Goal: Task Accomplishment & Management: Manage account settings

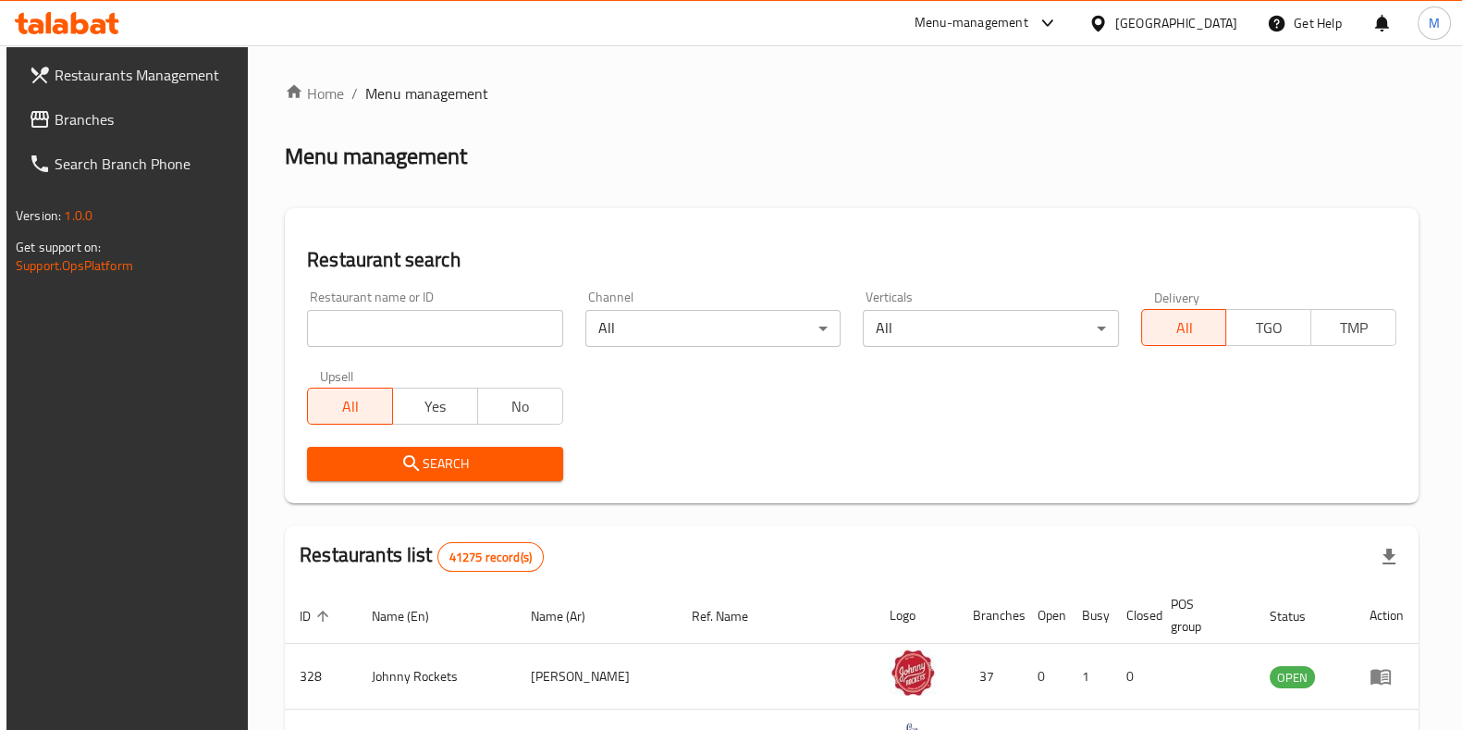
click at [469, 295] on div "Restaurant name or ID Restaurant name or ID" at bounding box center [434, 318] width 255 height 56
click at [422, 323] on input "search" at bounding box center [434, 328] width 255 height 37
paste input "701011"
type input "701011"
click button "Search" at bounding box center [434, 464] width 255 height 34
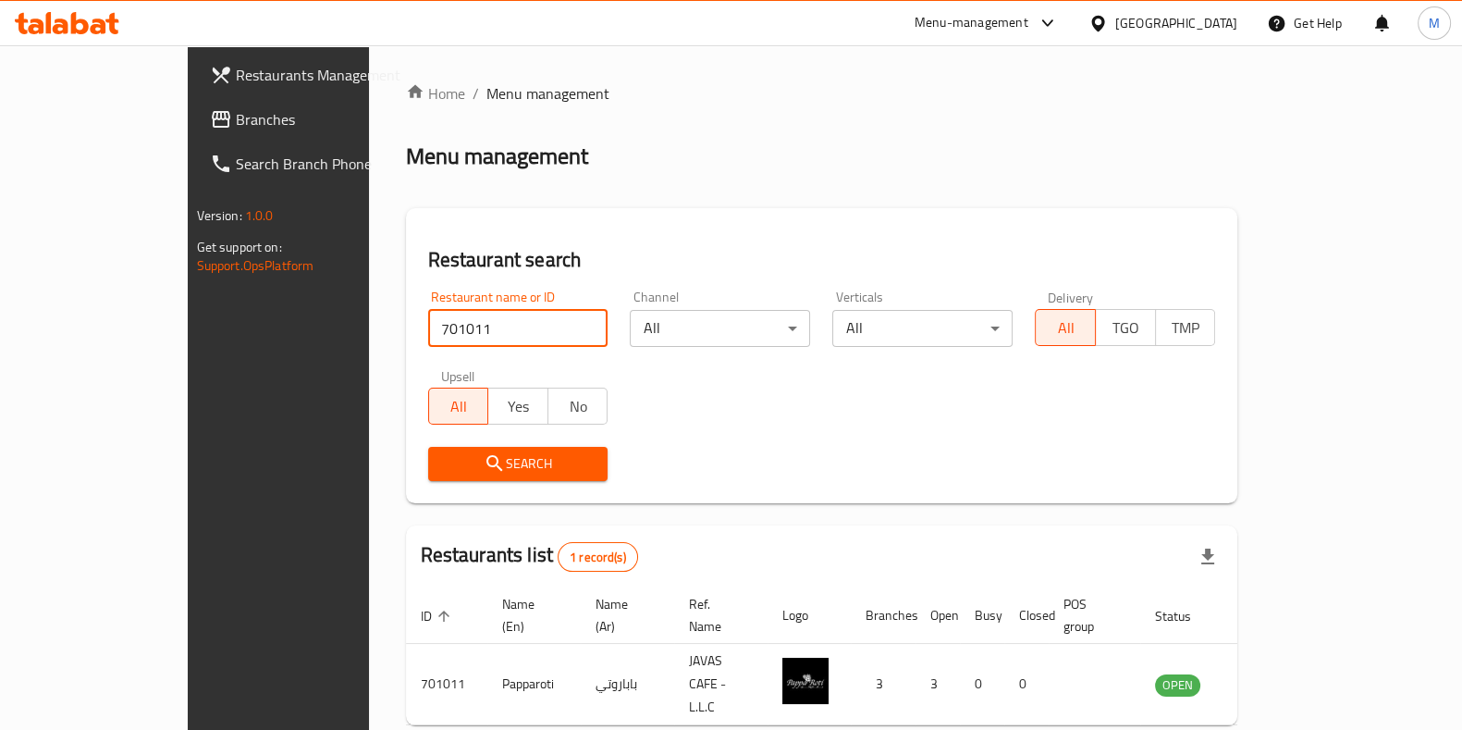
scroll to position [58, 0]
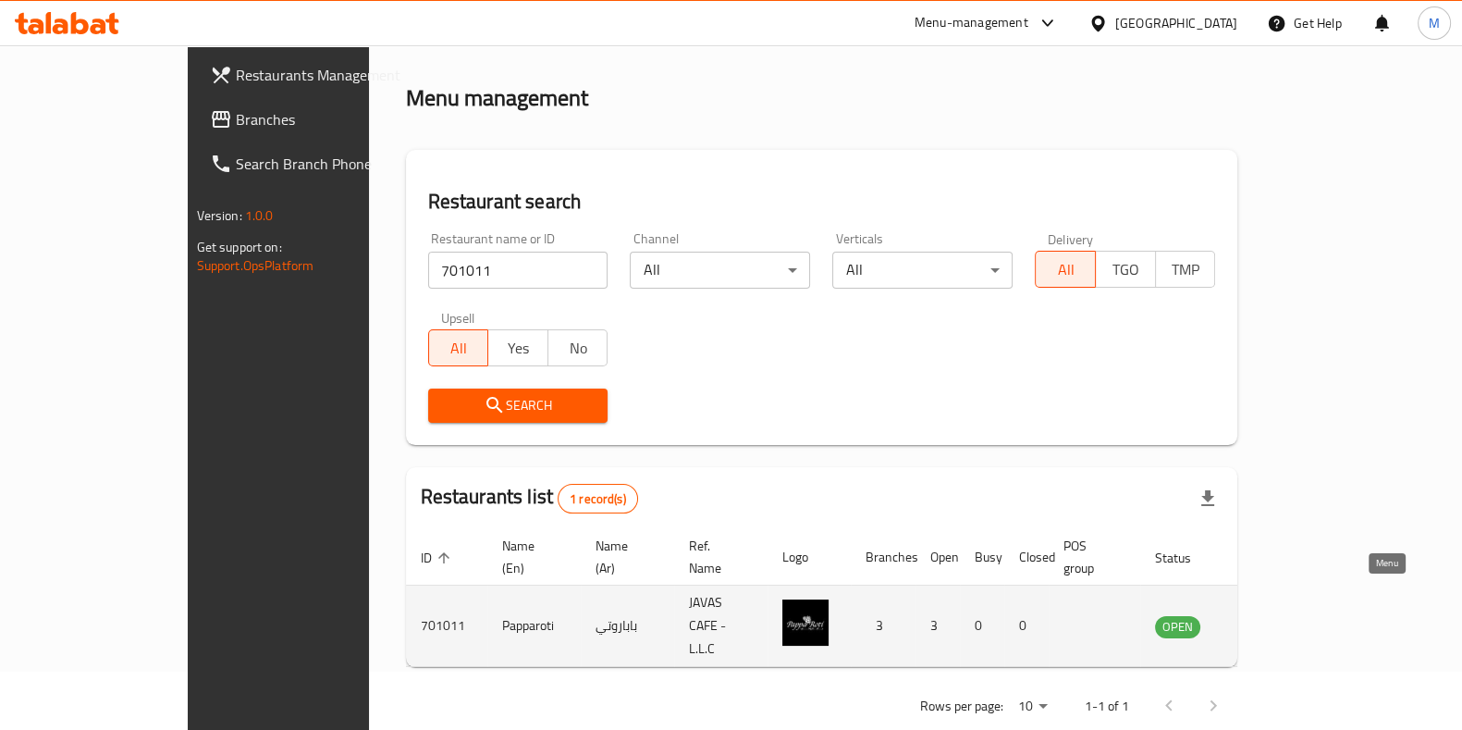
click at [1270, 623] on icon "enhanced table" at bounding box center [1267, 626] width 6 height 7
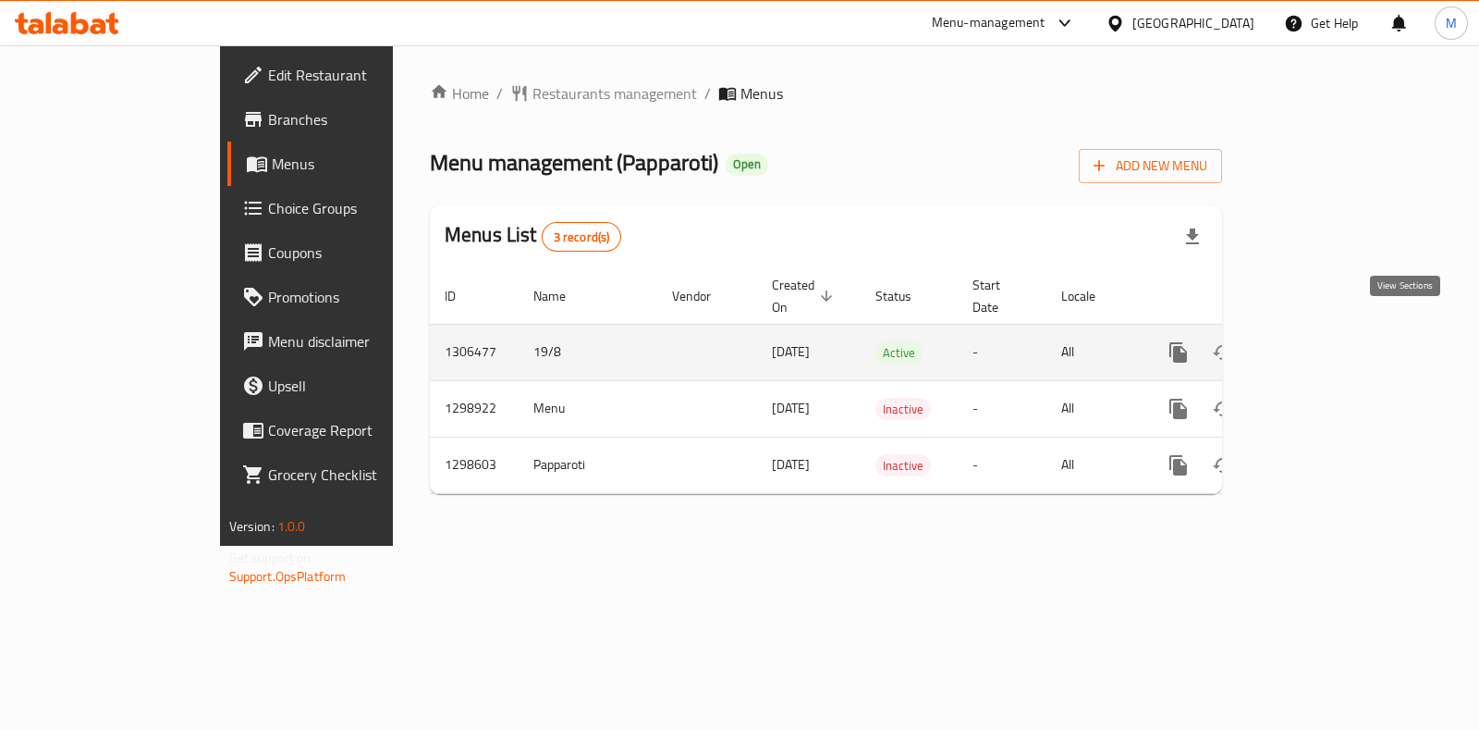
click at [1323, 341] on icon "enhanced table" at bounding box center [1312, 352] width 22 height 22
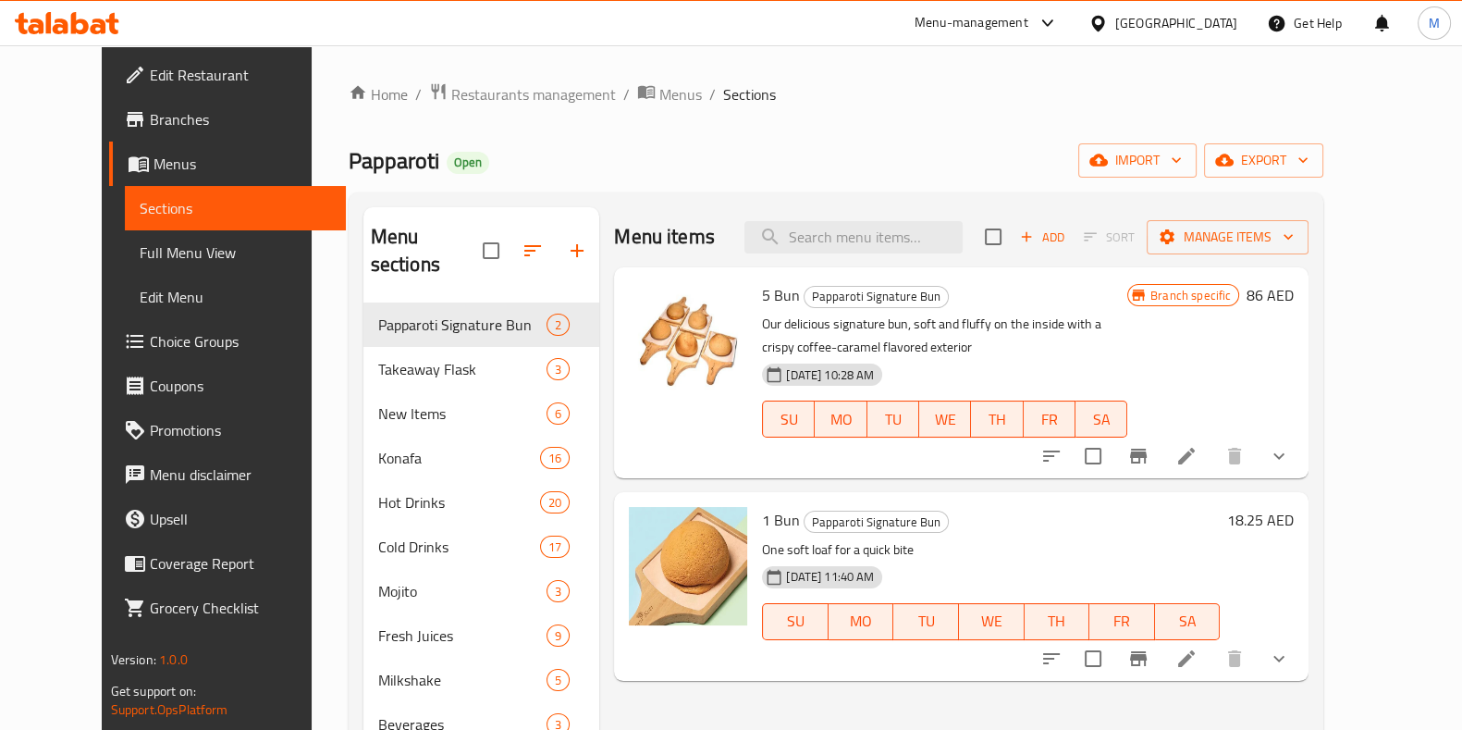
scroll to position [50, 0]
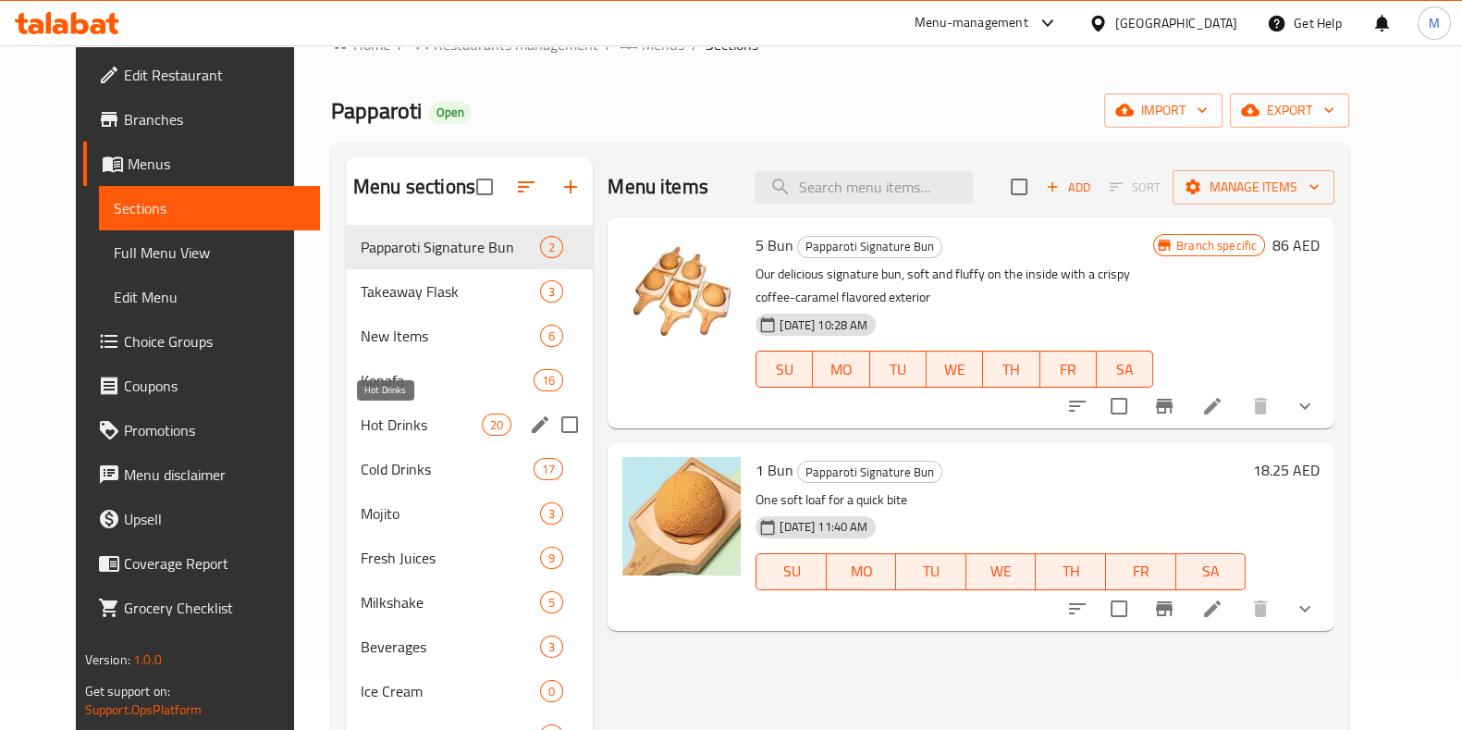
click at [374, 417] on span "Hot Drinks" at bounding box center [421, 424] width 121 height 22
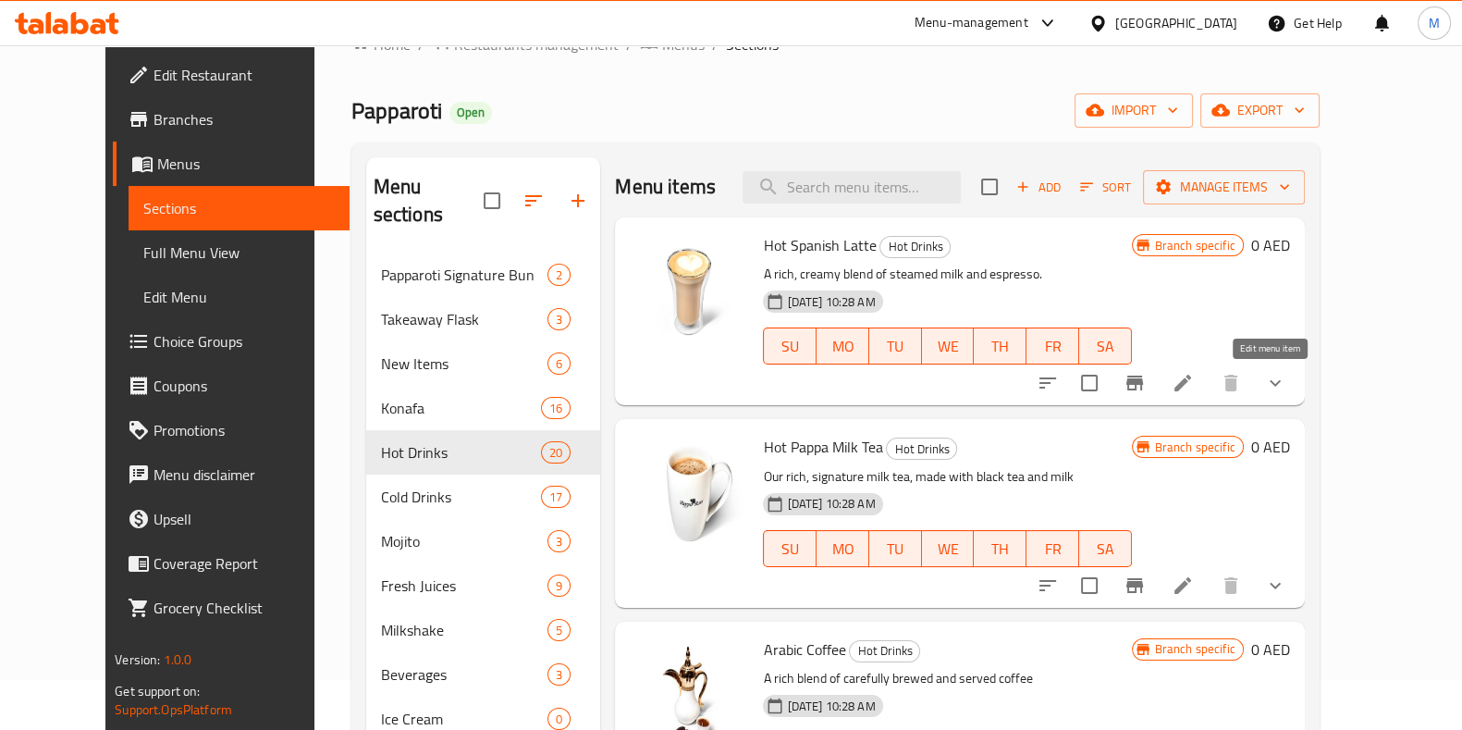
click at [1191, 377] on icon at bounding box center [1182, 382] width 17 height 17
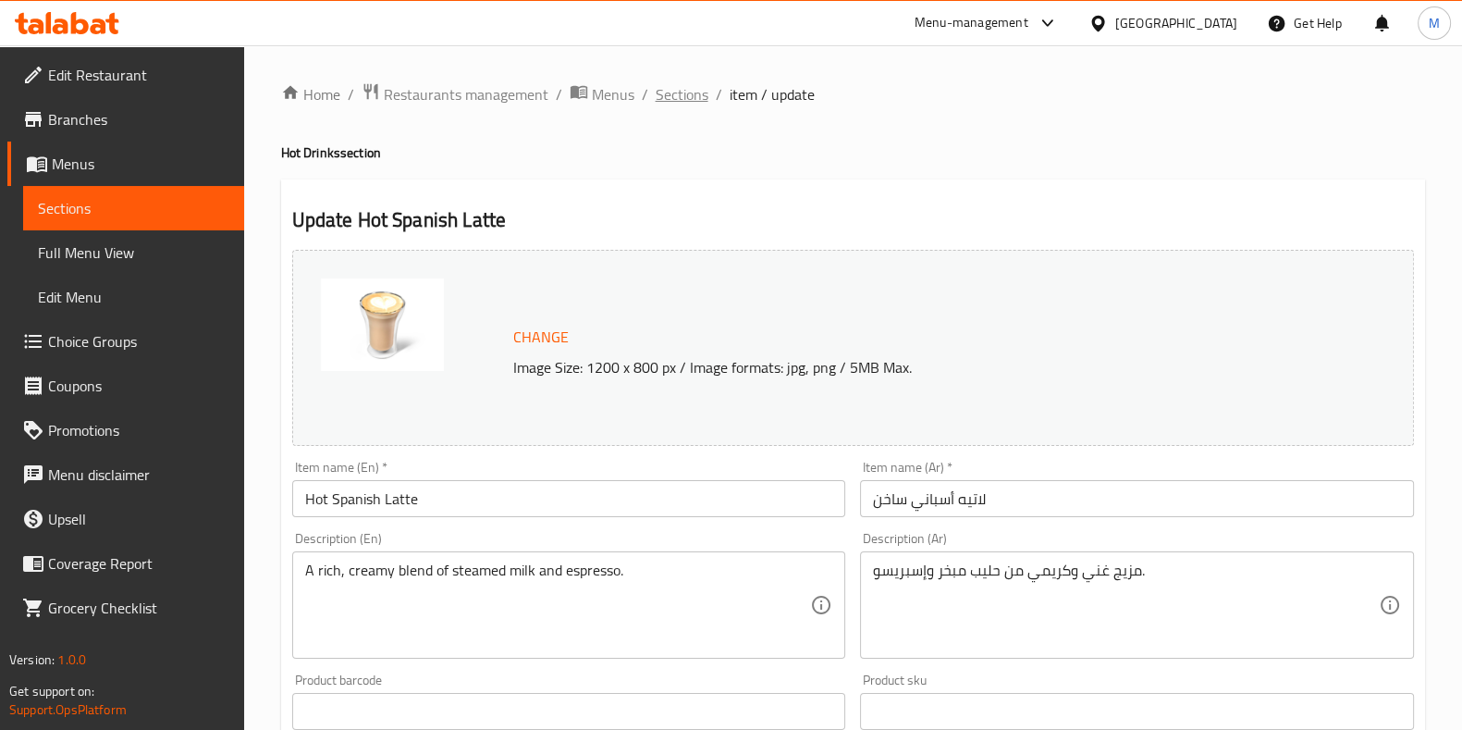
click at [685, 97] on span "Sections" at bounding box center [682, 94] width 53 height 22
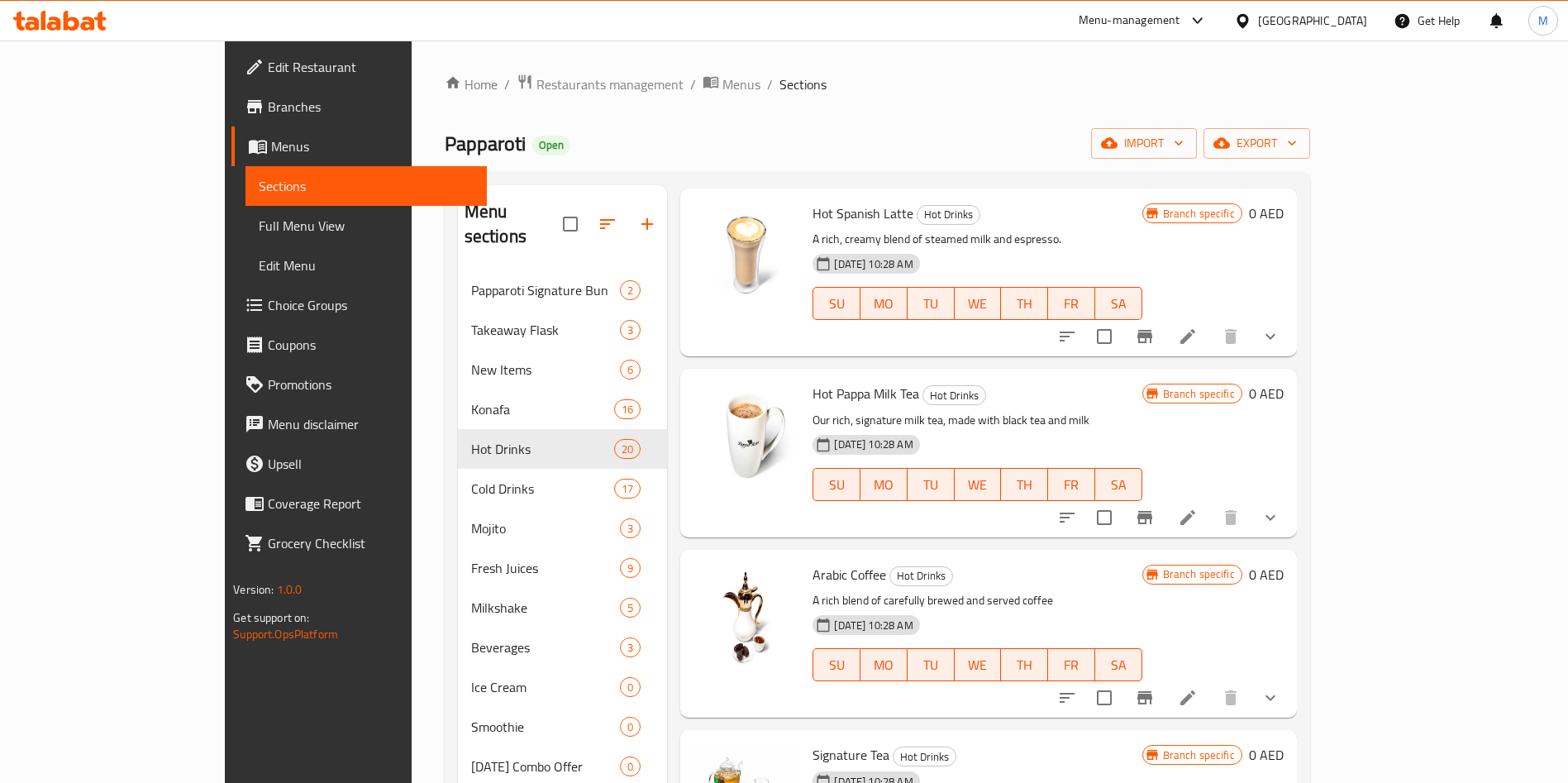
scroll to position [50, 0]
drag, startPoint x: 1255, startPoint y: 16, endPoint x: 1022, endPoint y: 149, distance: 268.3
click at [1022, 149] on div "Papparoti Open import export" at bounding box center [877, 143] width 865 height 30
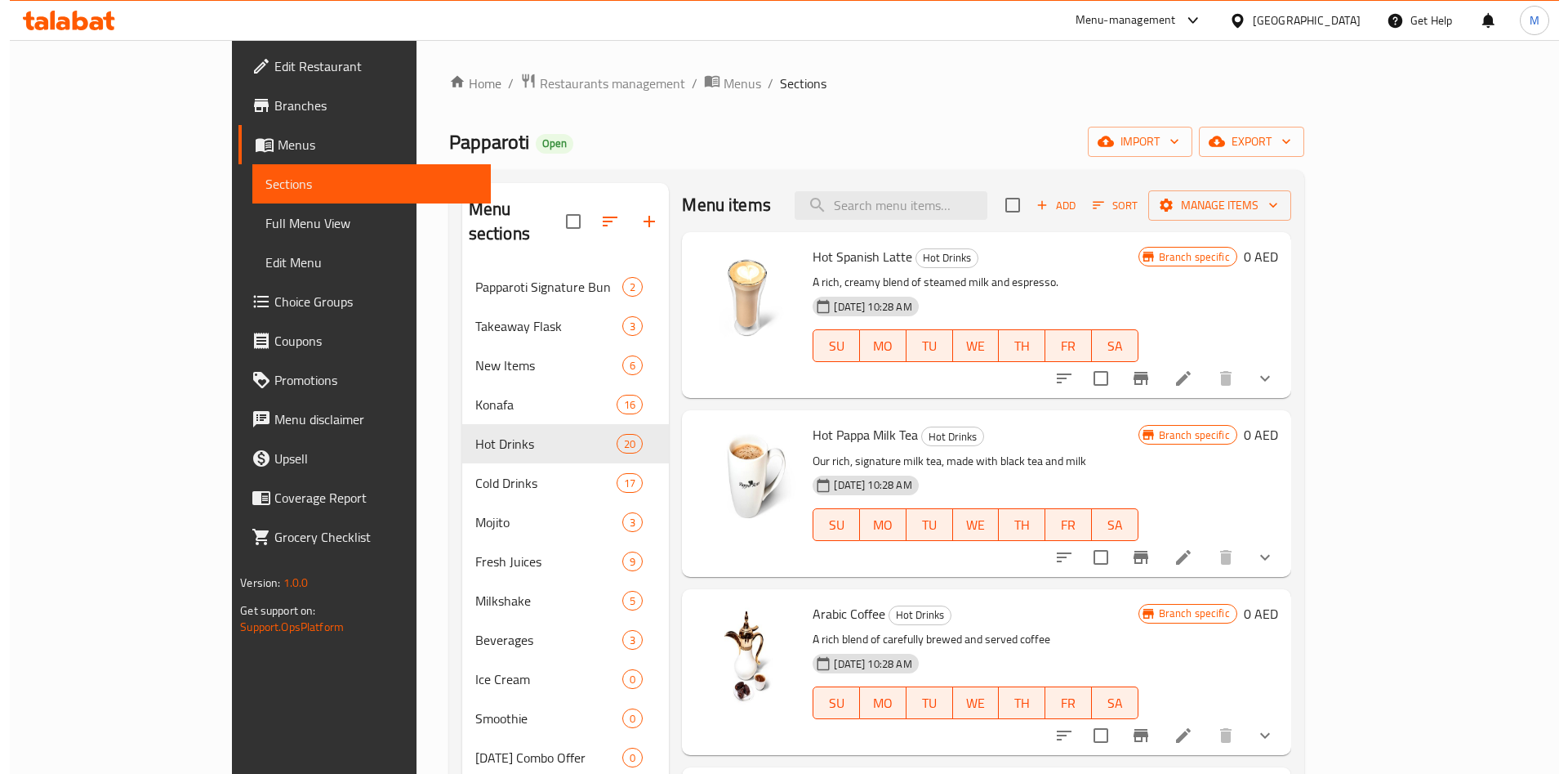
scroll to position [4, 0]
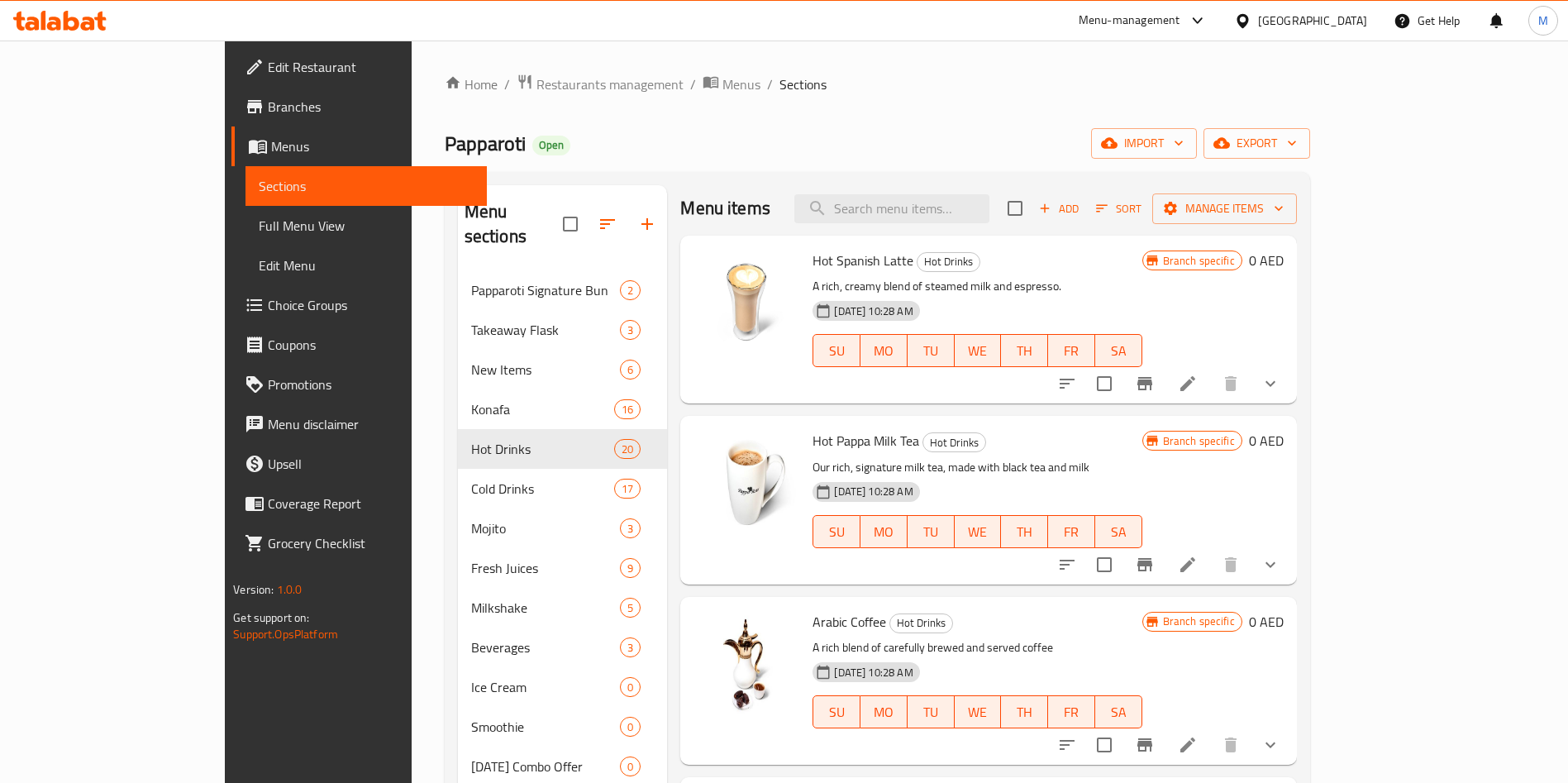
click at [1242, 265] on span "Branch specific" at bounding box center [1199, 261] width 85 height 16
click at [1198, 389] on icon at bounding box center [1188, 383] width 20 height 20
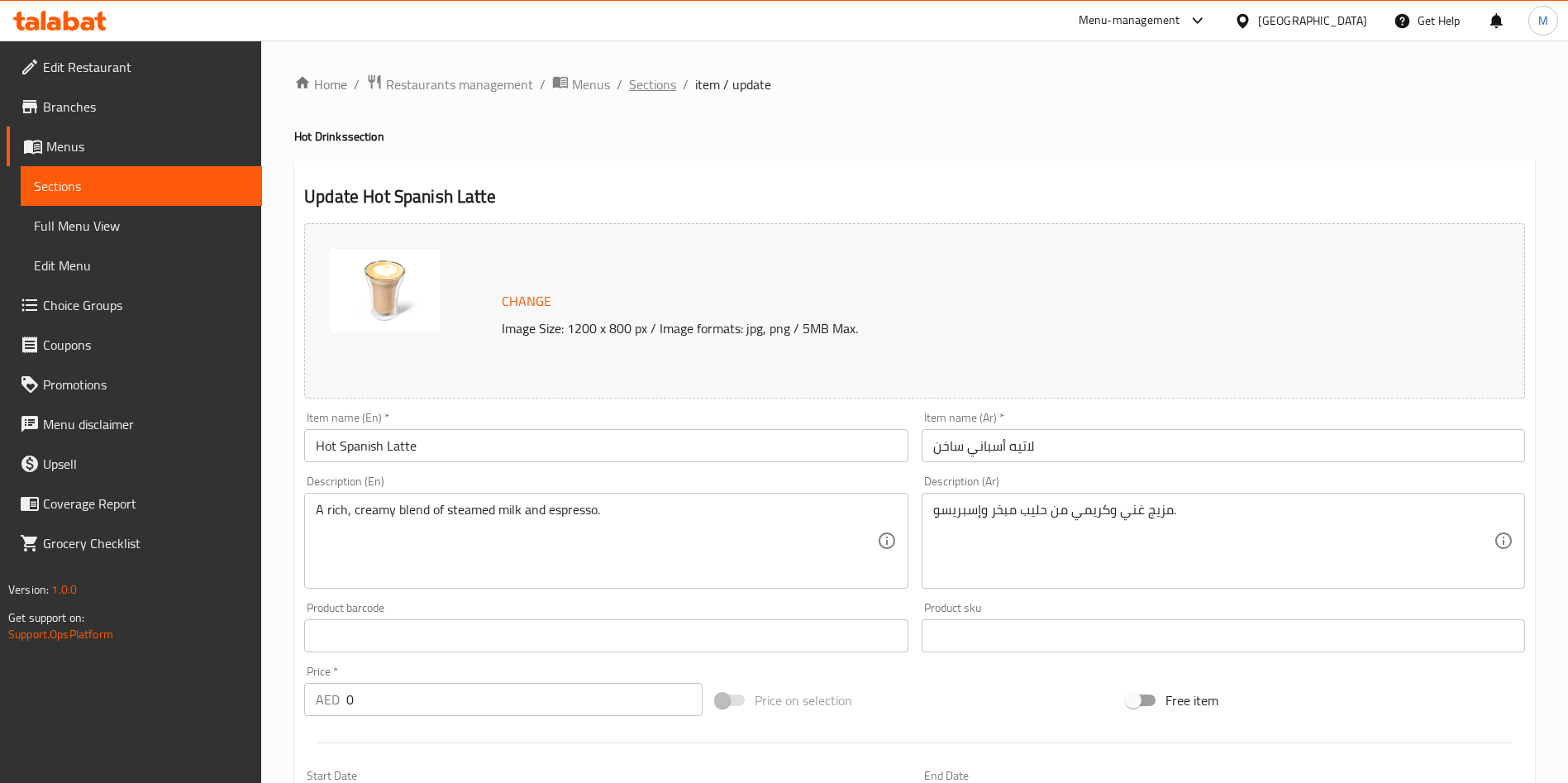
click at [662, 81] on span "Sections" at bounding box center [653, 84] width 47 height 20
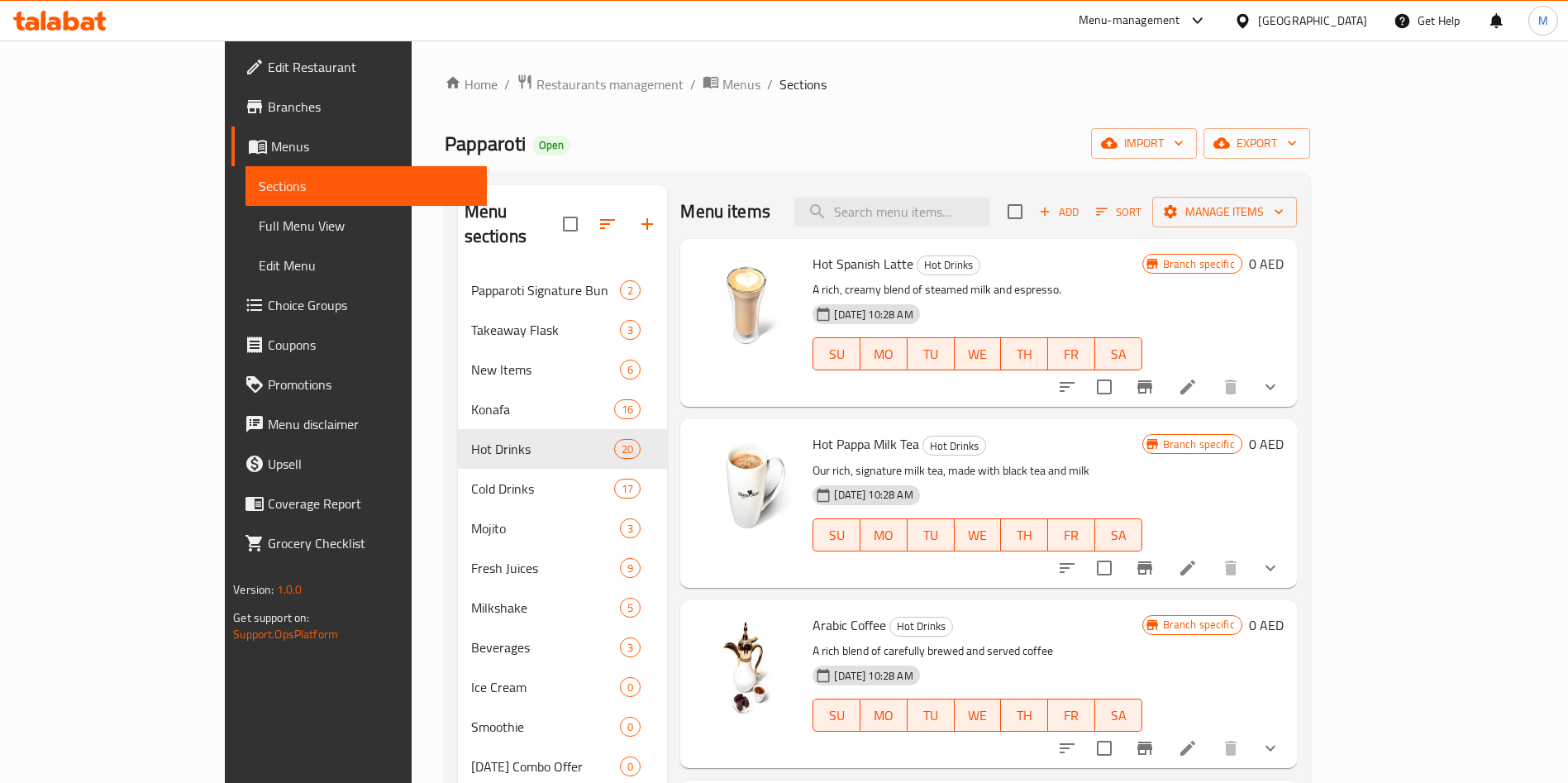
click at [1242, 446] on span "Branch specific" at bounding box center [1199, 444] width 85 height 16
click at [1155, 560] on icon "Branch-specific-item" at bounding box center [1145, 568] width 20 height 20
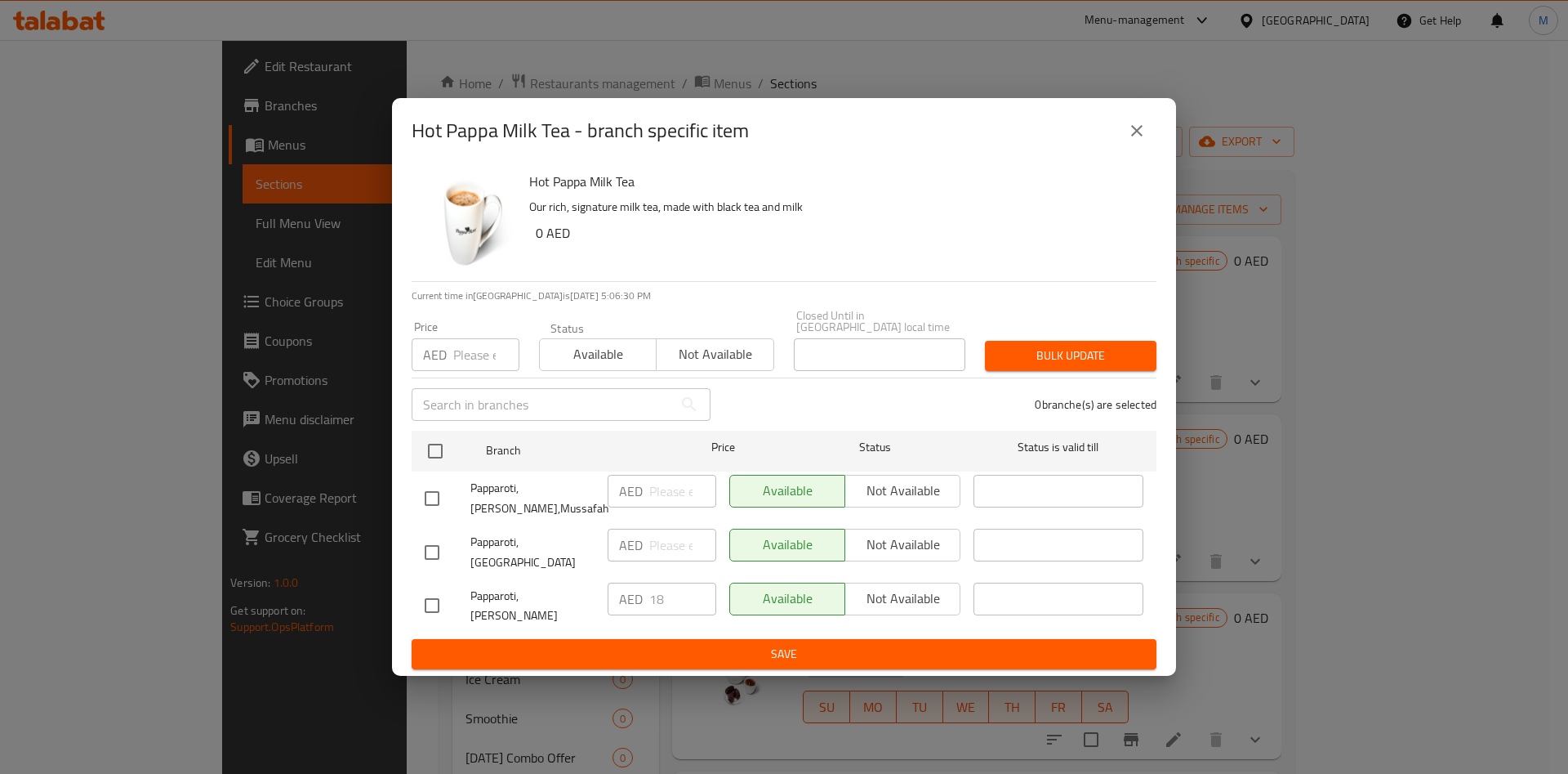
click at [1152, 140] on button "close" at bounding box center [1137, 131] width 39 height 39
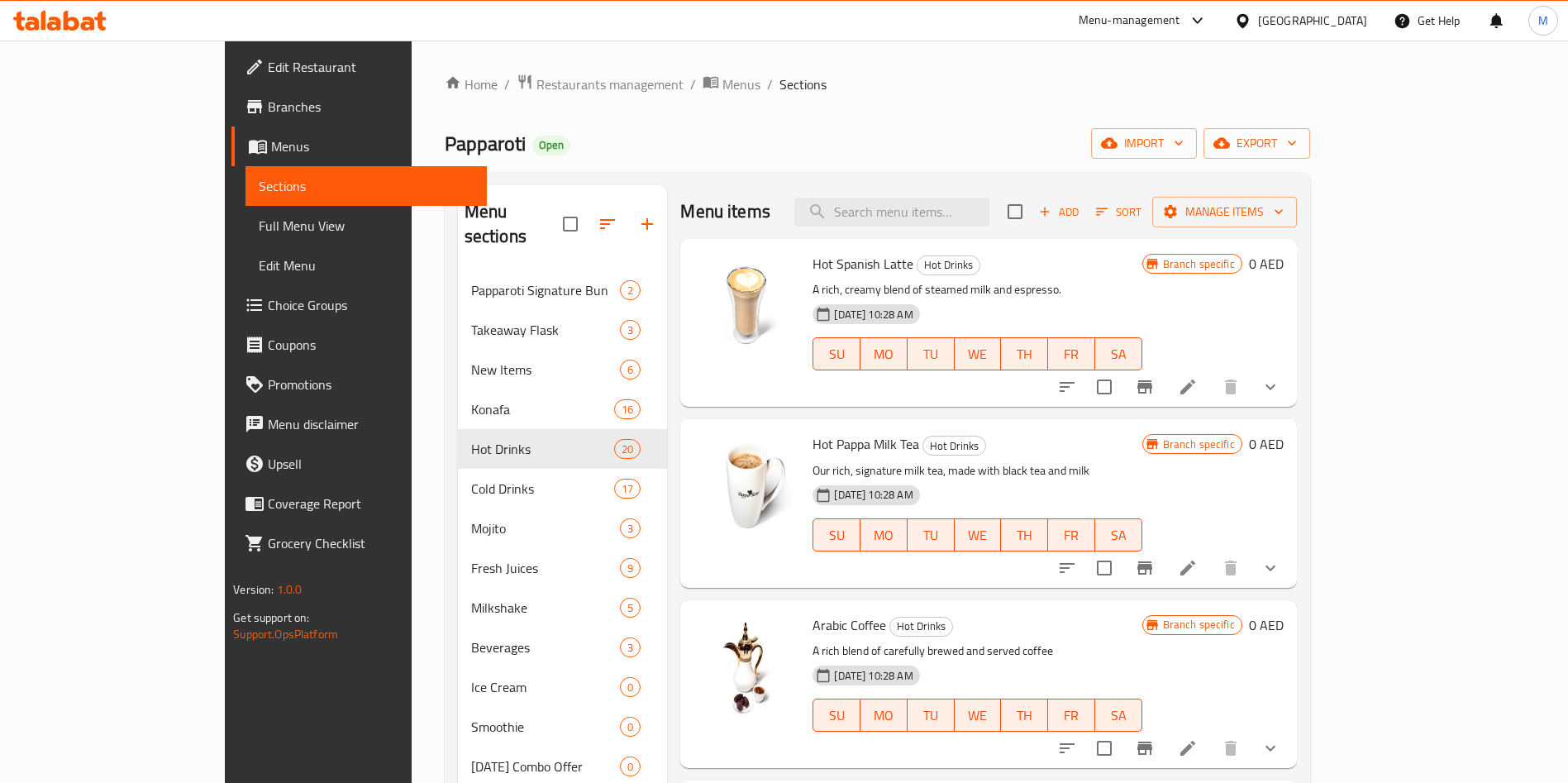
click at [1152, 392] on icon "Branch-specific-item" at bounding box center [1144, 386] width 15 height 13
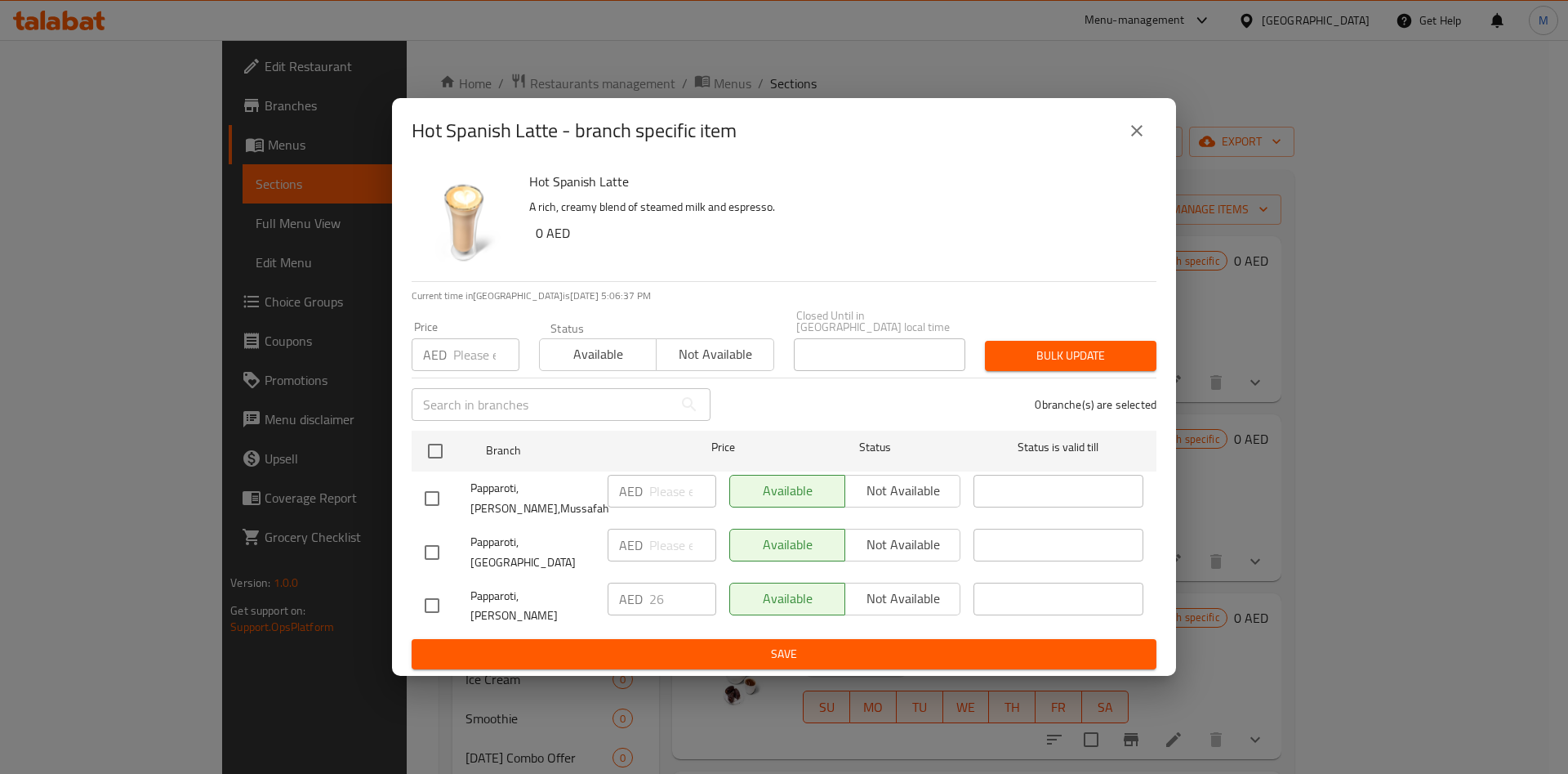
click at [432, 597] on input "checkbox" at bounding box center [432, 605] width 34 height 34
checkbox input "true"
click at [433, 566] on input "checkbox" at bounding box center [432, 552] width 34 height 34
click at [429, 552] on input "checkbox" at bounding box center [432, 552] width 34 height 34
checkbox input "false"
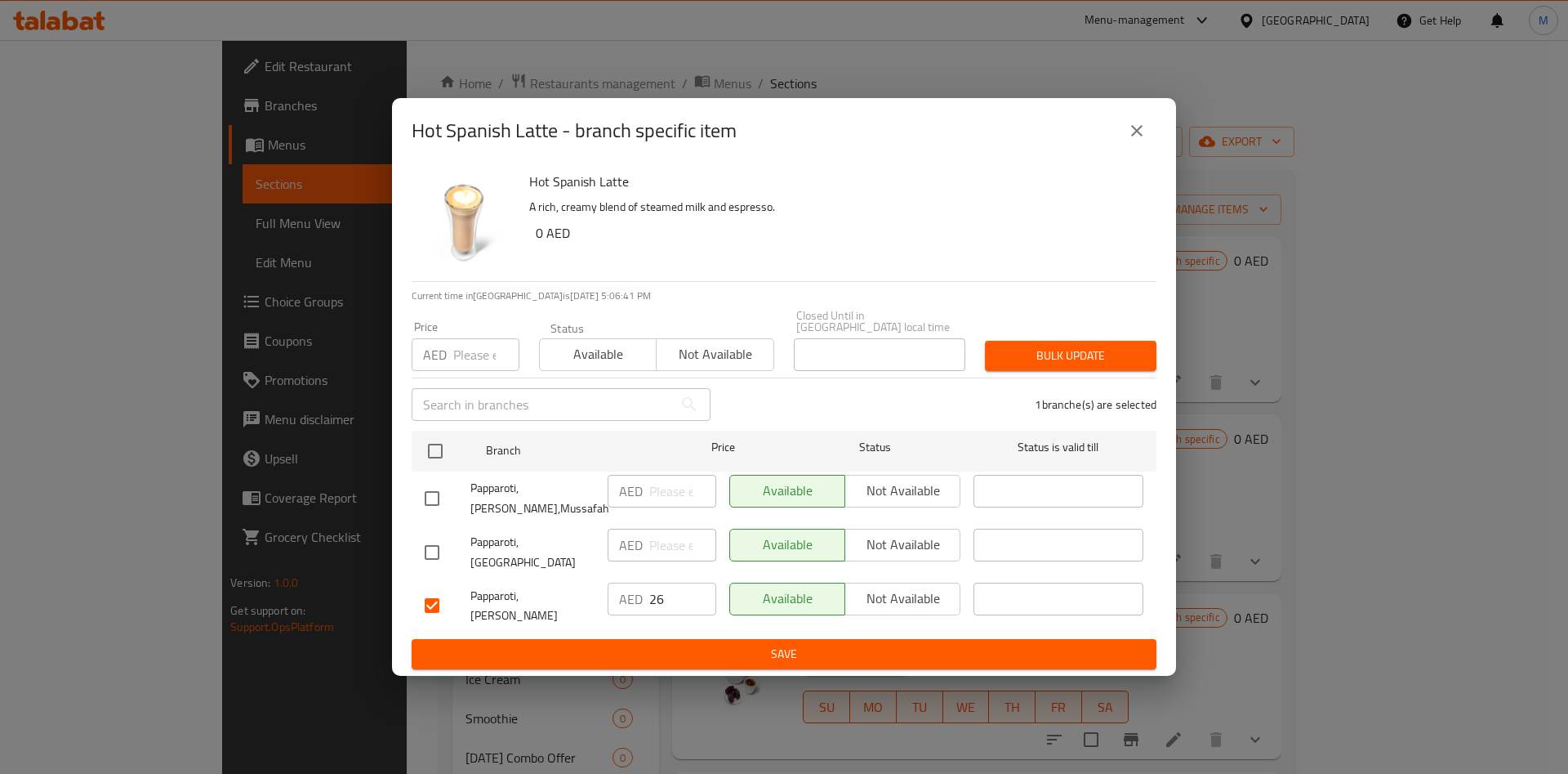
click at [472, 371] on input "number" at bounding box center [486, 354] width 66 height 33
type input "26"
click at [432, 454] on input "checkbox" at bounding box center [435, 451] width 34 height 34
checkbox input "true"
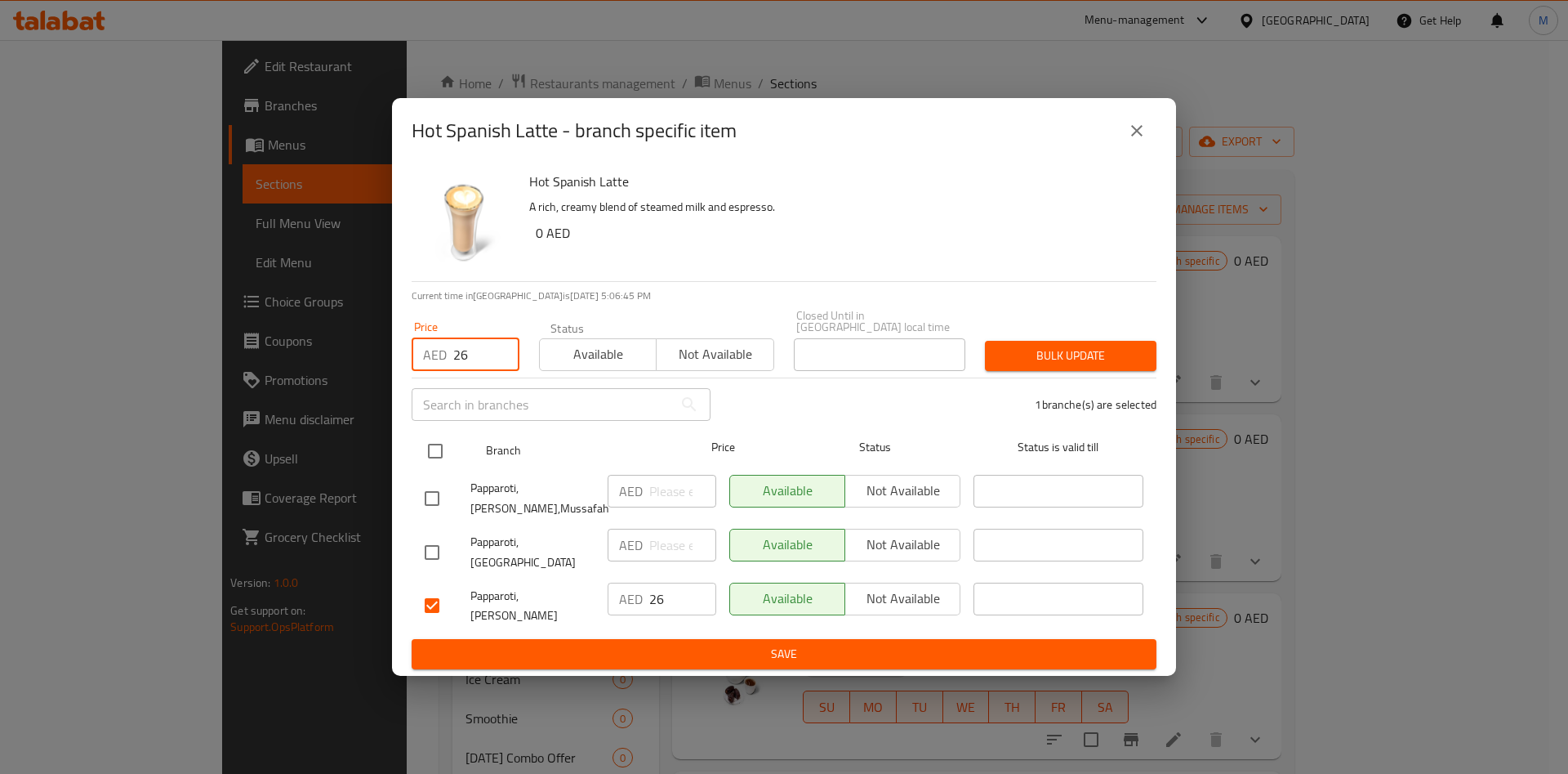
checkbox input "true"
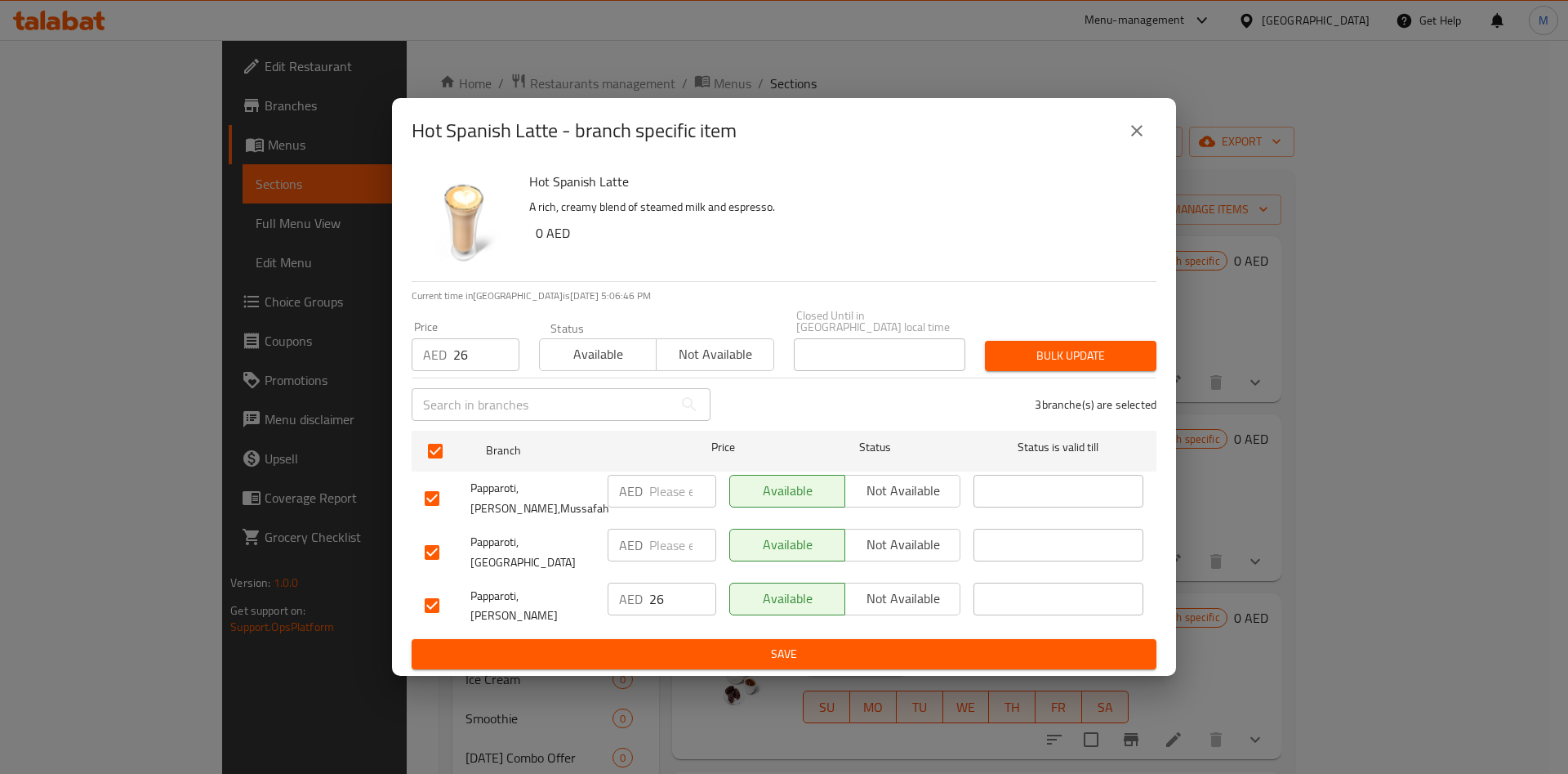
click at [1094, 366] on span "Bulk update" at bounding box center [1071, 355] width 146 height 20
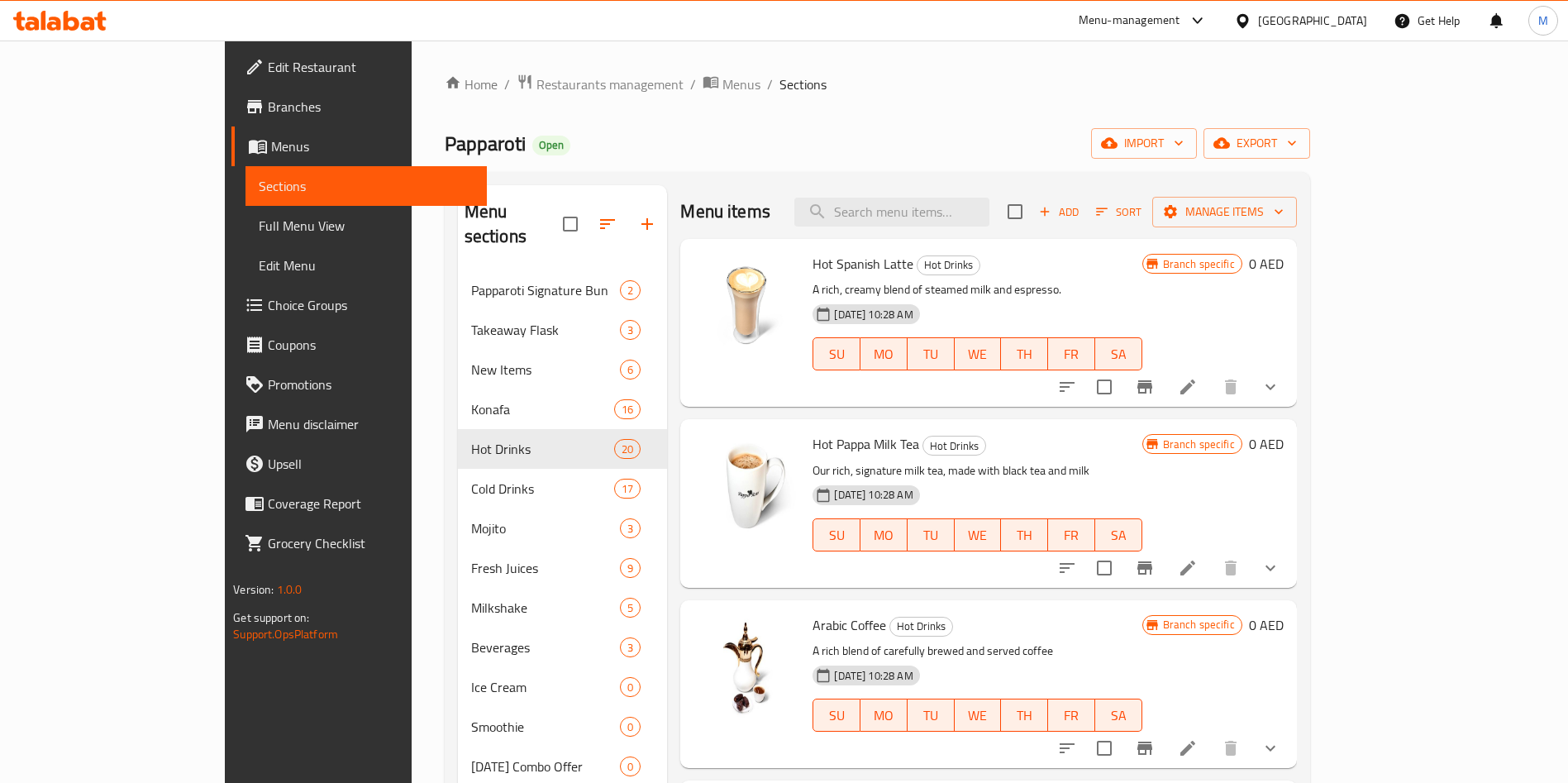
click at [1198, 390] on icon at bounding box center [1188, 387] width 20 height 20
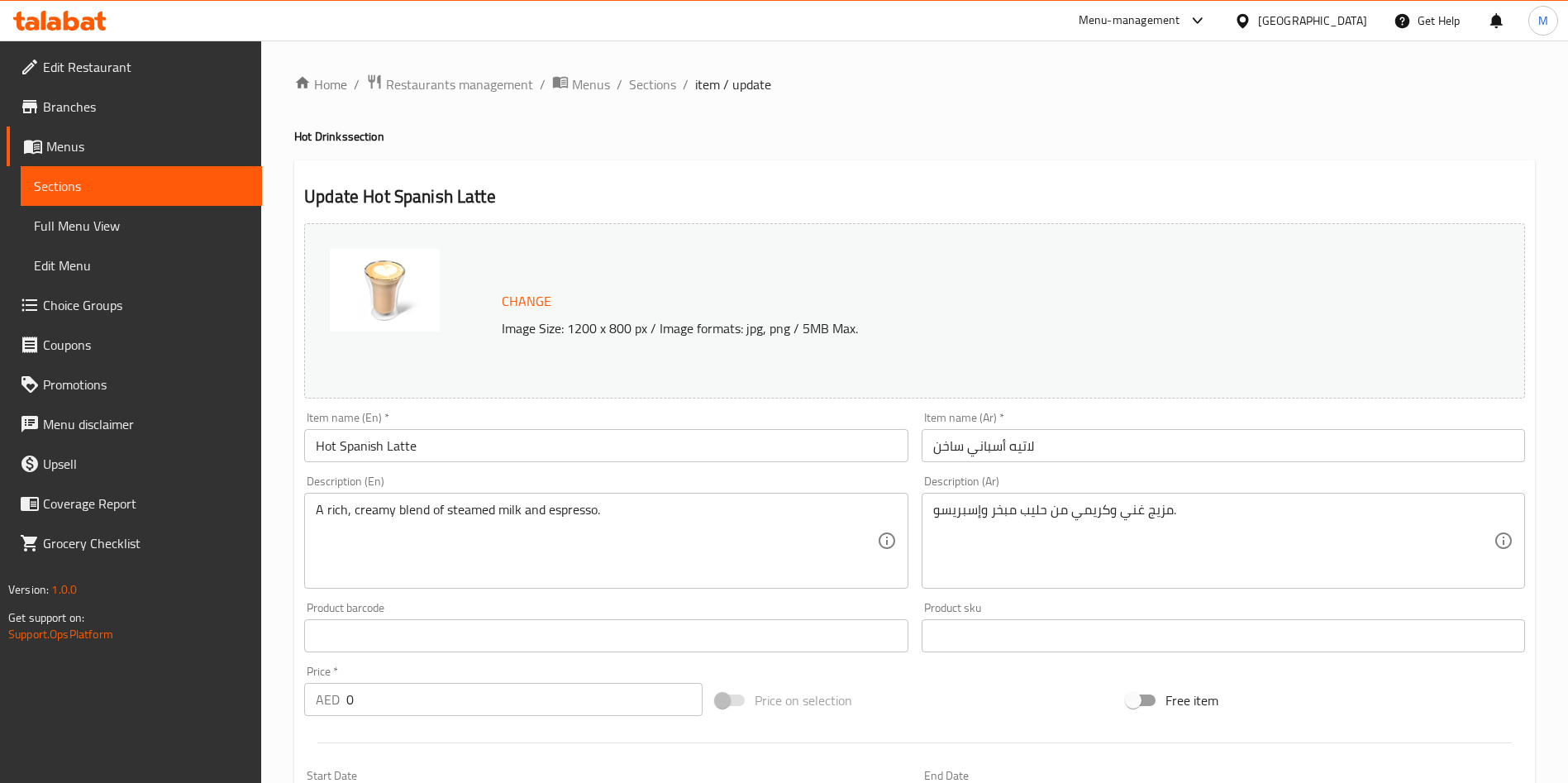
scroll to position [504, 0]
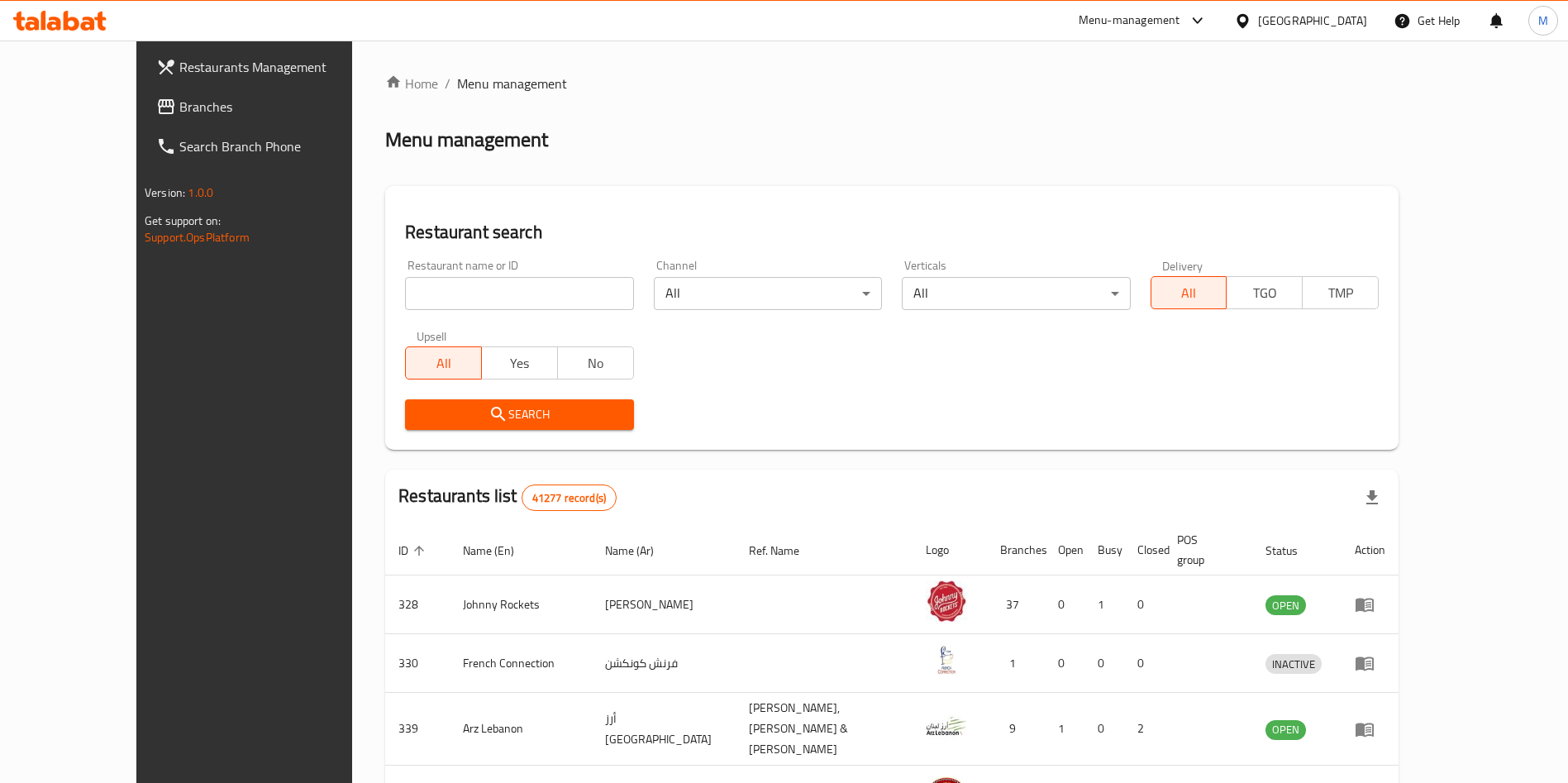
click at [559, 280] on input "search" at bounding box center [518, 293] width 228 height 33
paste input "701011"
type input "701011"
click at [536, 402] on button "Search" at bounding box center [518, 415] width 228 height 30
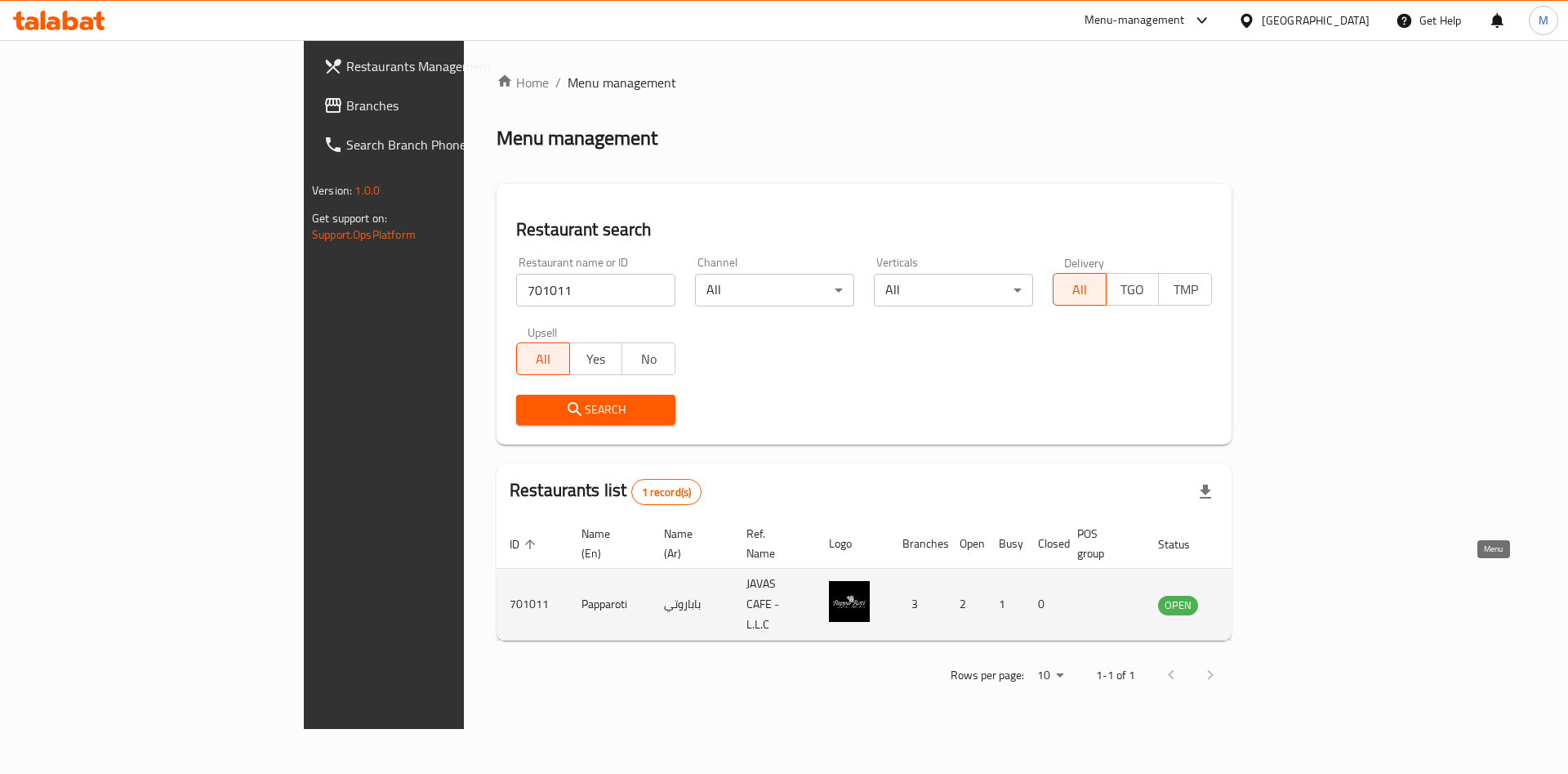
click at [1274, 595] on link "enhanced table" at bounding box center [1259, 604] width 30 height 19
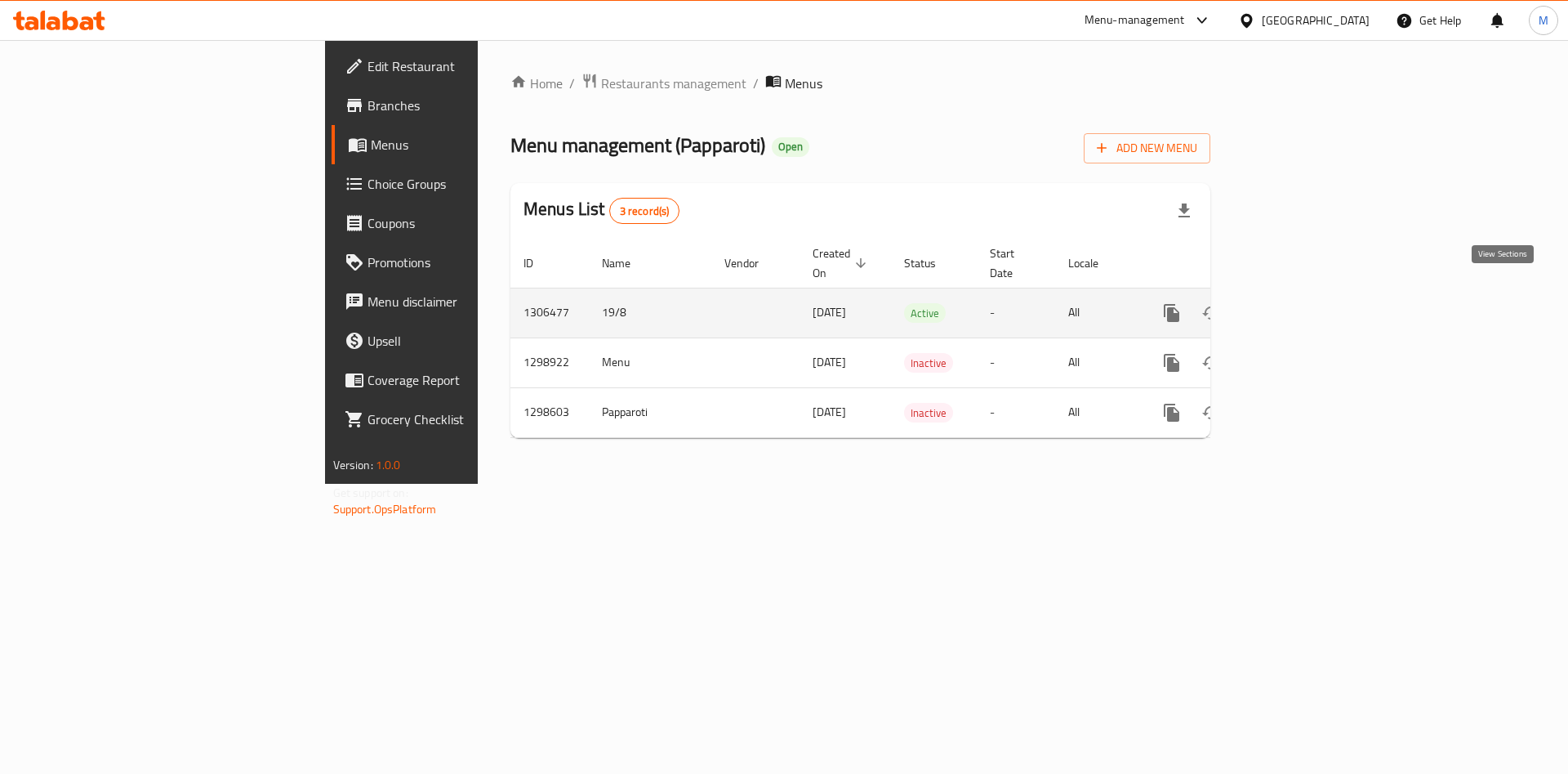
click at [1299, 303] on icon "enhanced table" at bounding box center [1290, 313] width 19 height 19
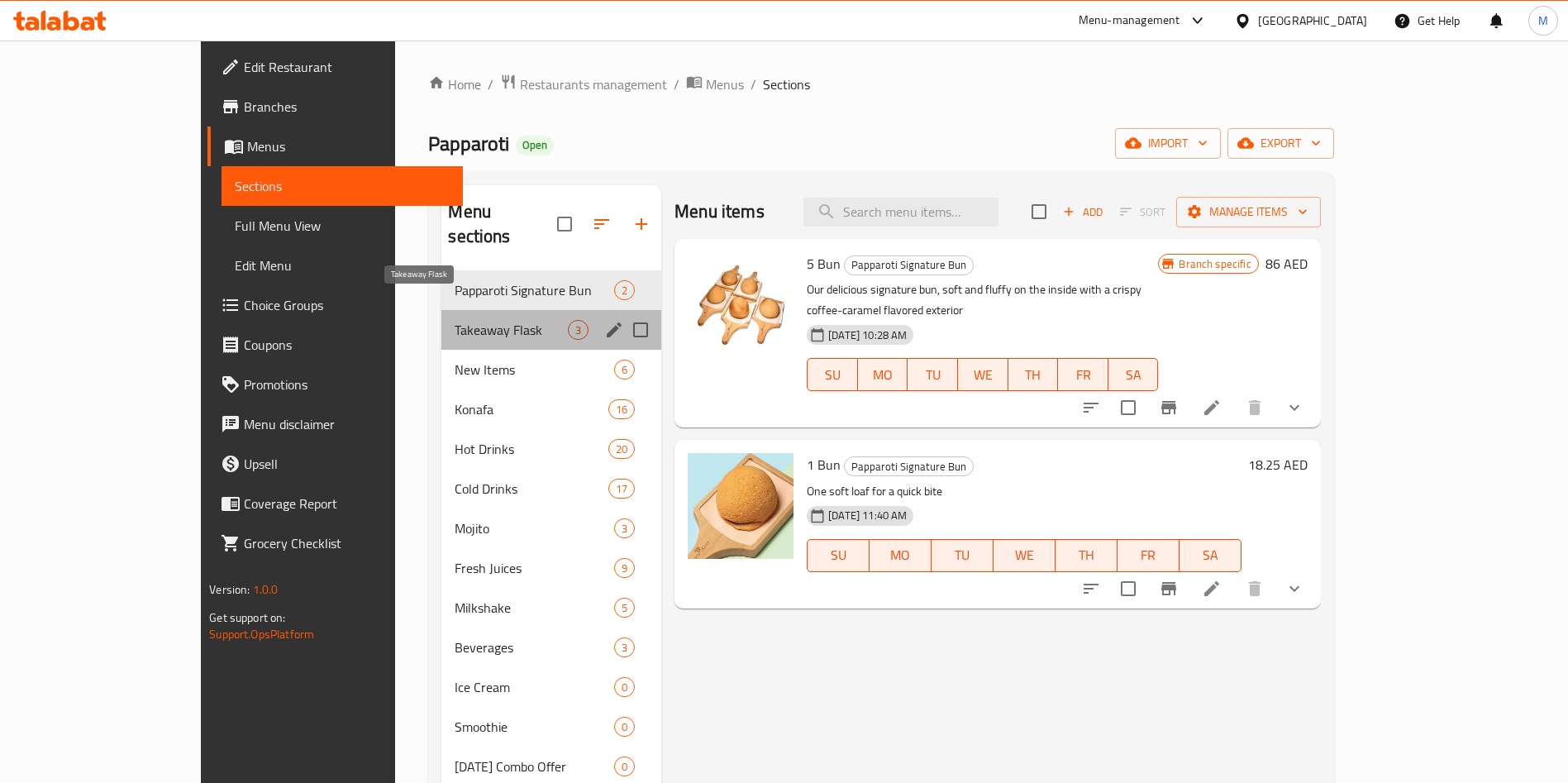
click at [455, 320] on span "Takeaway Flask" at bounding box center [511, 330] width 114 height 20
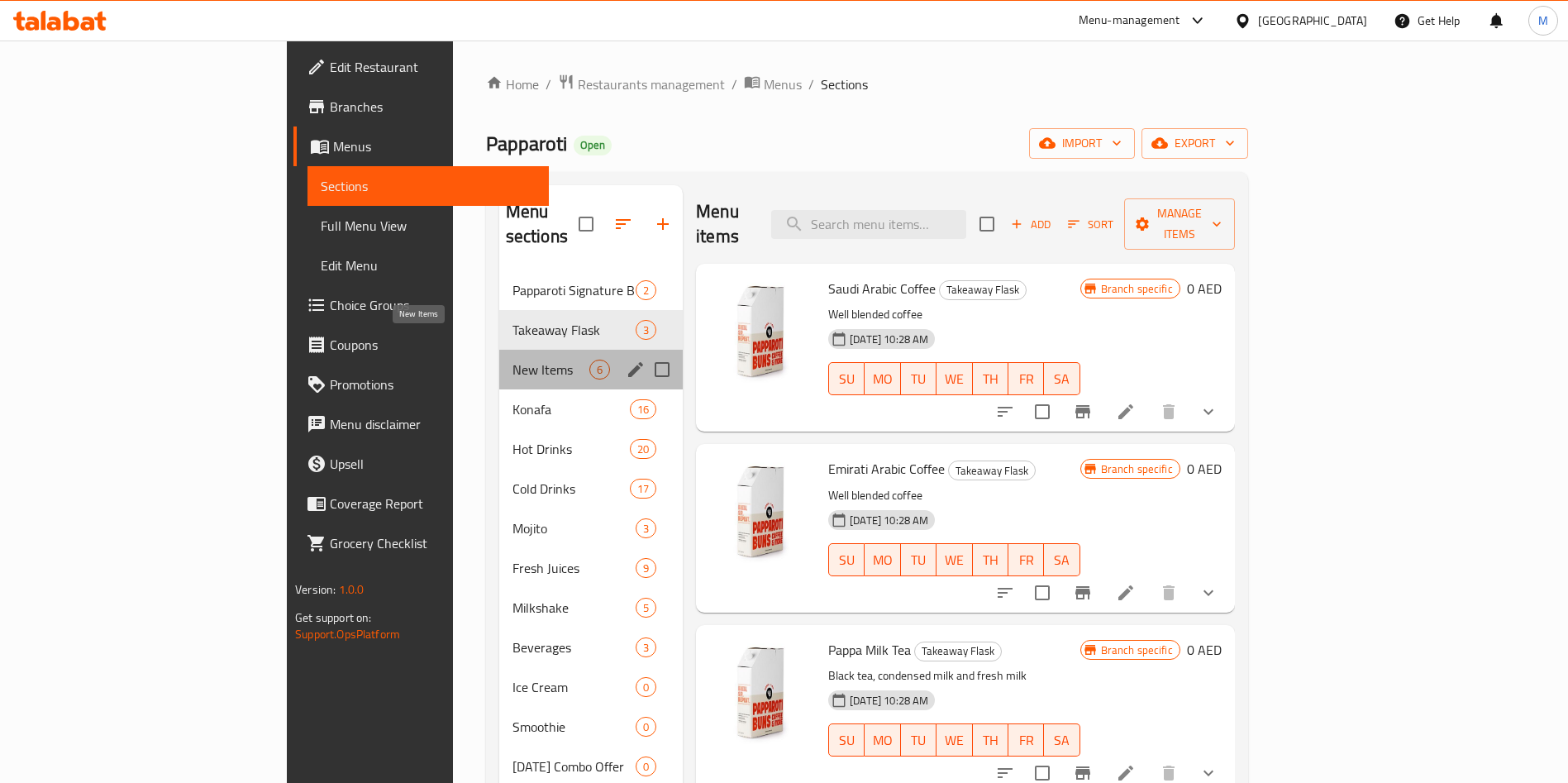
click at [512, 359] on span "New Items" at bounding box center [551, 369] width 77 height 20
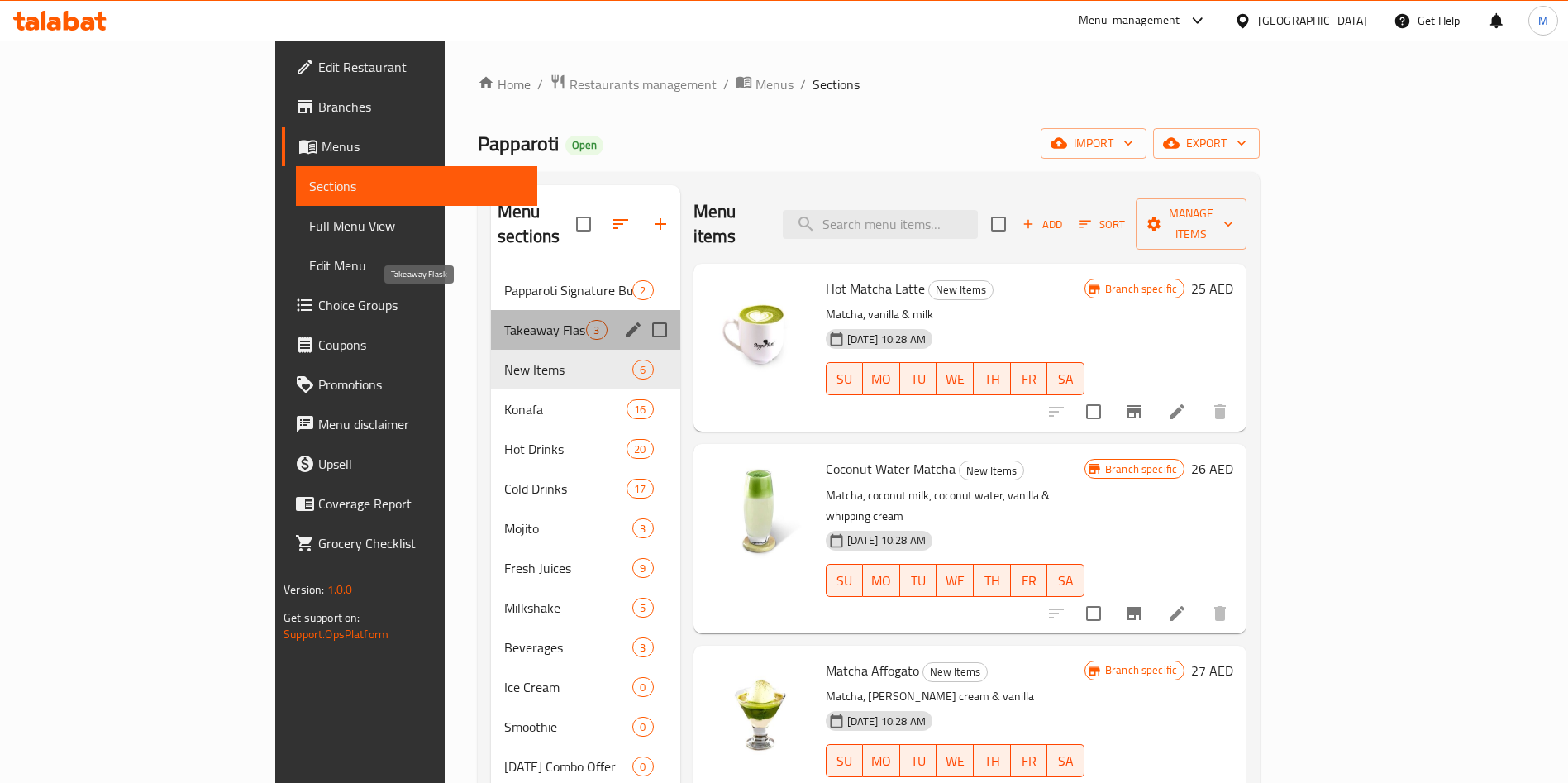
click at [504, 320] on span "Takeaway Flask" at bounding box center [545, 330] width 82 height 20
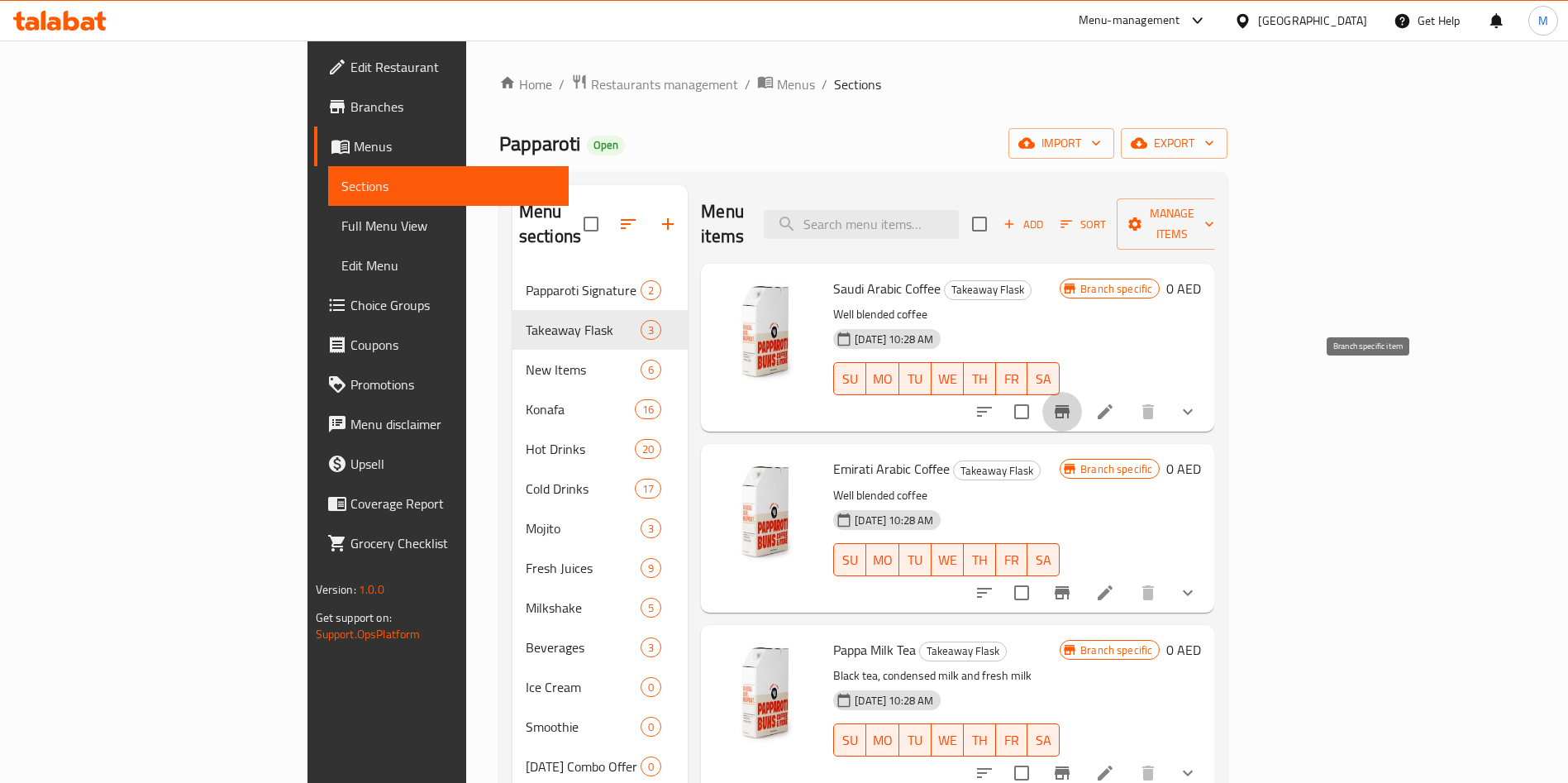
click at [1082, 400] on button "Branch-specific-item" at bounding box center [1062, 411] width 39 height 39
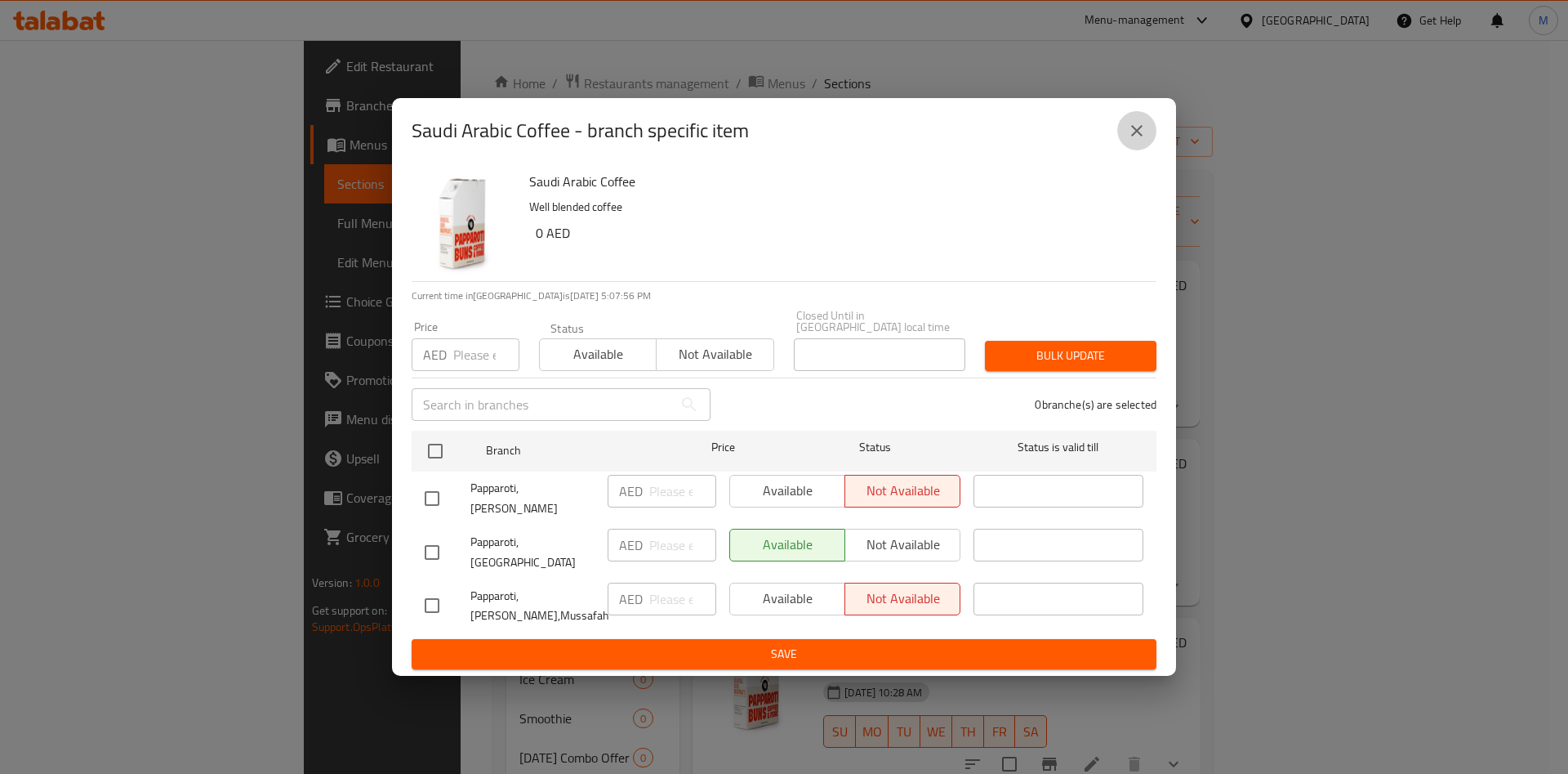
click at [1143, 134] on icon "close" at bounding box center [1137, 131] width 19 height 19
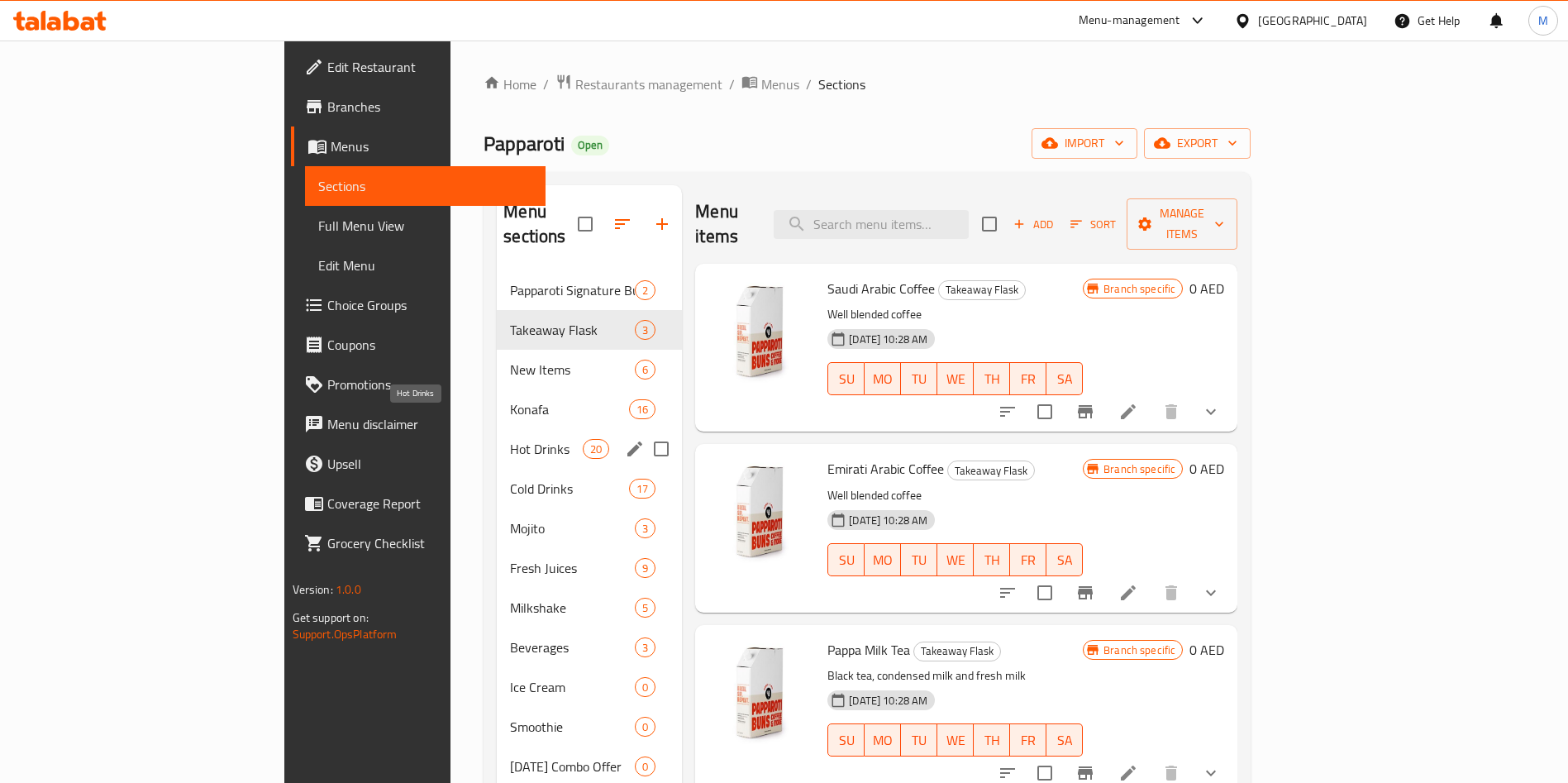
click at [510, 439] on span "Hot Drinks" at bounding box center [546, 449] width 72 height 20
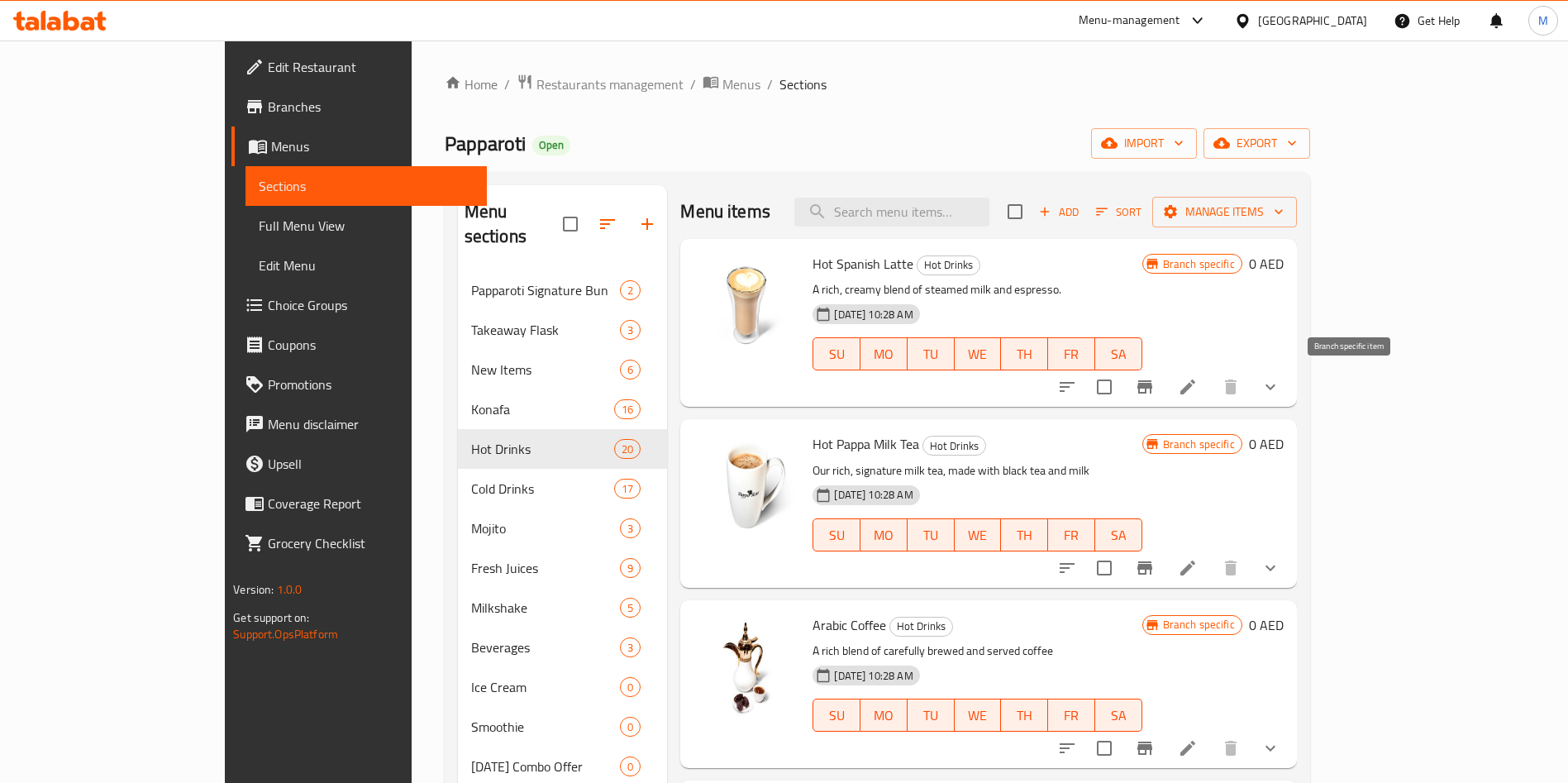
click at [1155, 387] on icon "Branch-specific-item" at bounding box center [1145, 387] width 20 height 20
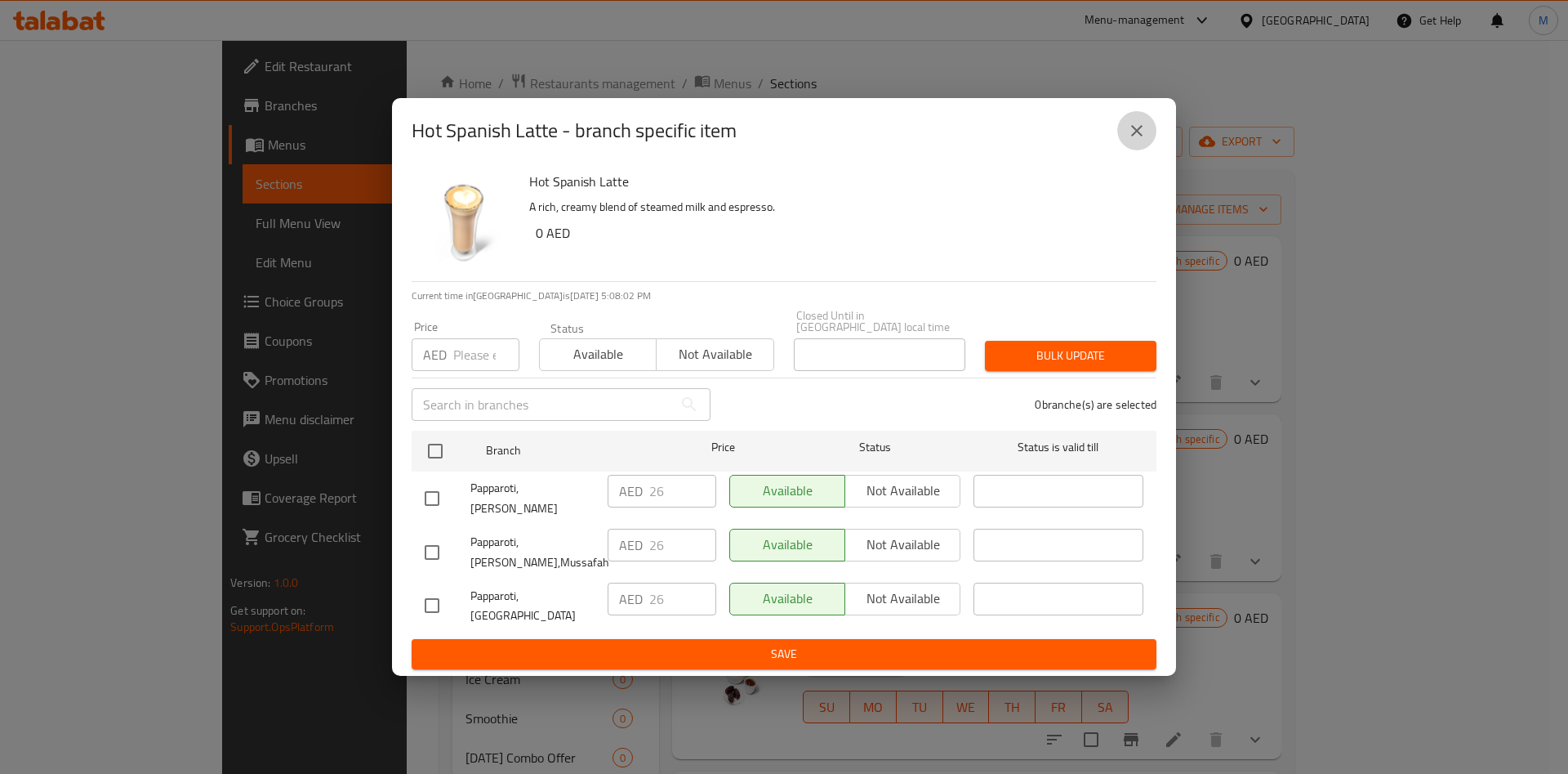
click at [1135, 134] on icon "close" at bounding box center [1137, 131] width 19 height 19
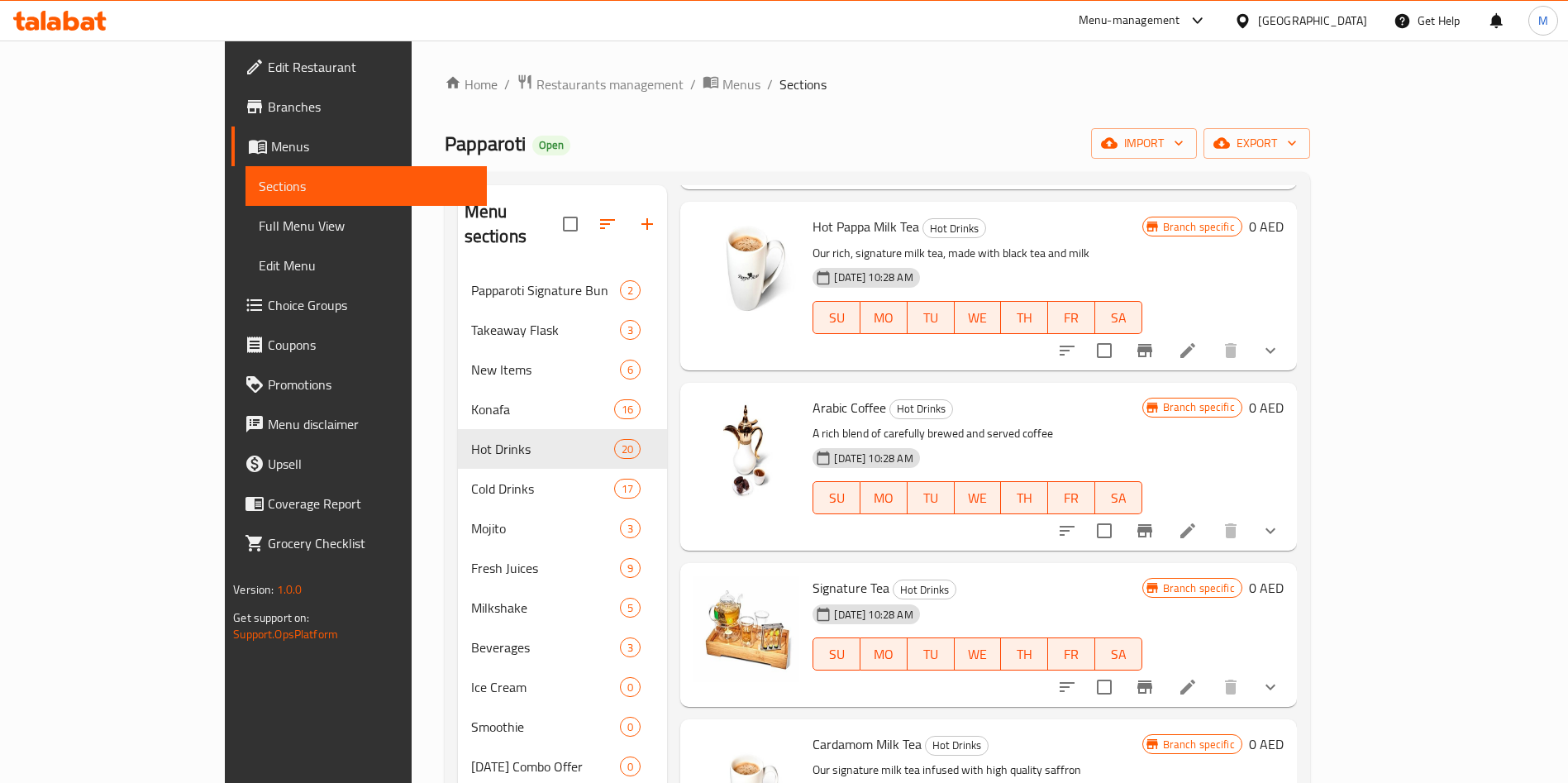
scroll to position [218, 0]
click at [1152, 355] on icon "Branch-specific-item" at bounding box center [1144, 349] width 15 height 13
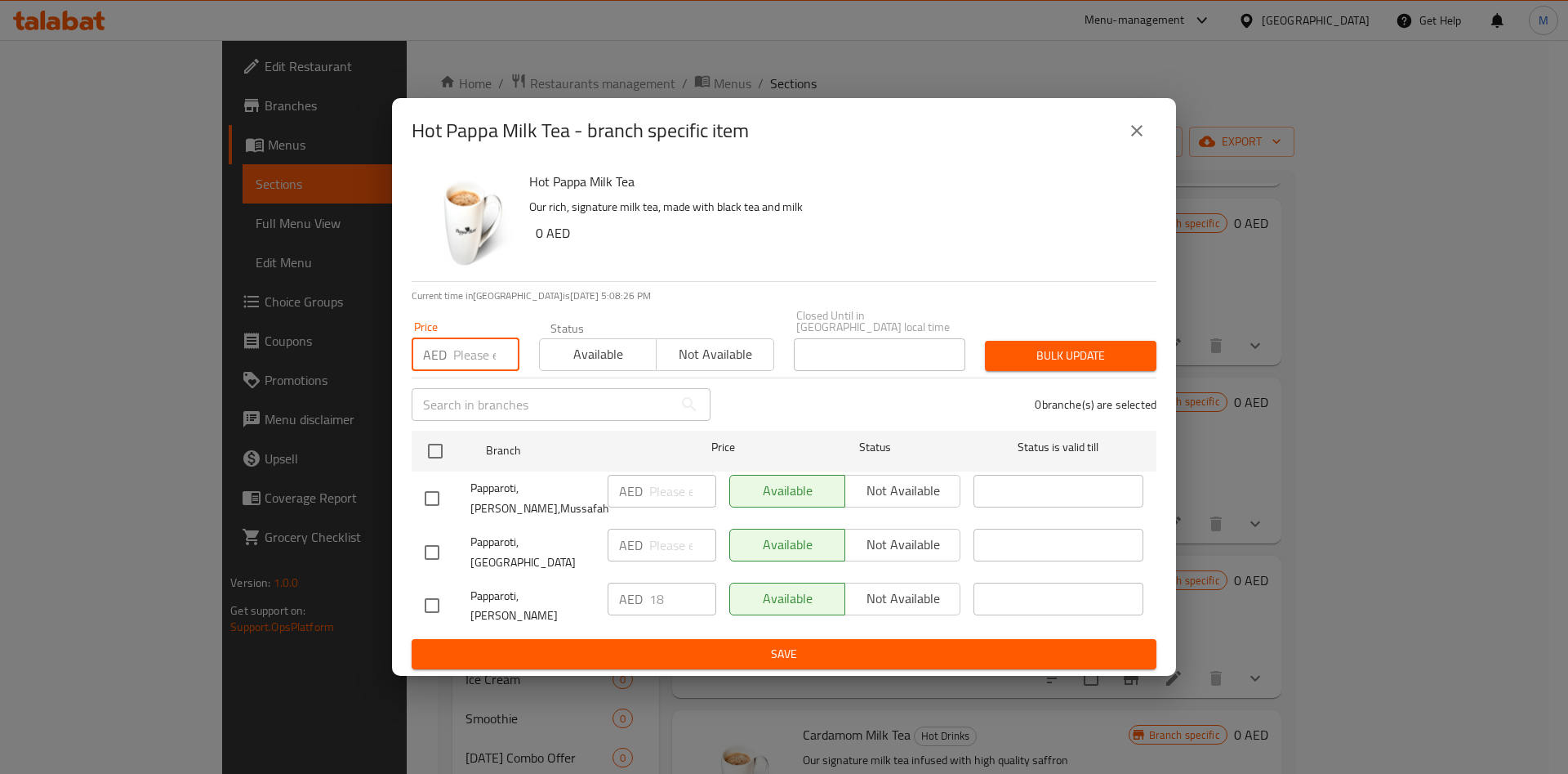
click at [466, 368] on input "number" at bounding box center [486, 354] width 66 height 33
type input "18"
click at [1026, 365] on span "Bulk update" at bounding box center [1071, 355] width 146 height 20
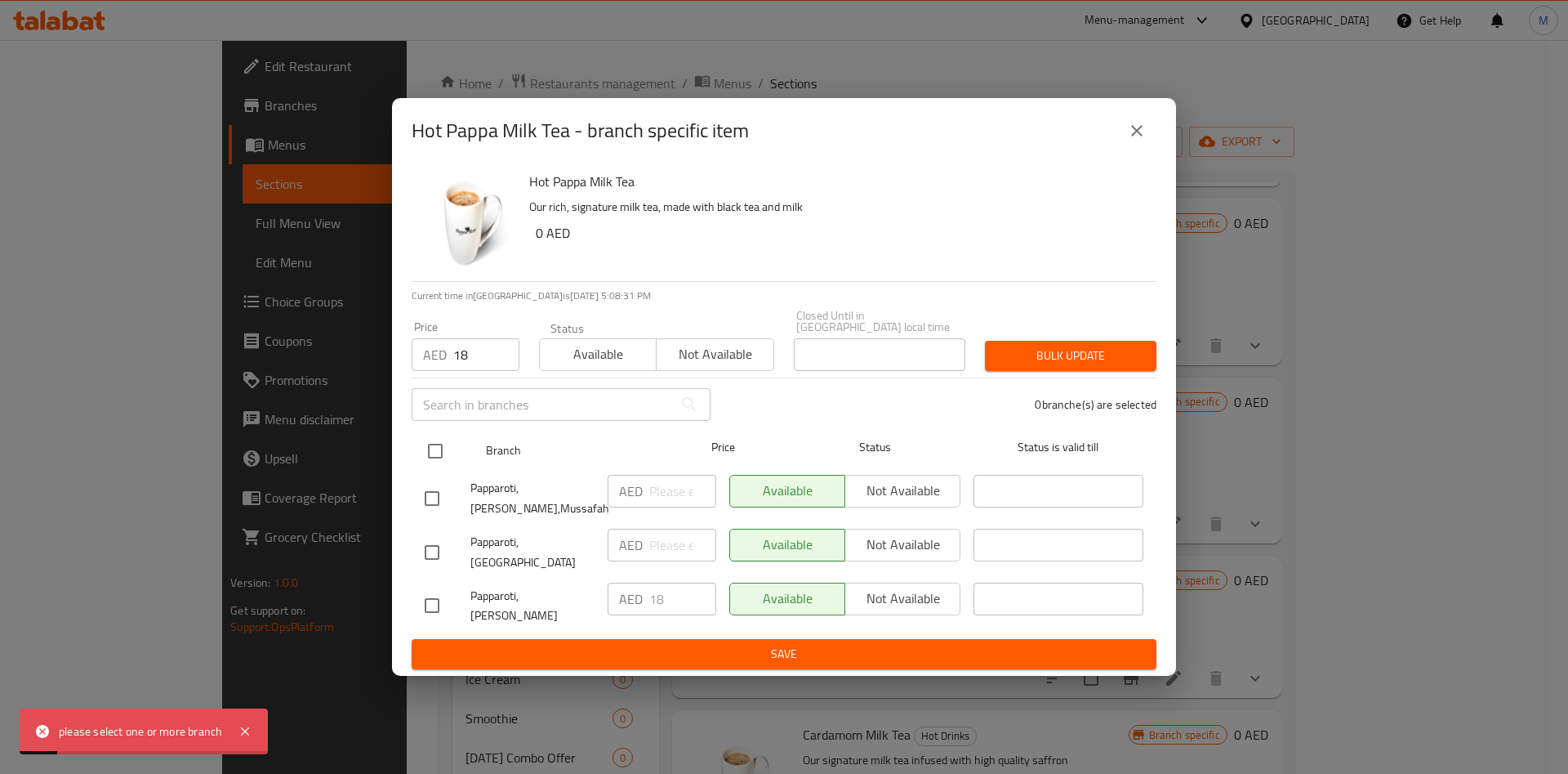
click at [433, 459] on input "checkbox" at bounding box center [435, 451] width 34 height 34
checkbox input "true"
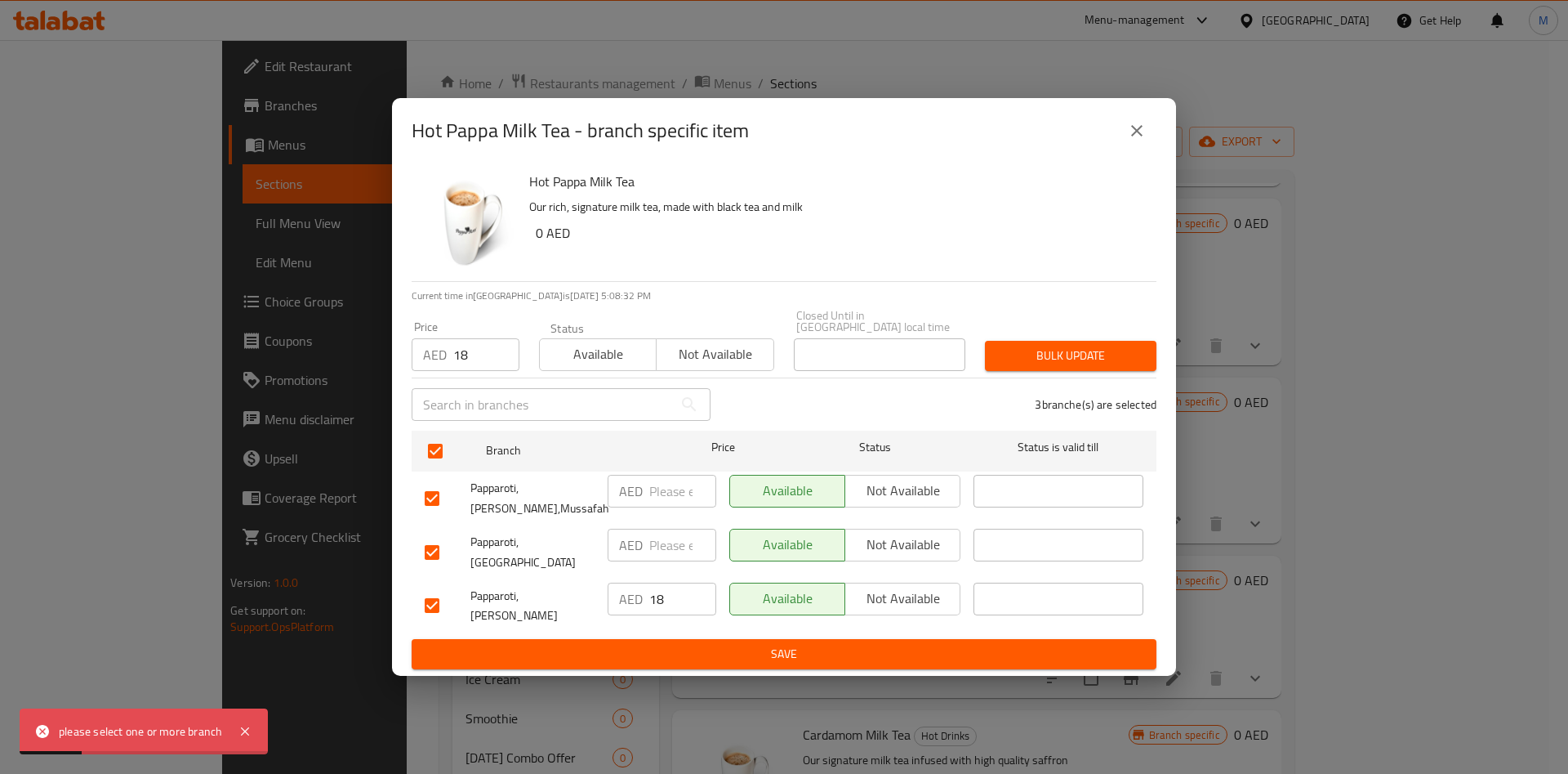
click at [1042, 359] on span "Bulk update" at bounding box center [1071, 355] width 146 height 20
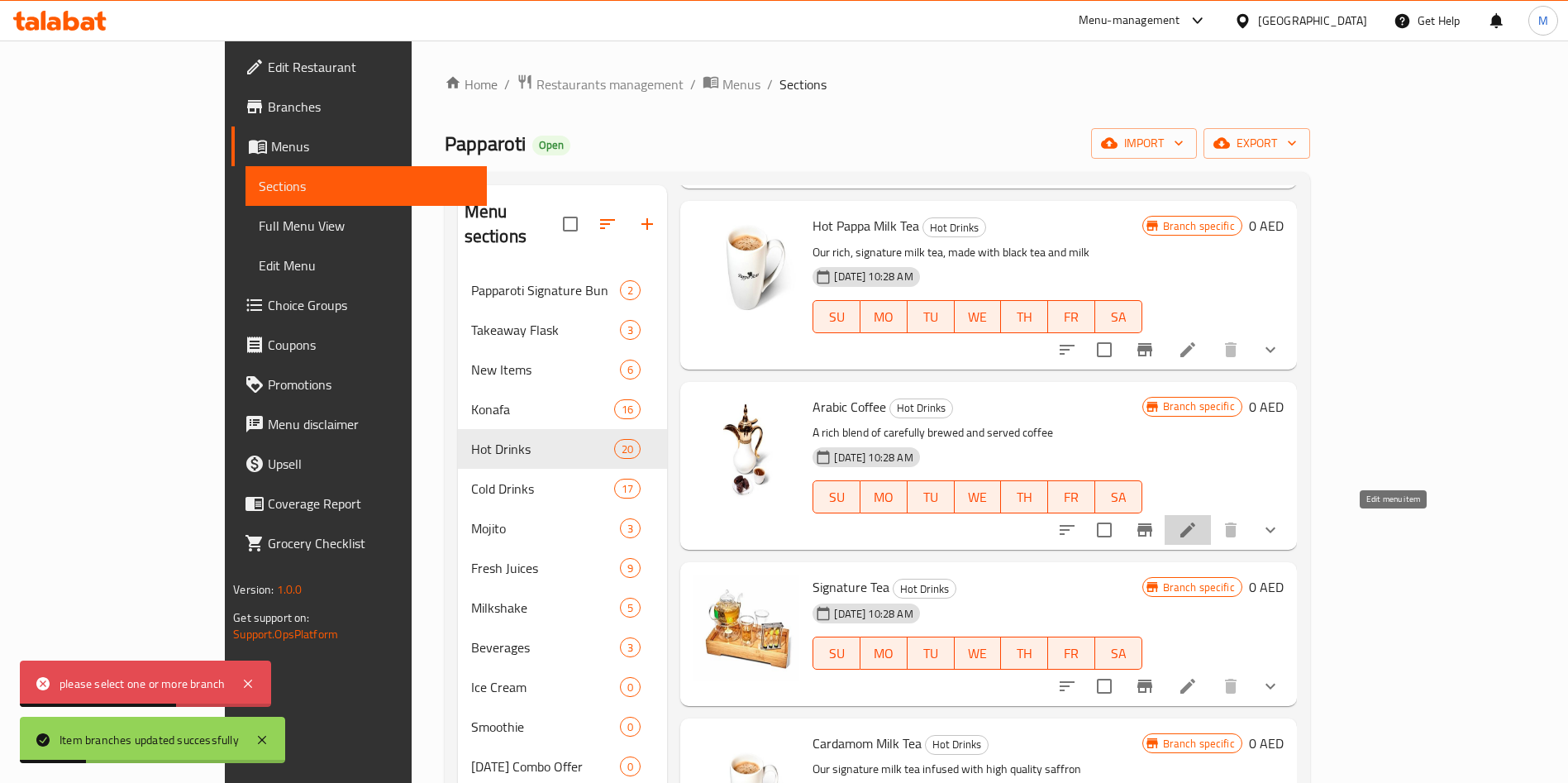
click at [1198, 529] on icon at bounding box center [1188, 530] width 20 height 20
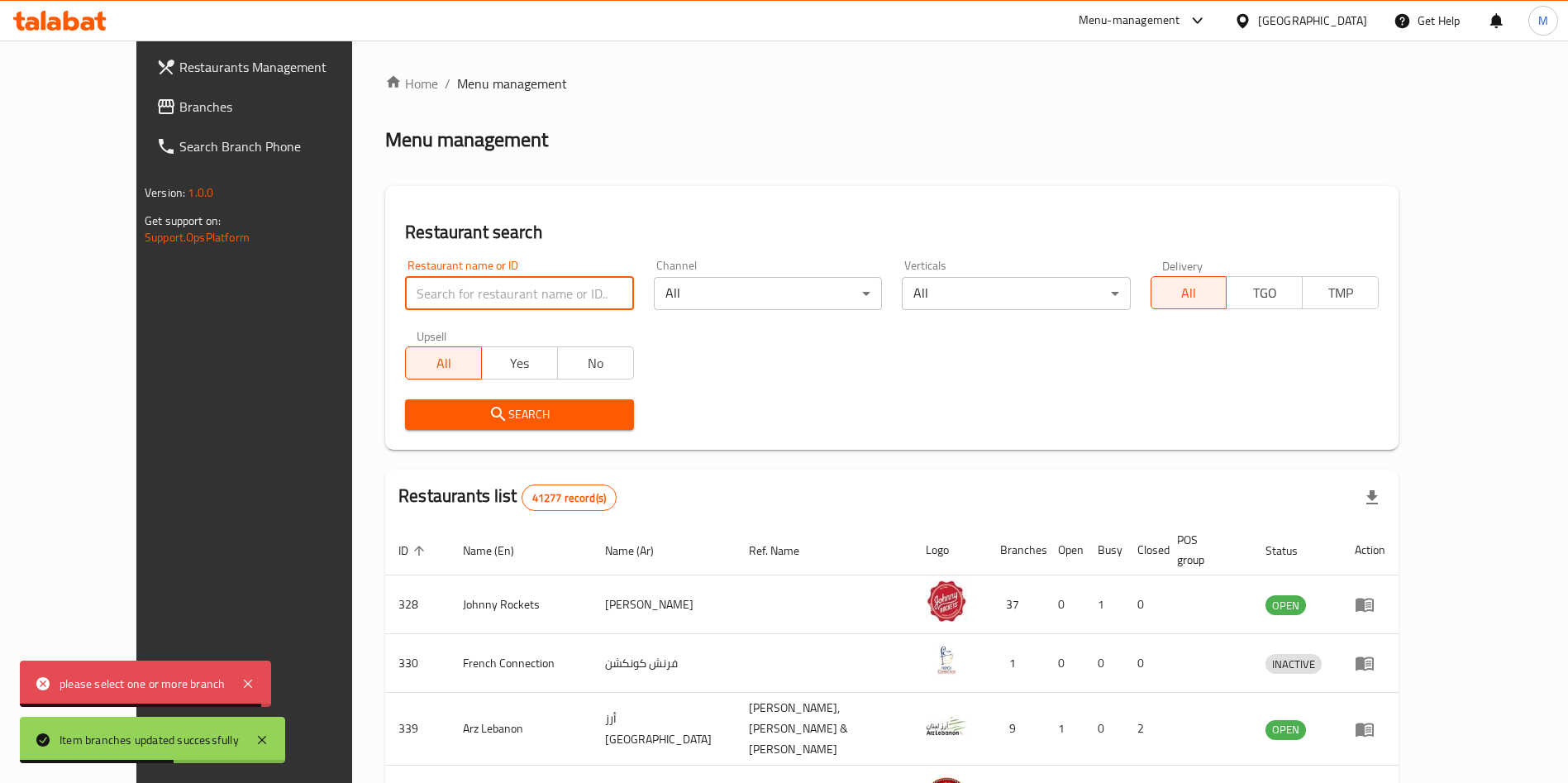
click at [502, 294] on input "search" at bounding box center [518, 293] width 228 height 33
paste input "701011"
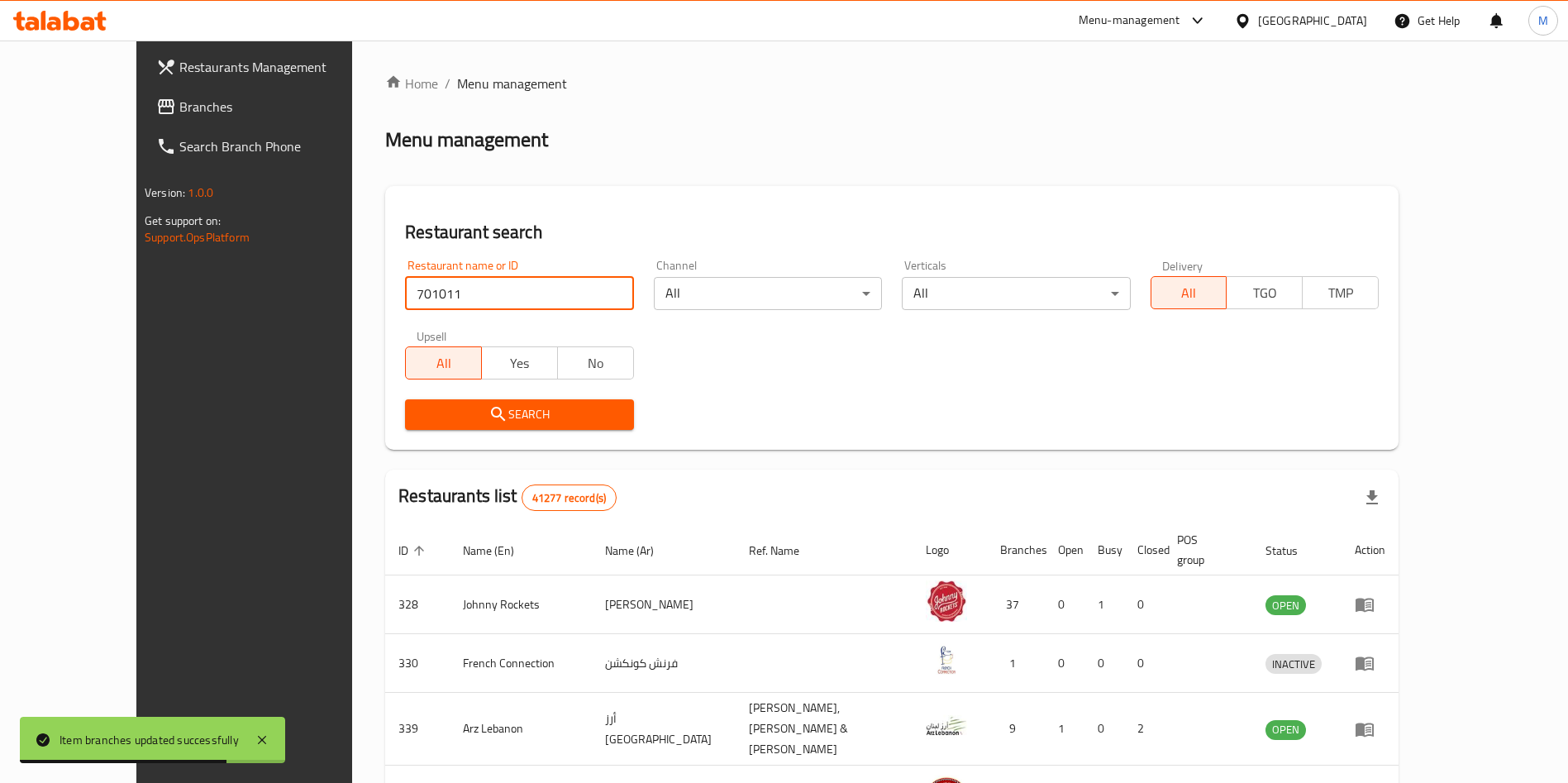
type input "701011"
click at [468, 415] on span "Search" at bounding box center [519, 414] width 202 height 21
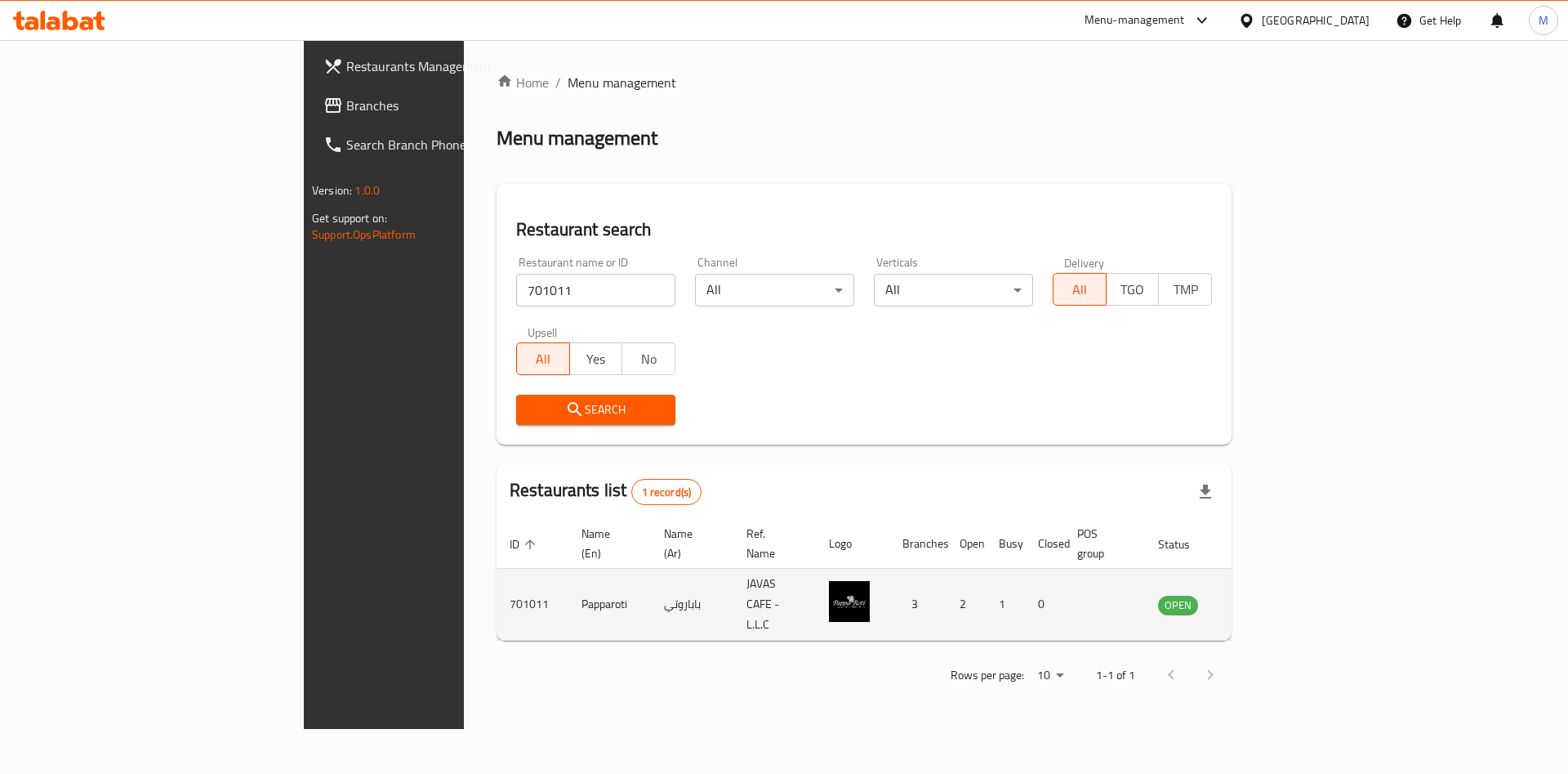
click at [1287, 569] on td "enhanced table" at bounding box center [1259, 604] width 57 height 72
click at [1262, 598] on icon "enhanced table" at bounding box center [1254, 605] width 18 height 14
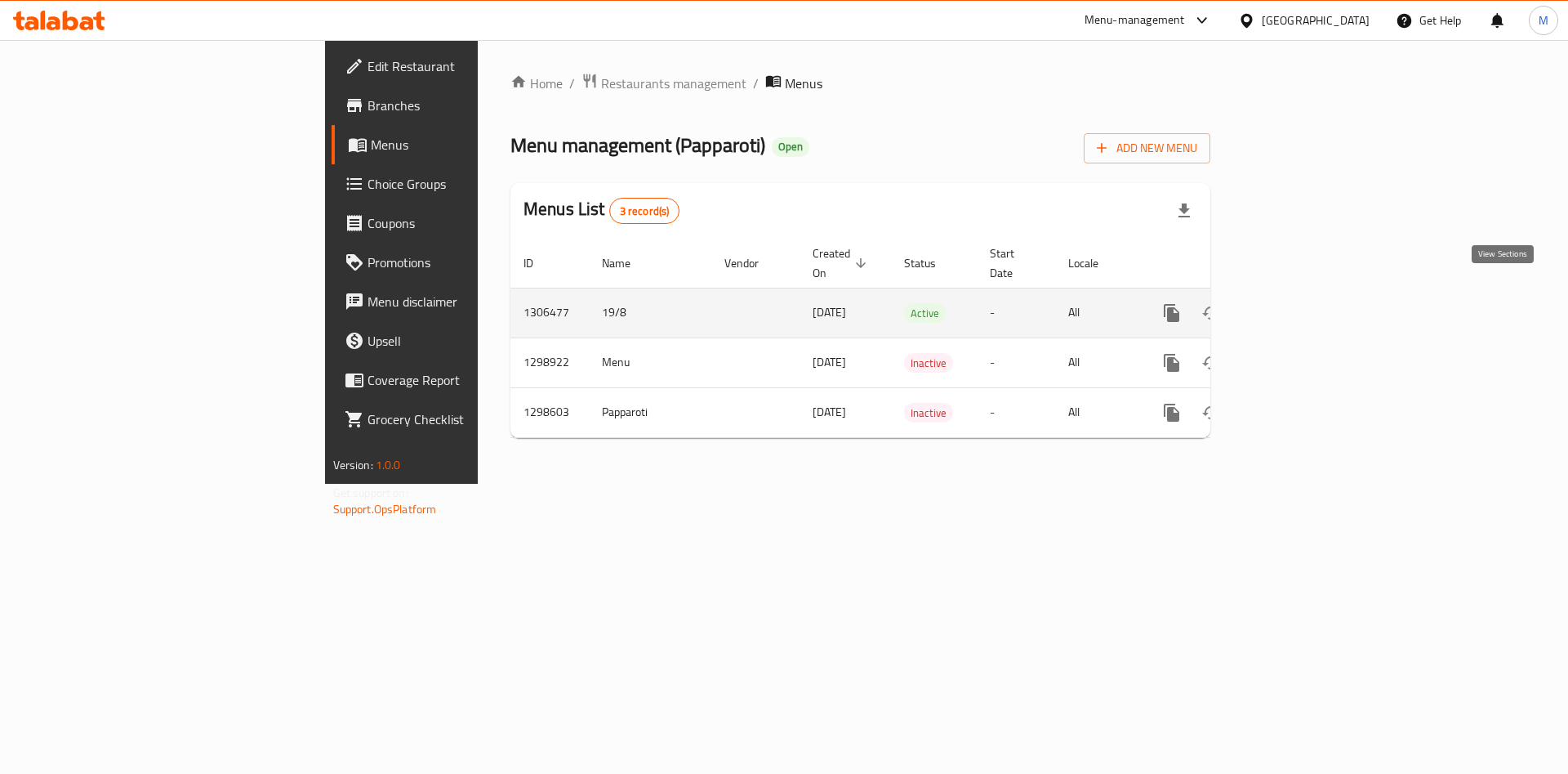
click at [1299, 303] on icon "enhanced table" at bounding box center [1290, 313] width 19 height 19
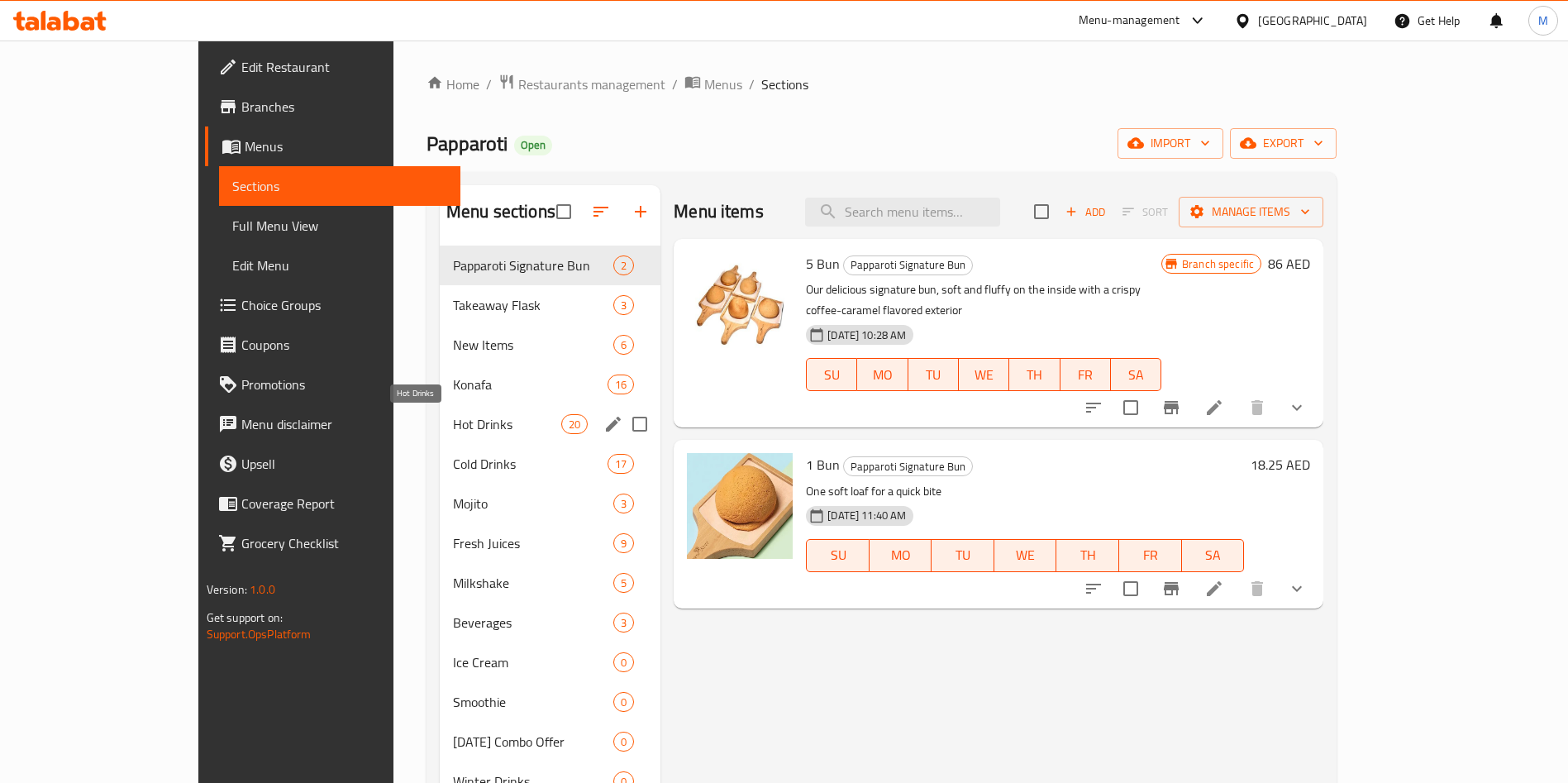
click at [453, 426] on span "Hot Drinks" at bounding box center [507, 424] width 108 height 20
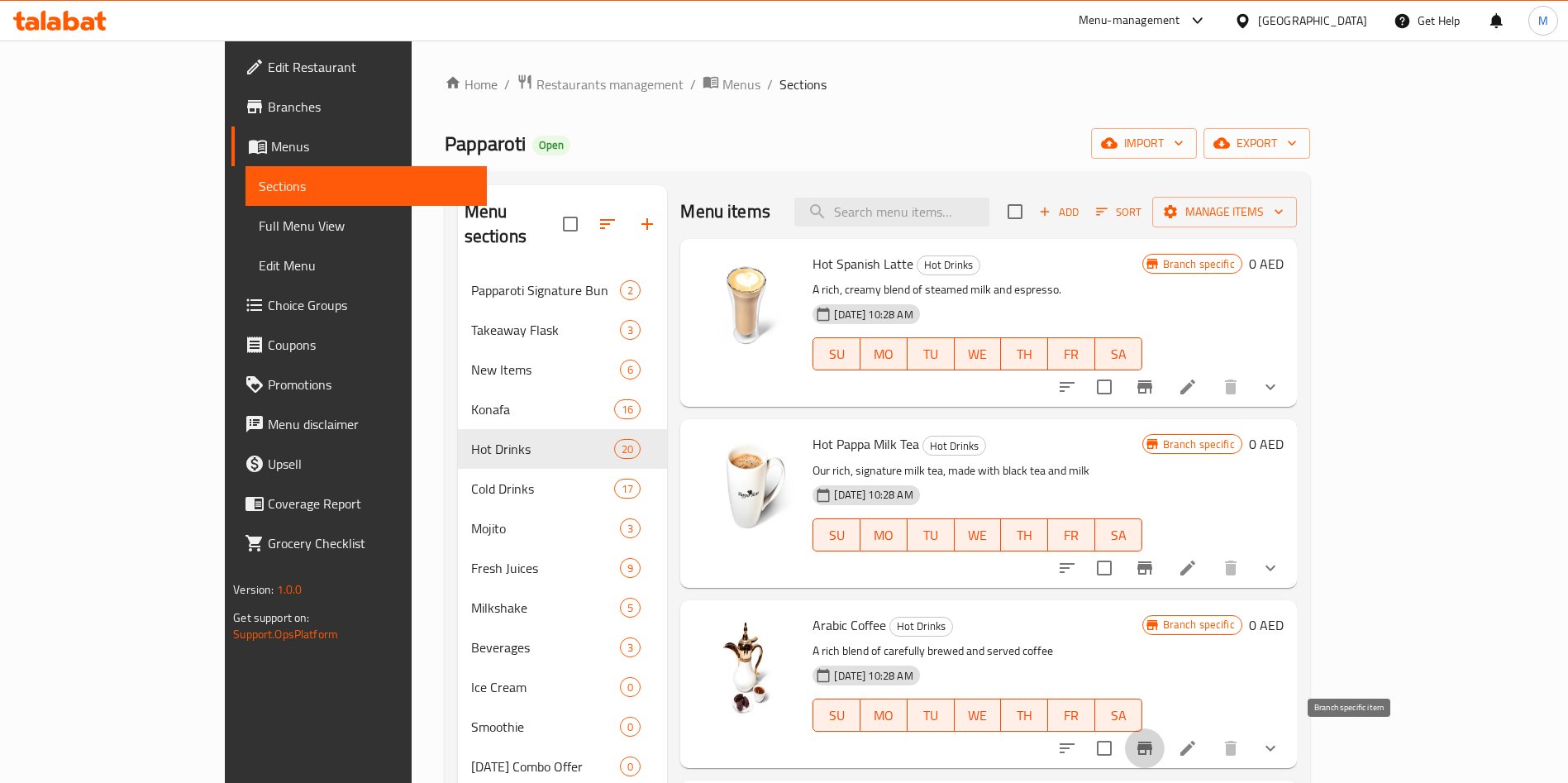
click at [1155, 748] on icon "Branch-specific-item" at bounding box center [1145, 748] width 20 height 20
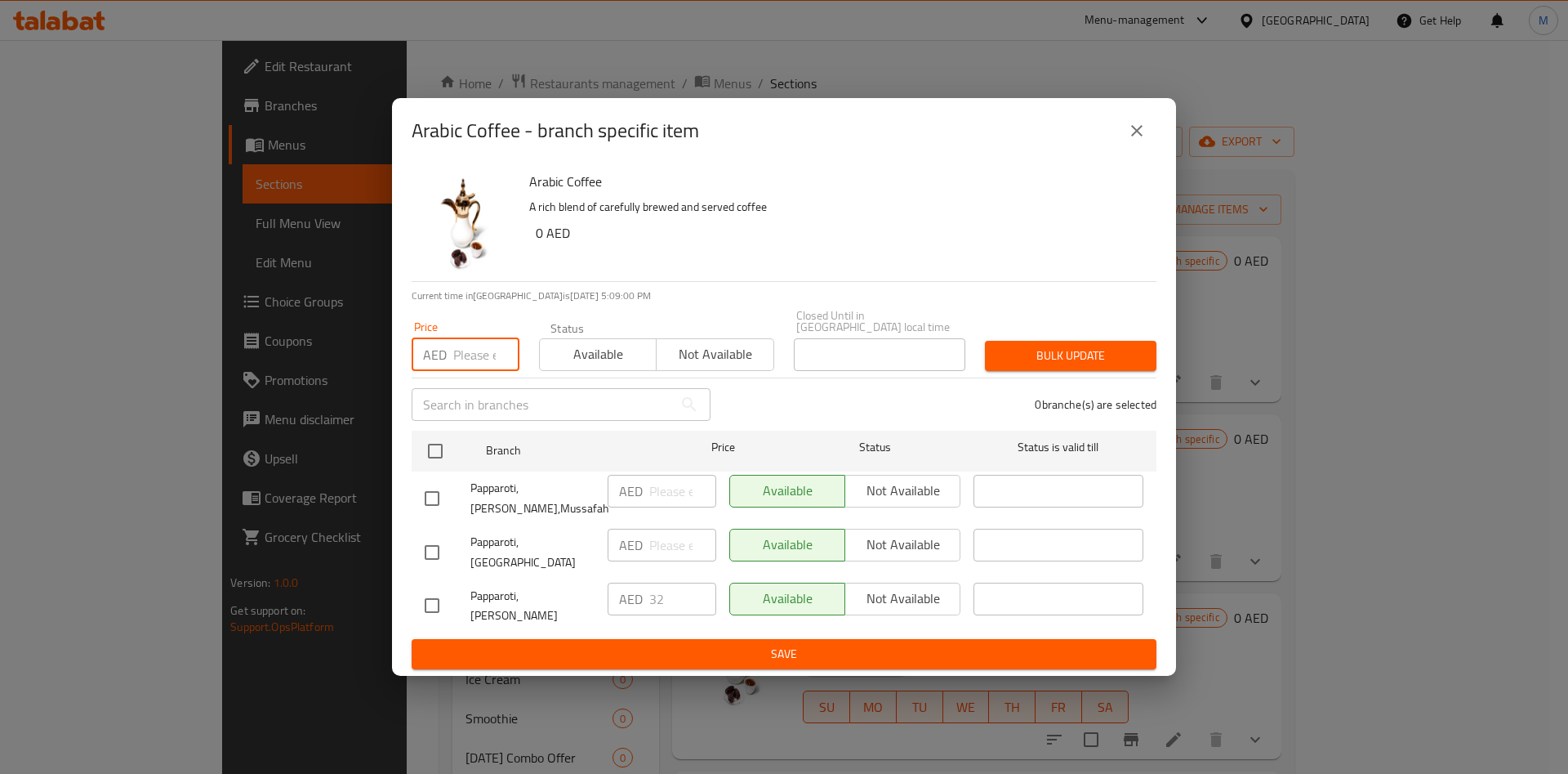
click at [464, 371] on input "number" at bounding box center [486, 354] width 66 height 33
type input "32"
click at [428, 465] on input "checkbox" at bounding box center [435, 451] width 34 height 34
checkbox input "true"
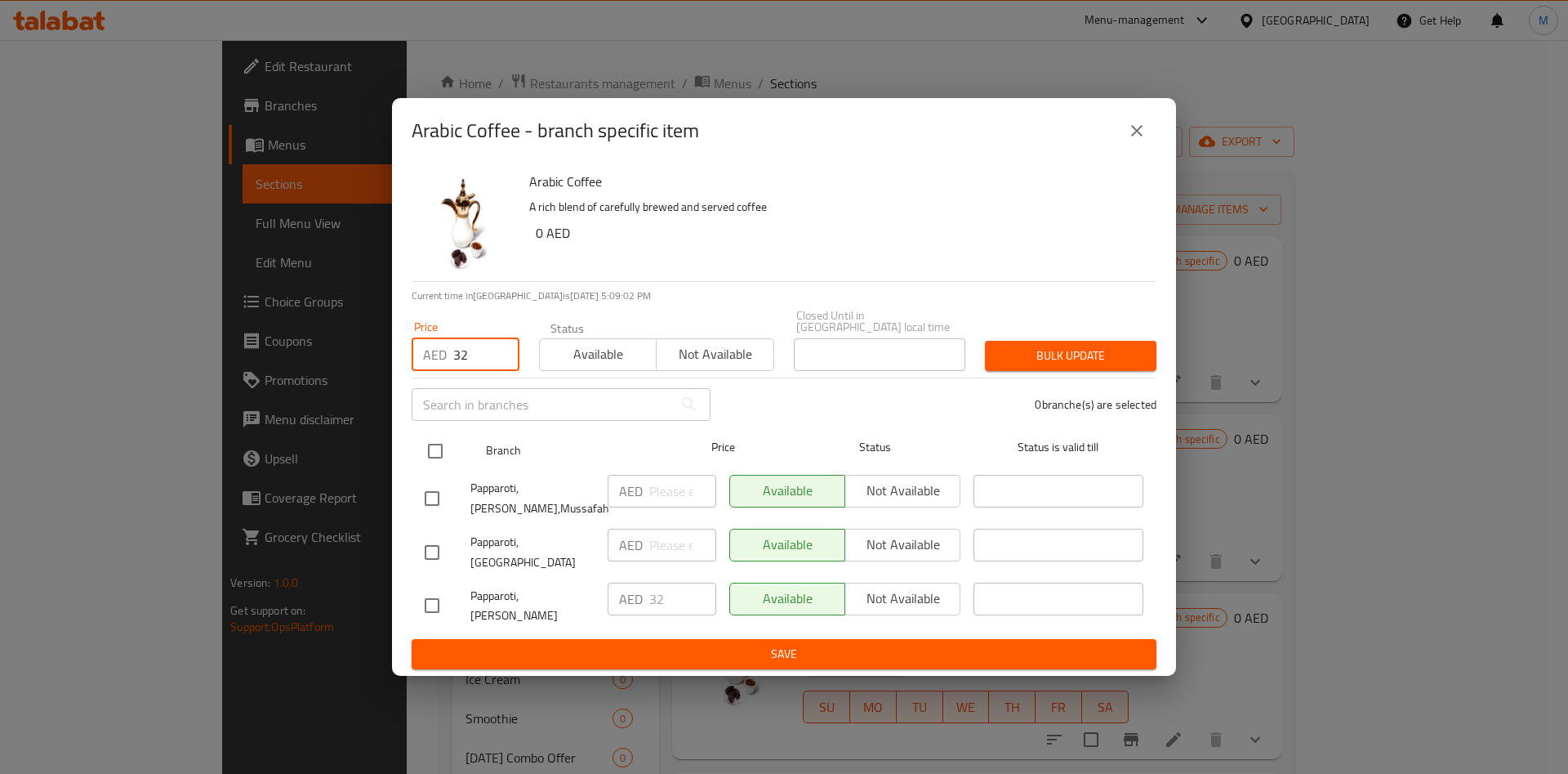
checkbox input "true"
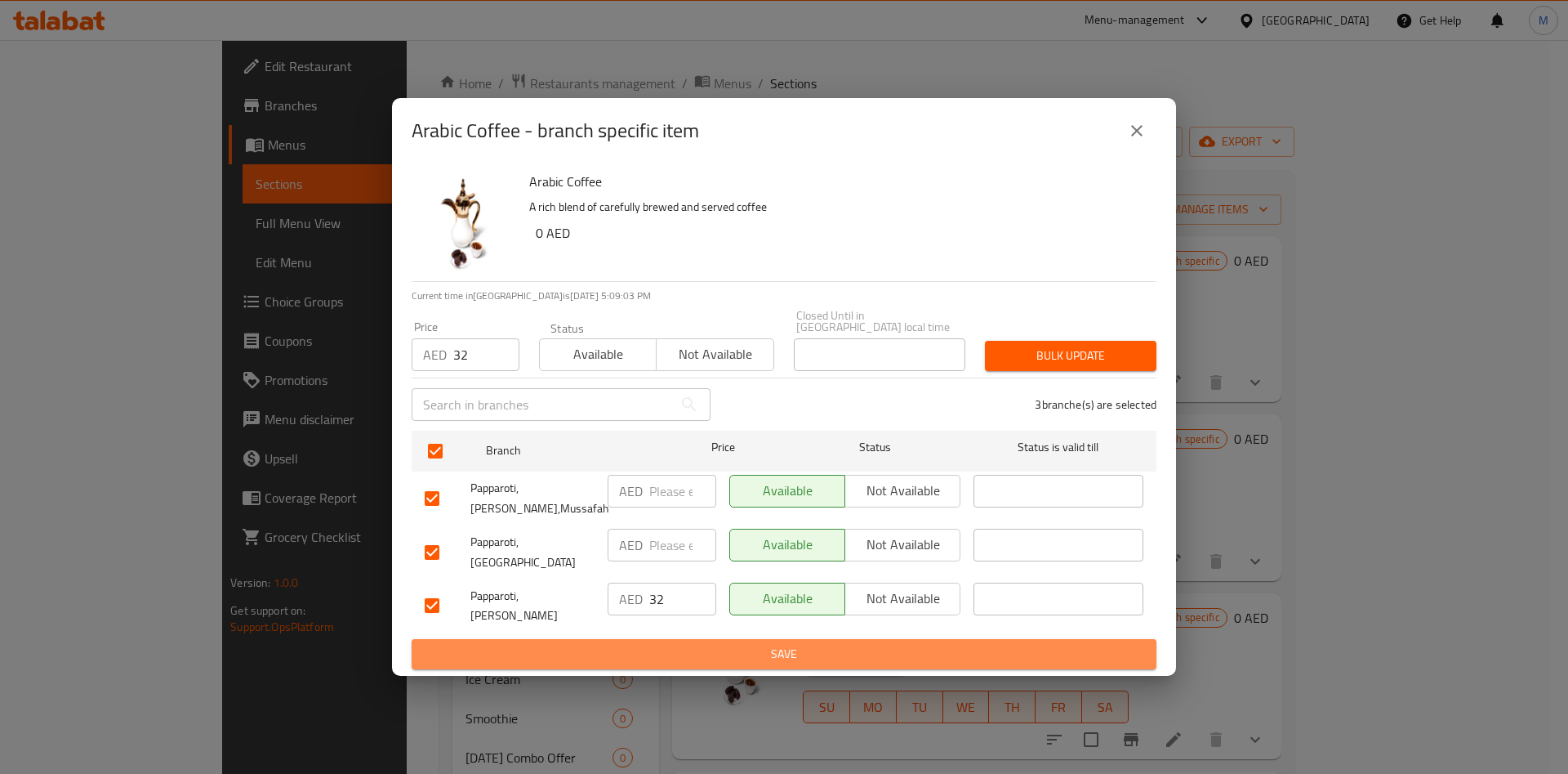
click at [627, 639] on button "Save" at bounding box center [784, 654] width 745 height 30
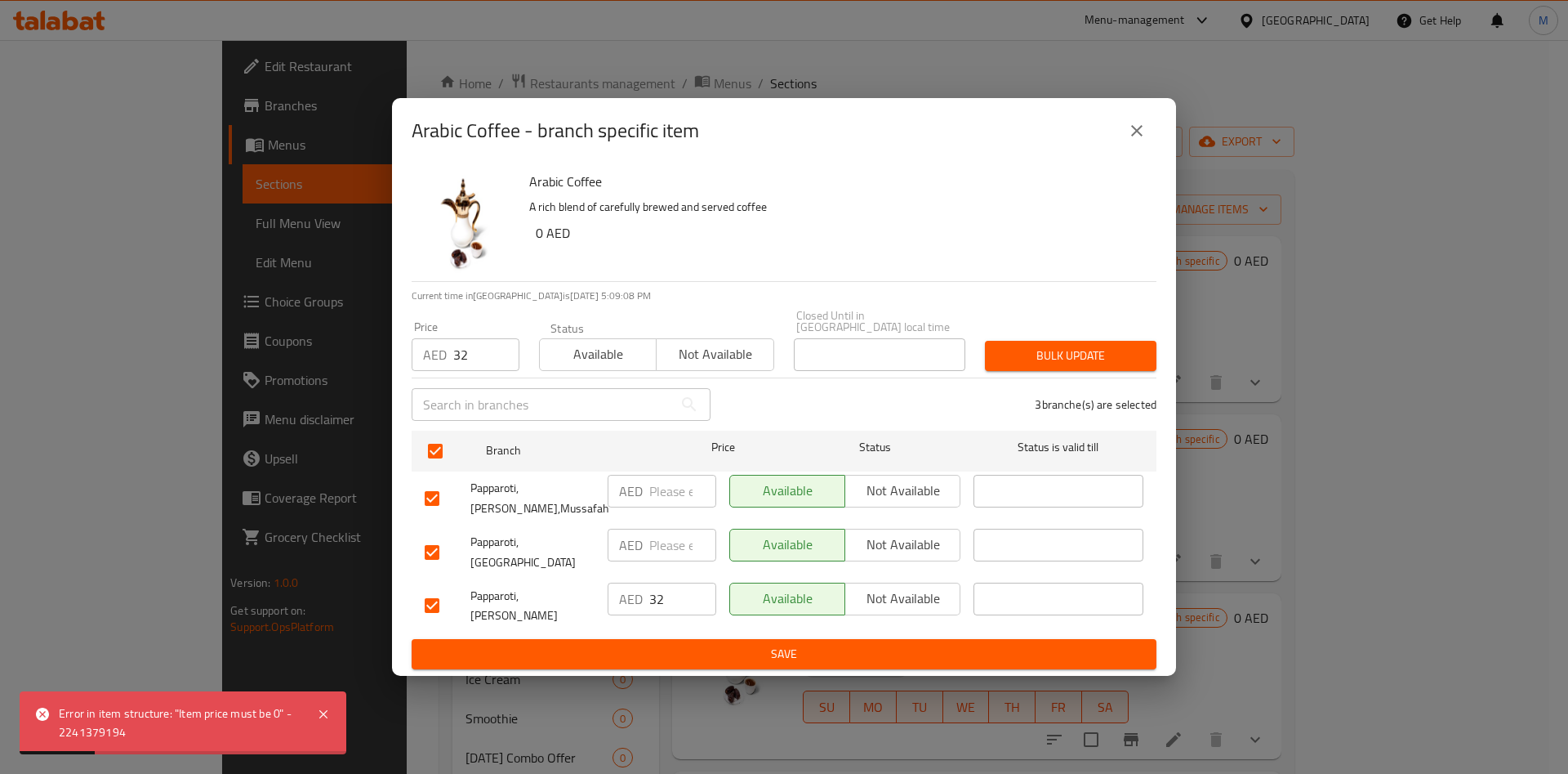
click at [1086, 366] on span "Bulk update" at bounding box center [1071, 355] width 146 height 20
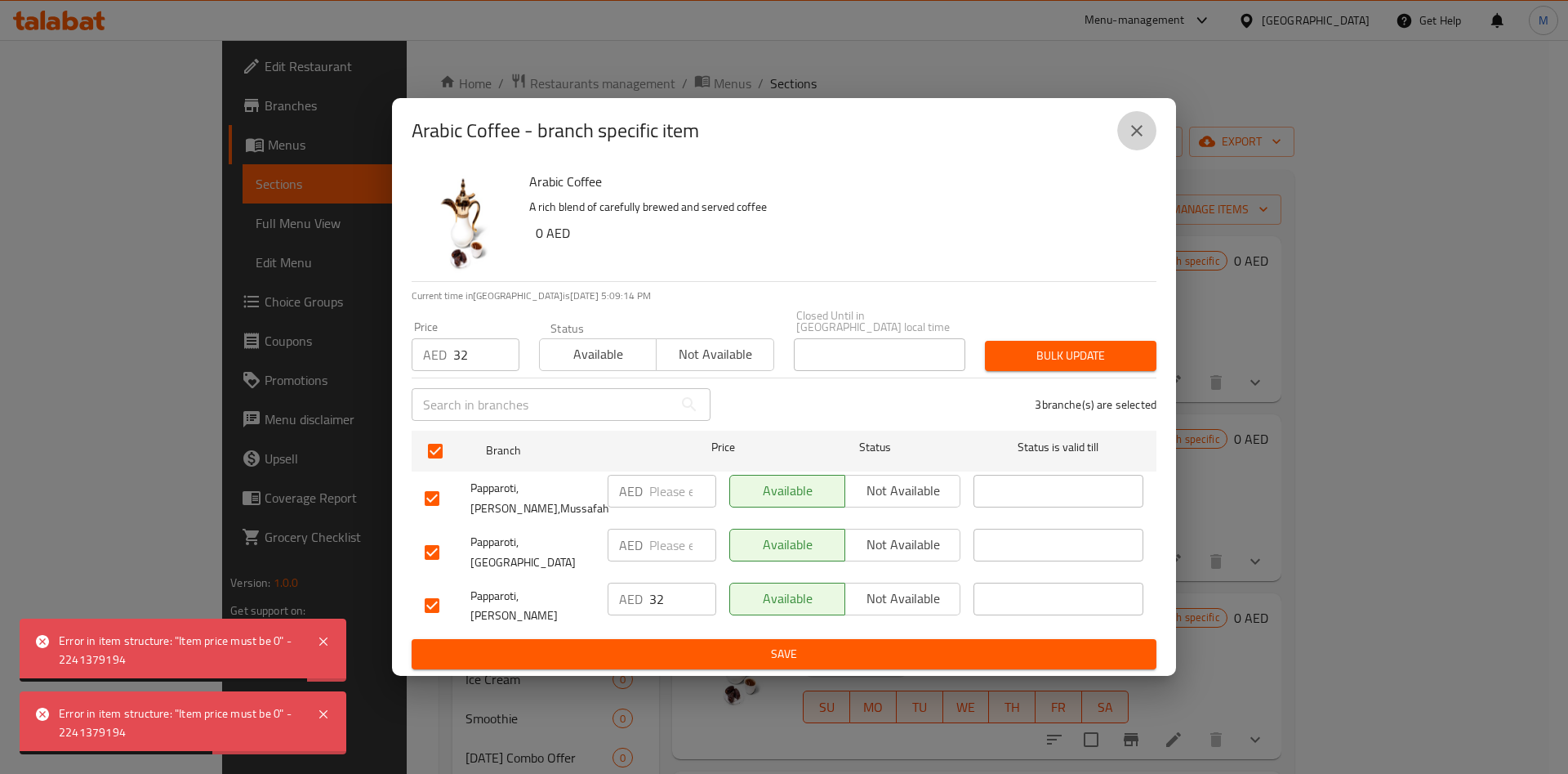
click at [1141, 136] on icon "close" at bounding box center [1137, 130] width 11 height 11
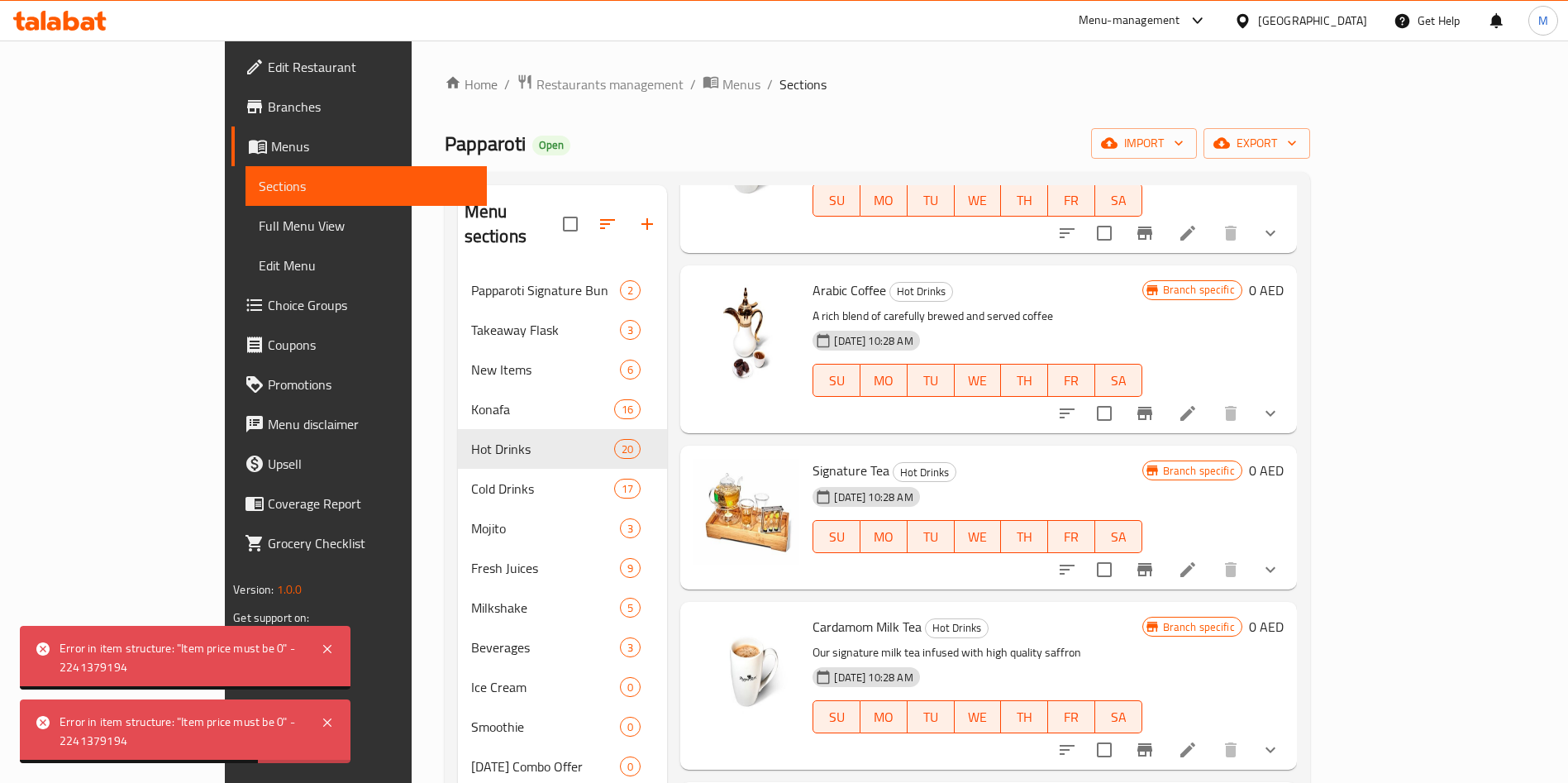
scroll to position [446, 0]
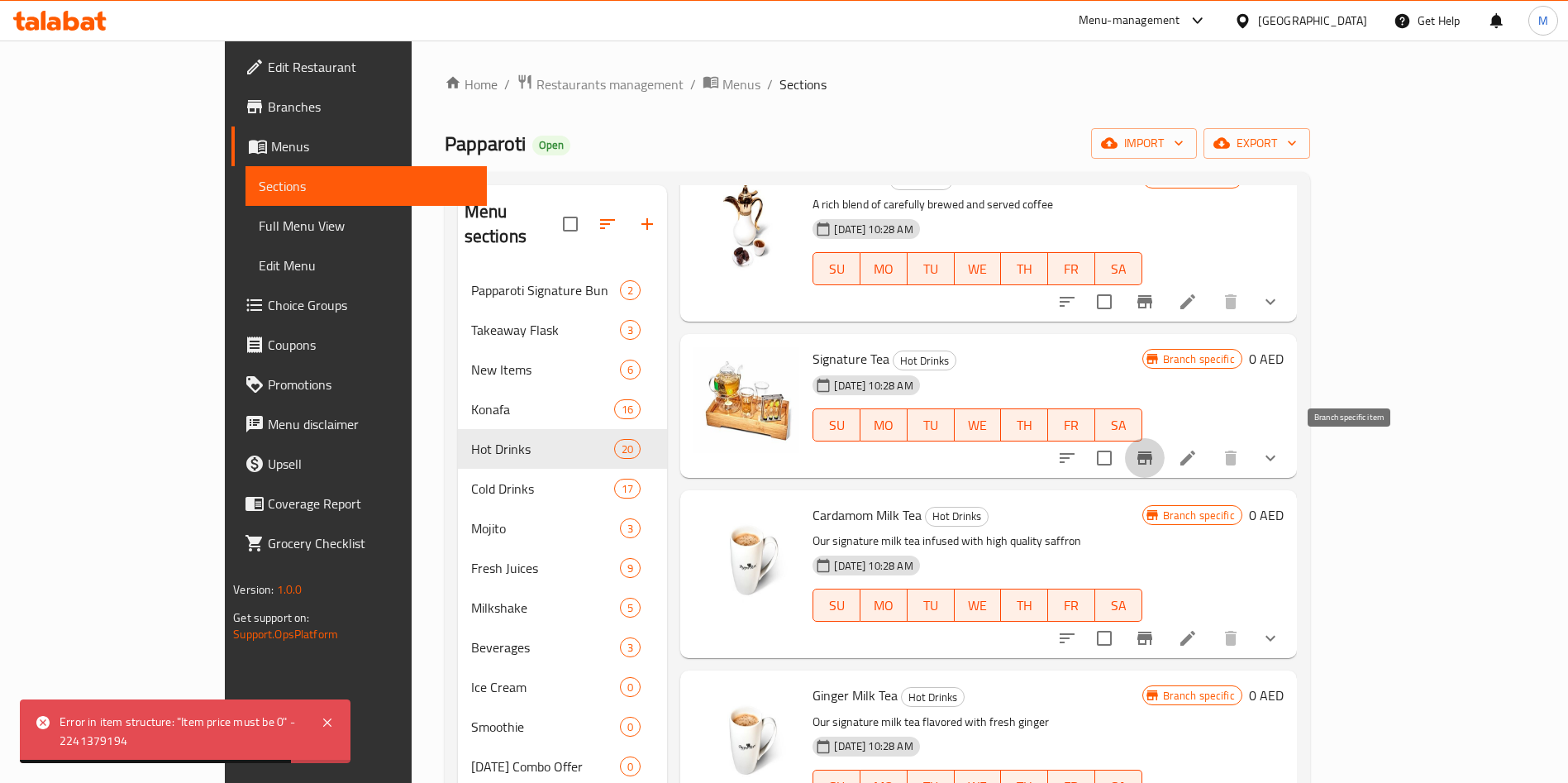
click at [1152, 451] on icon "Branch-specific-item" at bounding box center [1144, 458] width 15 height 13
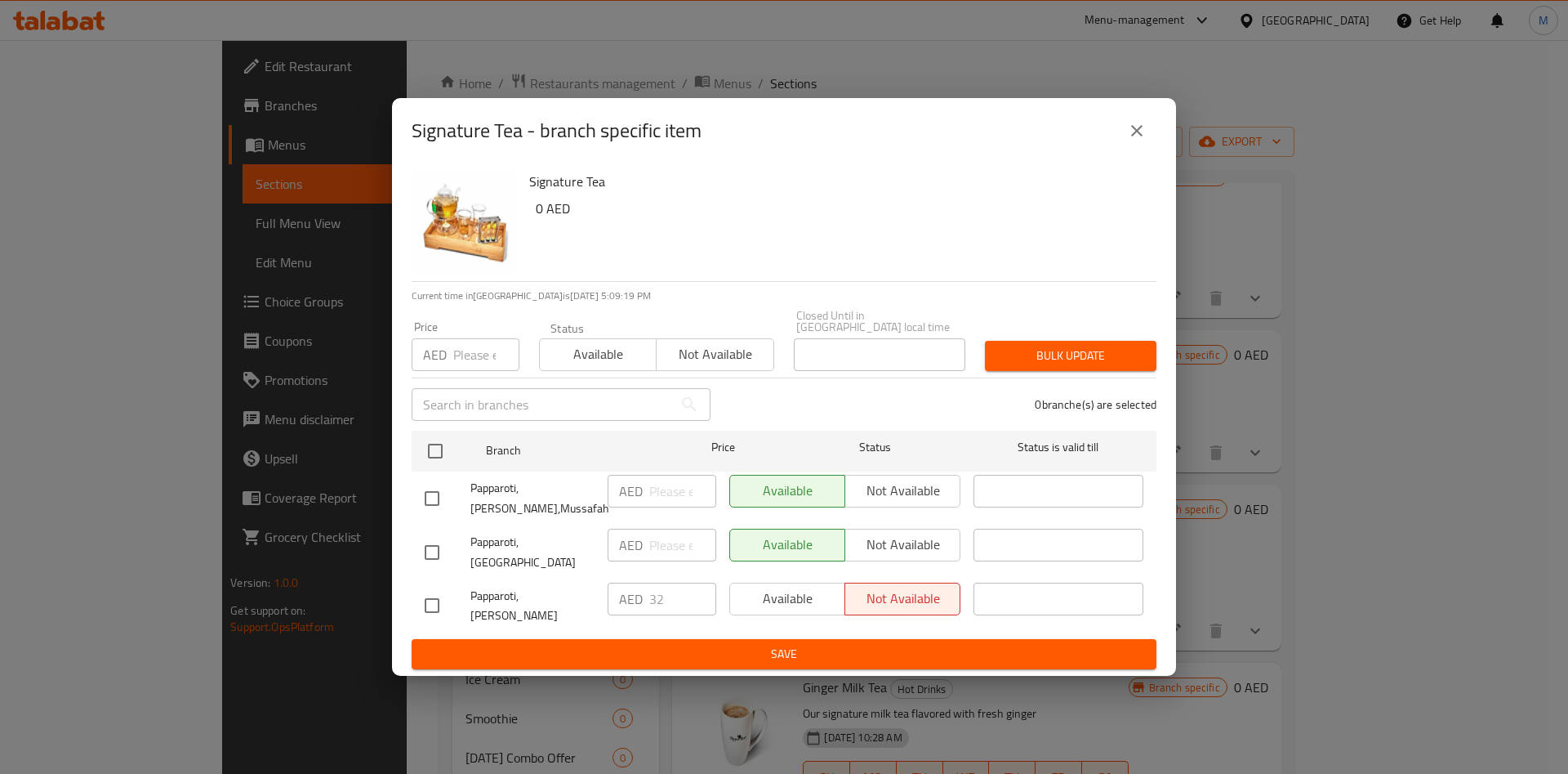
click at [470, 367] on input "number" at bounding box center [486, 354] width 66 height 33
type input "32"
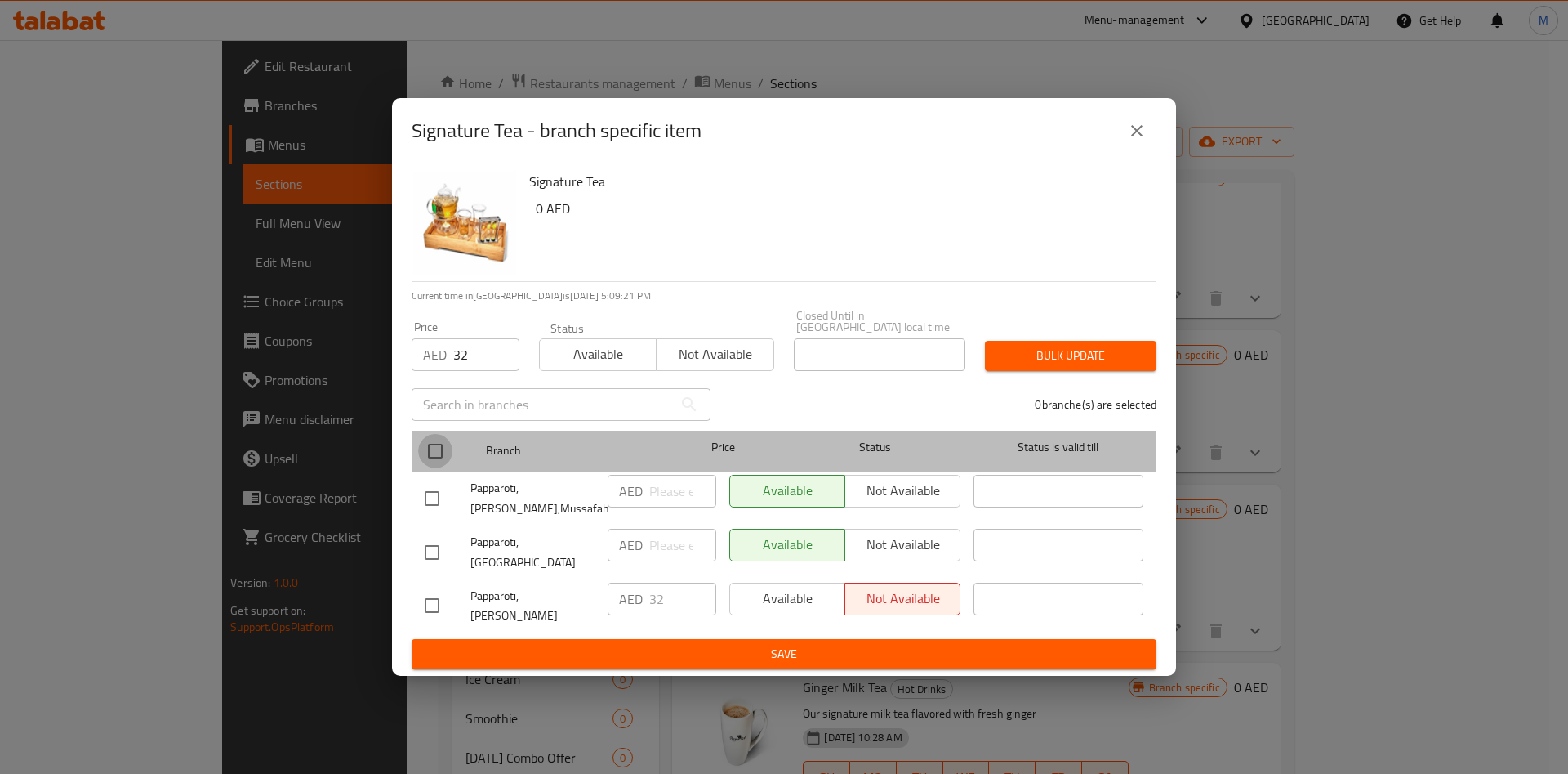
click at [430, 465] on input "checkbox" at bounding box center [435, 451] width 34 height 34
checkbox input "true"
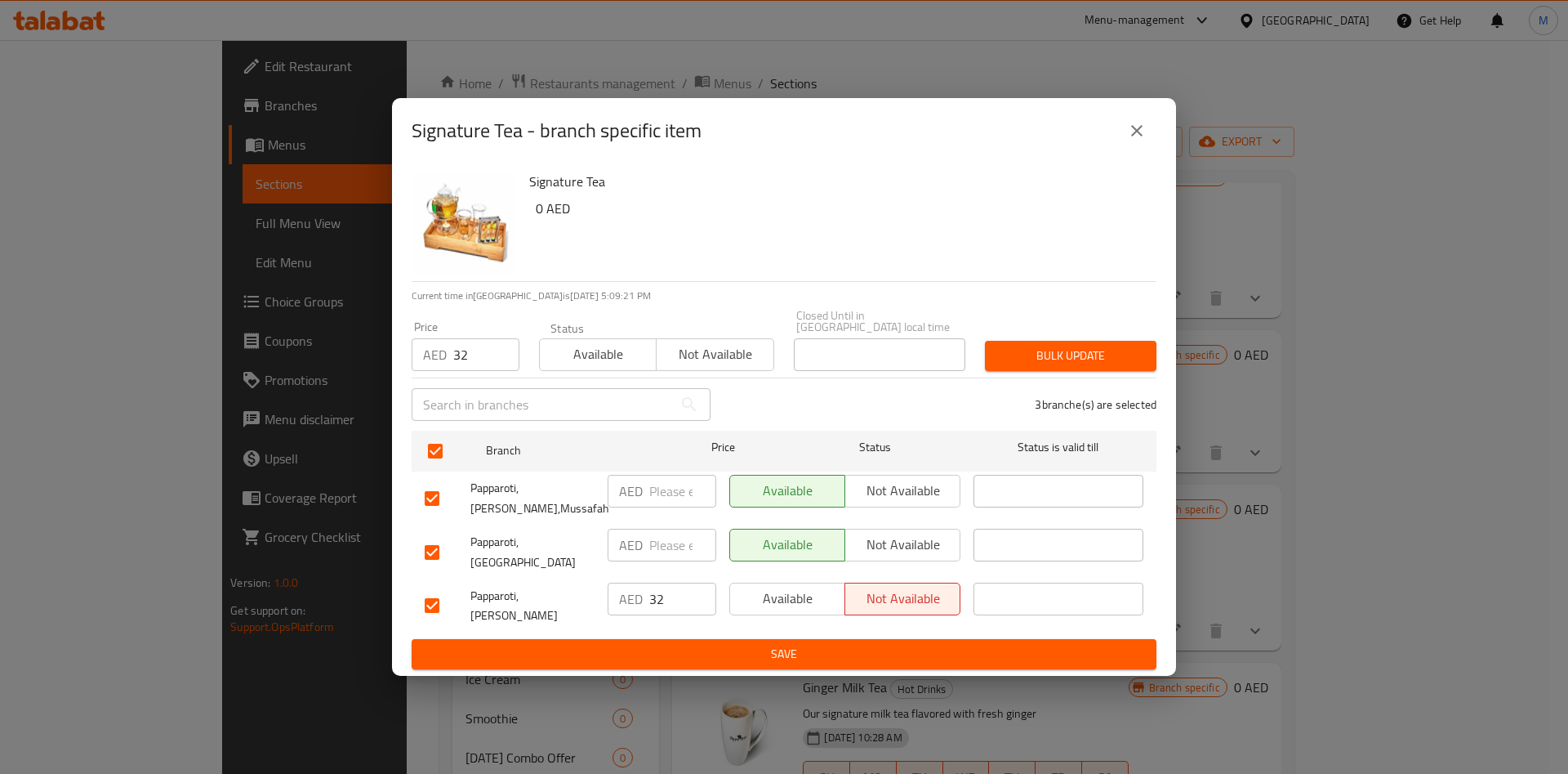
click at [1036, 366] on span "Bulk update" at bounding box center [1071, 355] width 146 height 20
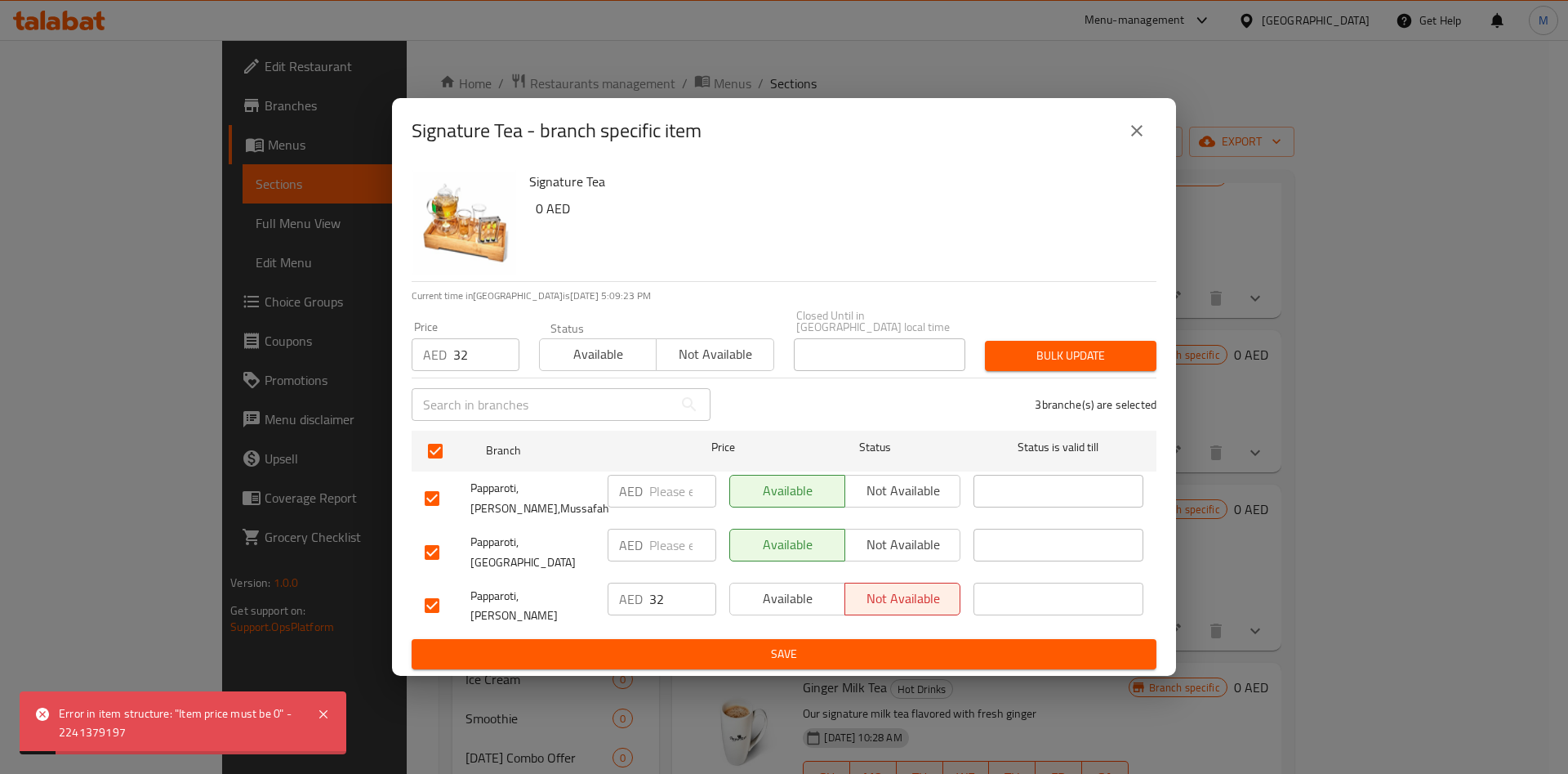
click at [1125, 146] on button "close" at bounding box center [1137, 131] width 39 height 39
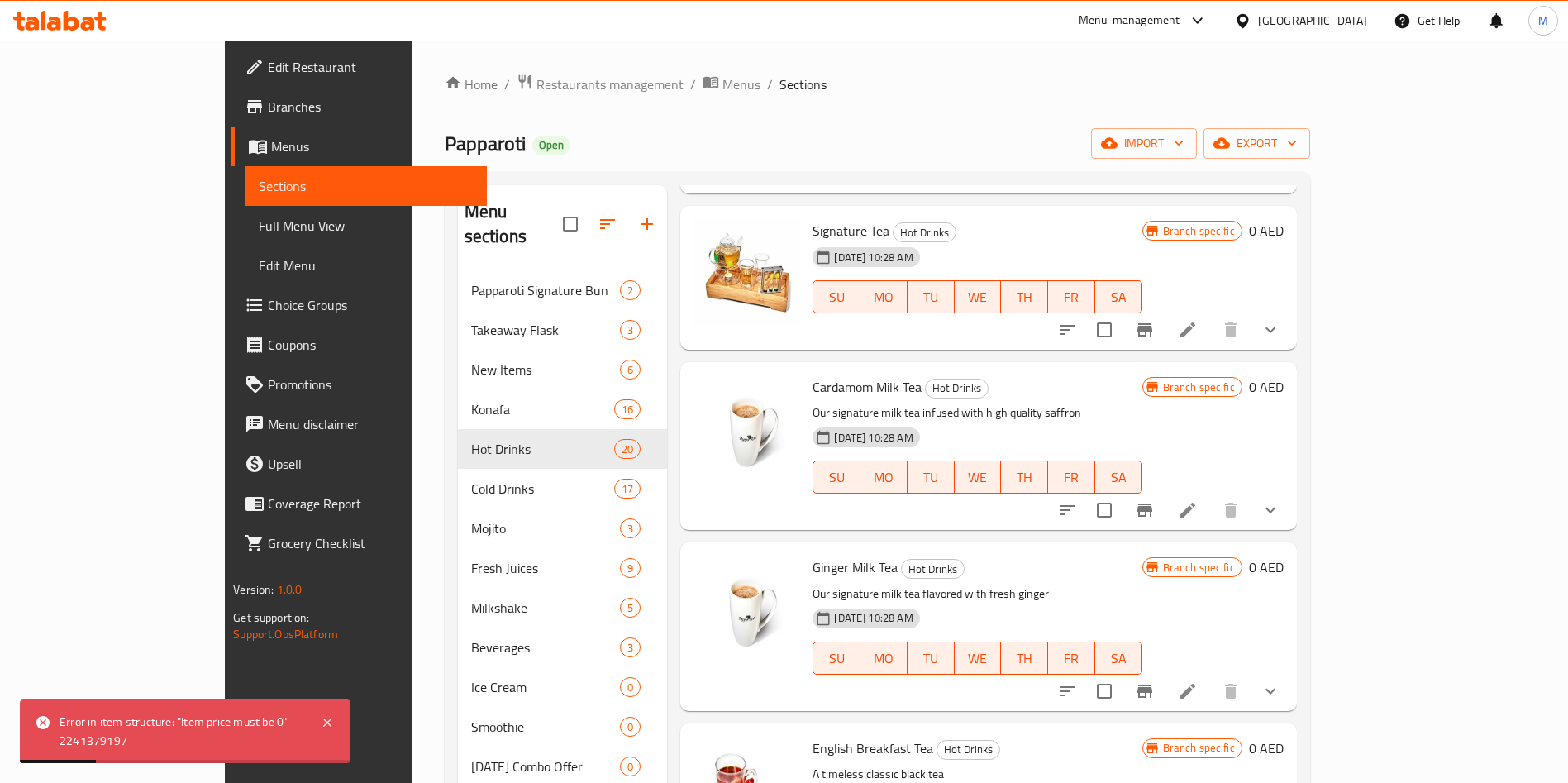
scroll to position [576, 0]
click at [1152, 506] on icon "Branch-specific-item" at bounding box center [1144, 509] width 15 height 13
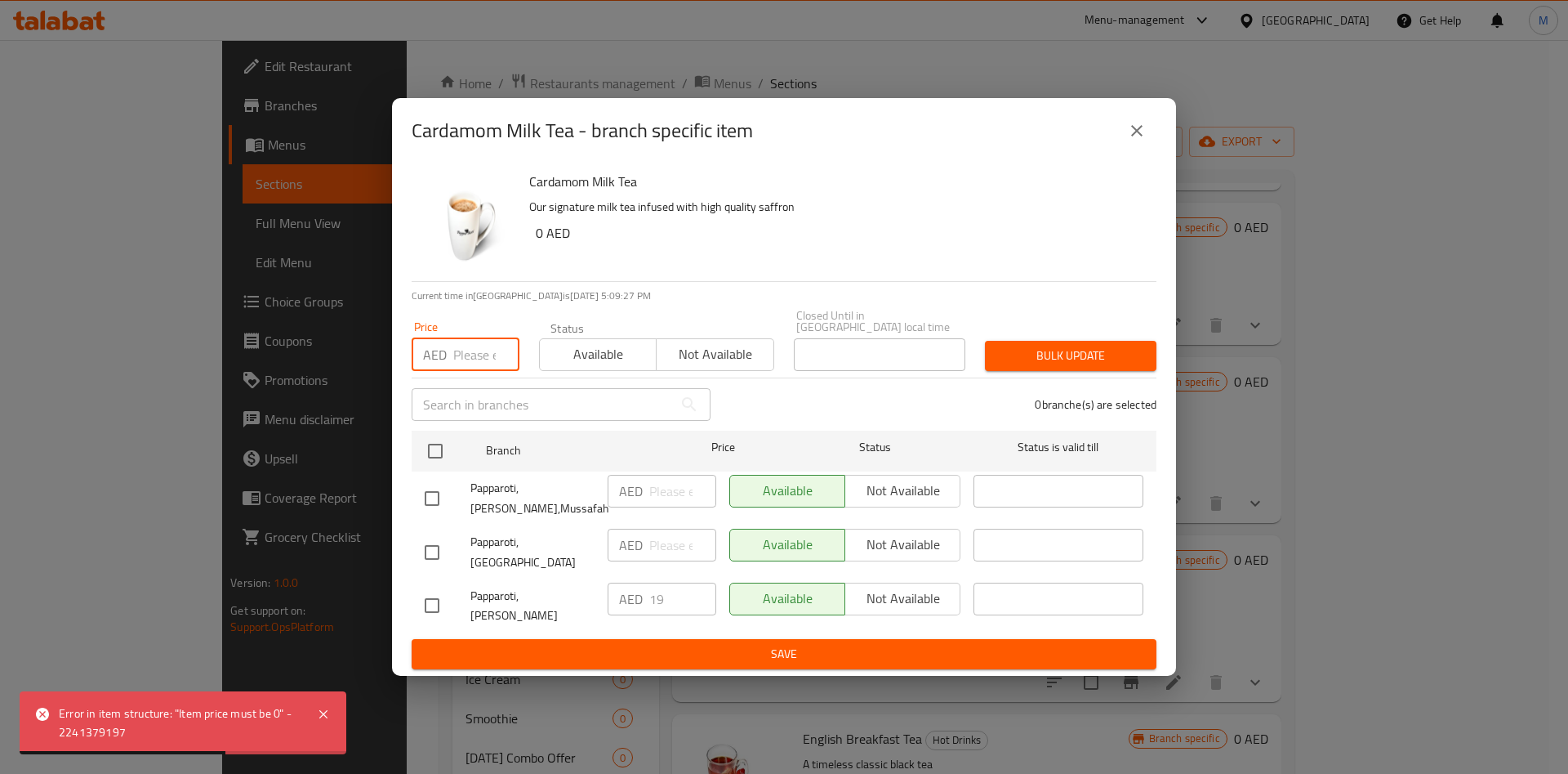
click at [460, 371] on input "number" at bounding box center [486, 354] width 66 height 33
type input "19"
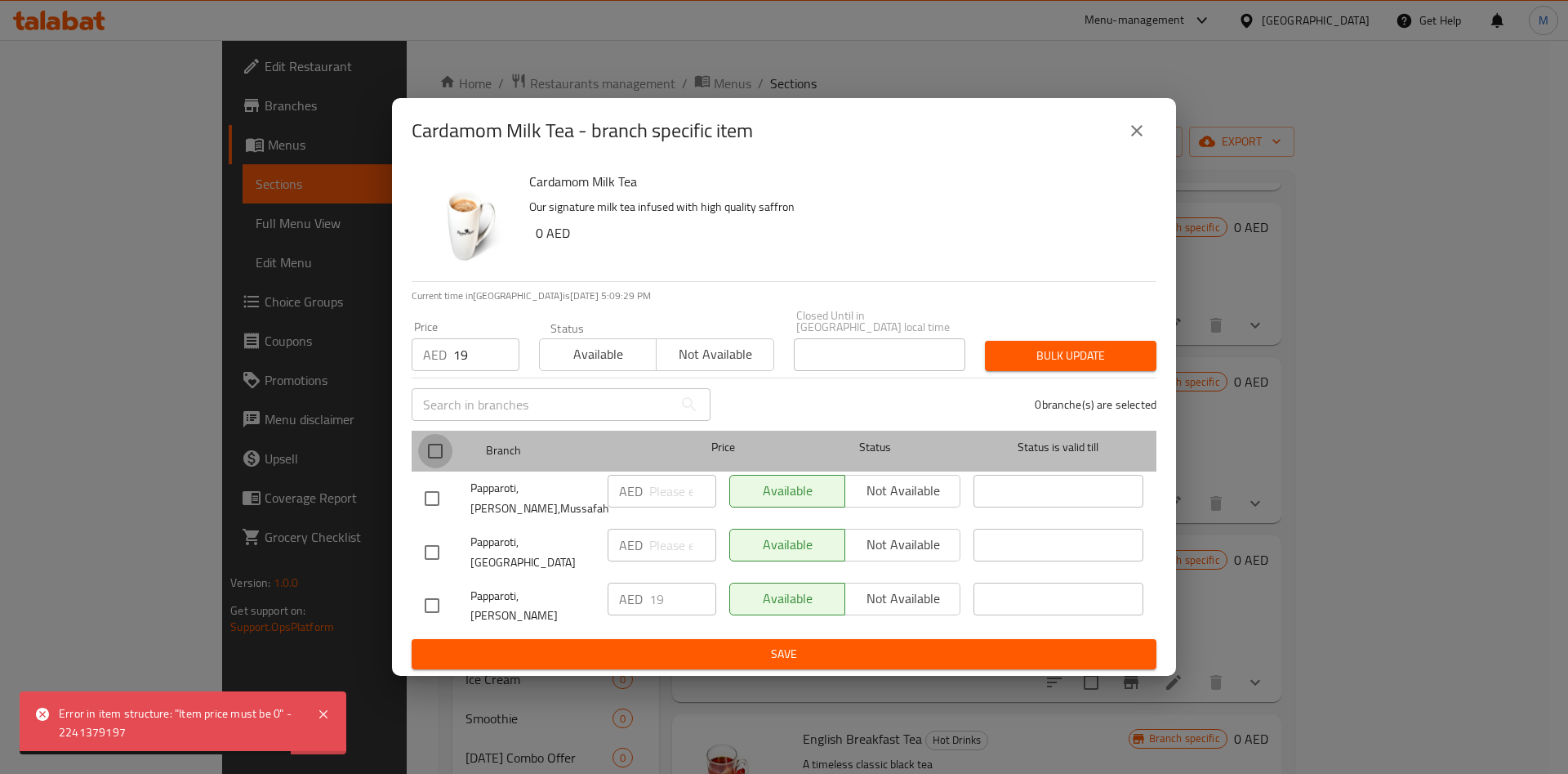
click at [427, 468] on input "checkbox" at bounding box center [435, 451] width 34 height 34
checkbox input "true"
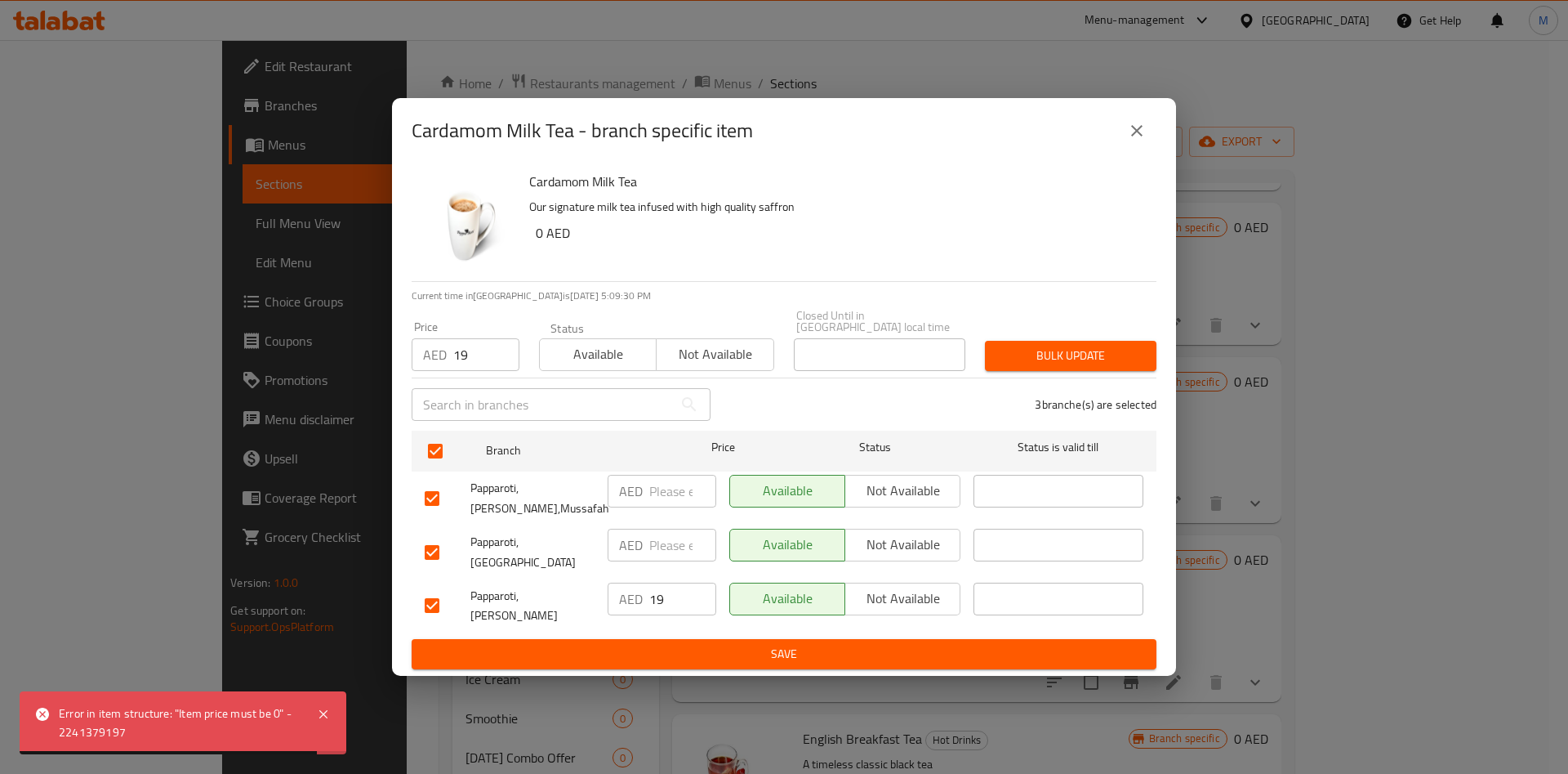
click at [621, 644] on span "Save" at bounding box center [784, 654] width 719 height 20
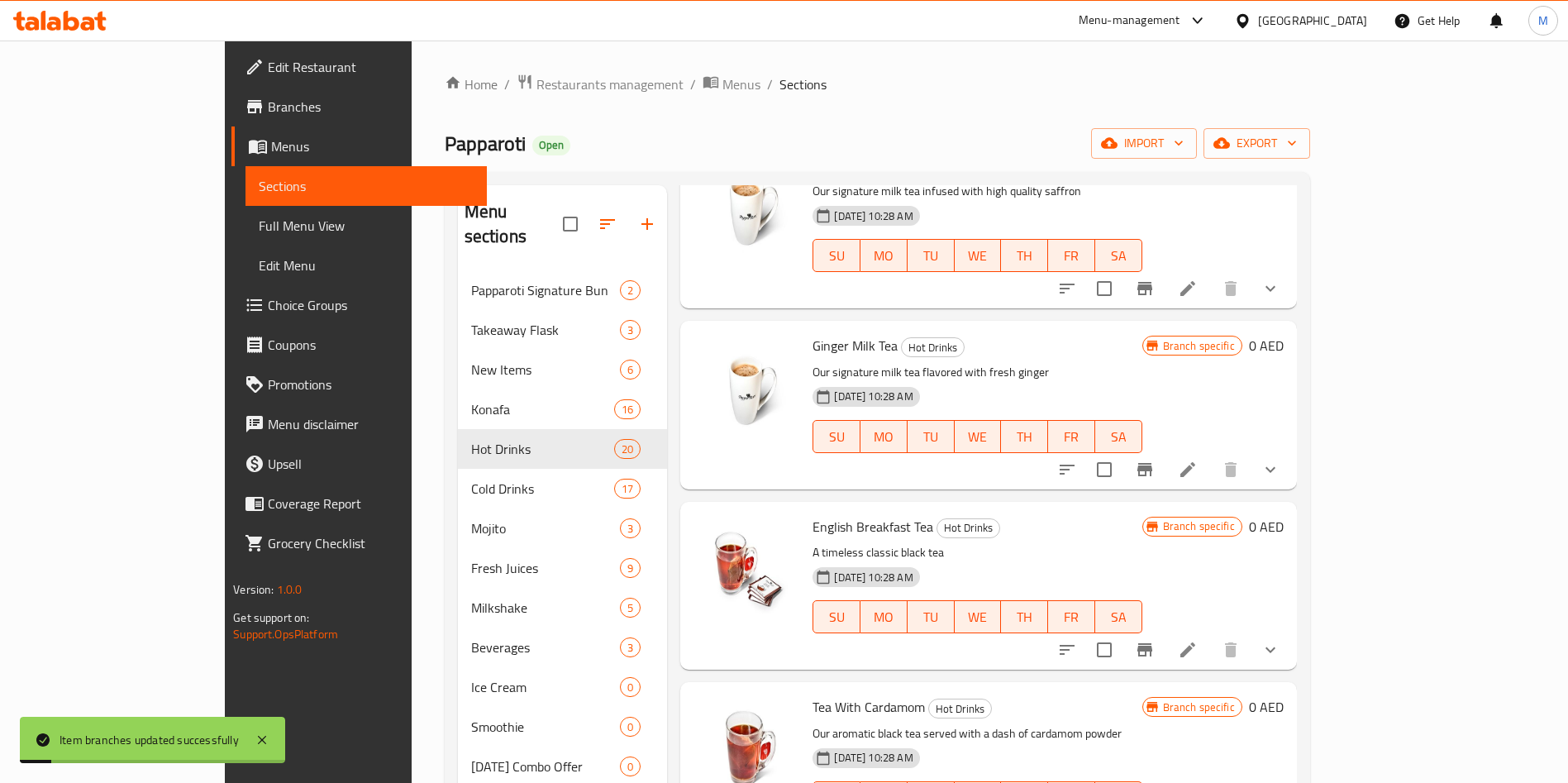
scroll to position [800, 0]
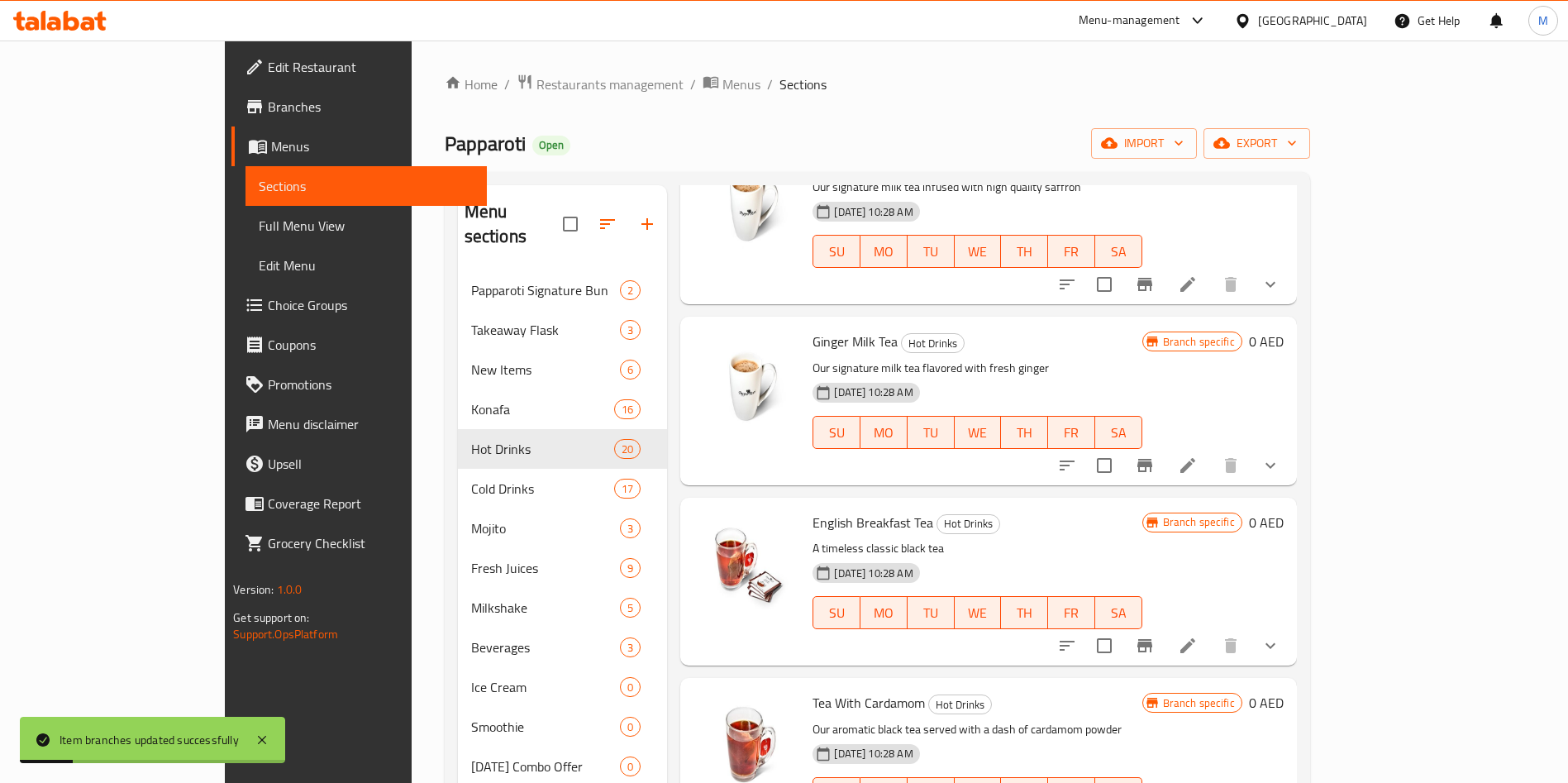
click at [1152, 462] on icon "Branch-specific-item" at bounding box center [1144, 465] width 15 height 13
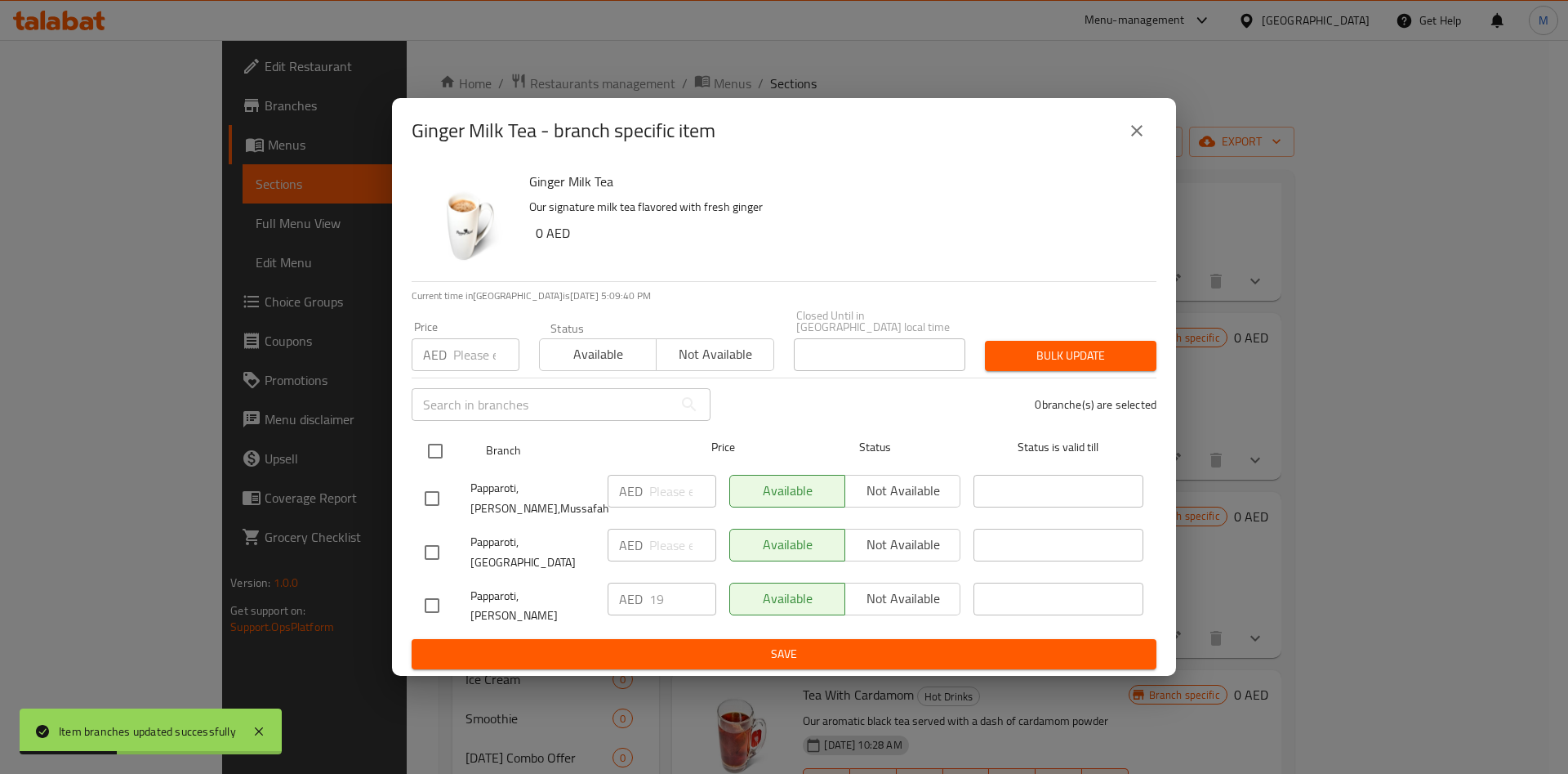
click at [443, 459] on input "checkbox" at bounding box center [435, 451] width 34 height 34
checkbox input "true"
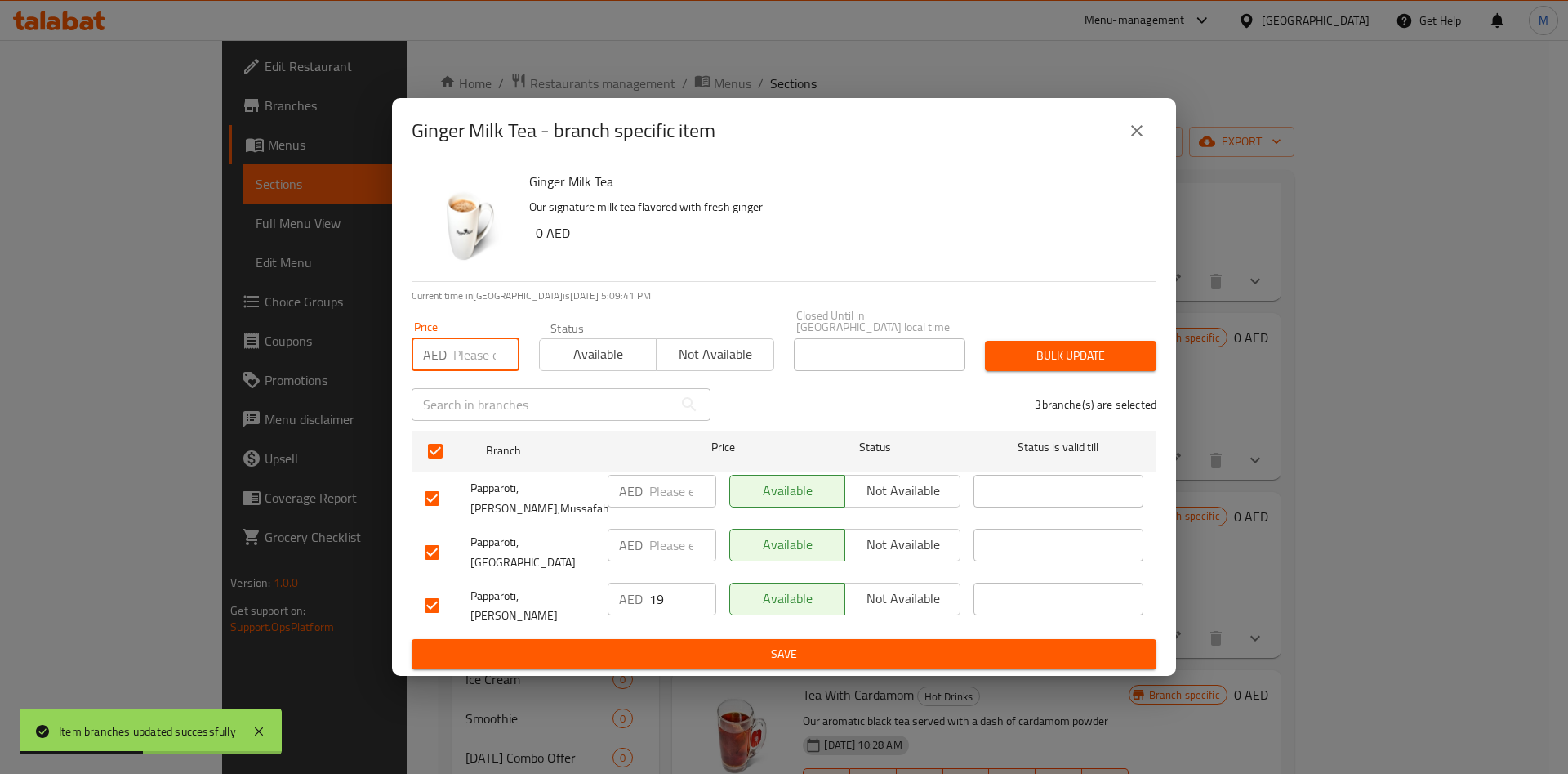
click at [468, 371] on input "number" at bounding box center [486, 354] width 66 height 33
type input "19"
click at [739, 650] on span "Save" at bounding box center [784, 654] width 719 height 20
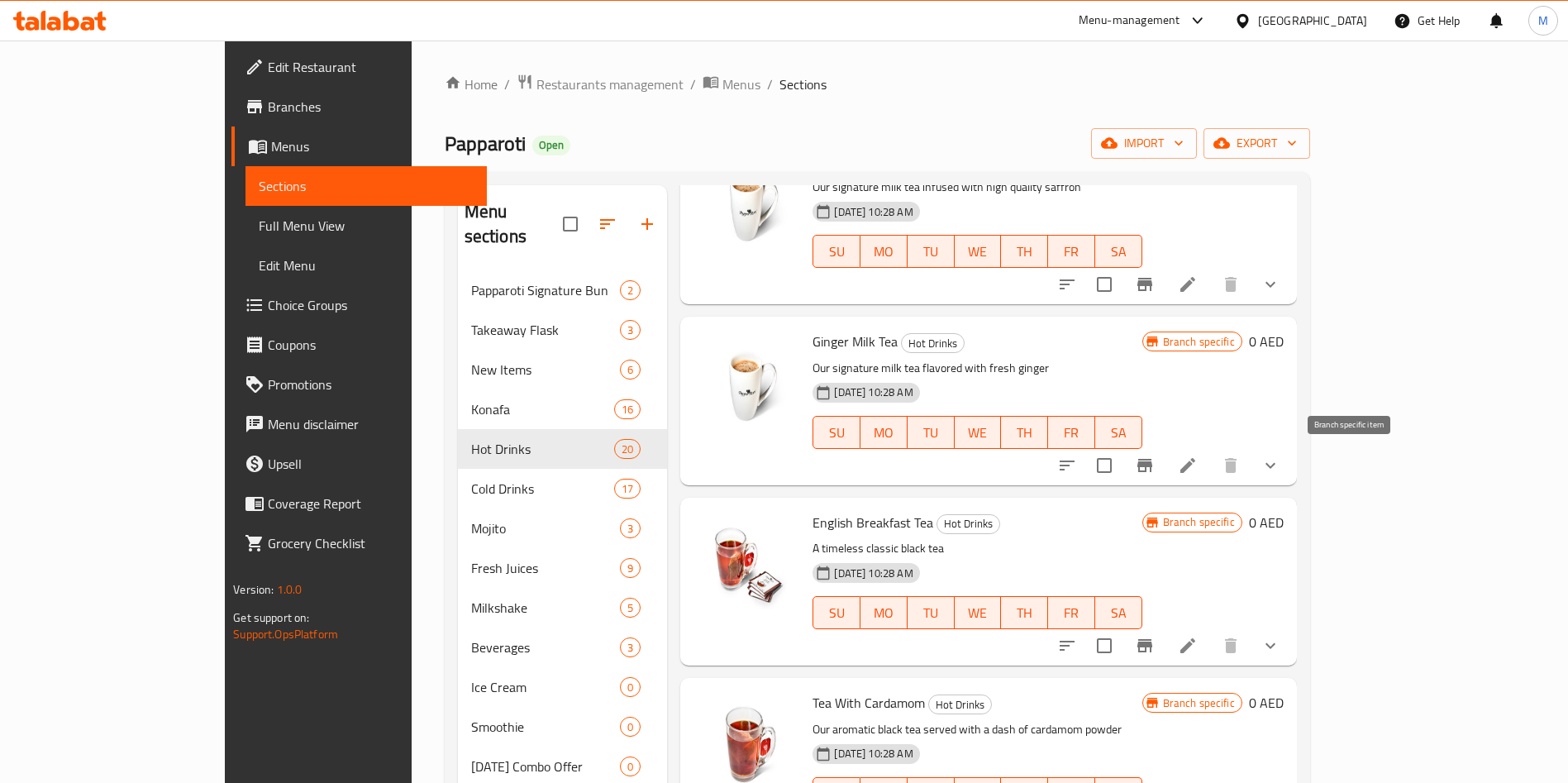
click at [1155, 467] on icon "Branch-specific-item" at bounding box center [1145, 465] width 20 height 20
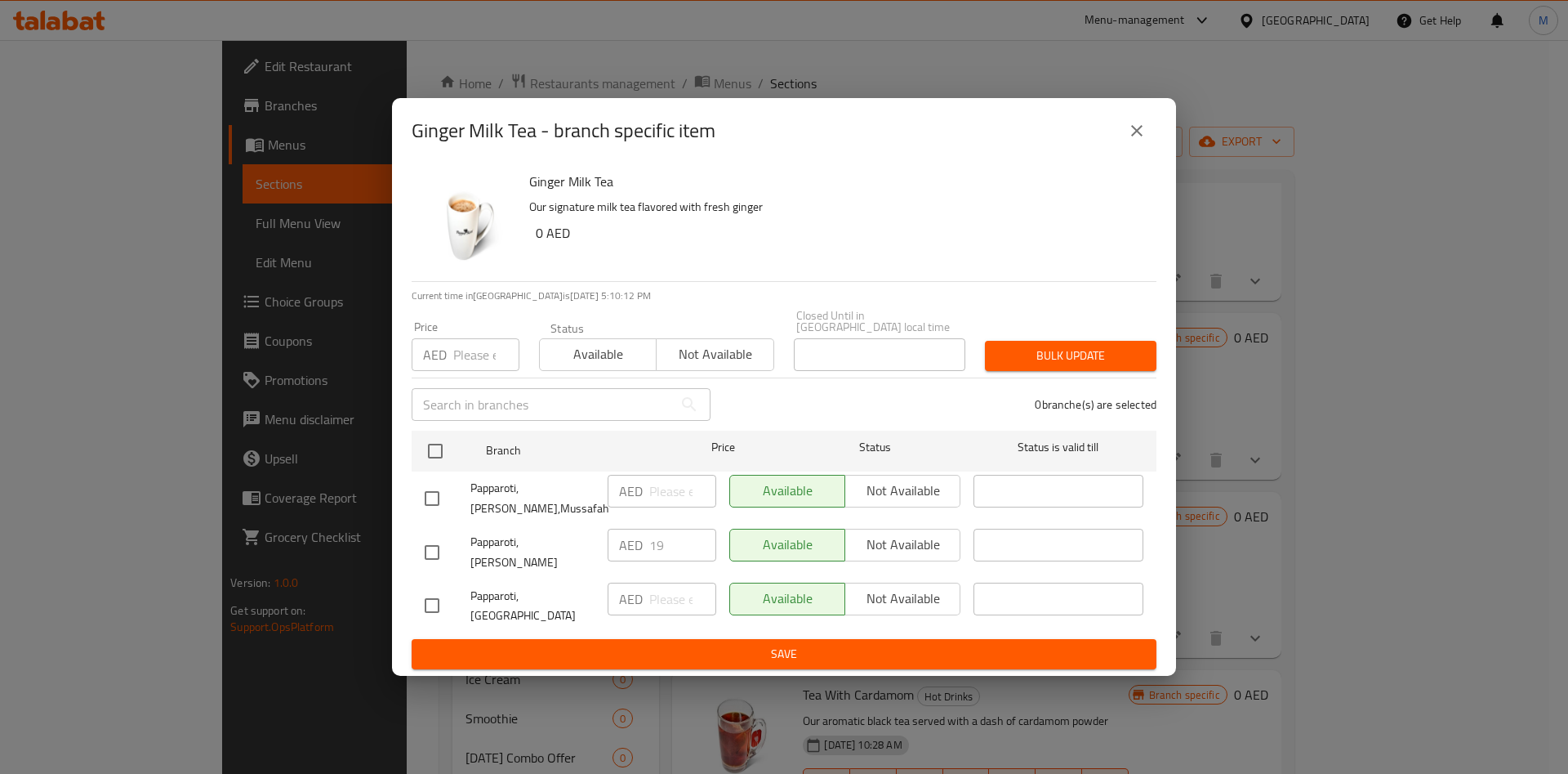
click at [481, 371] on input "number" at bounding box center [486, 354] width 66 height 33
type input "19"
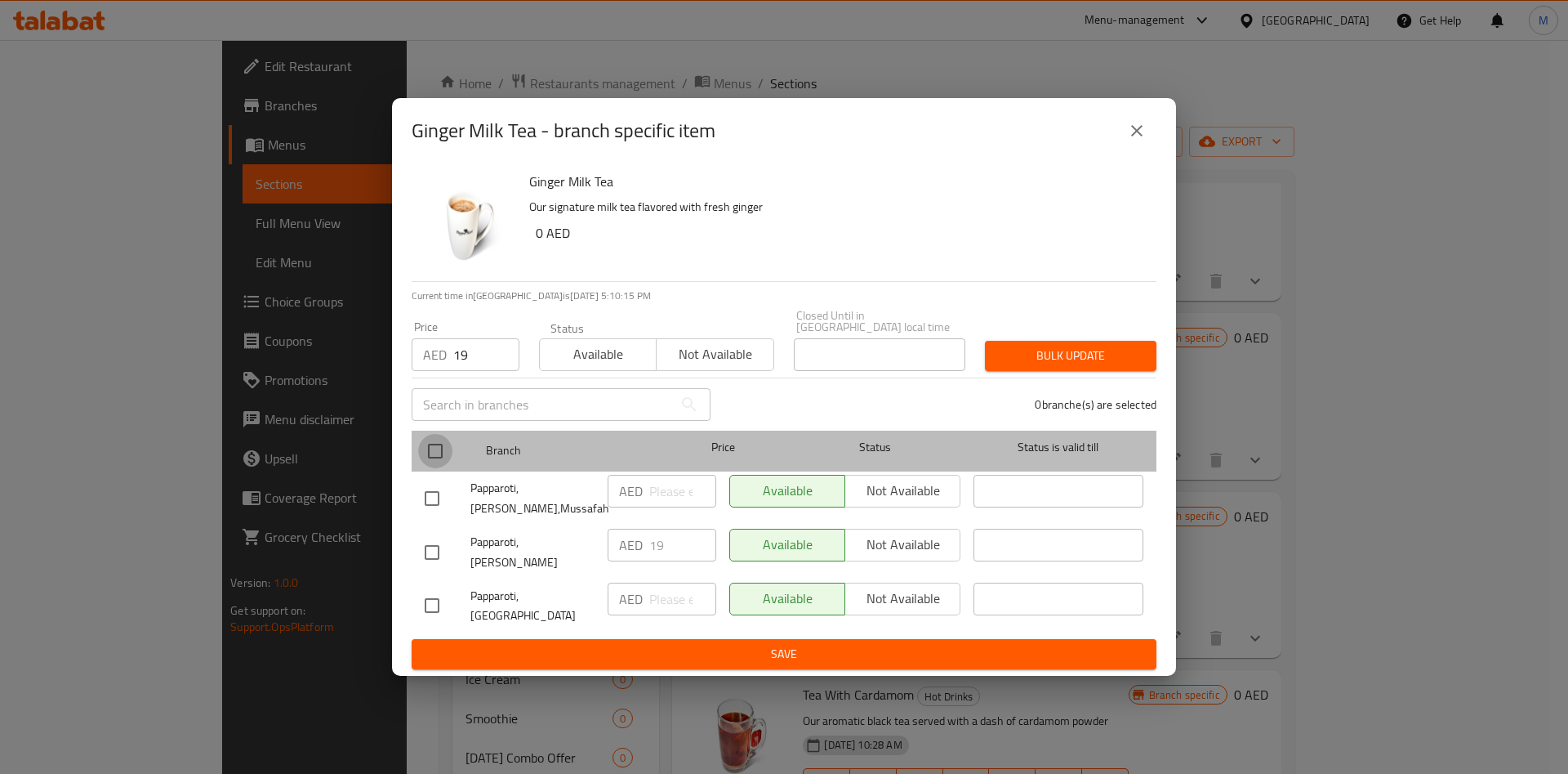
click at [436, 466] on input "checkbox" at bounding box center [435, 451] width 34 height 34
checkbox input "true"
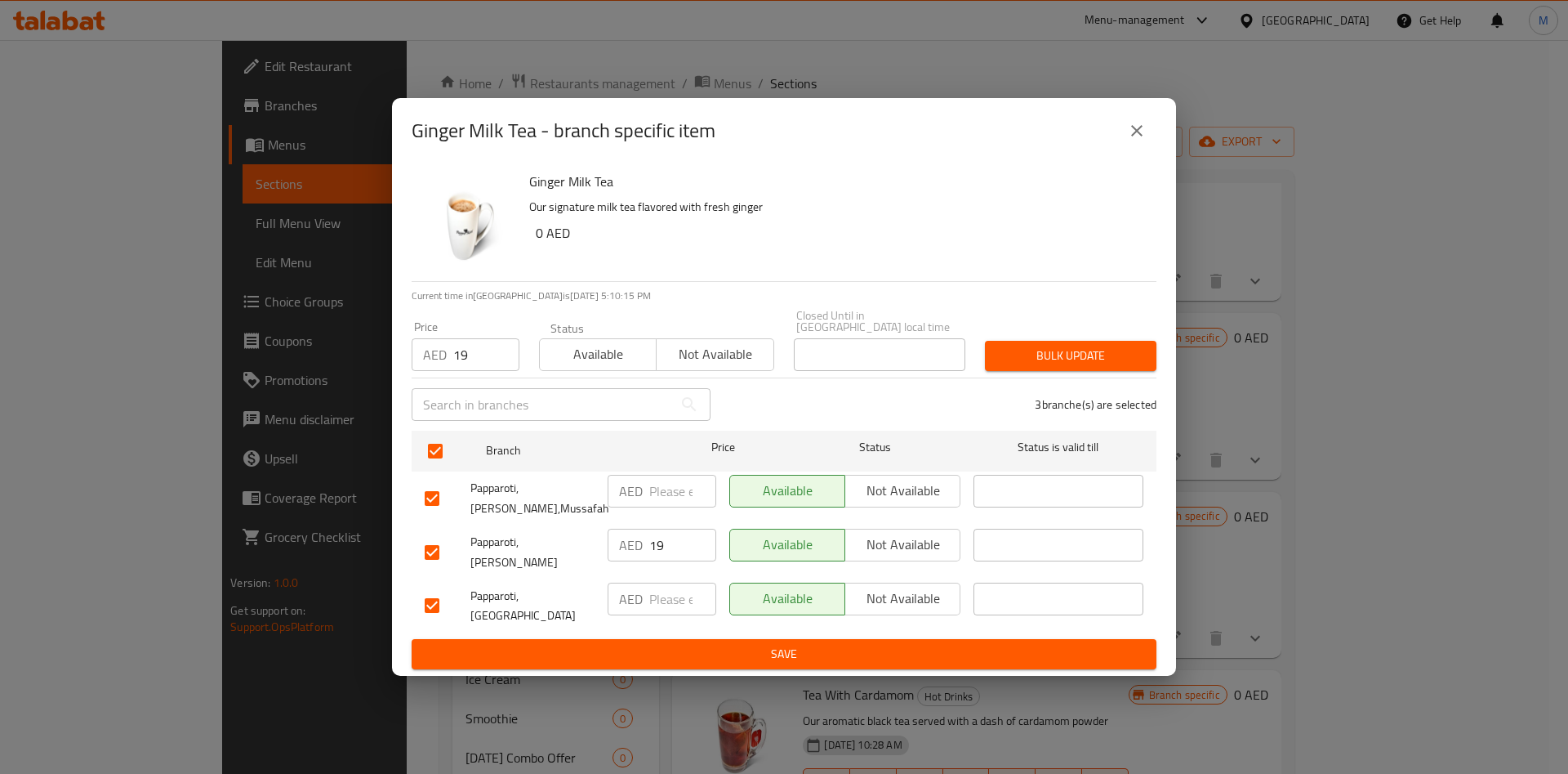
click at [1039, 358] on span "Bulk update" at bounding box center [1071, 355] width 146 height 20
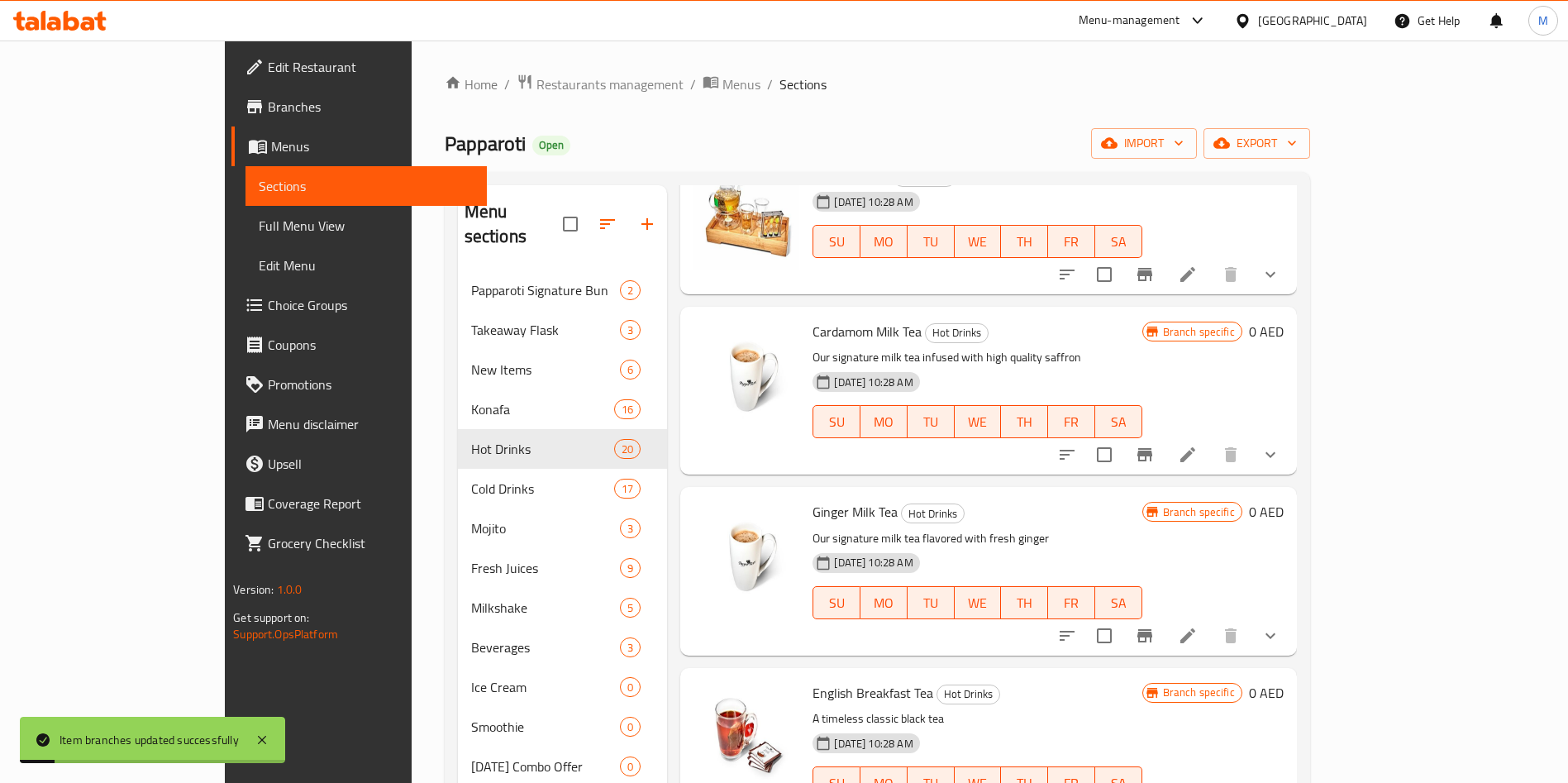
scroll to position [629, 0]
click at [1152, 461] on icon "Branch-specific-item" at bounding box center [1144, 455] width 15 height 13
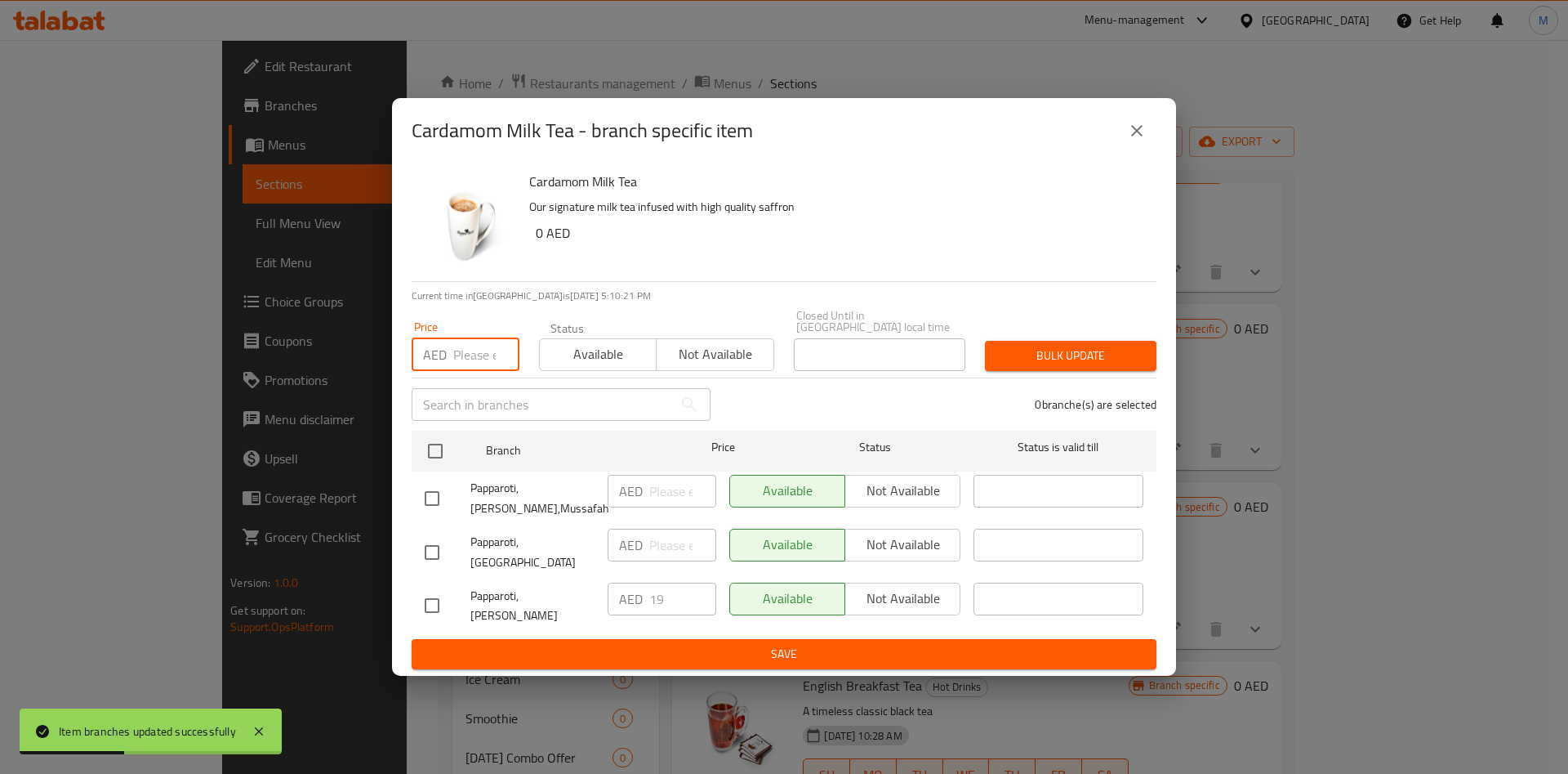
click at [482, 362] on input "number" at bounding box center [486, 354] width 66 height 33
type input "19"
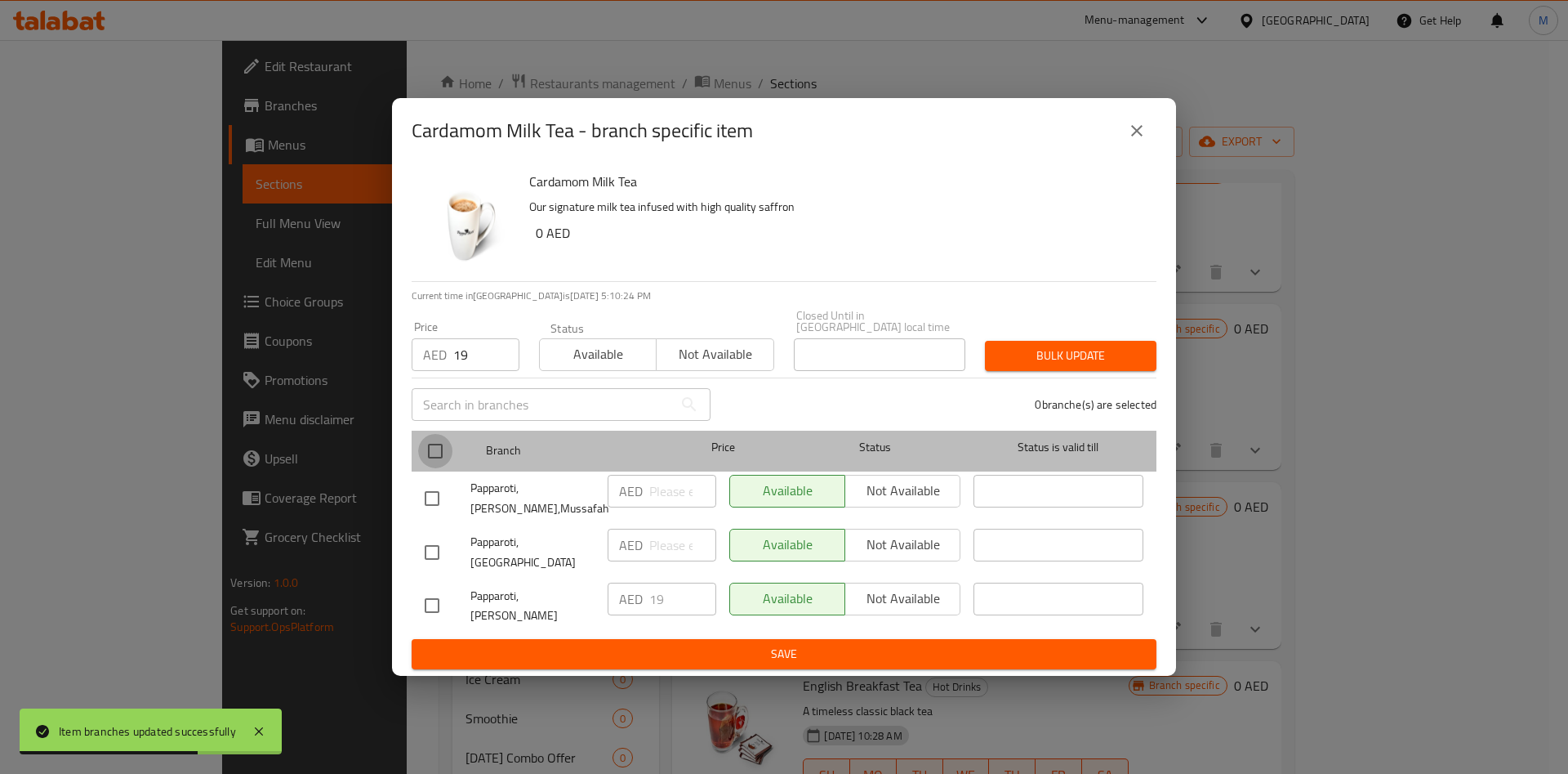
click at [447, 454] on input "checkbox" at bounding box center [435, 451] width 34 height 34
checkbox input "true"
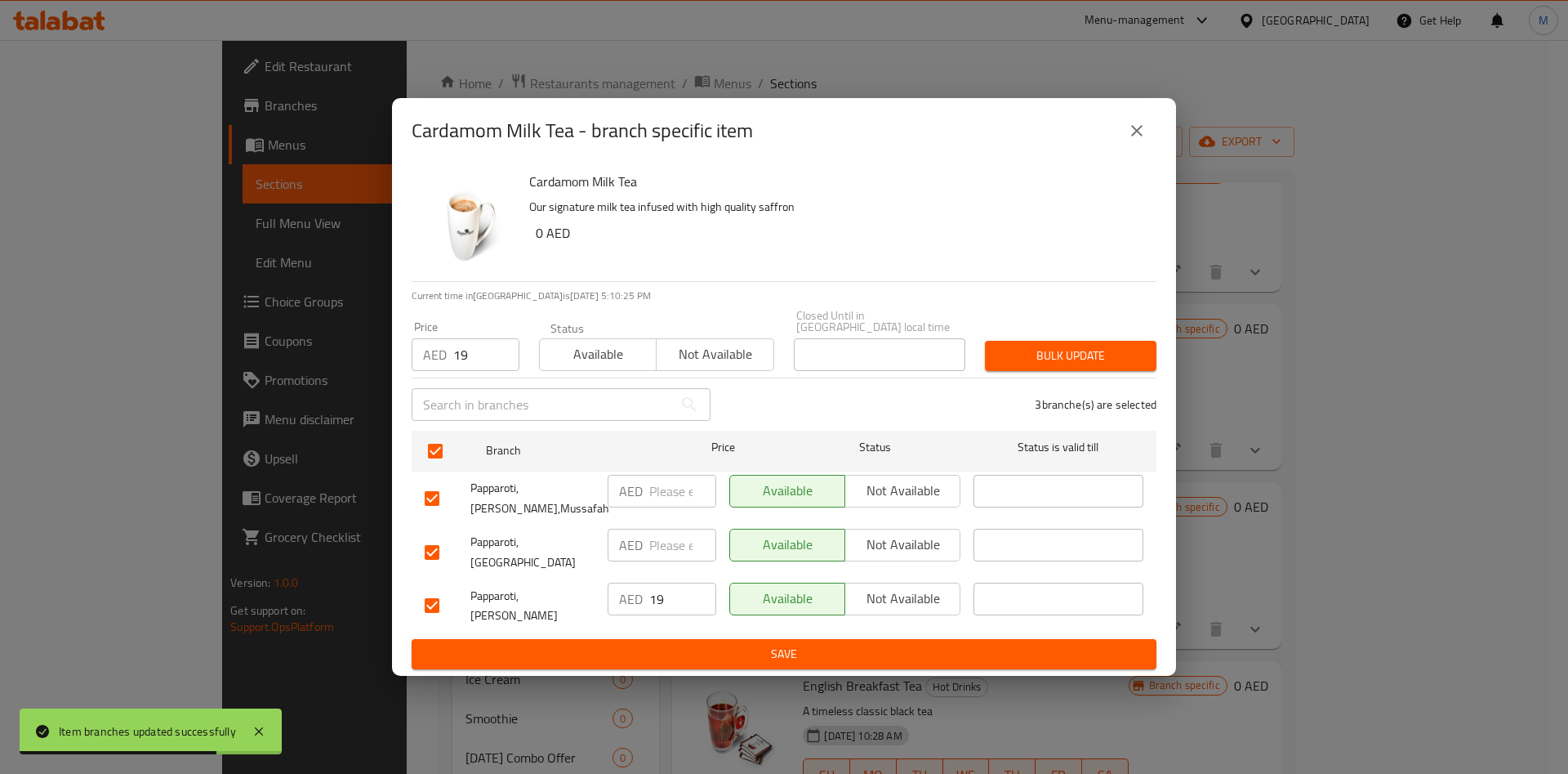
click at [1026, 366] on span "Bulk update" at bounding box center [1071, 355] width 146 height 20
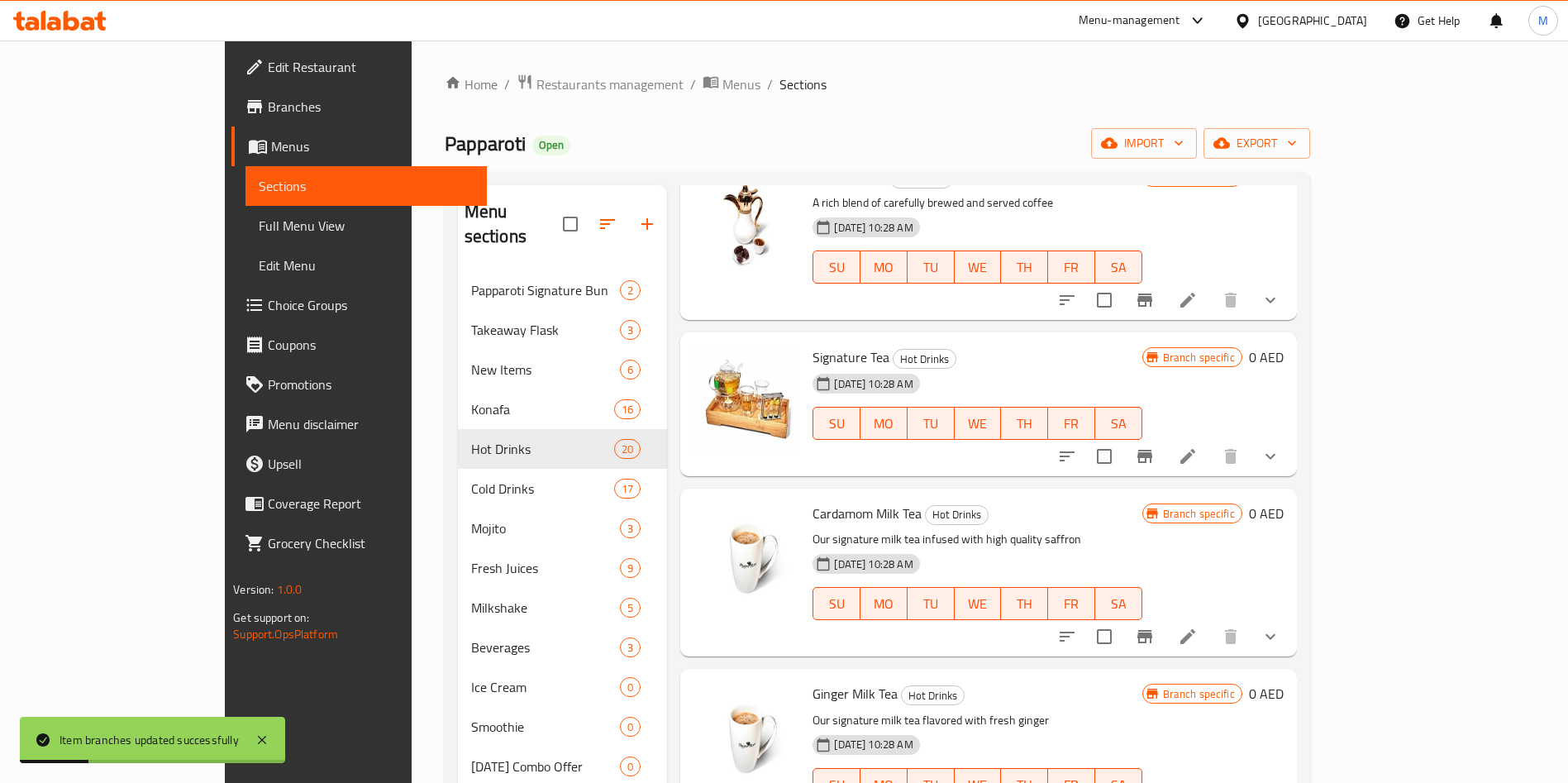
scroll to position [825, 0]
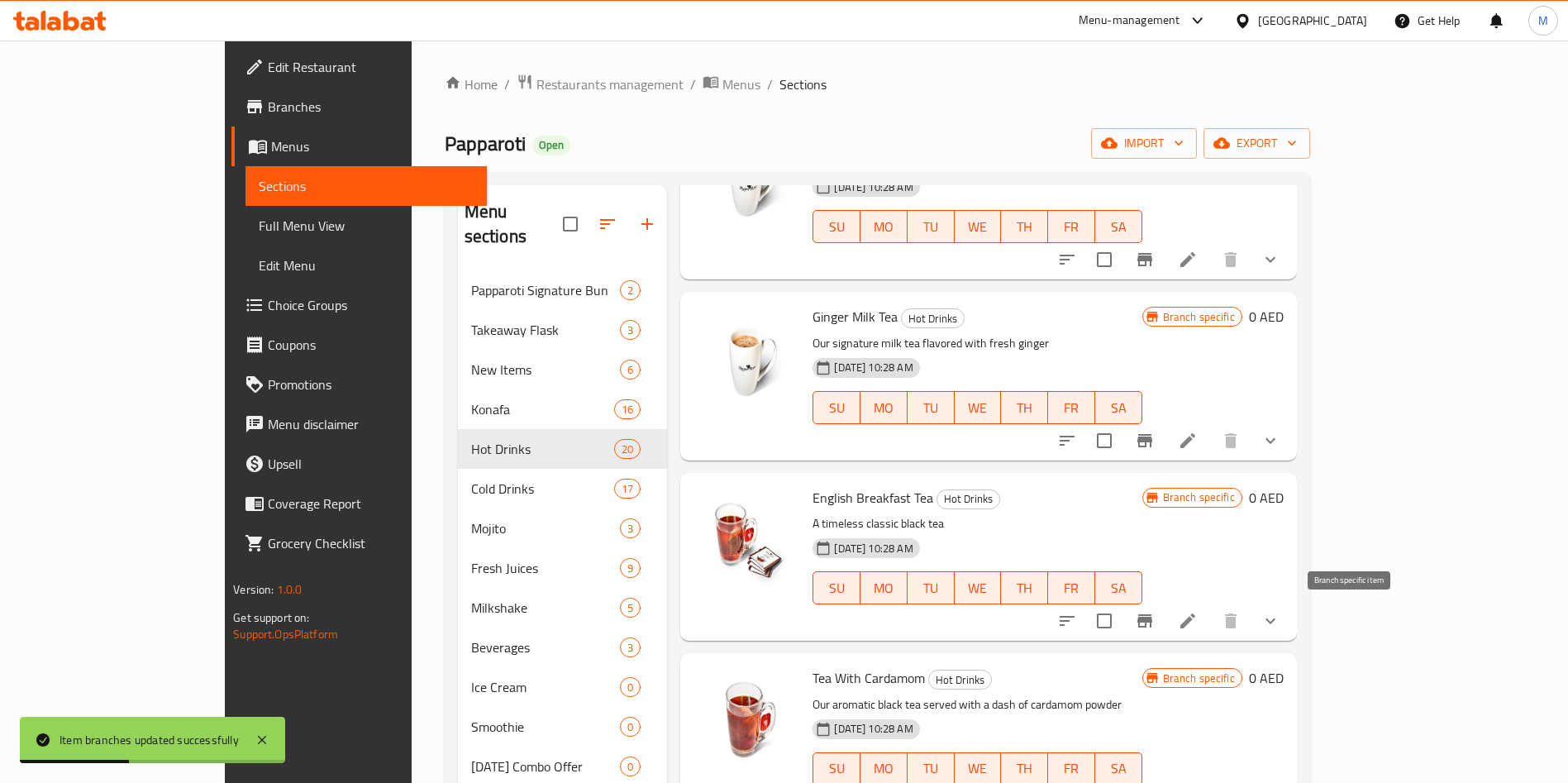
click at [1155, 616] on icon "Branch-specific-item" at bounding box center [1145, 620] width 20 height 20
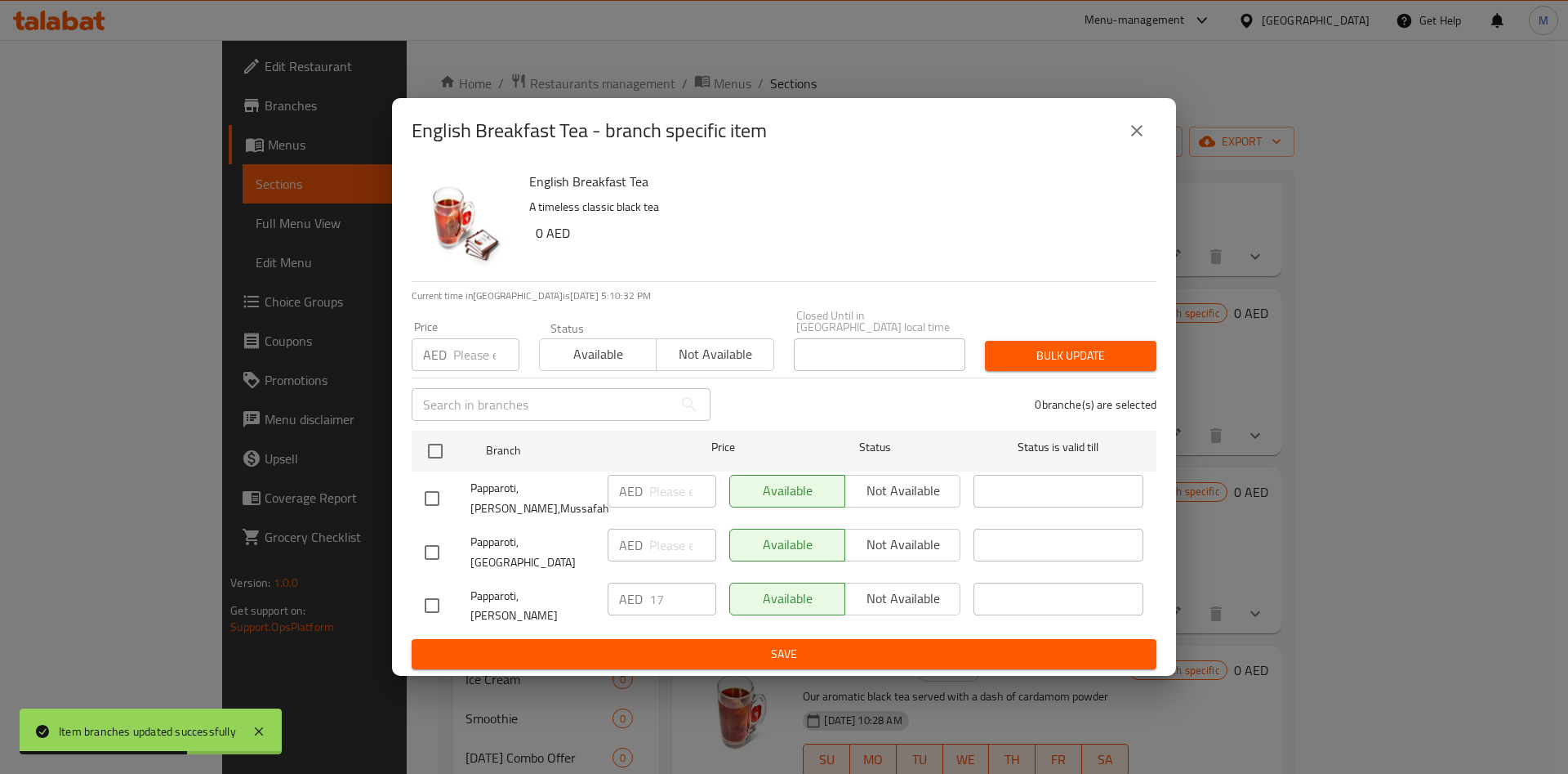
click at [479, 368] on input "number" at bounding box center [486, 354] width 66 height 33
type input "17"
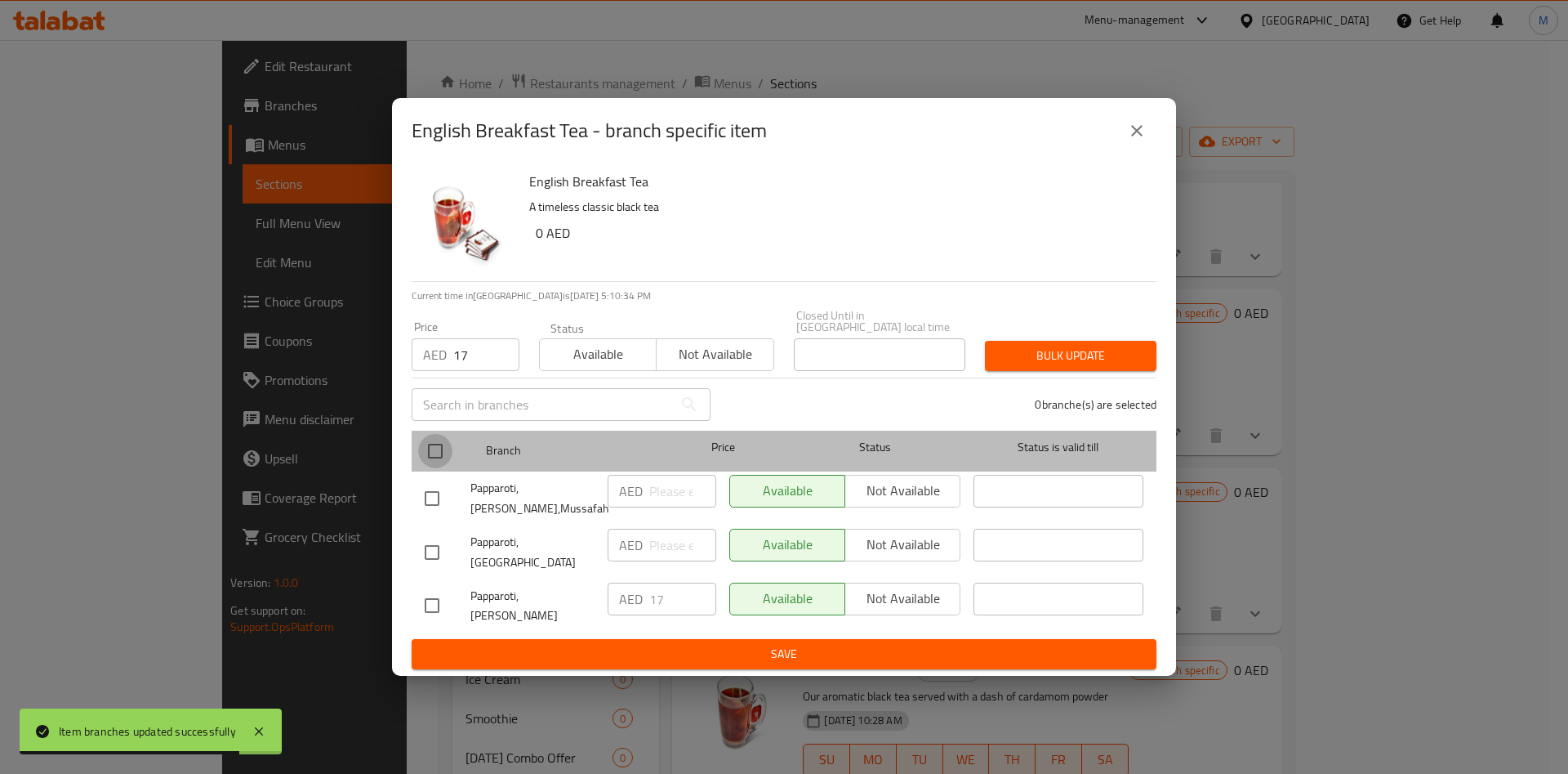
click at [442, 467] on input "checkbox" at bounding box center [435, 451] width 34 height 34
checkbox input "true"
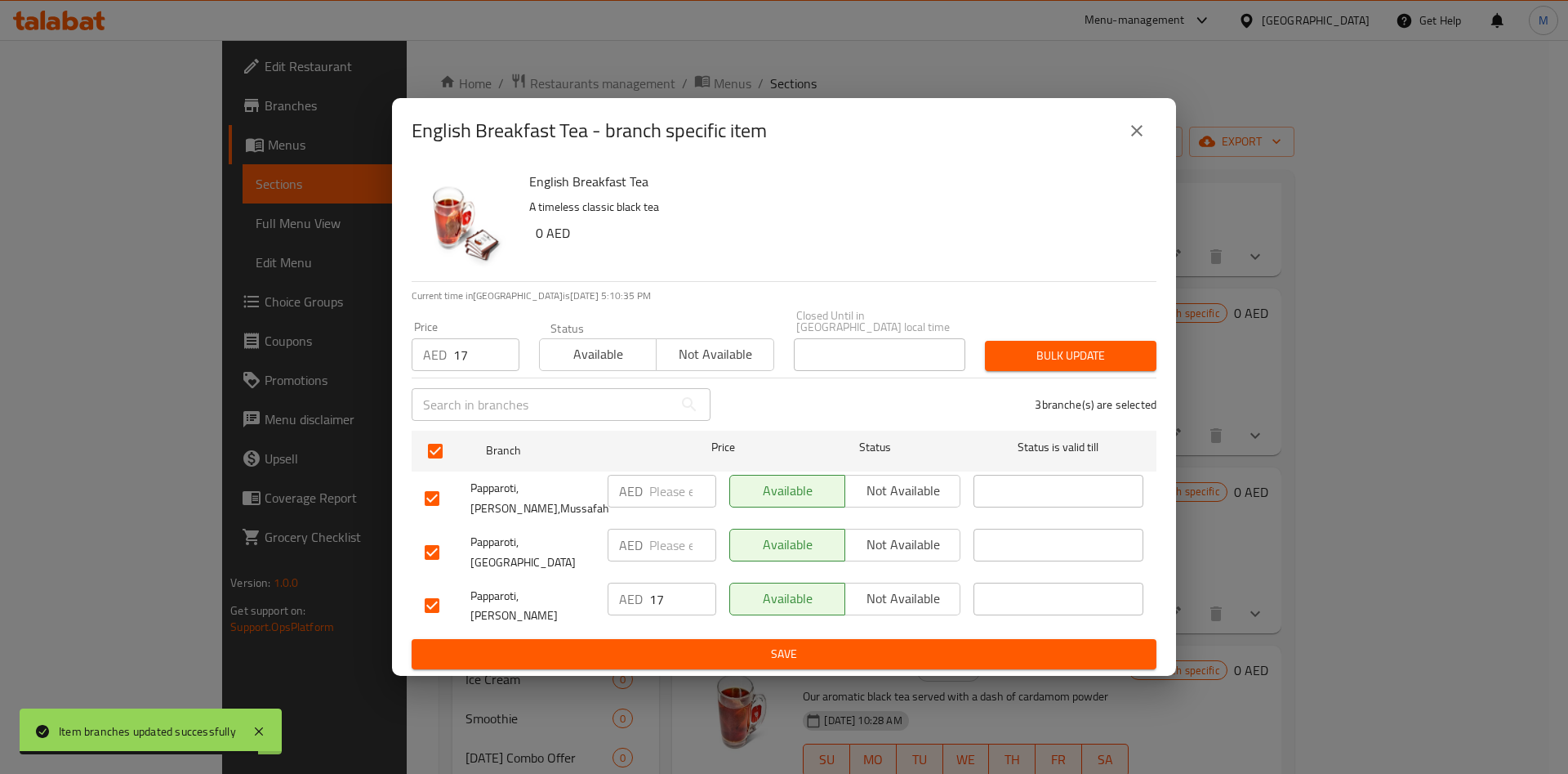
click at [1057, 363] on span "Bulk update" at bounding box center [1071, 355] width 146 height 20
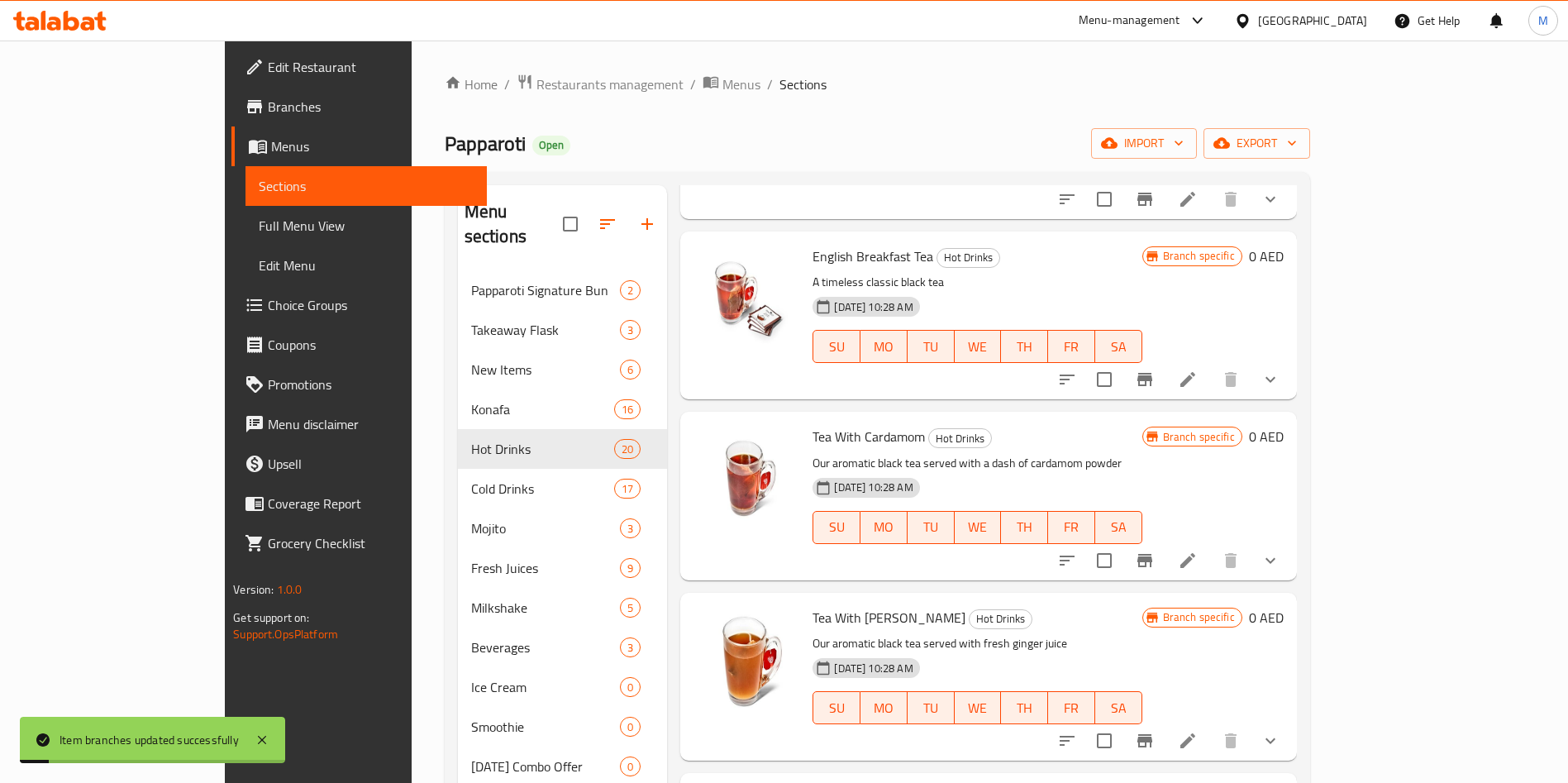
scroll to position [1069, 0]
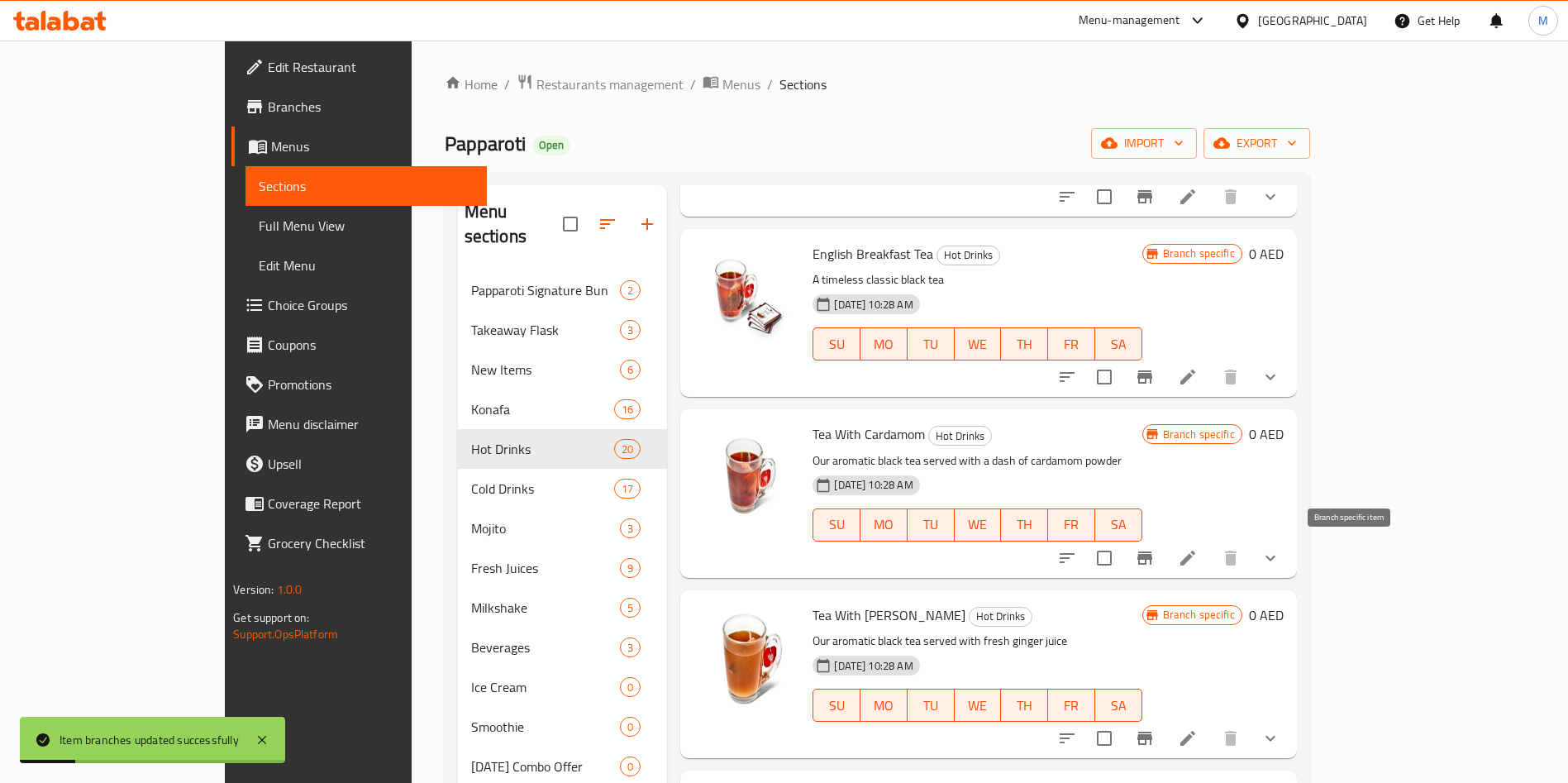
click at [1155, 560] on icon "Branch-specific-item" at bounding box center [1145, 558] width 20 height 20
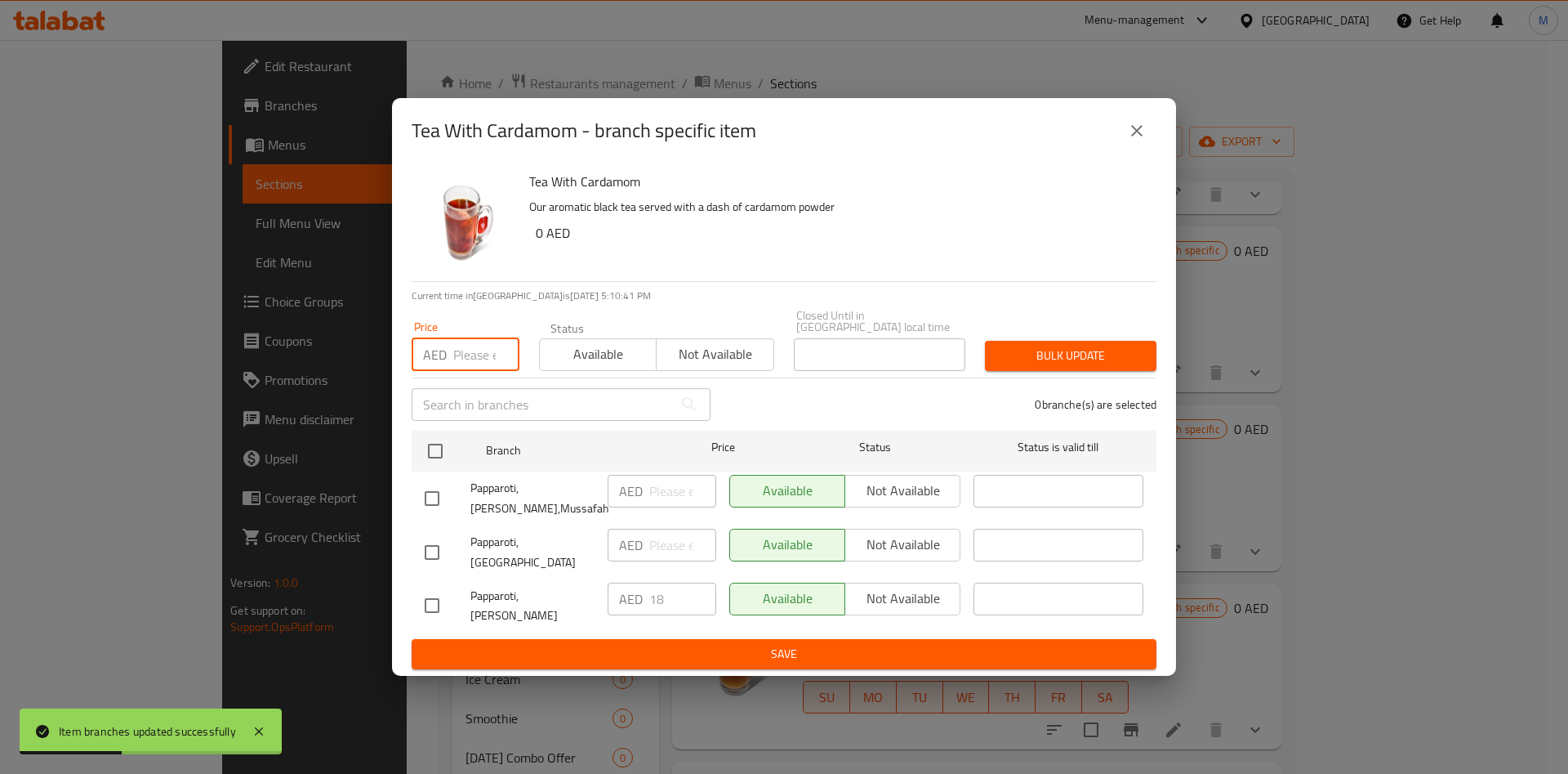
click at [492, 365] on input "number" at bounding box center [486, 354] width 66 height 33
type input "18"
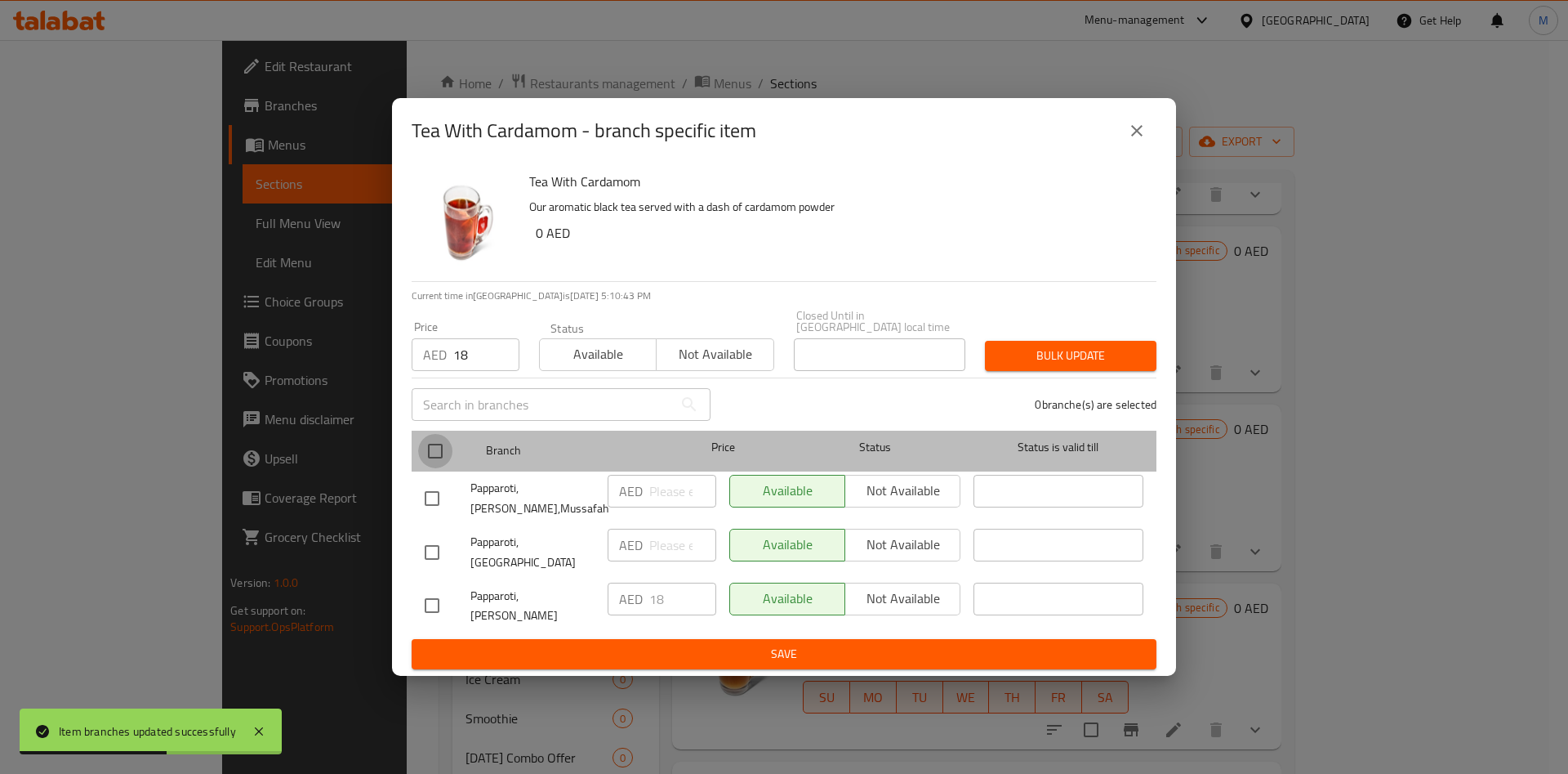
click at [432, 459] on input "checkbox" at bounding box center [435, 451] width 34 height 34
checkbox input "true"
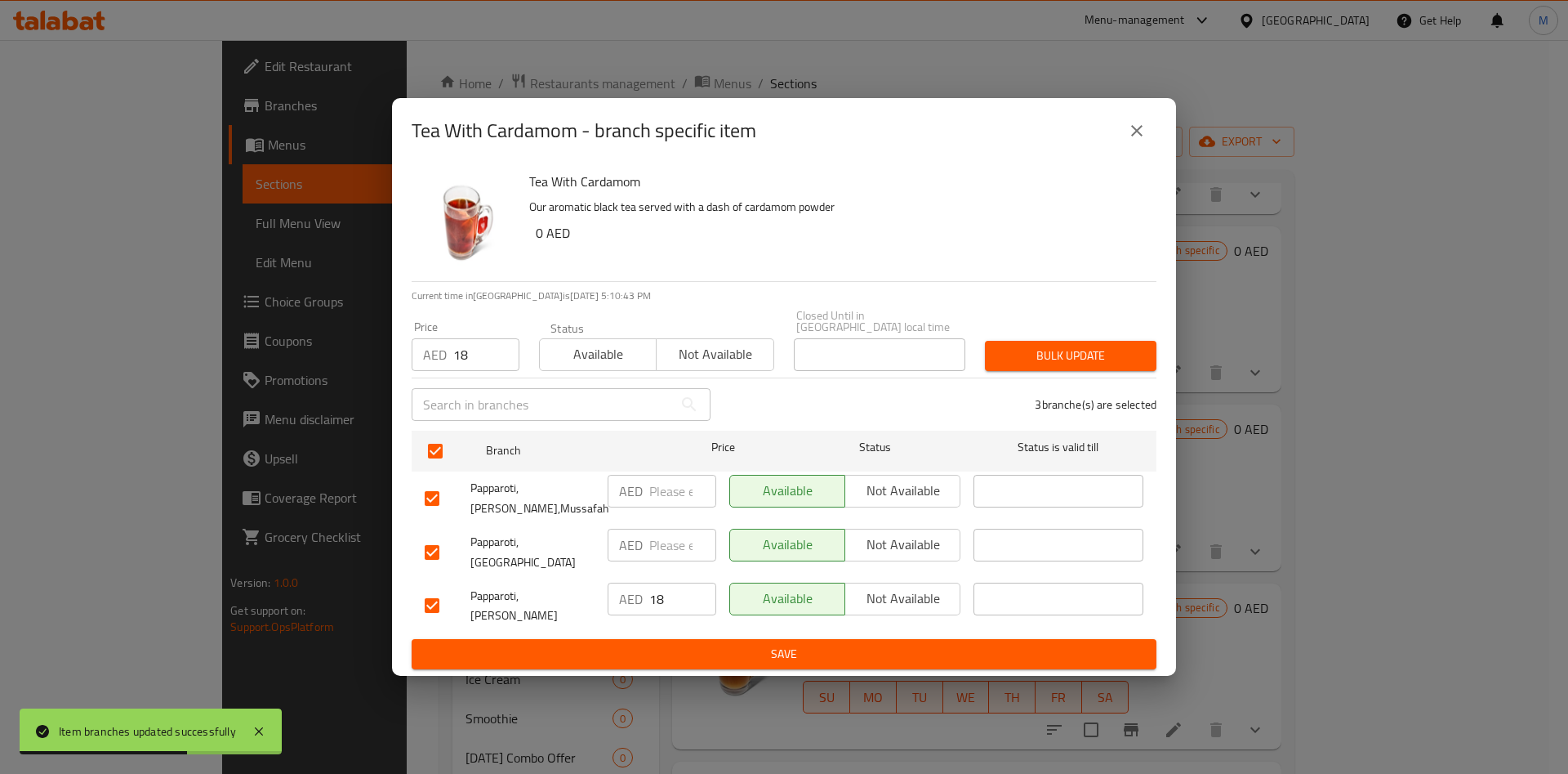
click at [1035, 366] on span "Bulk update" at bounding box center [1071, 355] width 146 height 20
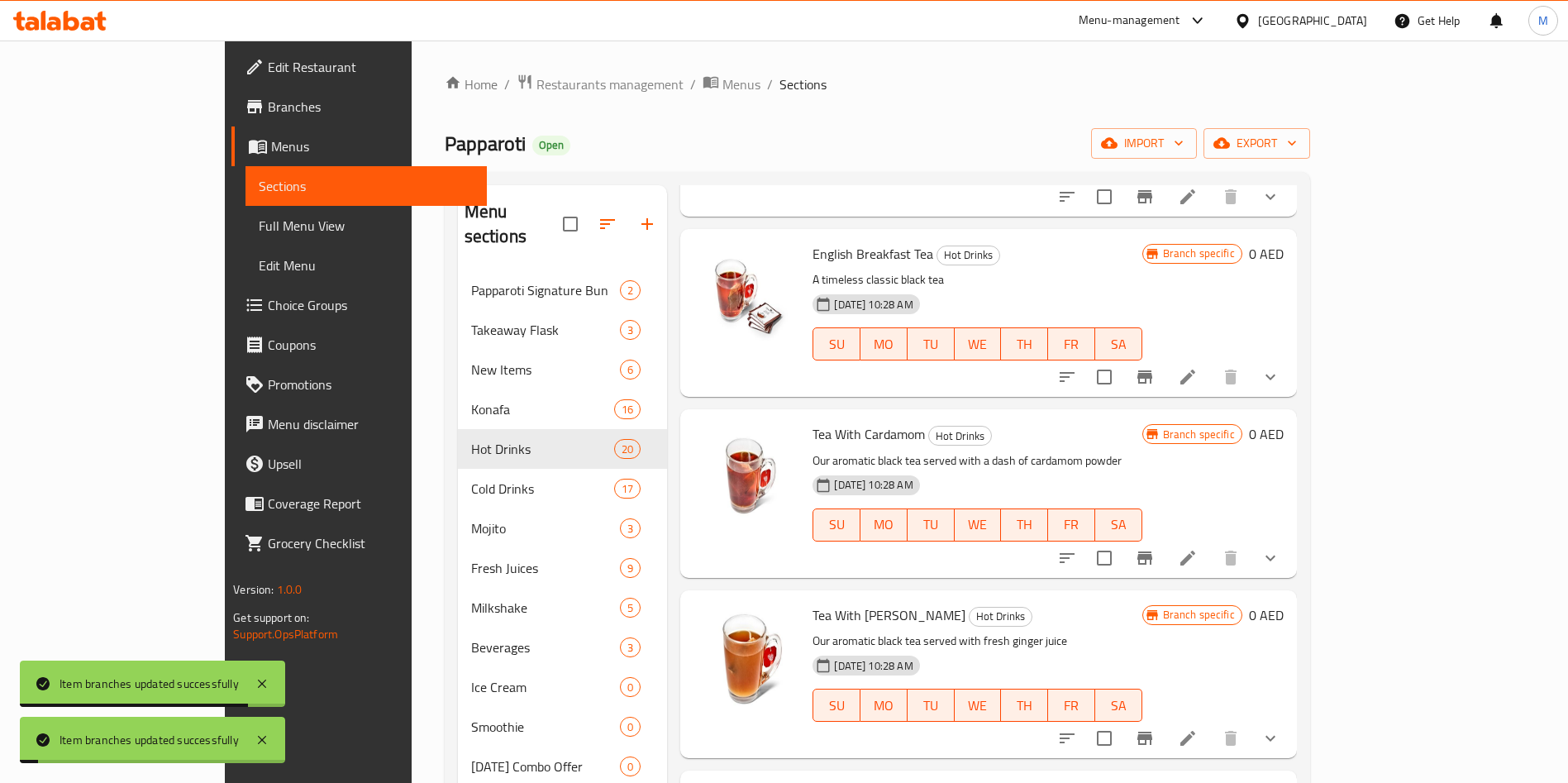
scroll to position [1371, 0]
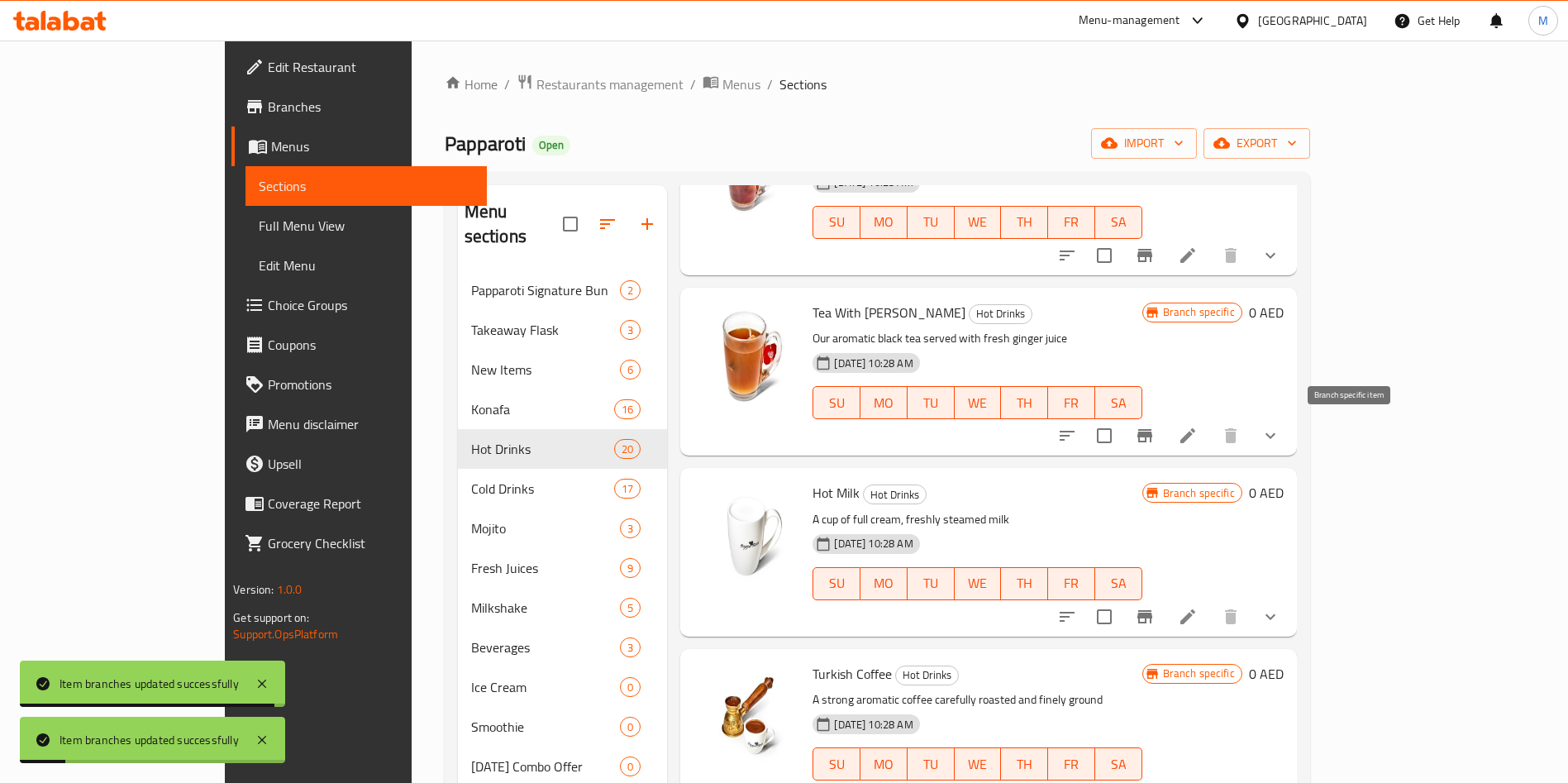
click at [1155, 432] on icon "Branch-specific-item" at bounding box center [1145, 435] width 20 height 20
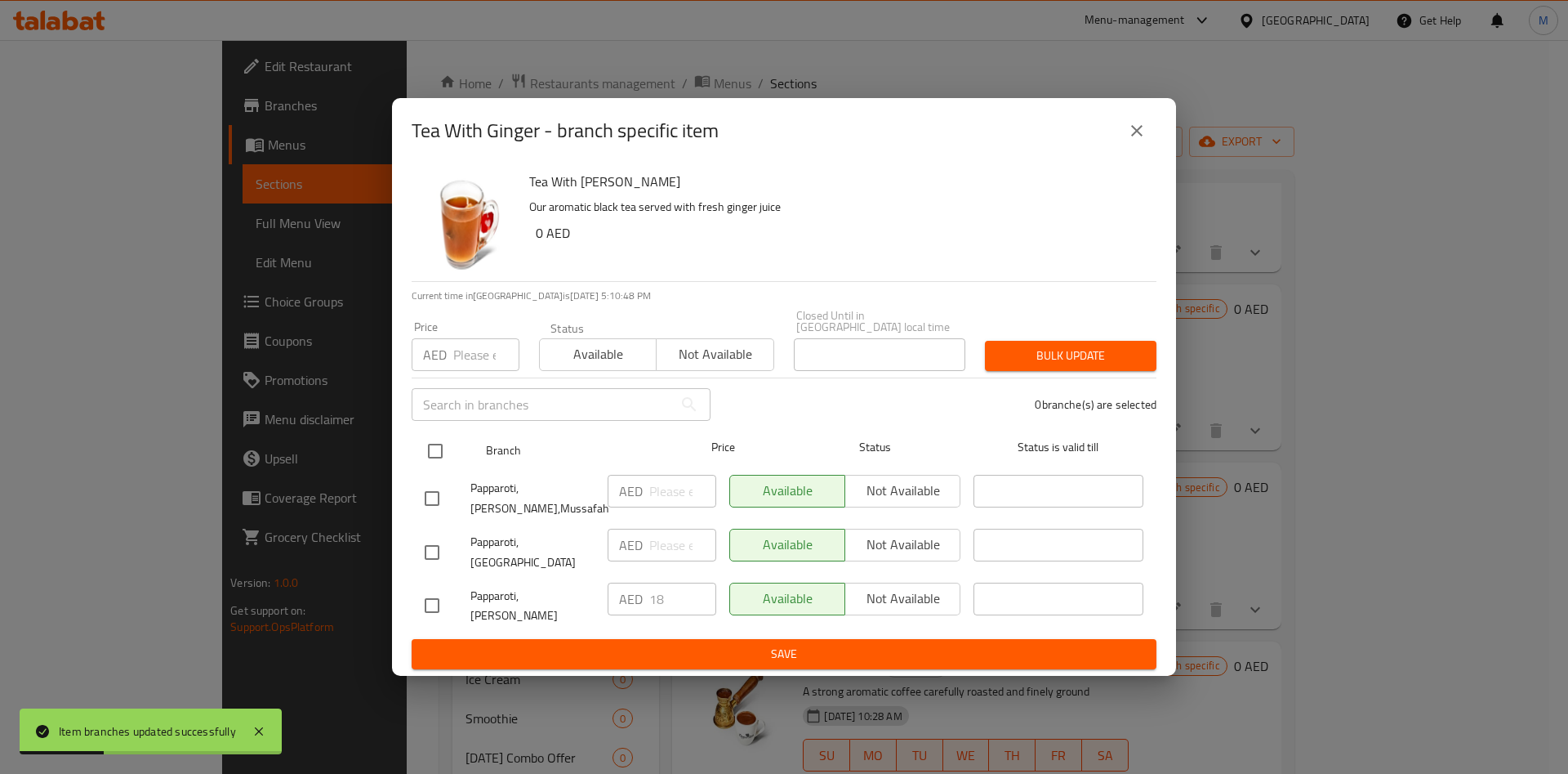
click at [435, 465] on input "checkbox" at bounding box center [435, 451] width 34 height 34
checkbox input "true"
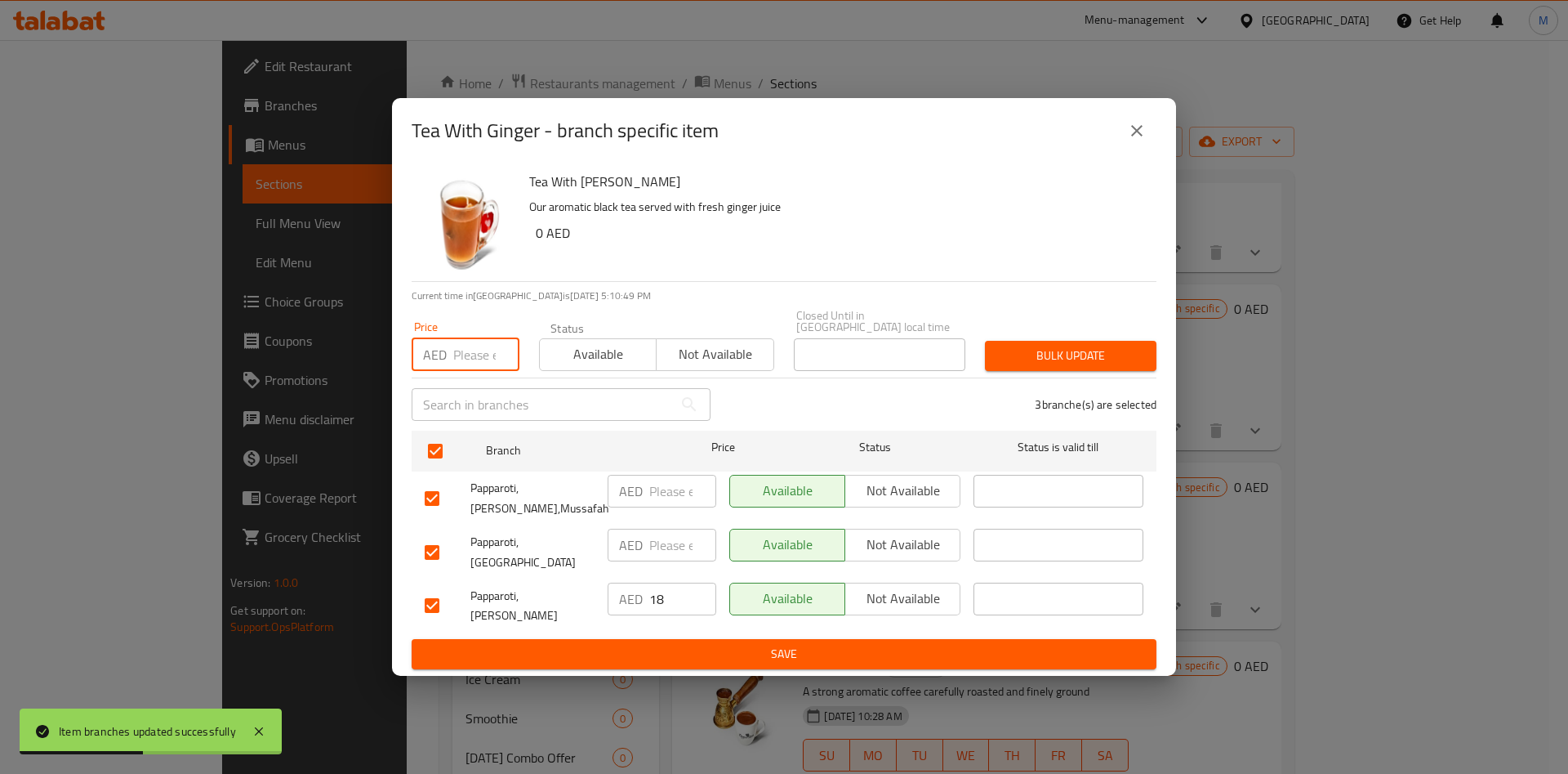
click at [482, 366] on input "number" at bounding box center [486, 354] width 66 height 33
type input "18"
click at [1086, 366] on span "Bulk update" at bounding box center [1071, 355] width 146 height 20
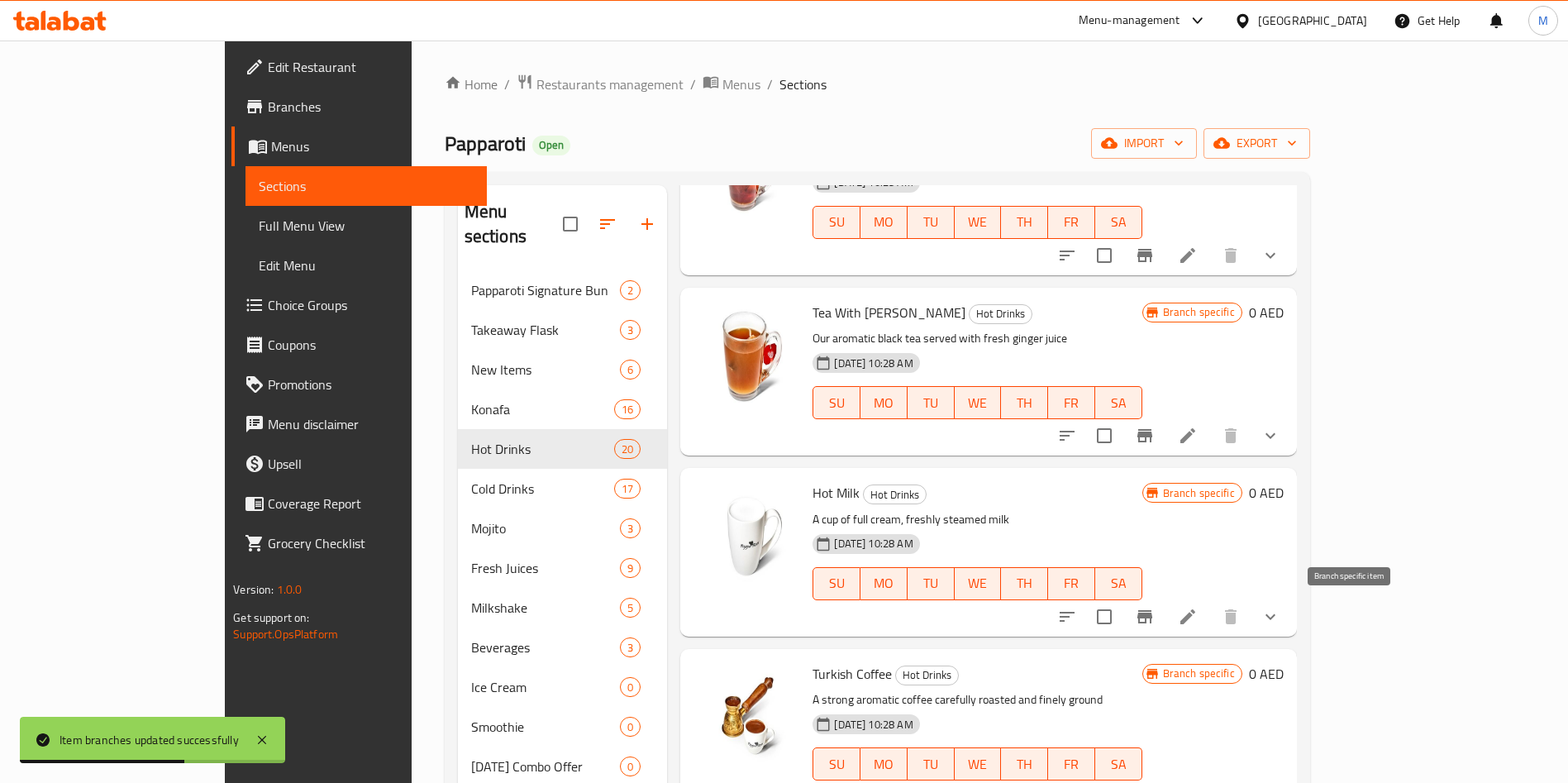
click at [1165, 624] on button "Branch-specific-item" at bounding box center [1144, 617] width 39 height 39
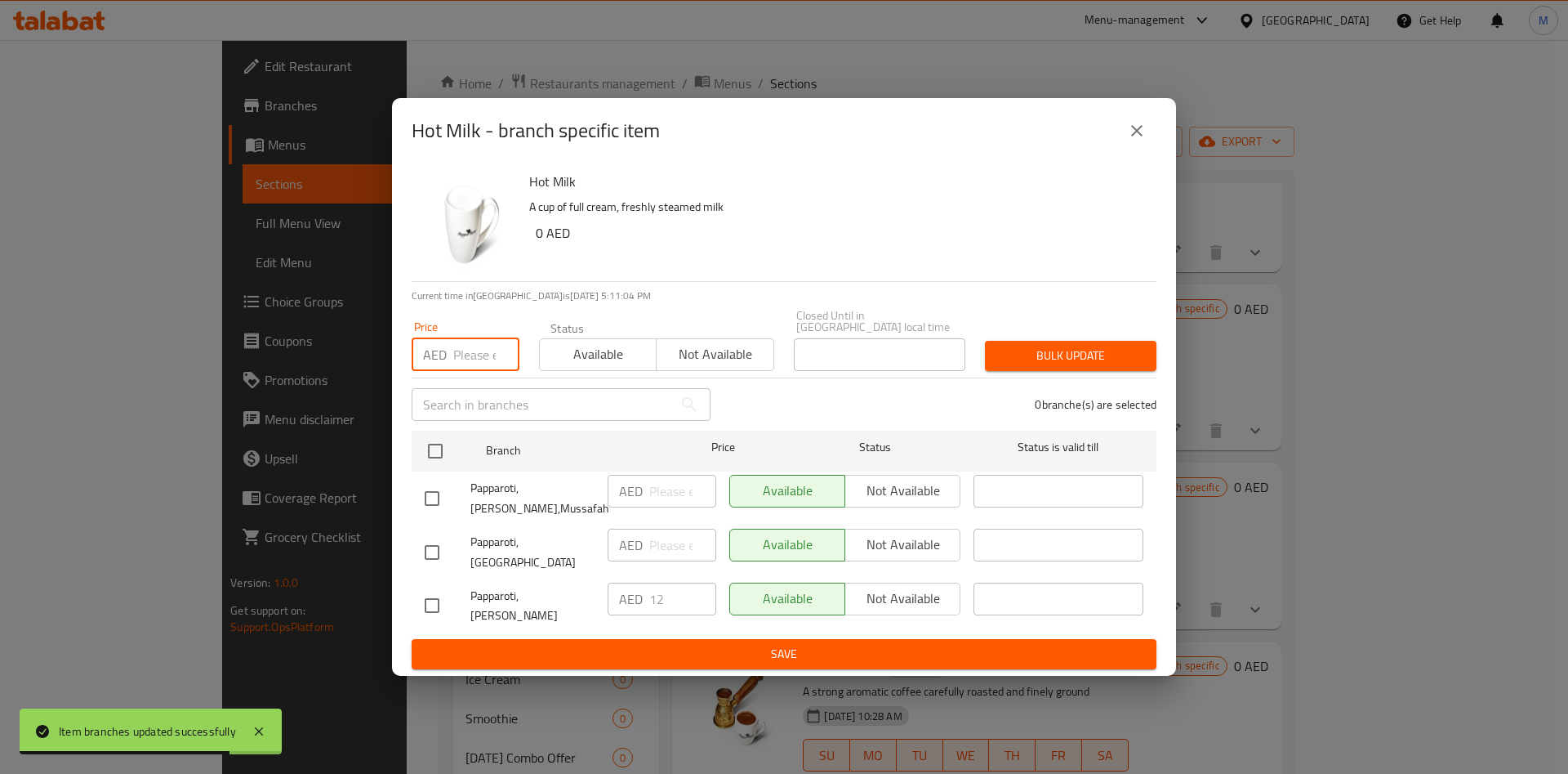
click at [481, 362] on input "number" at bounding box center [486, 354] width 66 height 33
type input "12"
click at [439, 468] on input "checkbox" at bounding box center [435, 451] width 34 height 34
checkbox input "true"
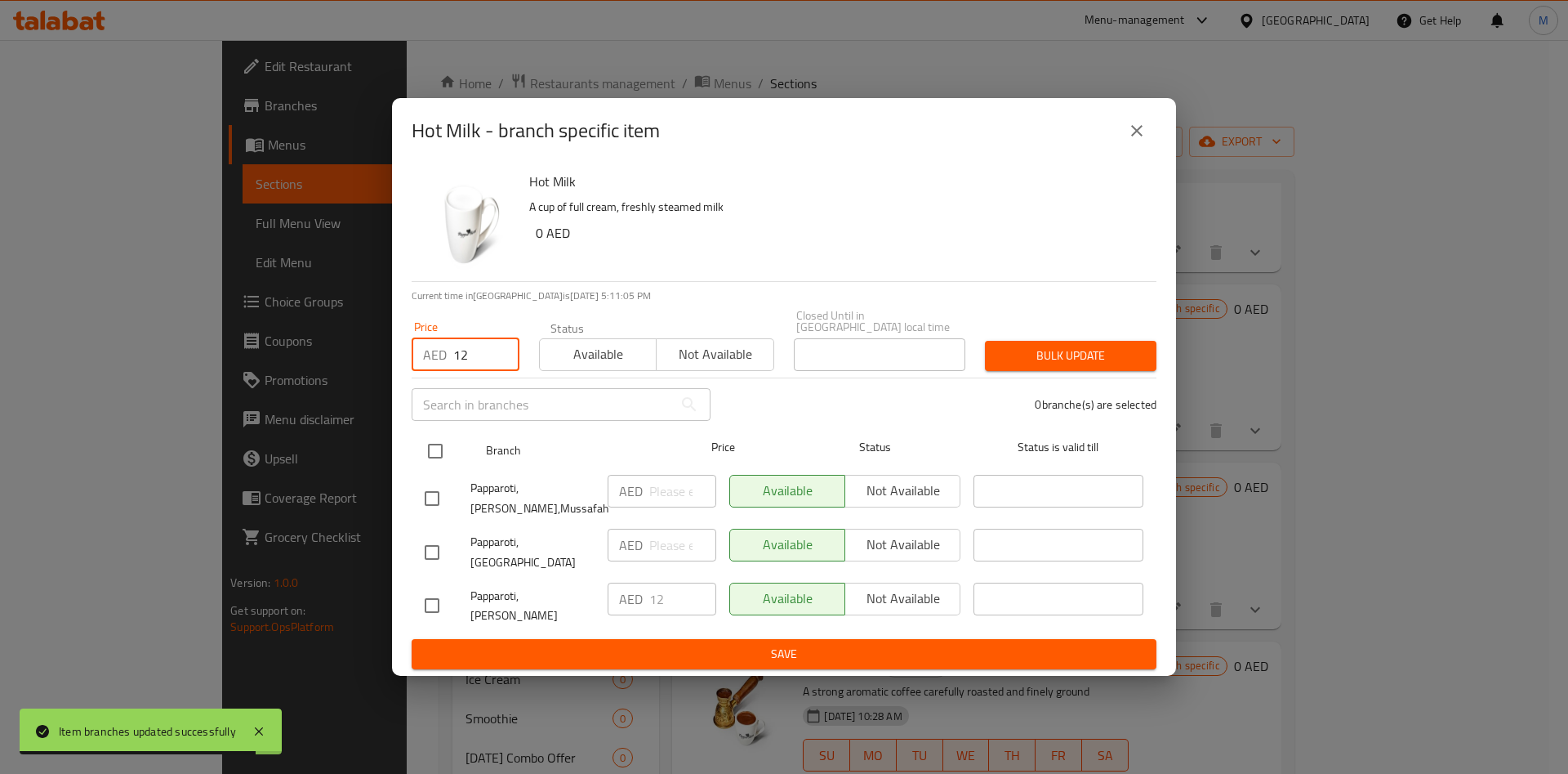
checkbox input "true"
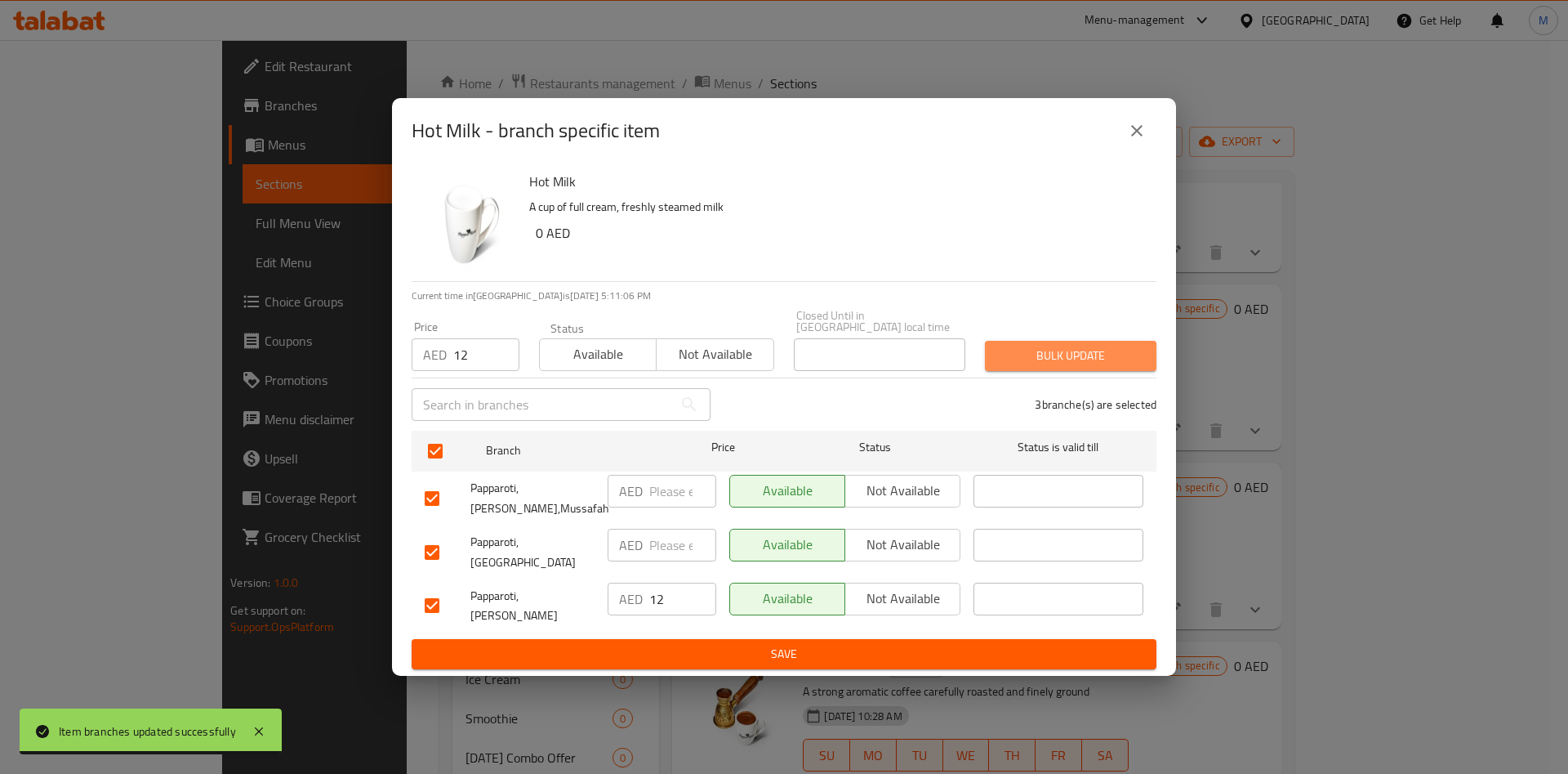
click at [1075, 366] on span "Bulk update" at bounding box center [1071, 355] width 146 height 20
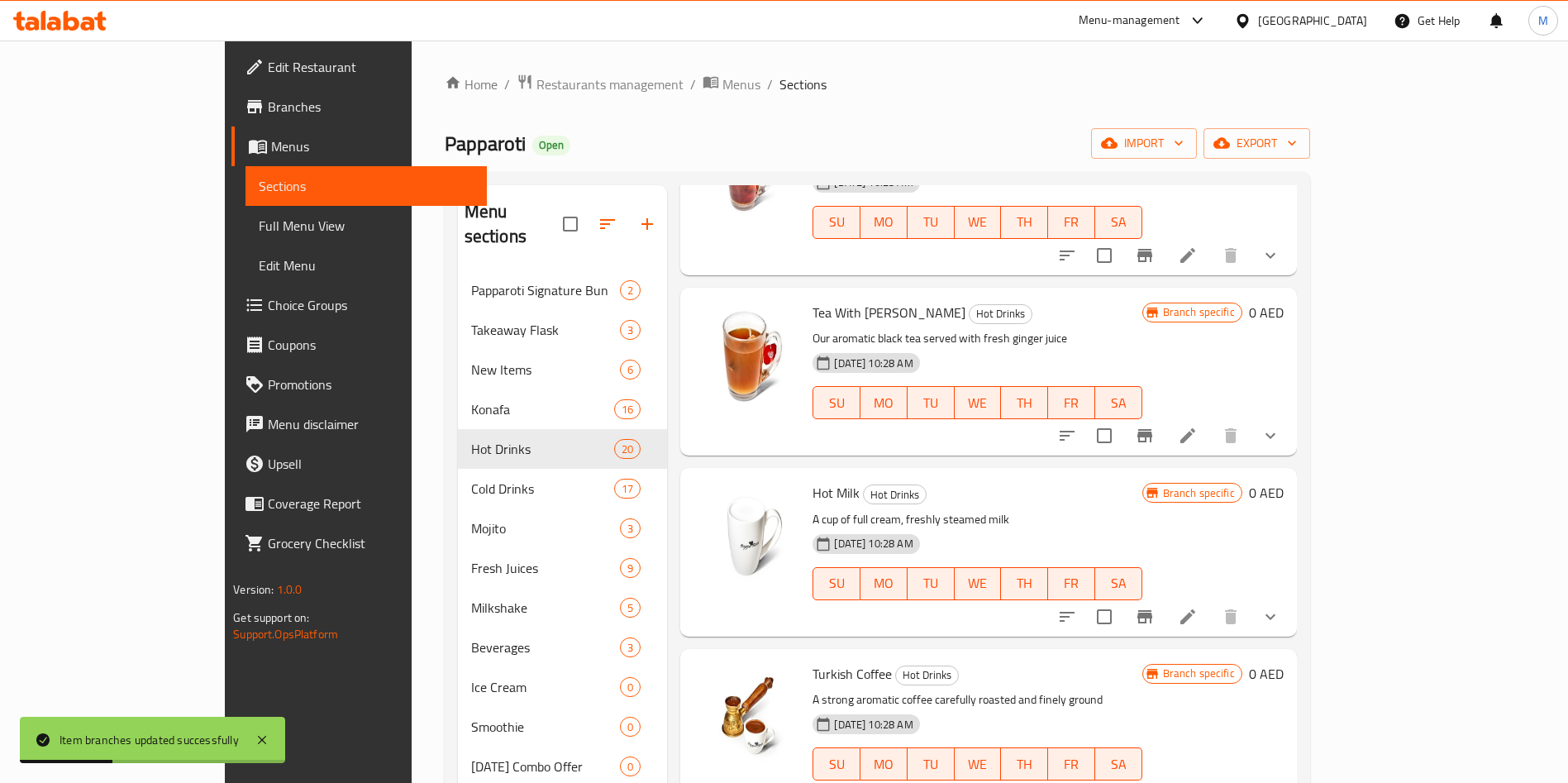
scroll to position [1780, 0]
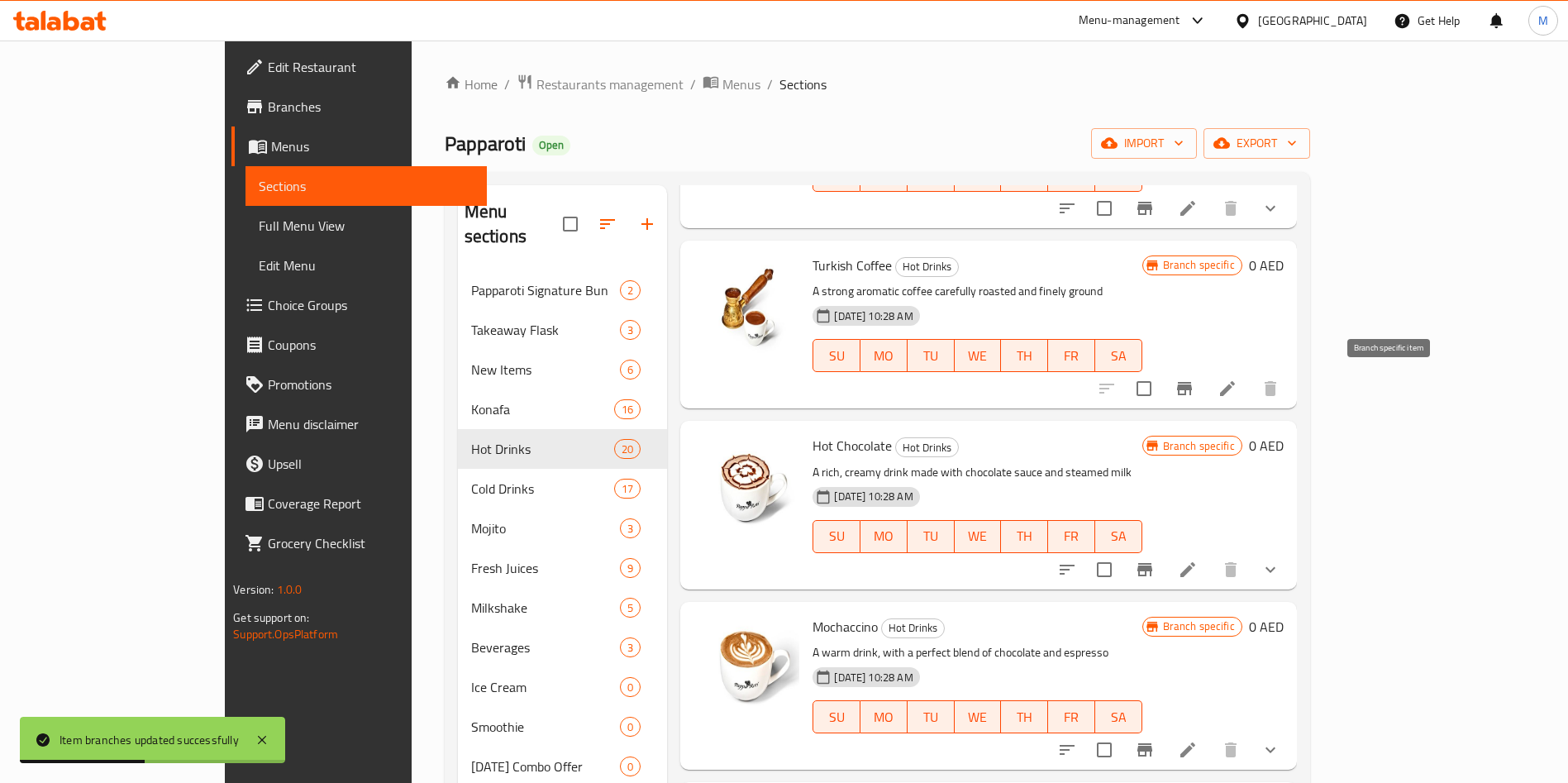
click at [1194, 395] on icon "Branch-specific-item" at bounding box center [1184, 388] width 20 height 20
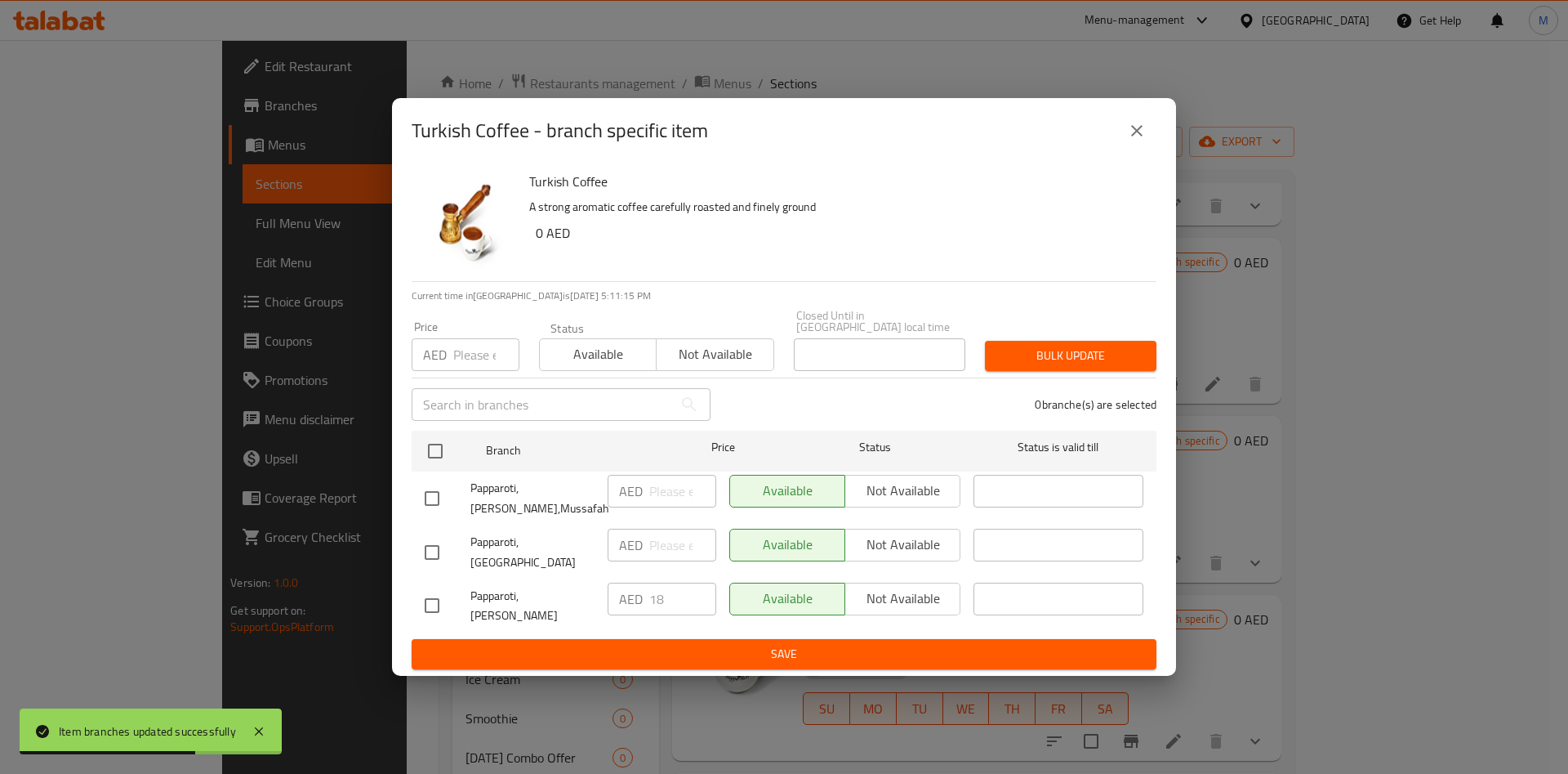
click at [468, 371] on input "number" at bounding box center [486, 354] width 66 height 33
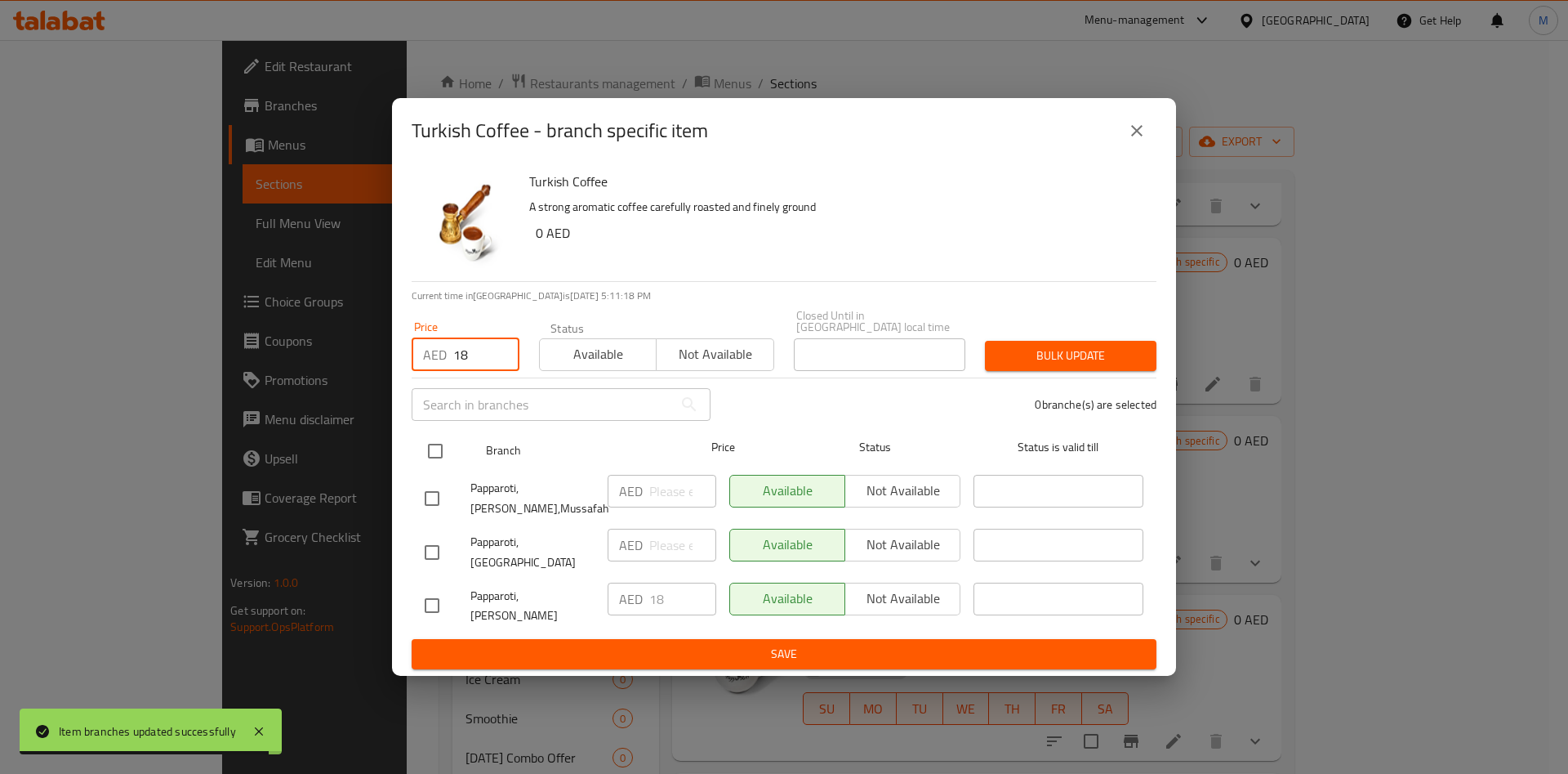
type input "18"
click at [436, 468] on input "checkbox" at bounding box center [435, 451] width 34 height 34
checkbox input "true"
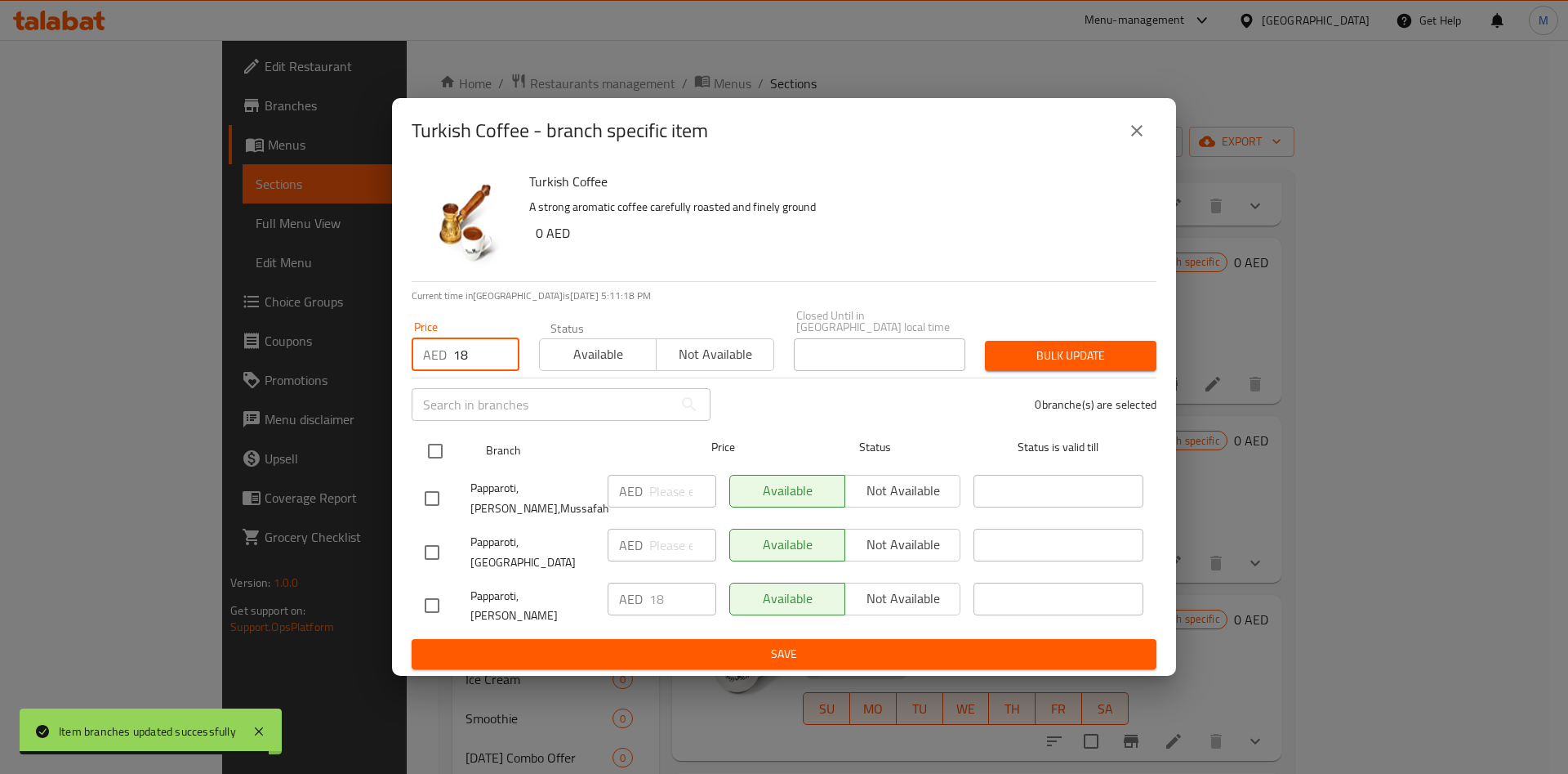
checkbox input "true"
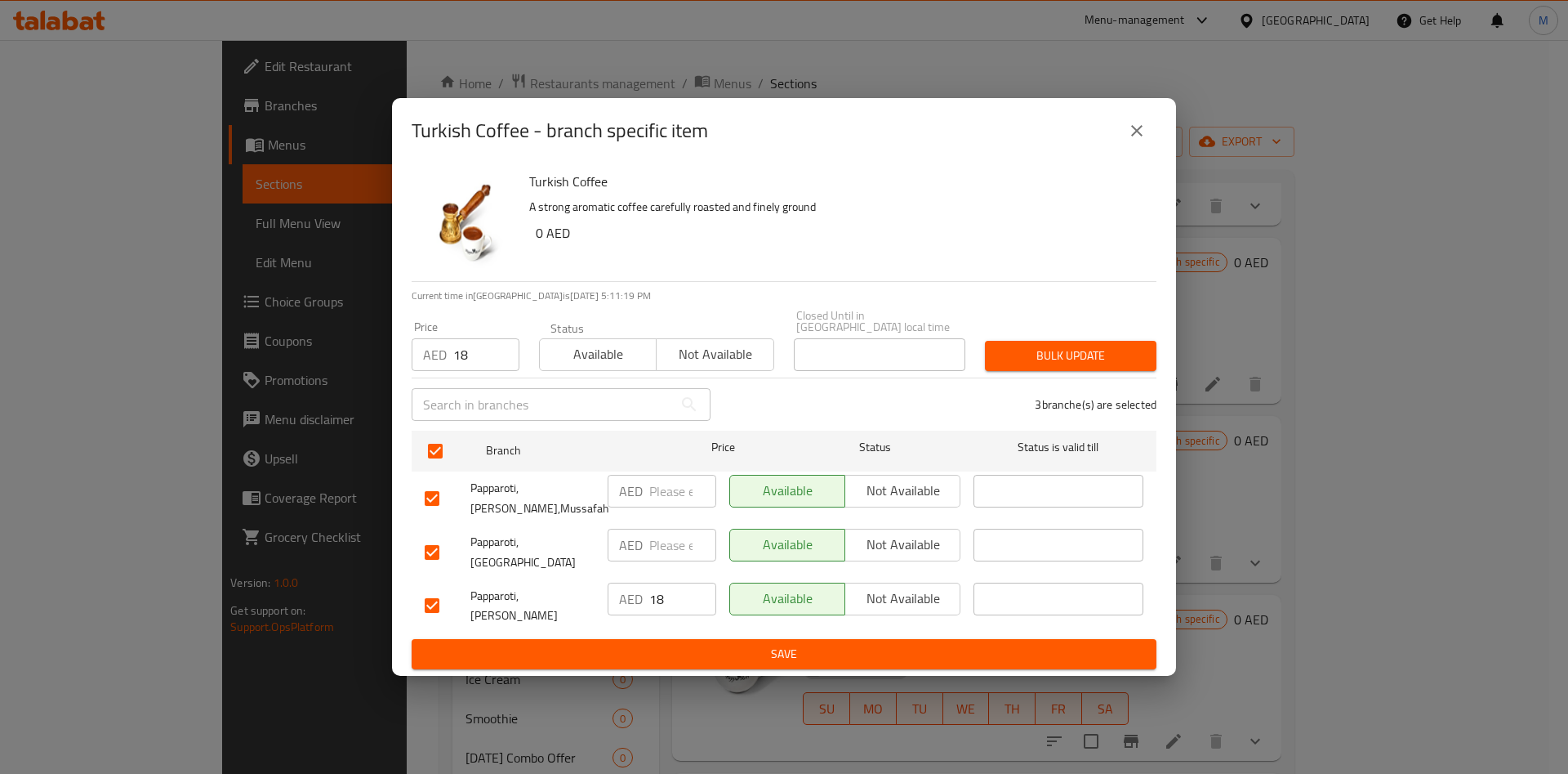
click at [1023, 366] on span "Bulk update" at bounding box center [1071, 355] width 146 height 20
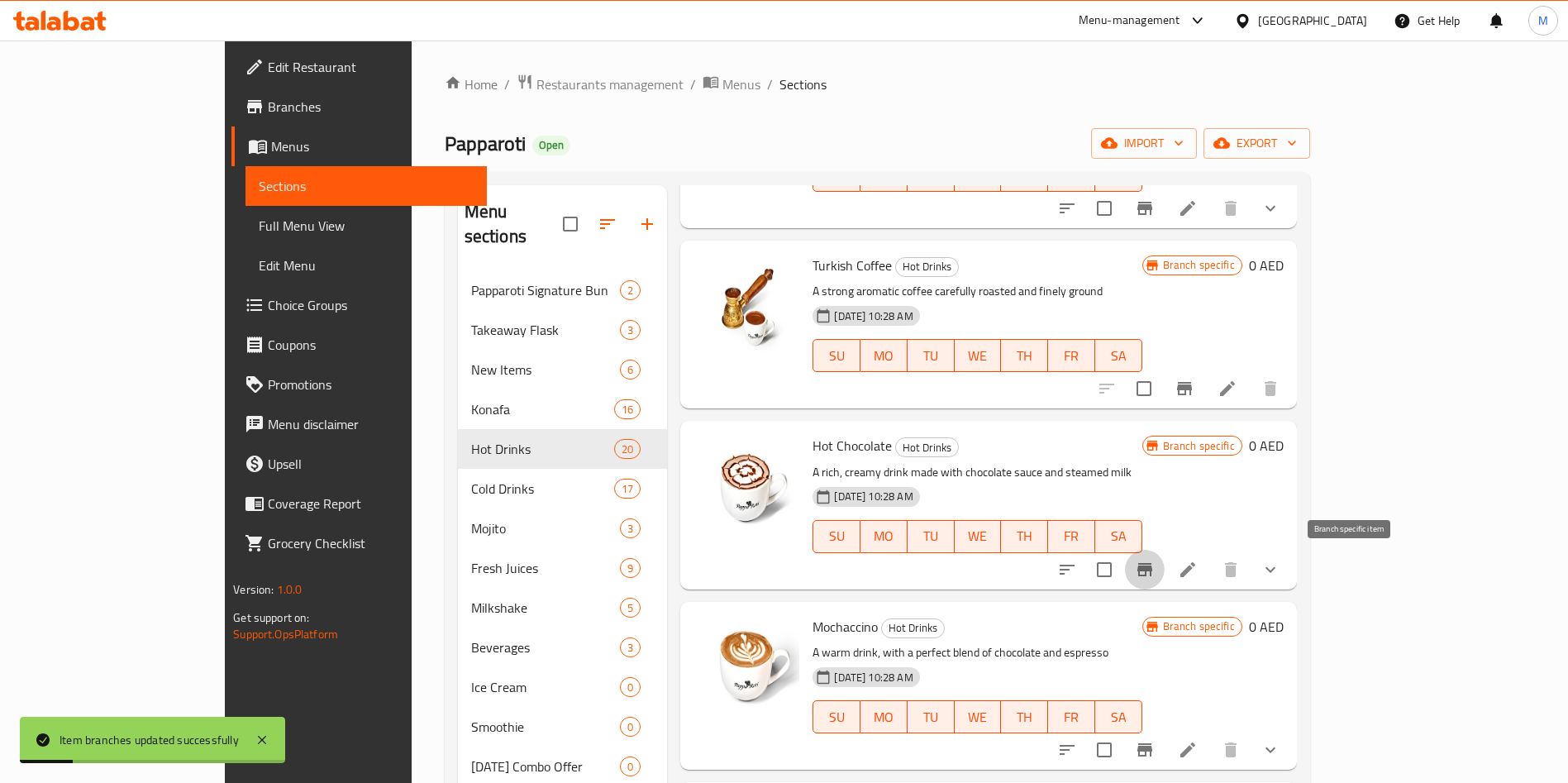
click at [1155, 564] on icon "Branch-specific-item" at bounding box center [1145, 569] width 20 height 20
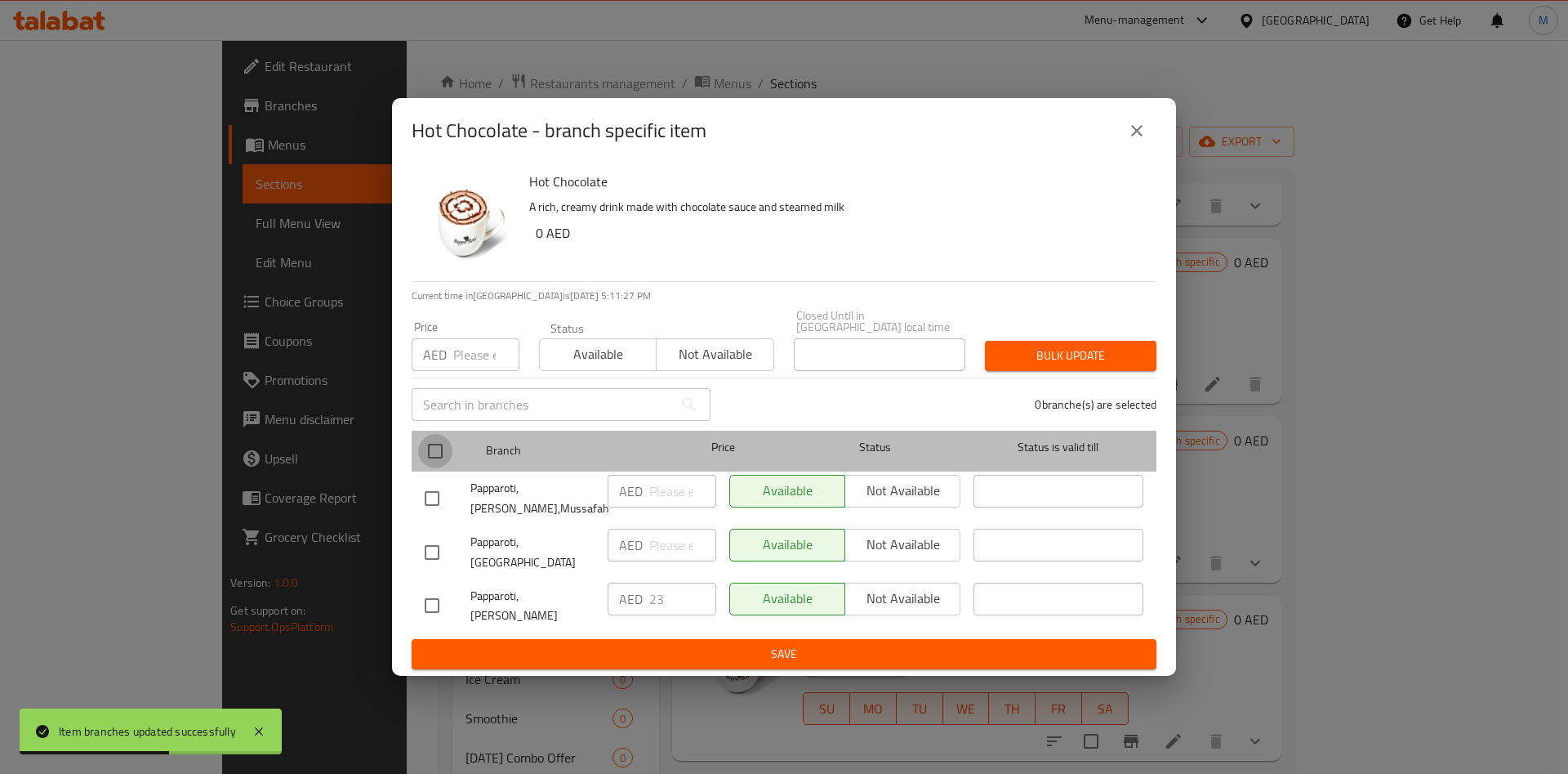
click at [436, 464] on input "checkbox" at bounding box center [435, 451] width 34 height 34
checkbox input "true"
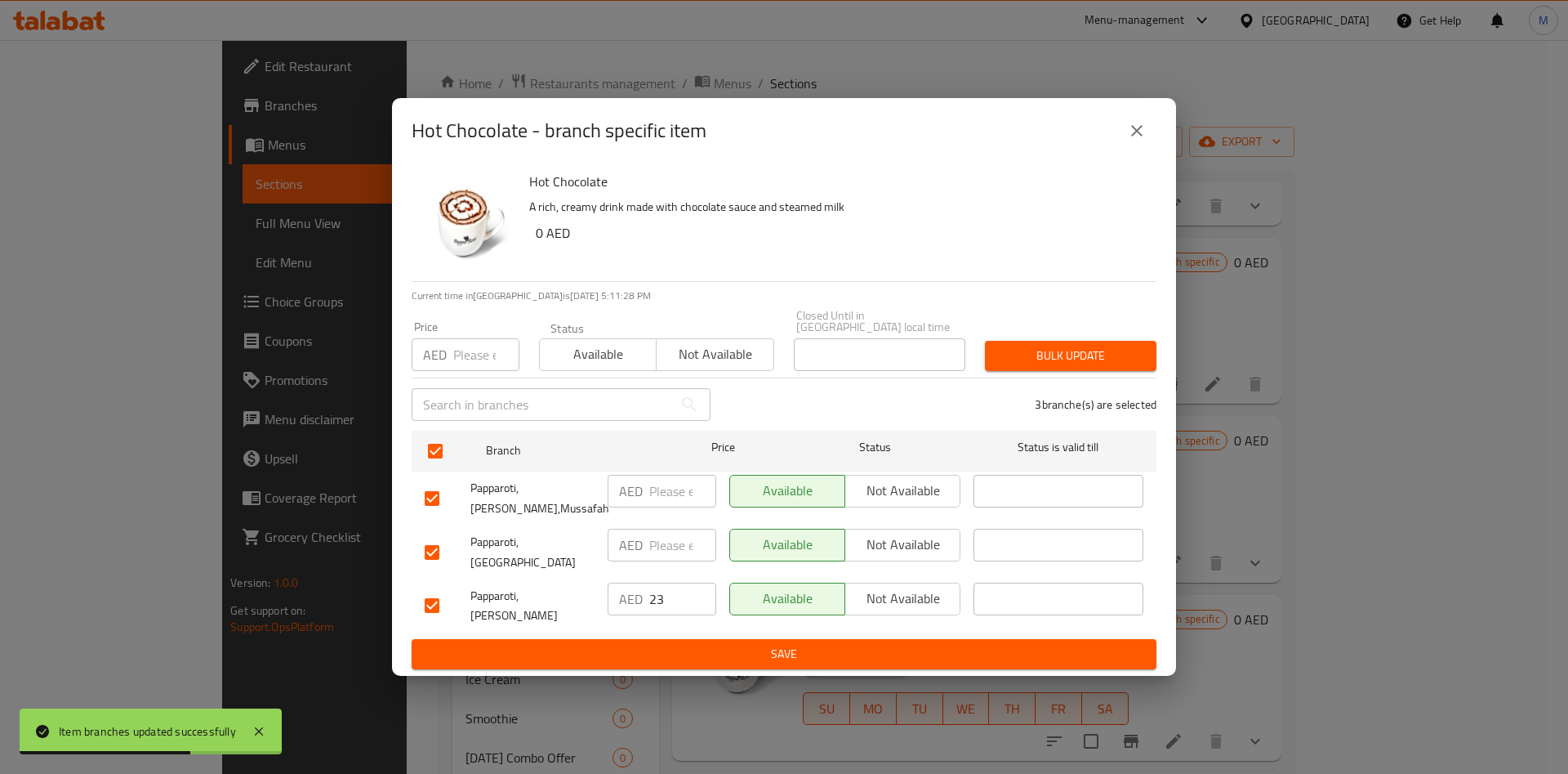
click at [453, 371] on input "number" at bounding box center [486, 354] width 66 height 33
type input "1"
type input "23"
click at [1032, 366] on span "Bulk update" at bounding box center [1071, 355] width 146 height 20
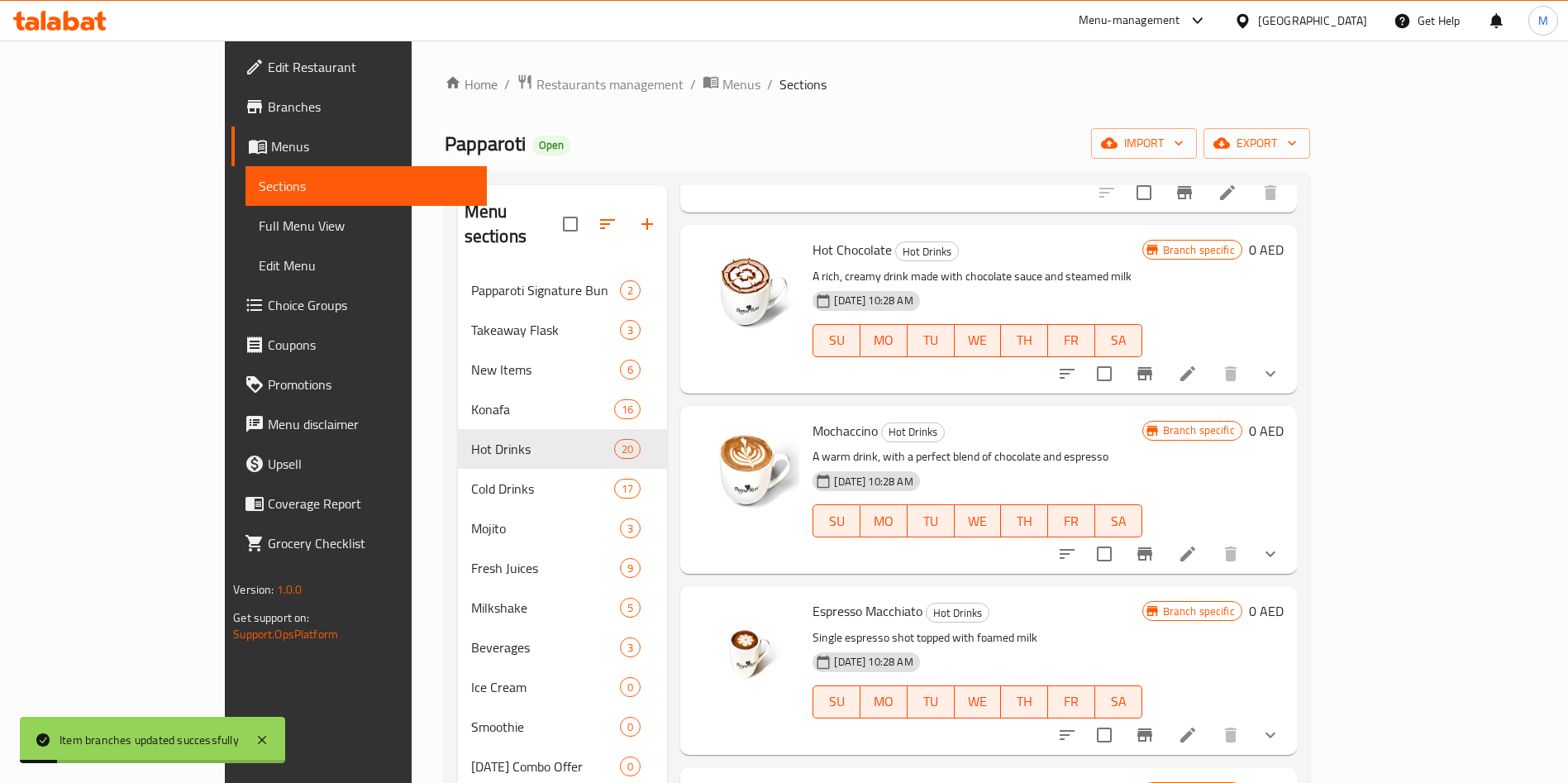
scroll to position [1976, 0]
click at [1152, 551] on icon "Branch-specific-item" at bounding box center [1144, 552] width 15 height 13
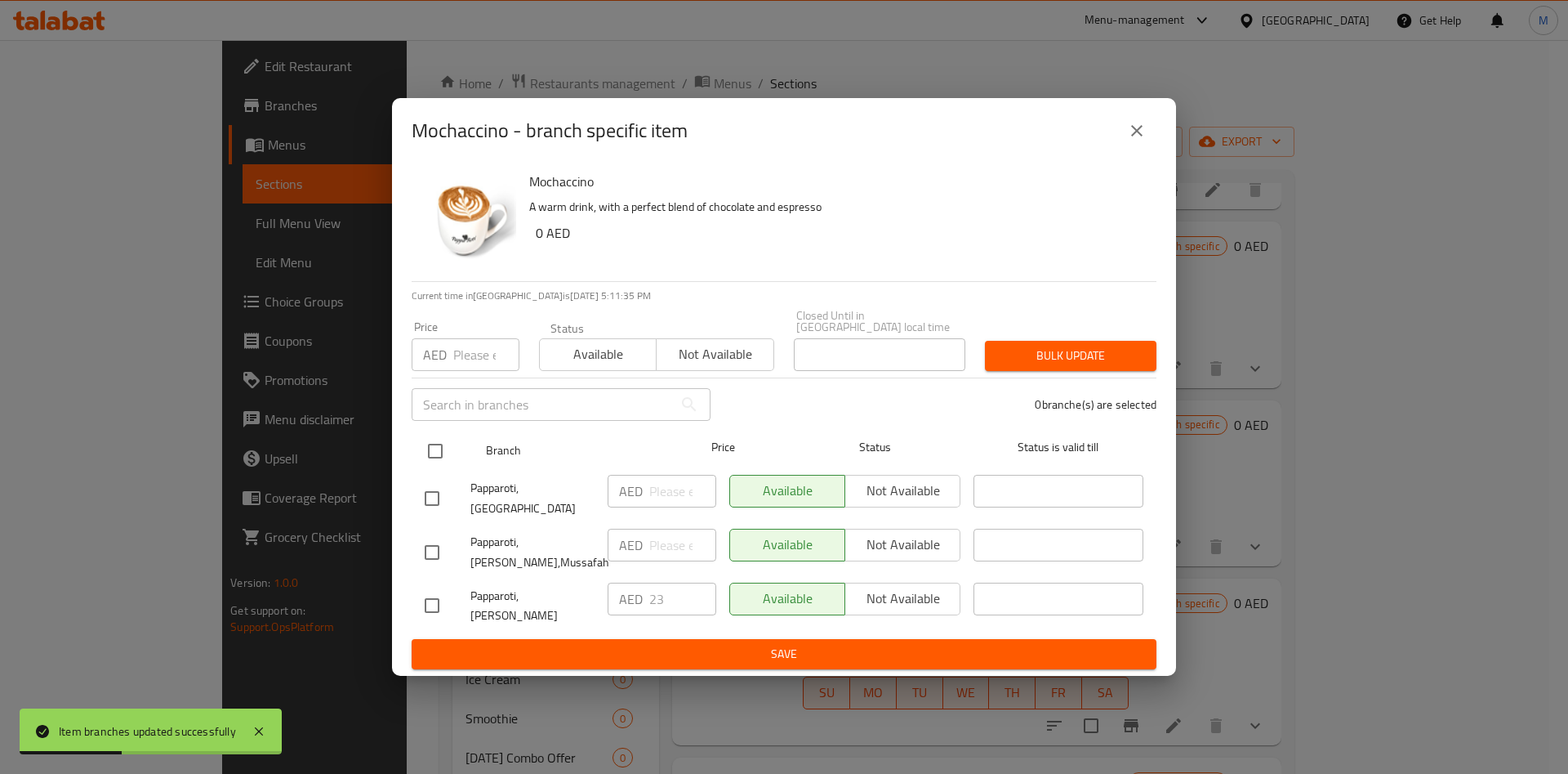
click at [430, 464] on input "checkbox" at bounding box center [435, 451] width 34 height 34
checkbox input "true"
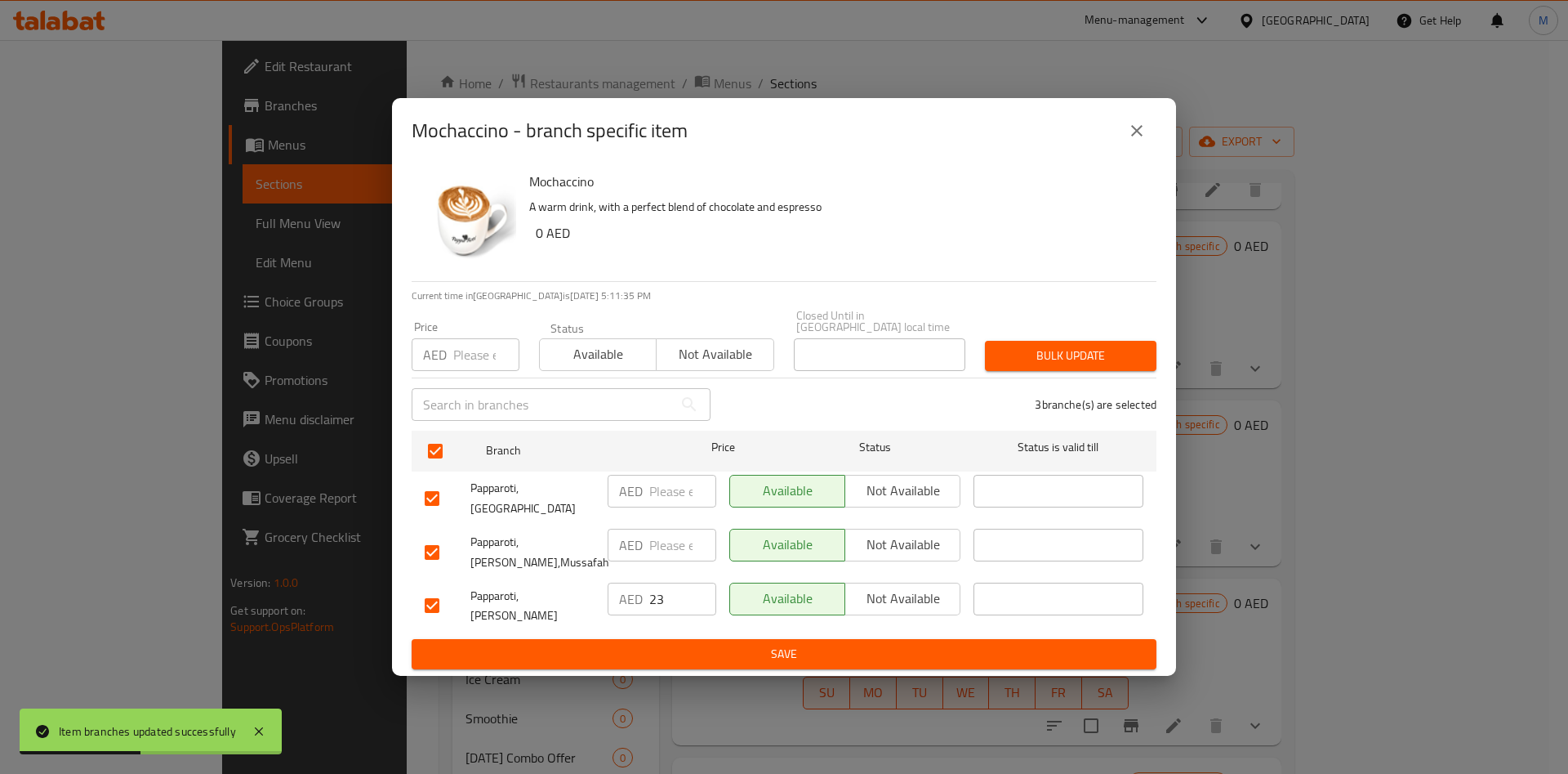
click at [451, 368] on div "AED Price" at bounding box center [466, 354] width 108 height 33
type input "23"
click at [1093, 366] on span "Bulk update" at bounding box center [1071, 355] width 146 height 20
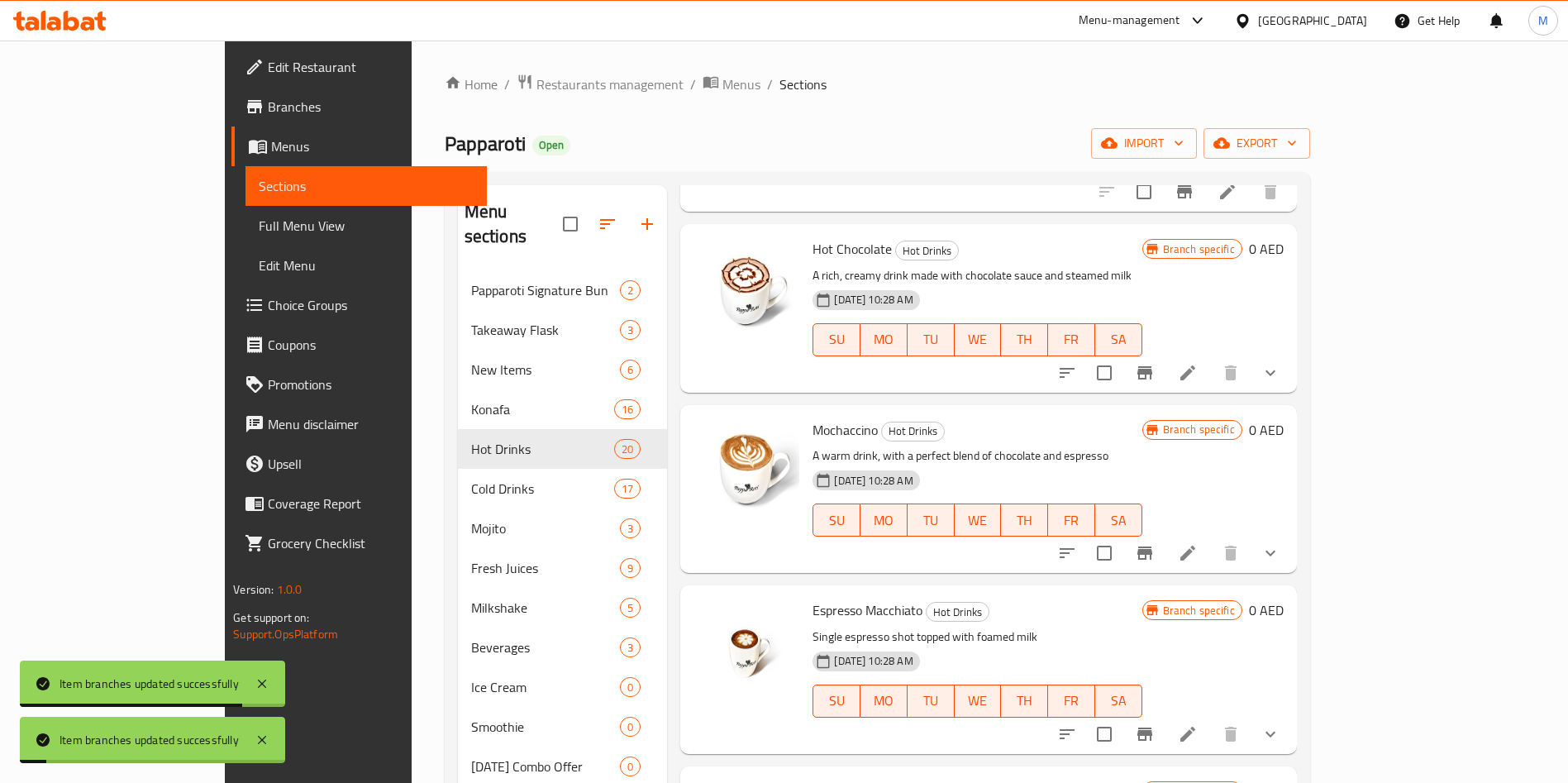
scroll to position [2226, 0]
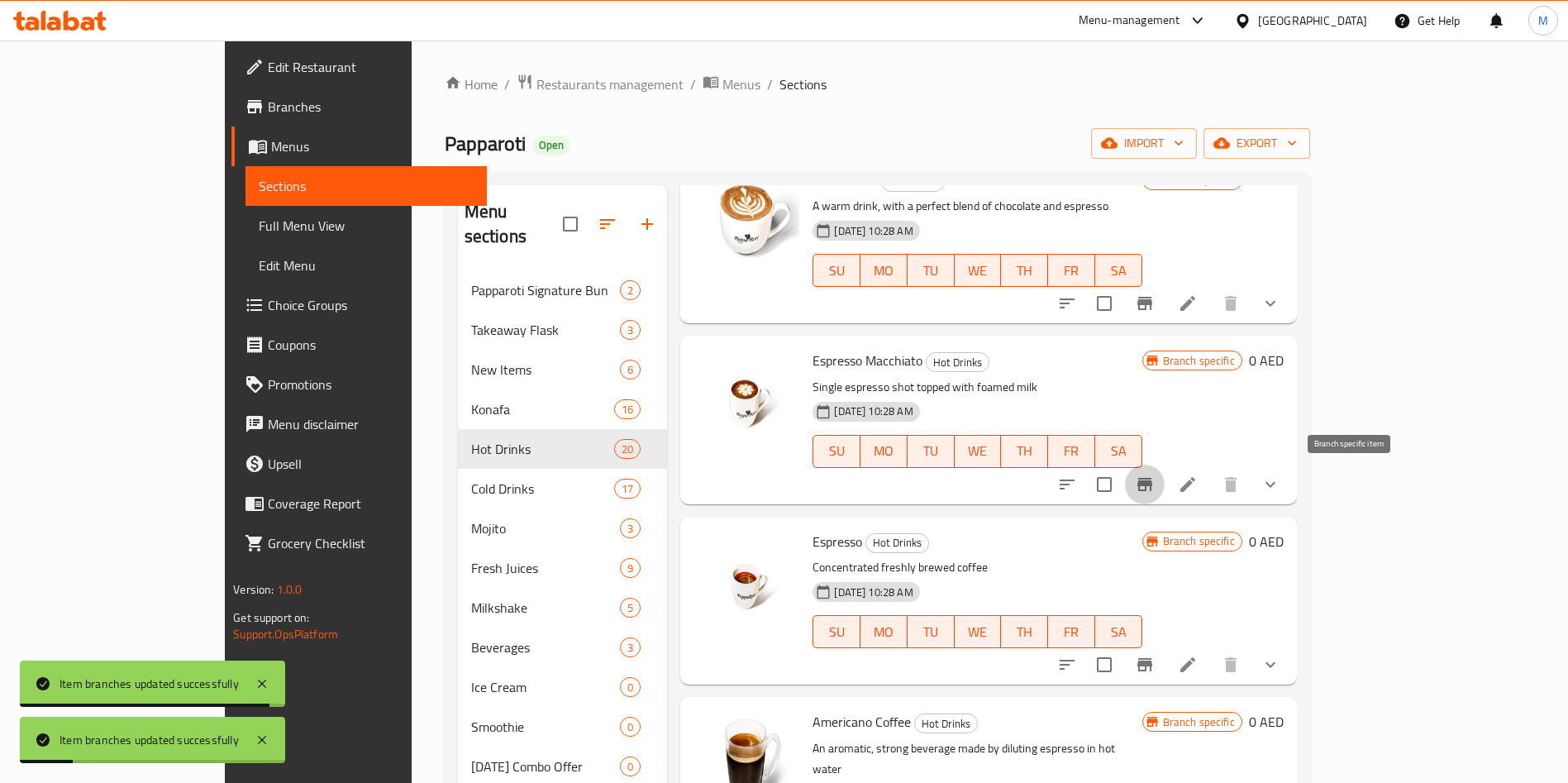
click at [1155, 482] on icon "Branch-specific-item" at bounding box center [1145, 484] width 20 height 20
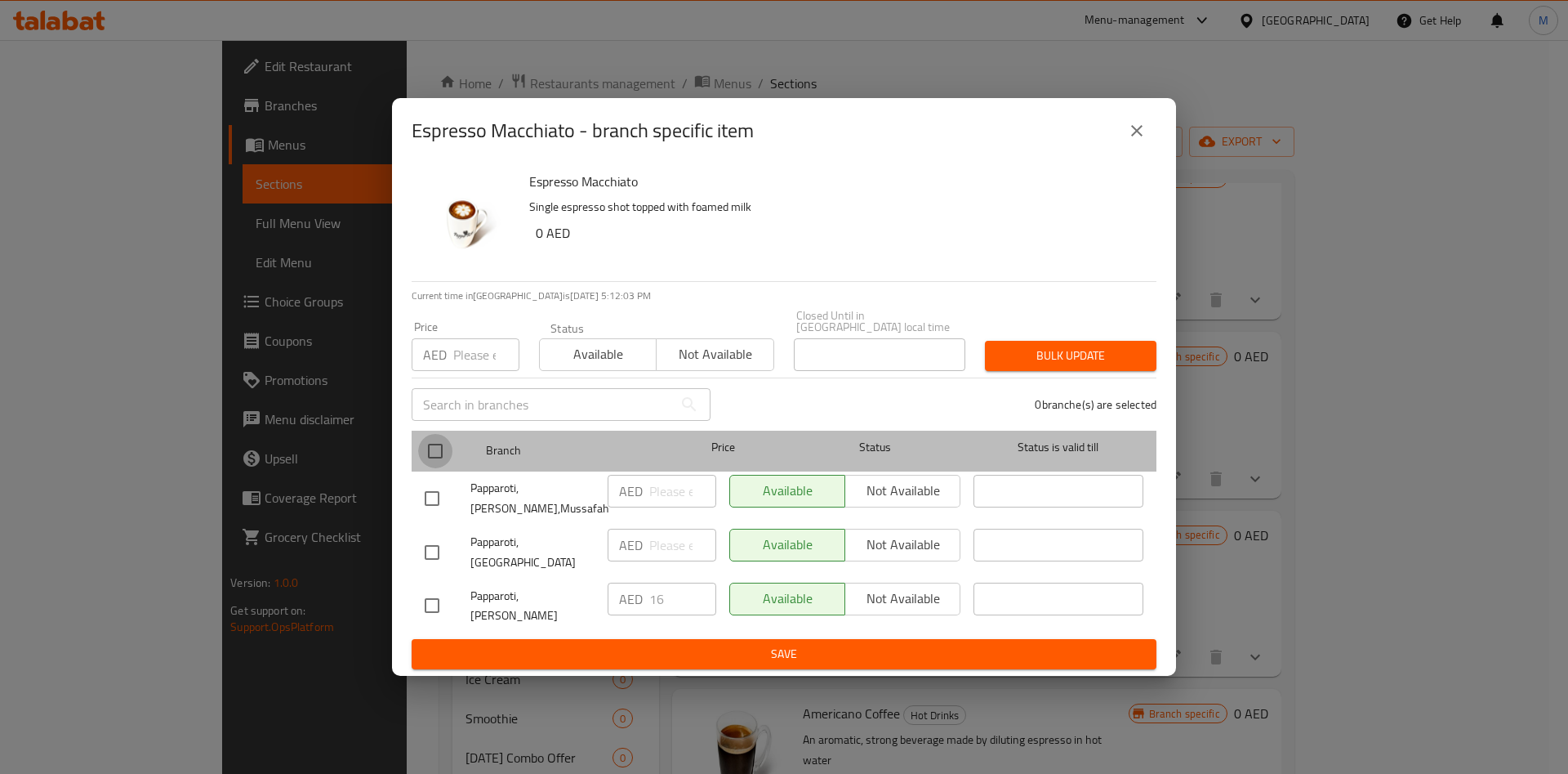
click at [432, 460] on input "checkbox" at bounding box center [435, 451] width 34 height 34
checkbox input "true"
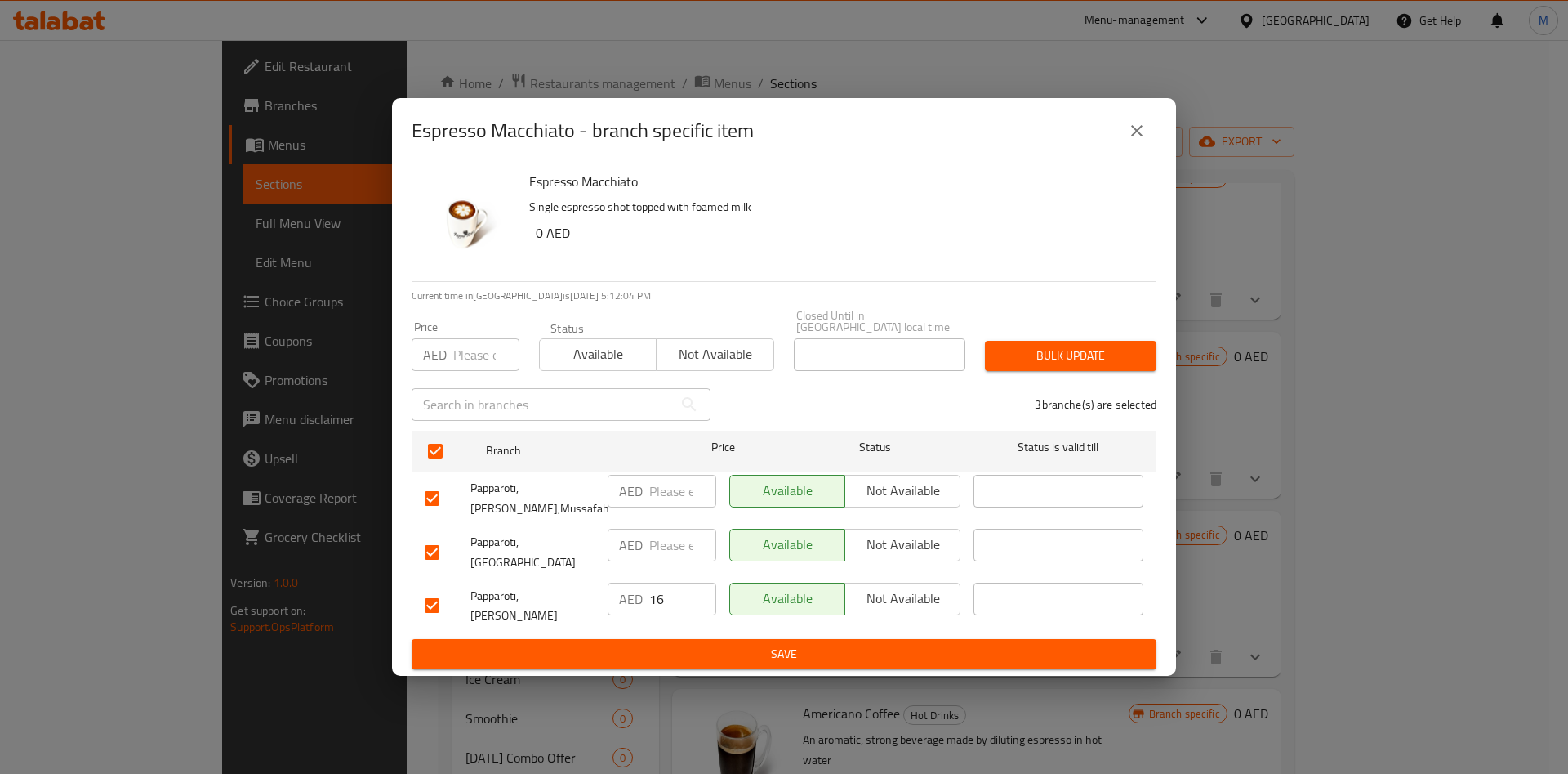
click at [463, 371] on input "number" at bounding box center [486, 354] width 66 height 33
type input "16"
click at [1074, 361] on span "Bulk update" at bounding box center [1071, 355] width 146 height 20
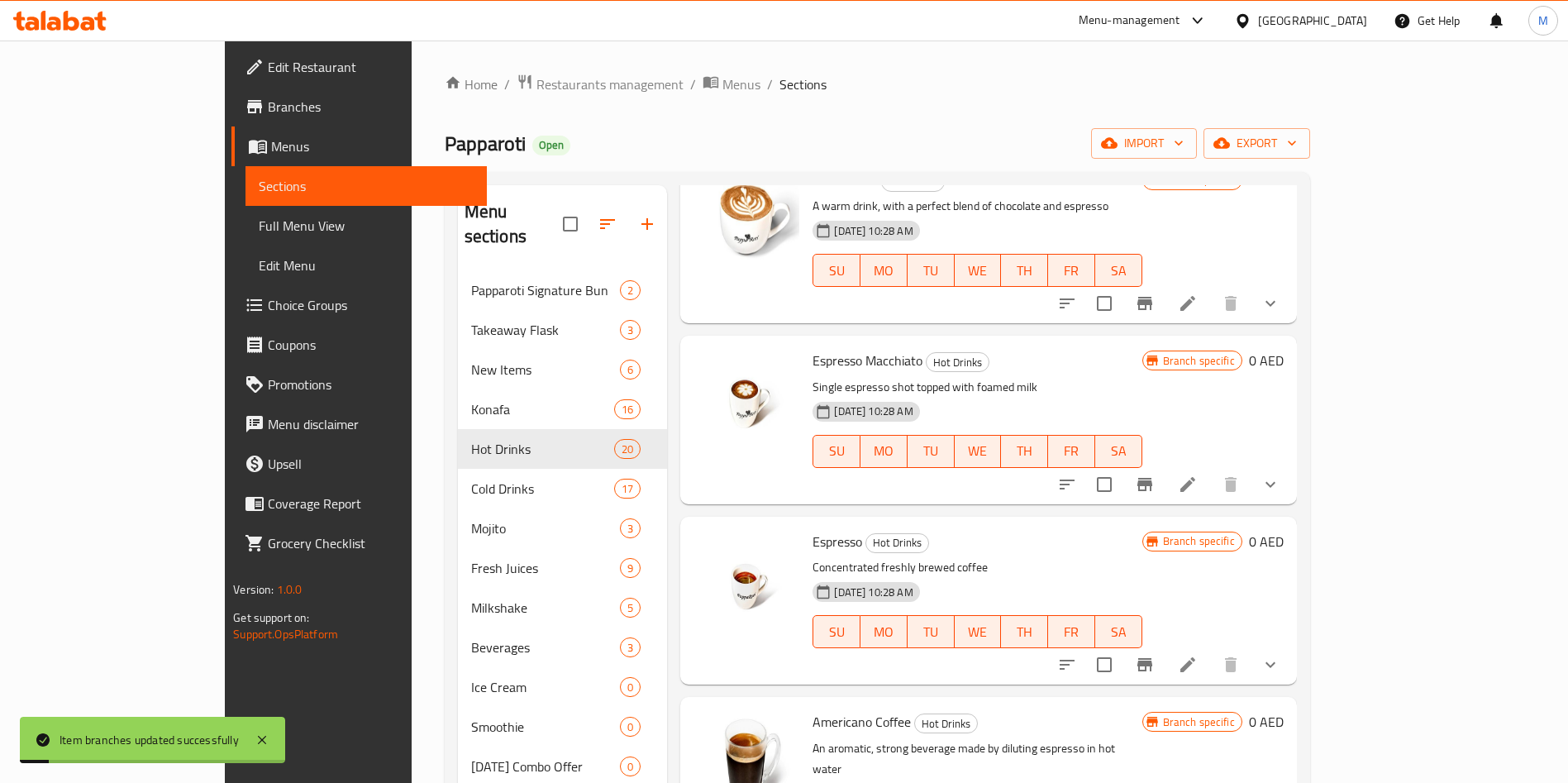
scroll to position [2328, 0]
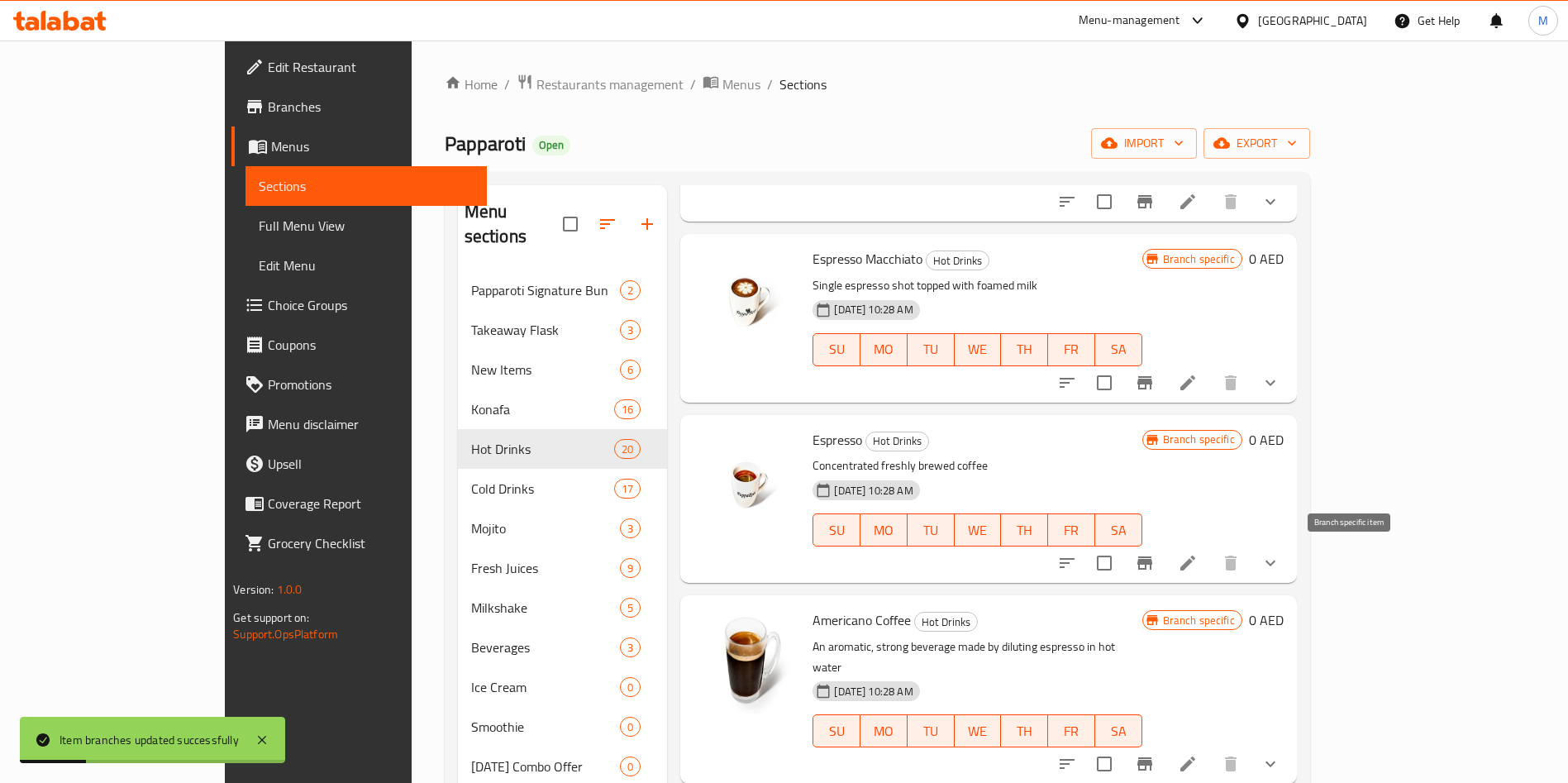
click at [1152, 564] on icon "Branch-specific-item" at bounding box center [1144, 562] width 15 height 13
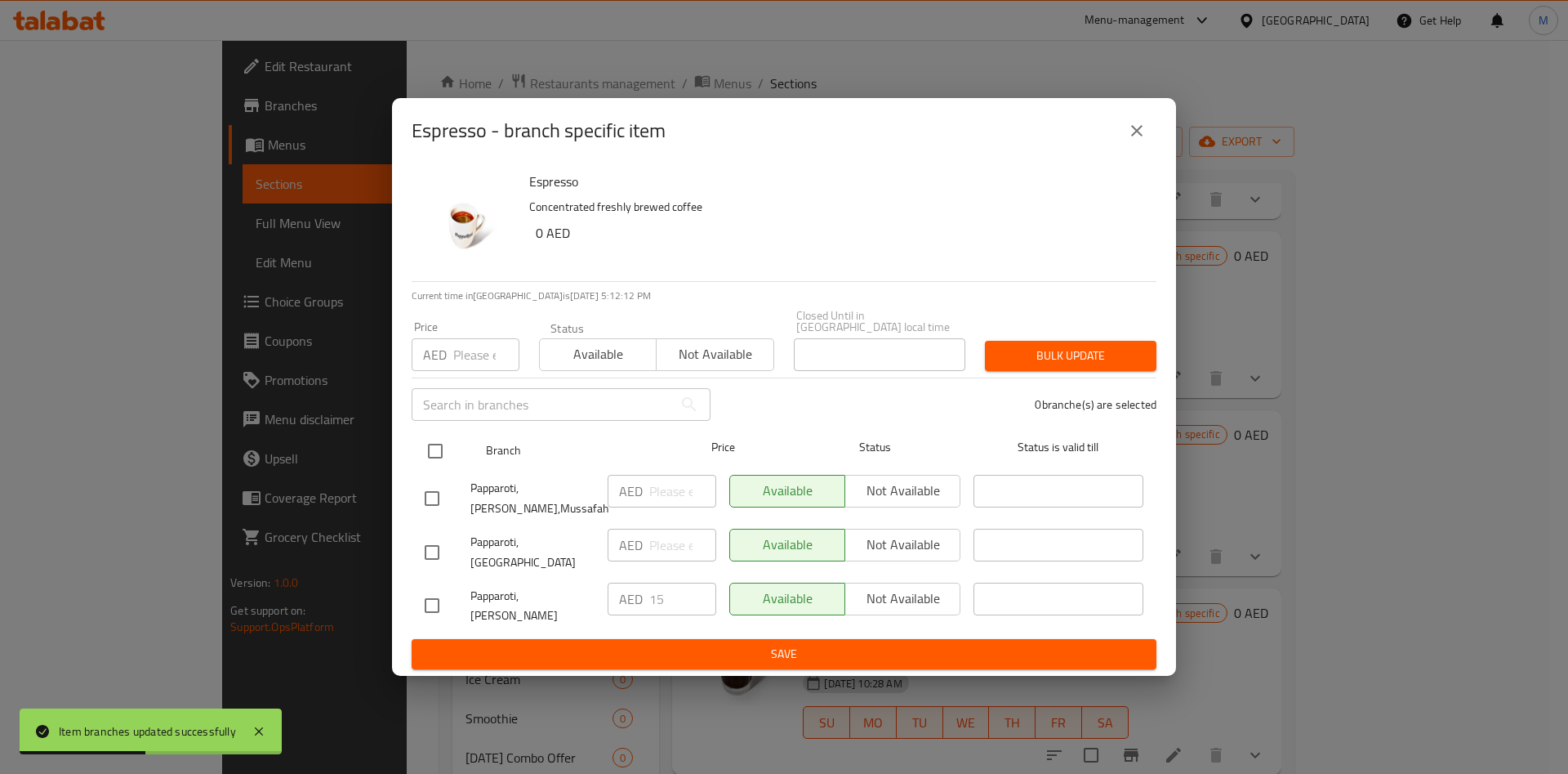
click at [435, 458] on input "checkbox" at bounding box center [435, 451] width 34 height 34
checkbox input "true"
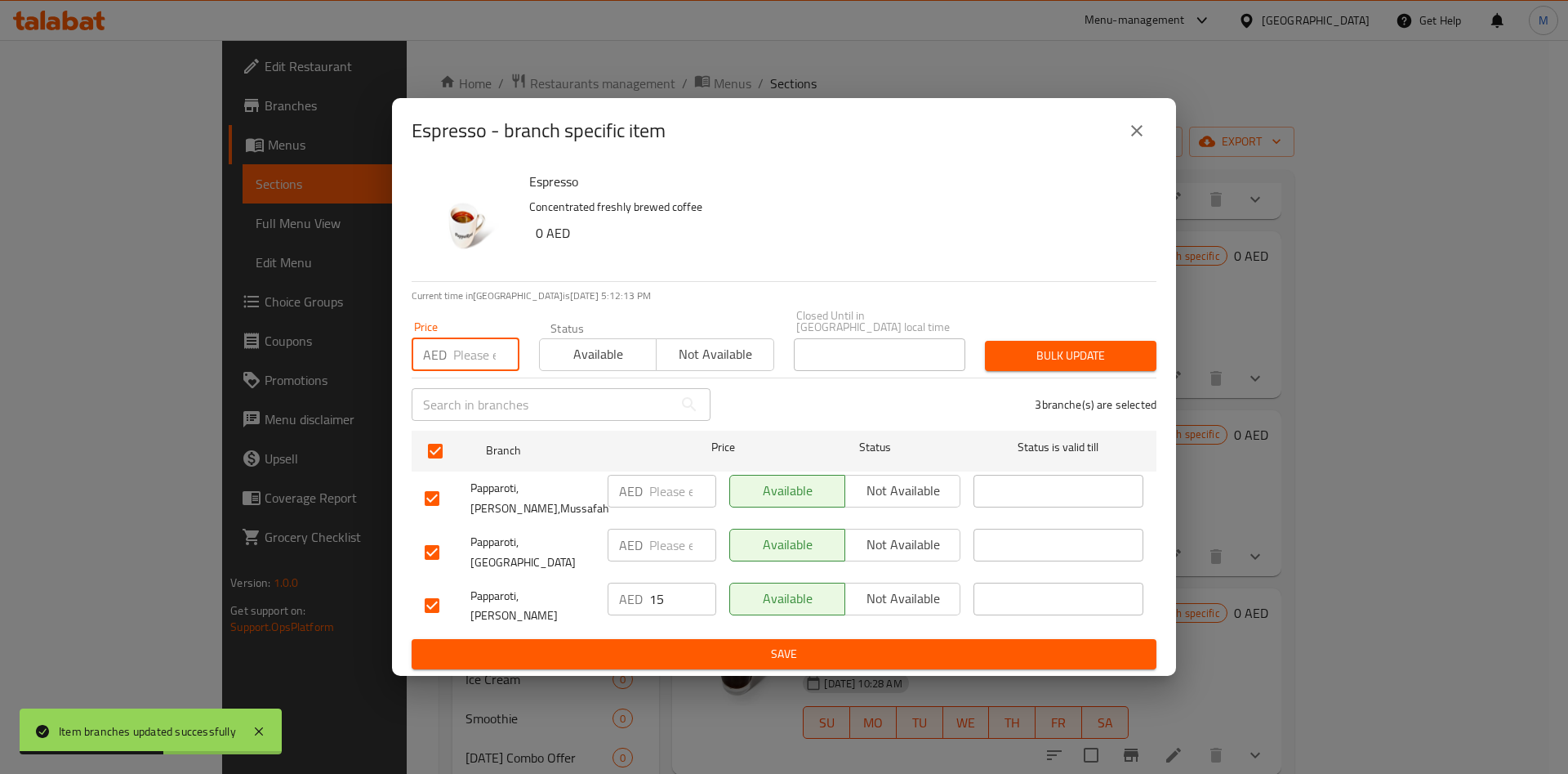
click at [472, 369] on input "number" at bounding box center [486, 354] width 66 height 33
type input "15"
click at [1073, 362] on span "Bulk update" at bounding box center [1071, 355] width 146 height 20
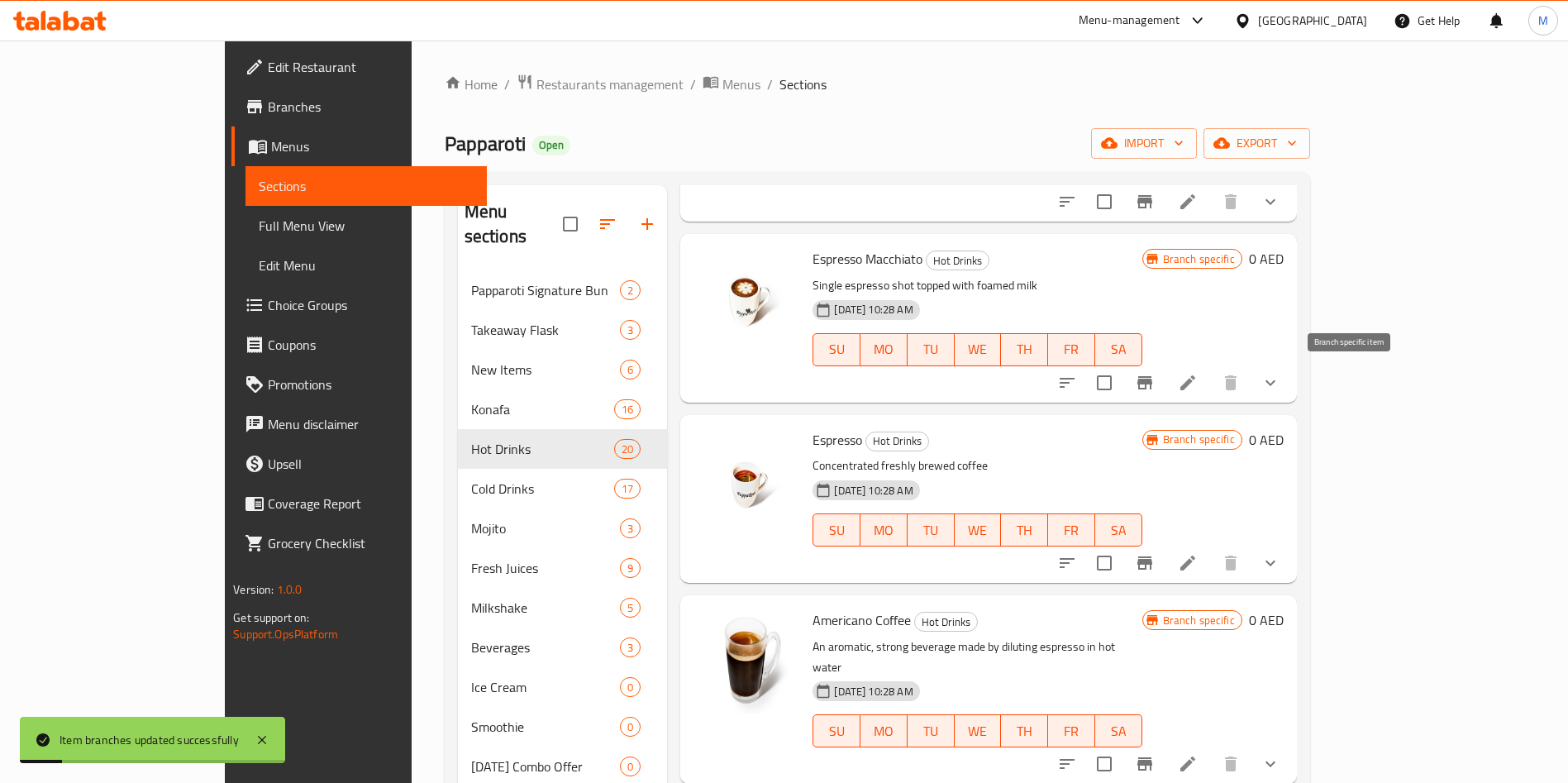
click at [1152, 382] on icon "Branch-specific-item" at bounding box center [1144, 383] width 15 height 13
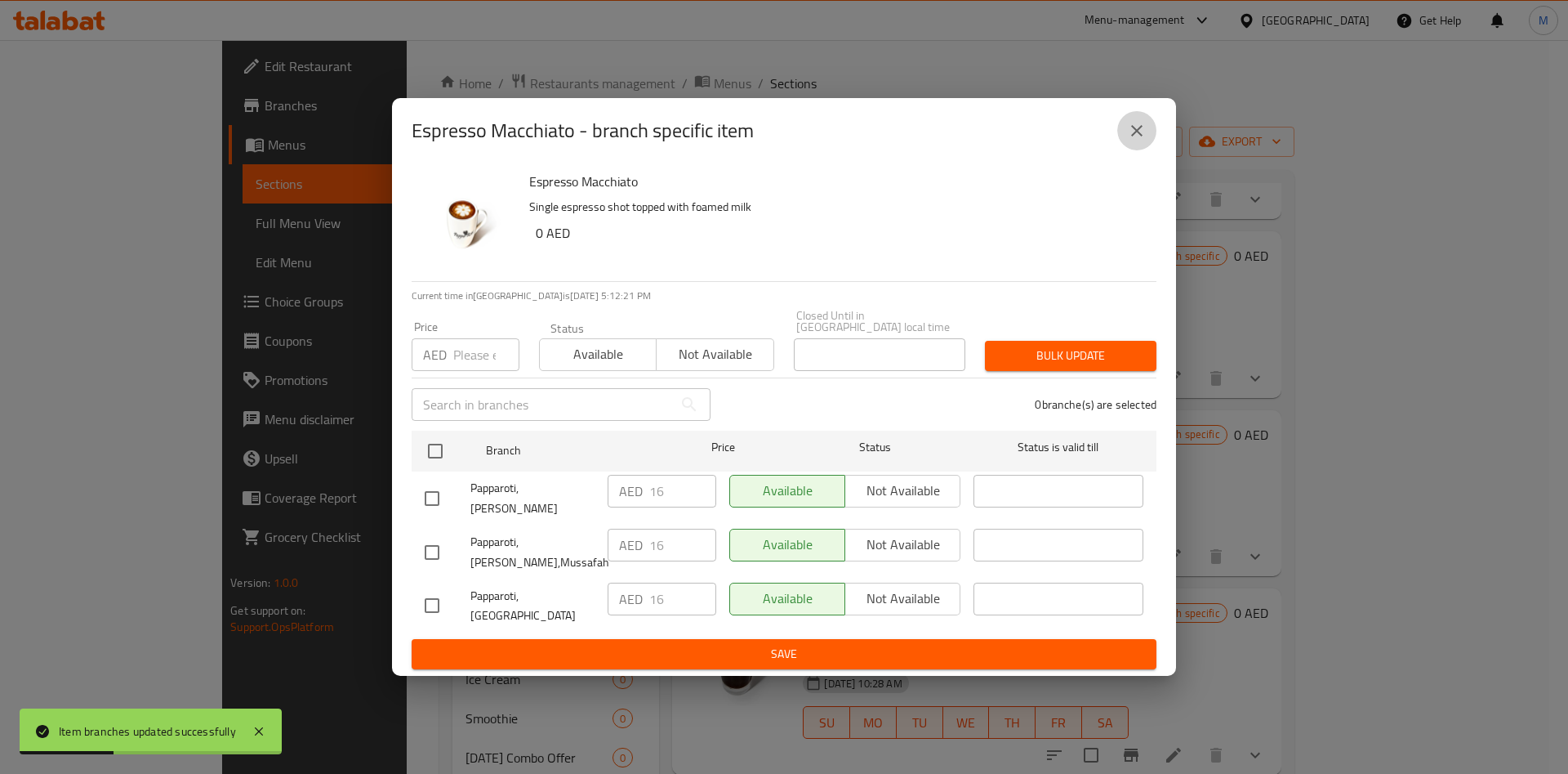
click at [1138, 129] on button "close" at bounding box center [1137, 131] width 39 height 39
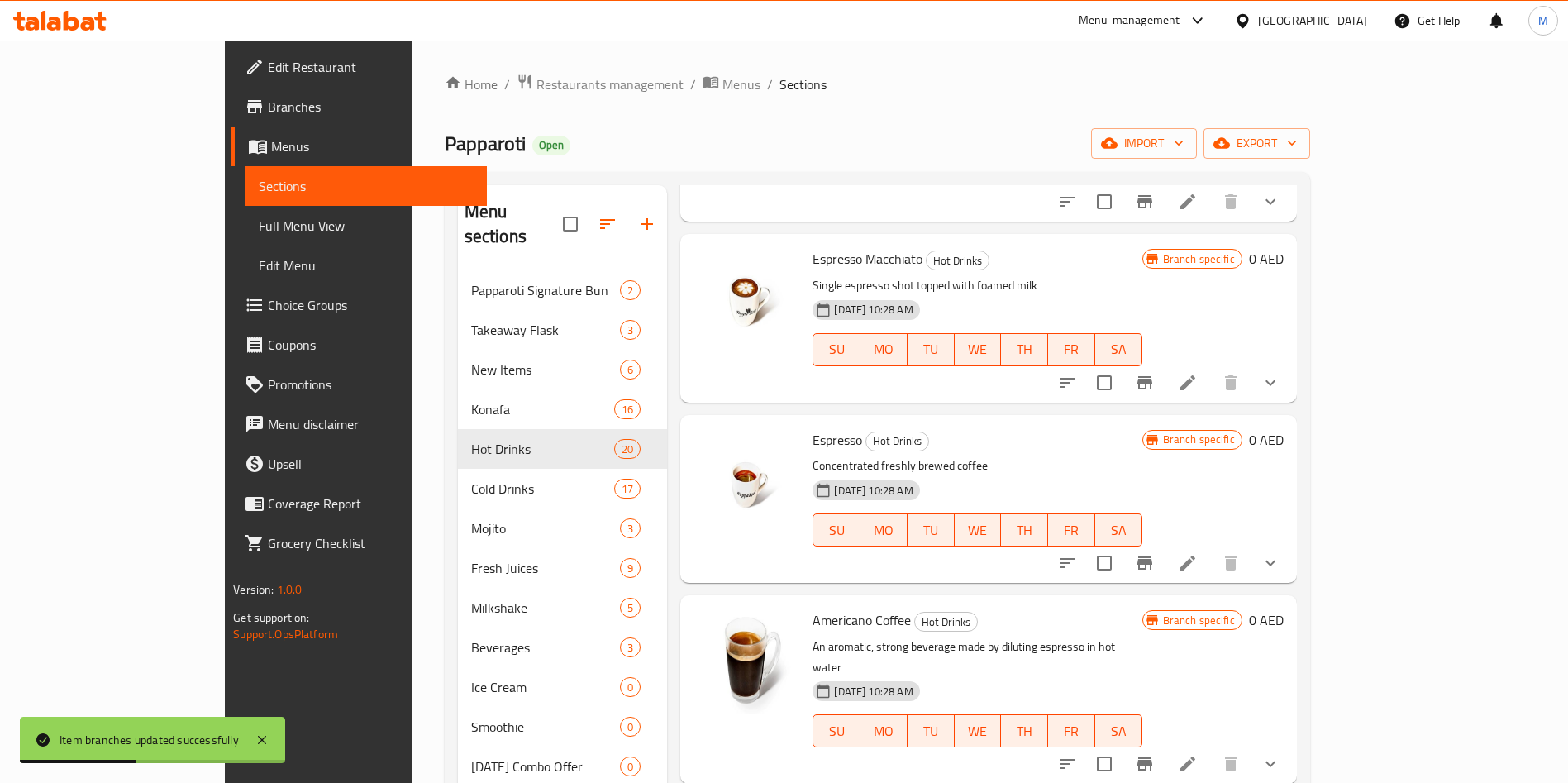
scroll to position [2687, 0]
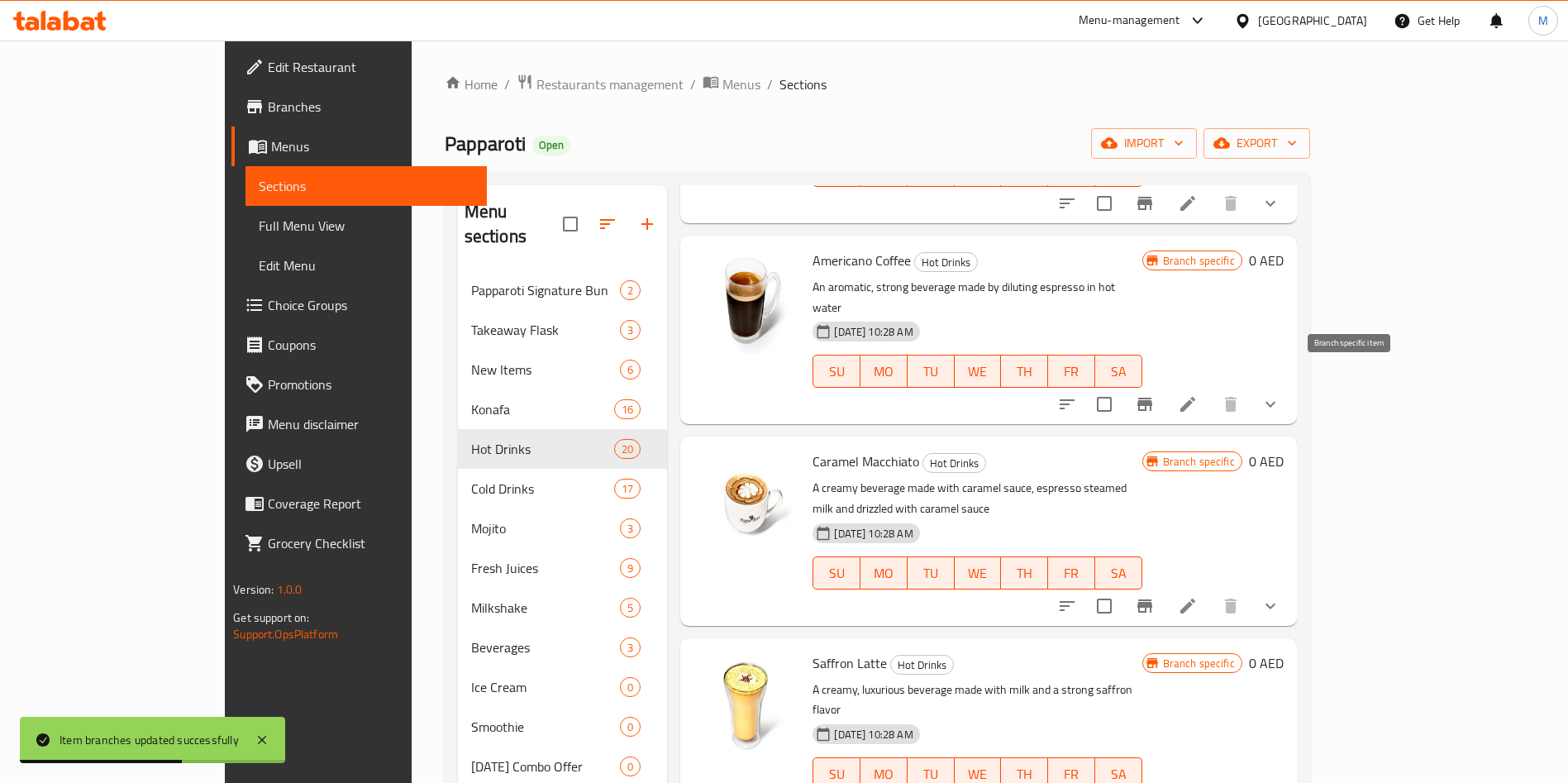
click at [1152, 398] on icon "Branch-specific-item" at bounding box center [1144, 404] width 15 height 13
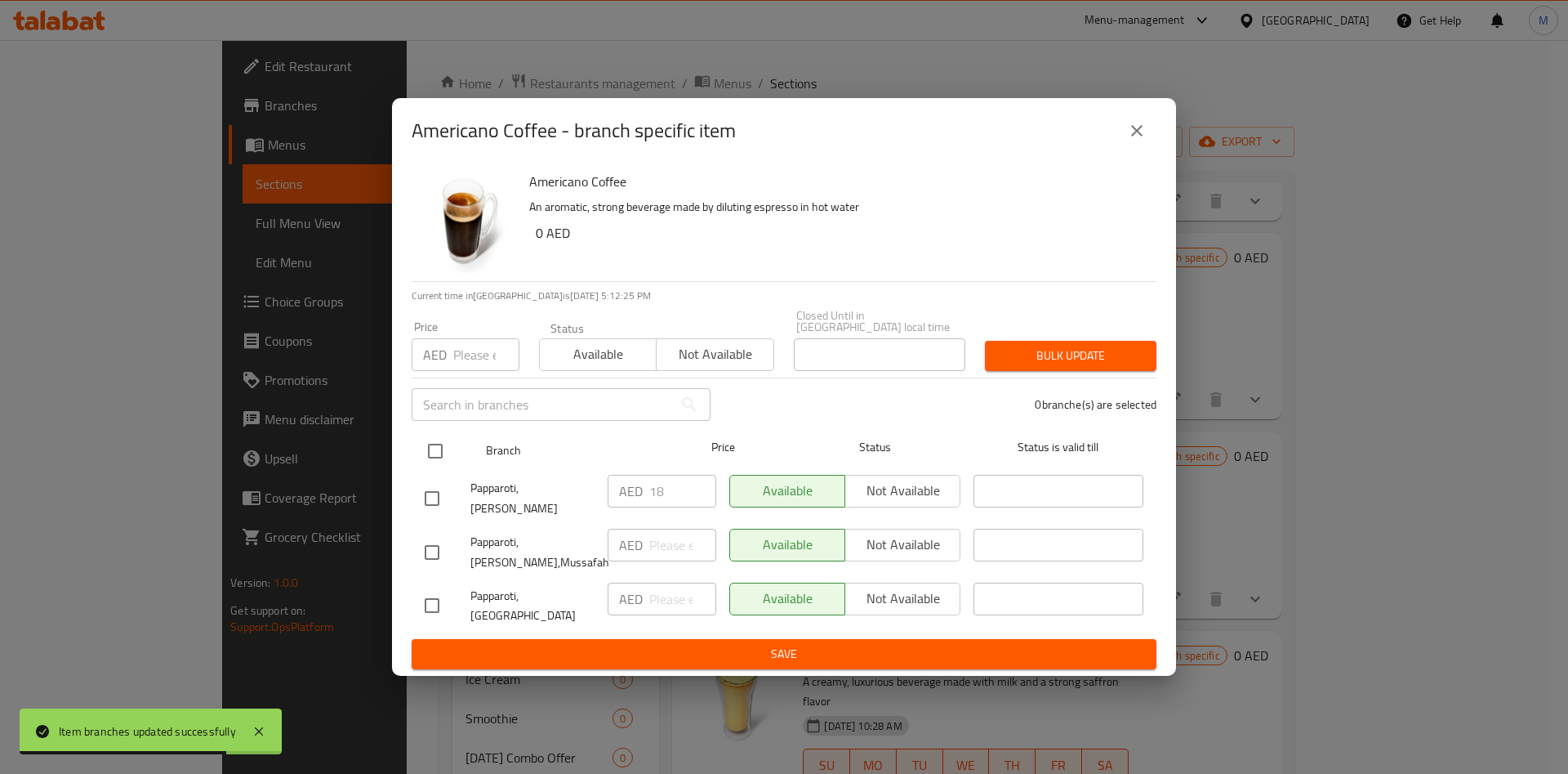
click at [440, 456] on input "checkbox" at bounding box center [435, 451] width 34 height 34
checkbox input "true"
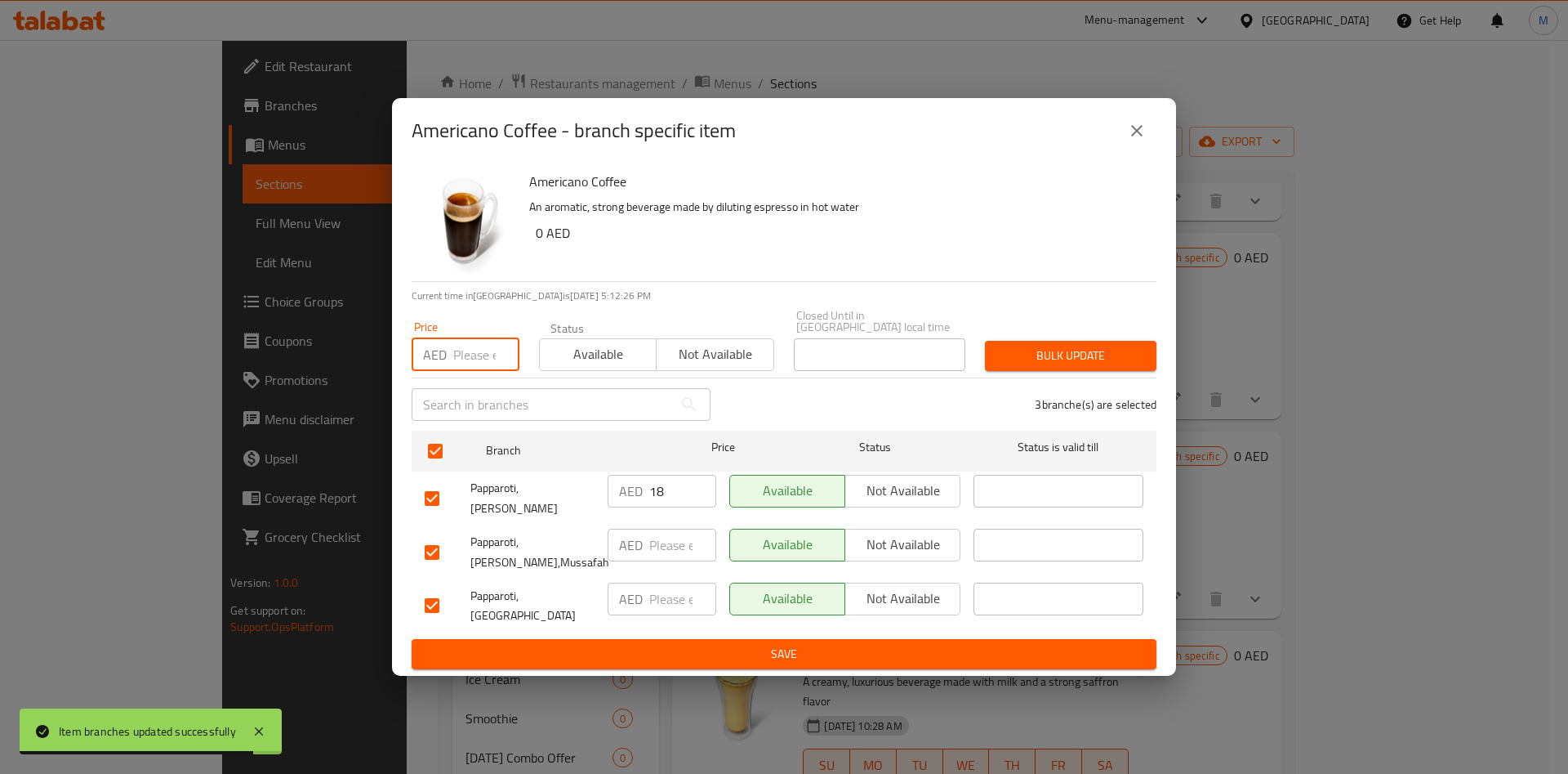
click at [462, 368] on input "number" at bounding box center [486, 354] width 66 height 33
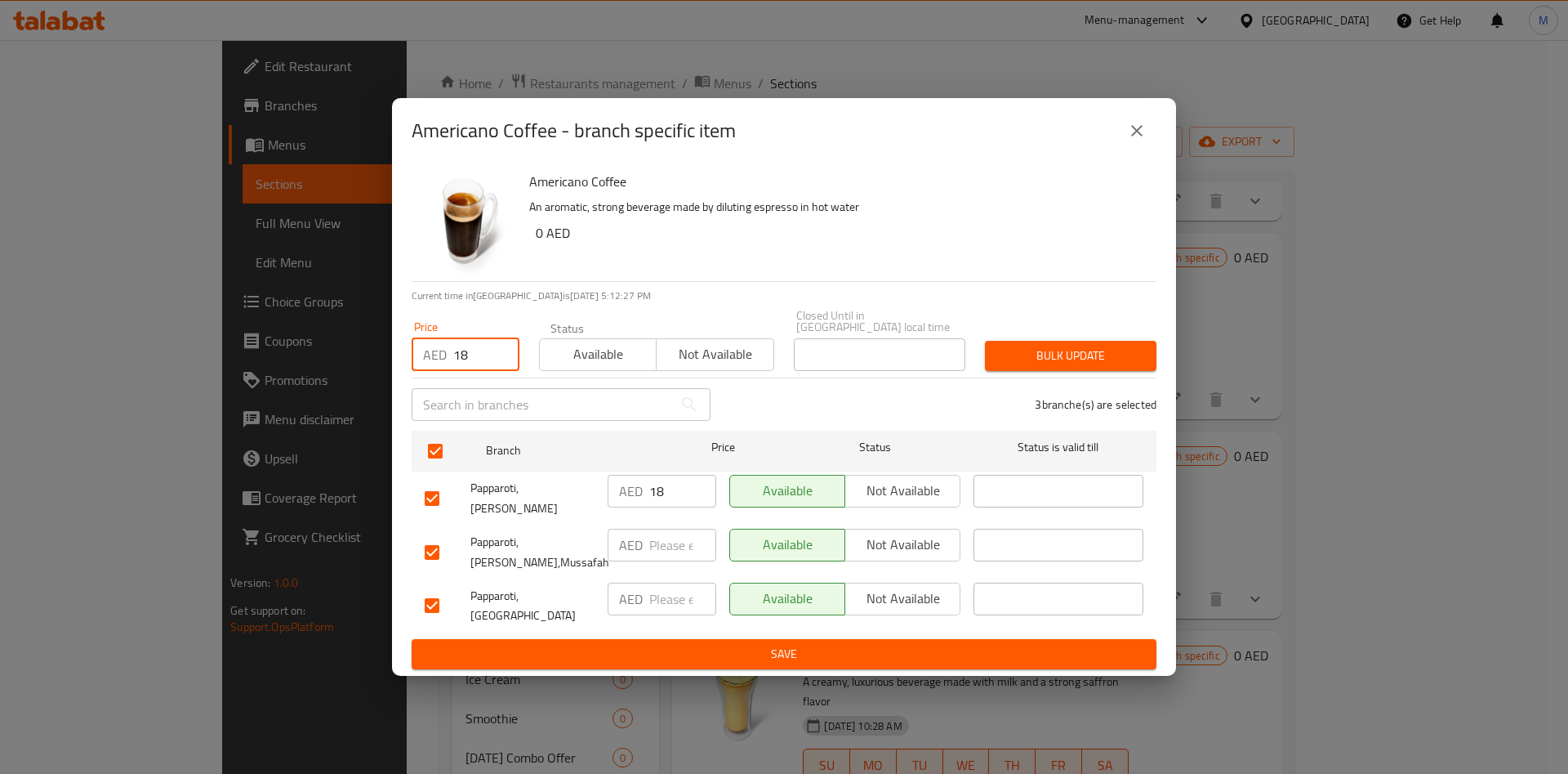
type input "18"
click at [1042, 365] on span "Bulk update" at bounding box center [1071, 355] width 146 height 20
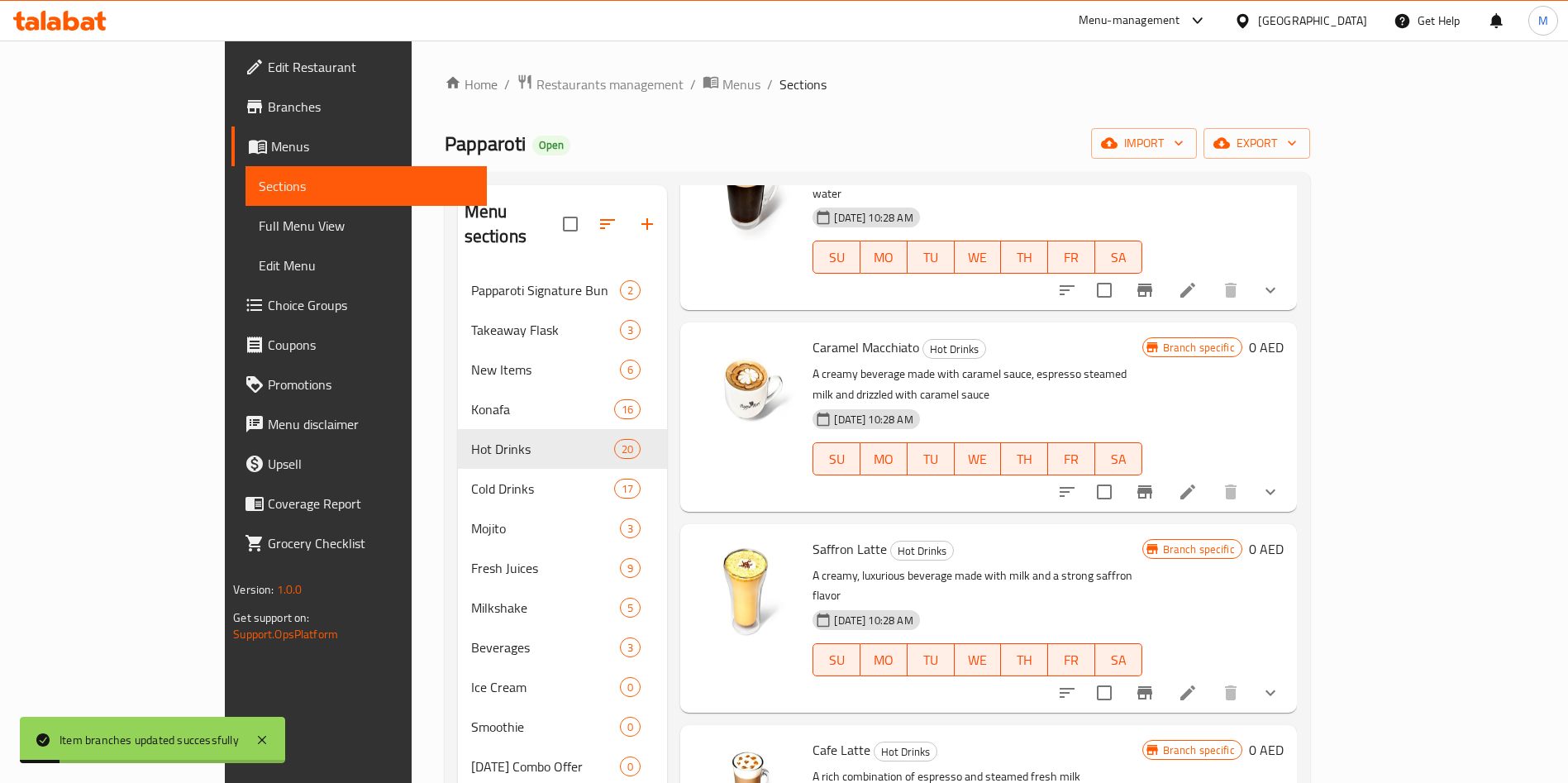
scroll to position [2793, 0]
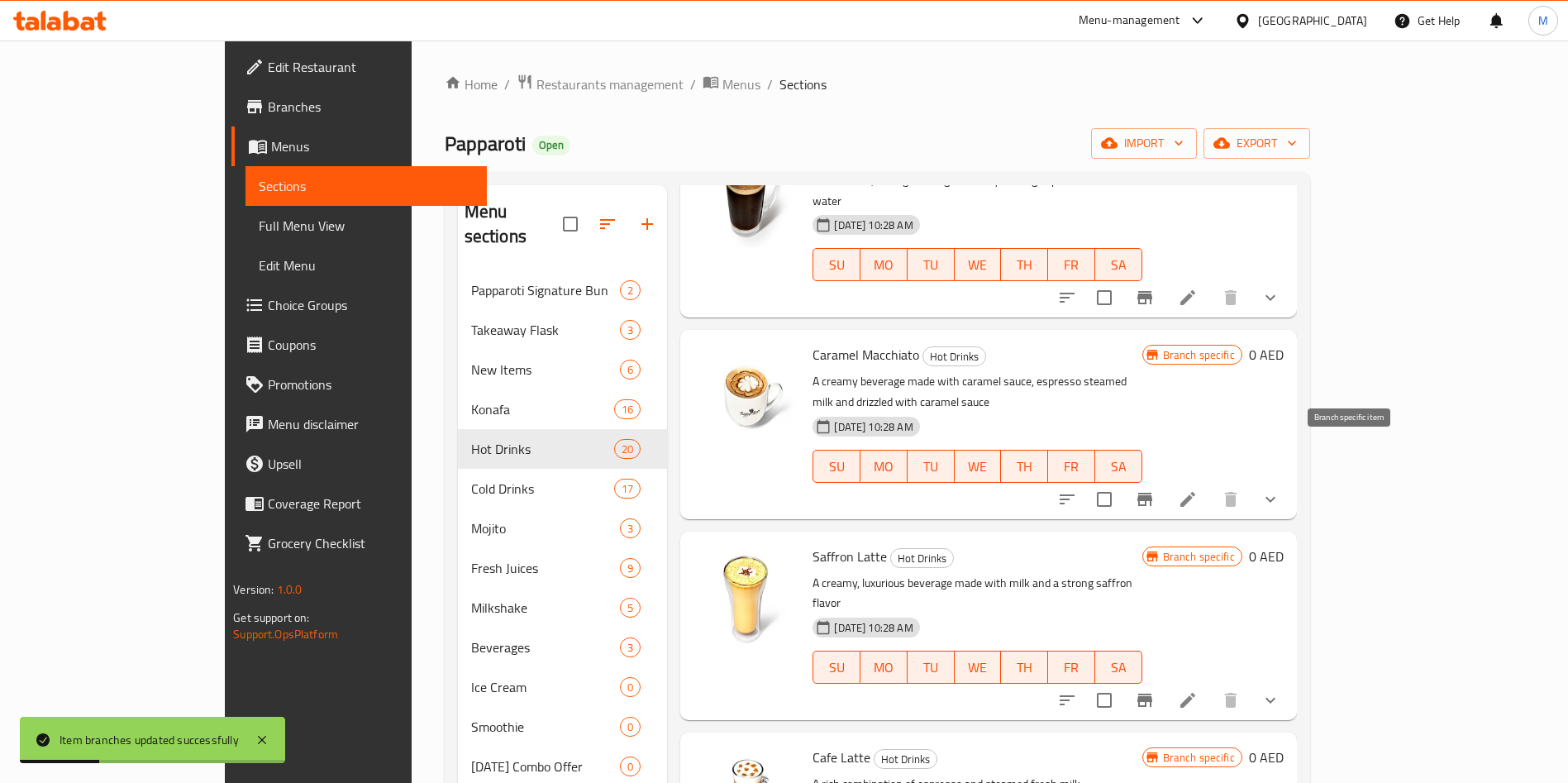
click at [1152, 493] on icon "Branch-specific-item" at bounding box center [1144, 499] width 15 height 13
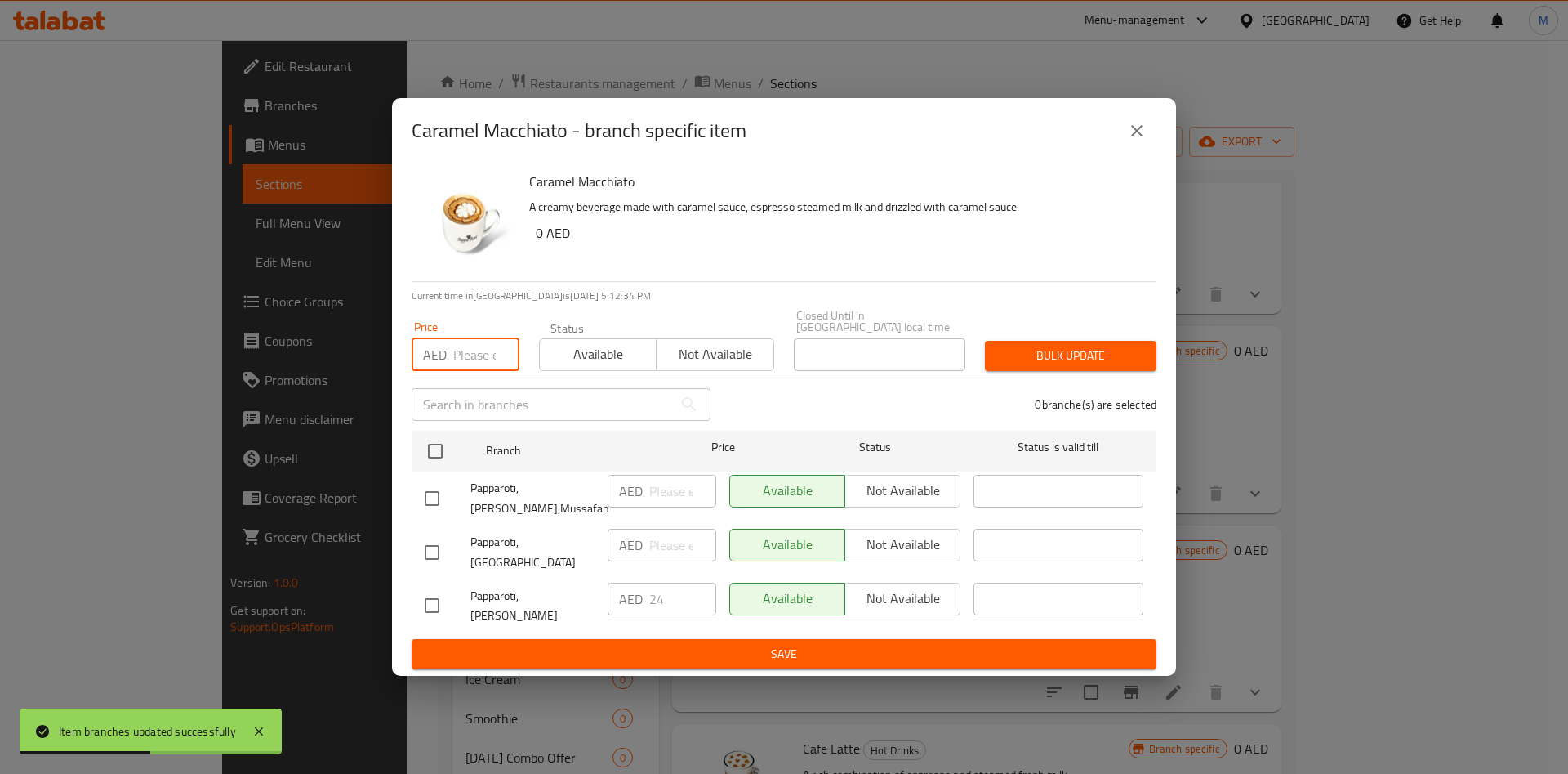
click at [457, 371] on input "number" at bounding box center [486, 354] width 66 height 33
type input "24"
click at [436, 456] on input "checkbox" at bounding box center [435, 451] width 34 height 34
checkbox input "true"
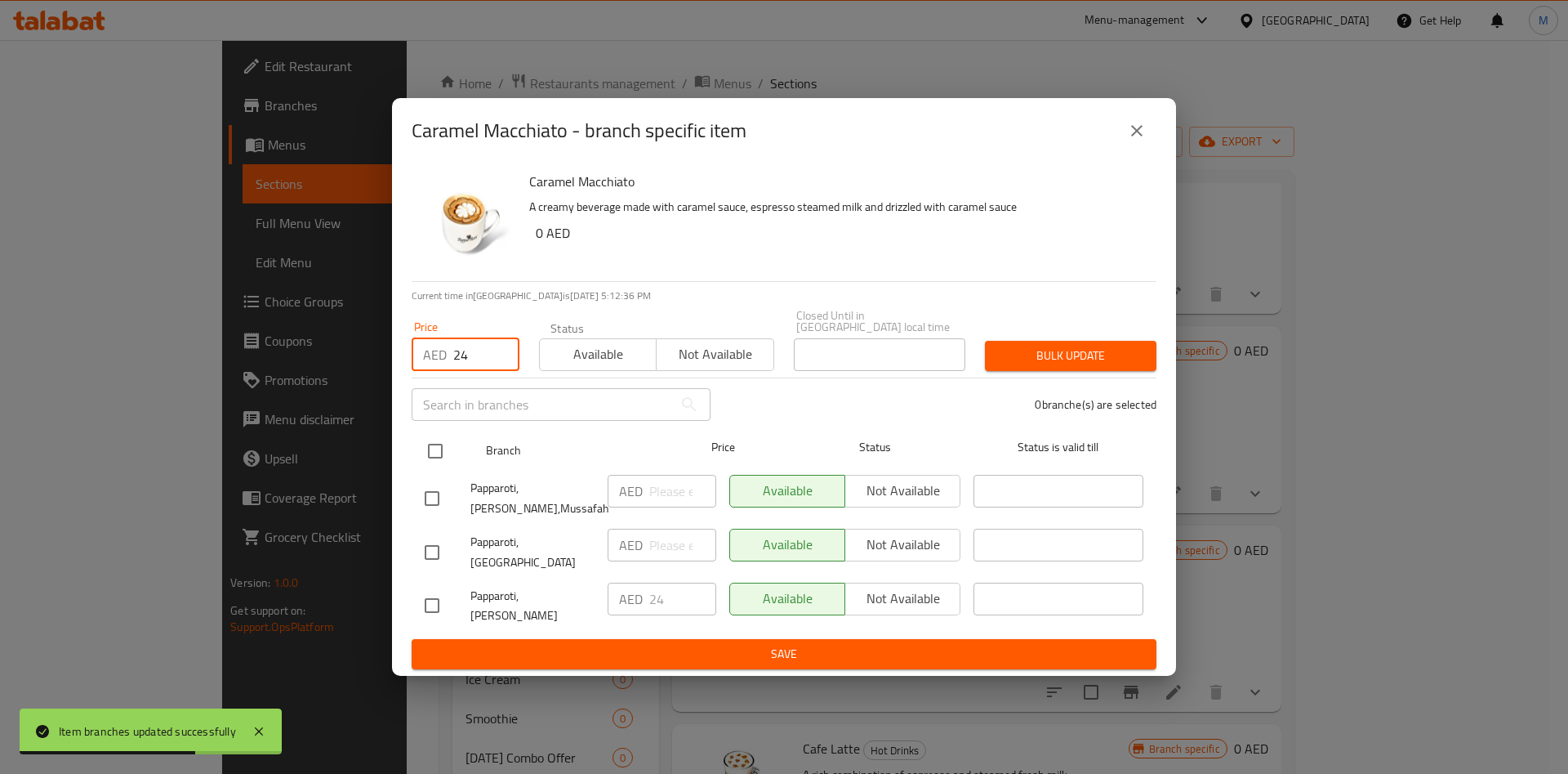
checkbox input "true"
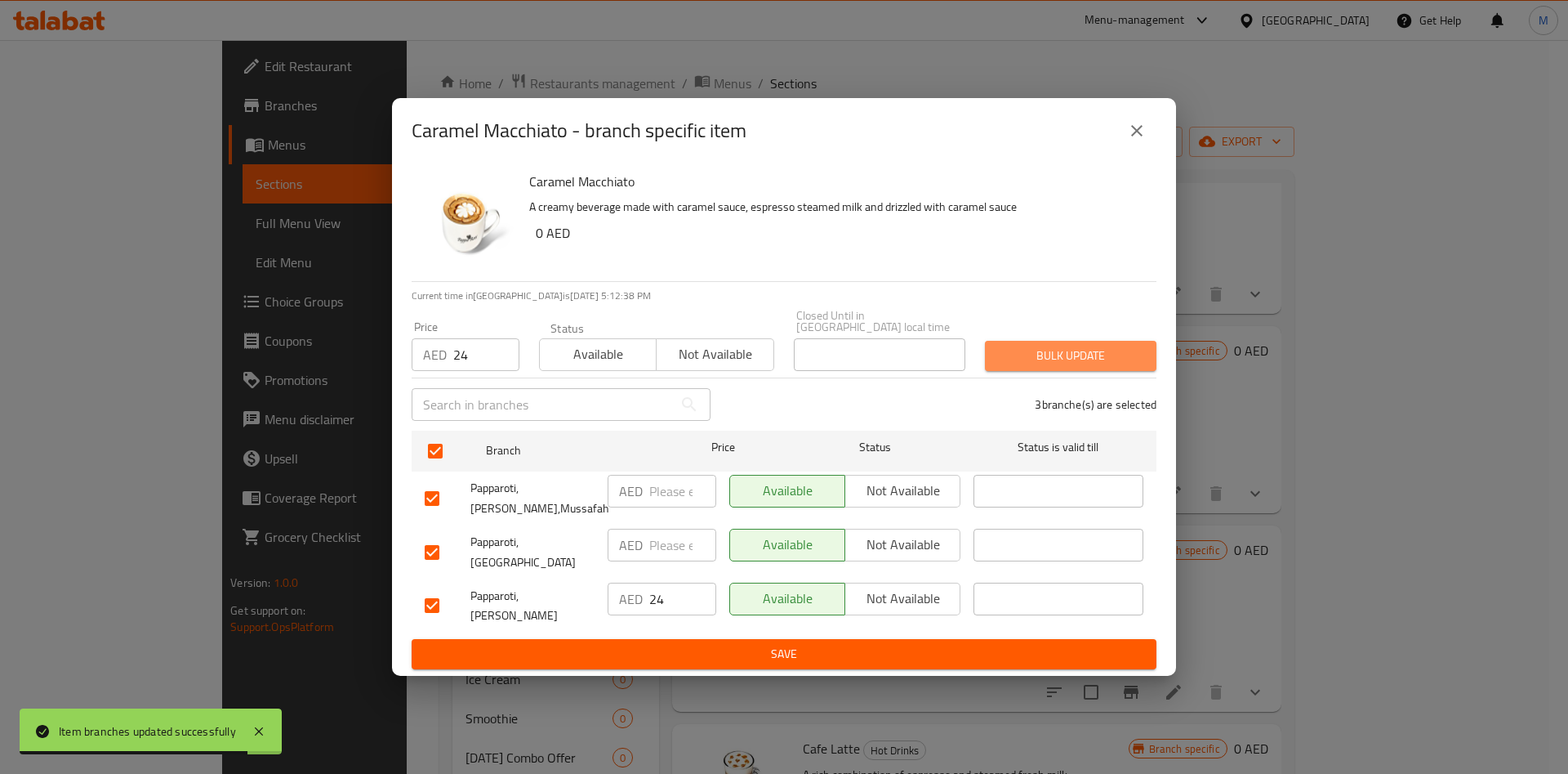
click at [1055, 366] on span "Bulk update" at bounding box center [1071, 355] width 146 height 20
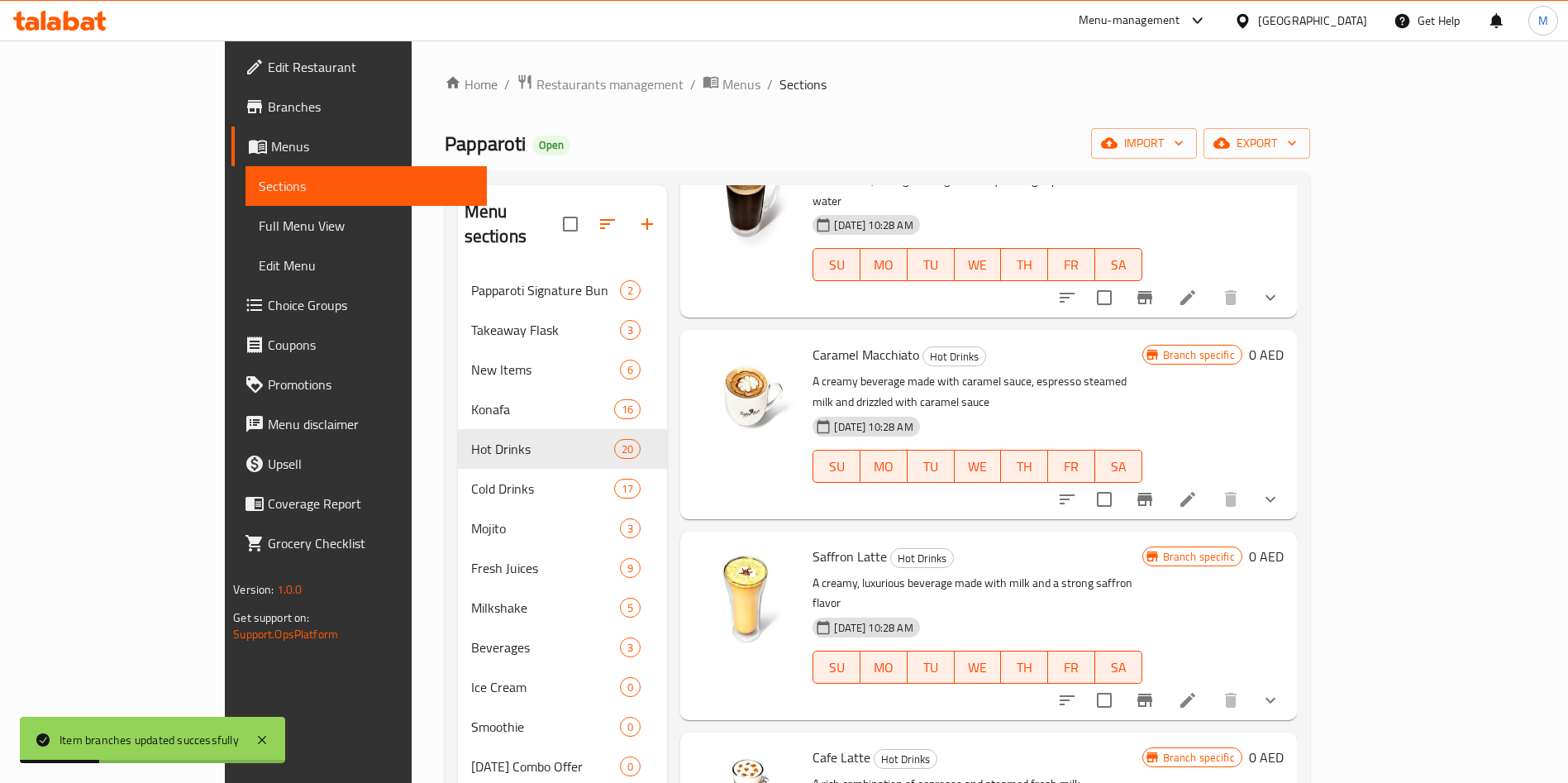
scroll to position [2845, 0]
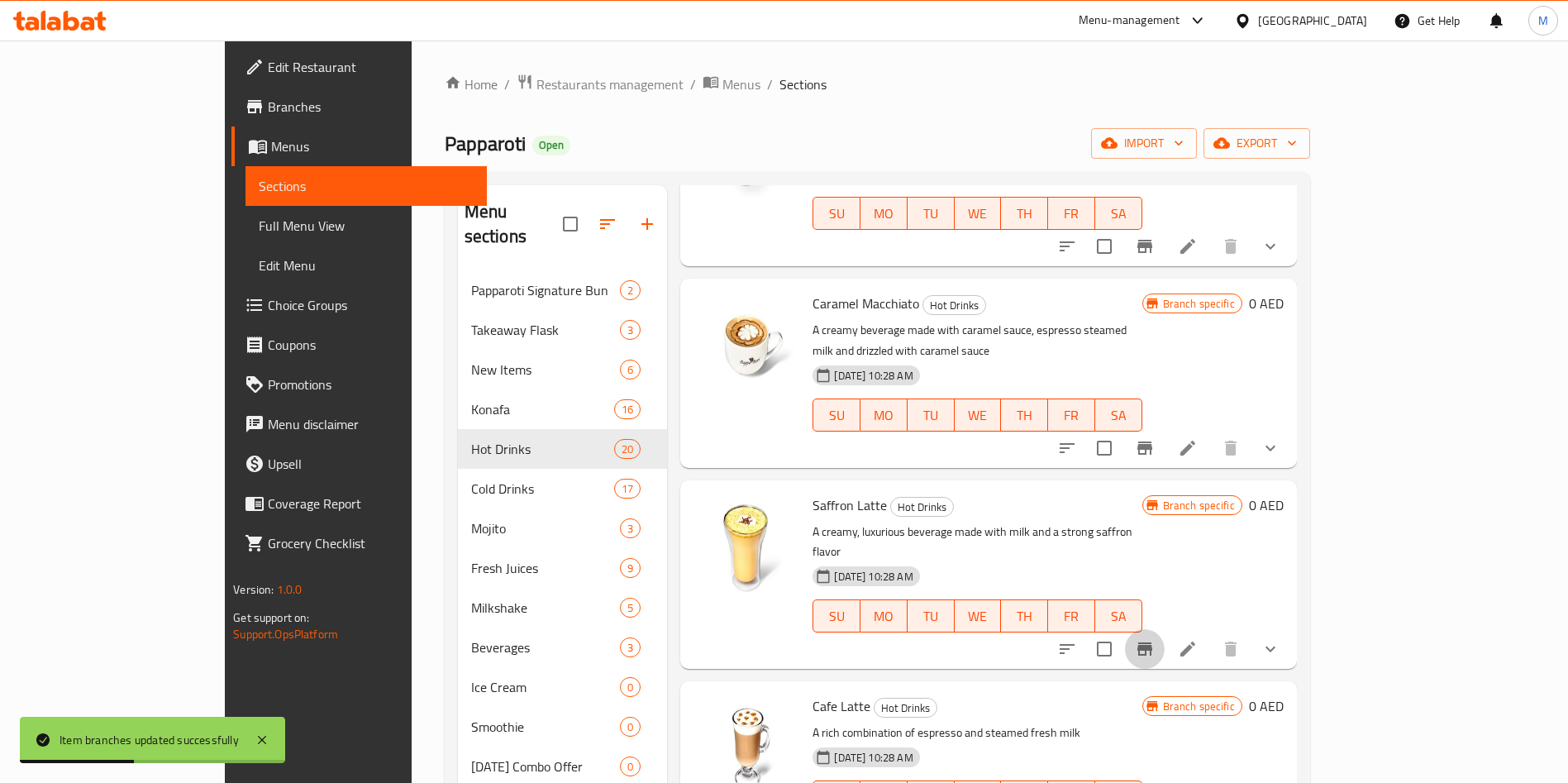
click at [1155, 639] on icon "Branch-specific-item" at bounding box center [1145, 649] width 20 height 20
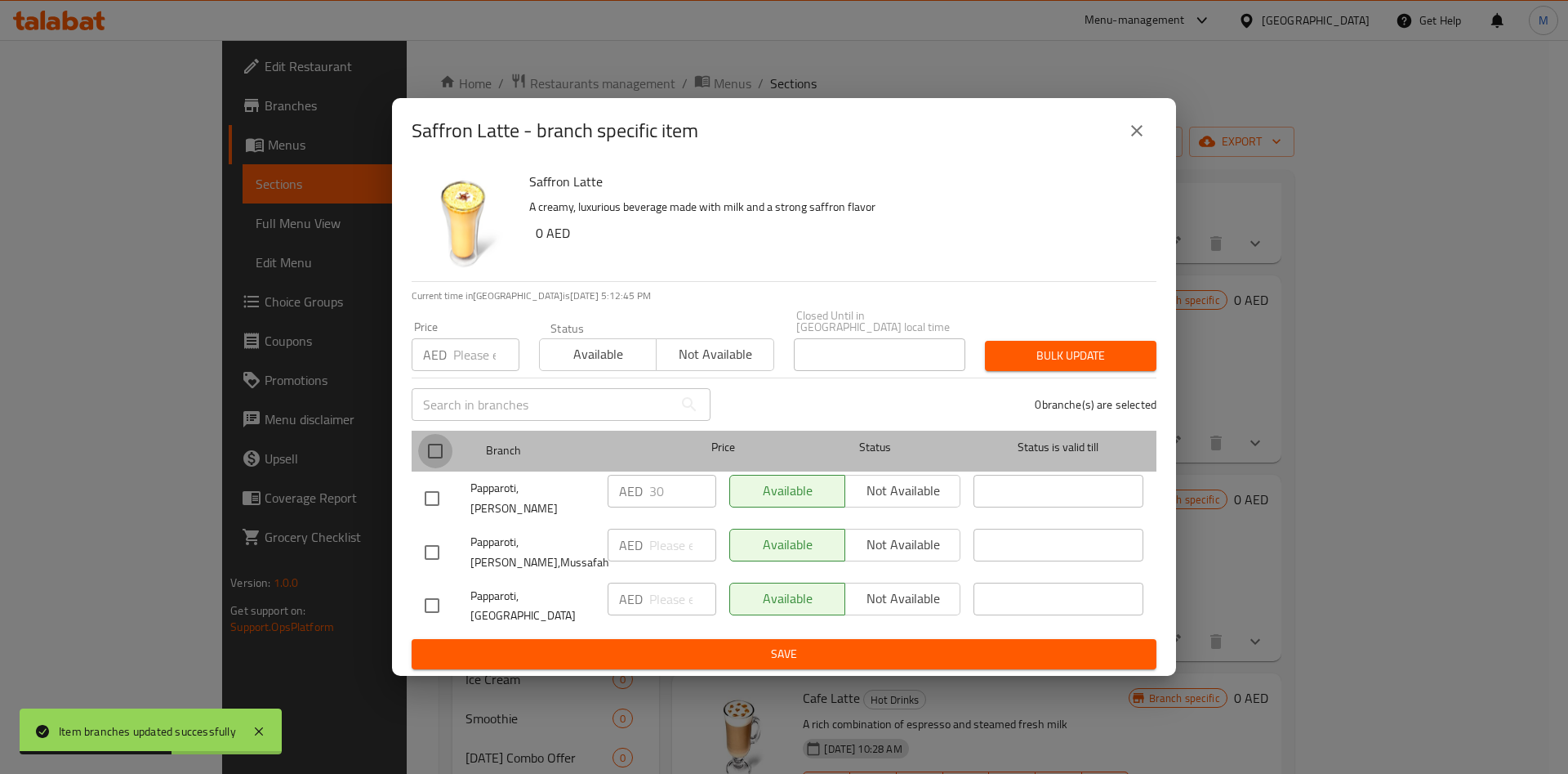
click at [445, 460] on input "checkbox" at bounding box center [435, 451] width 34 height 34
checkbox input "true"
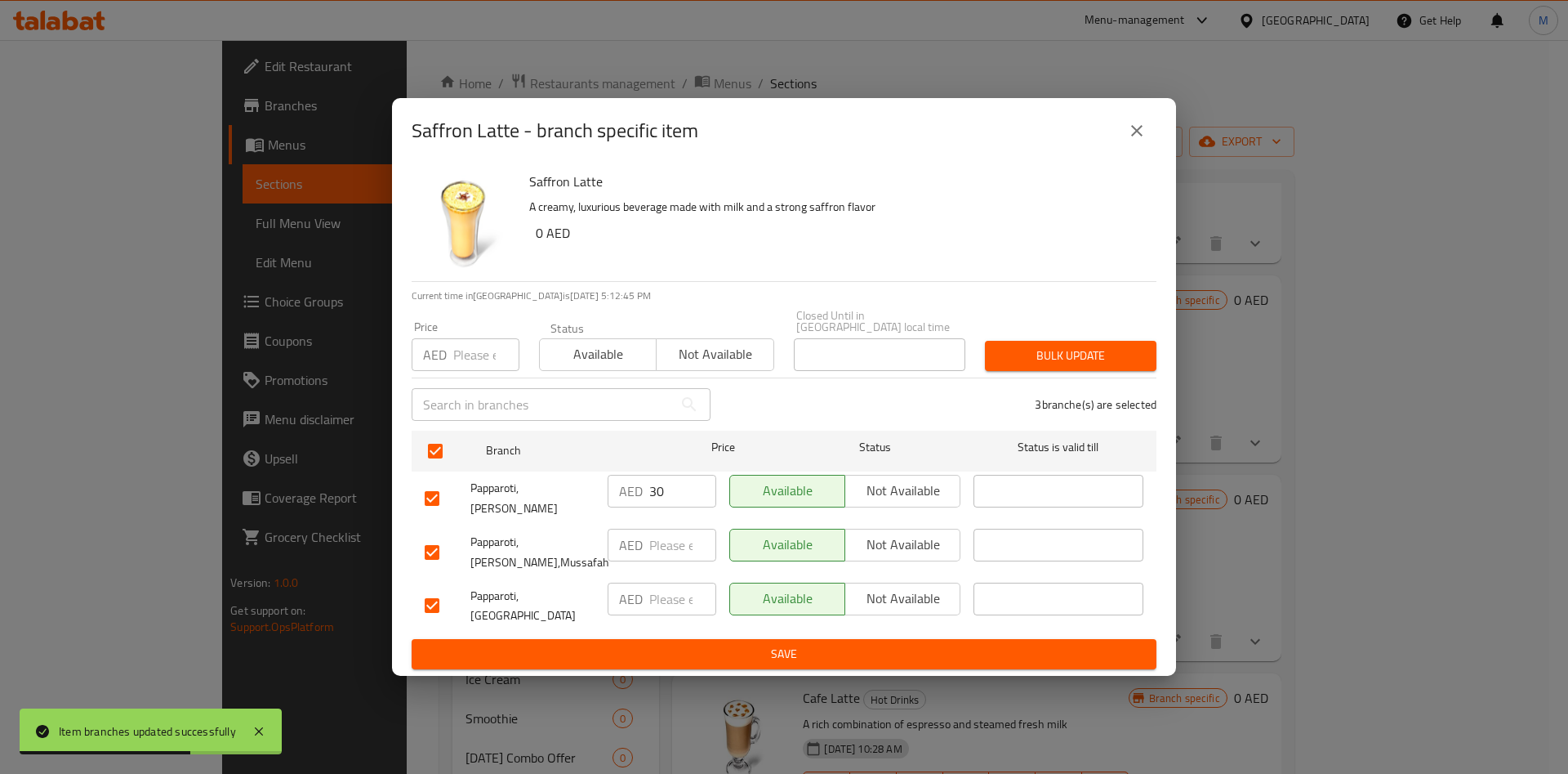
click at [495, 369] on input "number" at bounding box center [486, 354] width 66 height 33
type input "30"
click at [1061, 366] on span "Bulk update" at bounding box center [1071, 355] width 146 height 20
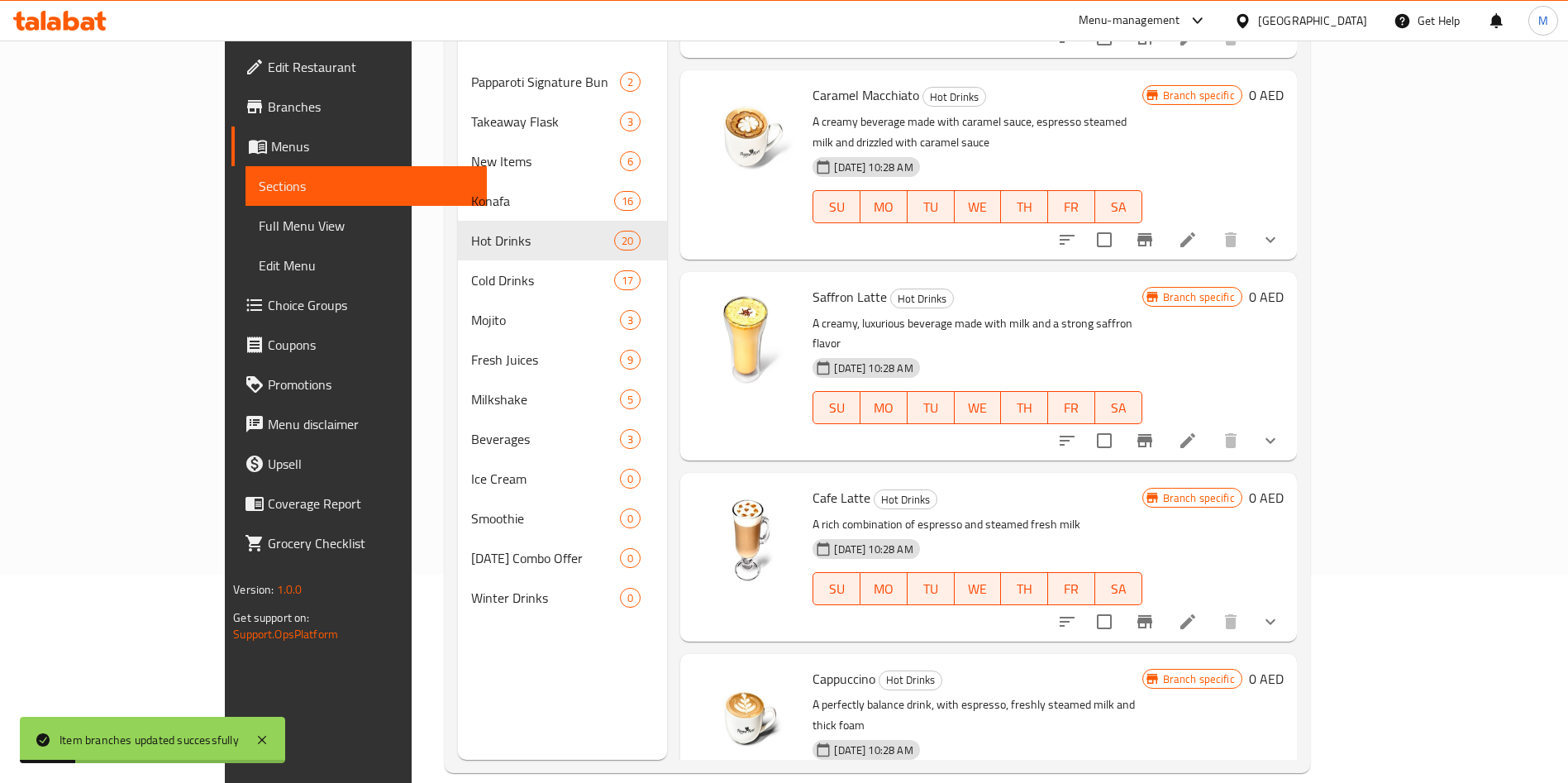
scroll to position [214, 0]
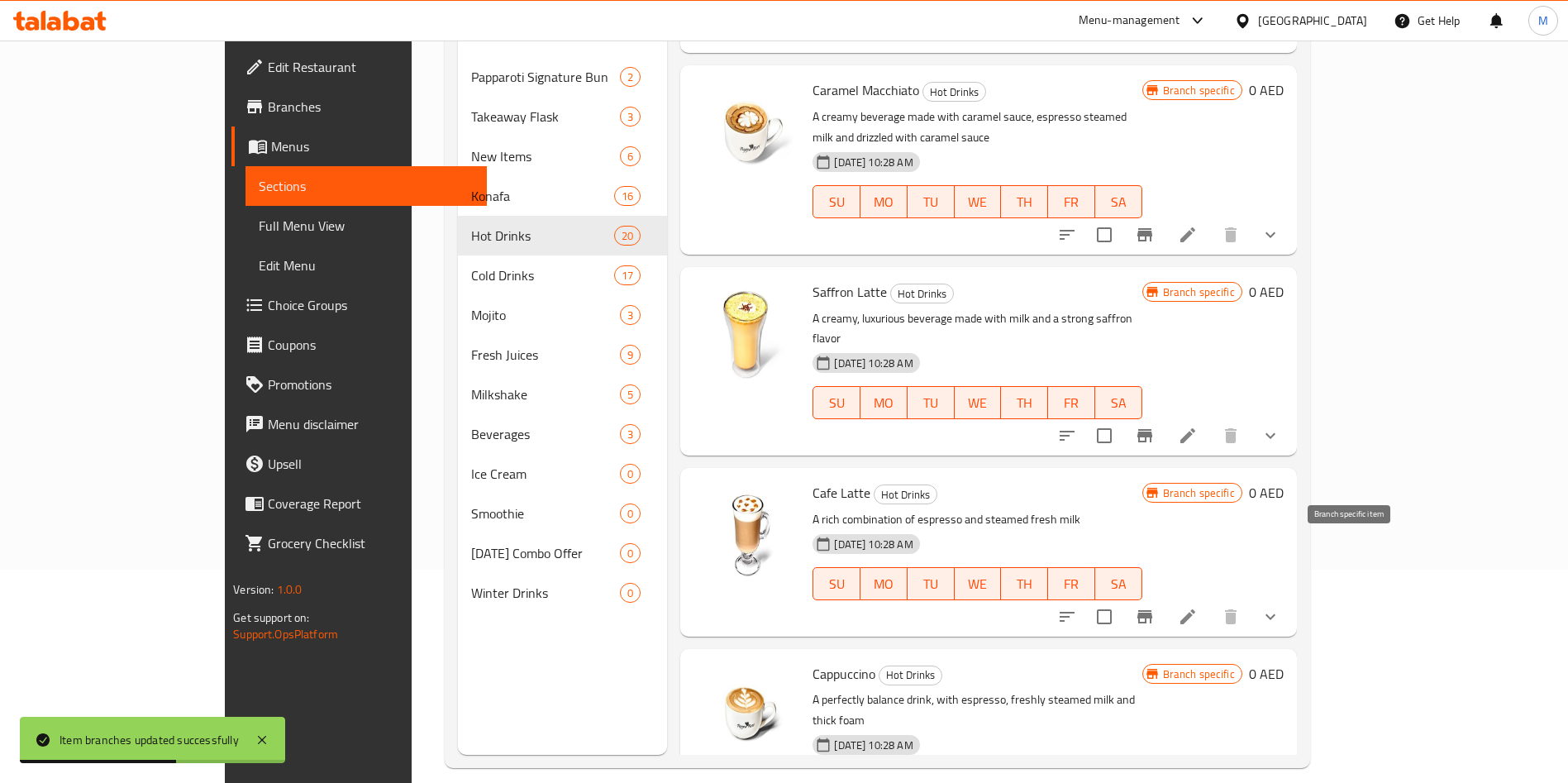
click at [1165, 597] on button "Branch-specific-item" at bounding box center [1144, 617] width 39 height 39
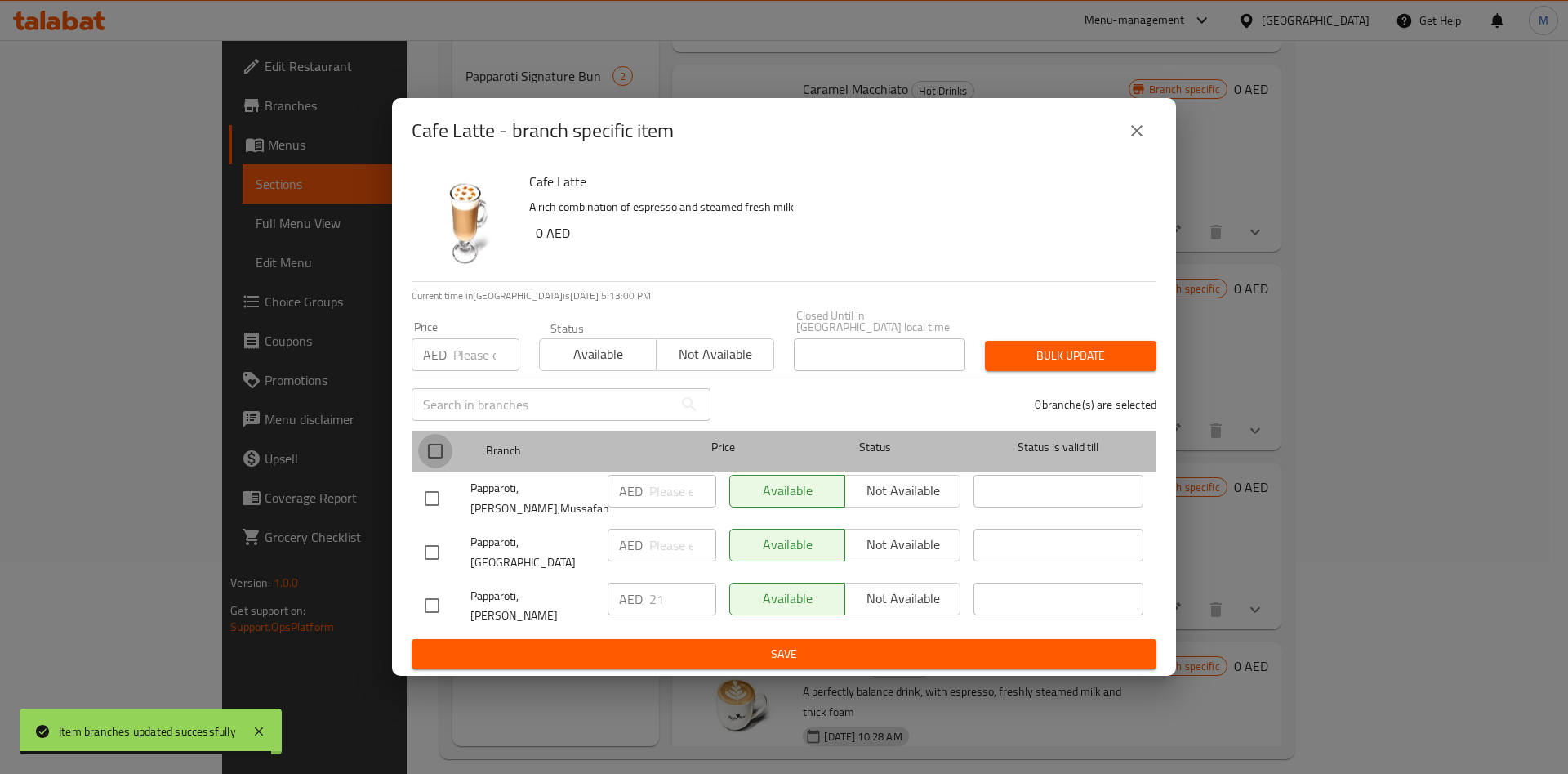
click at [436, 459] on input "checkbox" at bounding box center [435, 451] width 34 height 34
checkbox input "true"
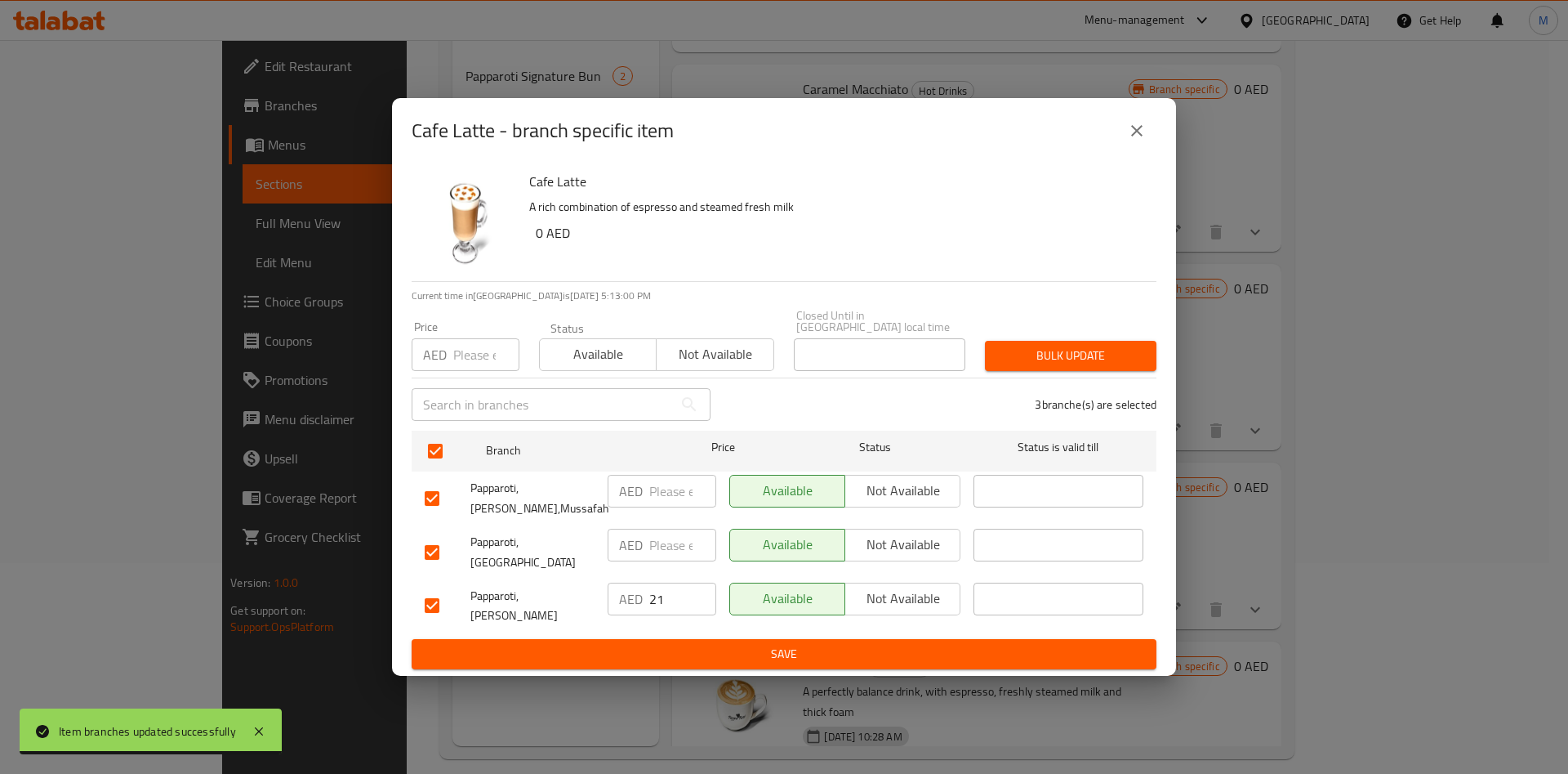
click at [473, 353] on input "number" at bounding box center [486, 354] width 66 height 33
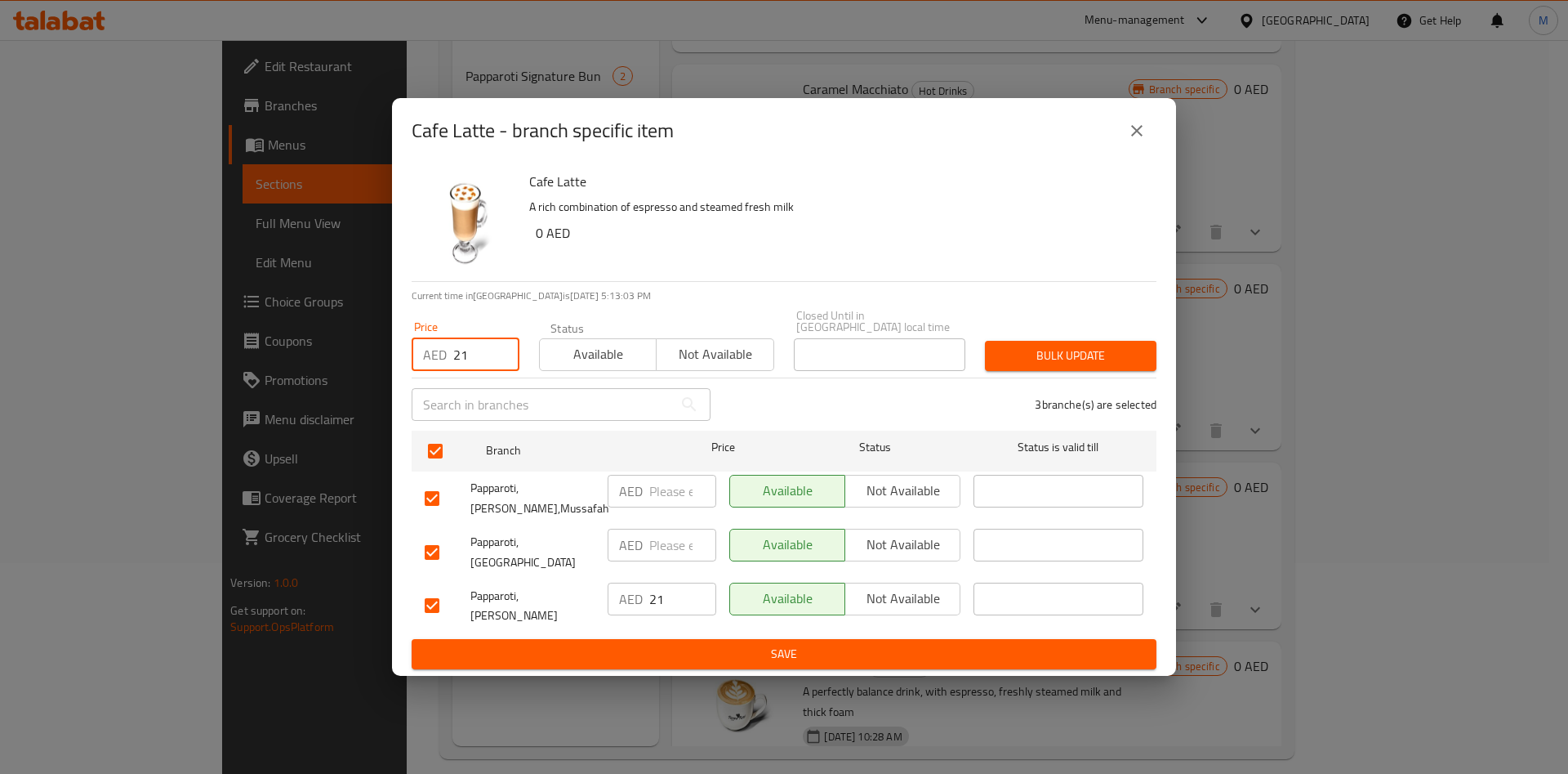
type input "21"
click at [1073, 365] on span "Bulk update" at bounding box center [1071, 355] width 146 height 20
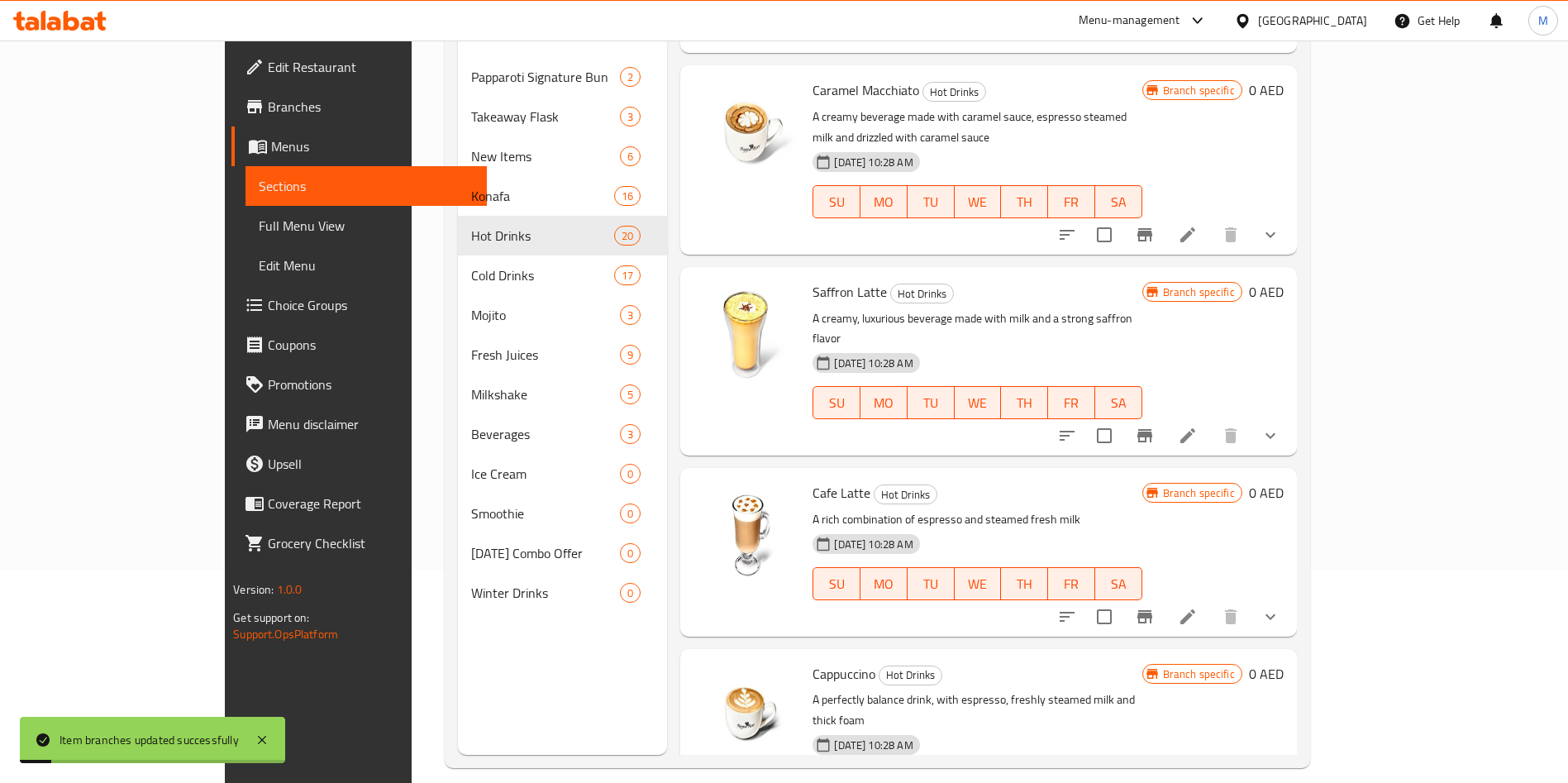
scroll to position [232, 0]
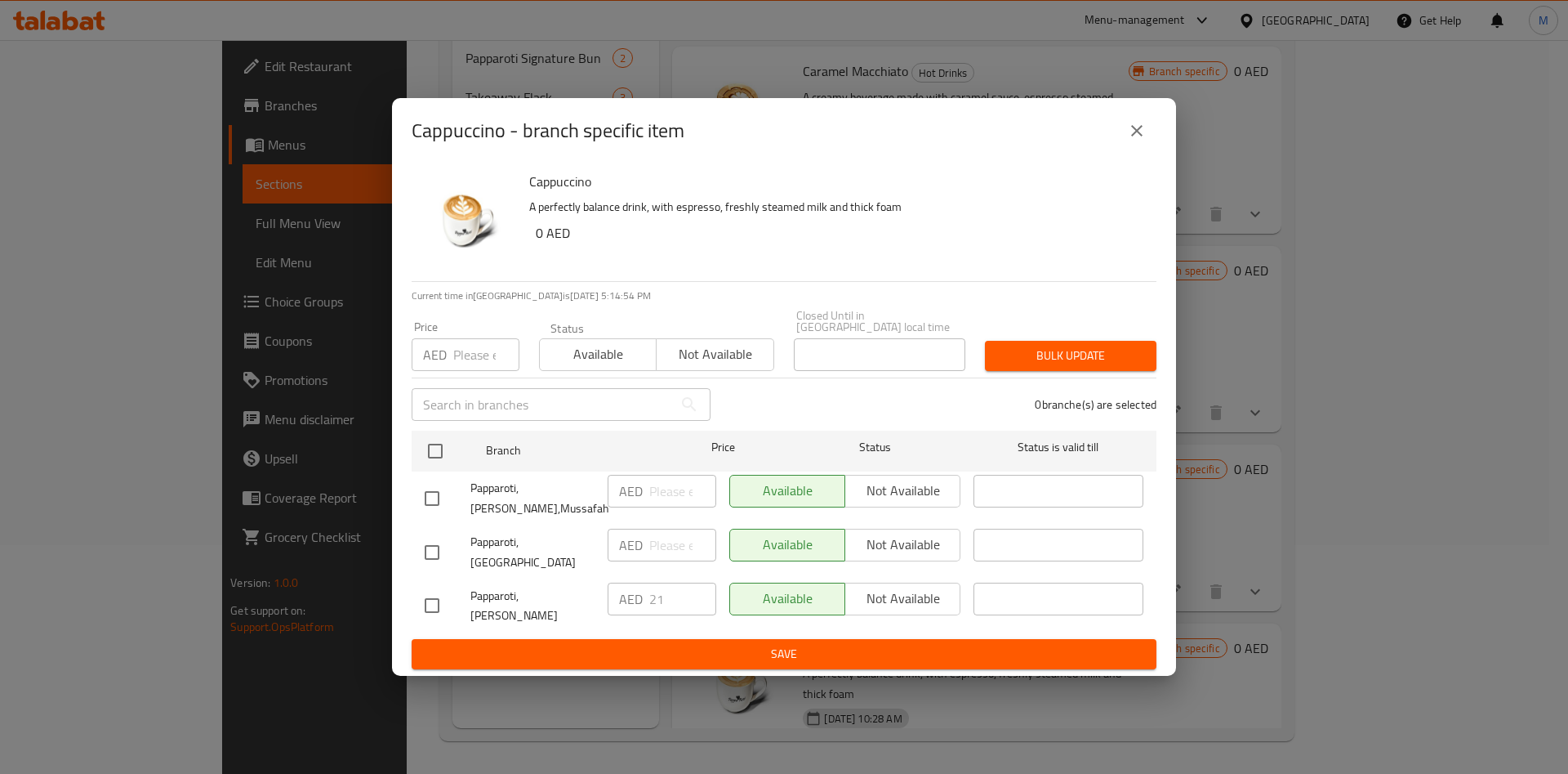
click at [473, 371] on input "number" at bounding box center [486, 354] width 66 height 33
type input "21"
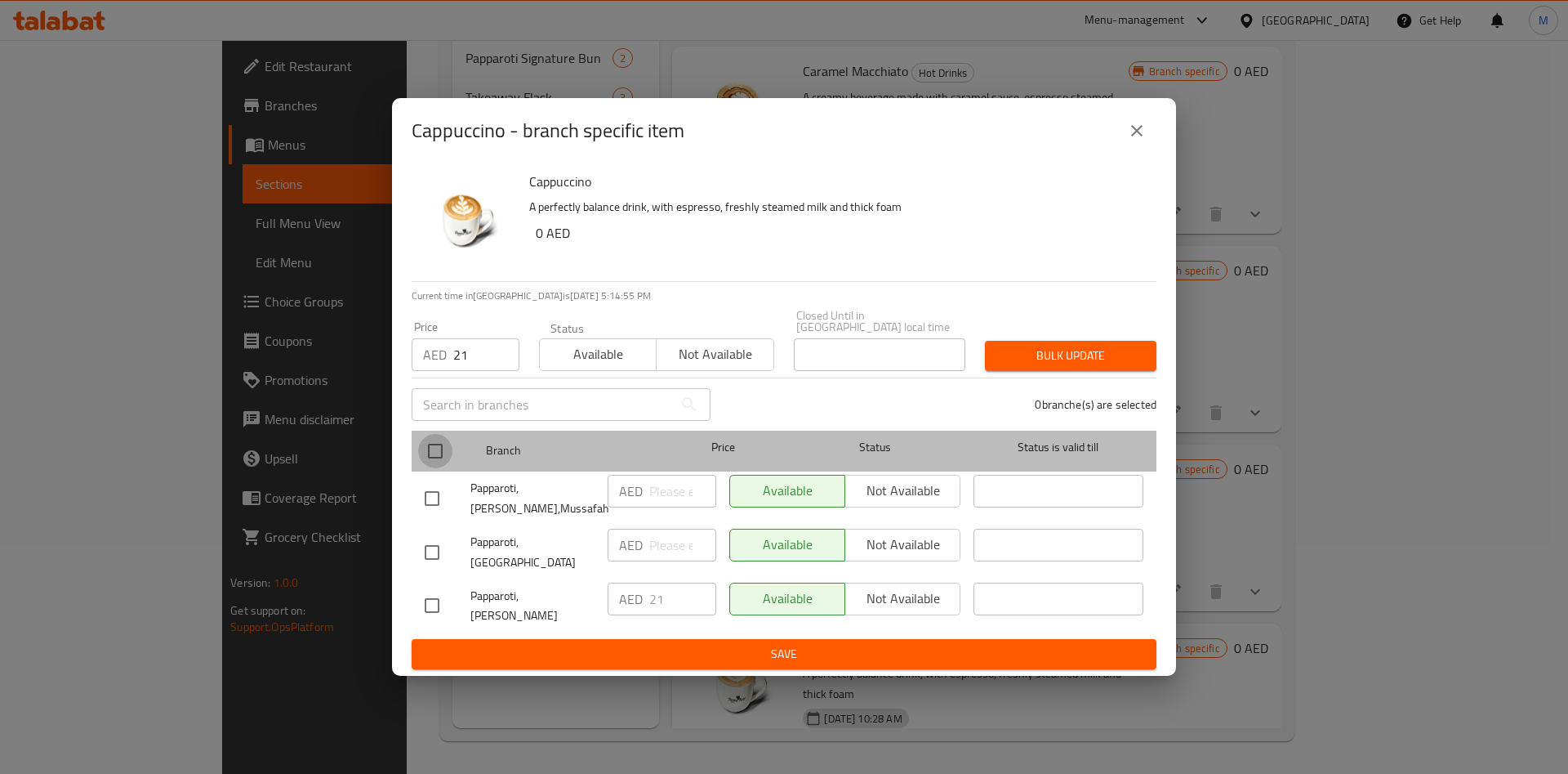
click at [428, 468] on input "checkbox" at bounding box center [435, 451] width 34 height 34
checkbox input "true"
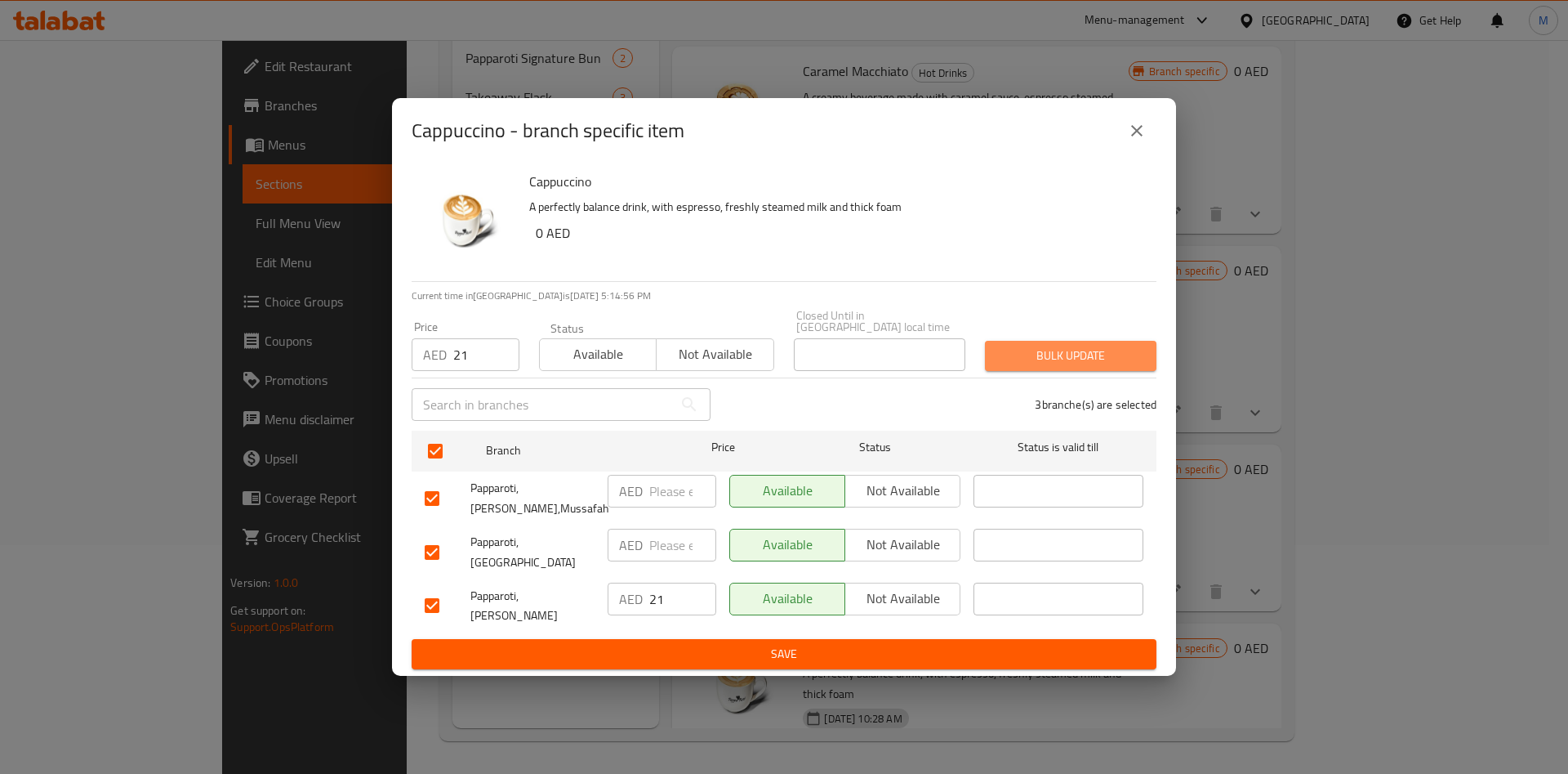
click at [1057, 366] on span "Bulk update" at bounding box center [1071, 355] width 146 height 20
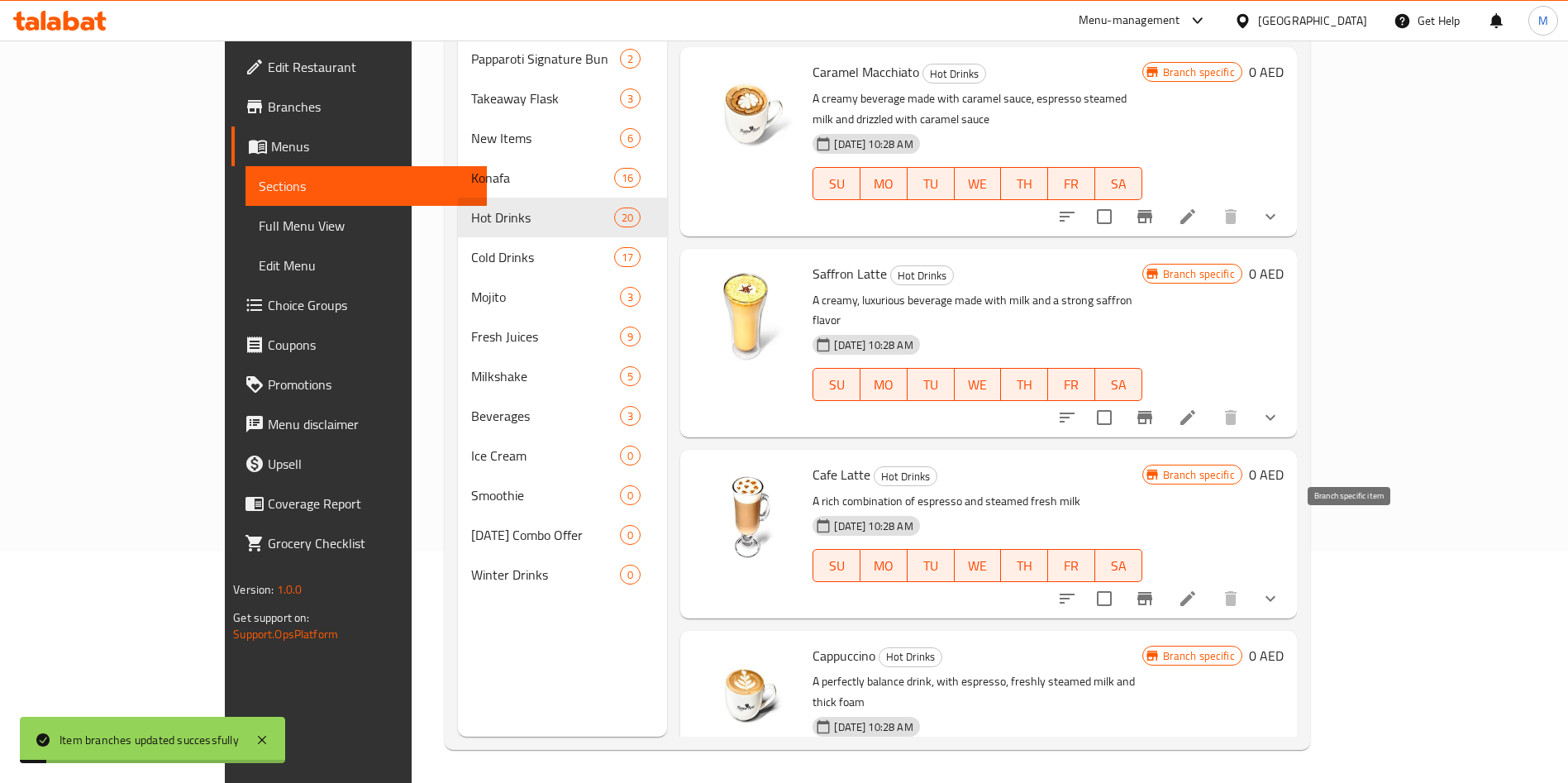
click at [1155, 588] on icon "Branch-specific-item" at bounding box center [1145, 598] width 20 height 20
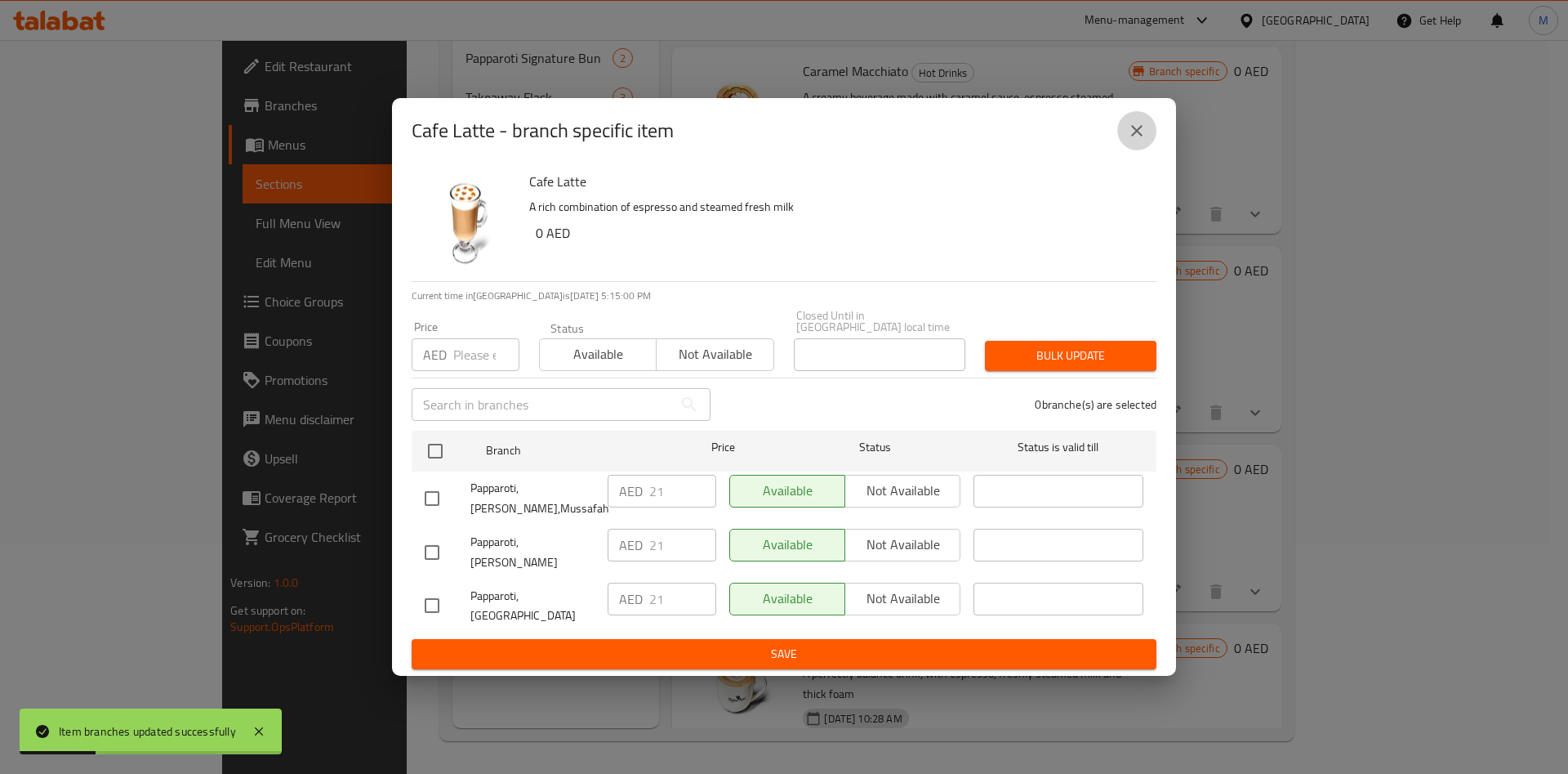
click at [1148, 138] on button "close" at bounding box center [1137, 131] width 39 height 39
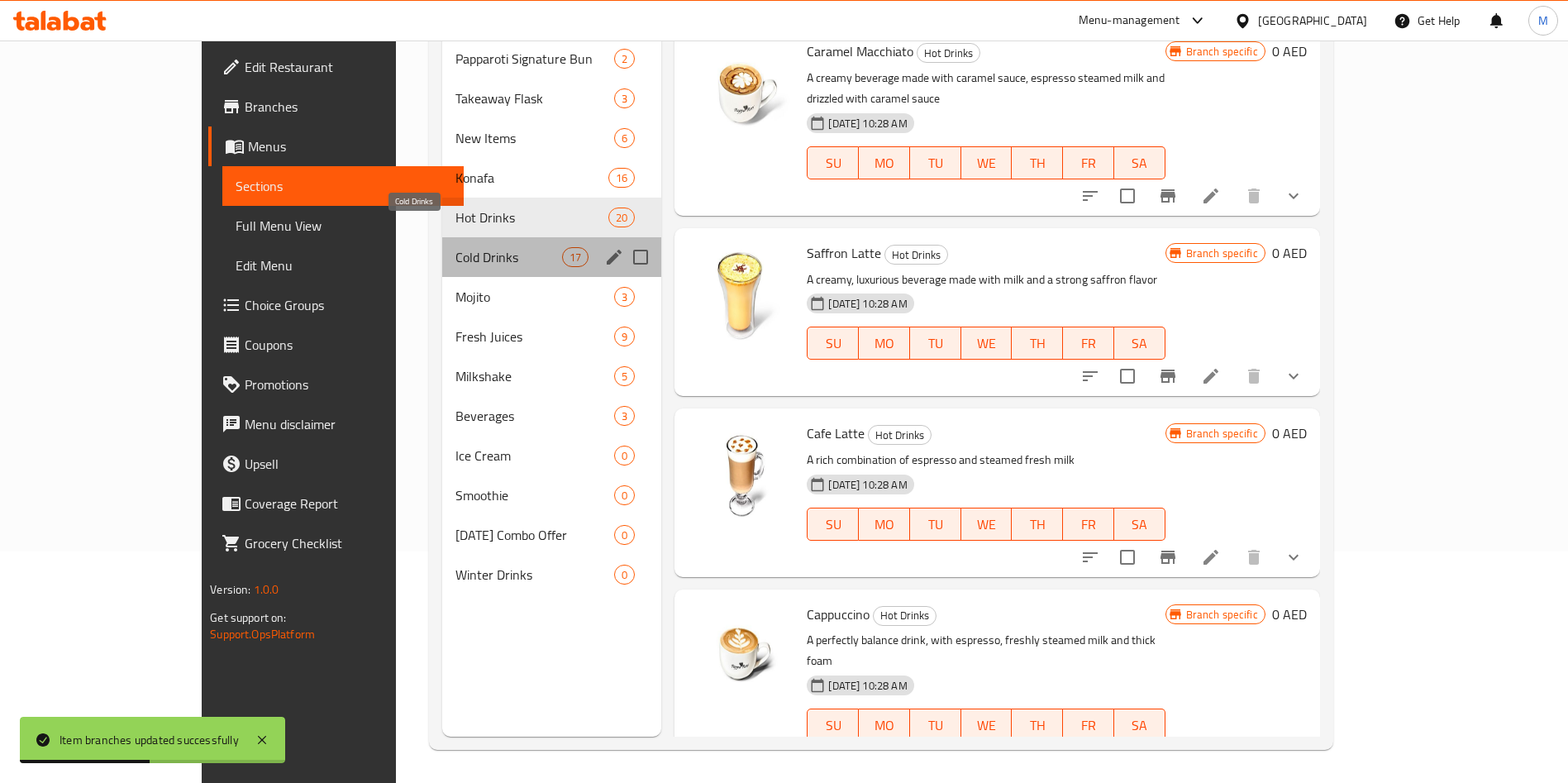
click at [455, 247] on span "Cold Drinks" at bounding box center [508, 257] width 106 height 20
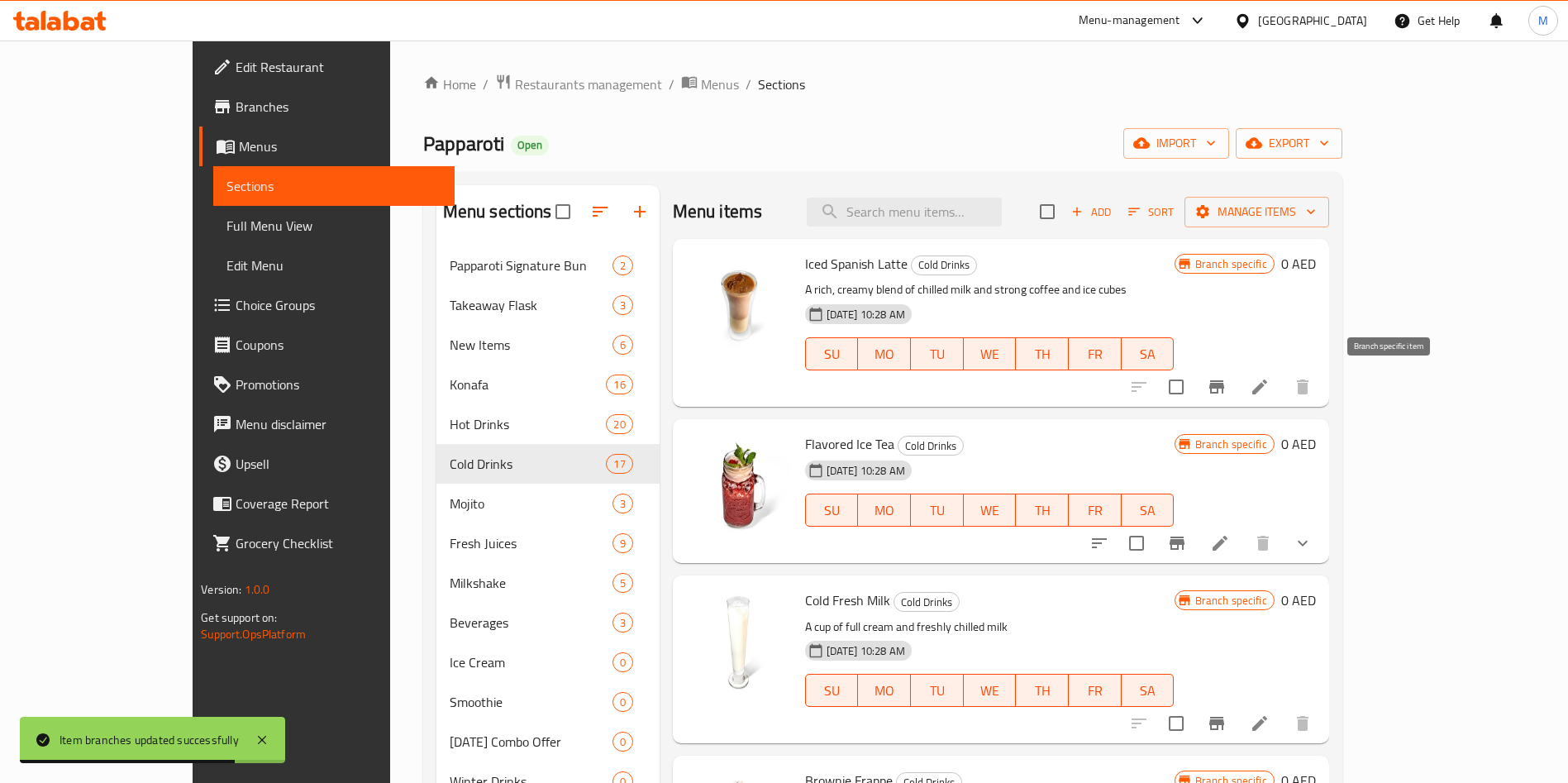
click at [1227, 389] on icon "Branch-specific-item" at bounding box center [1217, 387] width 20 height 20
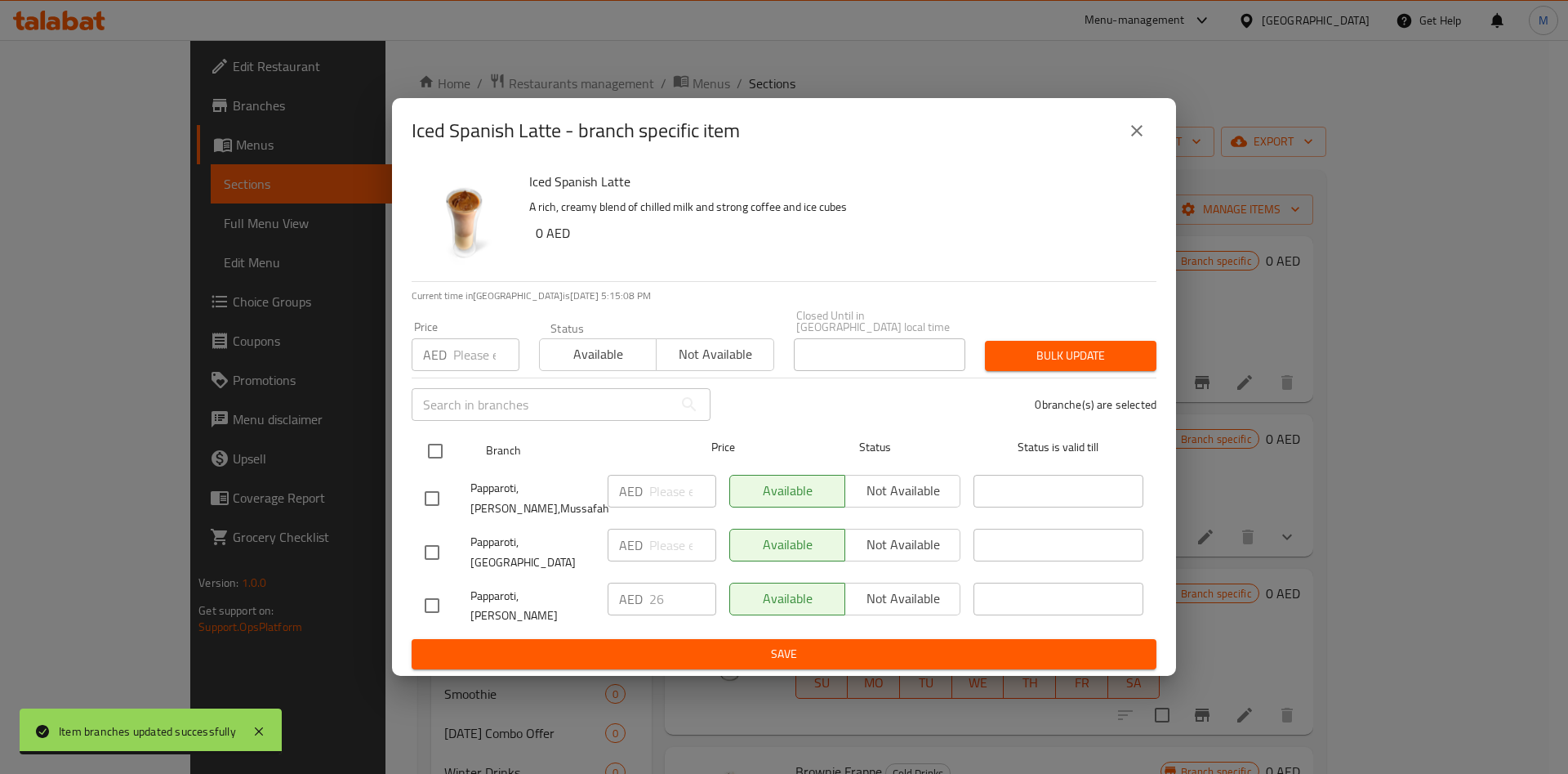
click at [440, 456] on input "checkbox" at bounding box center [435, 451] width 34 height 34
checkbox input "true"
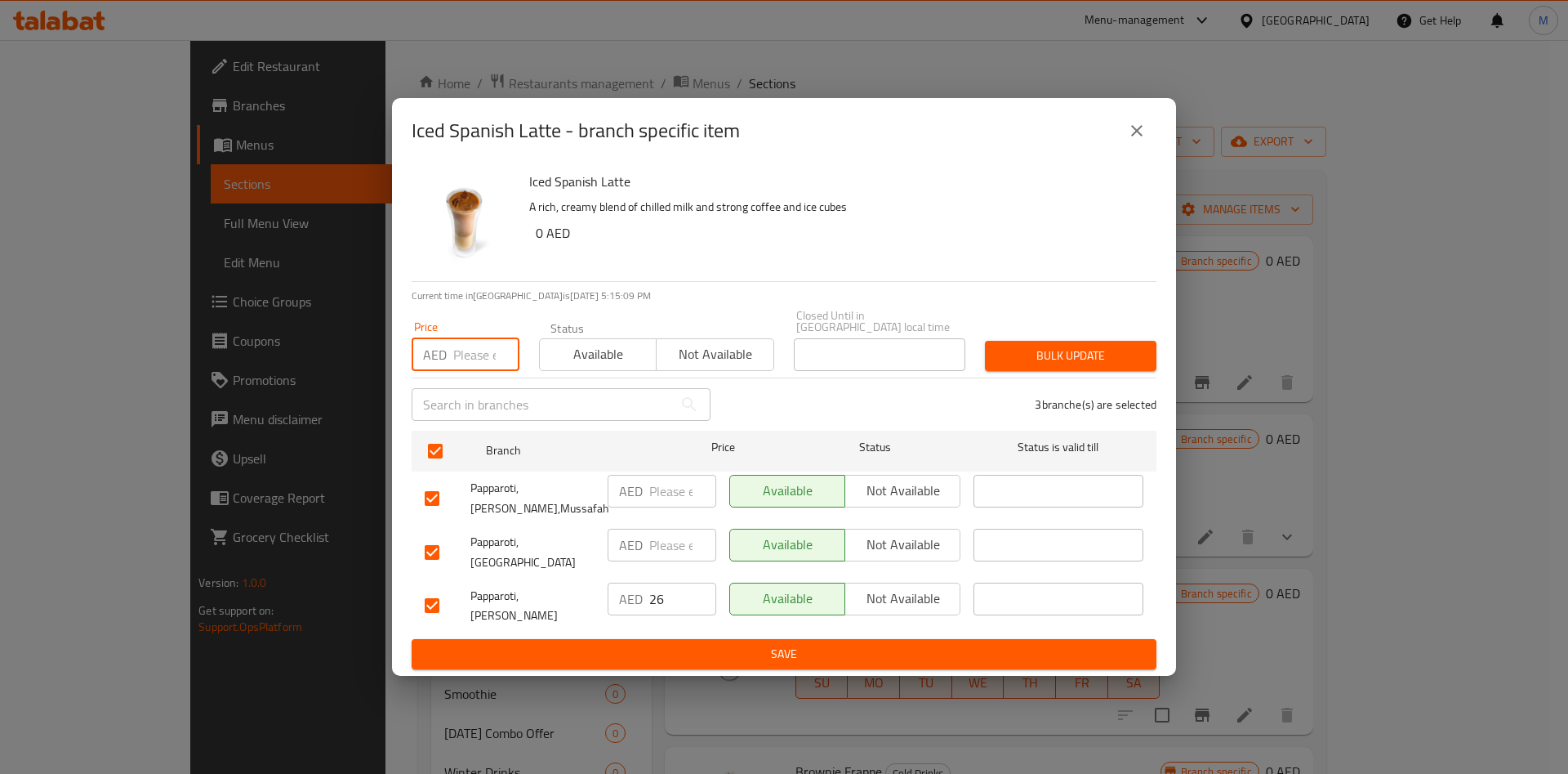
click at [470, 371] on input "number" at bounding box center [486, 354] width 66 height 33
type input "26"
click at [1018, 361] on span "Bulk update" at bounding box center [1071, 355] width 146 height 20
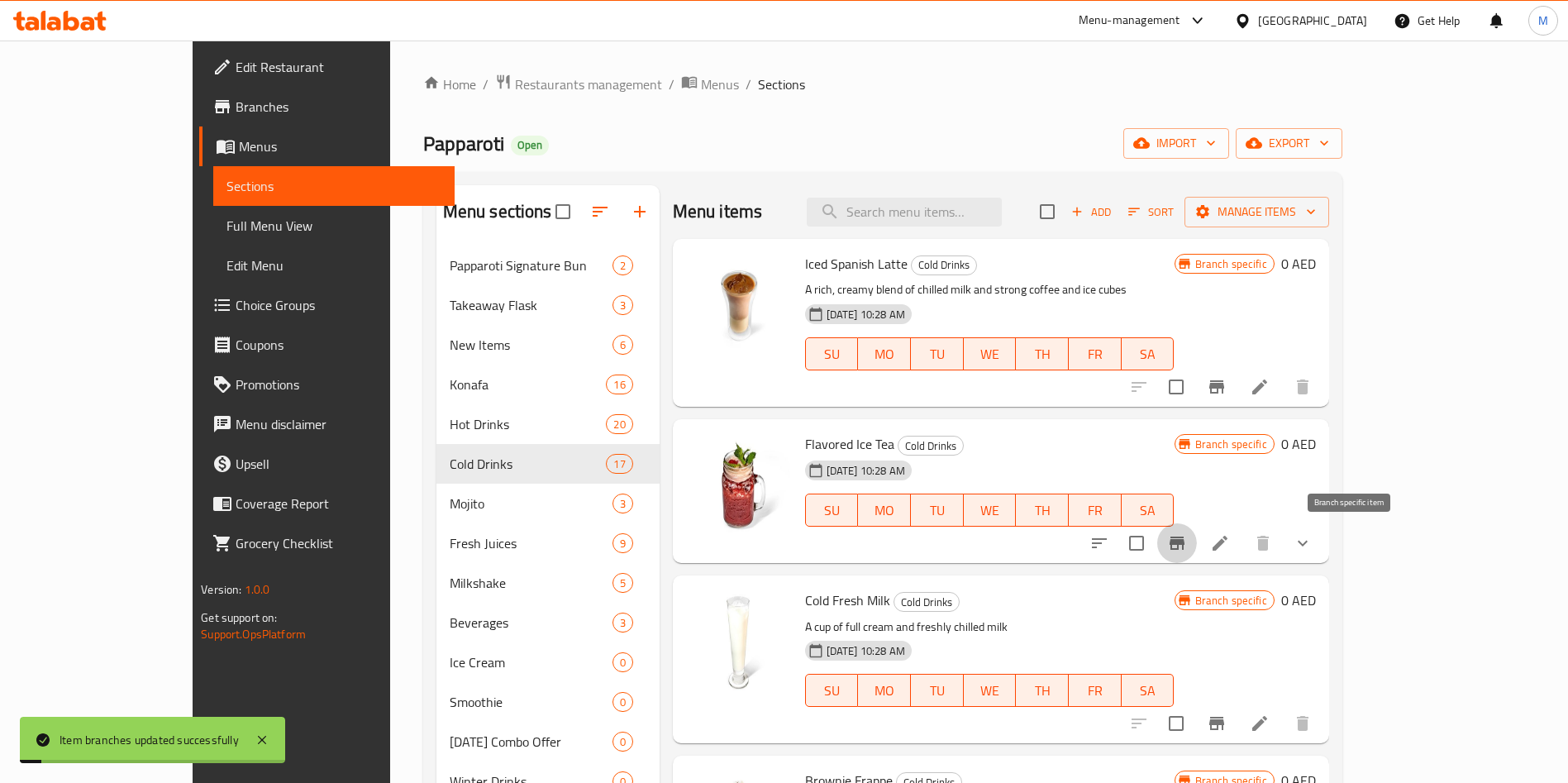
click at [1184, 543] on icon "Branch-specific-item" at bounding box center [1176, 543] width 15 height 13
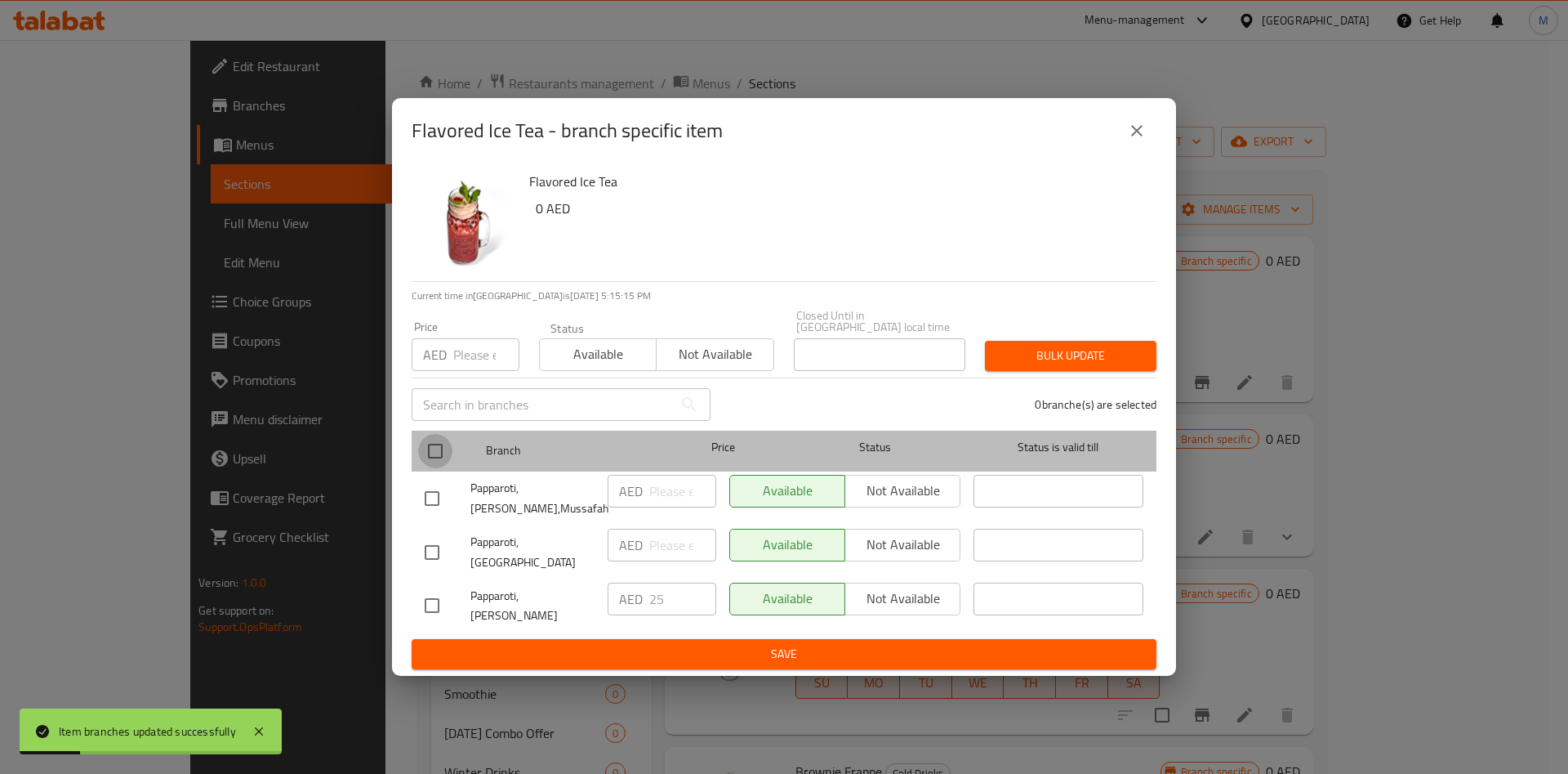
click at [430, 468] on input "checkbox" at bounding box center [435, 451] width 34 height 34
checkbox input "true"
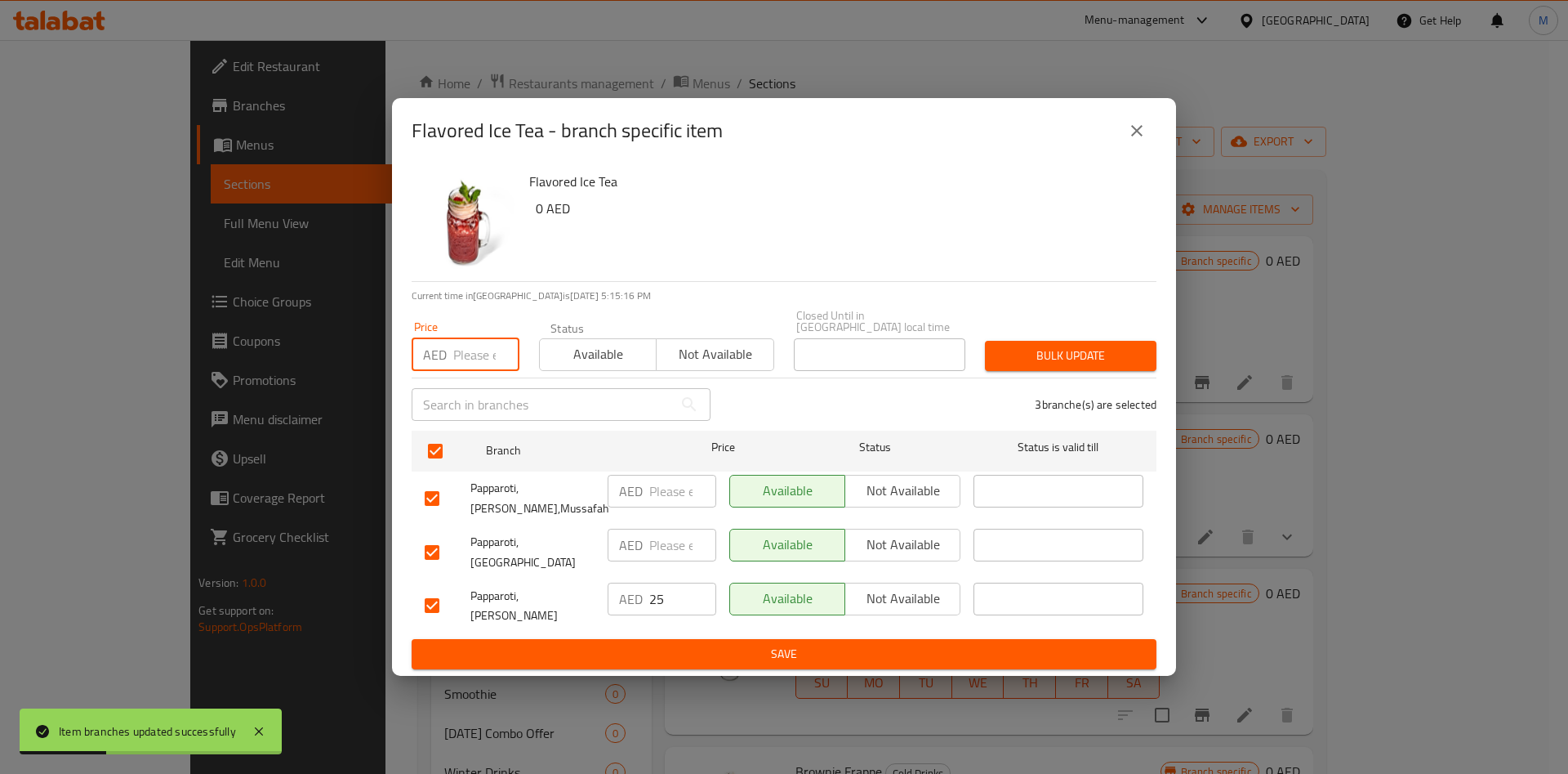
click at [469, 363] on input "number" at bounding box center [486, 354] width 66 height 33
type input "25"
click at [1074, 366] on span "Bulk update" at bounding box center [1071, 355] width 146 height 20
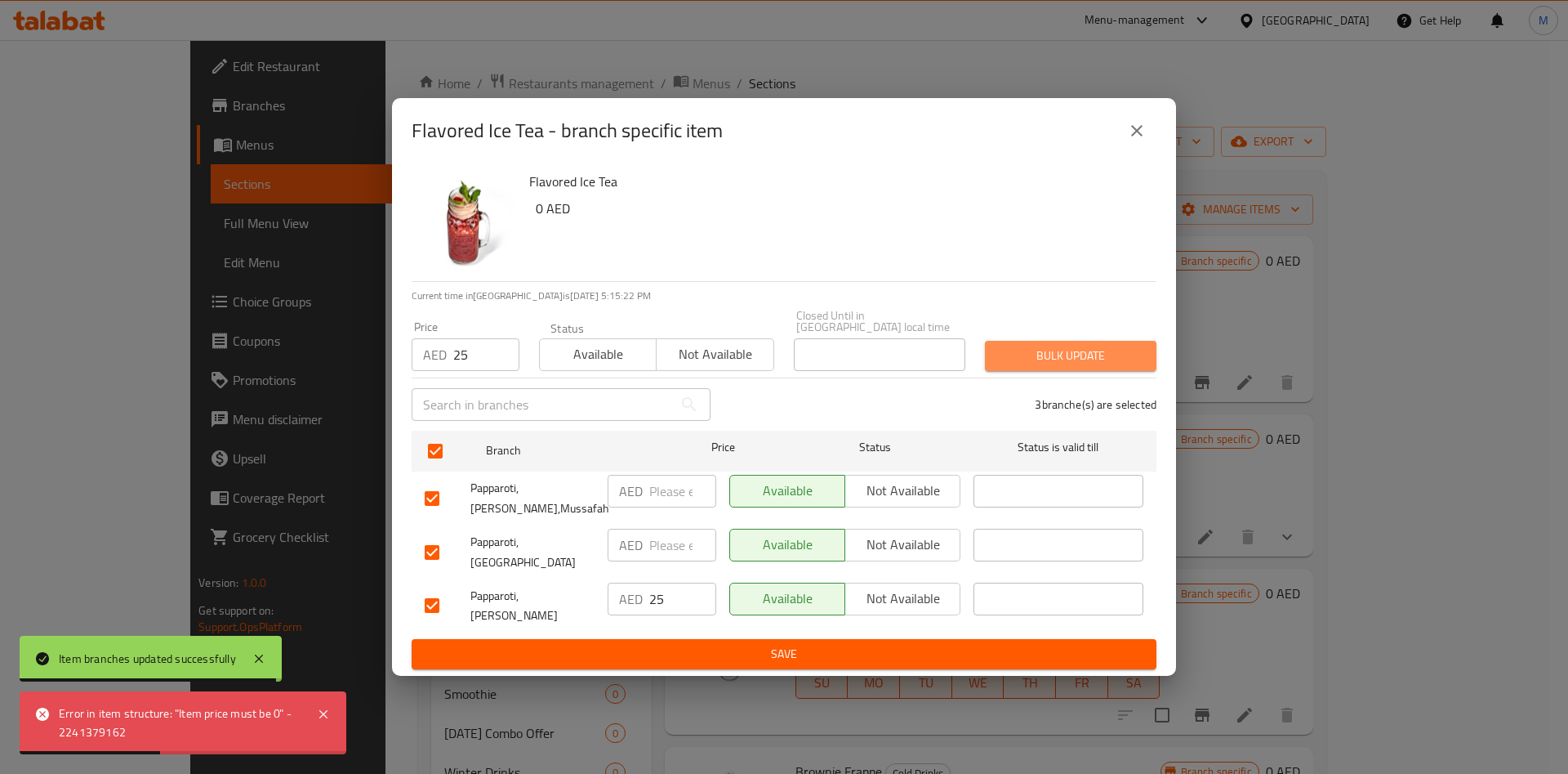
click at [1016, 366] on span "Bulk update" at bounding box center [1071, 355] width 146 height 20
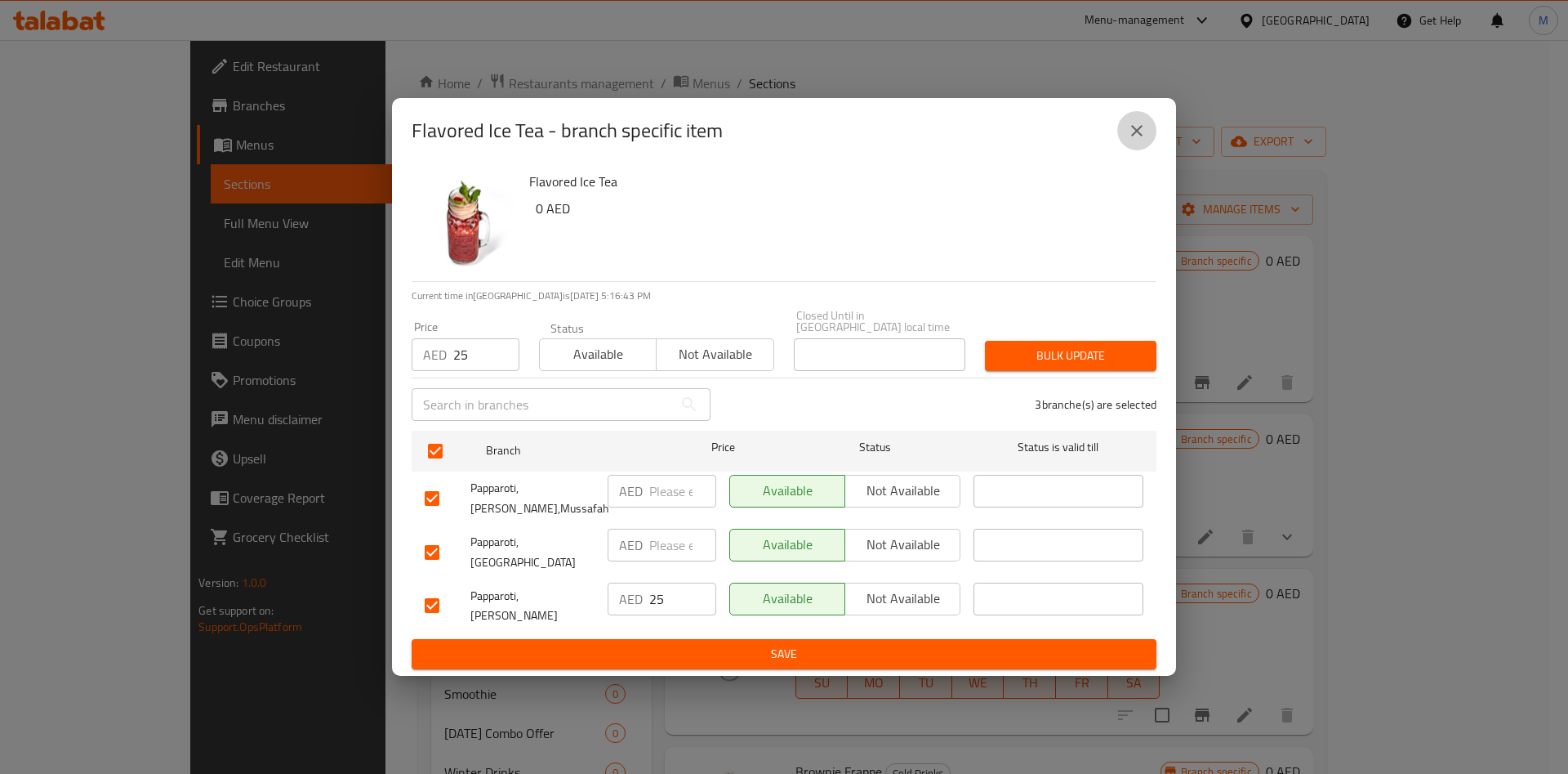
click at [1146, 140] on icon "close" at bounding box center [1137, 131] width 19 height 19
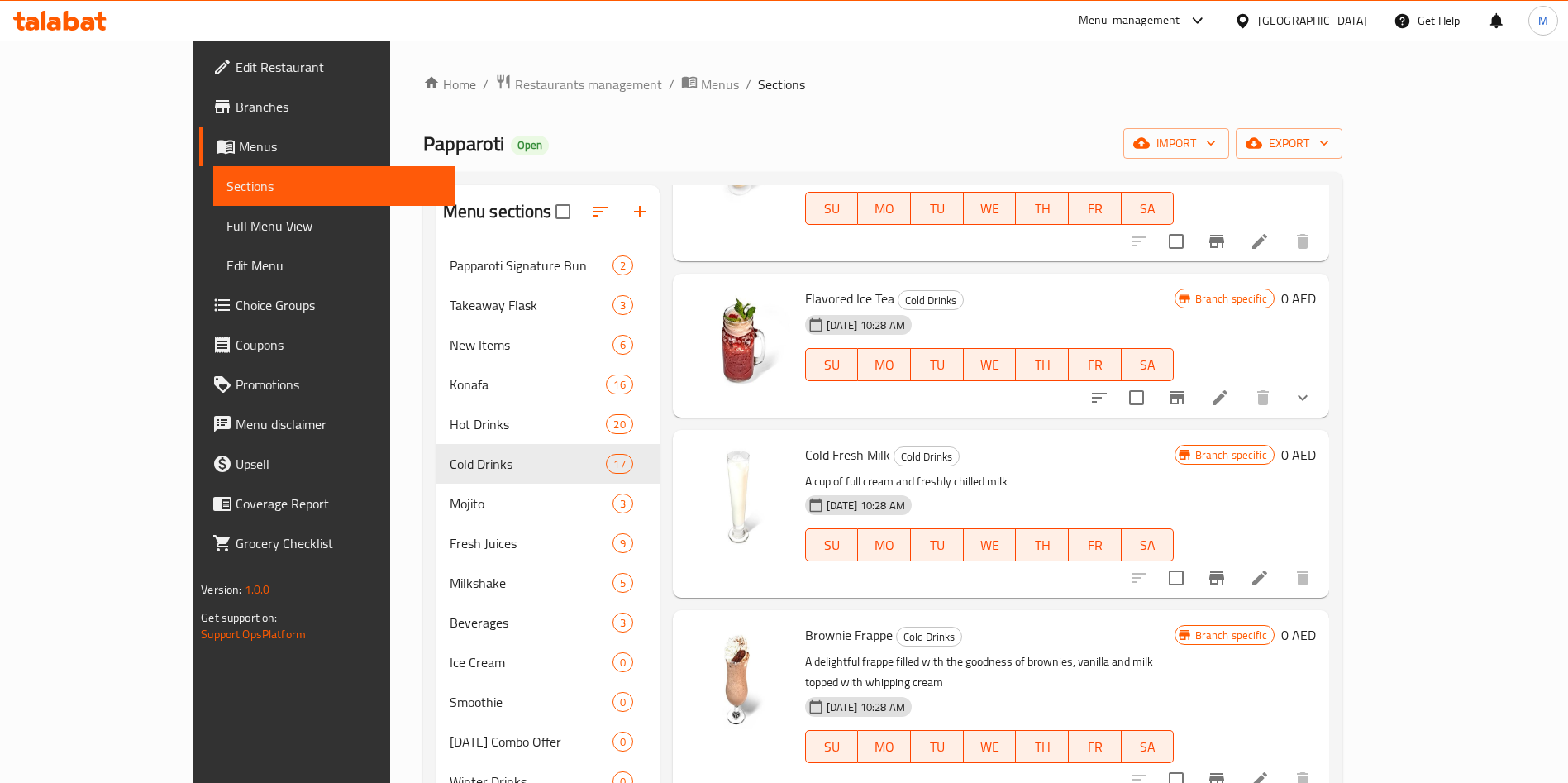
scroll to position [147, 0]
click at [1224, 582] on icon "Branch-specific-item" at bounding box center [1217, 577] width 15 height 13
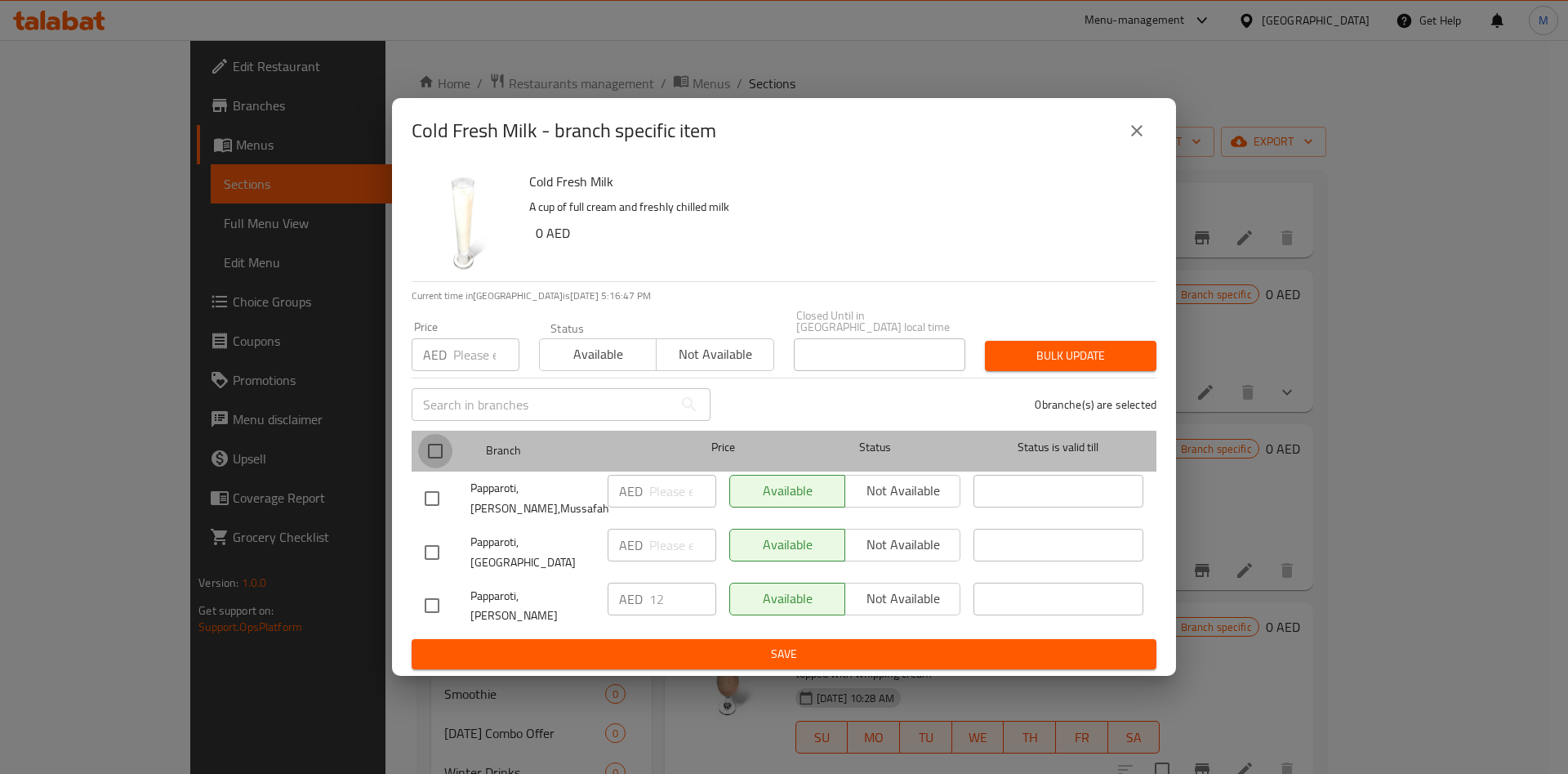
click at [441, 462] on input "checkbox" at bounding box center [435, 451] width 34 height 34
checkbox input "true"
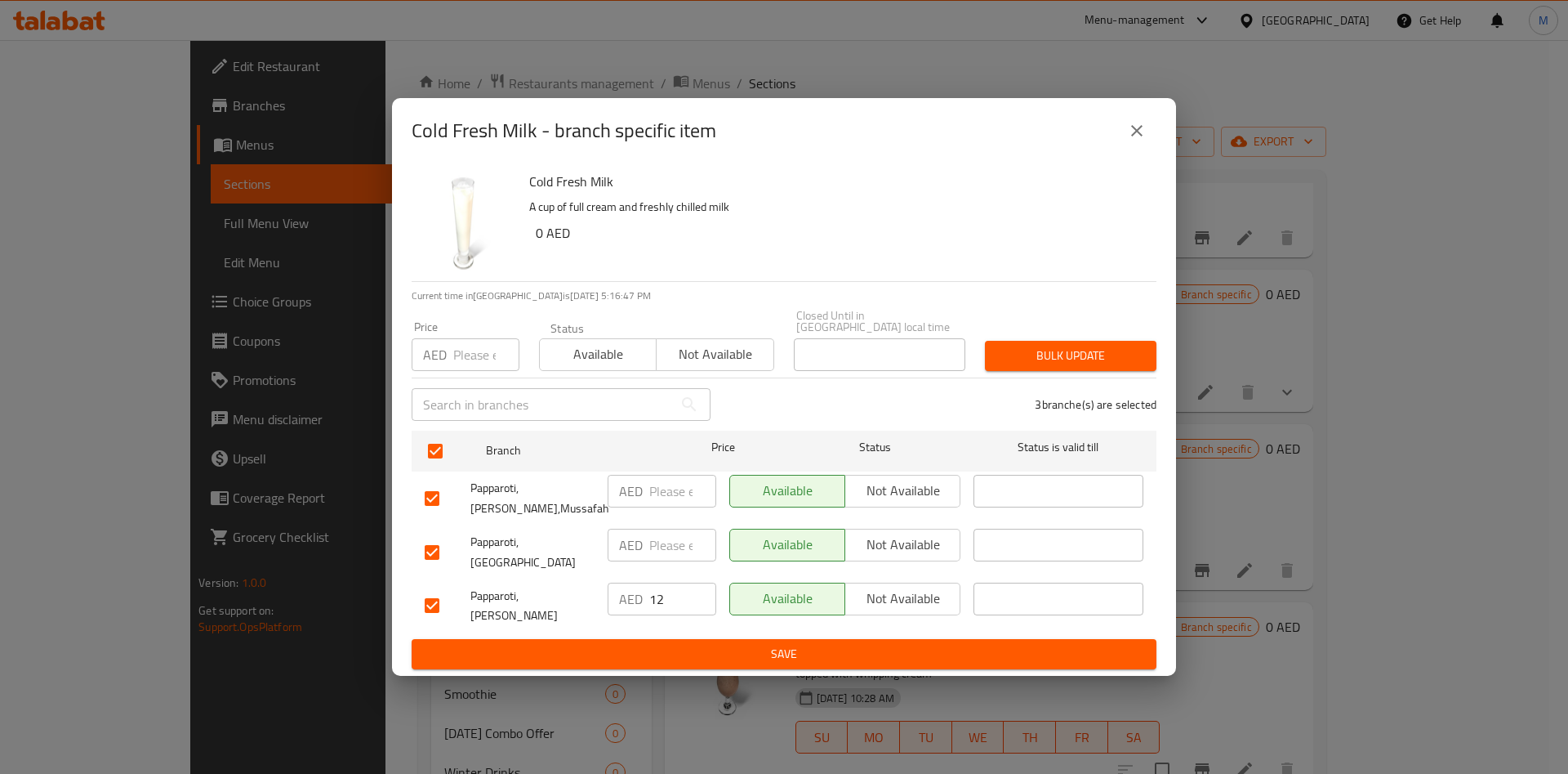
click at [480, 361] on input "number" at bounding box center [486, 354] width 66 height 33
type input "12"
click at [1118, 365] on span "Bulk update" at bounding box center [1071, 355] width 146 height 20
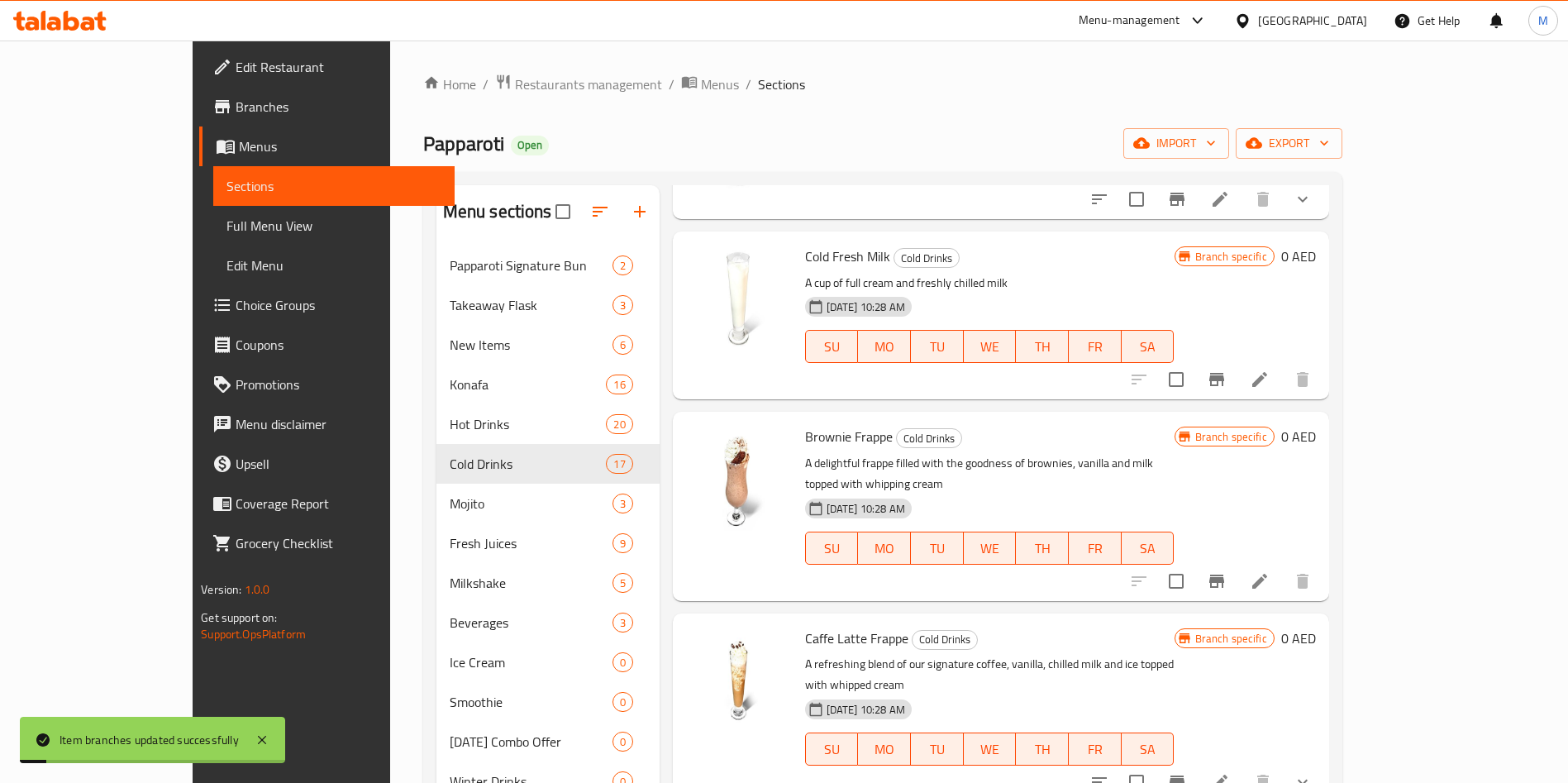
scroll to position [345, 0]
click at [1224, 574] on icon "Branch-specific-item" at bounding box center [1217, 580] width 15 height 13
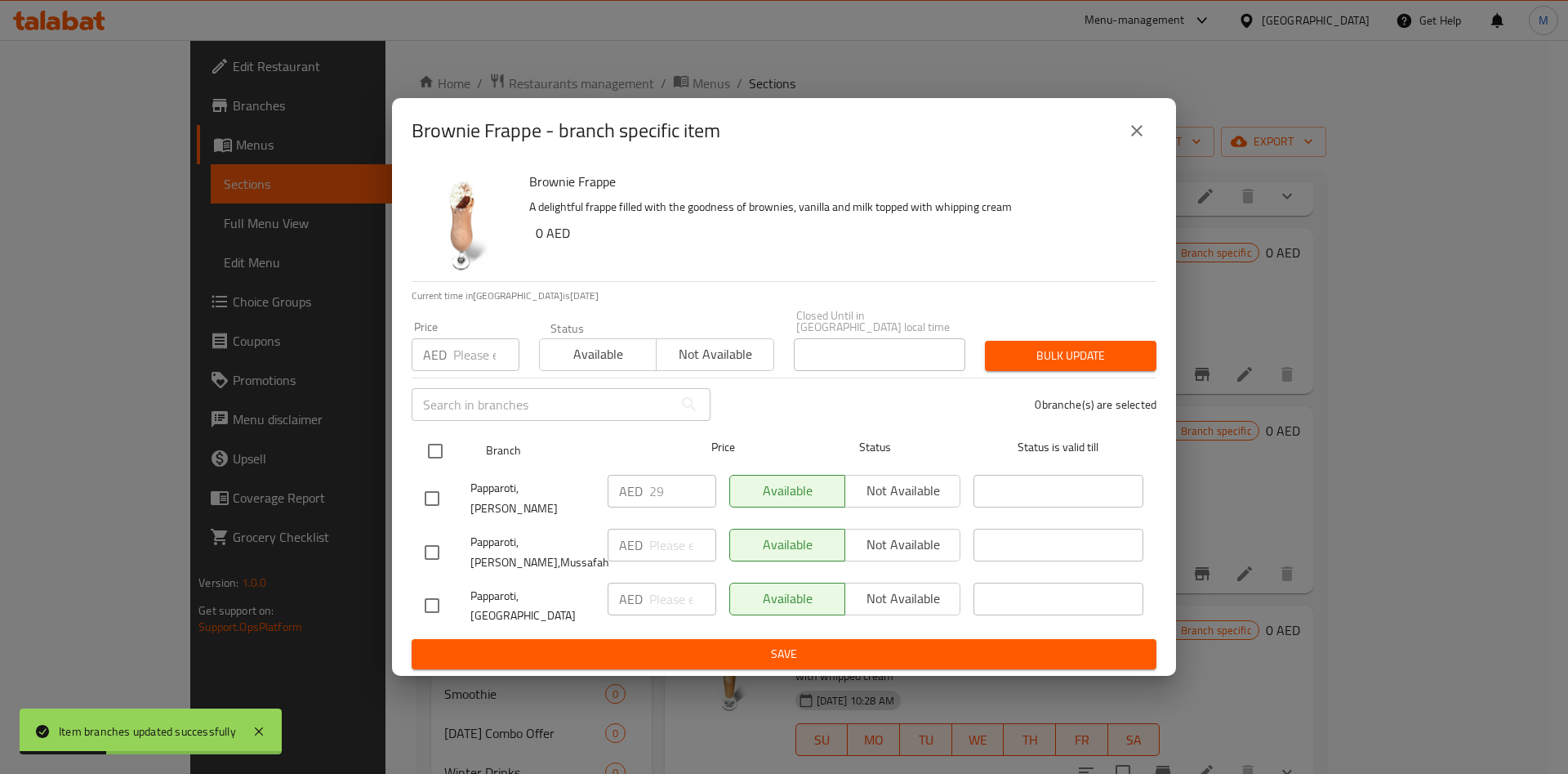
click at [428, 467] on input "checkbox" at bounding box center [435, 451] width 34 height 34
checkbox input "true"
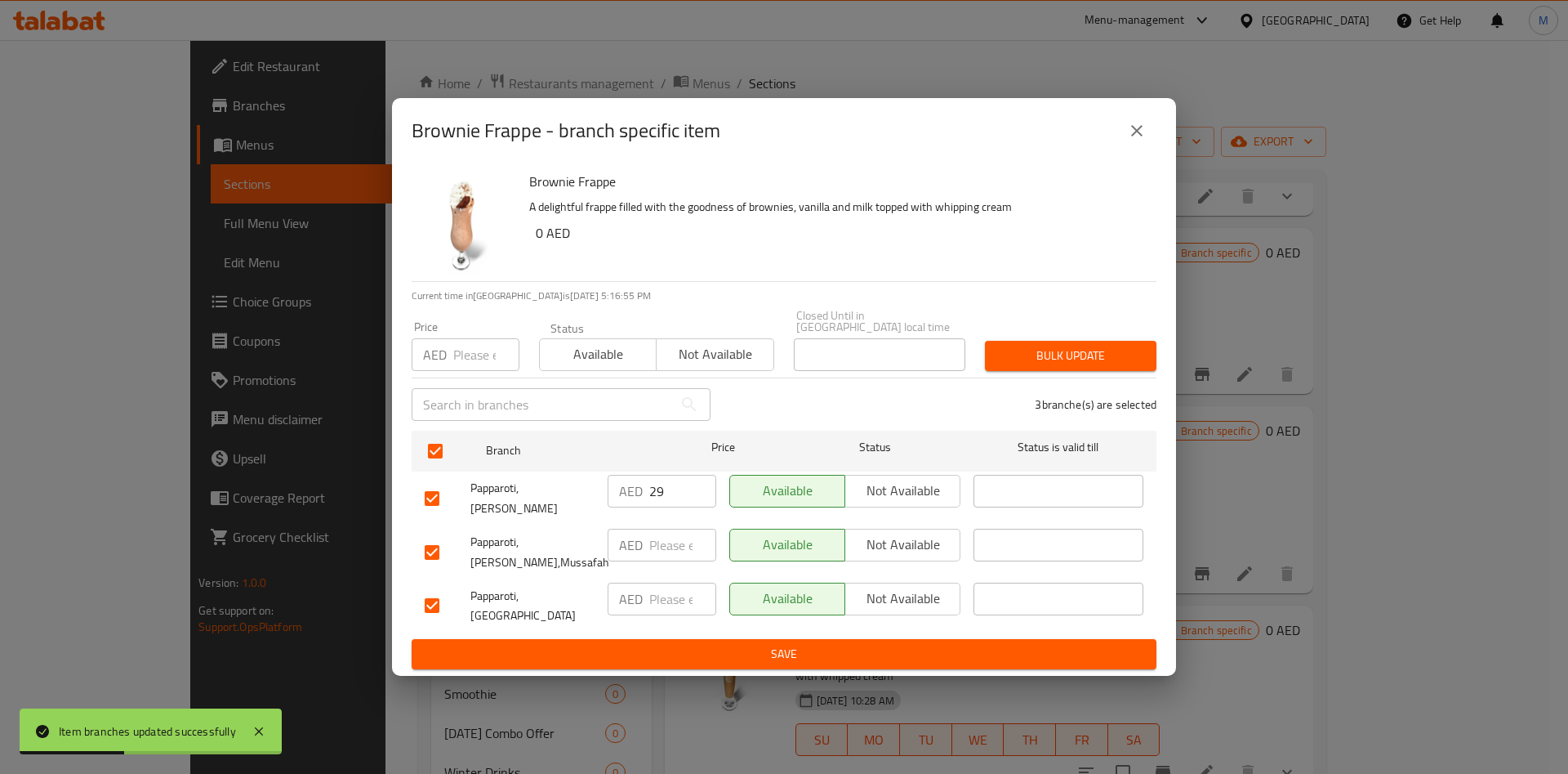
click at [458, 362] on input "number" at bounding box center [486, 354] width 66 height 33
type input "29"
click at [1038, 366] on span "Bulk update" at bounding box center [1071, 355] width 146 height 20
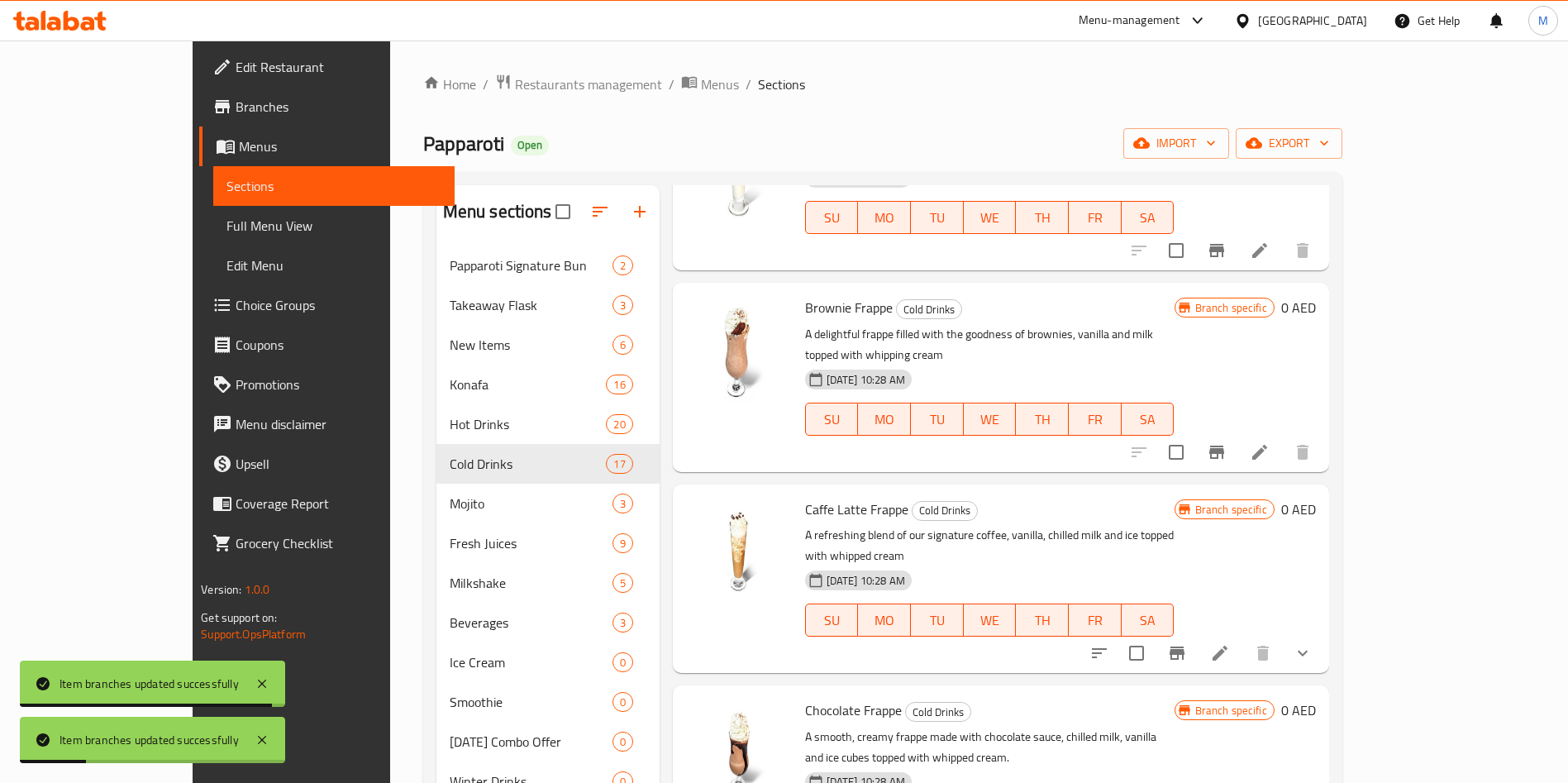
scroll to position [476, 0]
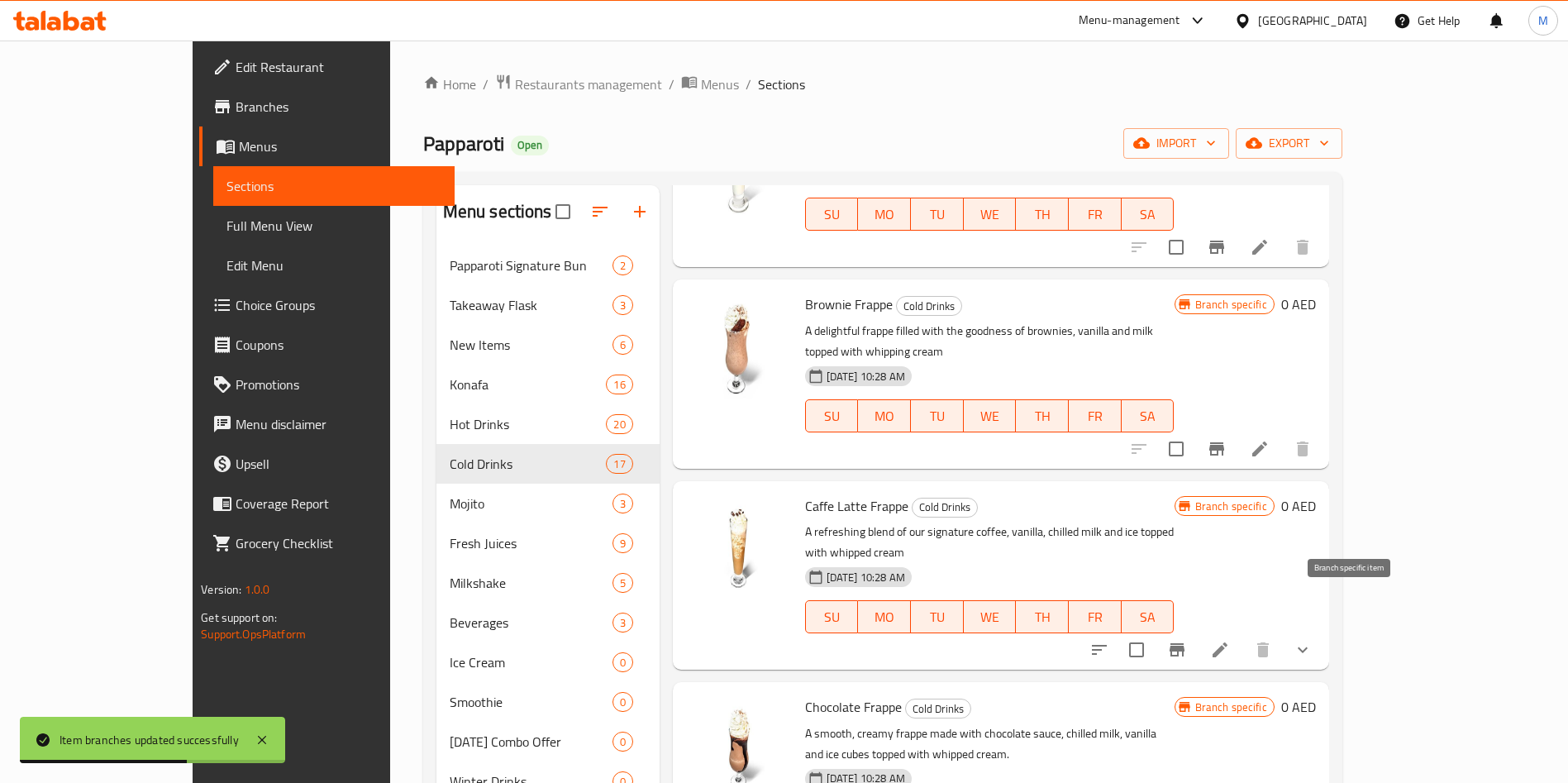
click at [1197, 630] on button "Branch-specific-item" at bounding box center [1176, 650] width 39 height 39
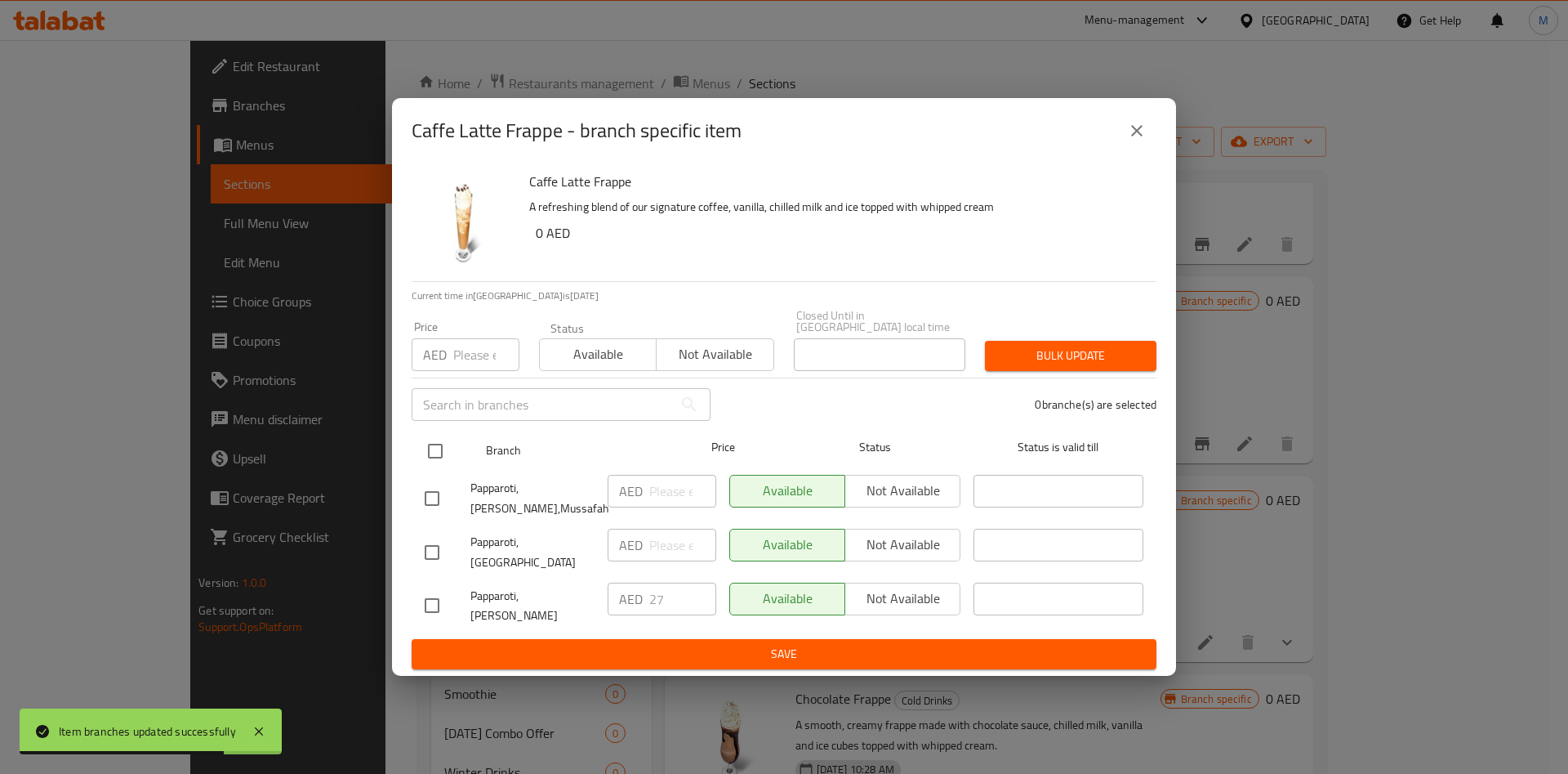
click at [441, 451] on input "checkbox" at bounding box center [435, 451] width 34 height 34
checkbox input "true"
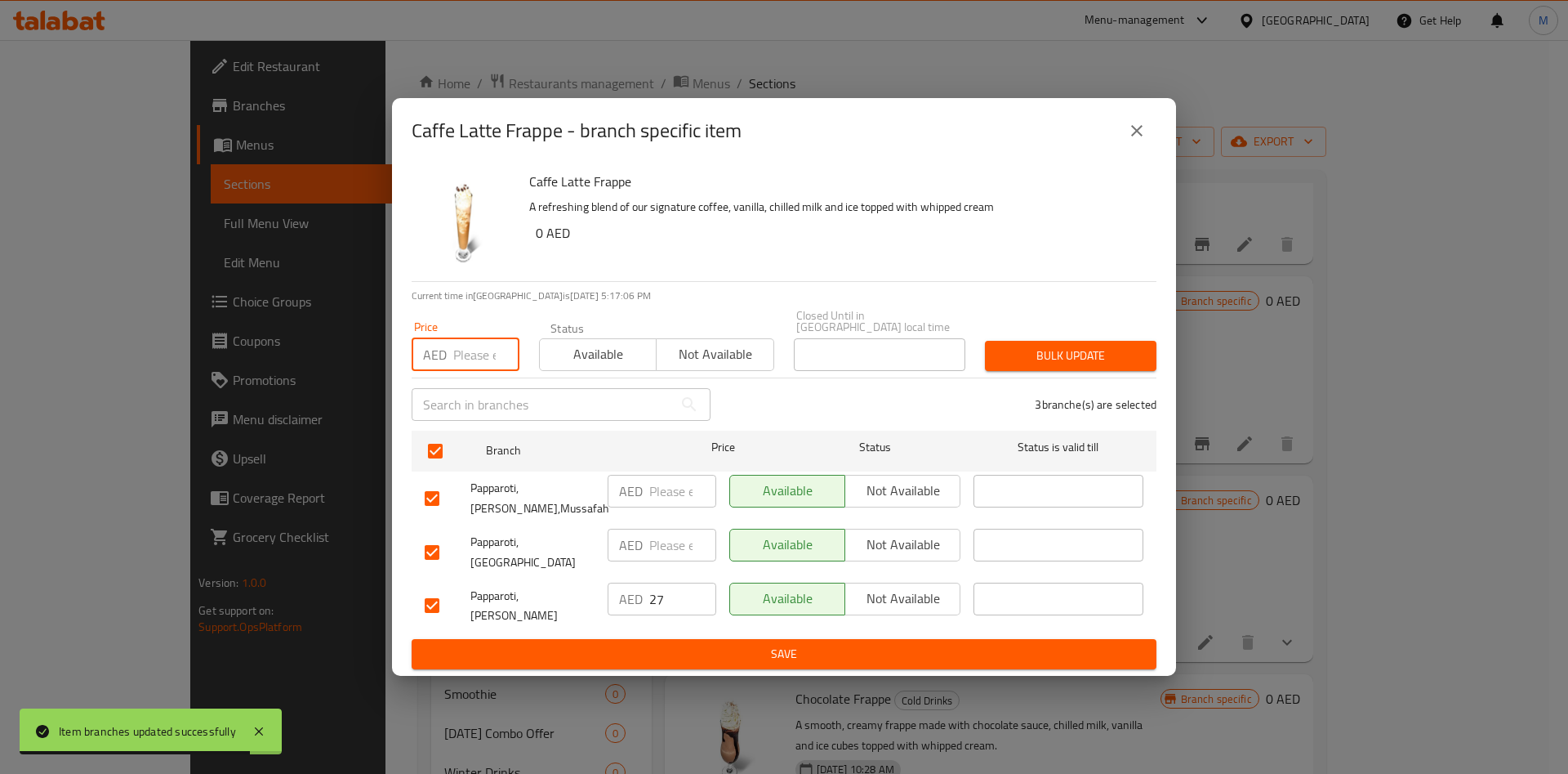
click at [472, 367] on input "number" at bounding box center [486, 354] width 66 height 33
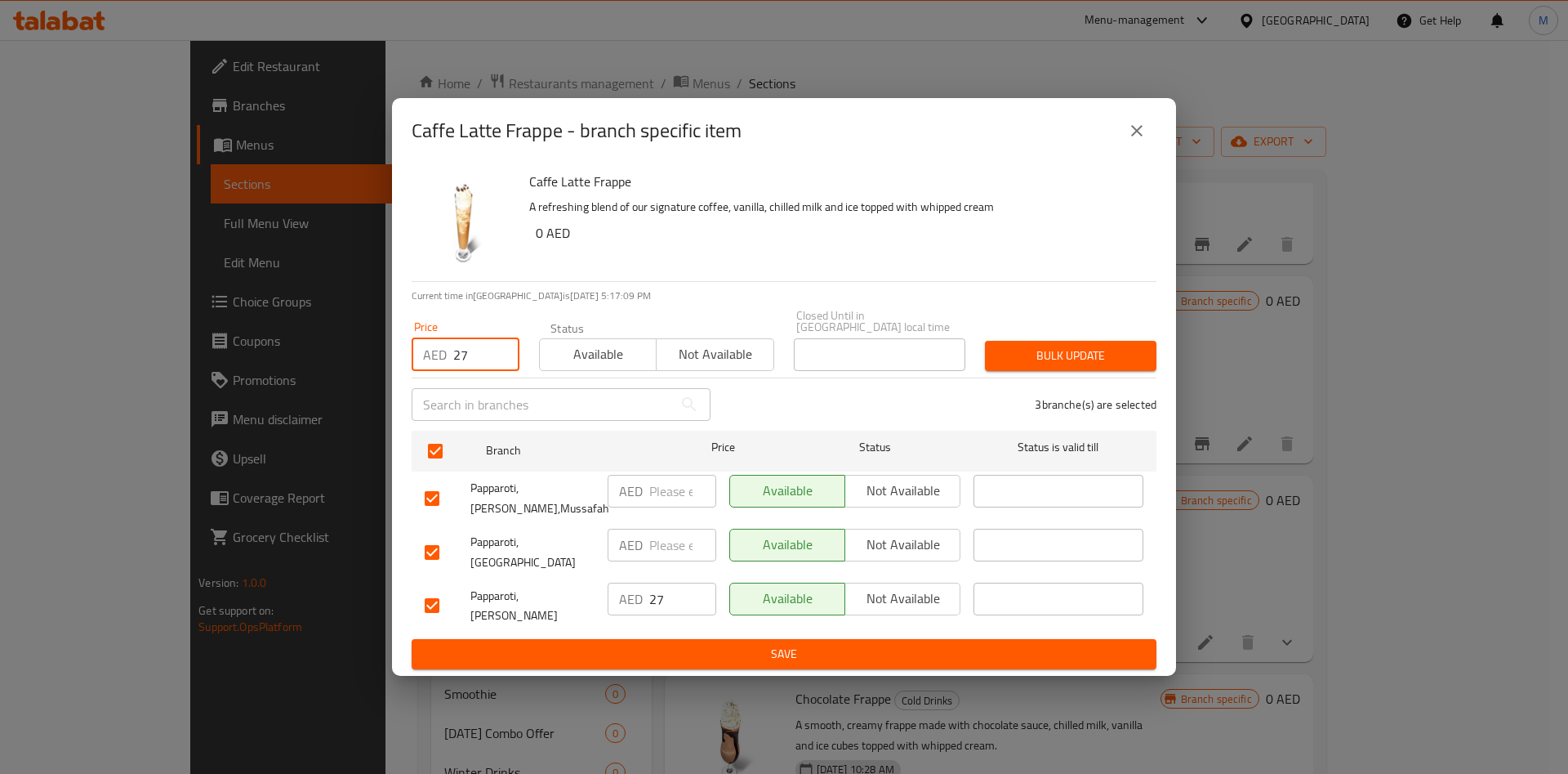
type input "27"
click at [1011, 362] on span "Bulk update" at bounding box center [1071, 355] width 146 height 20
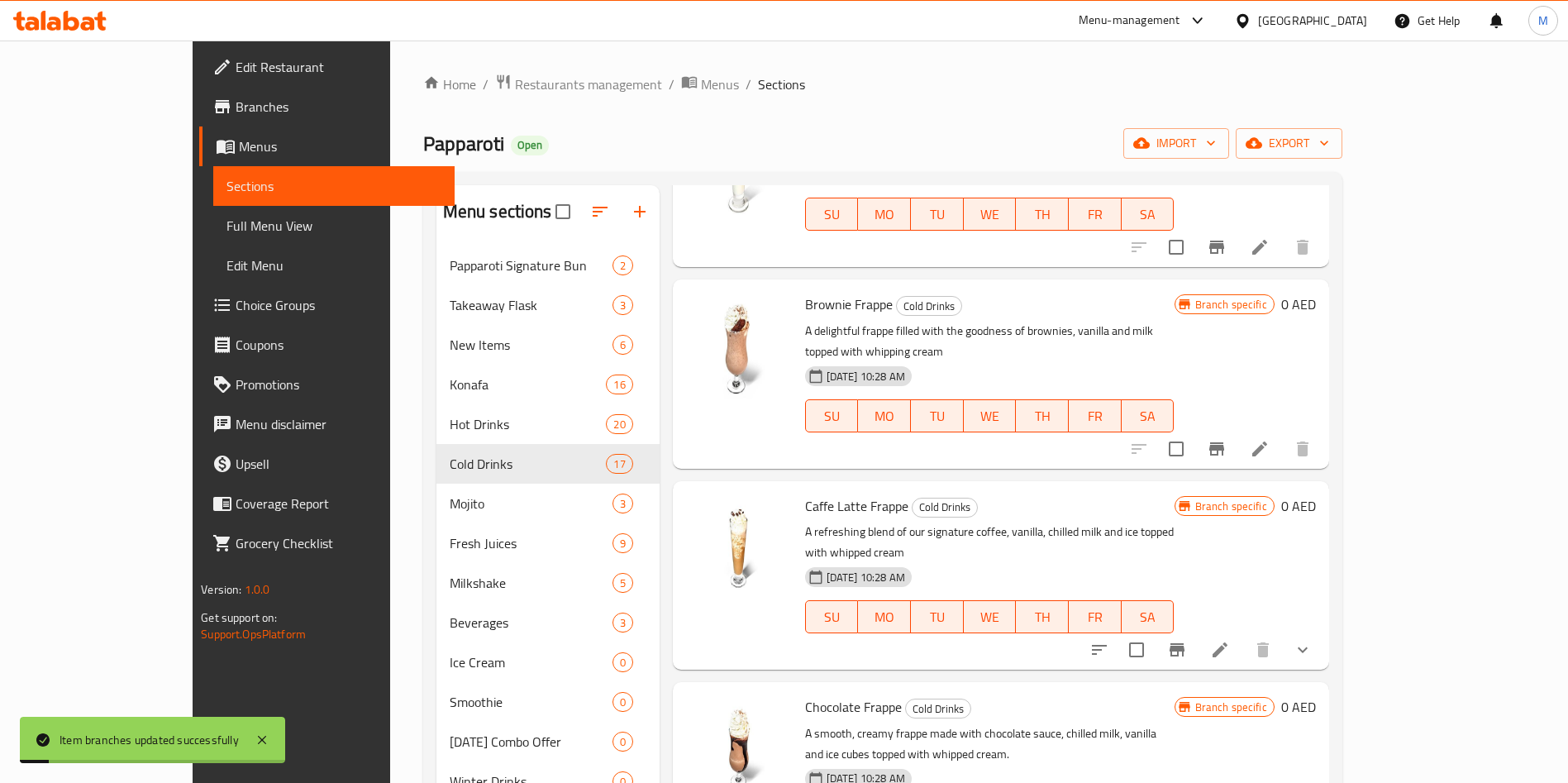
scroll to position [608, 0]
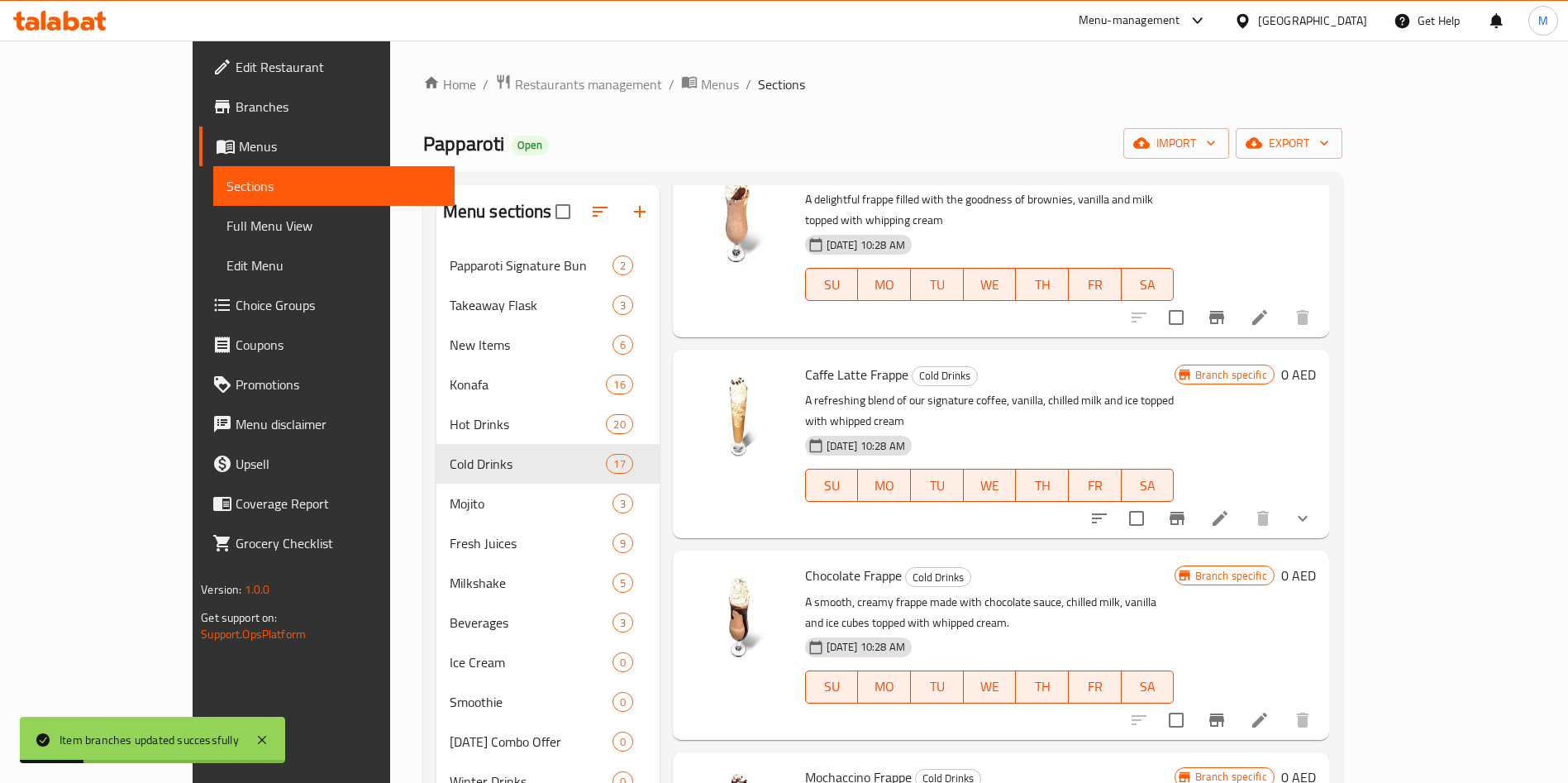
click at [1184, 511] on icon "Branch-specific-item" at bounding box center [1176, 518] width 15 height 13
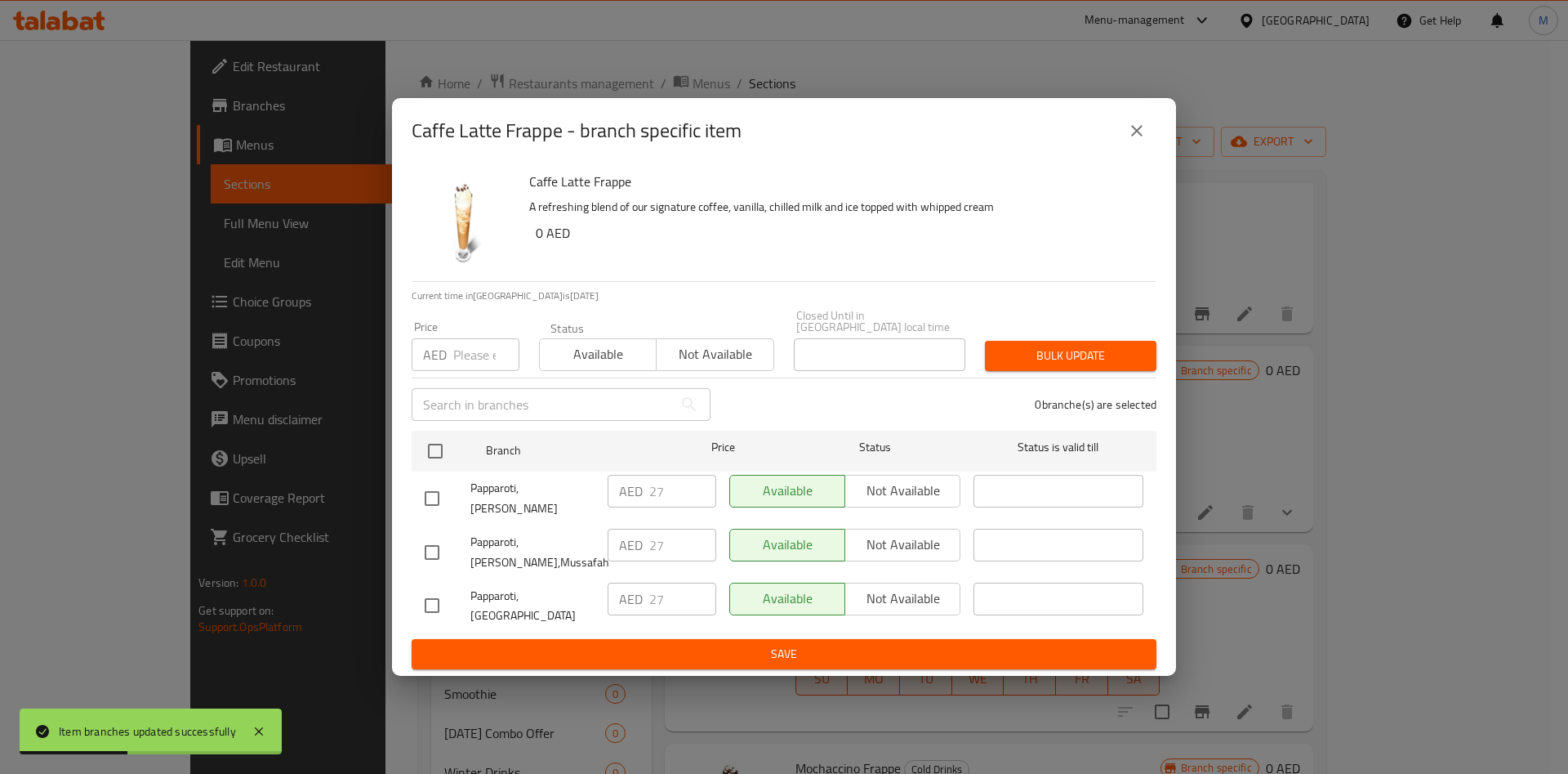
click at [1182, 299] on div "Caffe Latte Frappe - branch specific item Caffe Latte Frappe A refreshing blend…" at bounding box center [784, 387] width 1568 height 774
click at [1130, 140] on icon "close" at bounding box center [1137, 131] width 19 height 19
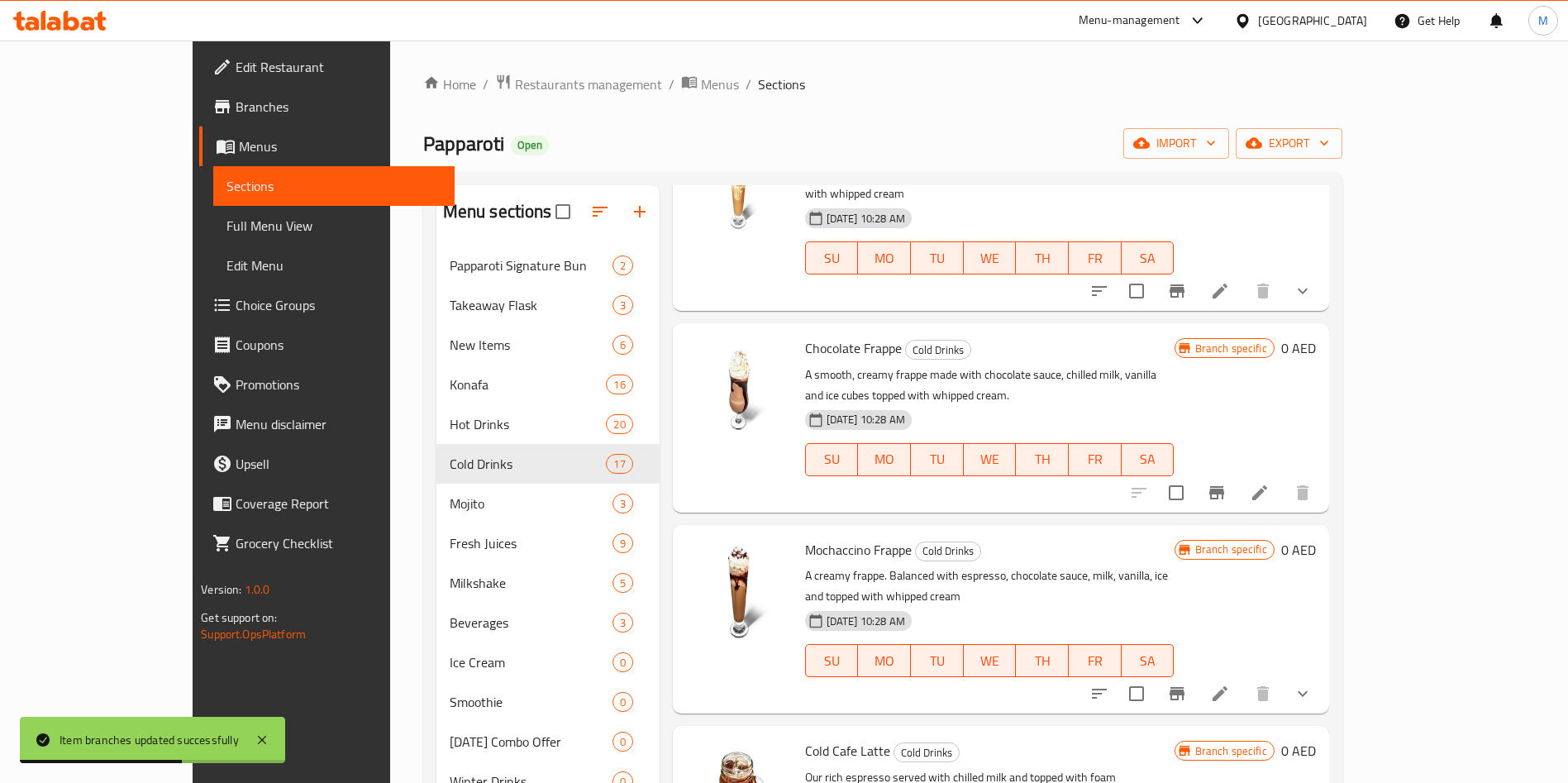
scroll to position [836, 0]
click at [1227, 482] on icon "Branch-specific-item" at bounding box center [1217, 492] width 20 height 20
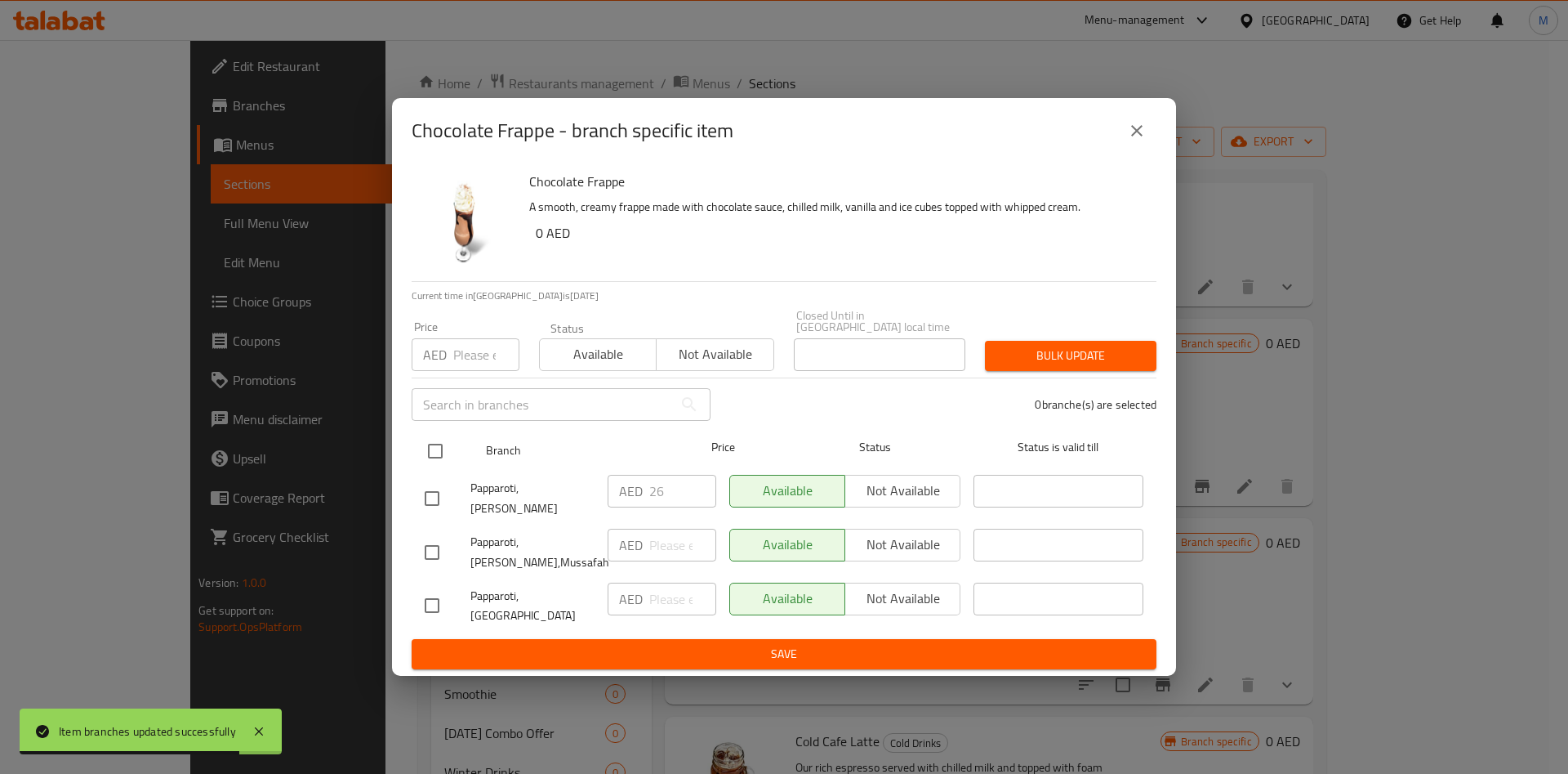
click at [441, 468] on input "checkbox" at bounding box center [435, 451] width 34 height 34
checkbox input "true"
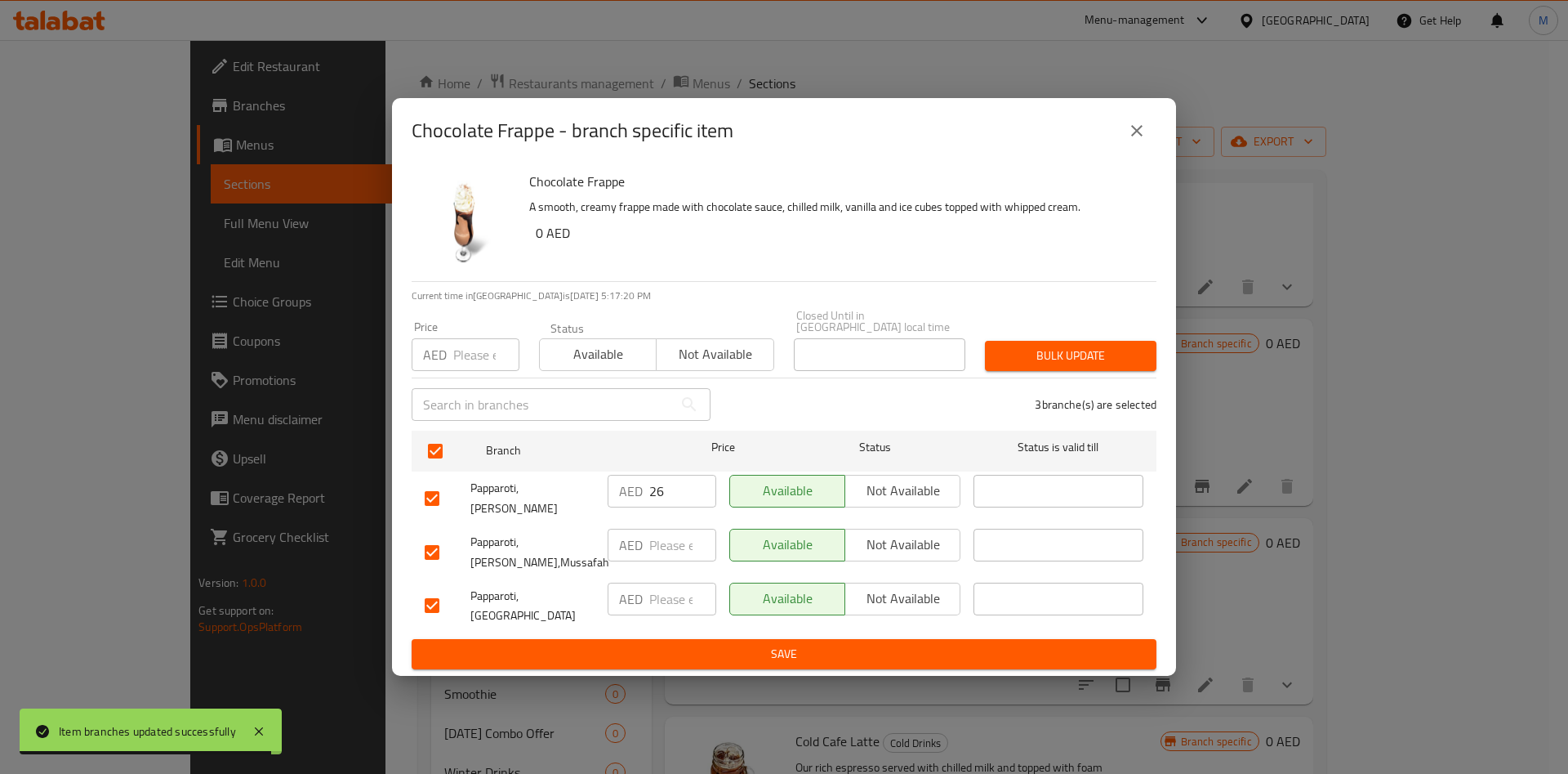
click at [472, 371] on input "number" at bounding box center [486, 354] width 66 height 33
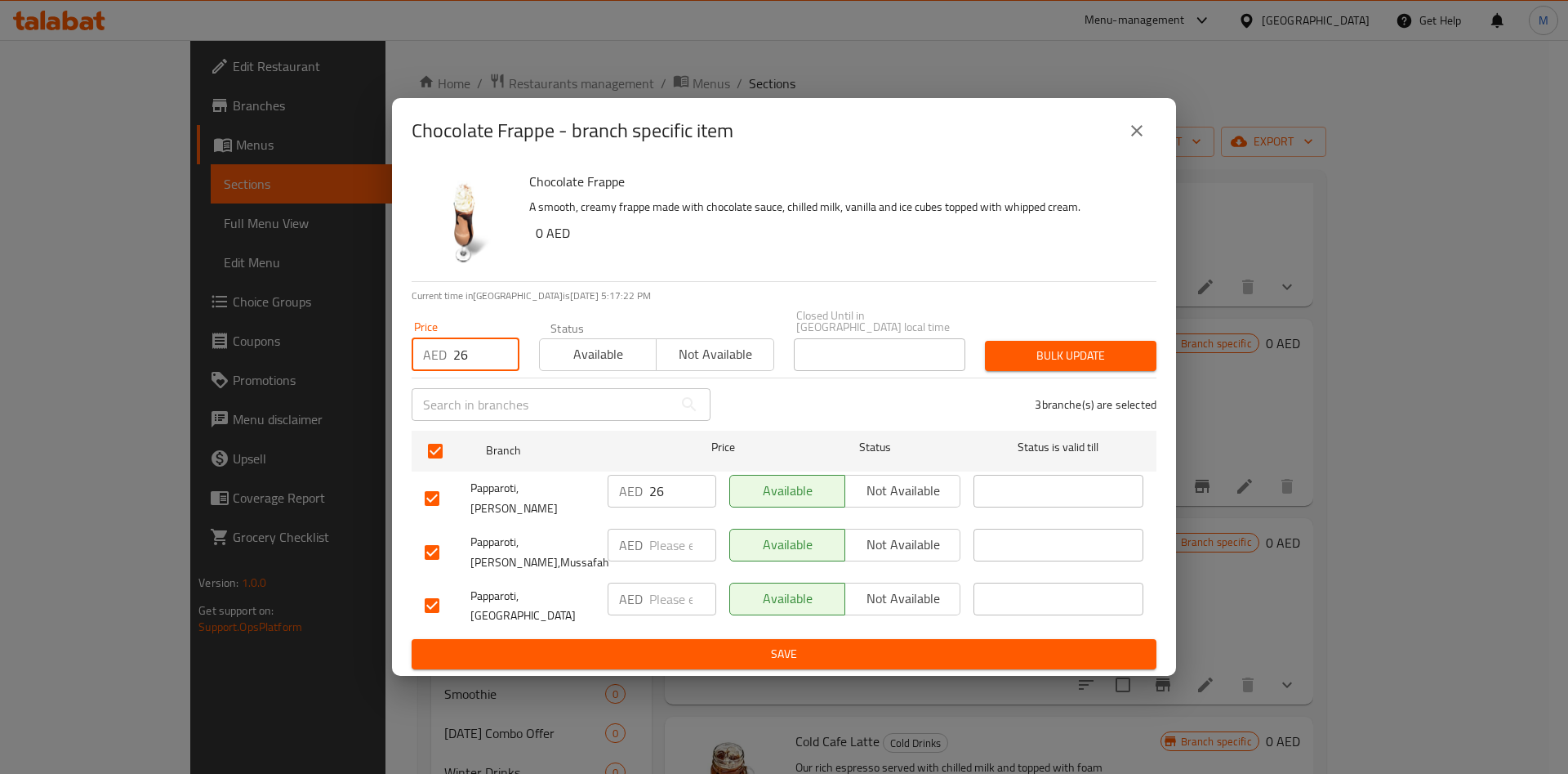
type input "26"
click at [1028, 362] on span "Bulk update" at bounding box center [1071, 355] width 146 height 20
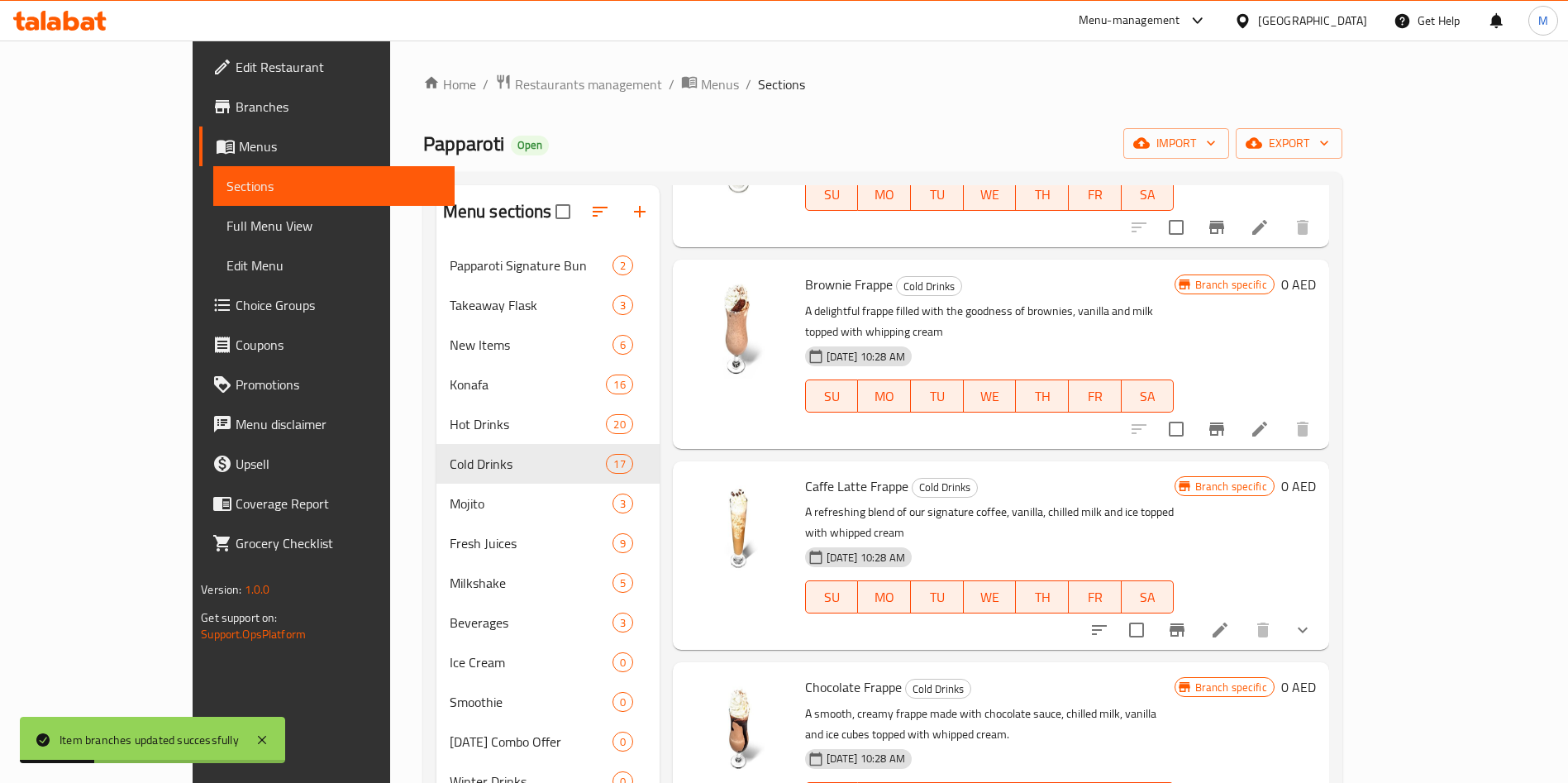
scroll to position [0, 0]
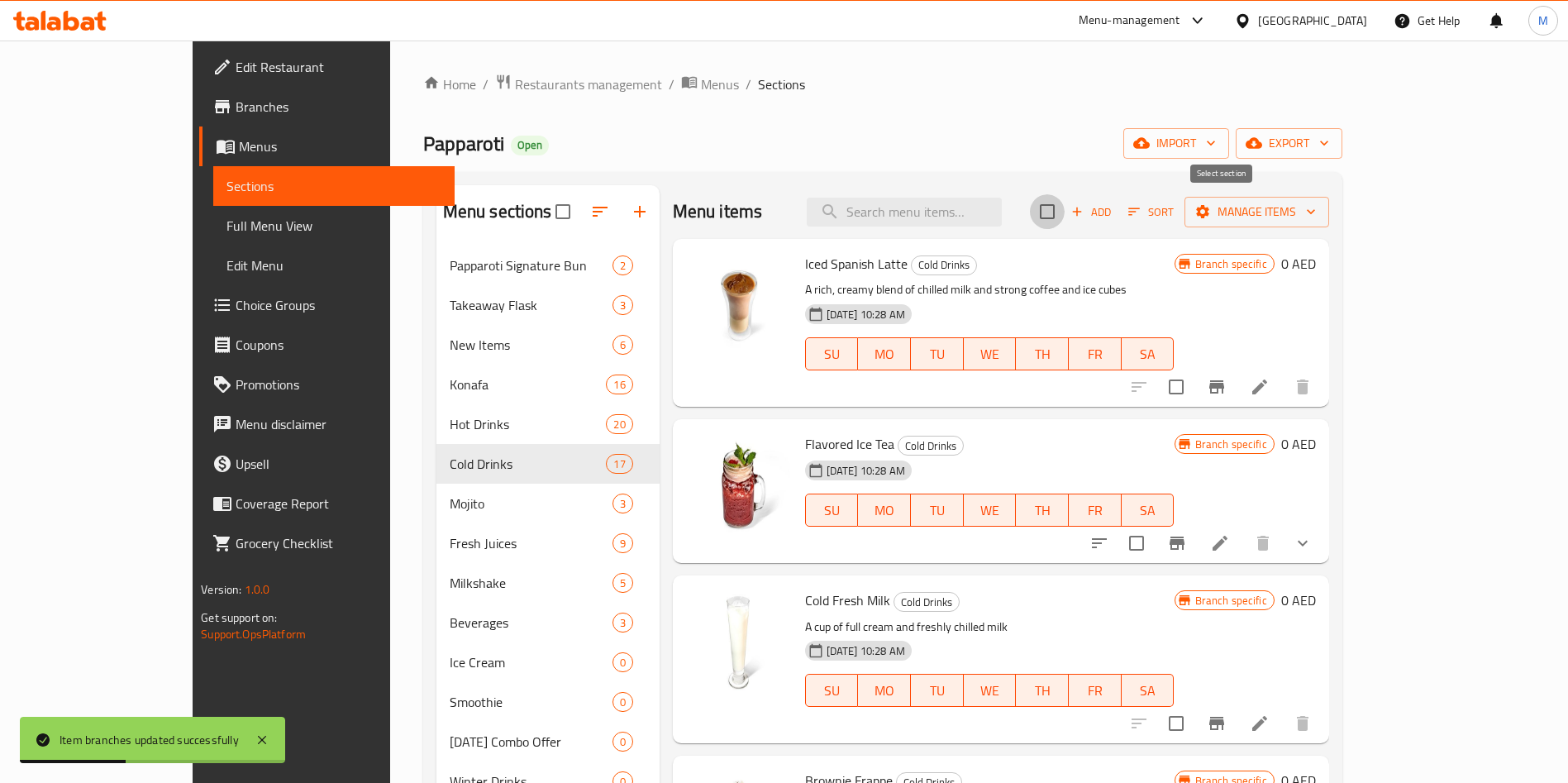
click at [1065, 223] on input "checkbox" at bounding box center [1047, 211] width 35 height 35
checkbox input "true"
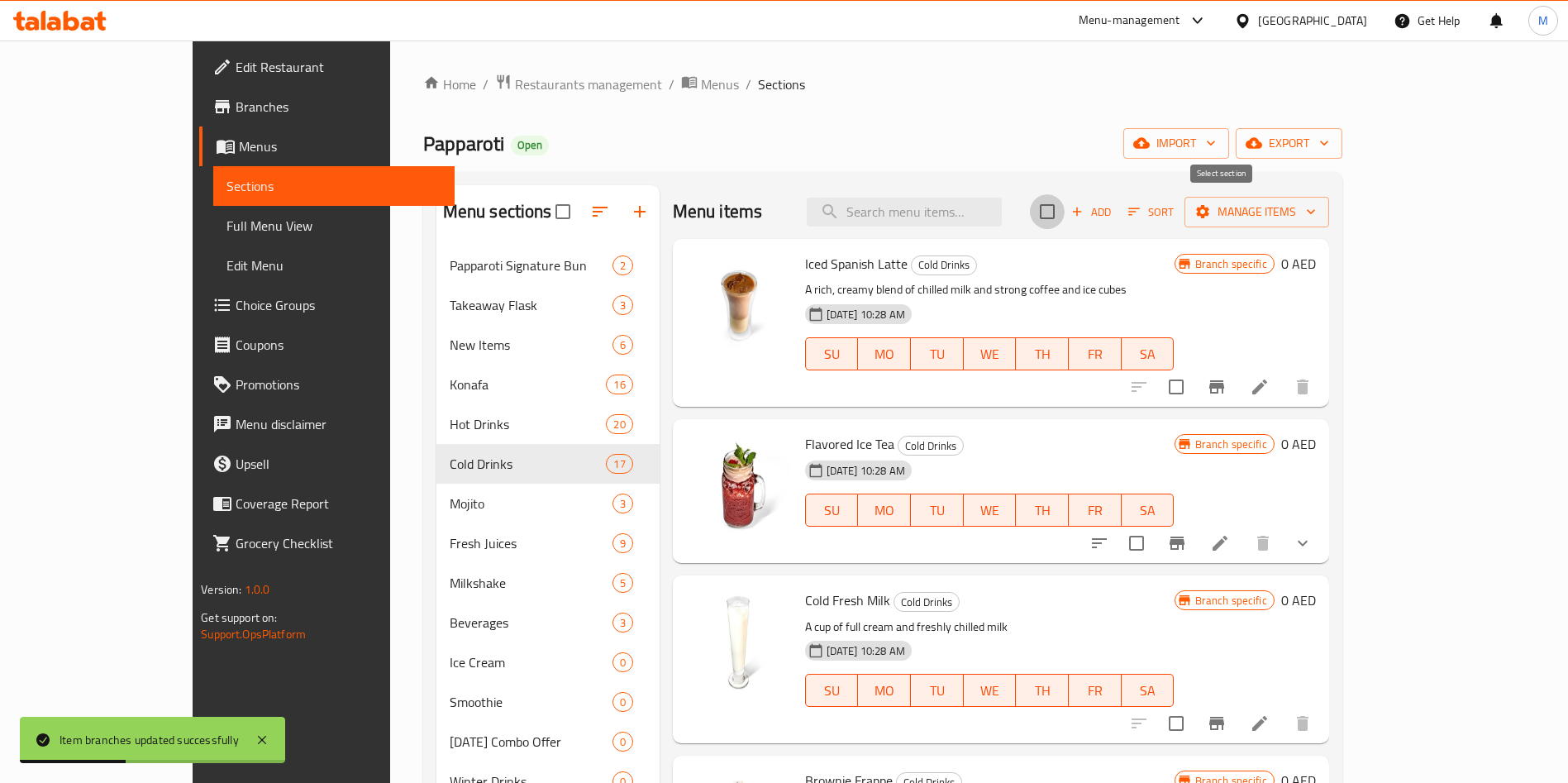
checkbox input "true"
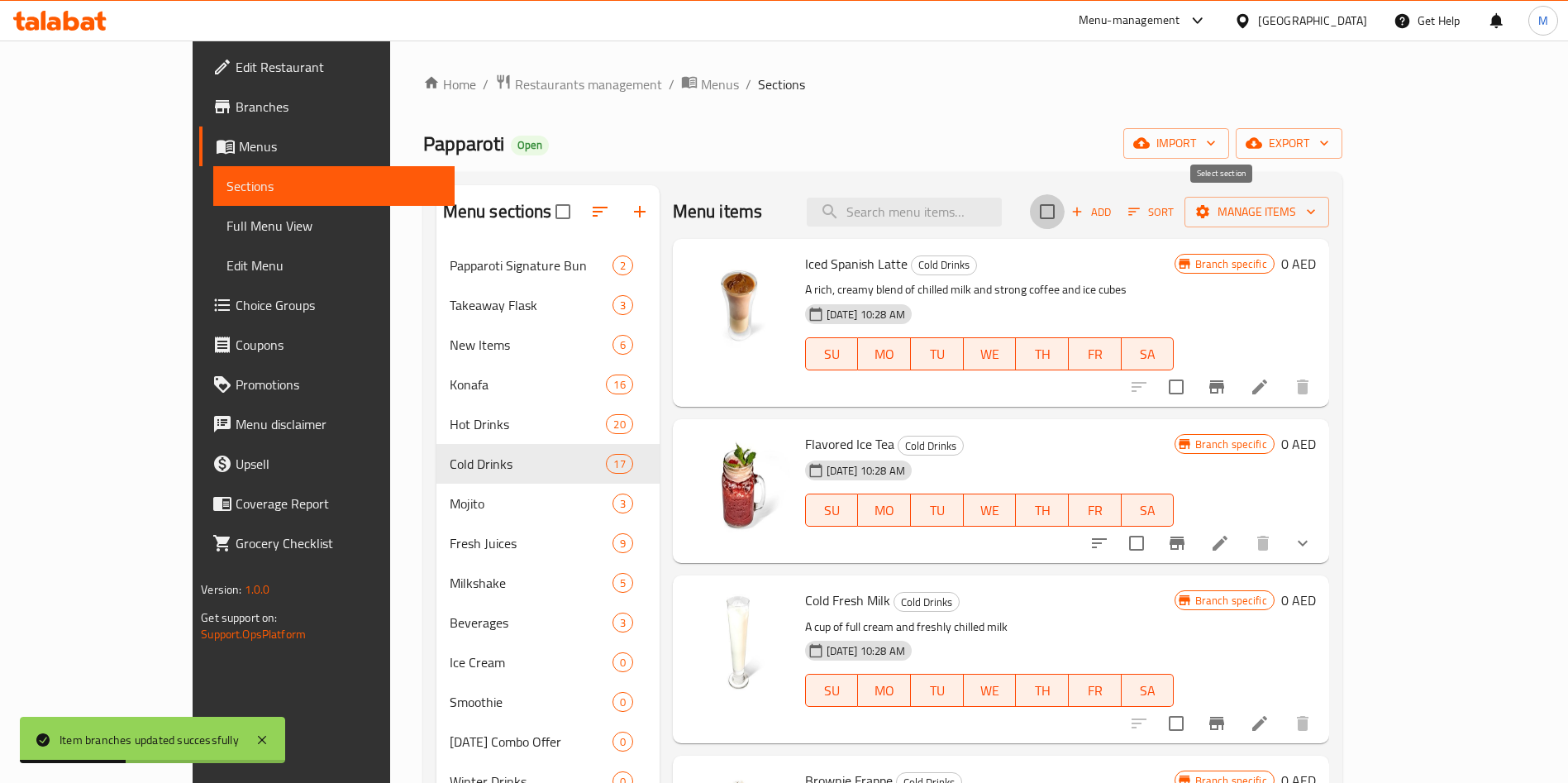
checkbox input "true"
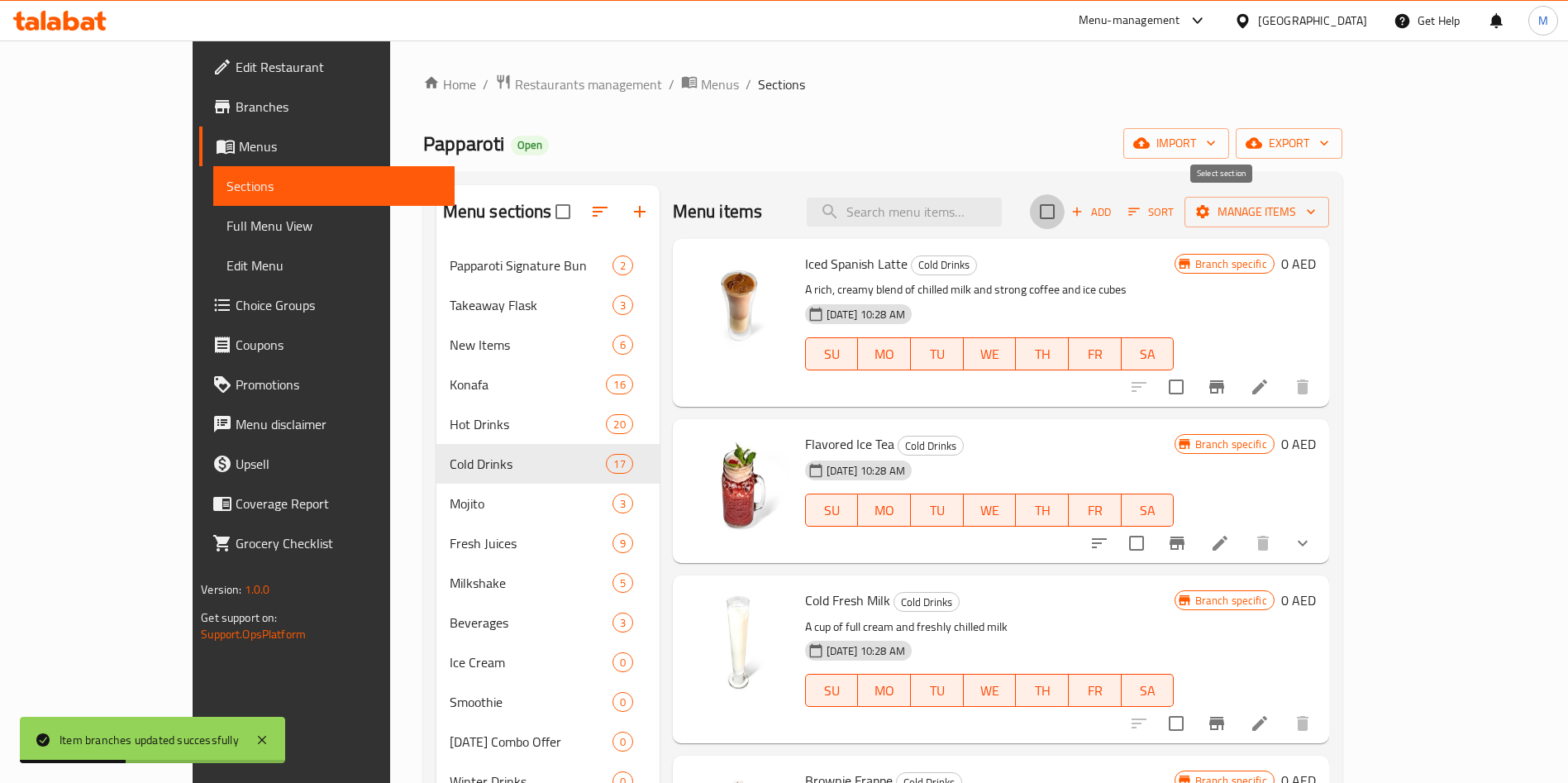
checkbox input "true"
click at [1316, 205] on span "Manage items" at bounding box center [1257, 212] width 118 height 21
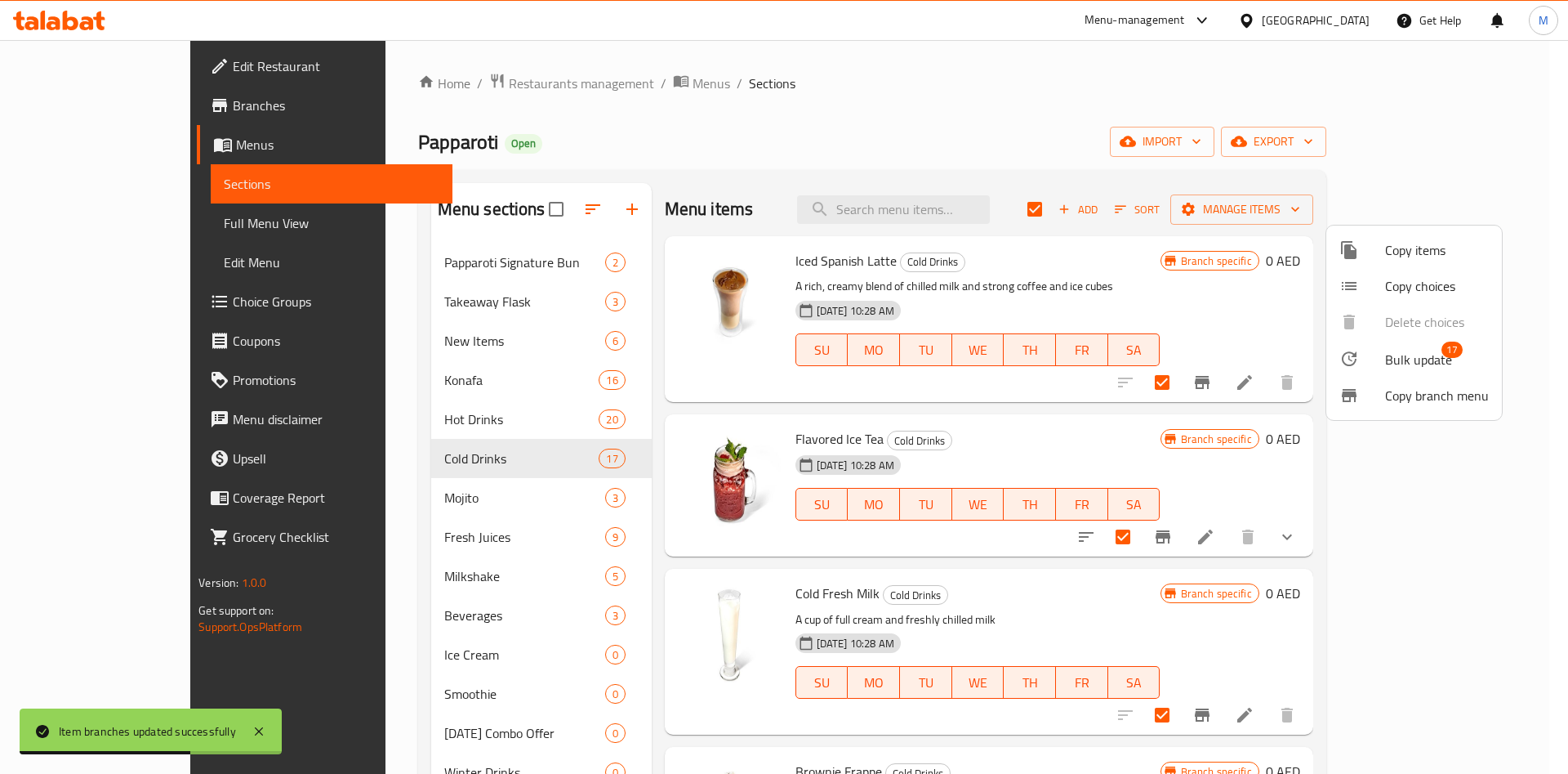
click at [1414, 360] on span "Bulk update" at bounding box center [1419, 360] width 67 height 19
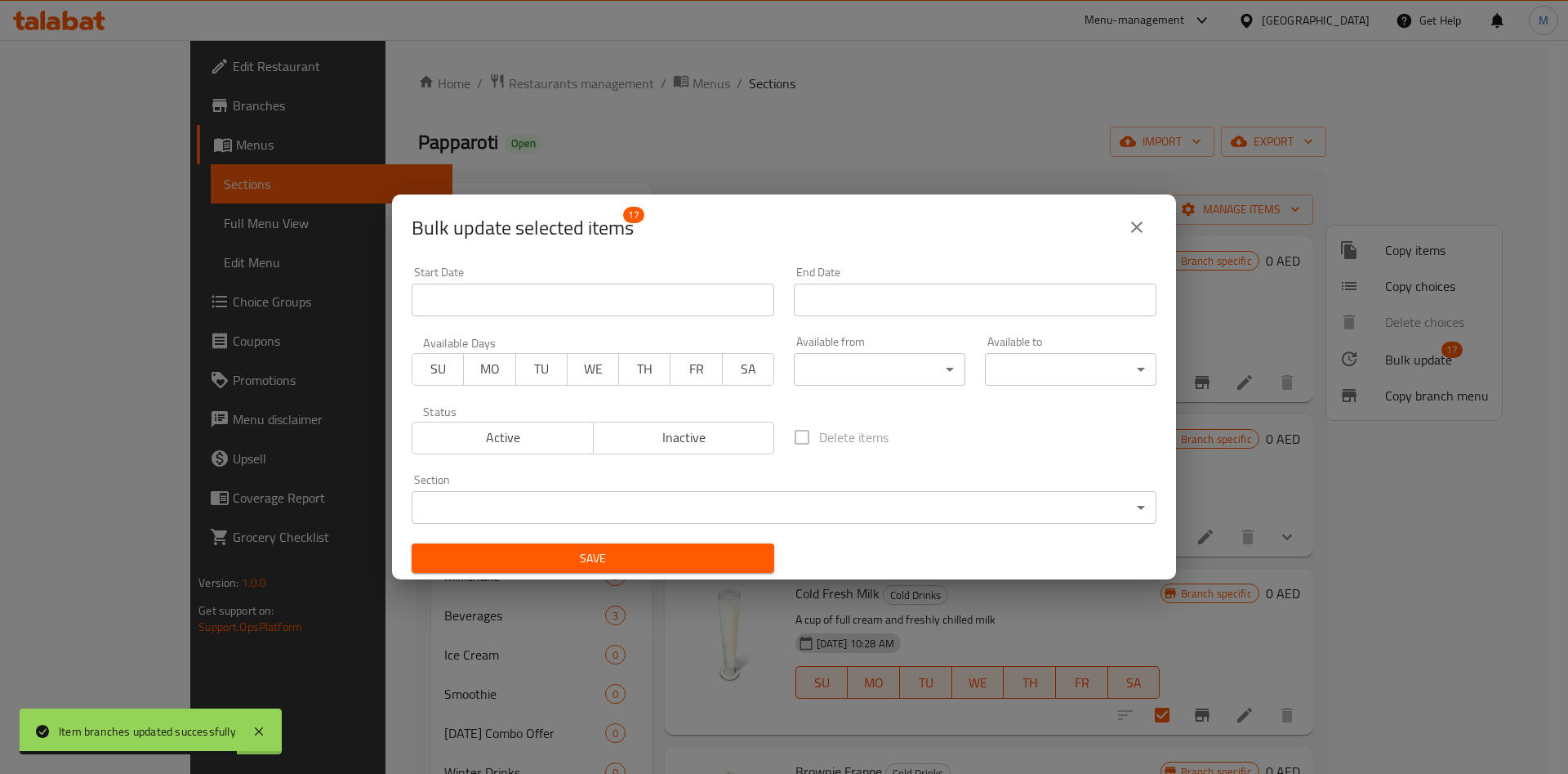
click at [1133, 239] on button "close" at bounding box center [1137, 227] width 39 height 39
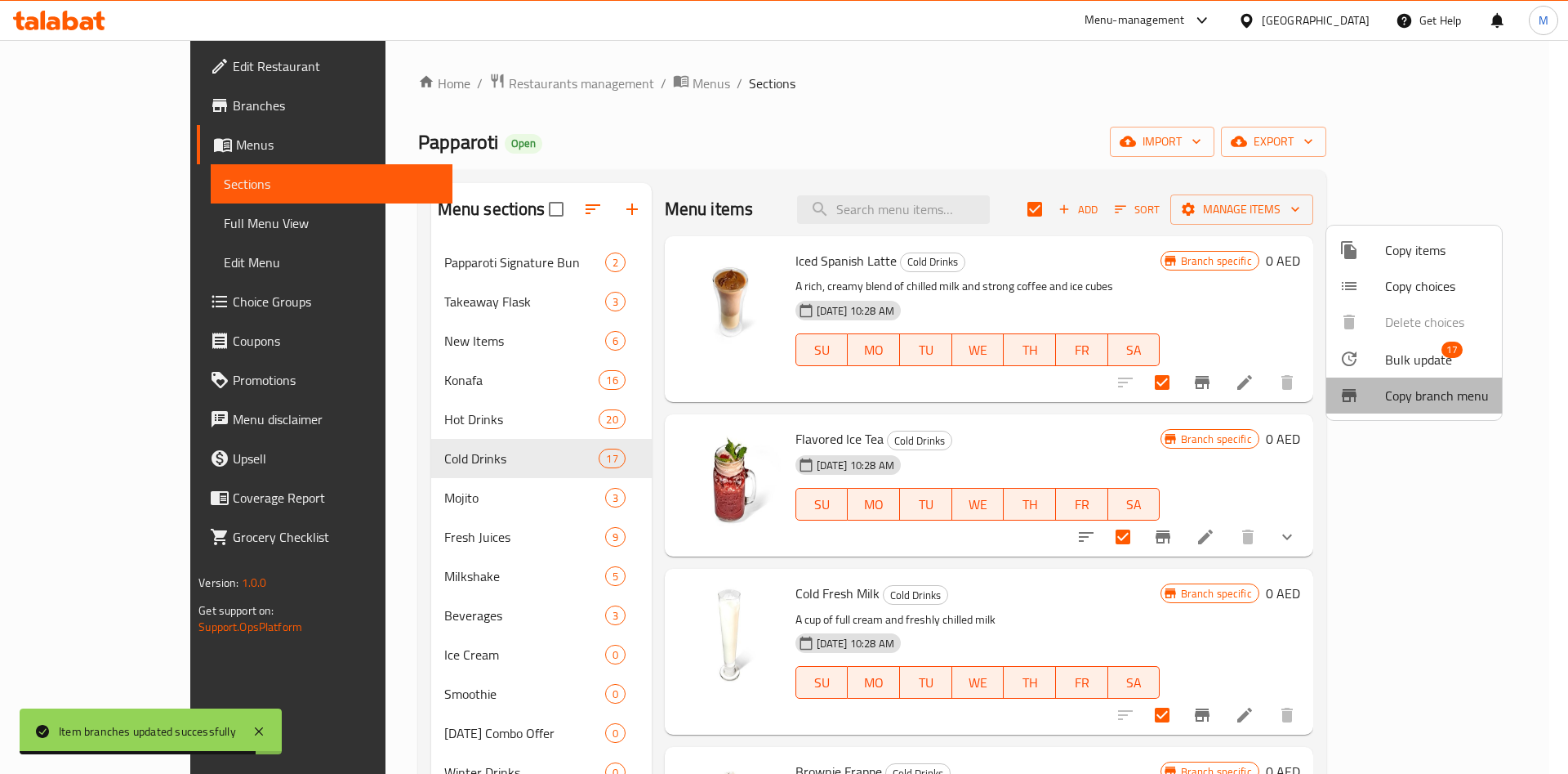
click at [1414, 396] on span "Copy branch menu" at bounding box center [1436, 395] width 103 height 19
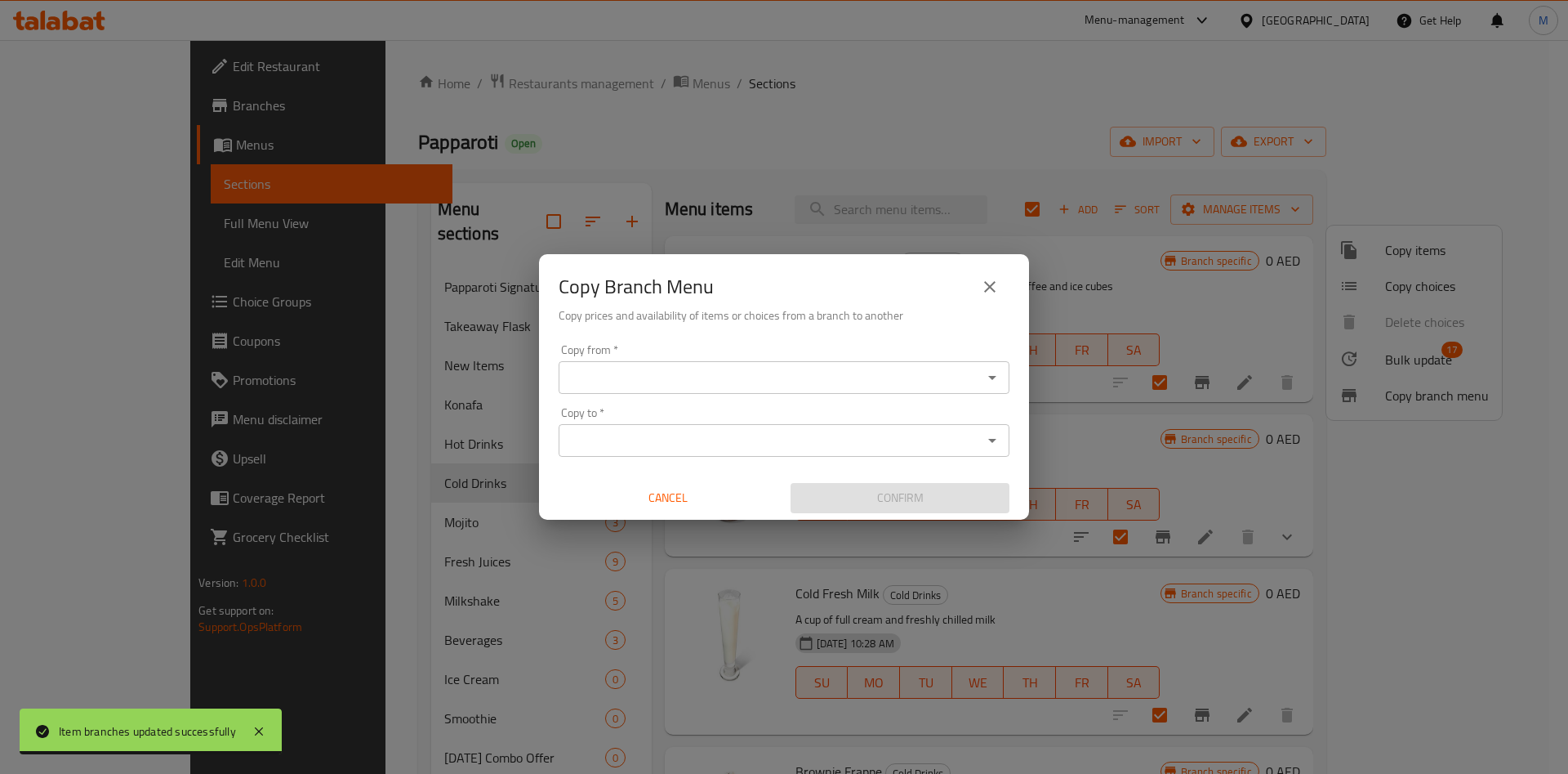
click at [901, 379] on input "Copy from   *" at bounding box center [770, 377] width 414 height 23
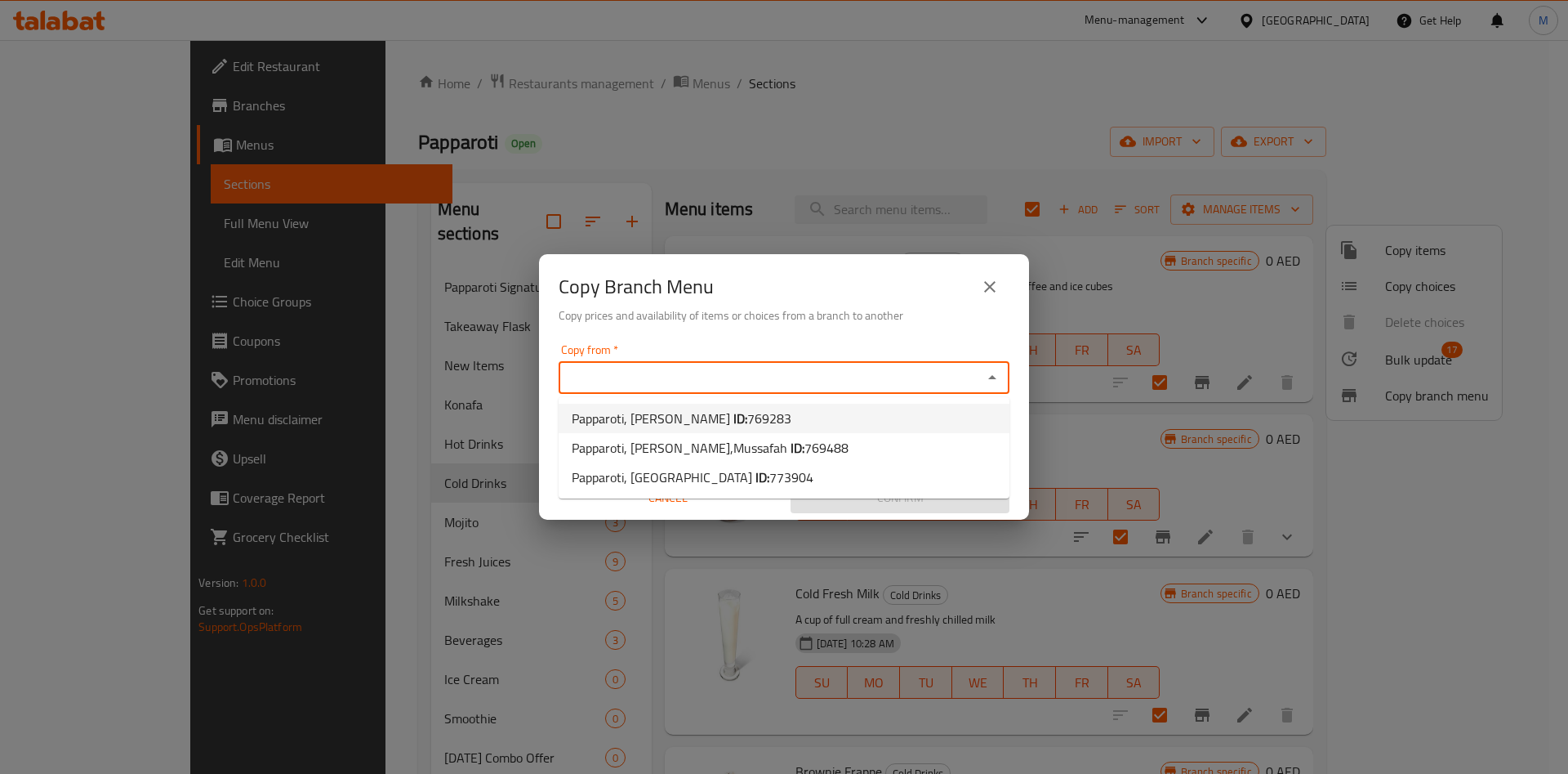
click at [764, 420] on li "Papparoti, Al Sarooj ID: 769283" at bounding box center [784, 418] width 451 height 29
type input "Papparoti, [PERSON_NAME]"
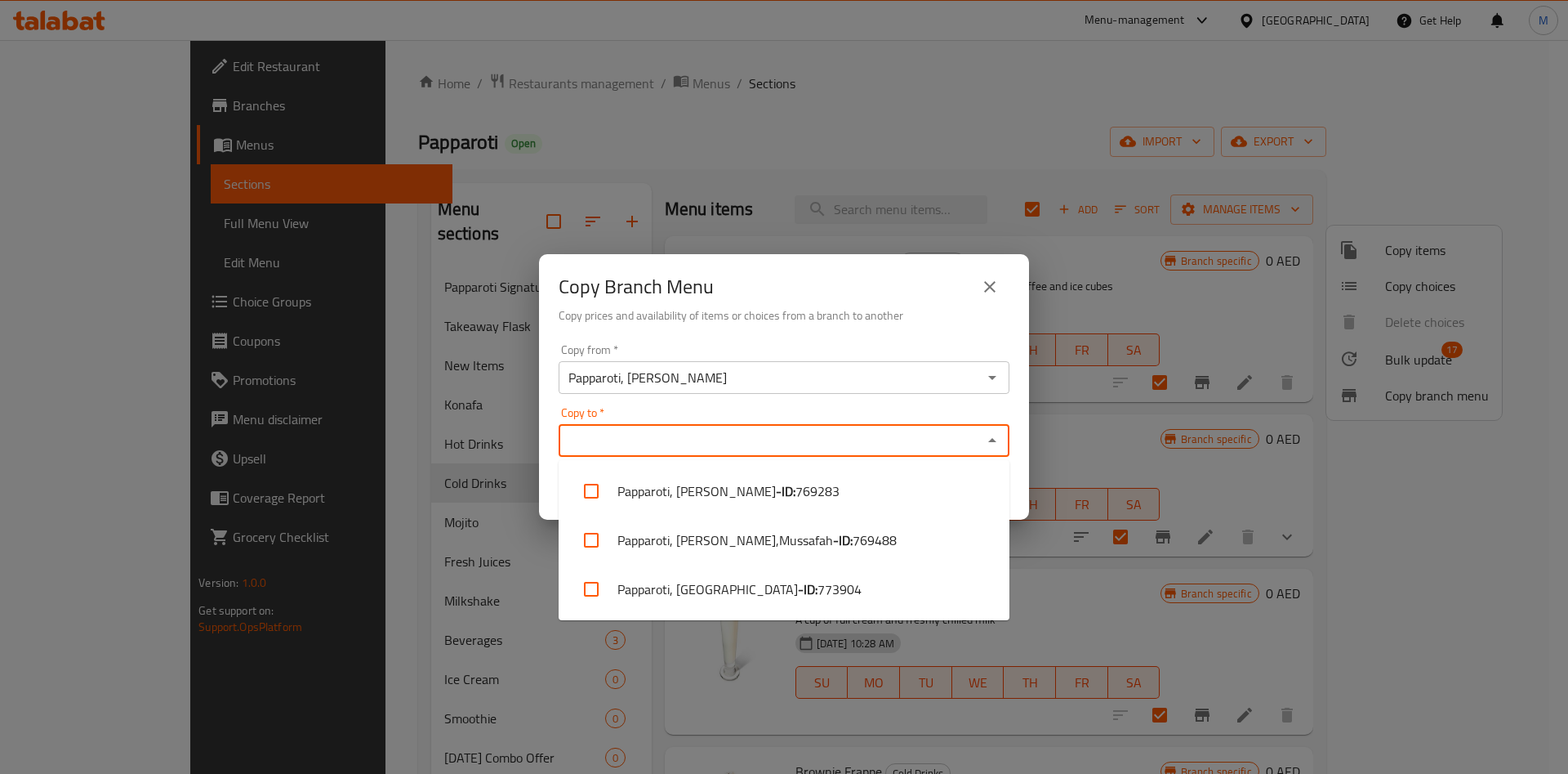
click at [685, 438] on input "Copy to   *" at bounding box center [770, 440] width 414 height 23
click at [602, 534] on input "checkbox" at bounding box center [591, 540] width 39 height 39
checkbox input "true"
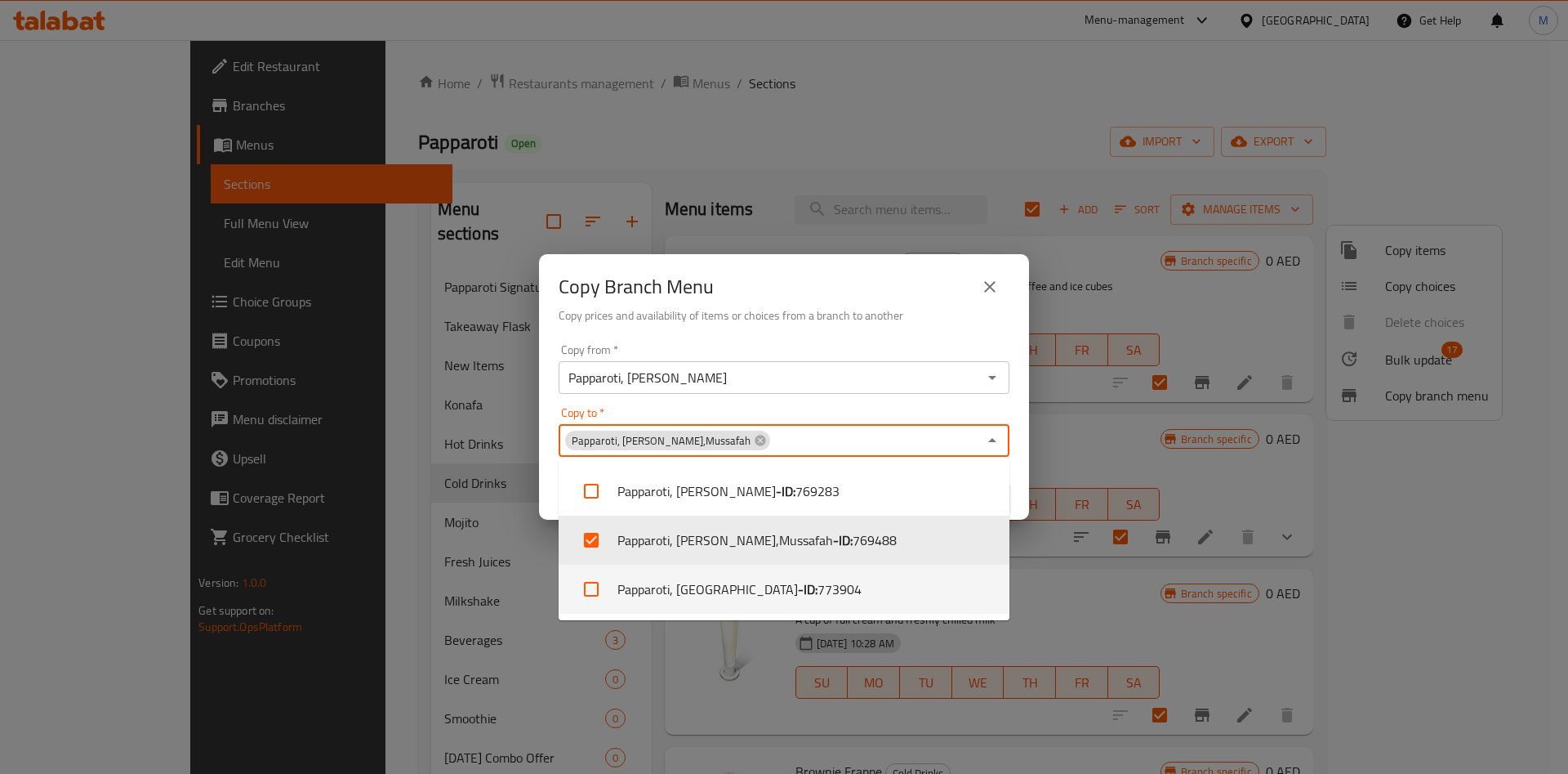
click at [603, 580] on input "checkbox" at bounding box center [591, 588] width 39 height 39
checkbox input "true"
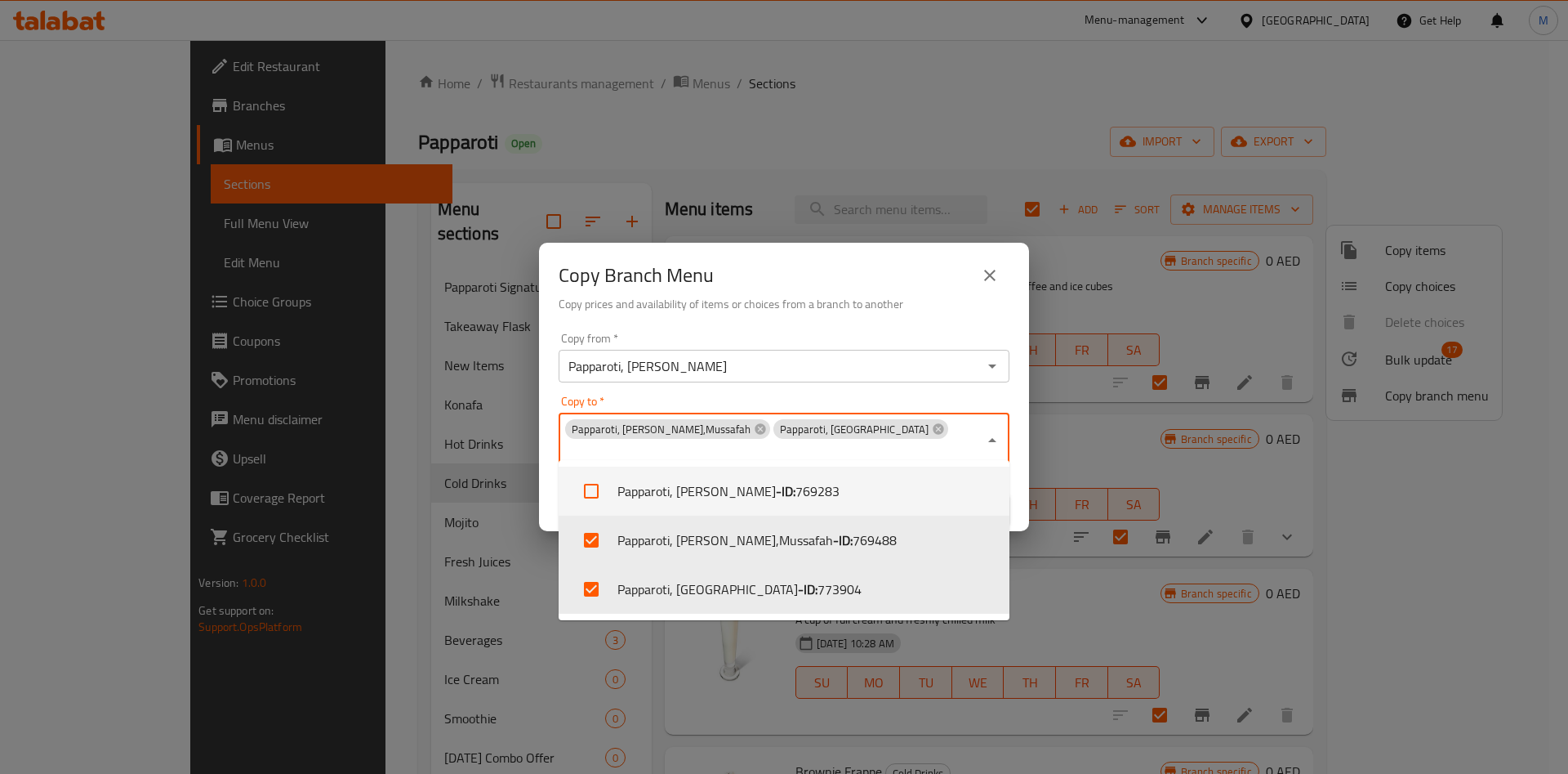
click at [875, 344] on div "Copy from   * Papparoti, Al Sarooj Copy from *" at bounding box center [784, 357] width 451 height 49
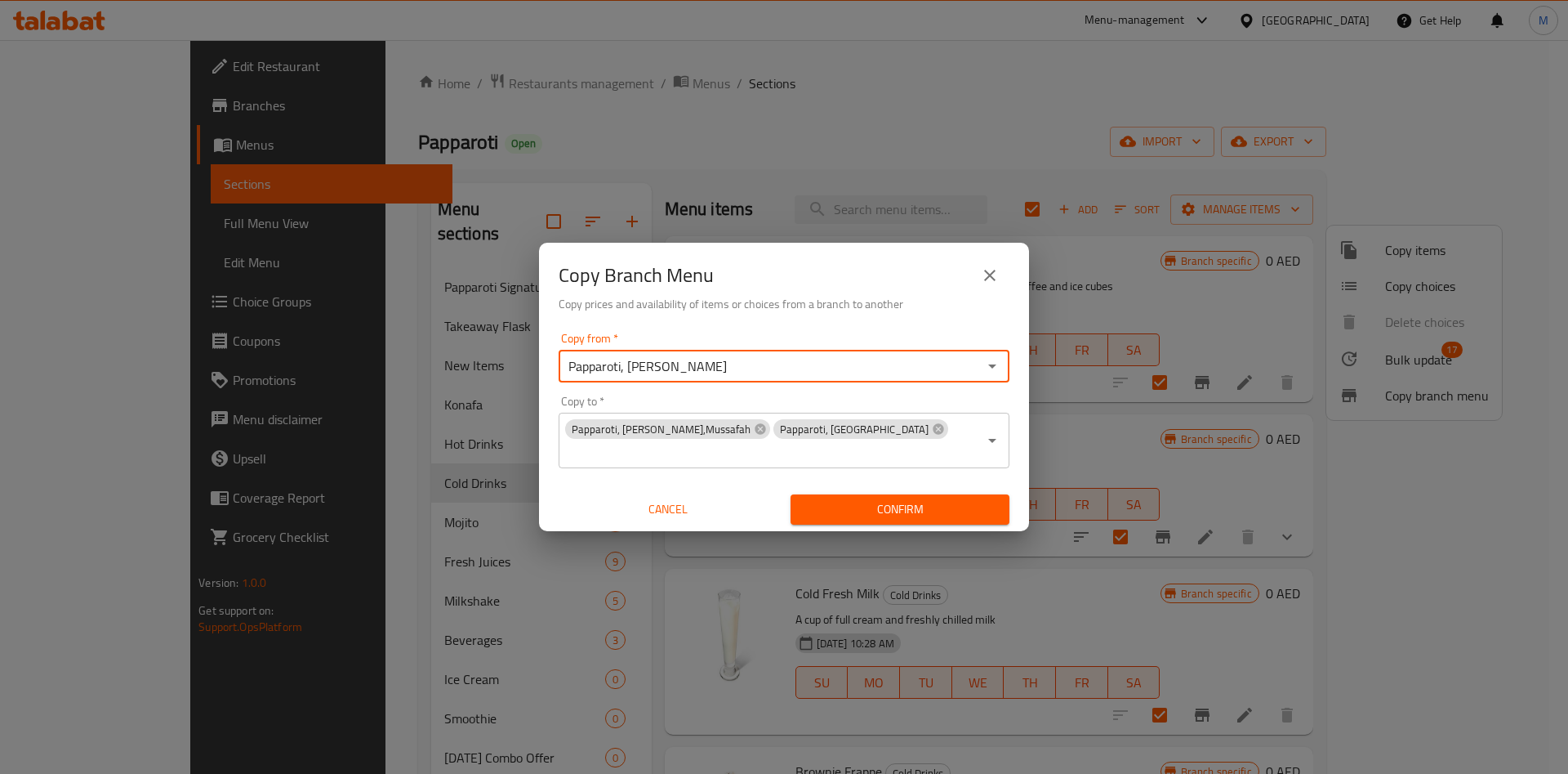
click at [872, 499] on span "Confirm" at bounding box center [900, 509] width 193 height 20
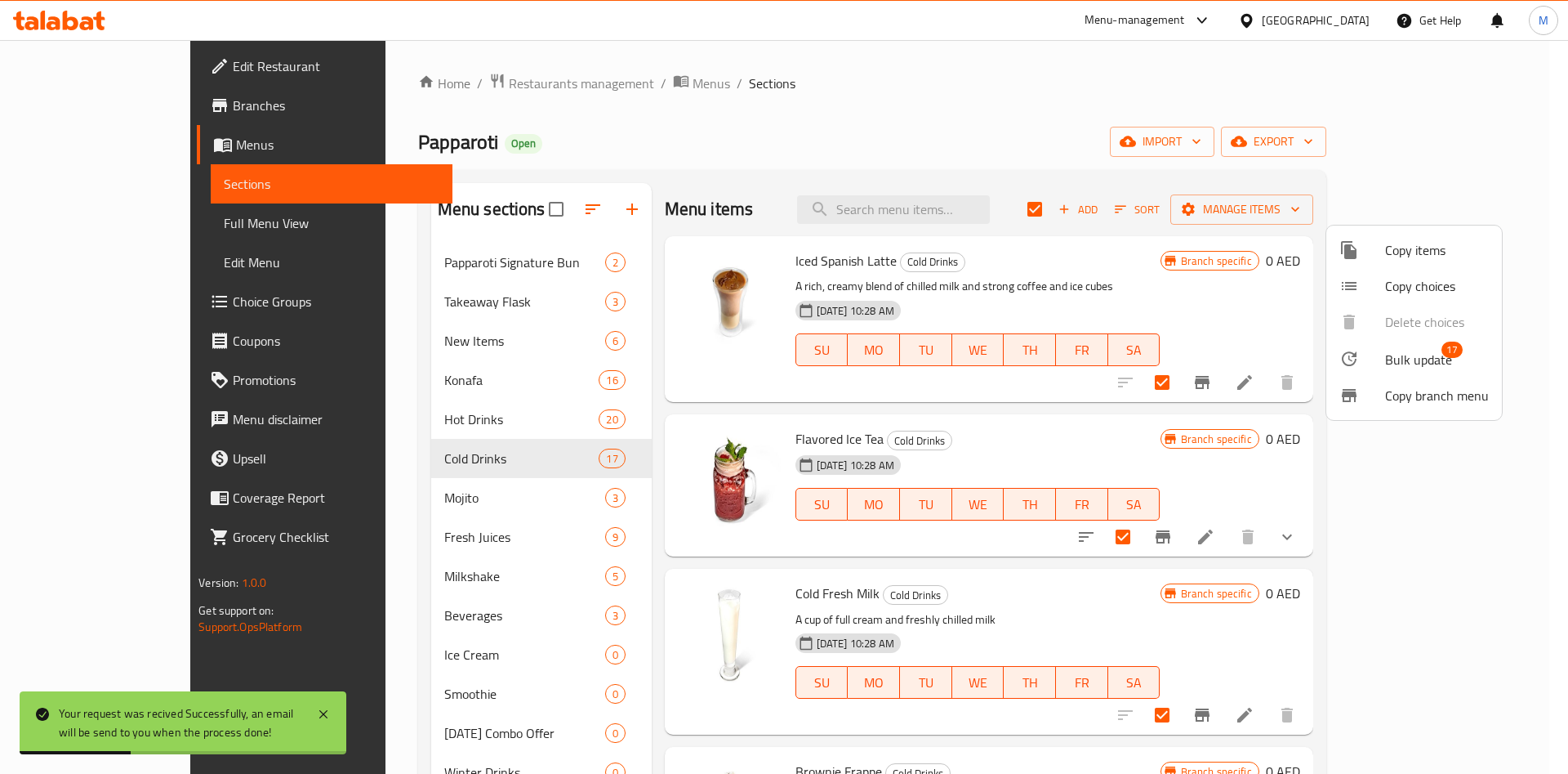
click at [286, 300] on div at bounding box center [784, 387] width 1568 height 774
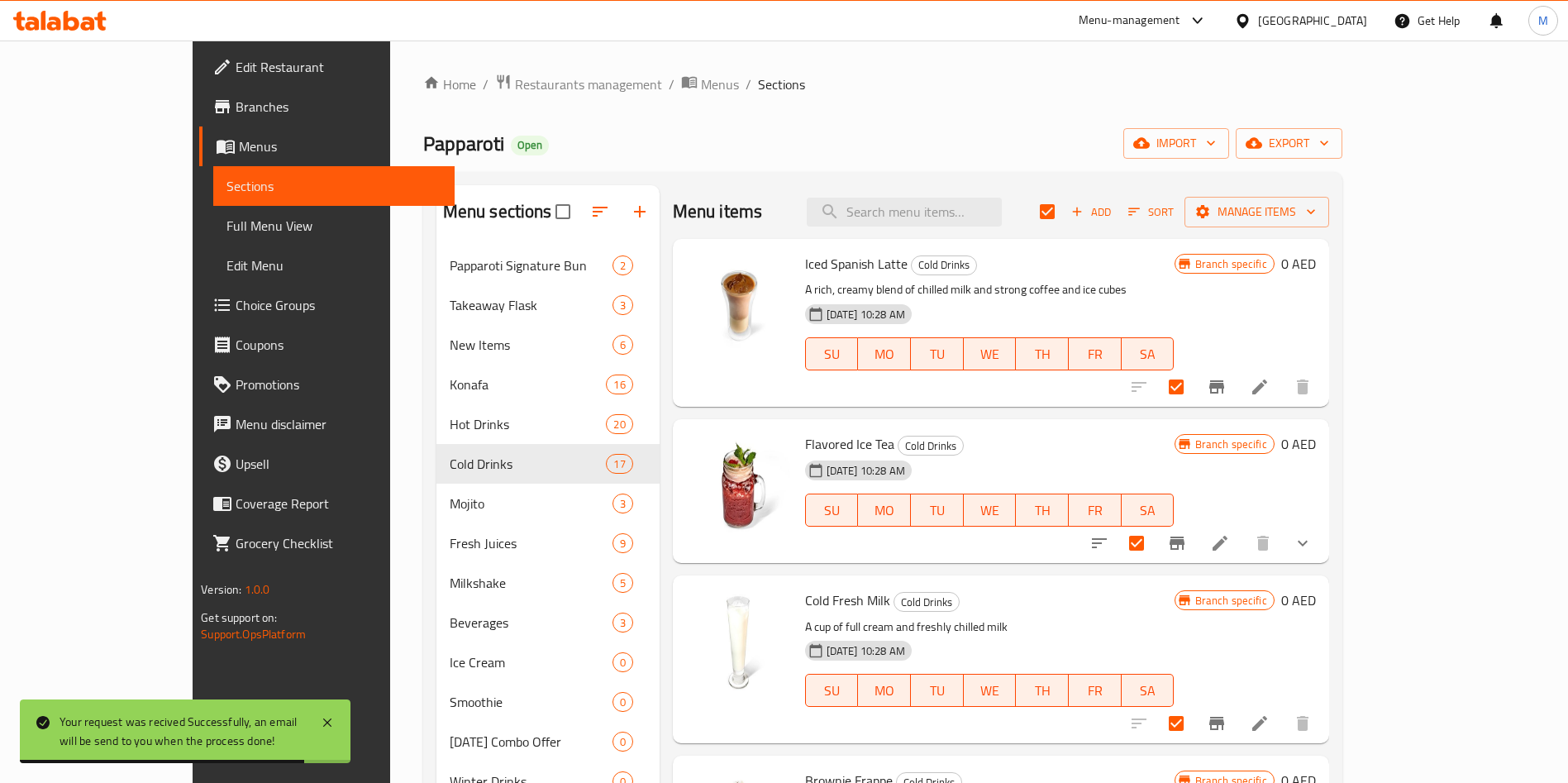
click at [1065, 215] on input "checkbox" at bounding box center [1047, 211] width 35 height 35
checkbox input "false"
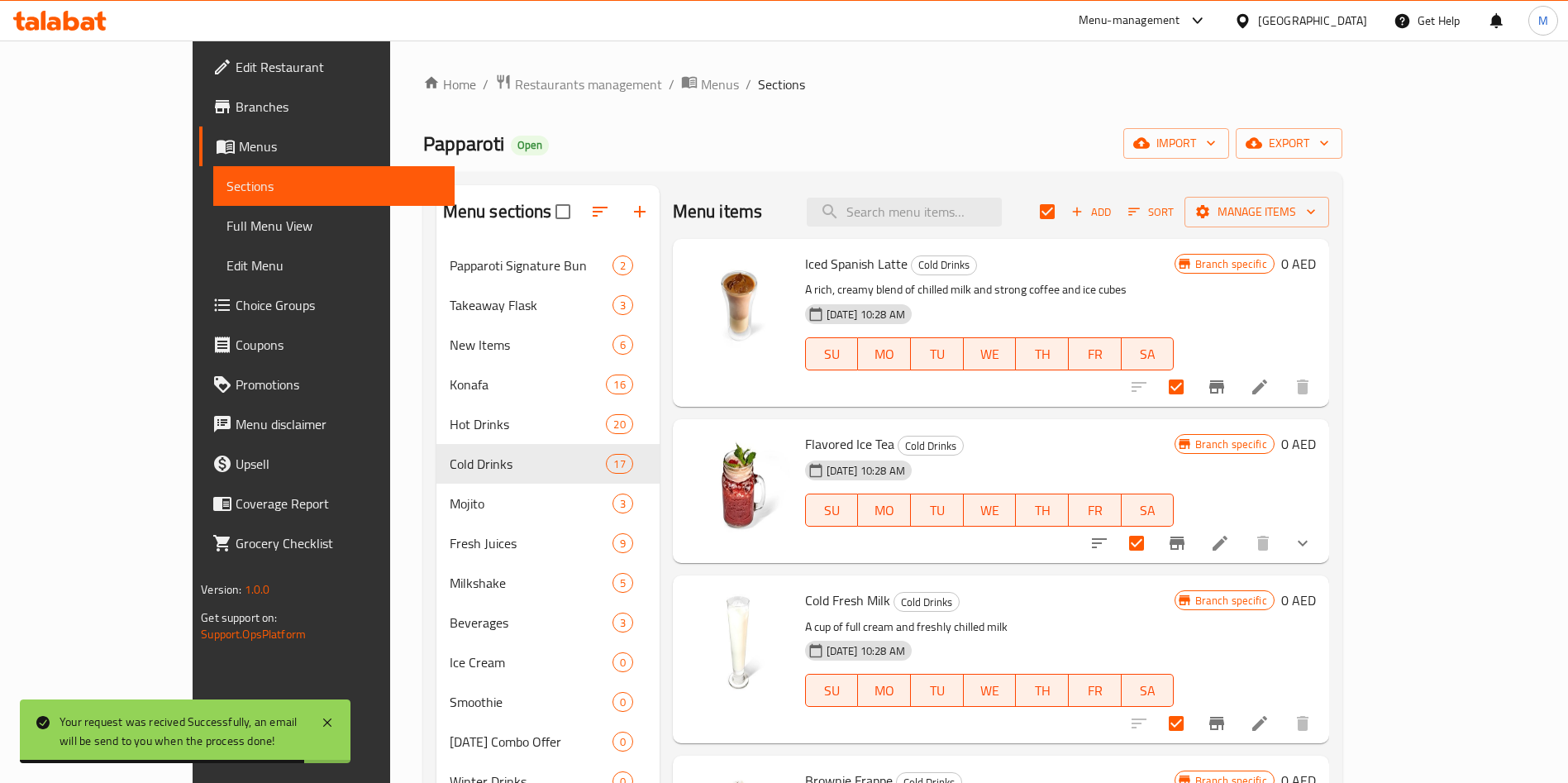
checkbox input "false"
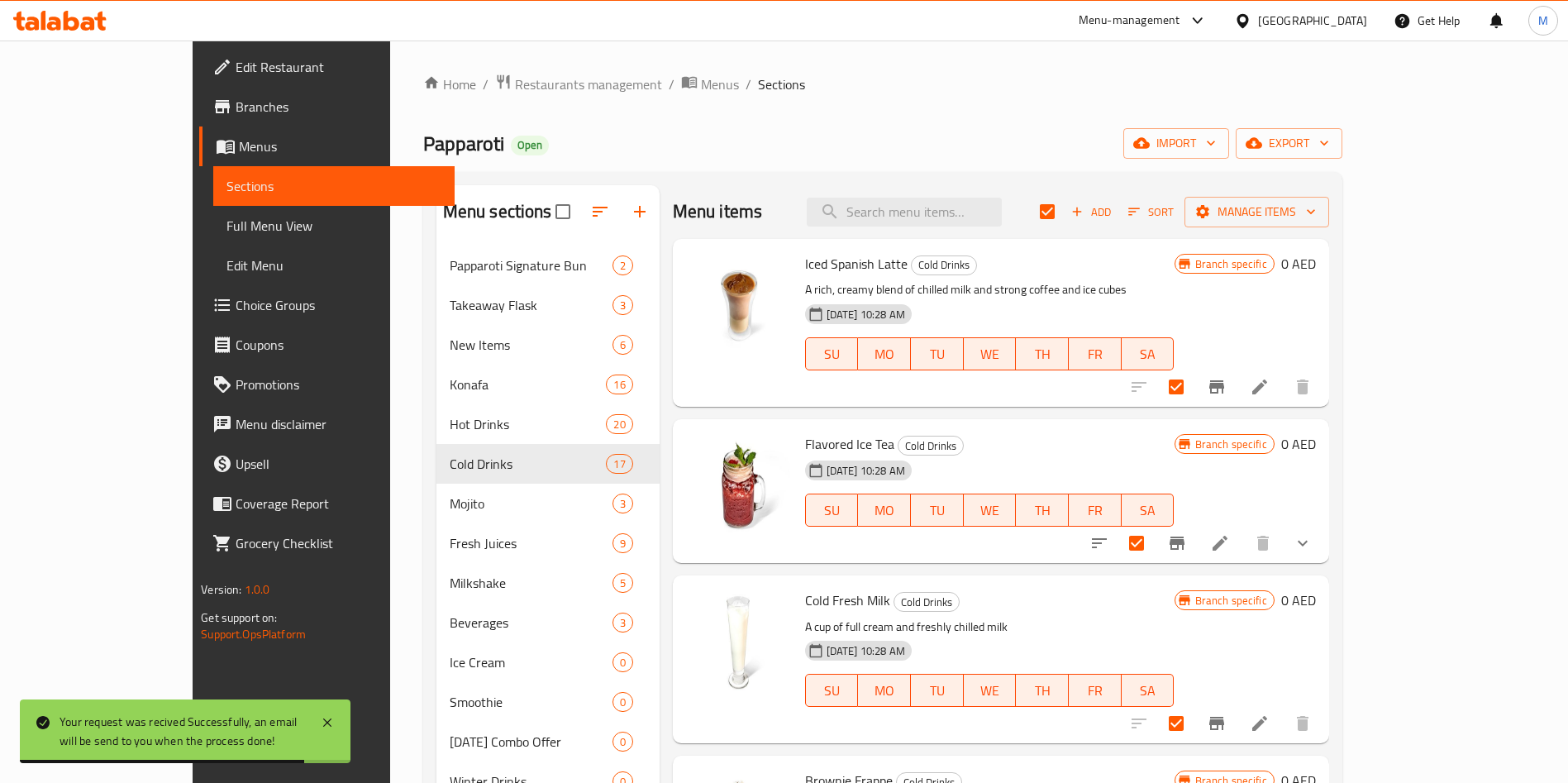
checkbox input "false"
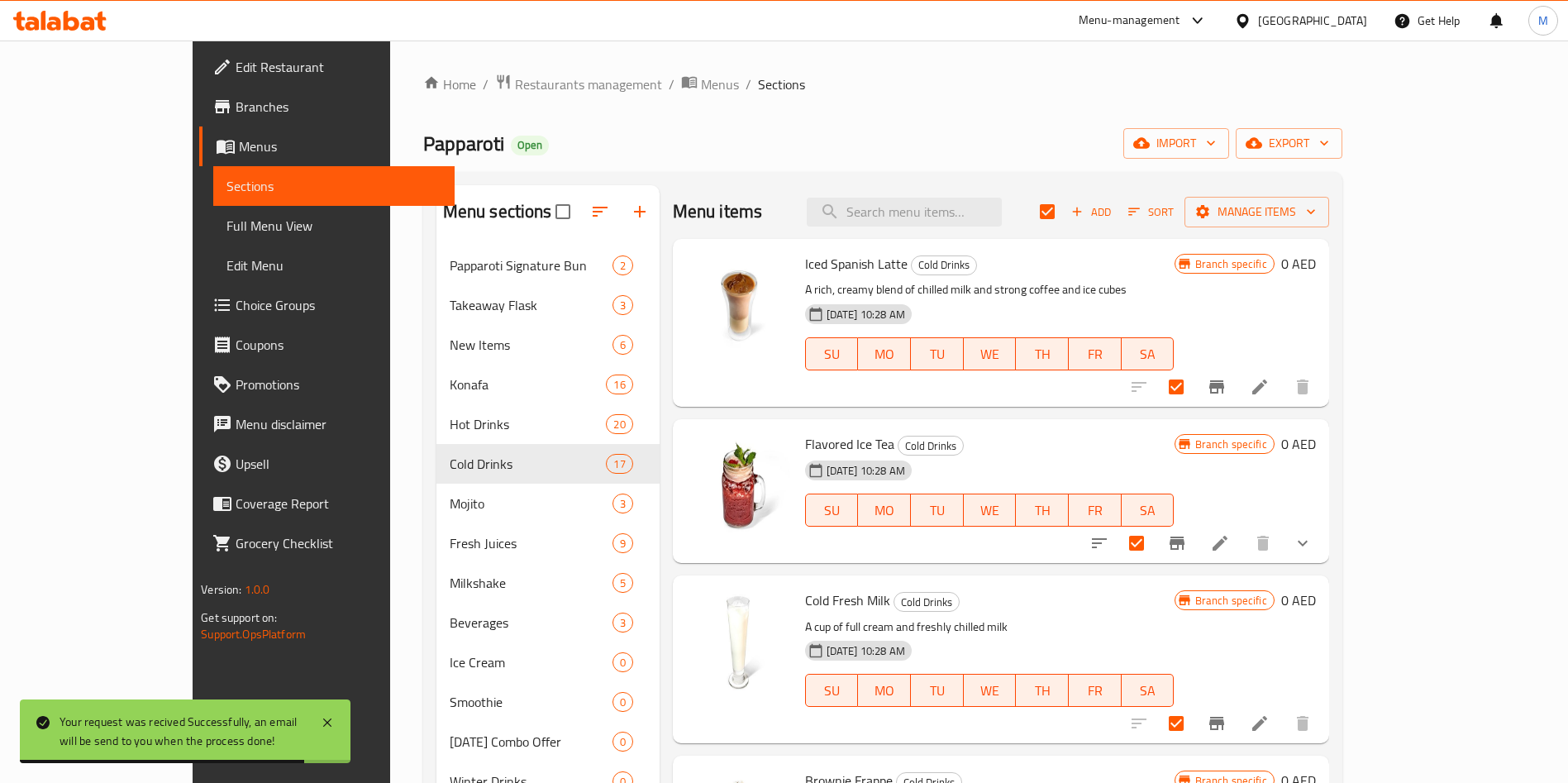
checkbox input "false"
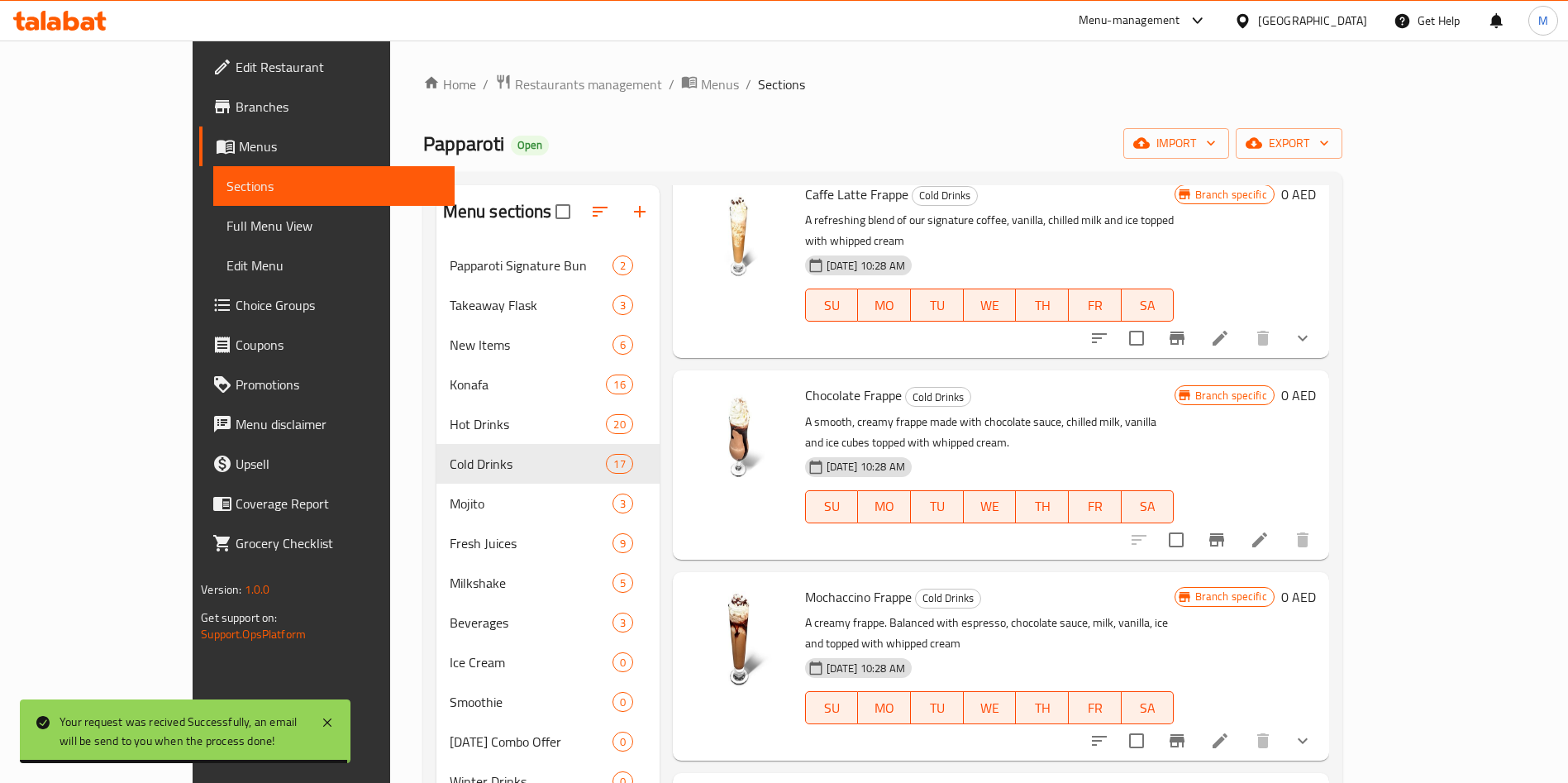
scroll to position [1081, 0]
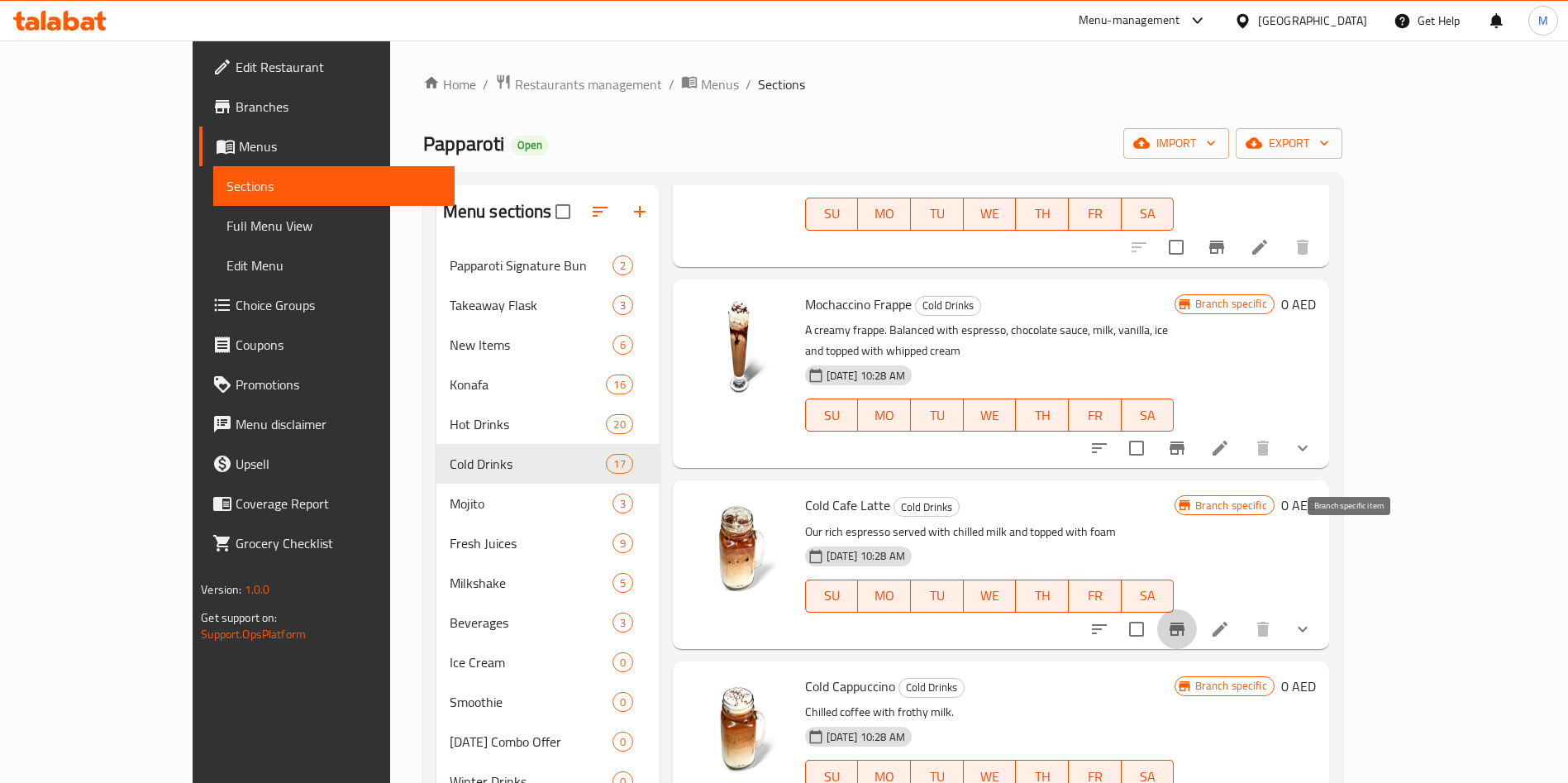
click at [1184, 622] on icon "Branch-specific-item" at bounding box center [1176, 628] width 15 height 13
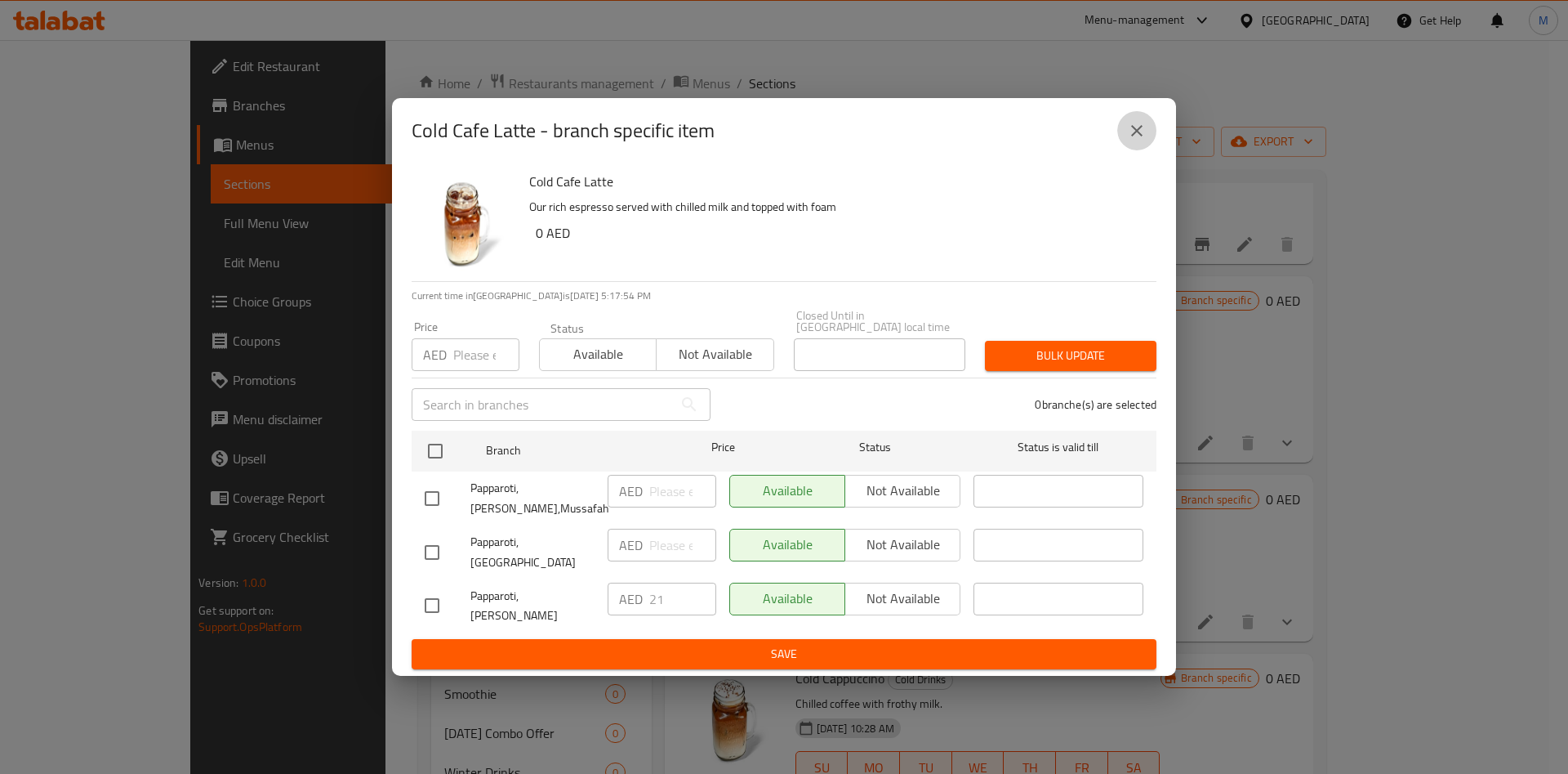
click at [1125, 150] on button "close" at bounding box center [1137, 131] width 39 height 39
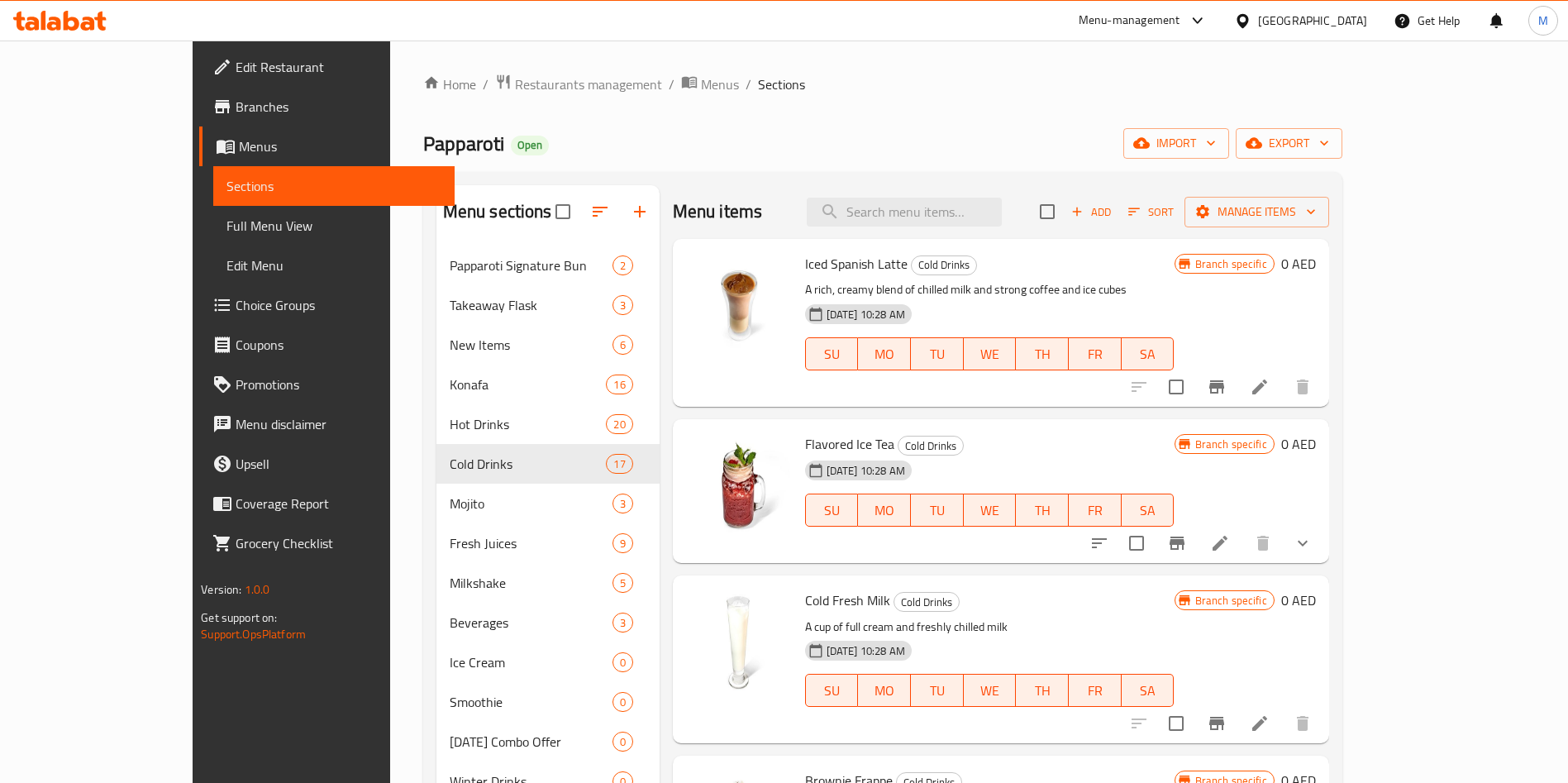
scroll to position [186, 0]
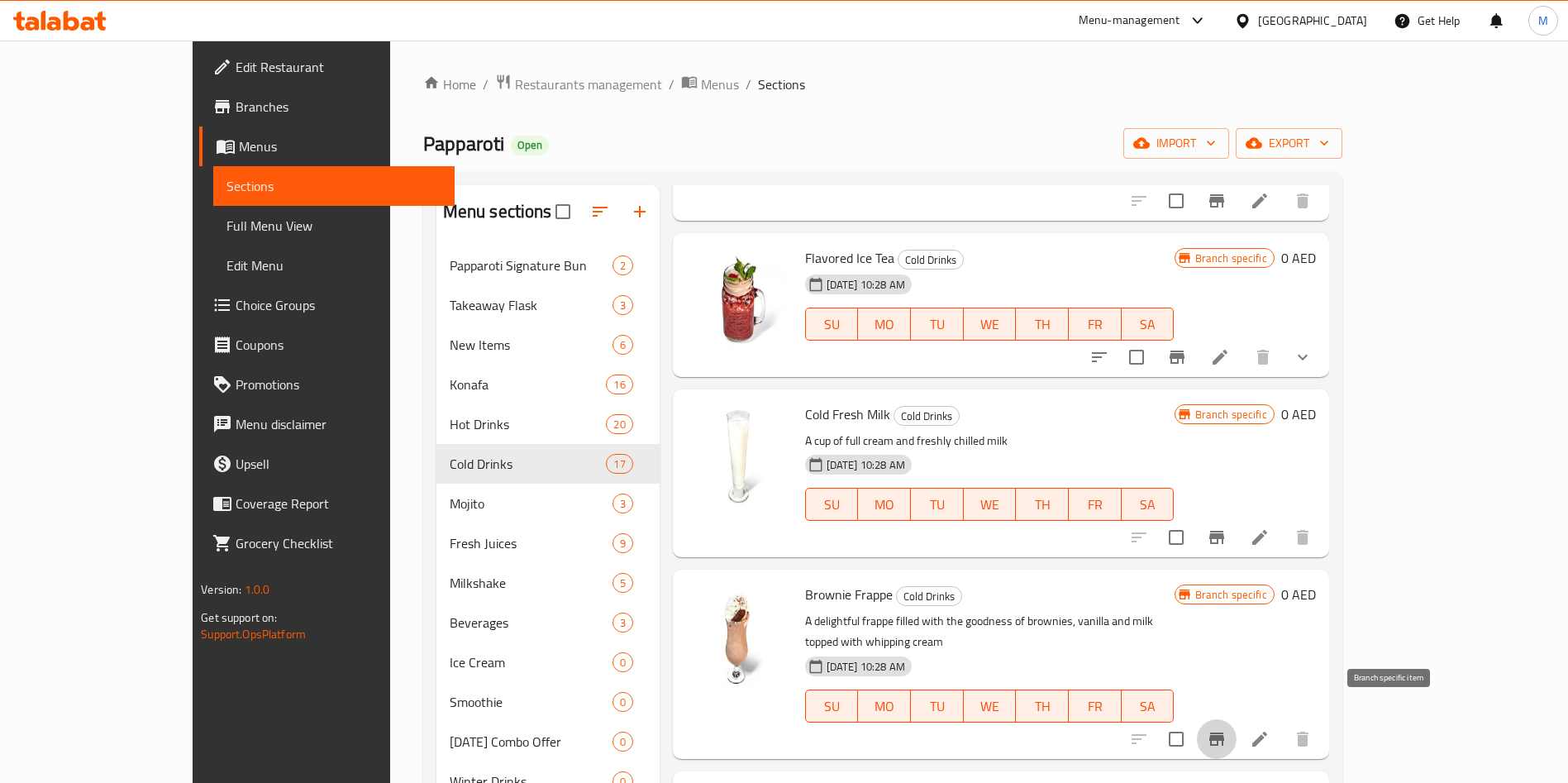
click at [1224, 732] on icon "Branch-specific-item" at bounding box center [1217, 738] width 15 height 13
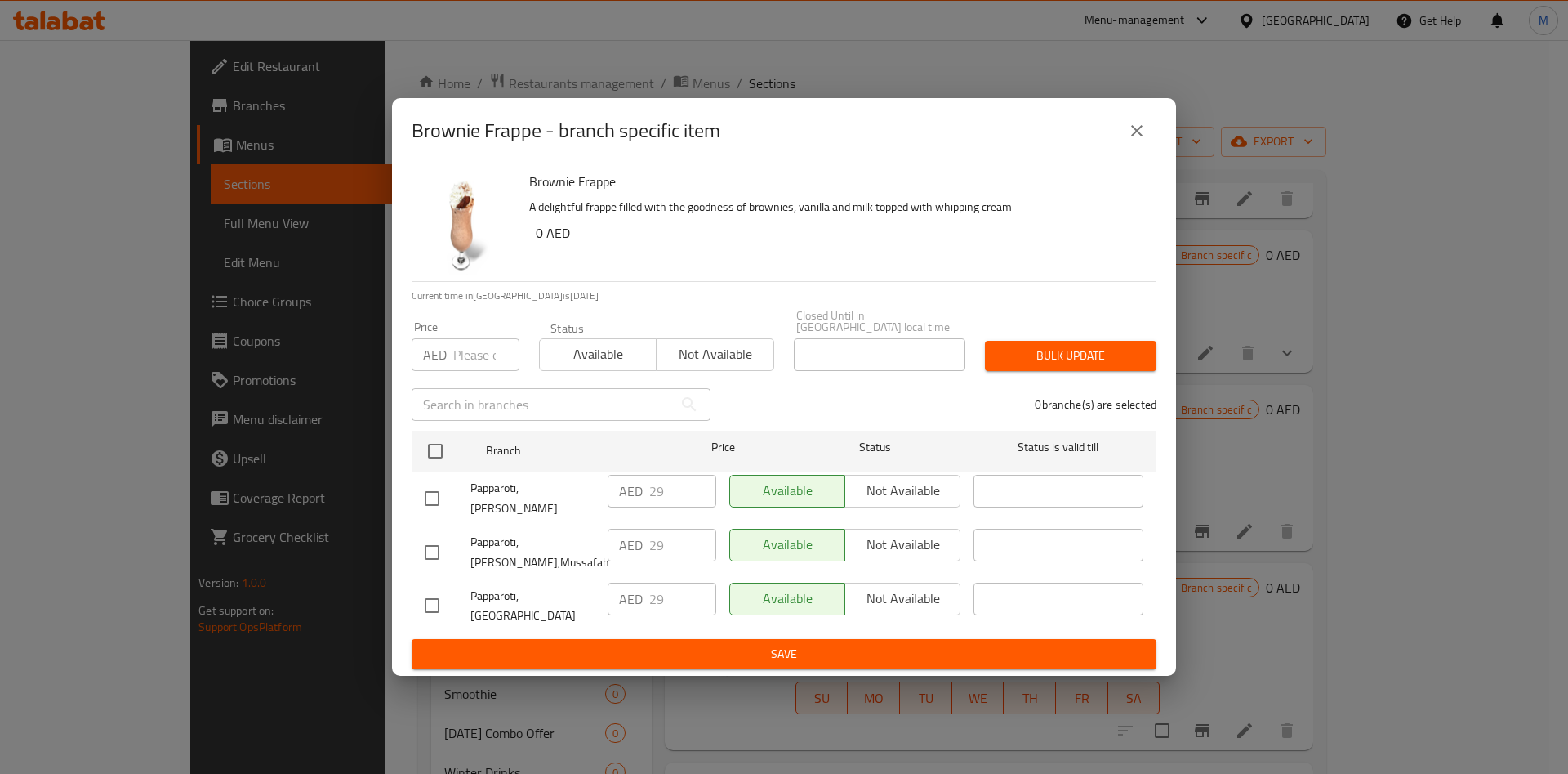
click at [1231, 513] on div "Brownie Frappe - branch specific item Brownie Frappe A delightful frappe filled…" at bounding box center [784, 387] width 1568 height 774
click at [1139, 140] on icon "close" at bounding box center [1137, 131] width 19 height 19
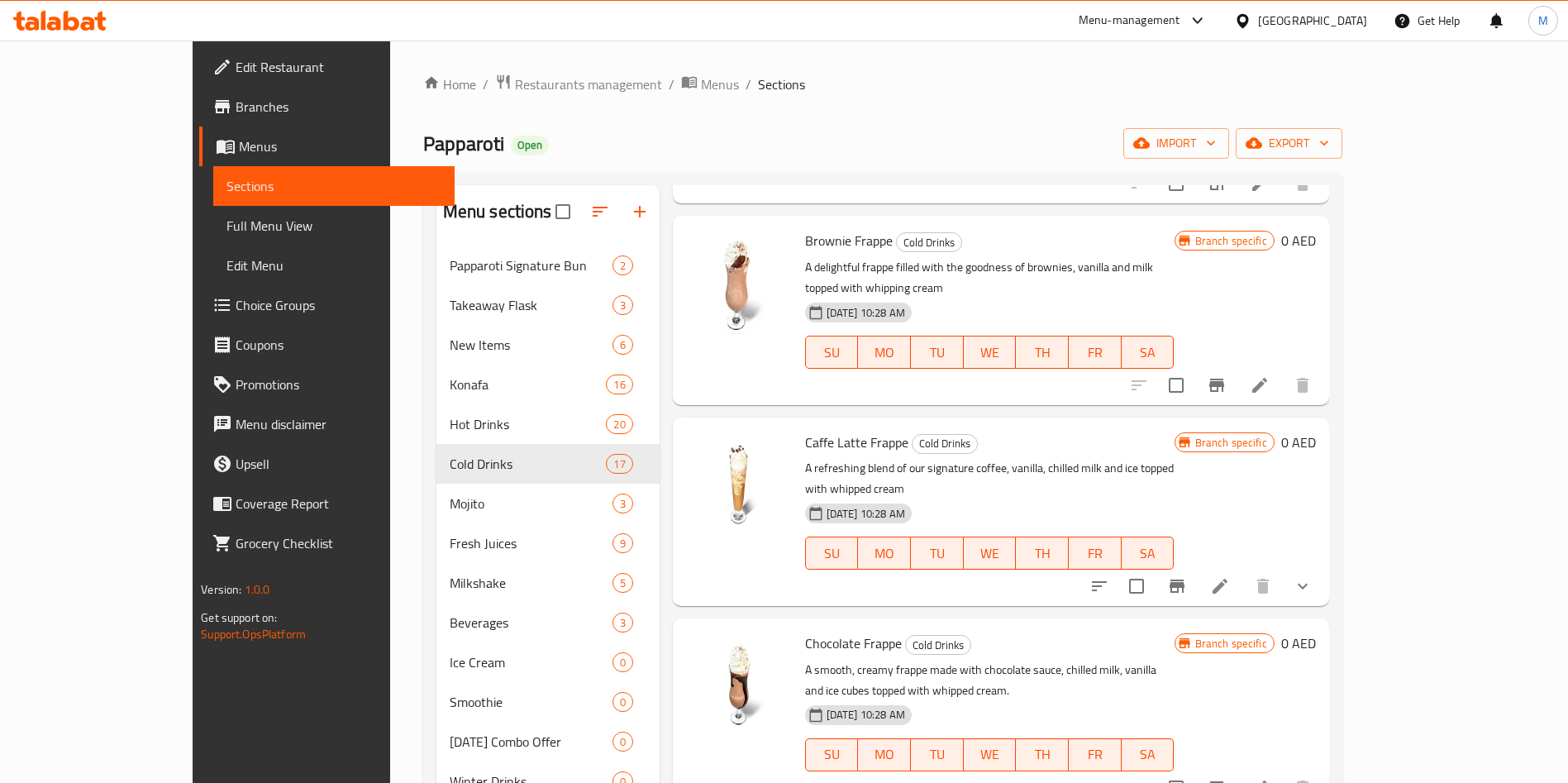
scroll to position [541, 0]
click at [1187, 576] on icon "Branch-specific-item" at bounding box center [1177, 585] width 20 height 20
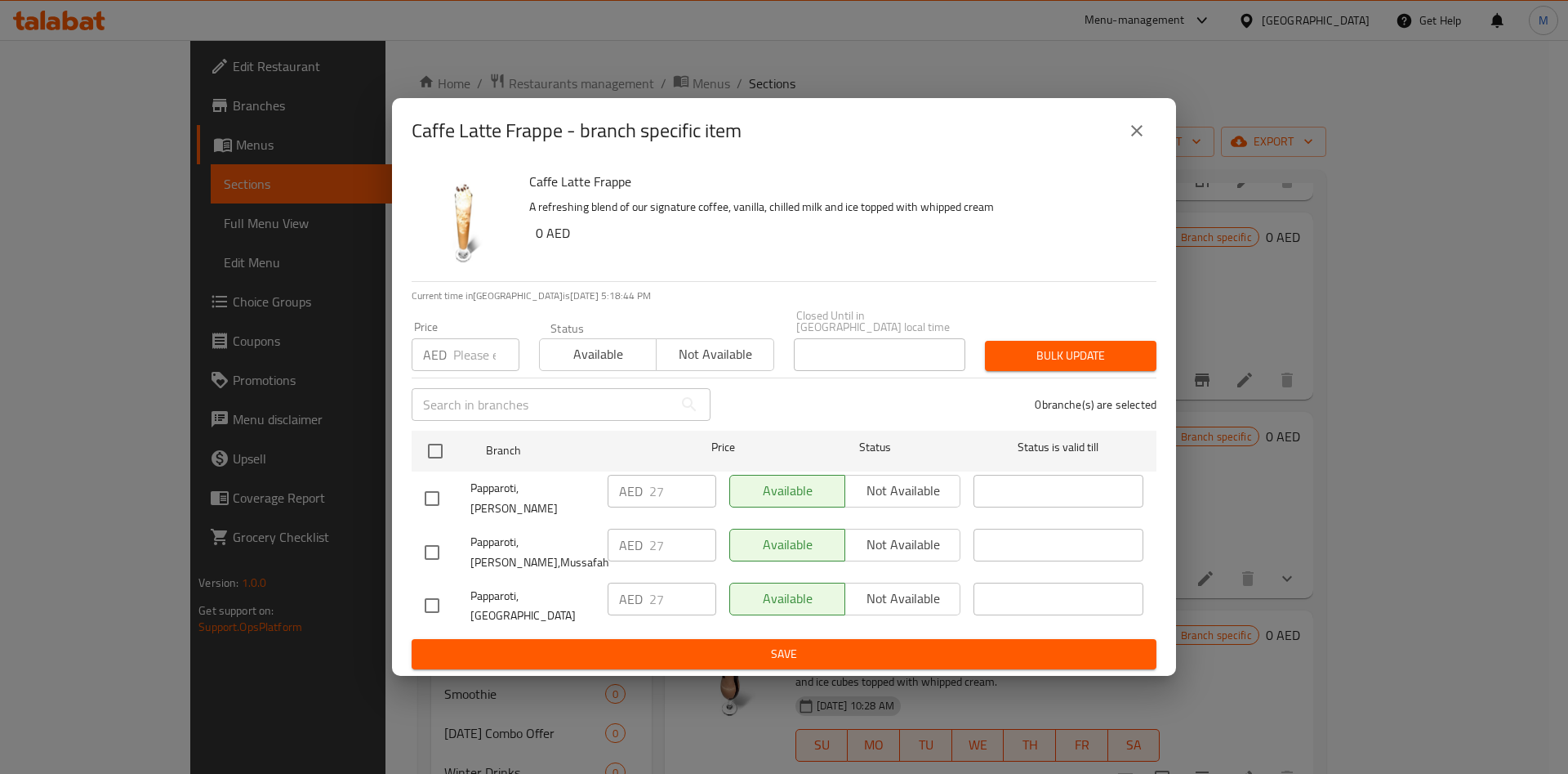
click at [1142, 136] on icon "close" at bounding box center [1137, 130] width 11 height 11
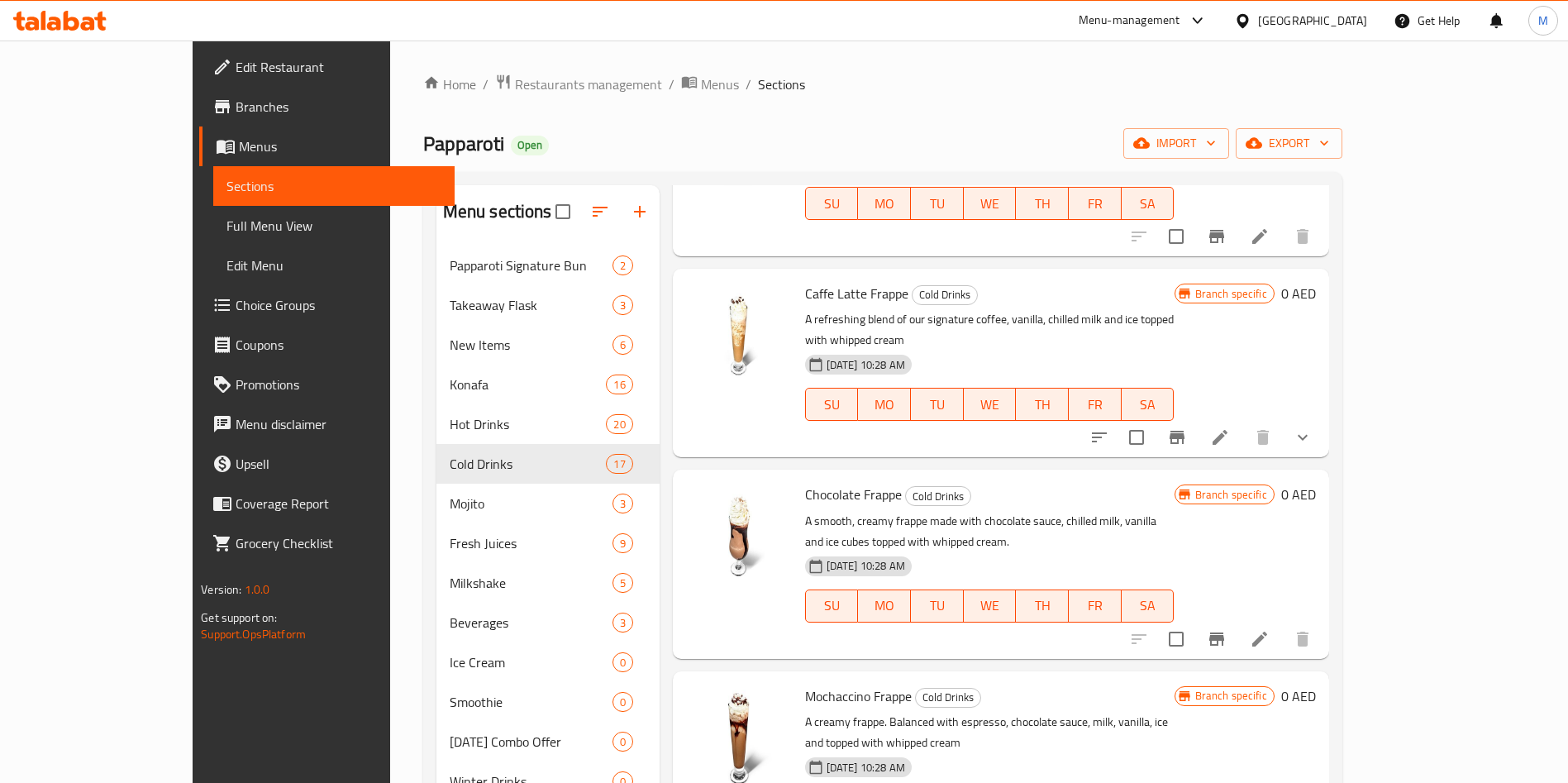
scroll to position [692, 0]
click at [1227, 626] on icon "Branch-specific-item" at bounding box center [1217, 636] width 20 height 20
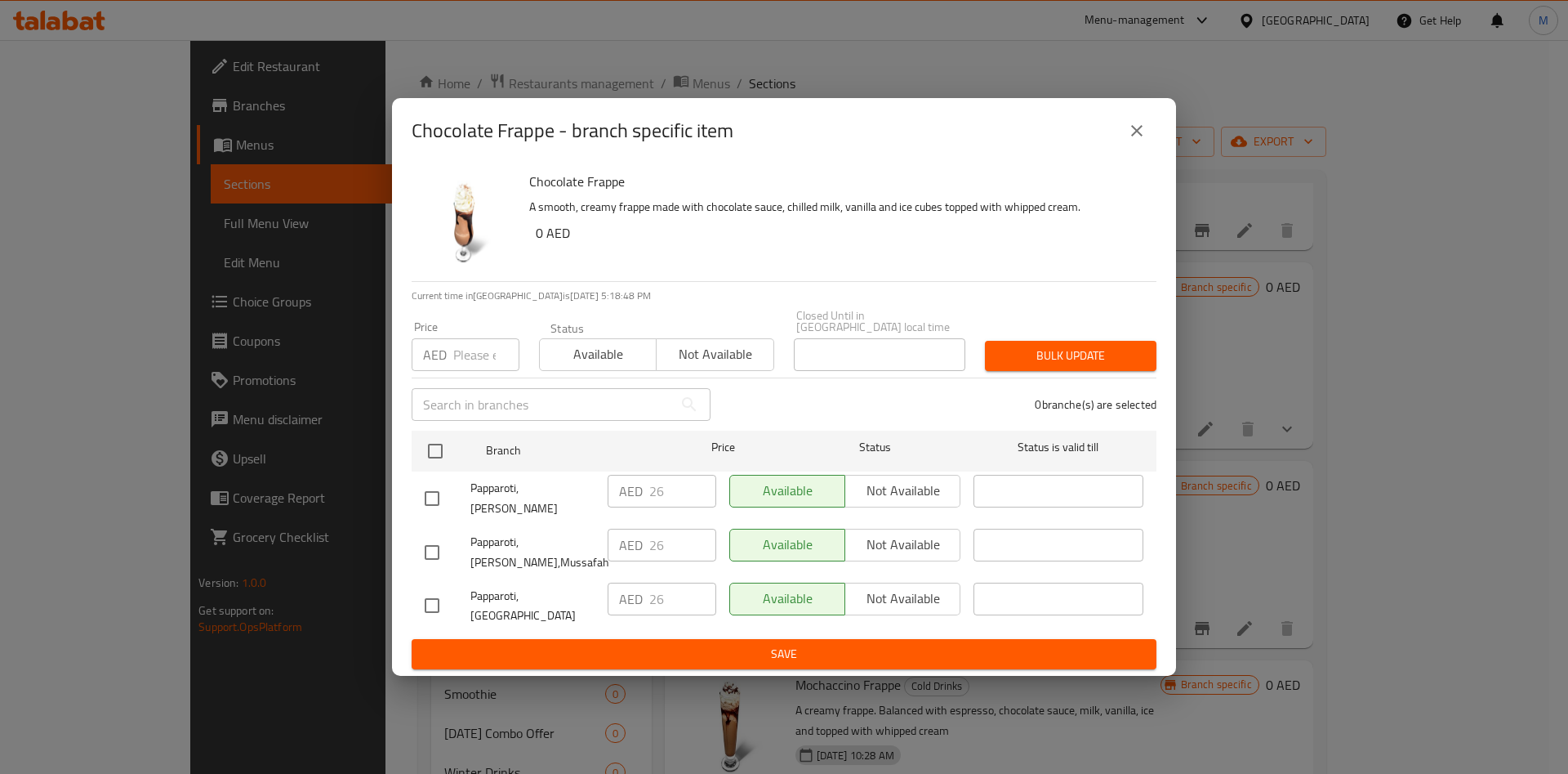
click at [1140, 136] on icon "close" at bounding box center [1137, 130] width 11 height 11
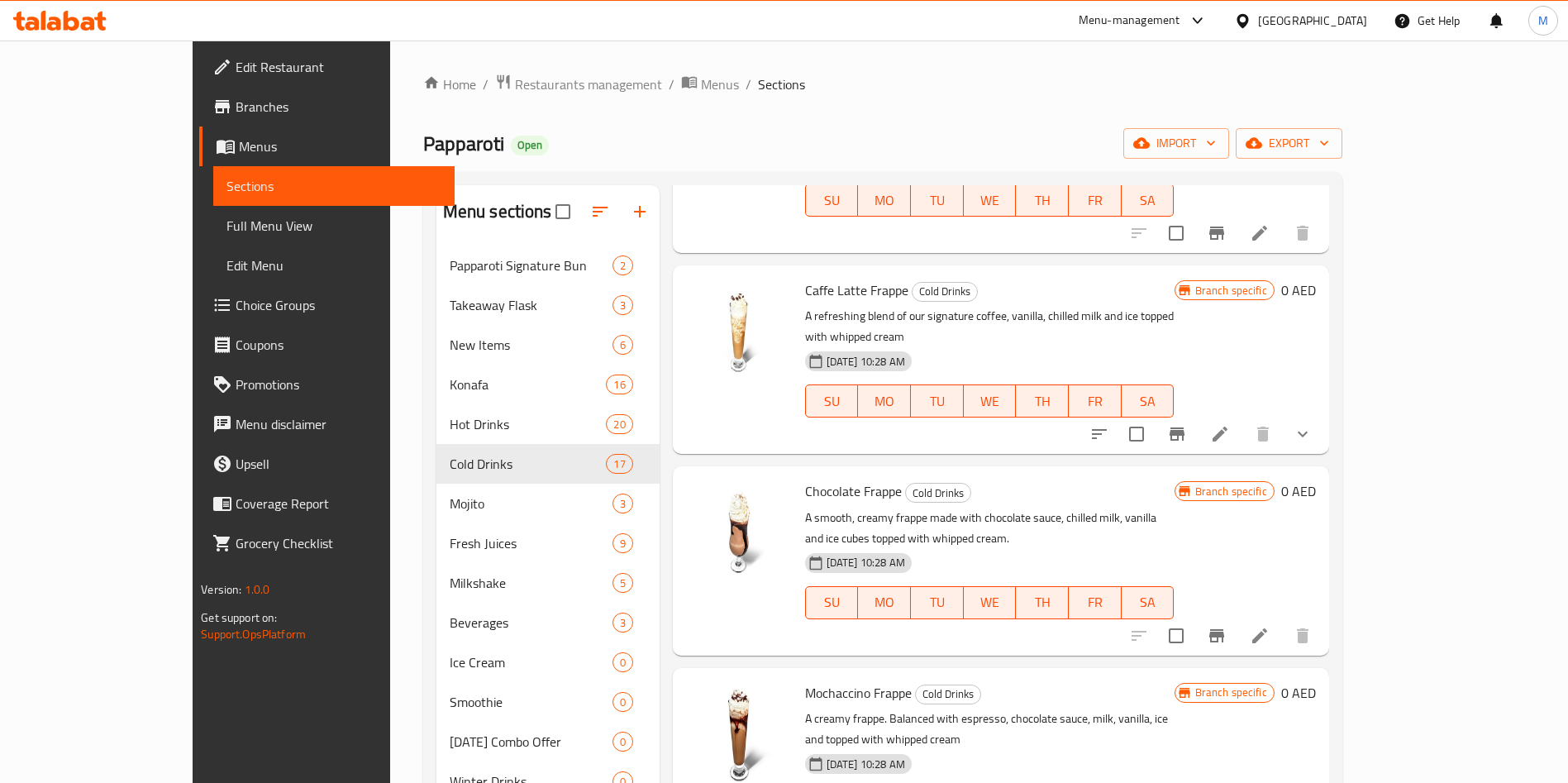
scroll to position [883, 0]
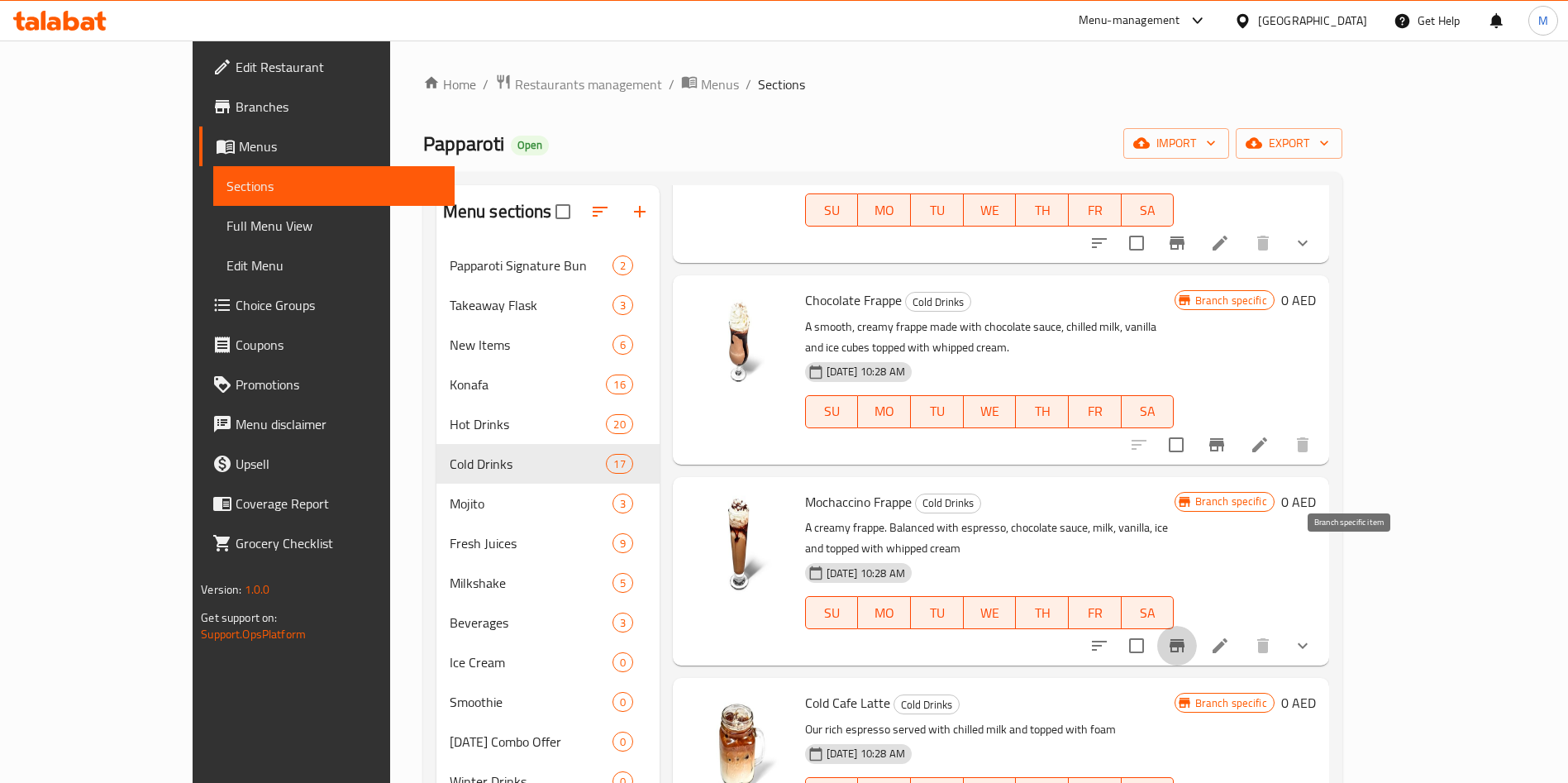
click at [1184, 639] on icon "Branch-specific-item" at bounding box center [1176, 645] width 15 height 13
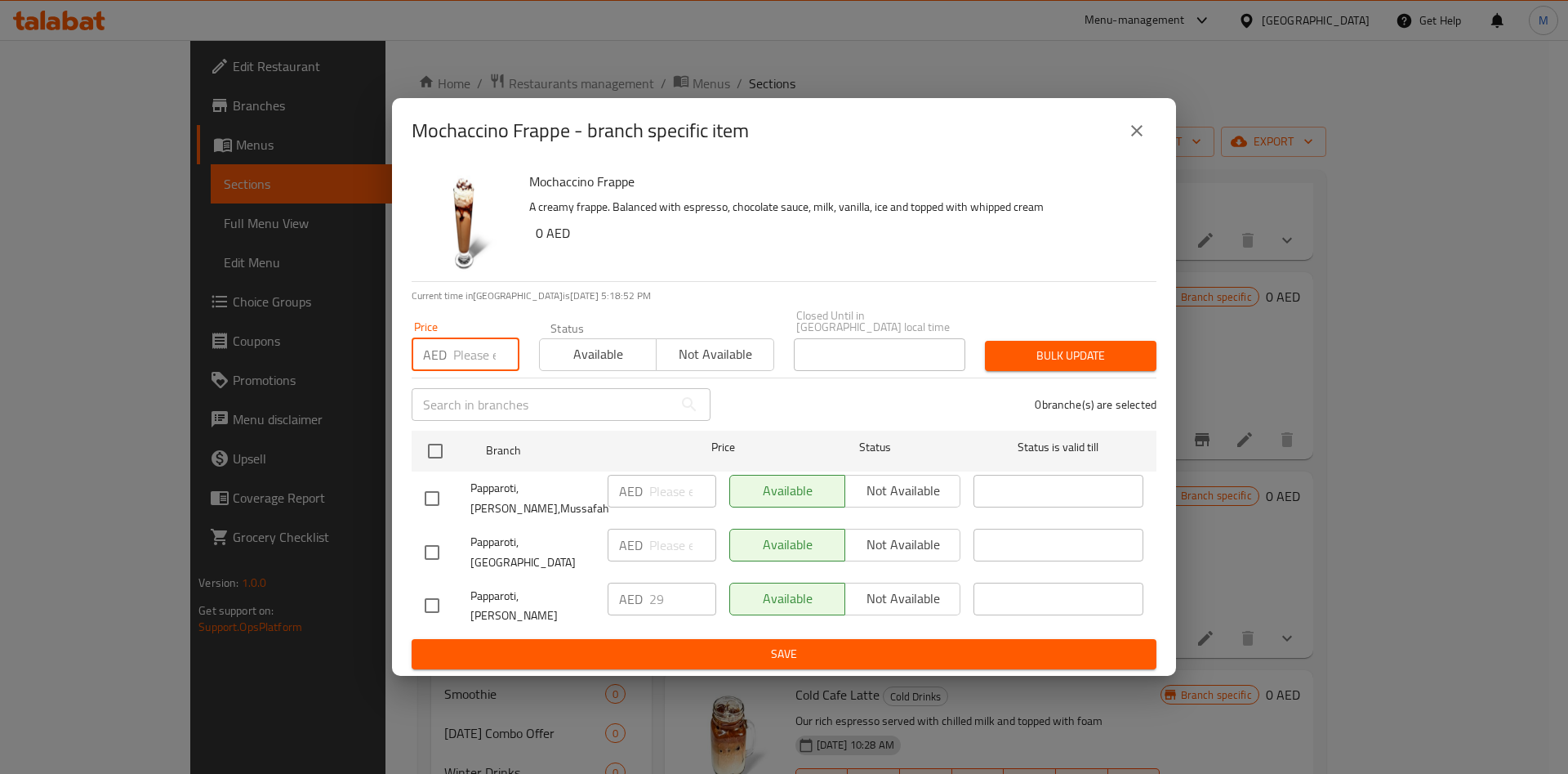
click at [462, 370] on input "number" at bounding box center [486, 354] width 66 height 33
type input "29"
click at [437, 468] on input "checkbox" at bounding box center [435, 451] width 34 height 34
checkbox input "true"
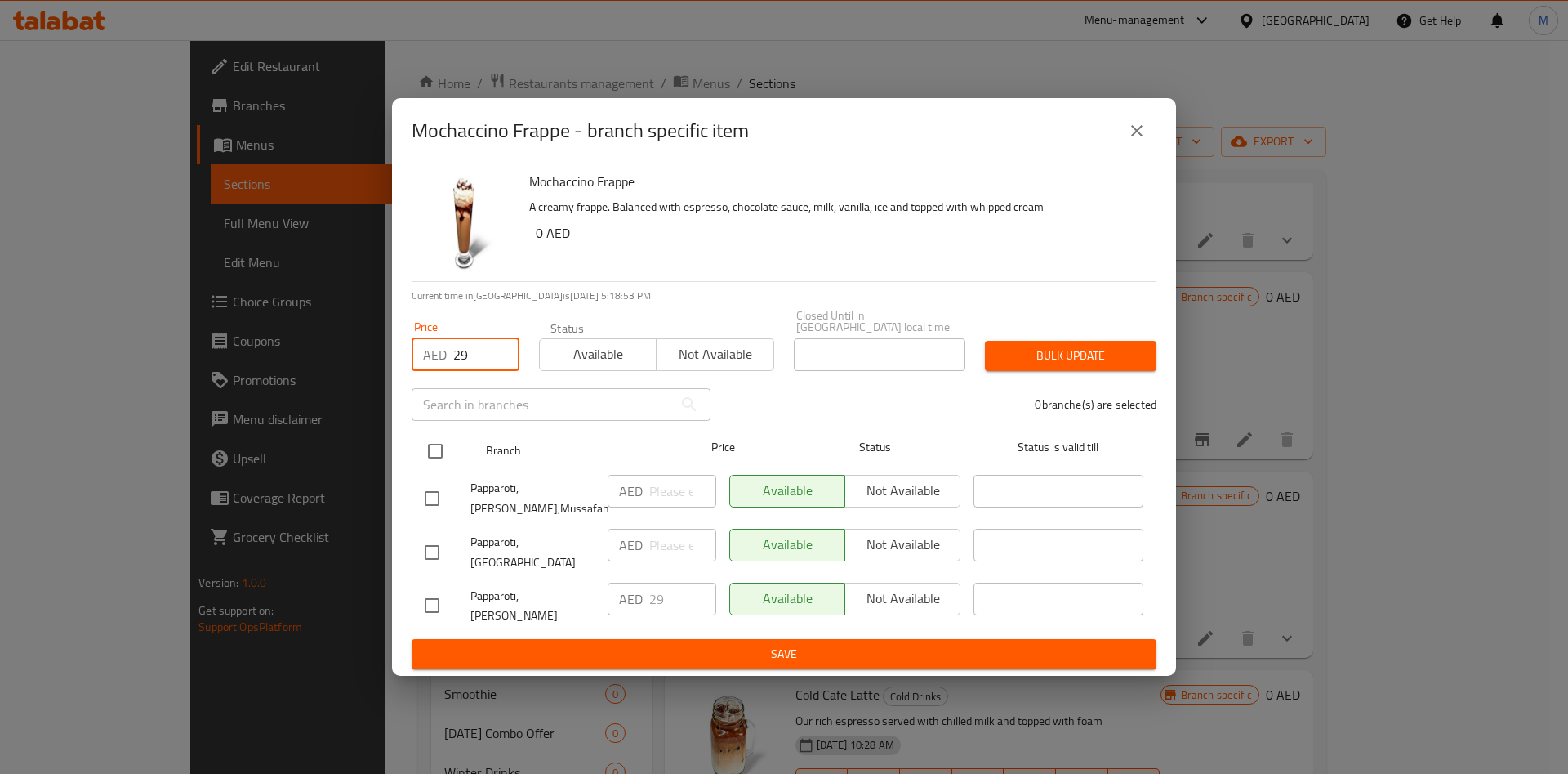
checkbox input "true"
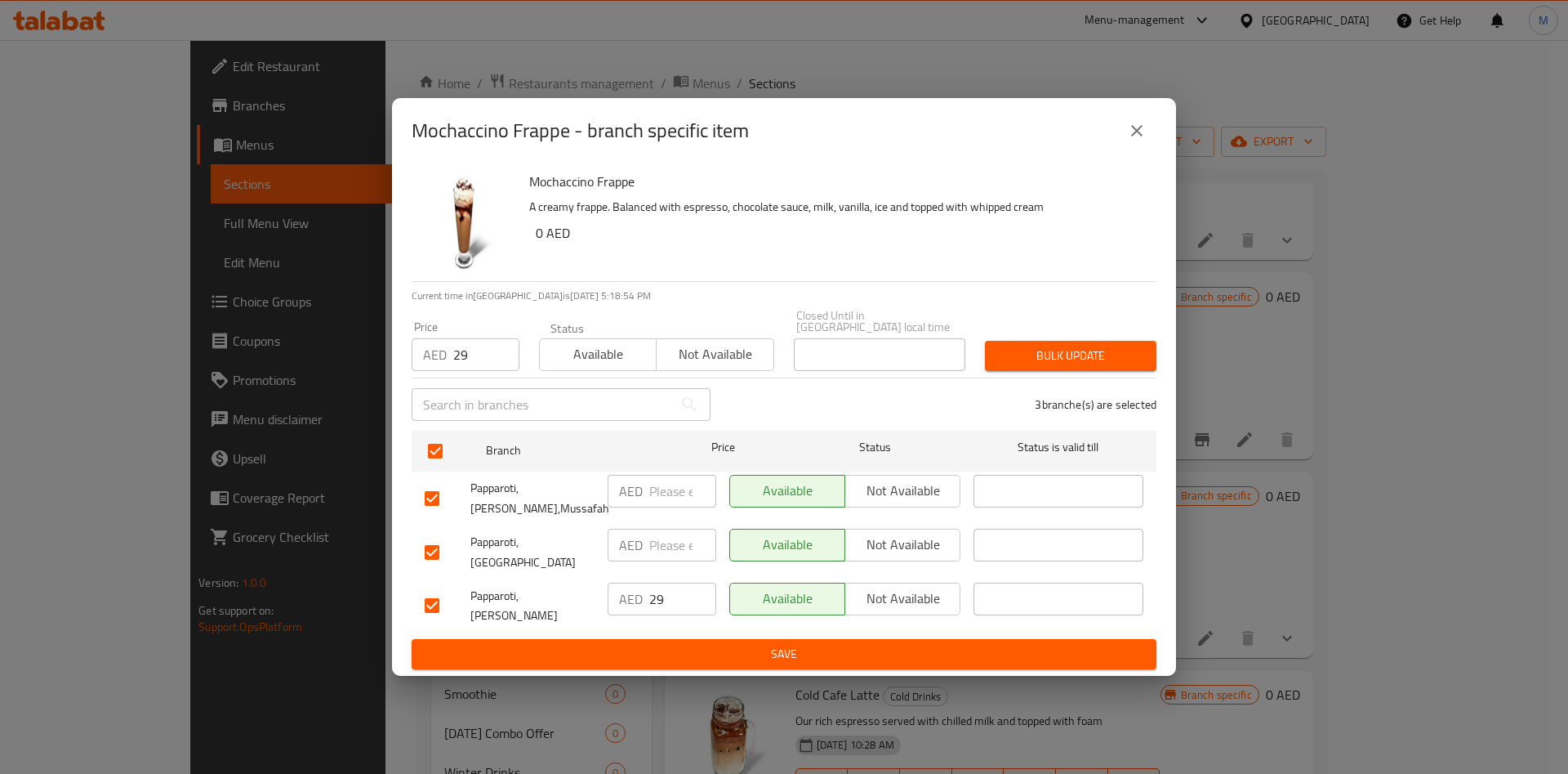
click at [1068, 366] on span "Bulk update" at bounding box center [1071, 355] width 146 height 20
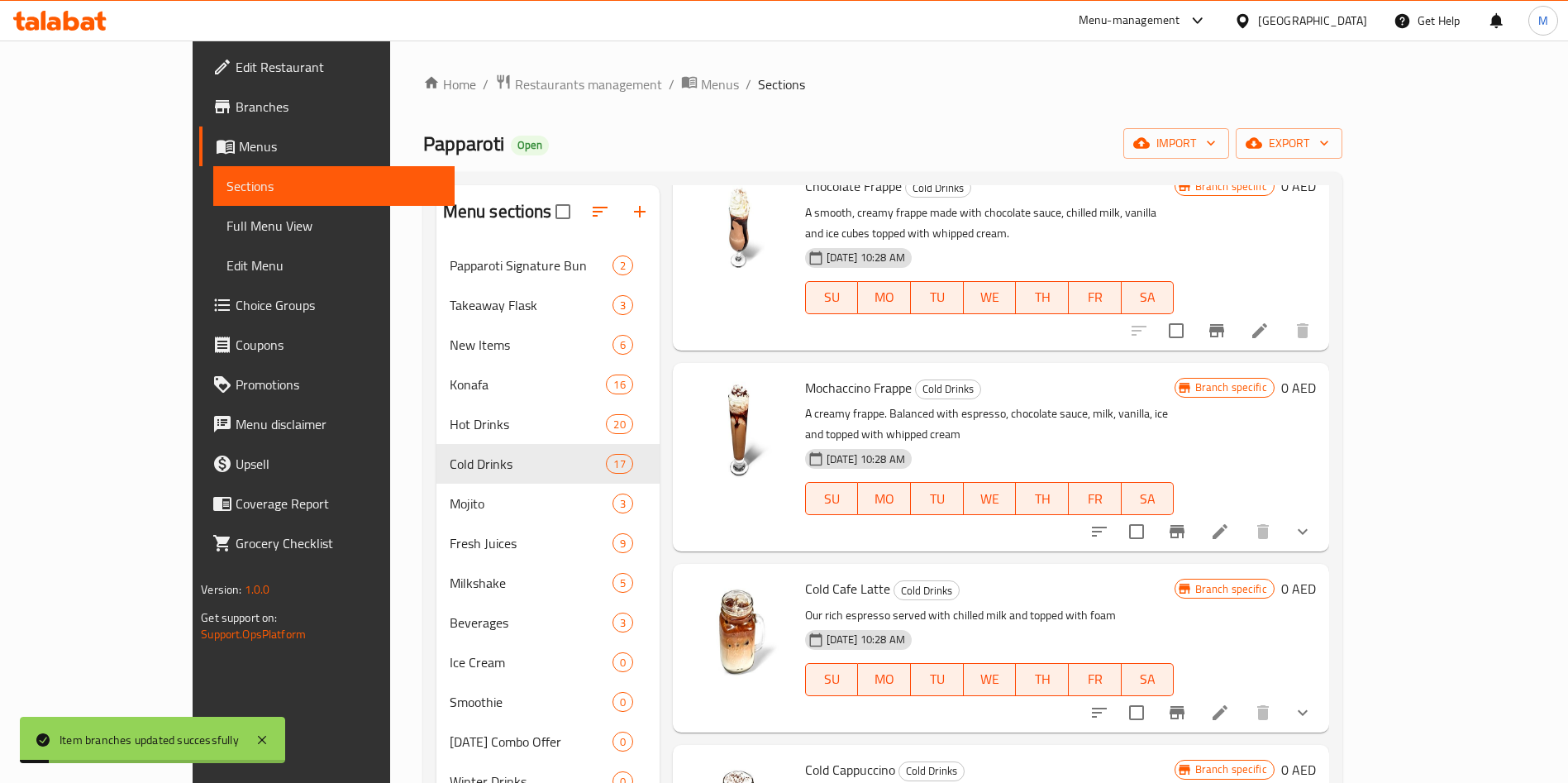
scroll to position [999, 0]
click at [1184, 703] on icon "Branch-specific-item" at bounding box center [1176, 710] width 15 height 13
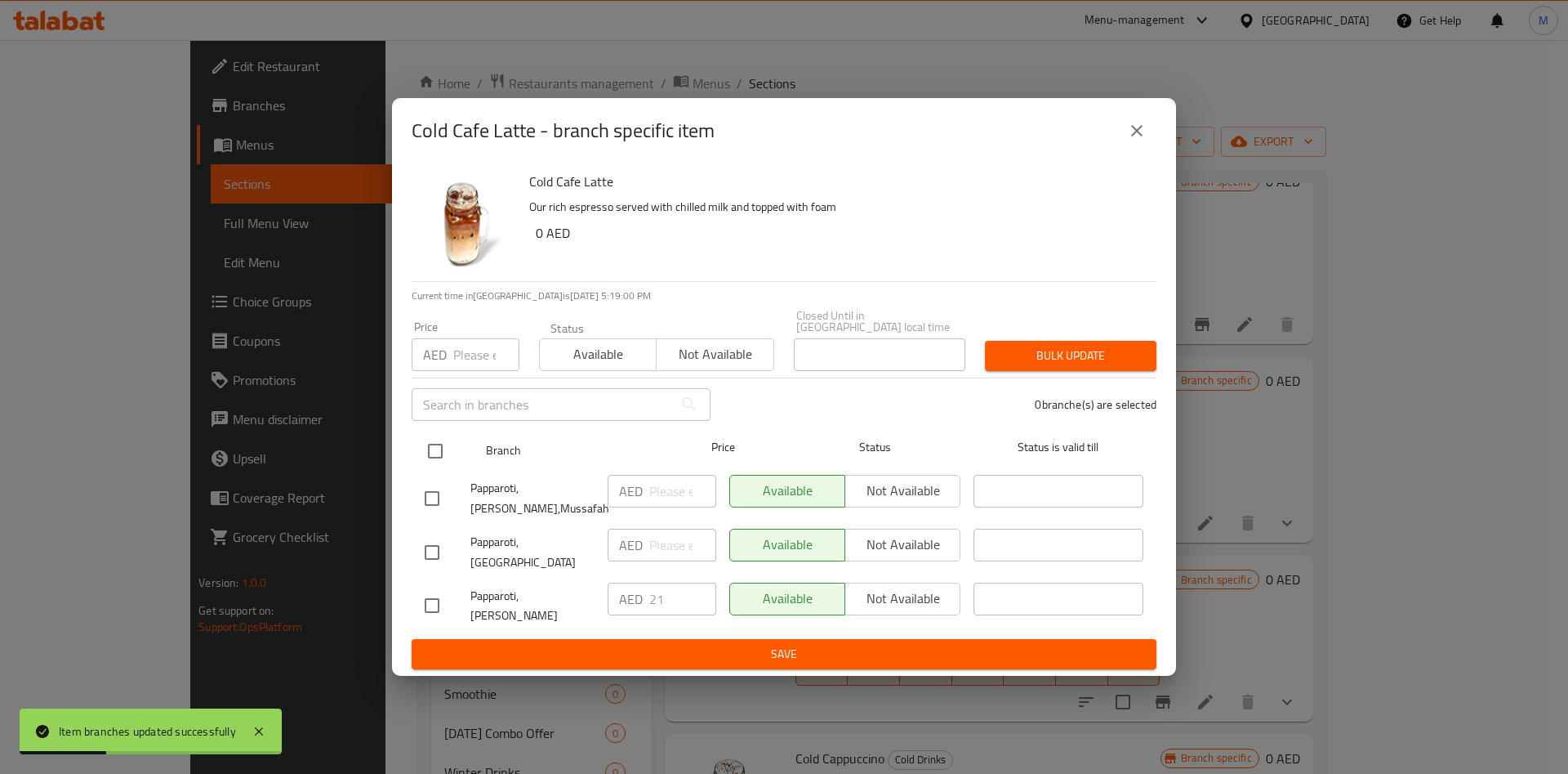
click at [433, 459] on input "checkbox" at bounding box center [435, 451] width 34 height 34
checkbox input "true"
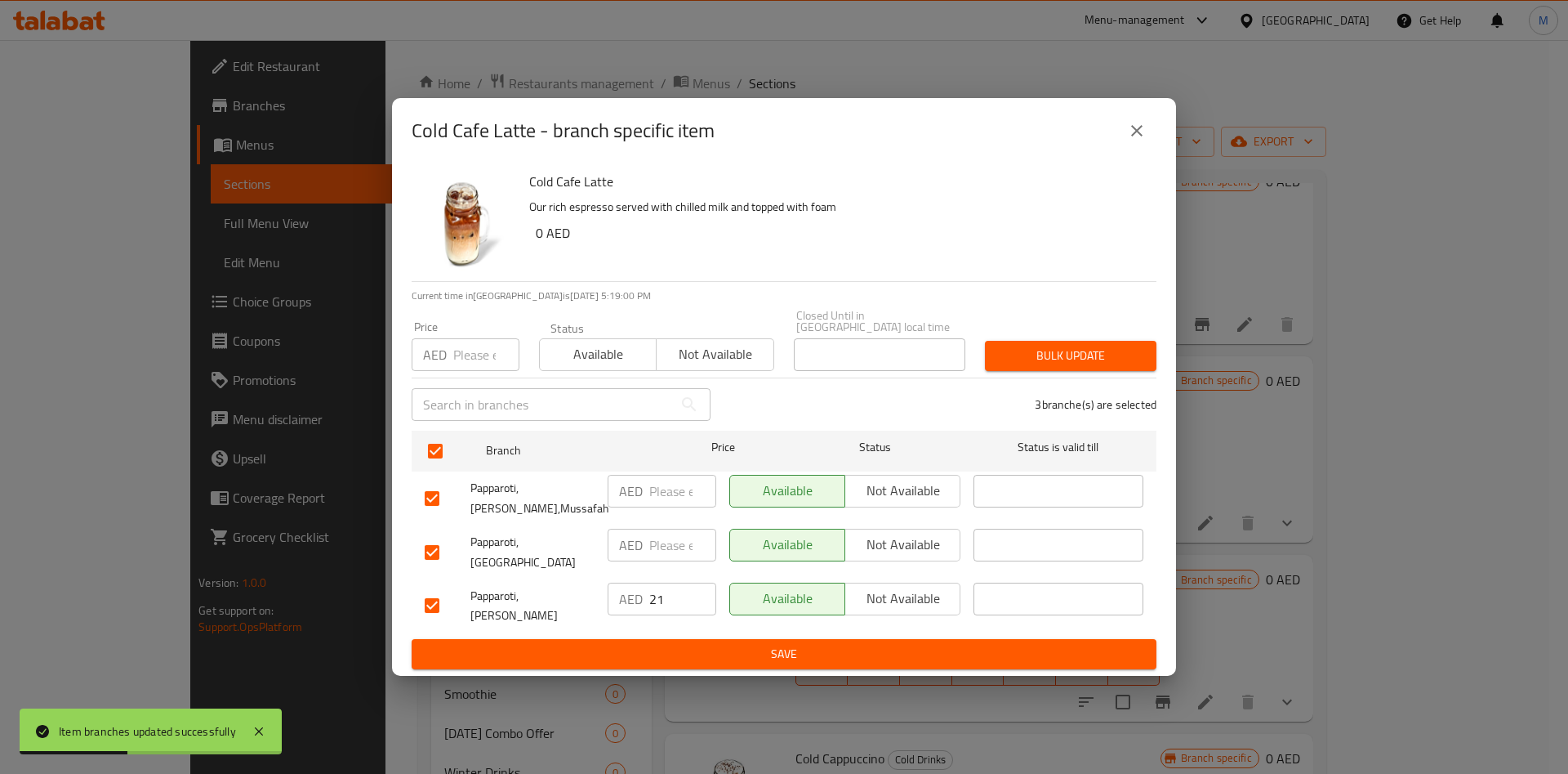
click at [462, 353] on input "number" at bounding box center [486, 354] width 66 height 33
type input "21"
click at [1049, 363] on span "Bulk update" at bounding box center [1071, 355] width 146 height 20
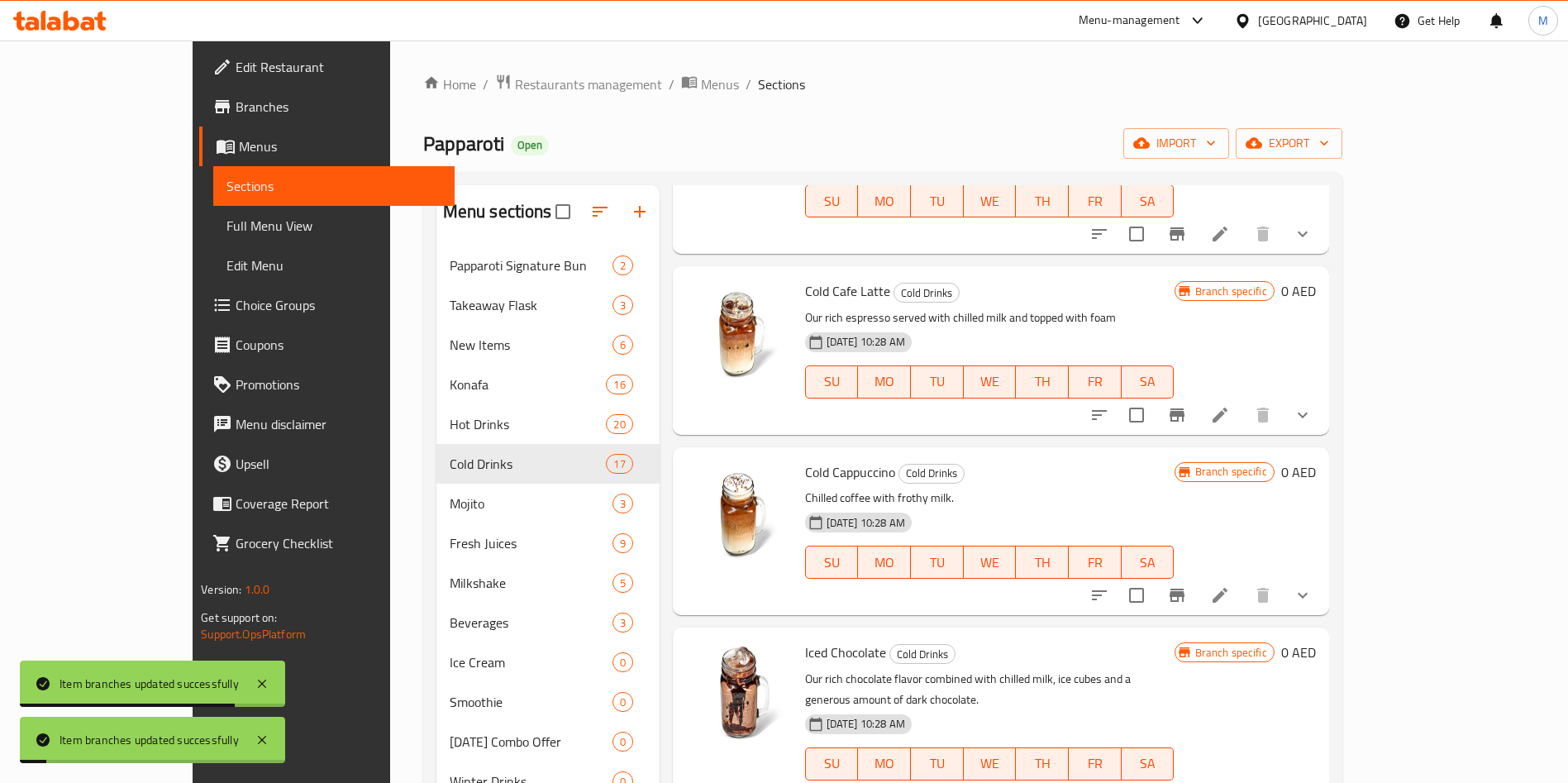
scroll to position [1314, 0]
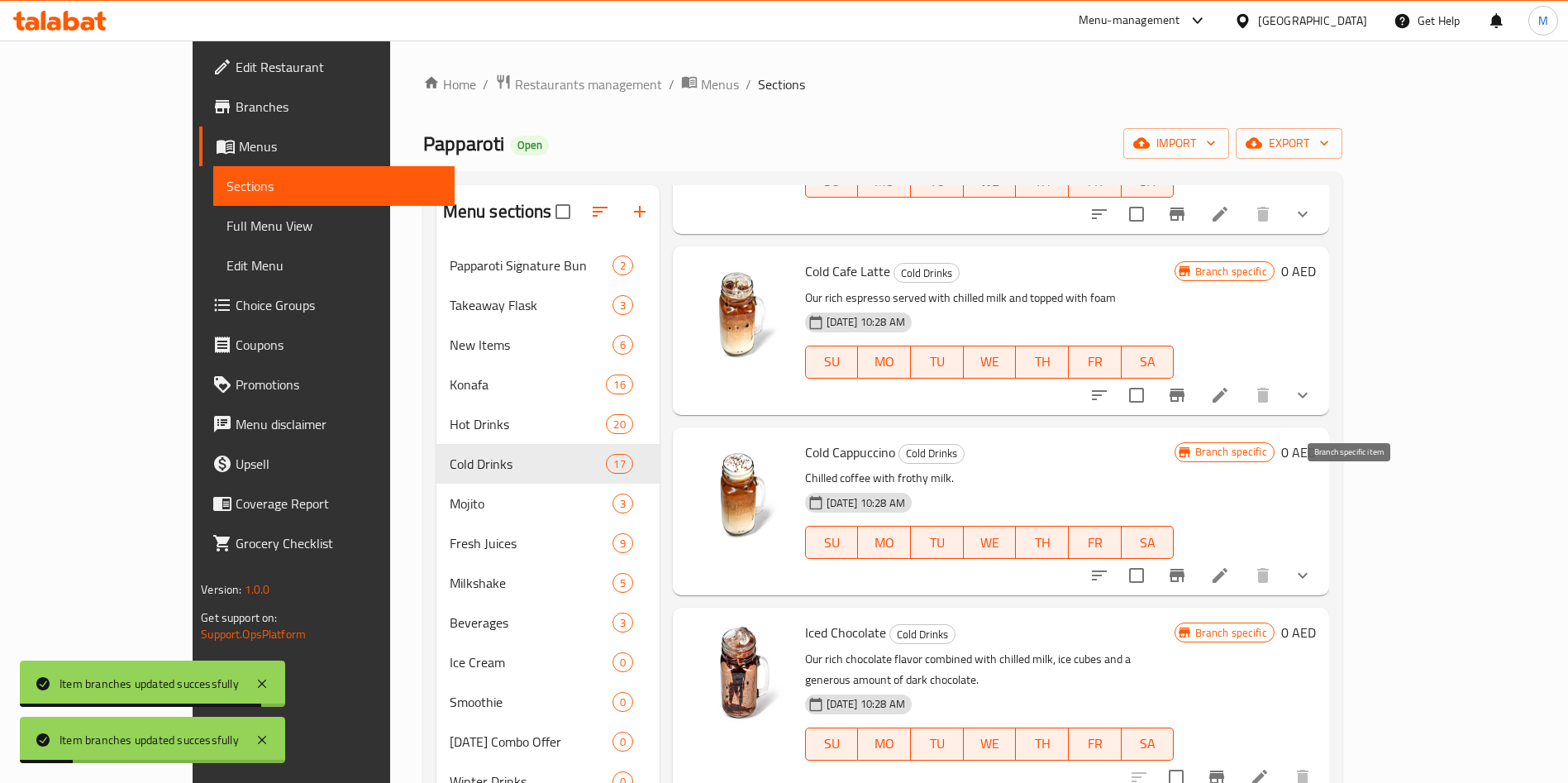
click at [1184, 568] on icon "Branch-specific-item" at bounding box center [1176, 575] width 15 height 13
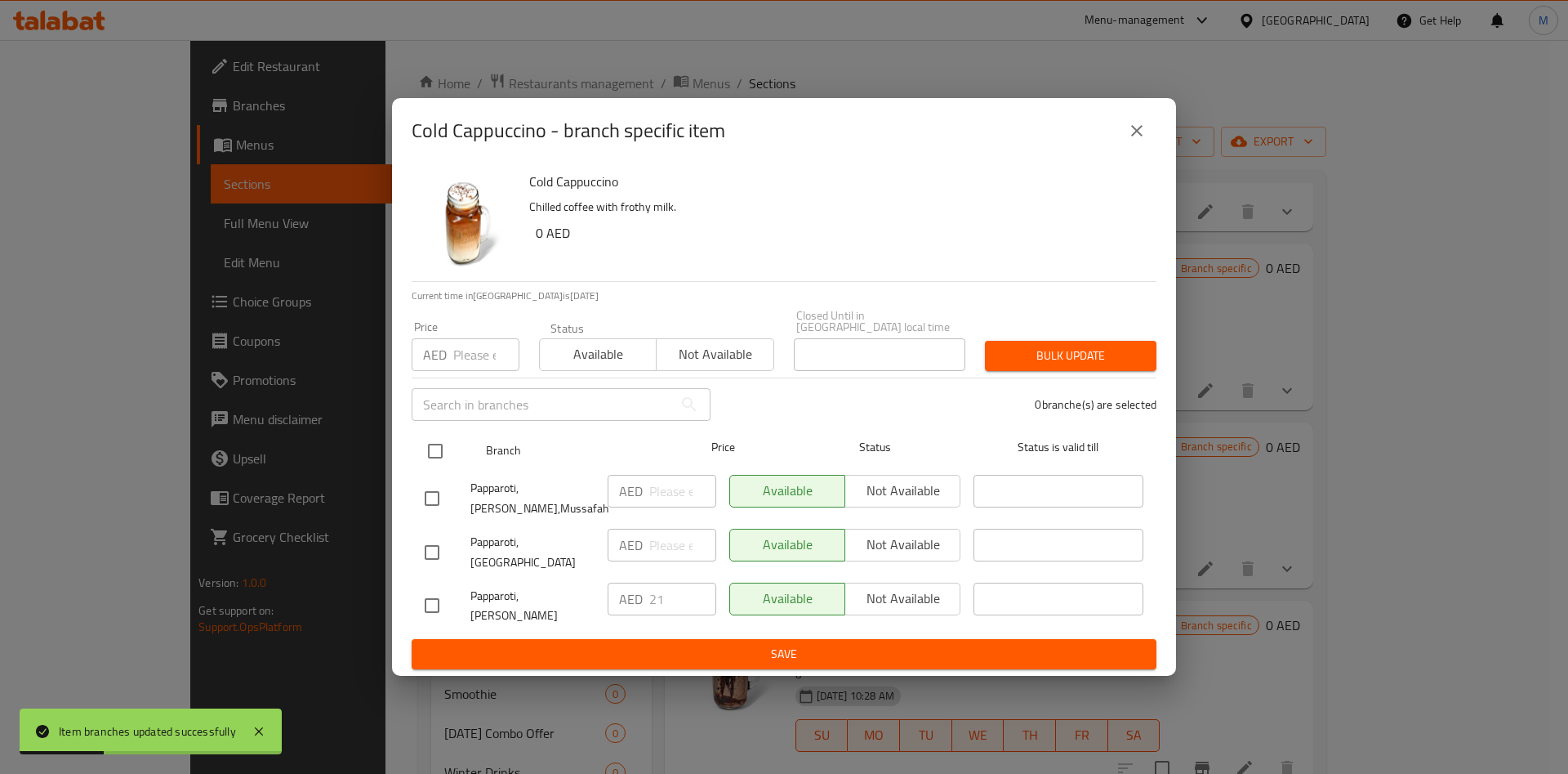
click at [438, 468] on input "checkbox" at bounding box center [435, 451] width 34 height 34
checkbox input "true"
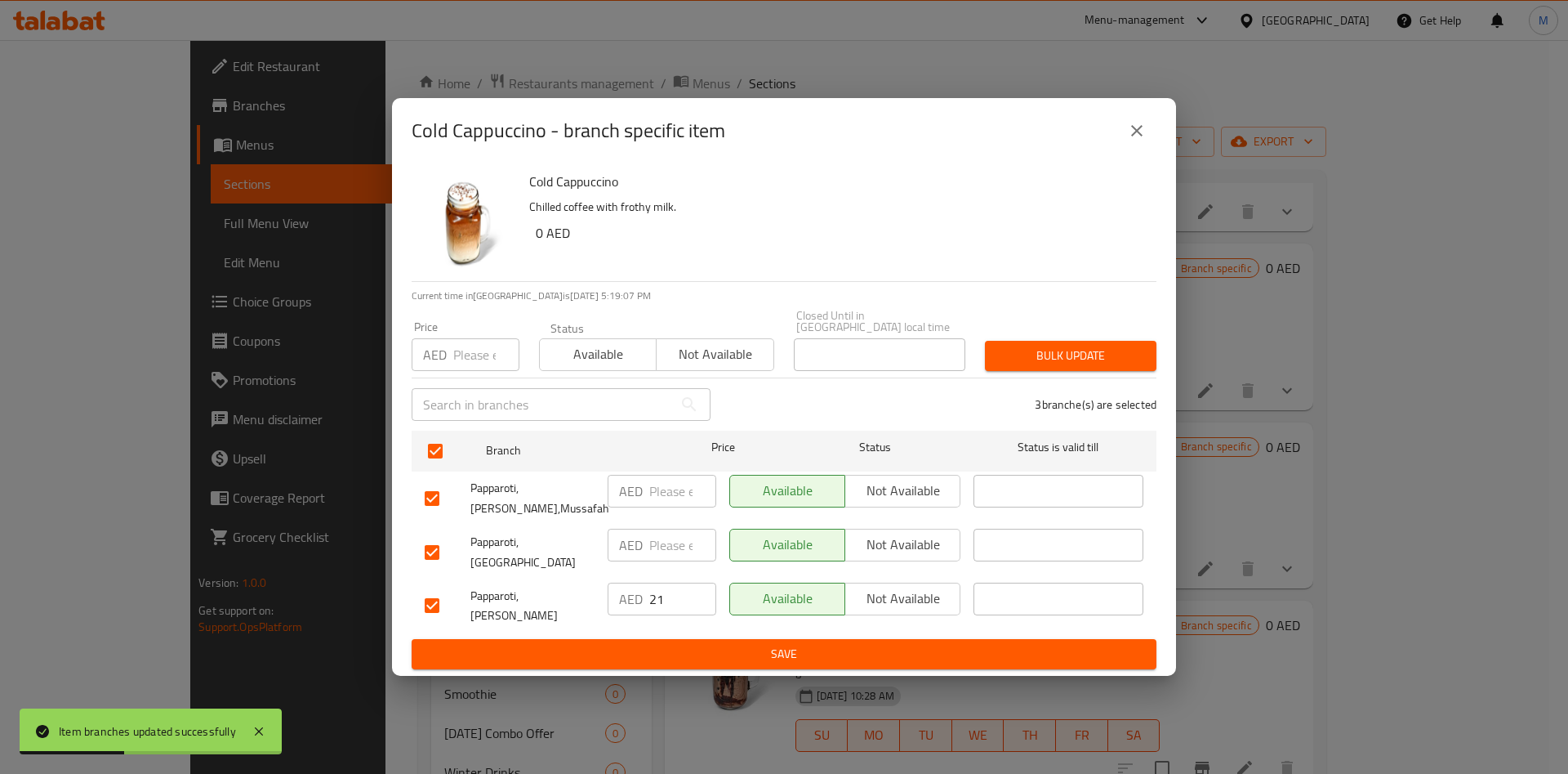
click at [455, 371] on input "number" at bounding box center [486, 354] width 66 height 33
type input "21"
click at [1068, 360] on span "Bulk update" at bounding box center [1071, 355] width 146 height 20
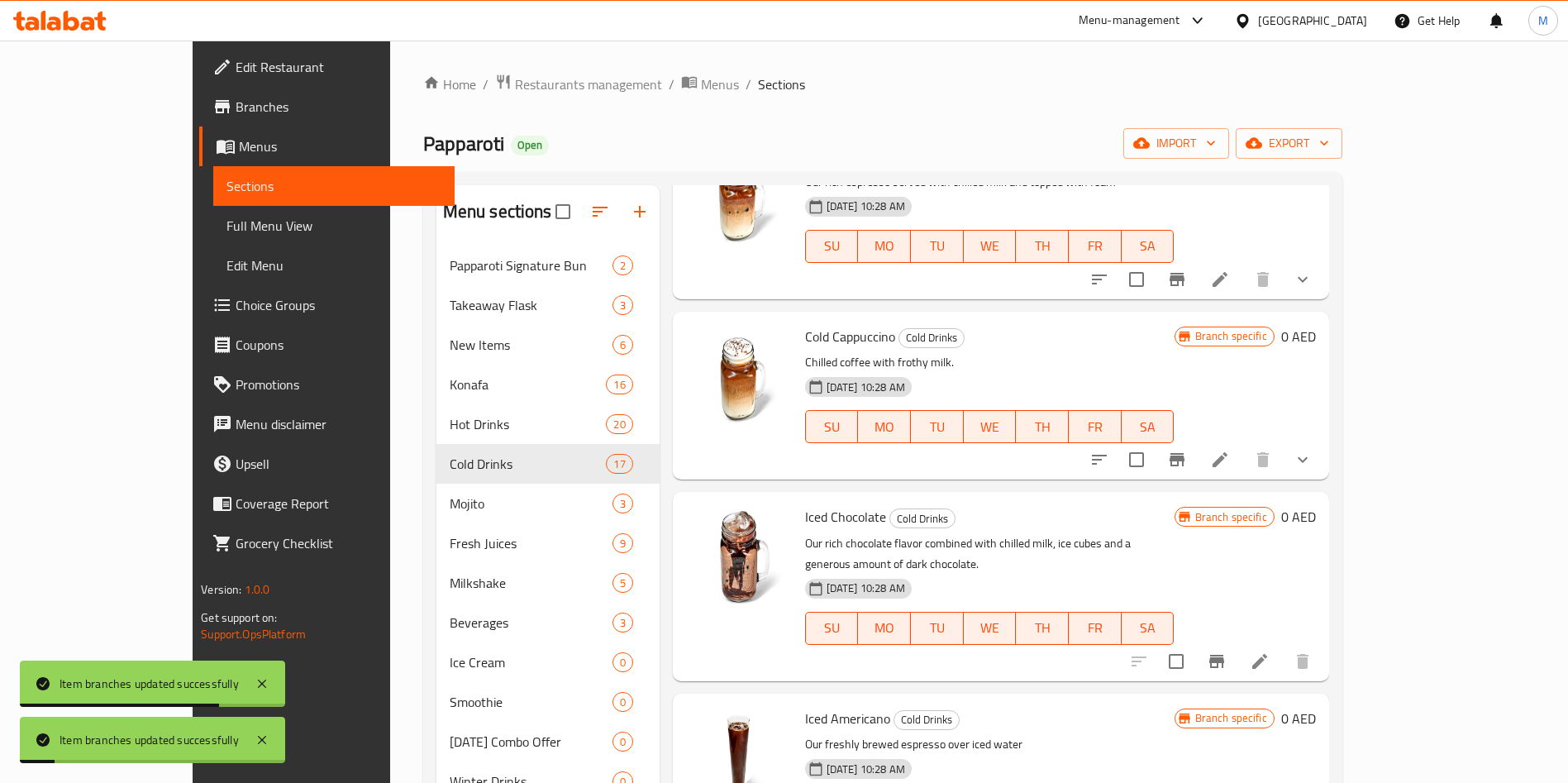
scroll to position [1433, 0]
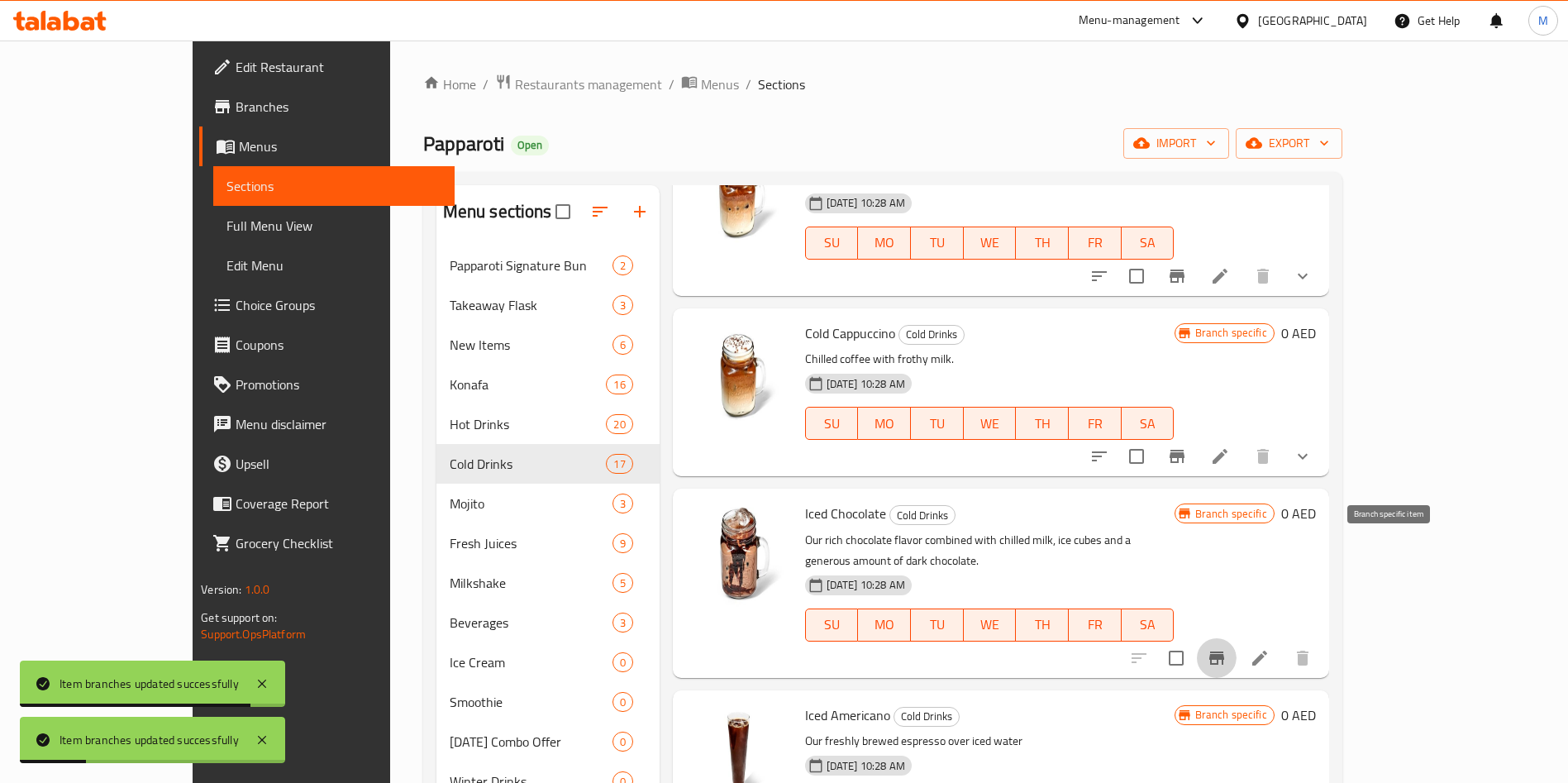
click at [1224, 652] on icon "Branch-specific-item" at bounding box center [1217, 658] width 15 height 13
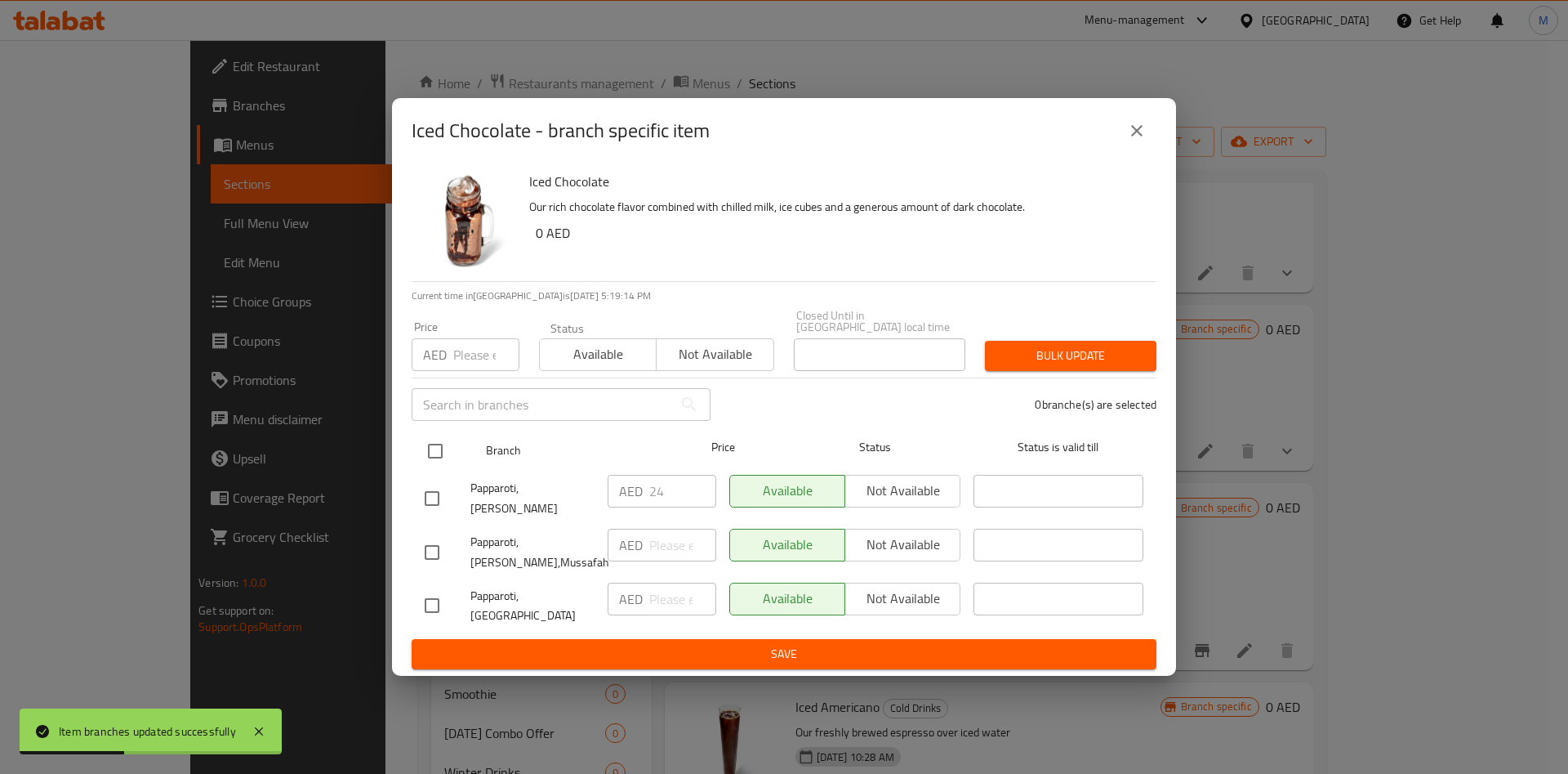
click at [439, 464] on input "checkbox" at bounding box center [435, 451] width 34 height 34
checkbox input "true"
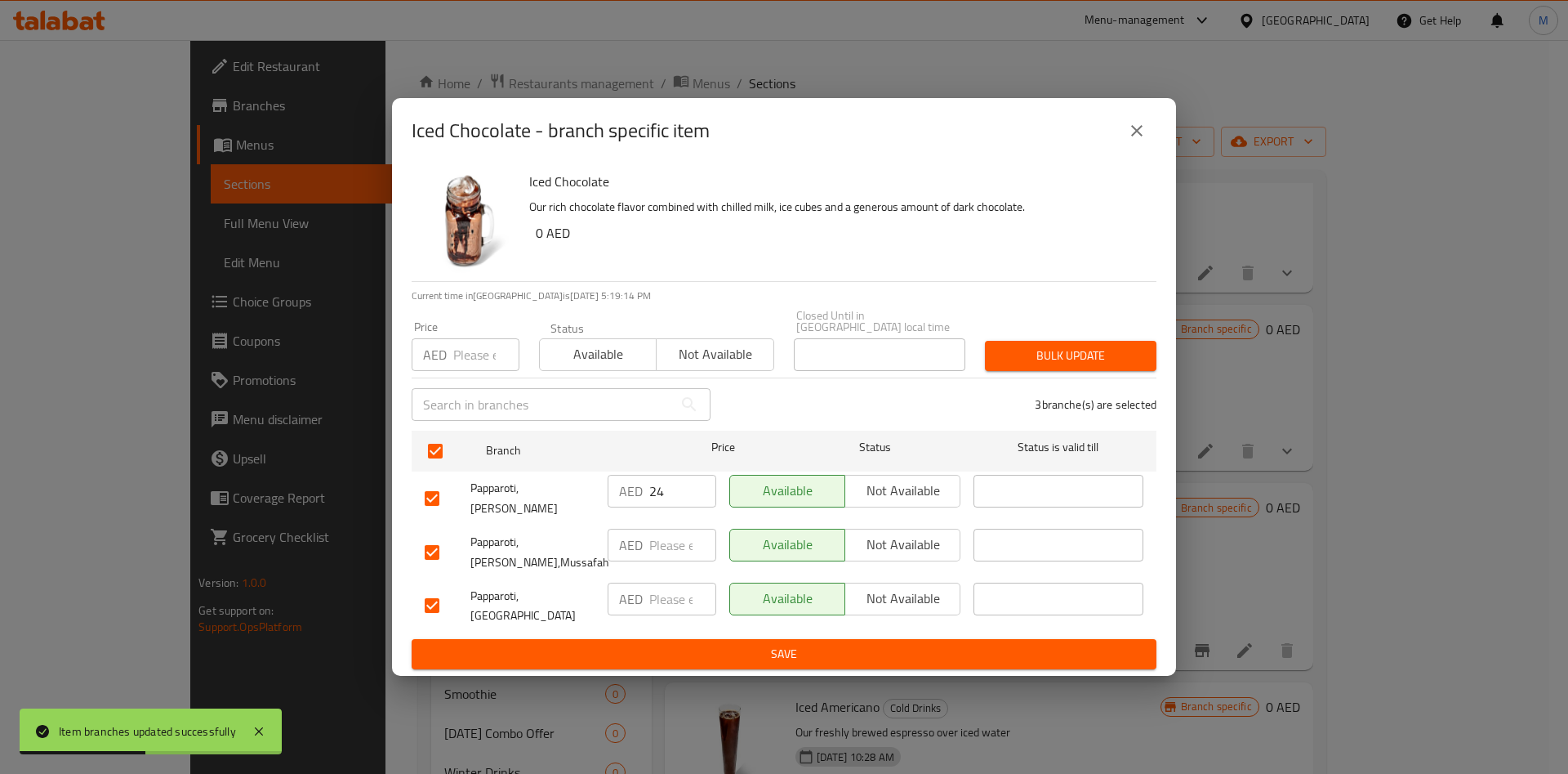
click at [472, 371] on input "number" at bounding box center [486, 354] width 66 height 33
type input "24"
click at [1089, 366] on span "Bulk update" at bounding box center [1071, 355] width 146 height 20
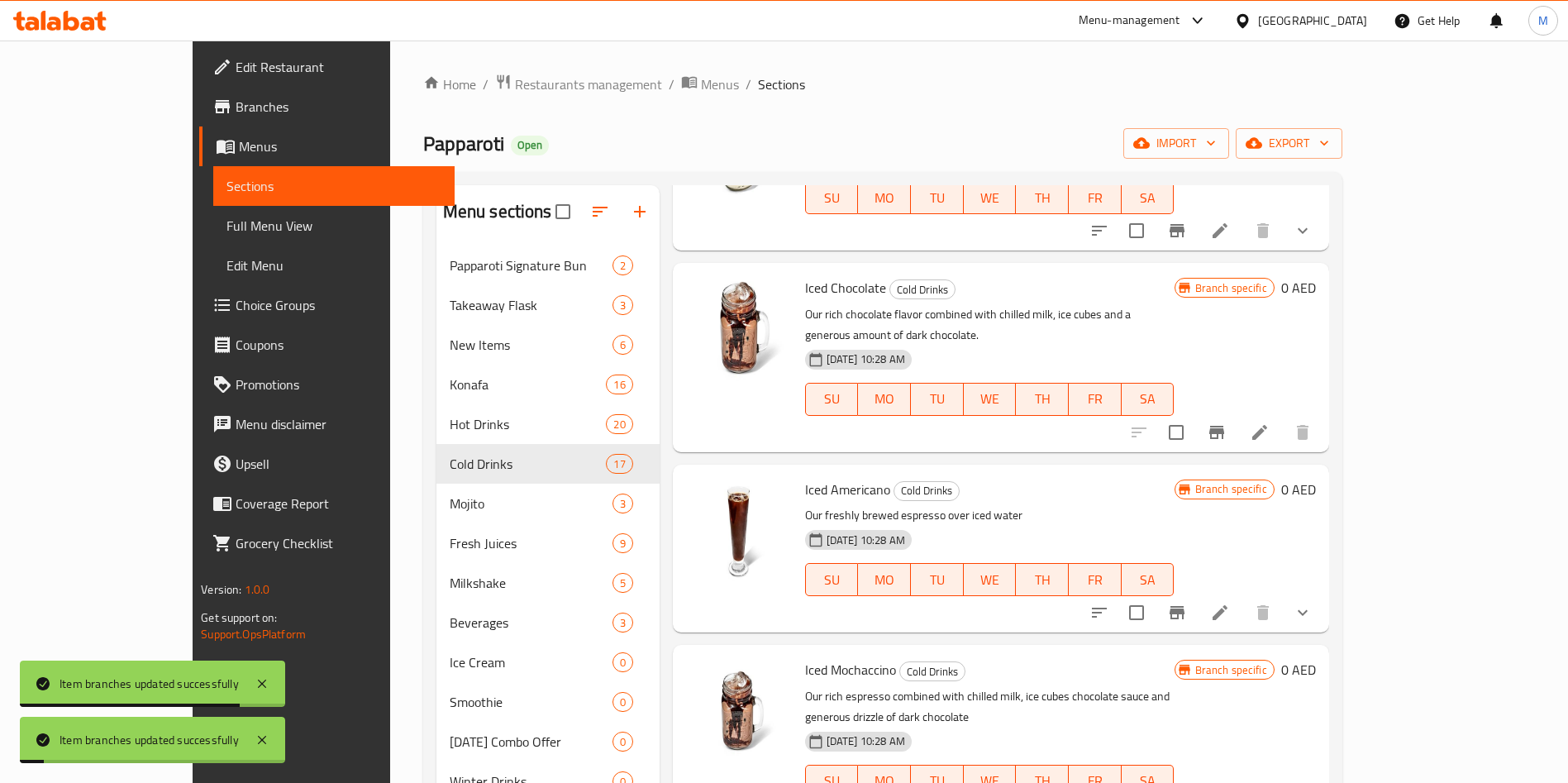
scroll to position [1663, 0]
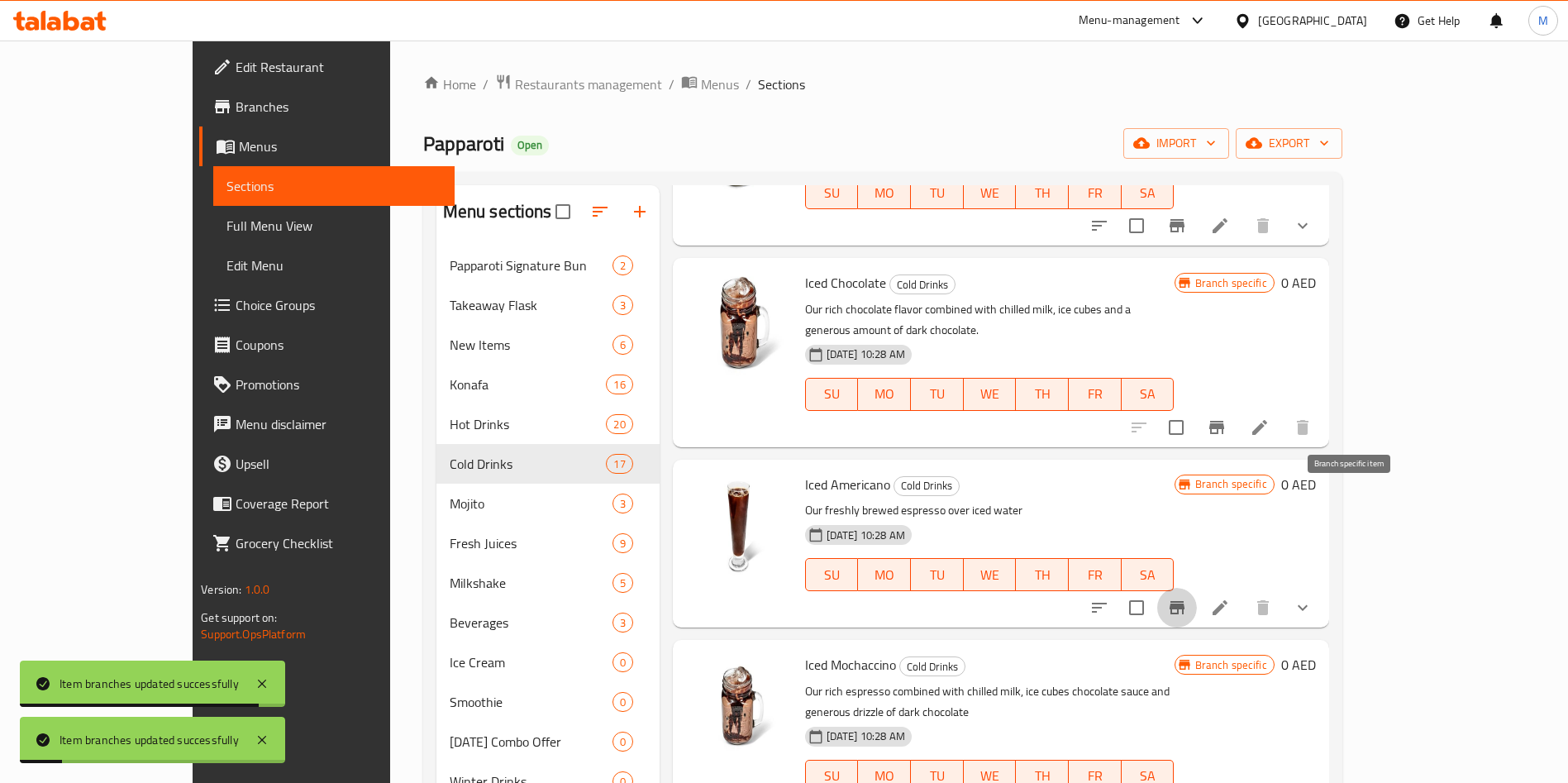
click at [1184, 601] on icon "Branch-specific-item" at bounding box center [1176, 607] width 15 height 13
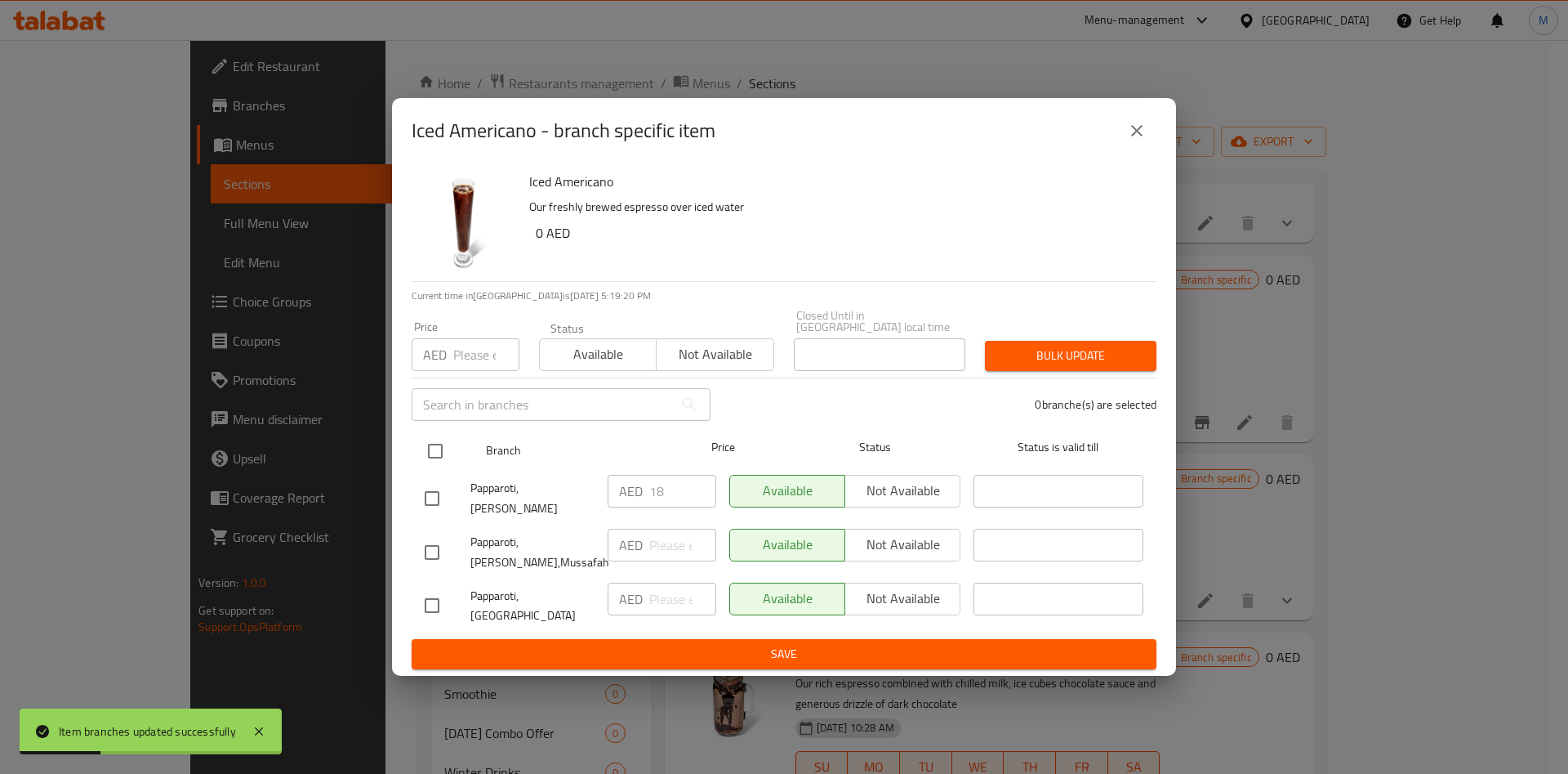
click at [430, 468] on input "checkbox" at bounding box center [435, 451] width 34 height 34
checkbox input "true"
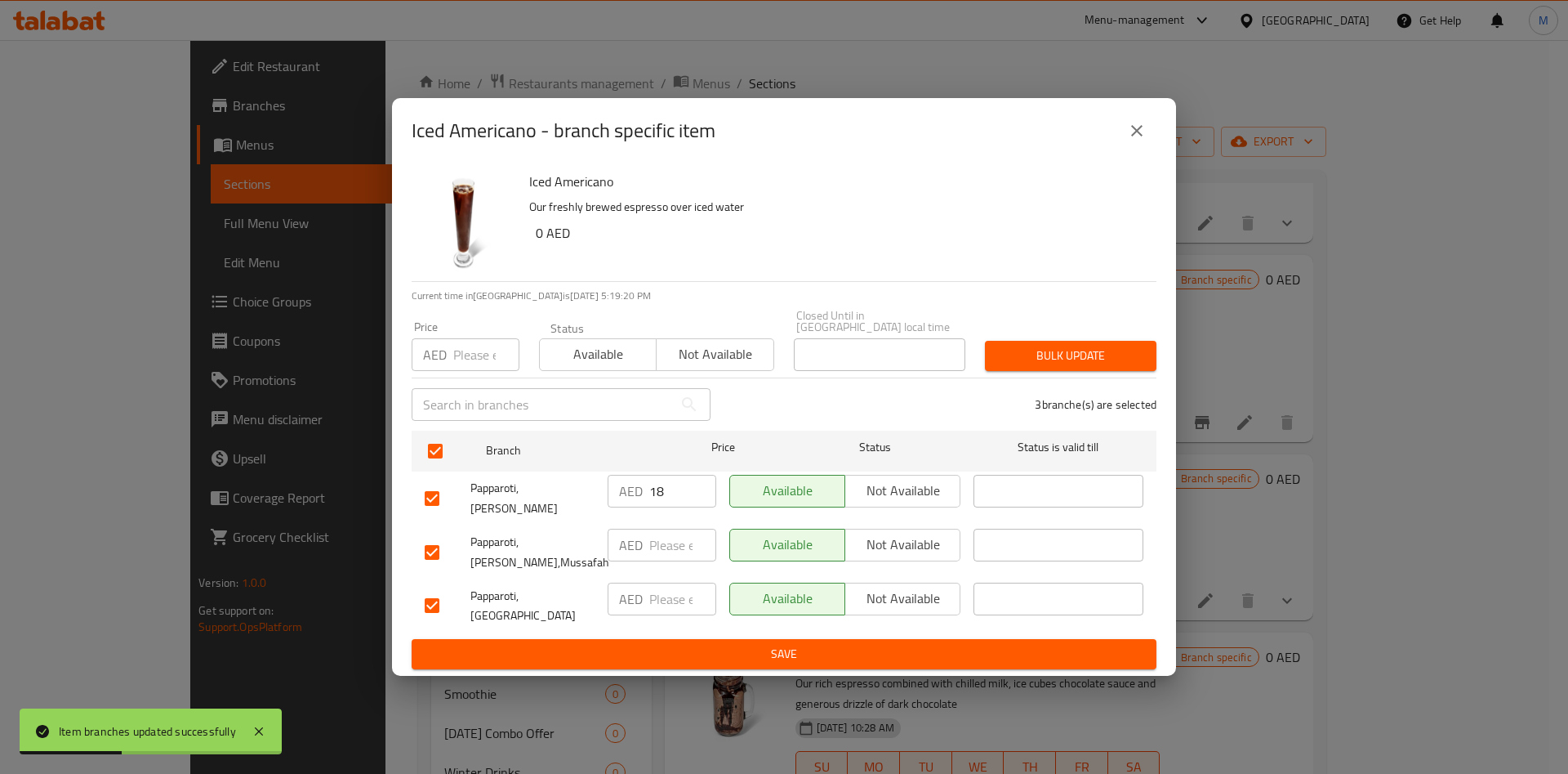
click at [458, 366] on input "number" at bounding box center [486, 354] width 66 height 33
type input "18"
click at [1077, 365] on span "Bulk update" at bounding box center [1071, 355] width 146 height 20
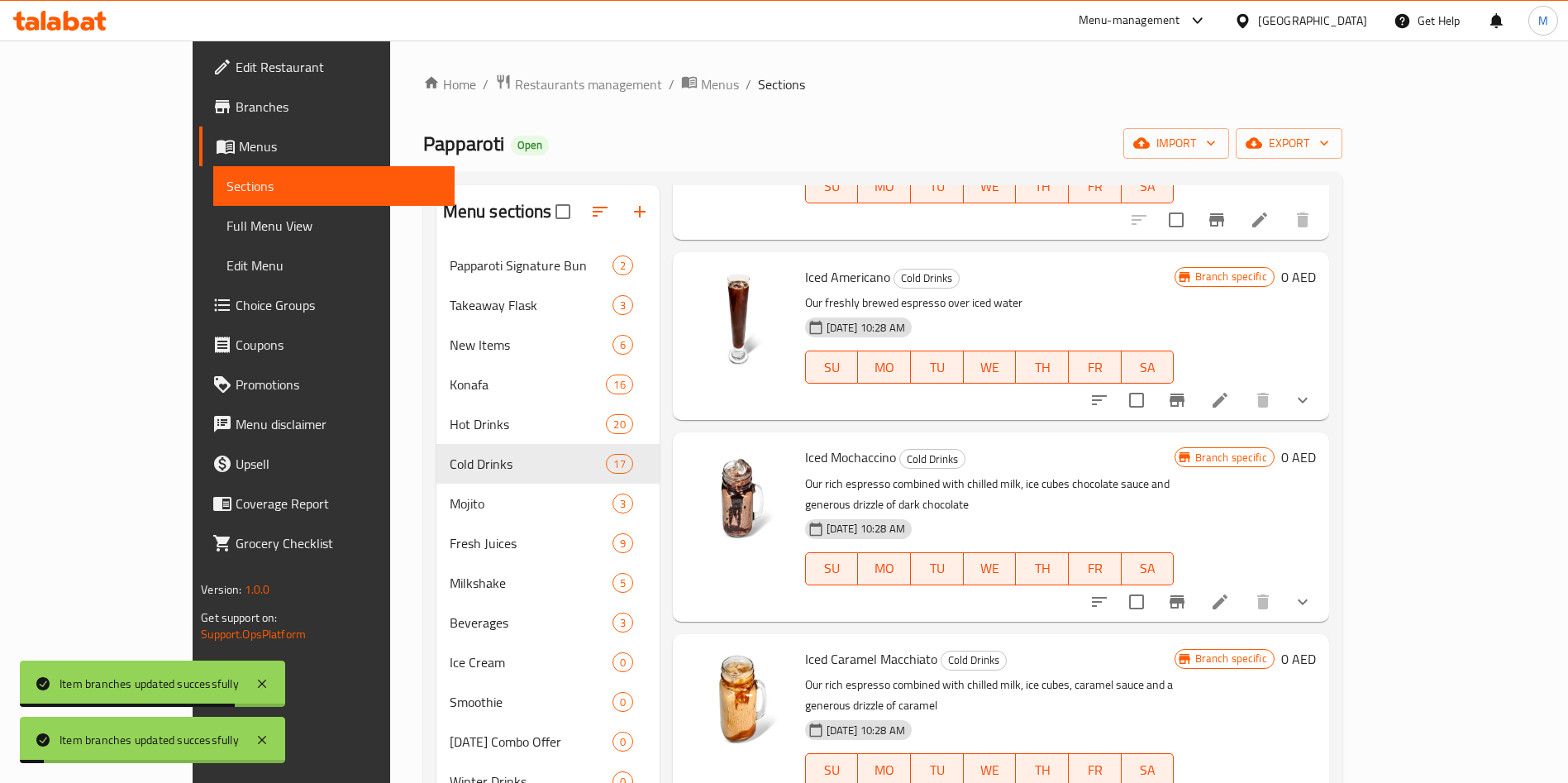
scroll to position [1872, 0]
click at [1184, 594] on icon "Branch-specific-item" at bounding box center [1176, 601] width 15 height 13
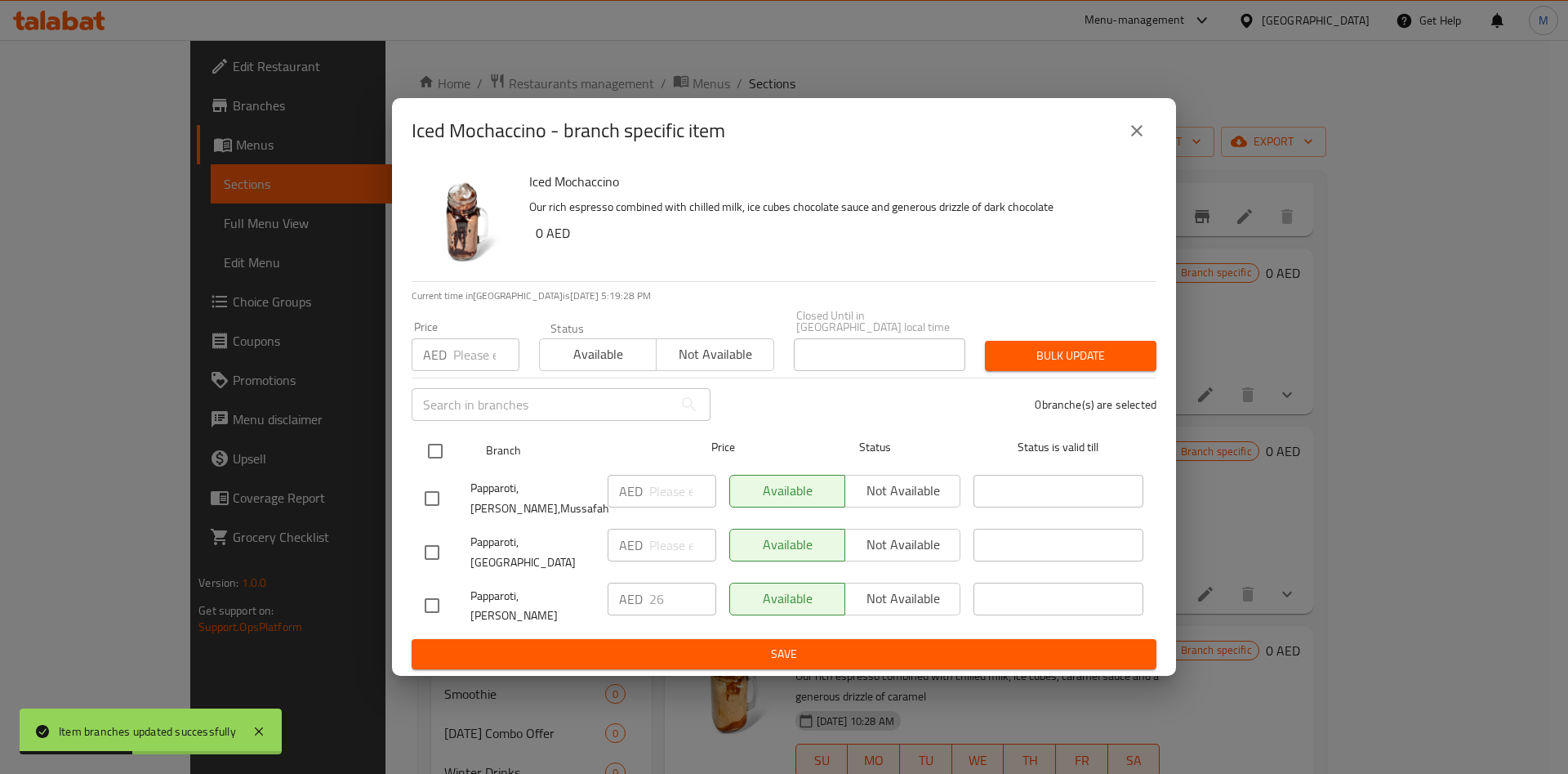
click at [439, 462] on input "checkbox" at bounding box center [435, 451] width 34 height 34
checkbox input "true"
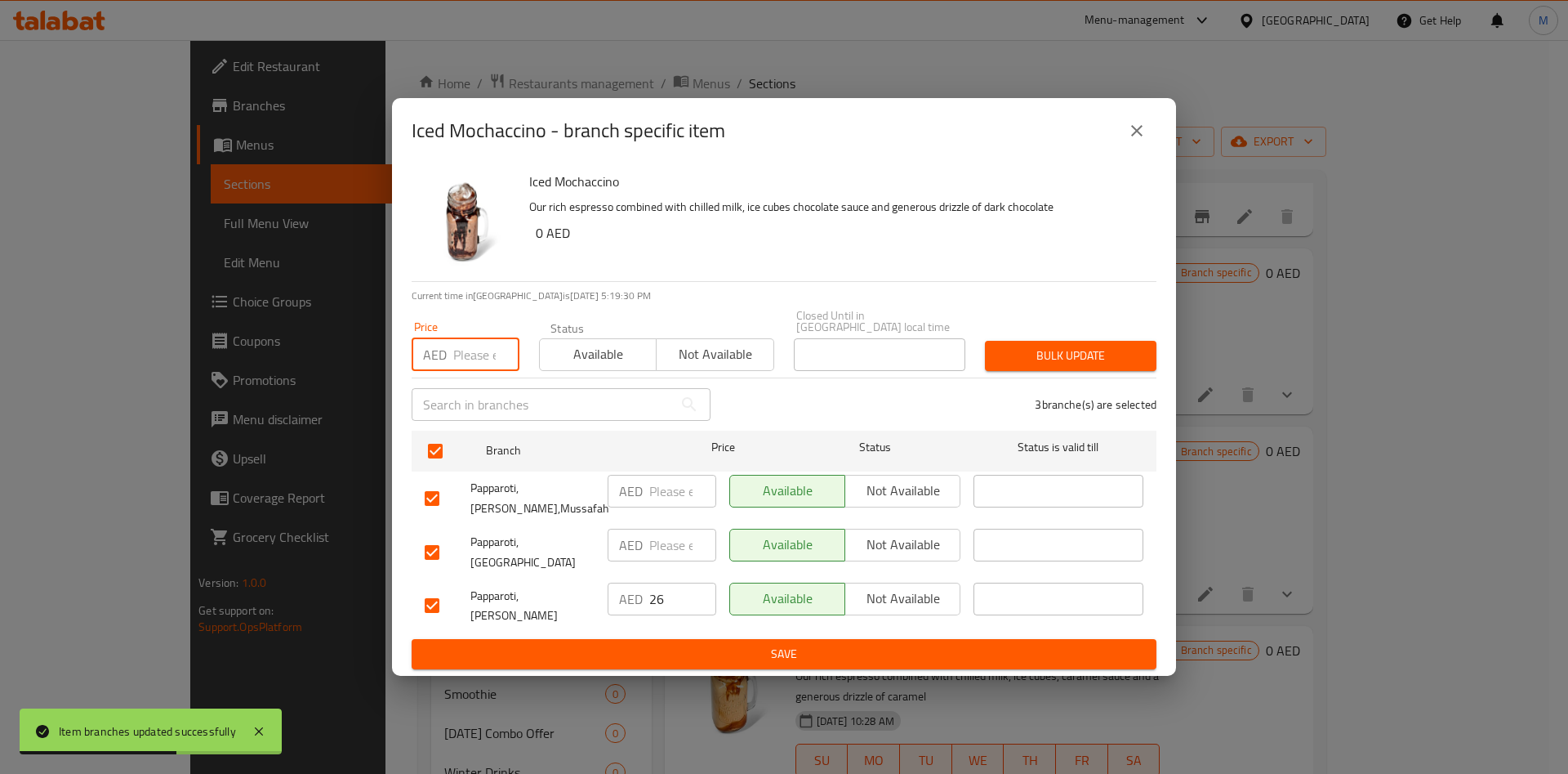
click at [462, 371] on input "number" at bounding box center [486, 354] width 66 height 33
click at [1042, 354] on button "Bulk update" at bounding box center [1071, 356] width 171 height 30
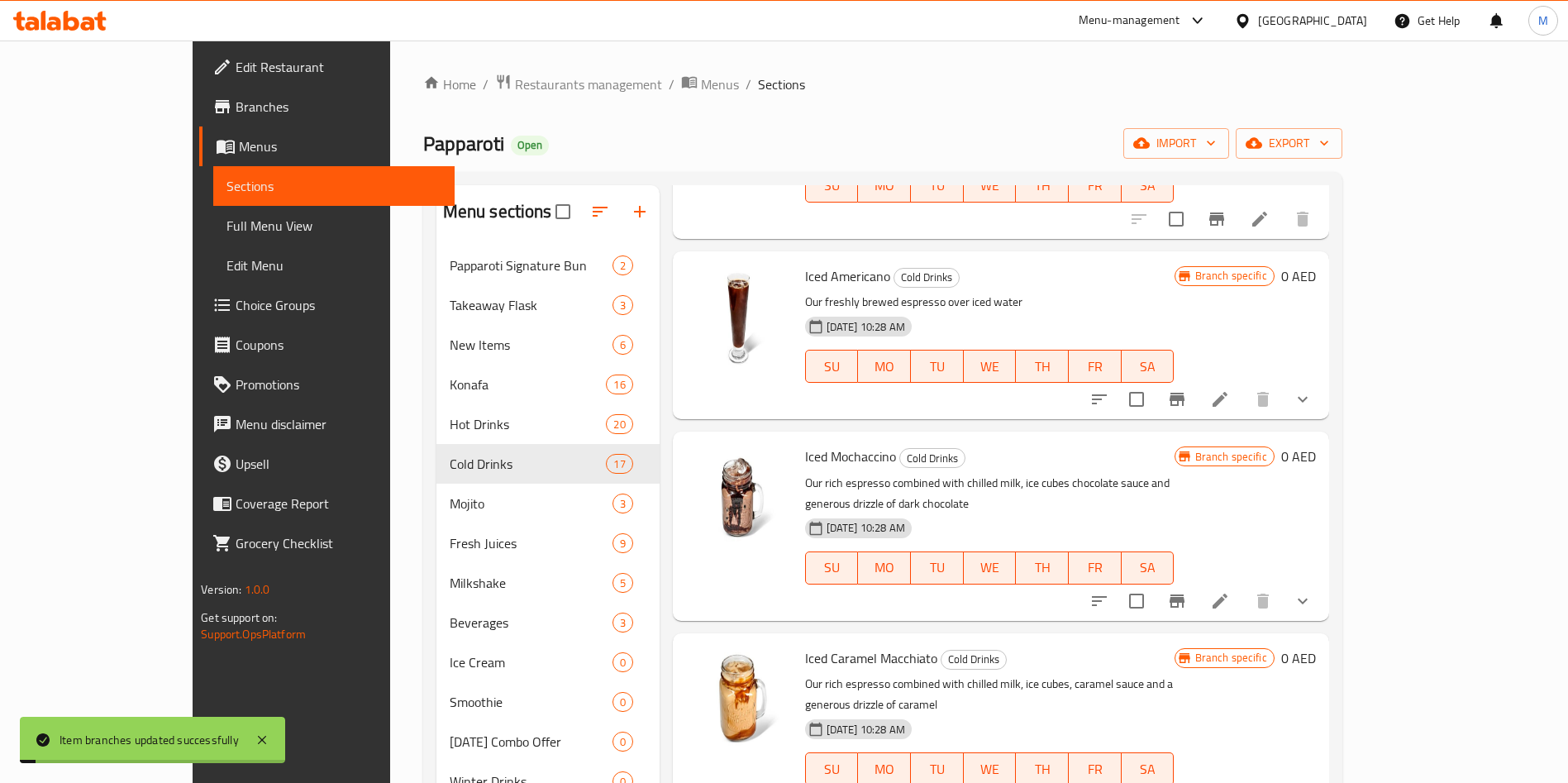
scroll to position [2077, 0]
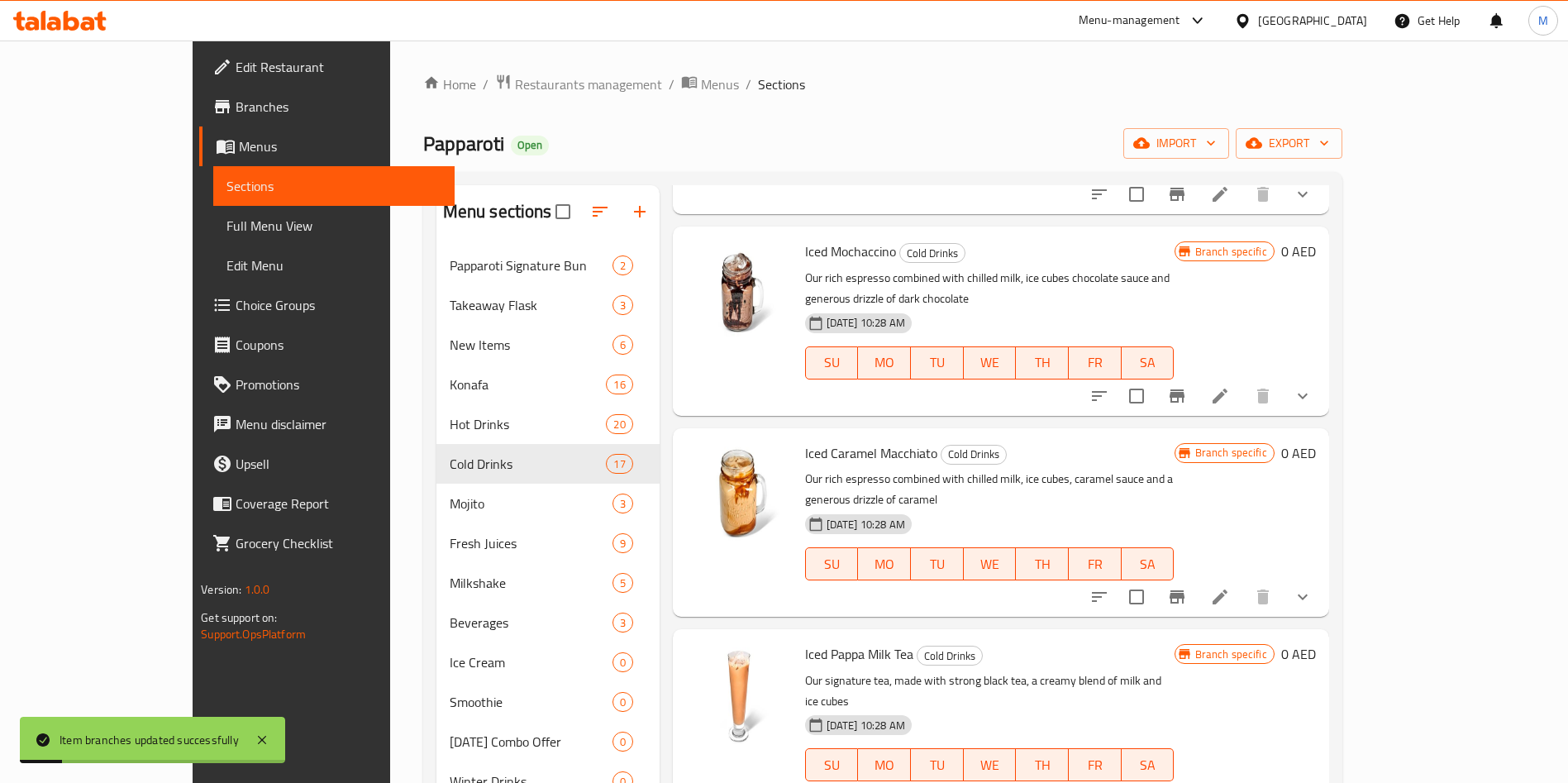
click at [1184, 590] on icon "Branch-specific-item" at bounding box center [1176, 596] width 15 height 13
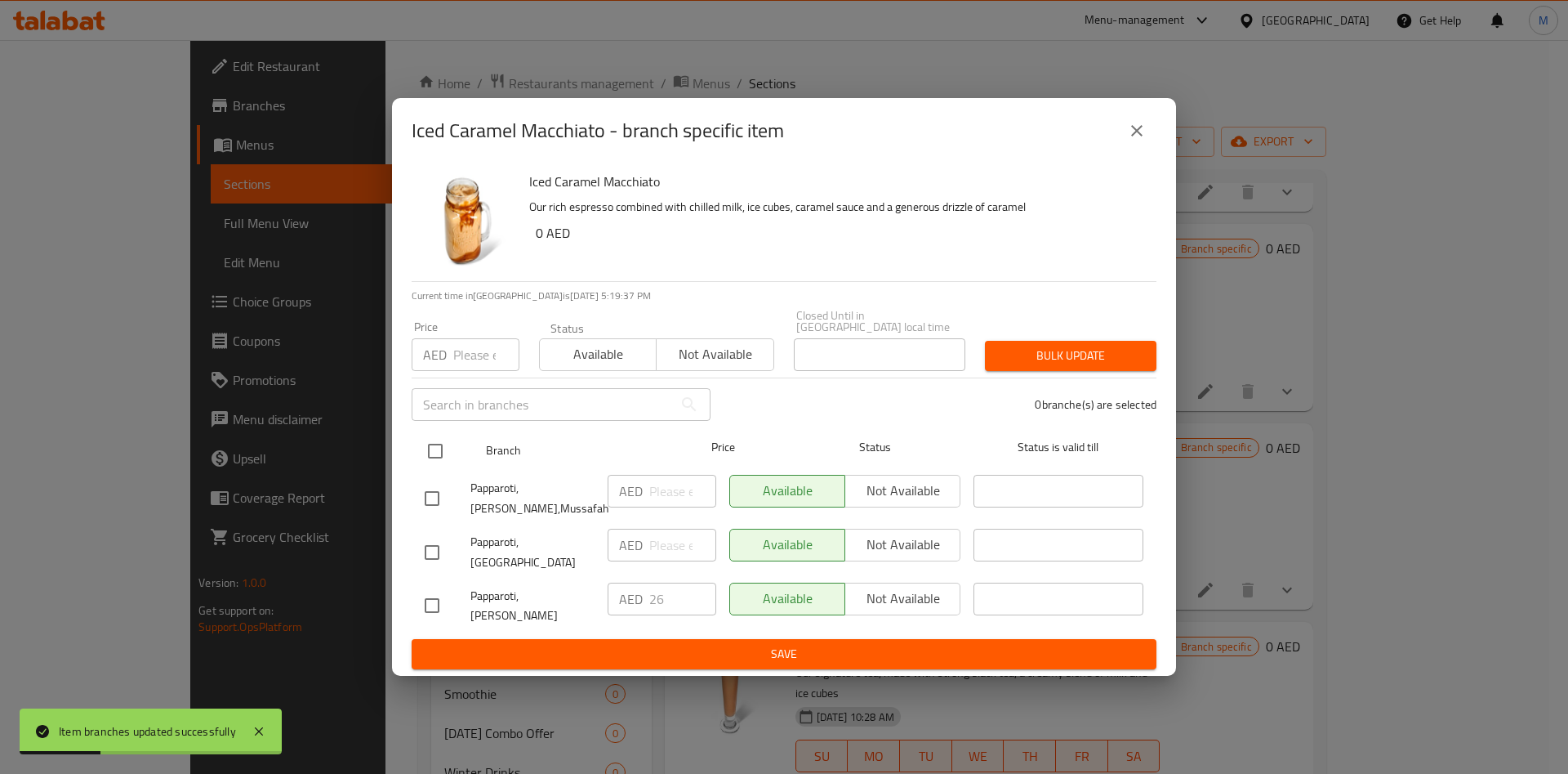
click at [440, 464] on input "checkbox" at bounding box center [435, 451] width 34 height 34
click at [473, 393] on div "​" at bounding box center [561, 404] width 319 height 52
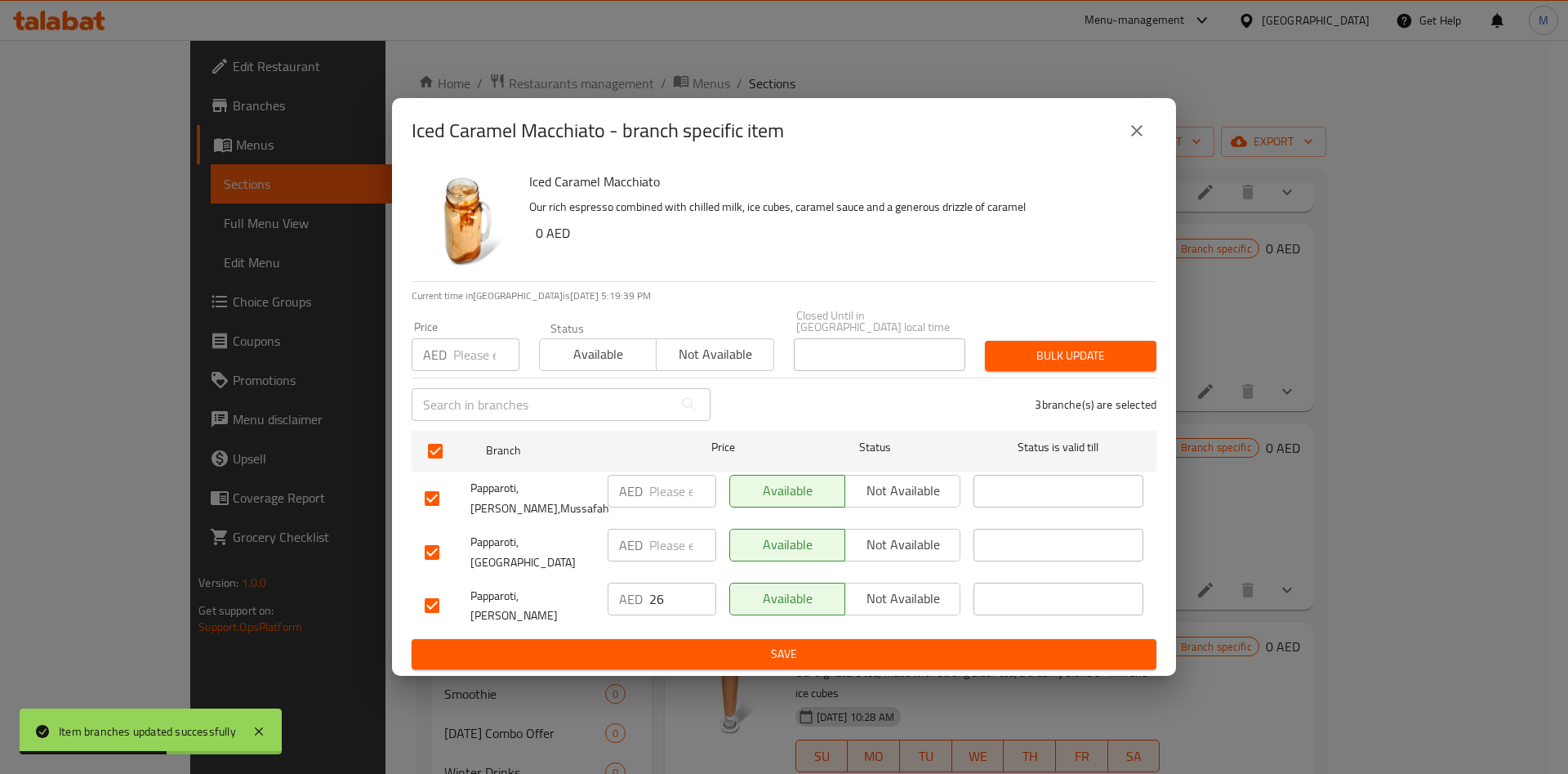
click at [461, 364] on input "number" at bounding box center [486, 354] width 66 height 33
click at [1024, 359] on span "Bulk update" at bounding box center [1071, 355] width 146 height 20
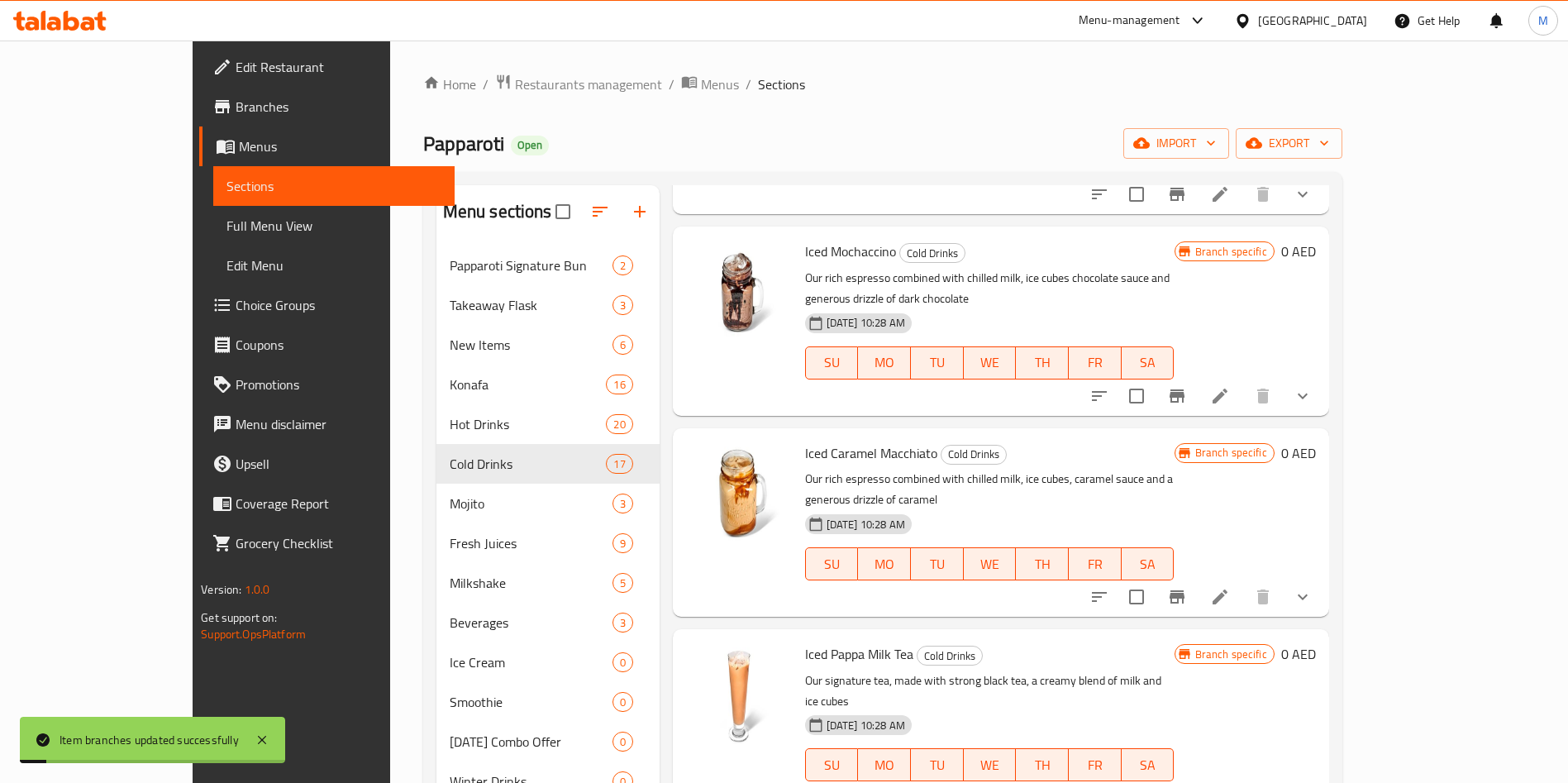
scroll to position [2164, 0]
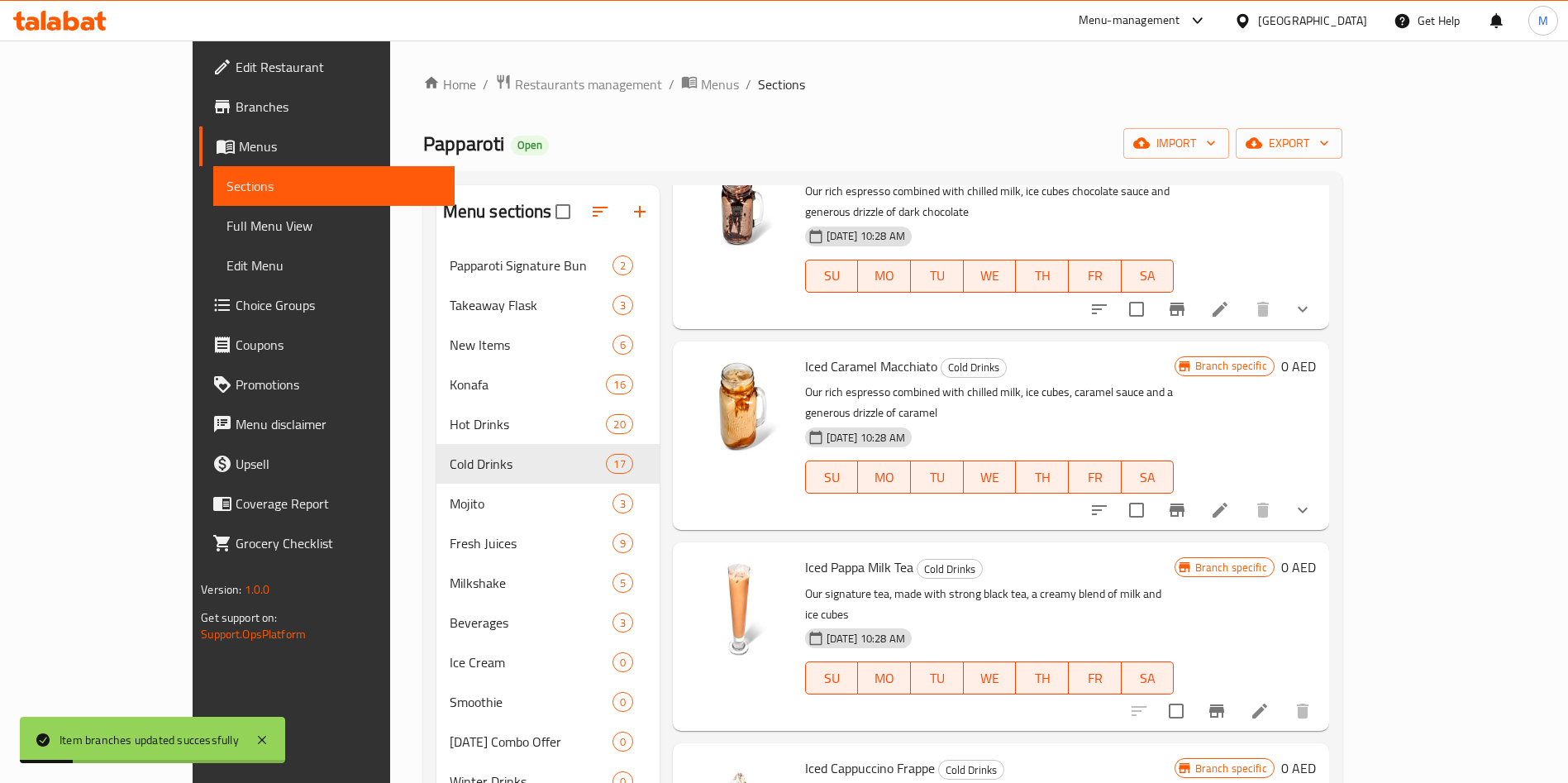
click at [1224, 704] on icon "Branch-specific-item" at bounding box center [1217, 711] width 15 height 13
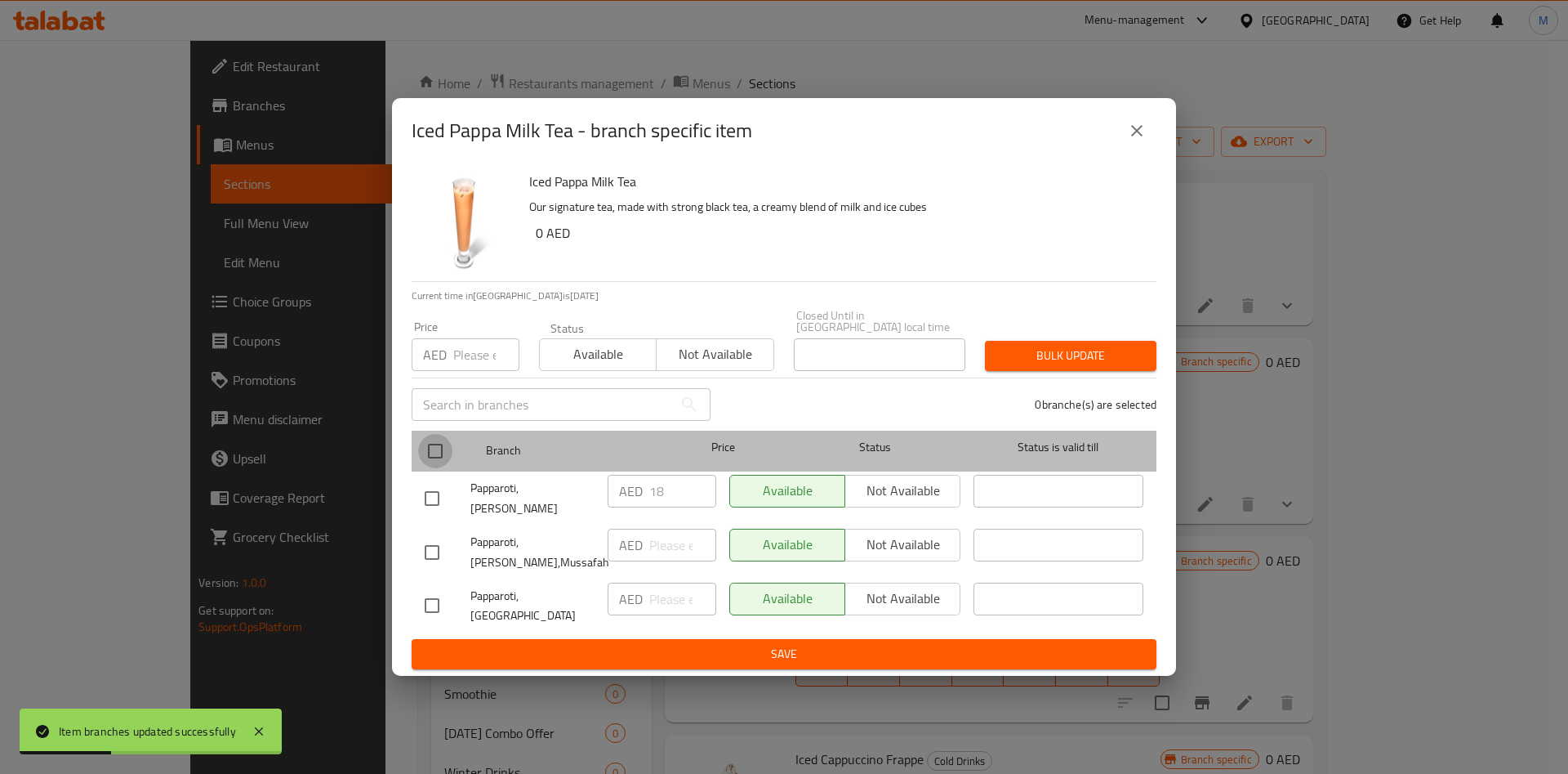
click at [439, 460] on input "checkbox" at bounding box center [435, 451] width 34 height 34
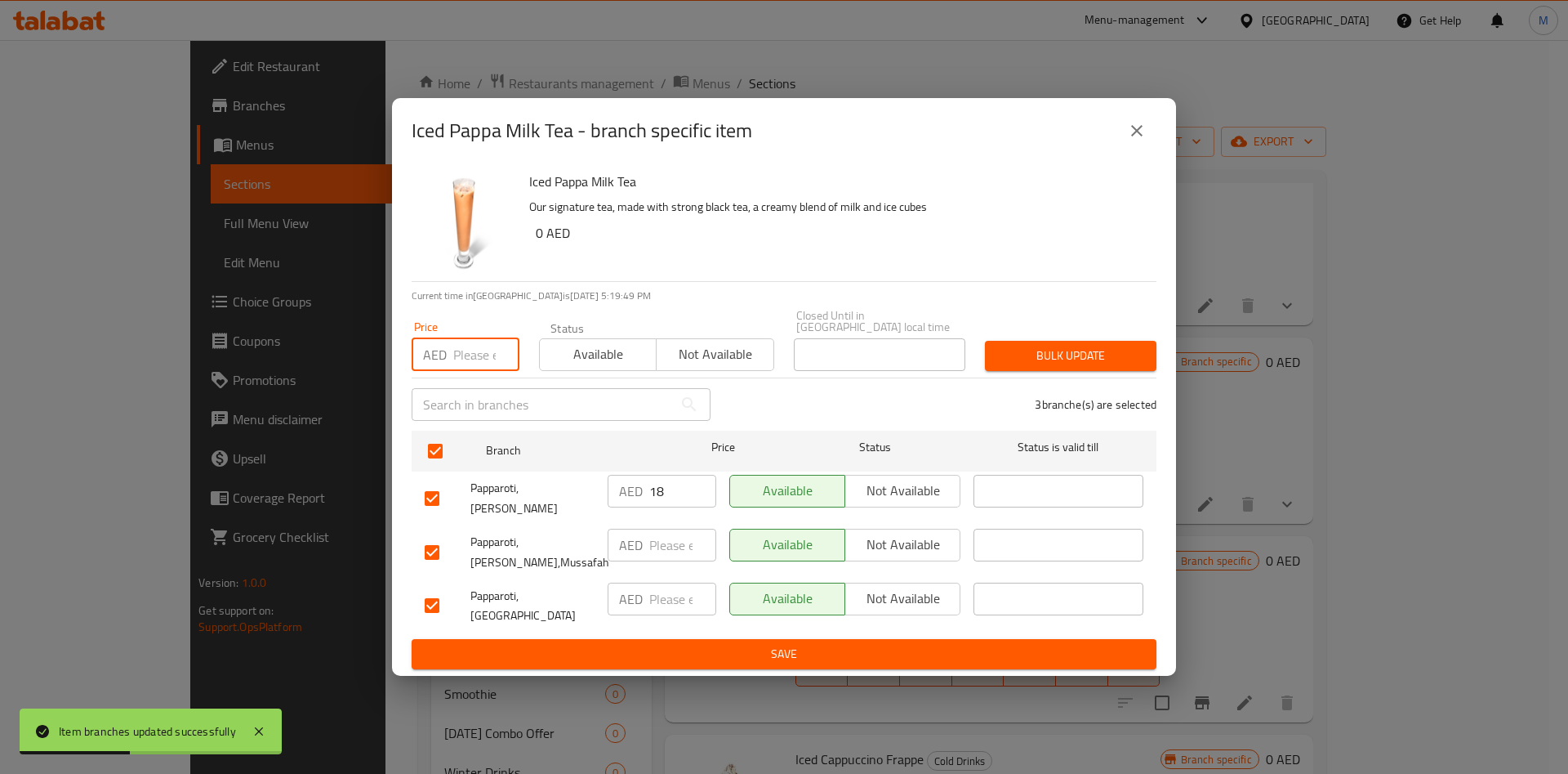
click at [457, 370] on input "number" at bounding box center [486, 354] width 66 height 33
click at [1028, 366] on span "Bulk update" at bounding box center [1071, 355] width 146 height 20
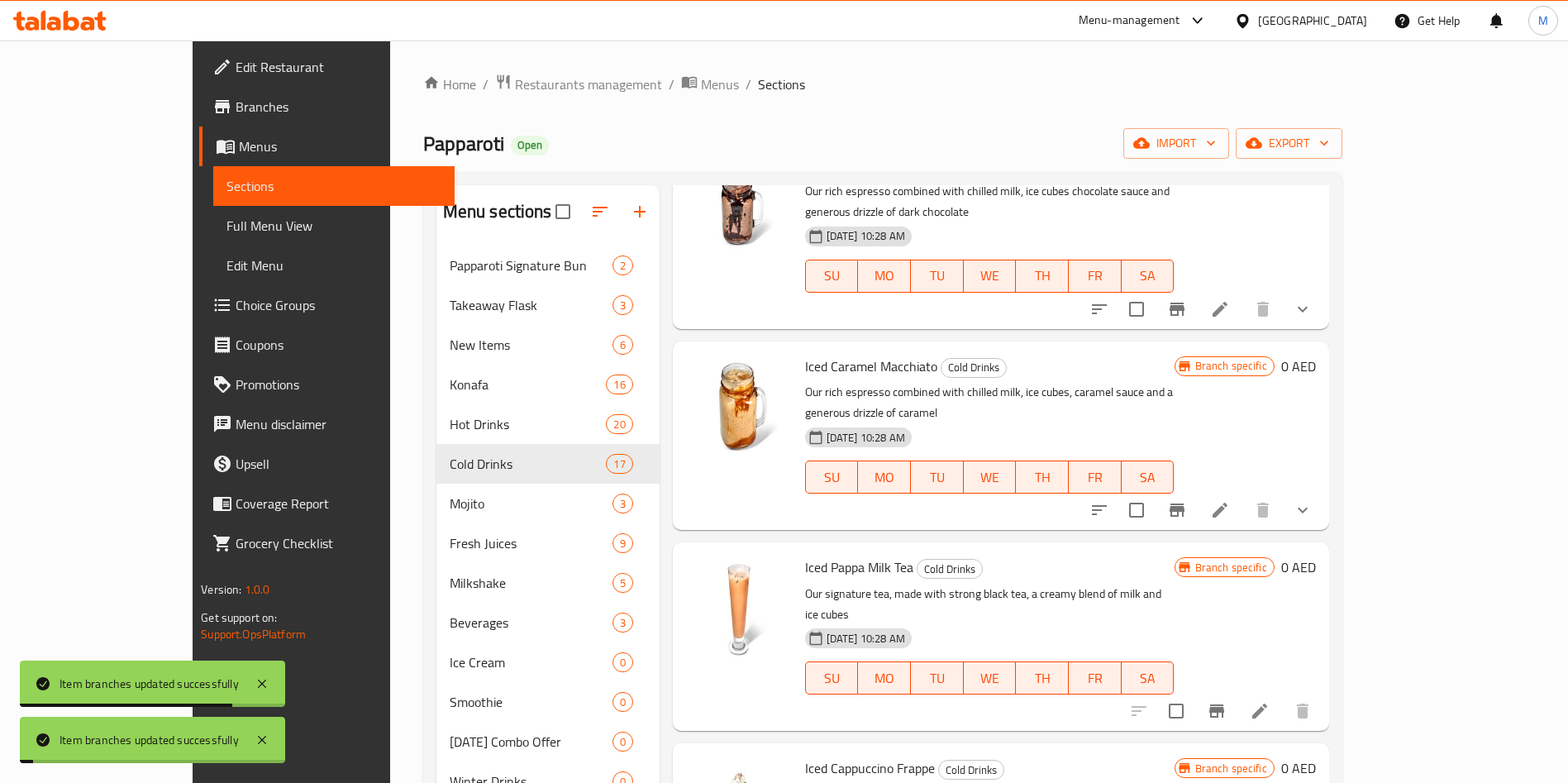
scroll to position [2303, 0]
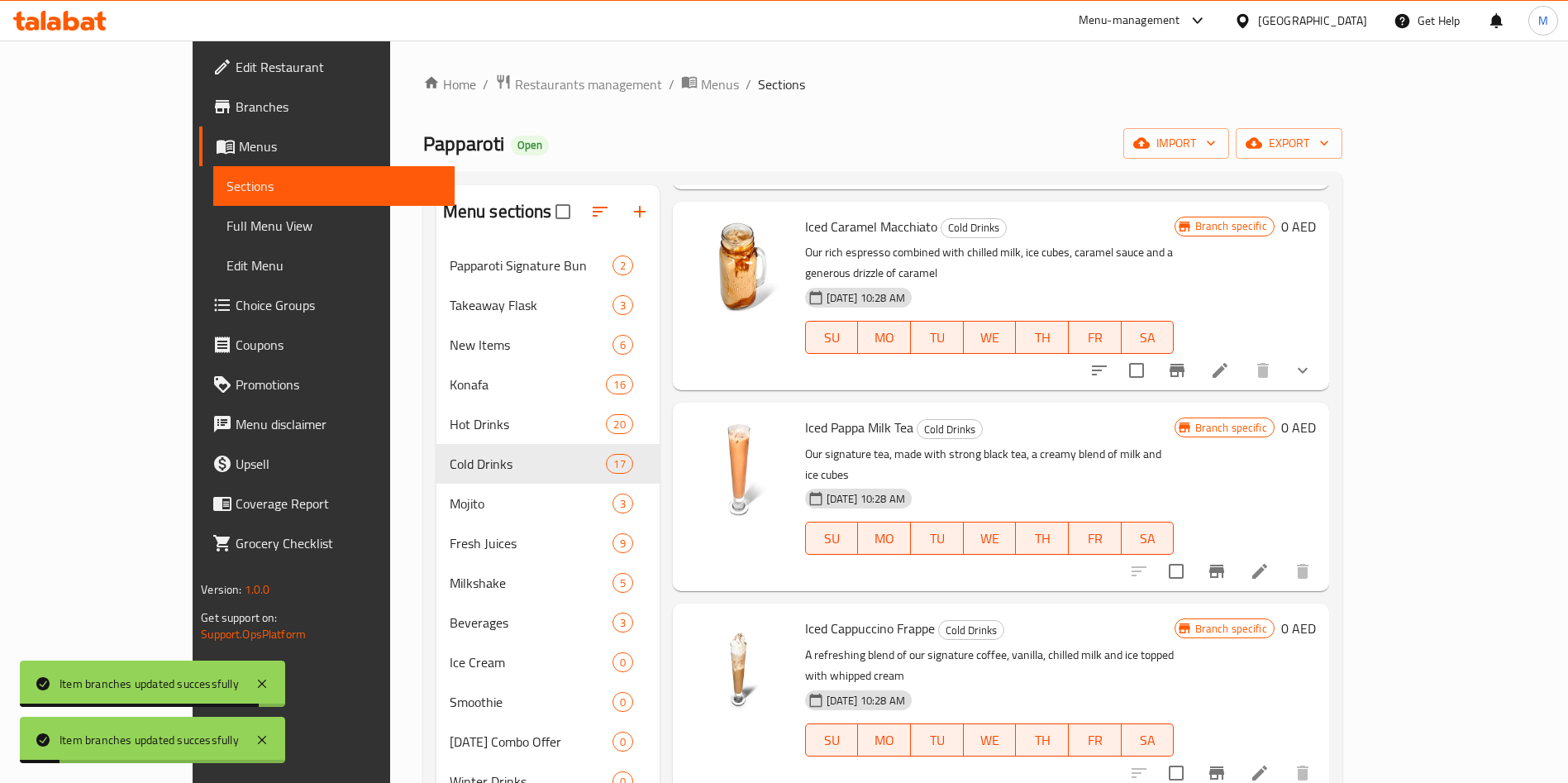
click at [1224, 766] on icon "Branch-specific-item" at bounding box center [1217, 772] width 15 height 13
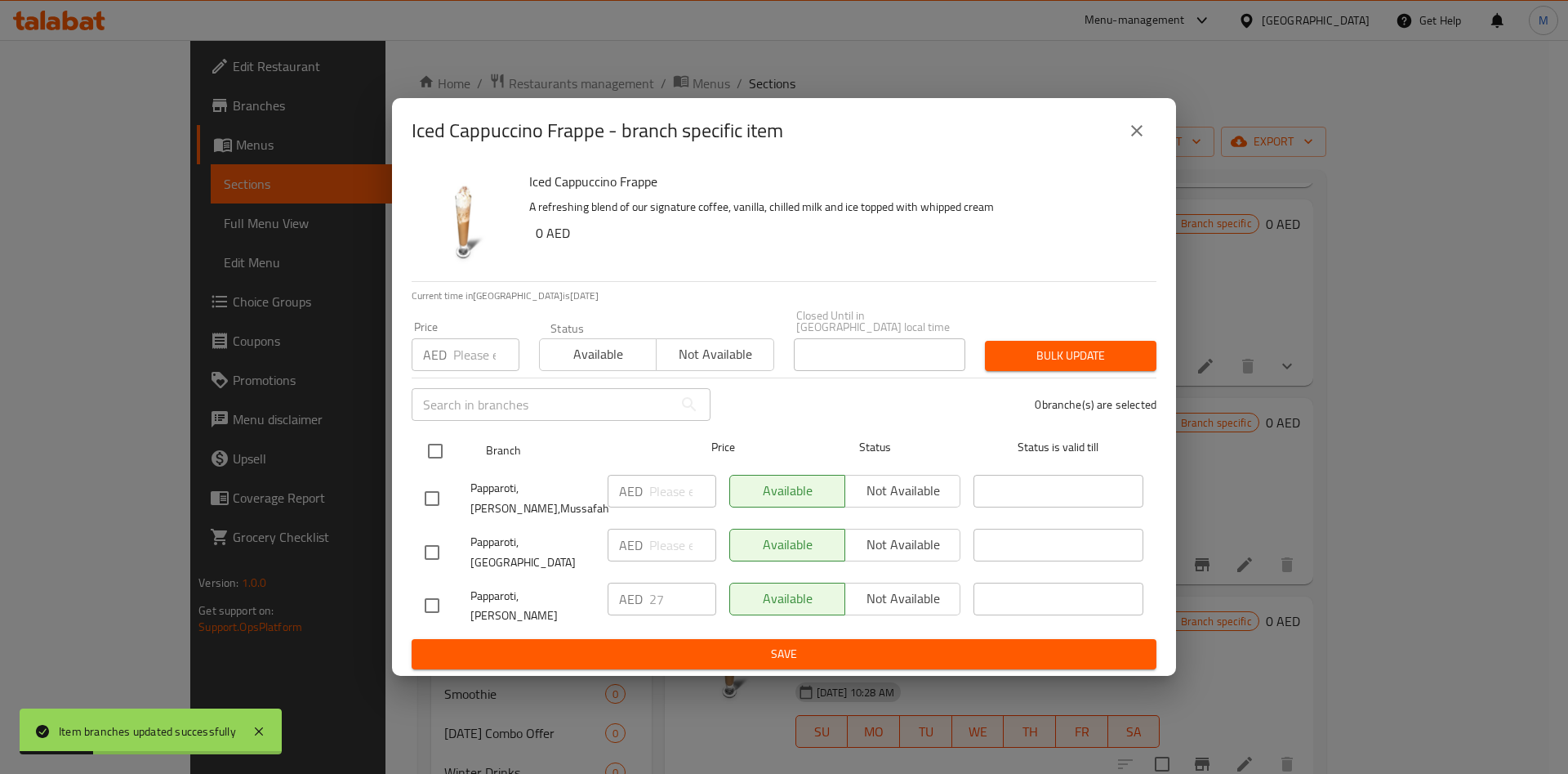
click at [437, 466] on input "checkbox" at bounding box center [435, 451] width 34 height 34
click at [451, 371] on div "AED Price" at bounding box center [466, 354] width 108 height 33
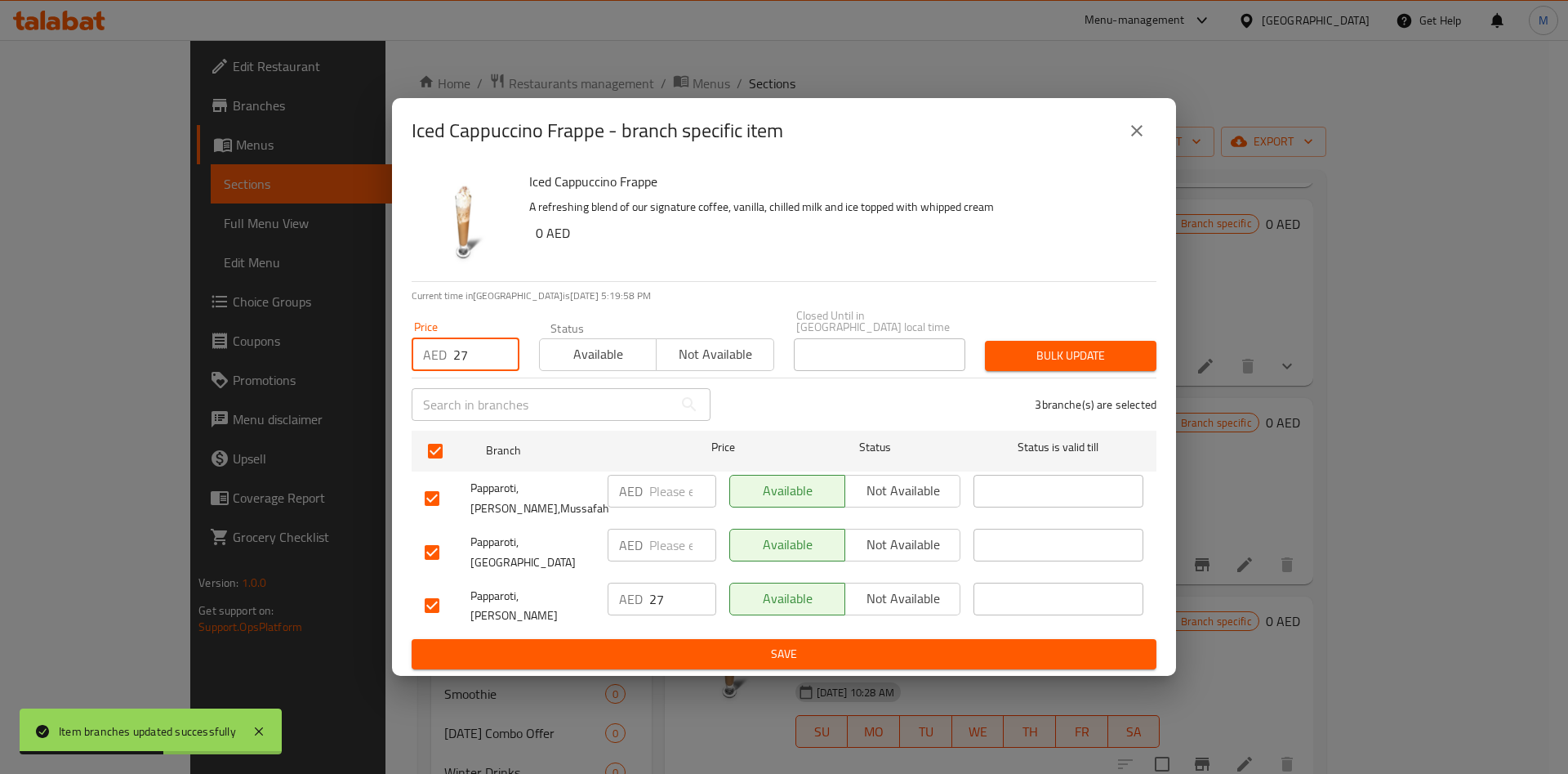
click at [1019, 366] on span "Bulk update" at bounding box center [1071, 355] width 146 height 20
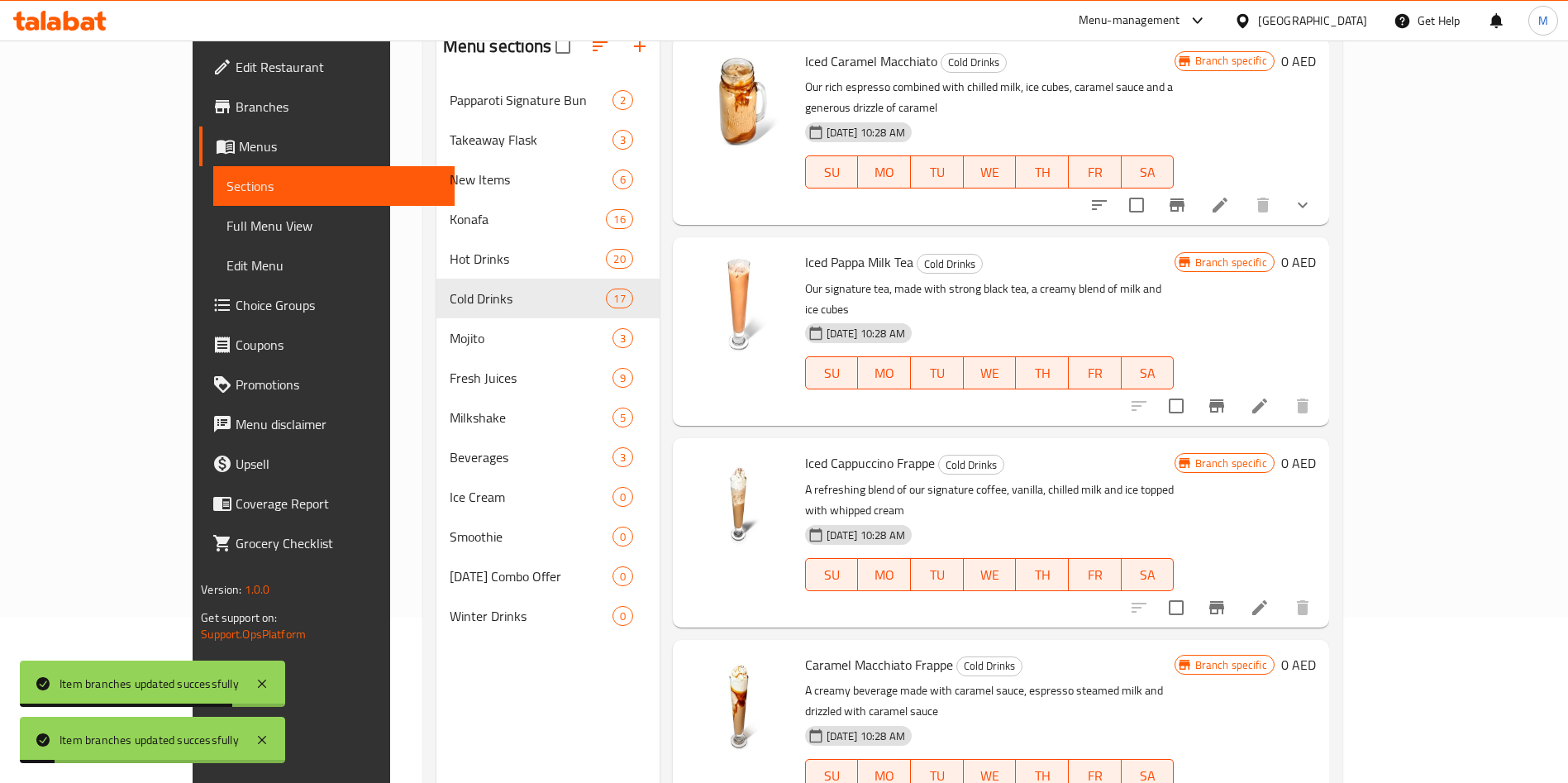
scroll to position [232, 0]
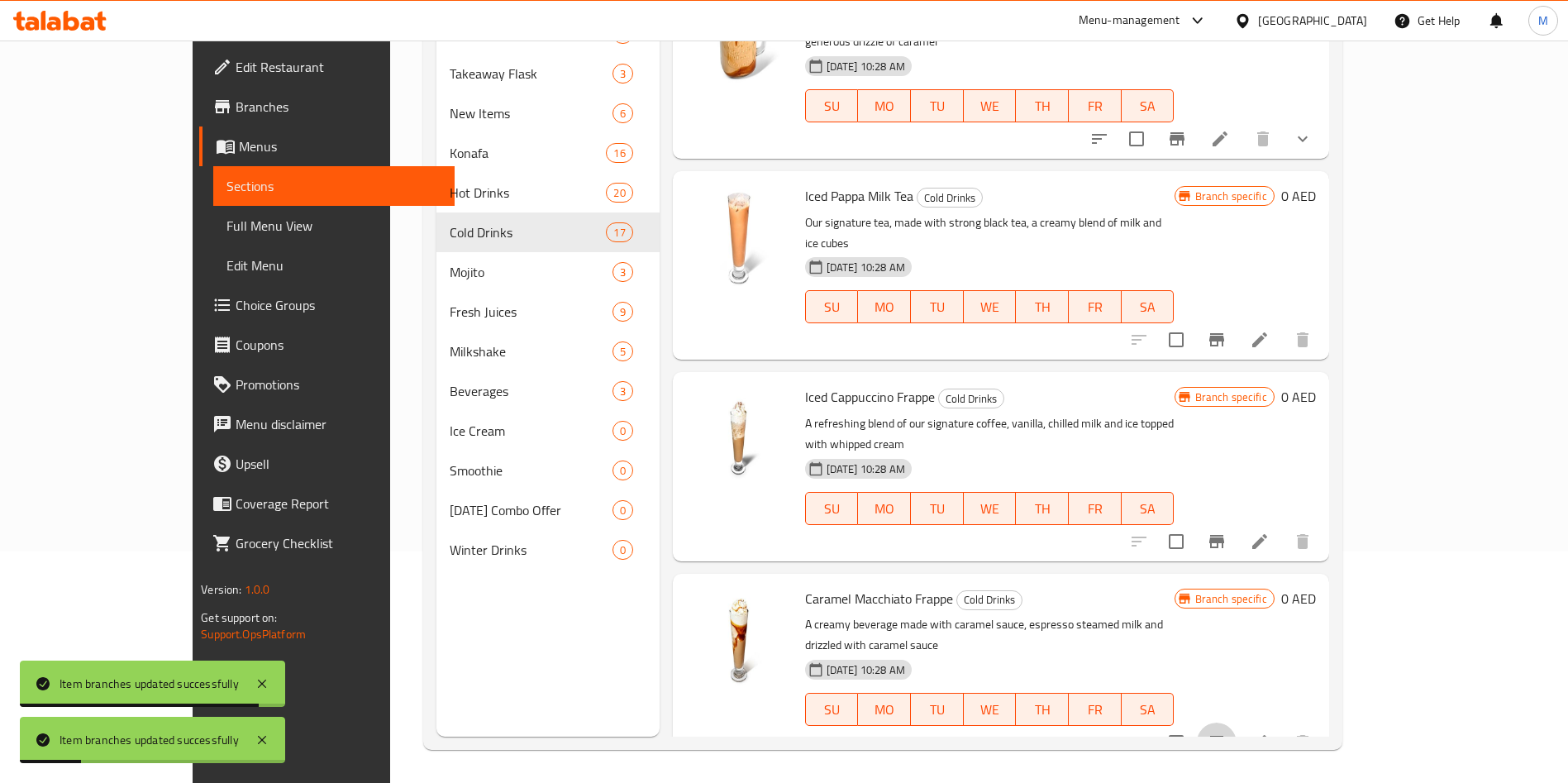
click at [1224, 736] on icon "Branch-specific-item" at bounding box center [1217, 742] width 15 height 13
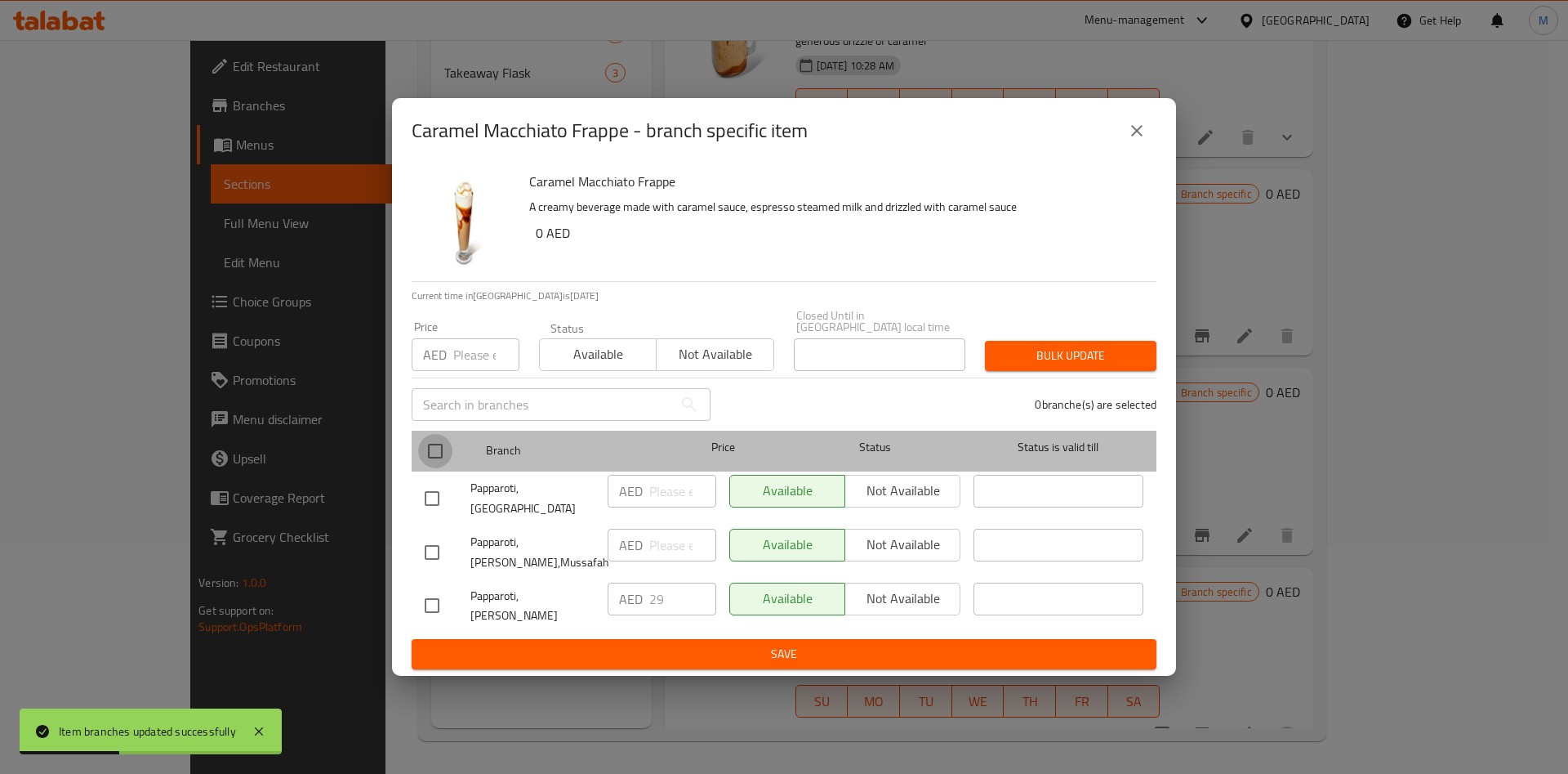
click at [431, 460] on input "checkbox" at bounding box center [435, 451] width 34 height 34
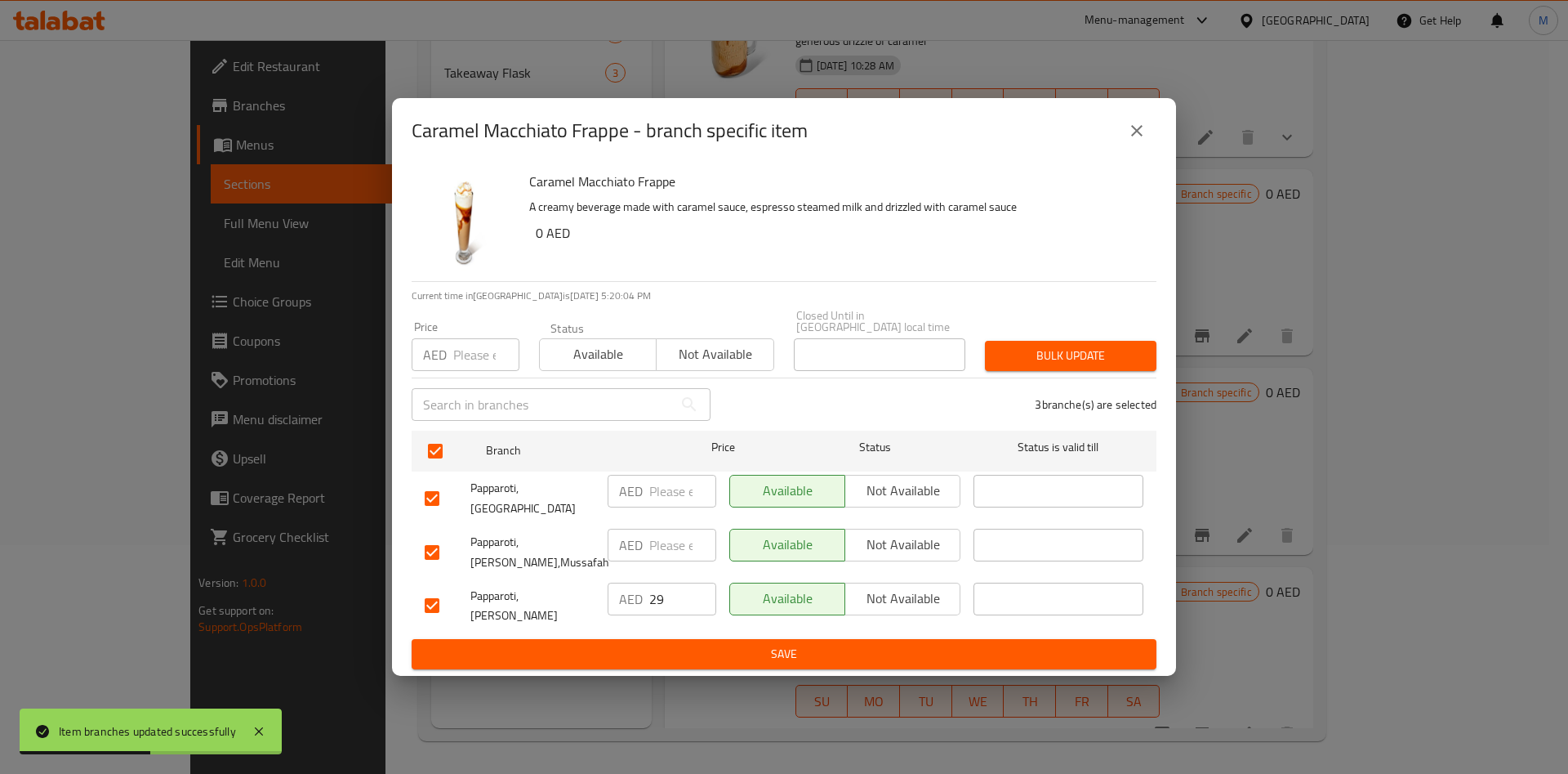
click at [463, 369] on input "number" at bounding box center [486, 354] width 66 height 33
click at [703, 644] on span "Save" at bounding box center [784, 654] width 719 height 20
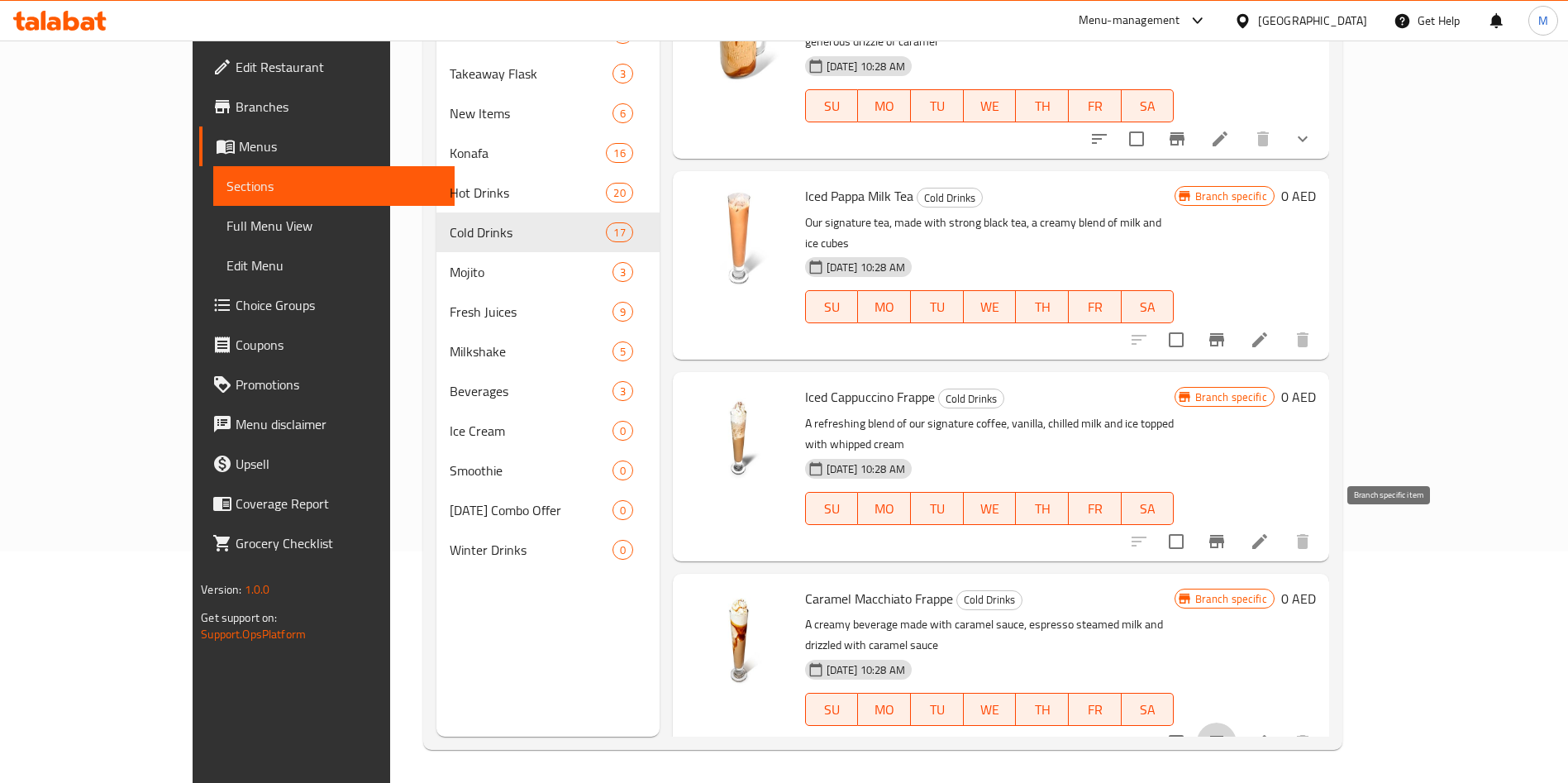
click at [1227, 732] on icon "Branch-specific-item" at bounding box center [1217, 742] width 20 height 20
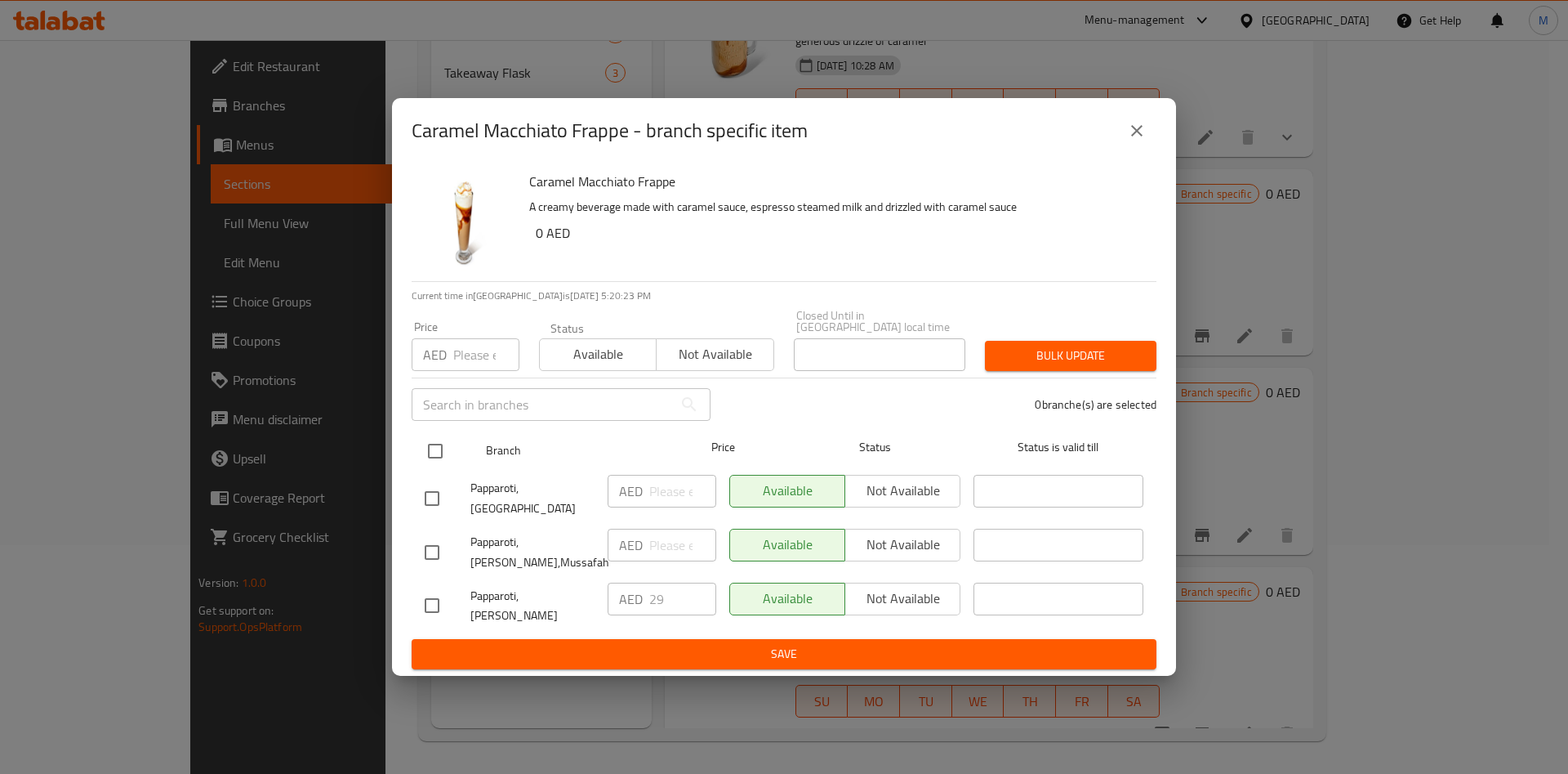
click at [443, 461] on input "checkbox" at bounding box center [435, 451] width 34 height 34
click at [485, 331] on div "Price AED Price" at bounding box center [466, 345] width 127 height 70
click at [470, 357] on input "number" at bounding box center [486, 354] width 66 height 33
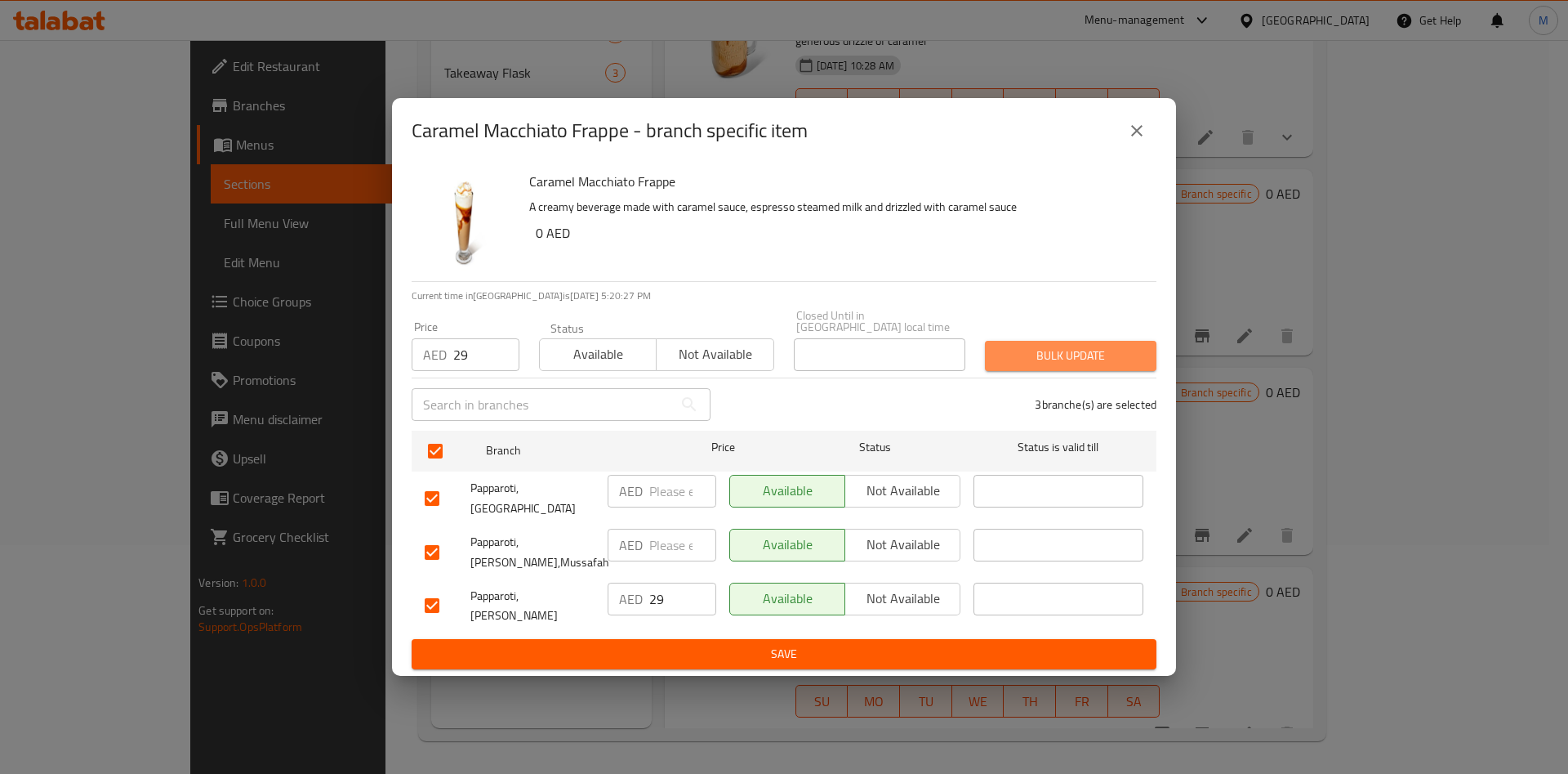
click at [1070, 366] on span "Bulk update" at bounding box center [1071, 355] width 146 height 20
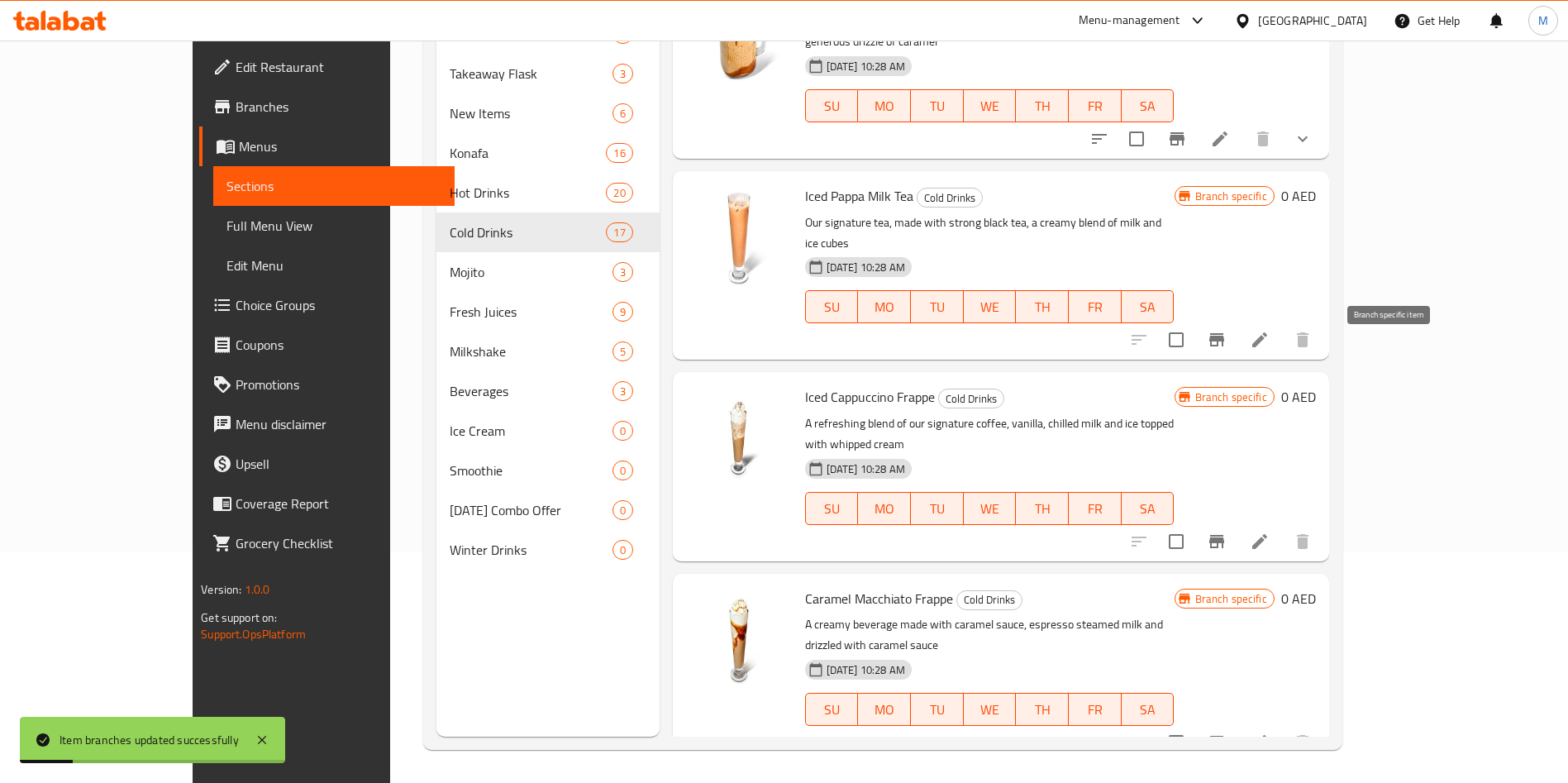
click at [1227, 532] on icon "Branch-specific-item" at bounding box center [1217, 542] width 20 height 20
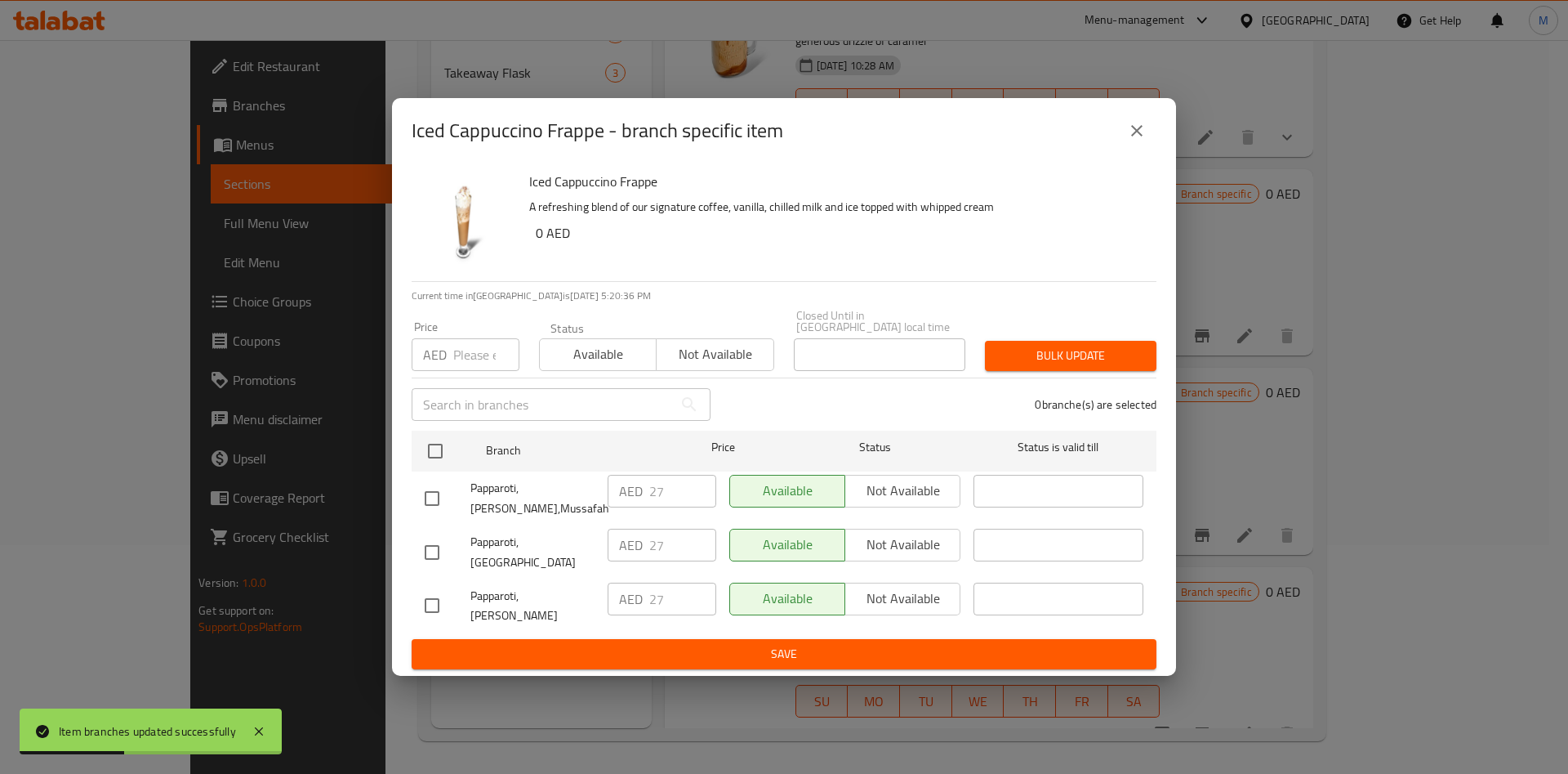
click at [1134, 138] on icon "close" at bounding box center [1137, 131] width 19 height 19
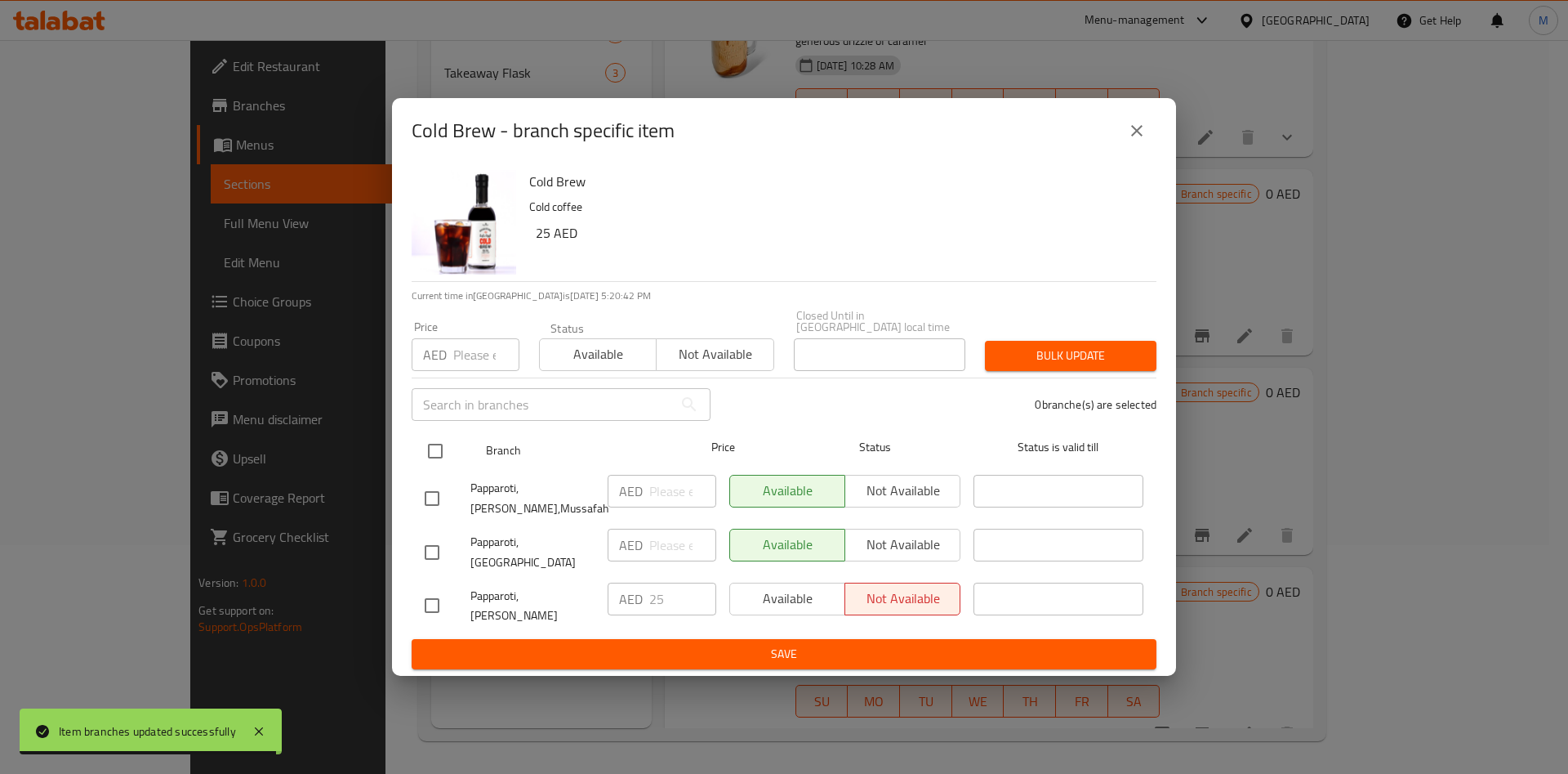
click at [433, 468] on input "checkbox" at bounding box center [435, 451] width 34 height 34
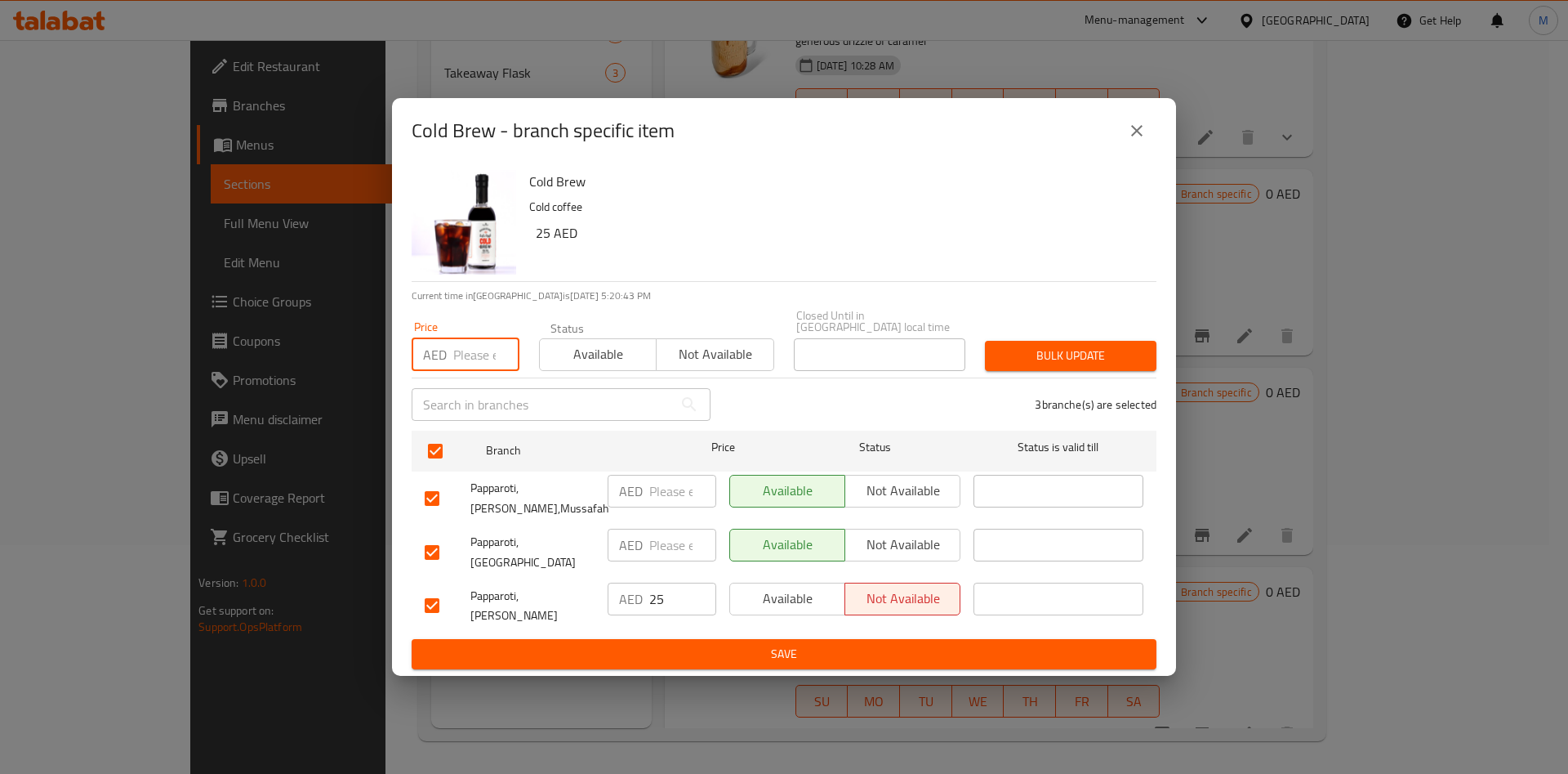
click at [479, 370] on input "number" at bounding box center [486, 354] width 66 height 33
click at [1048, 366] on span "Bulk update" at bounding box center [1071, 355] width 146 height 20
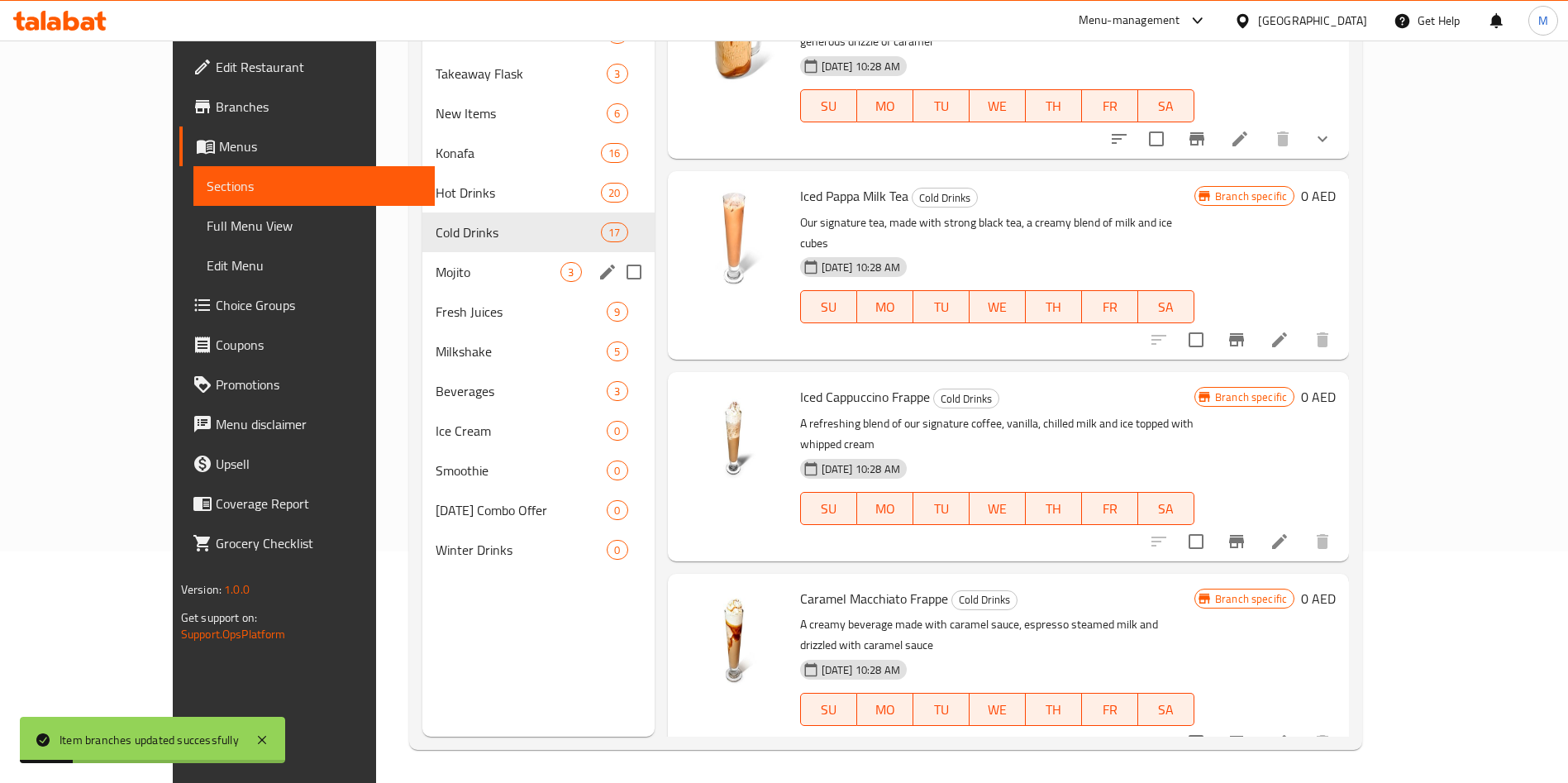
click at [435, 277] on span "Mojito" at bounding box center [498, 272] width 125 height 20
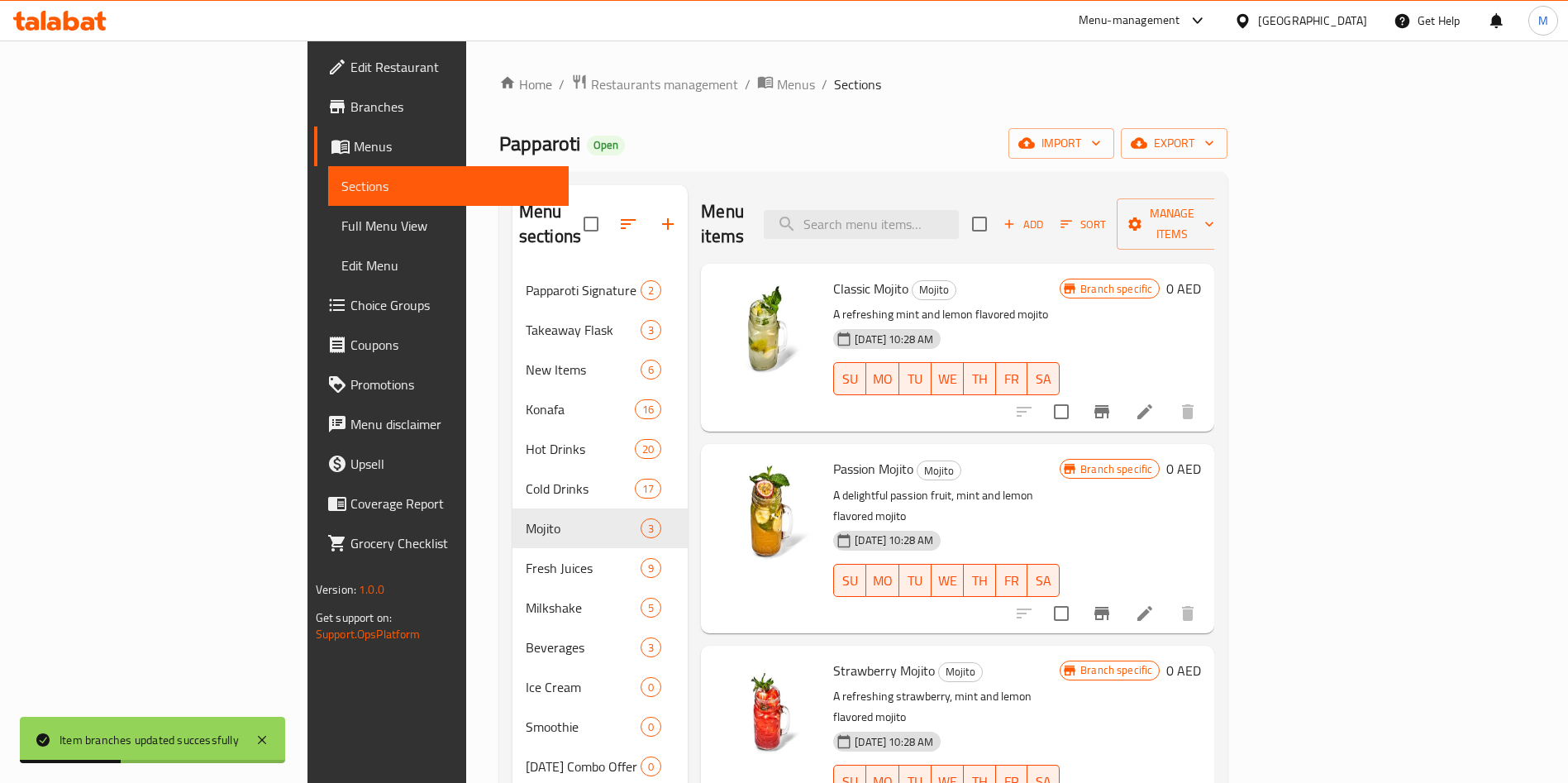
click at [1112, 401] on icon "Branch-specific-item" at bounding box center [1101, 411] width 20 height 20
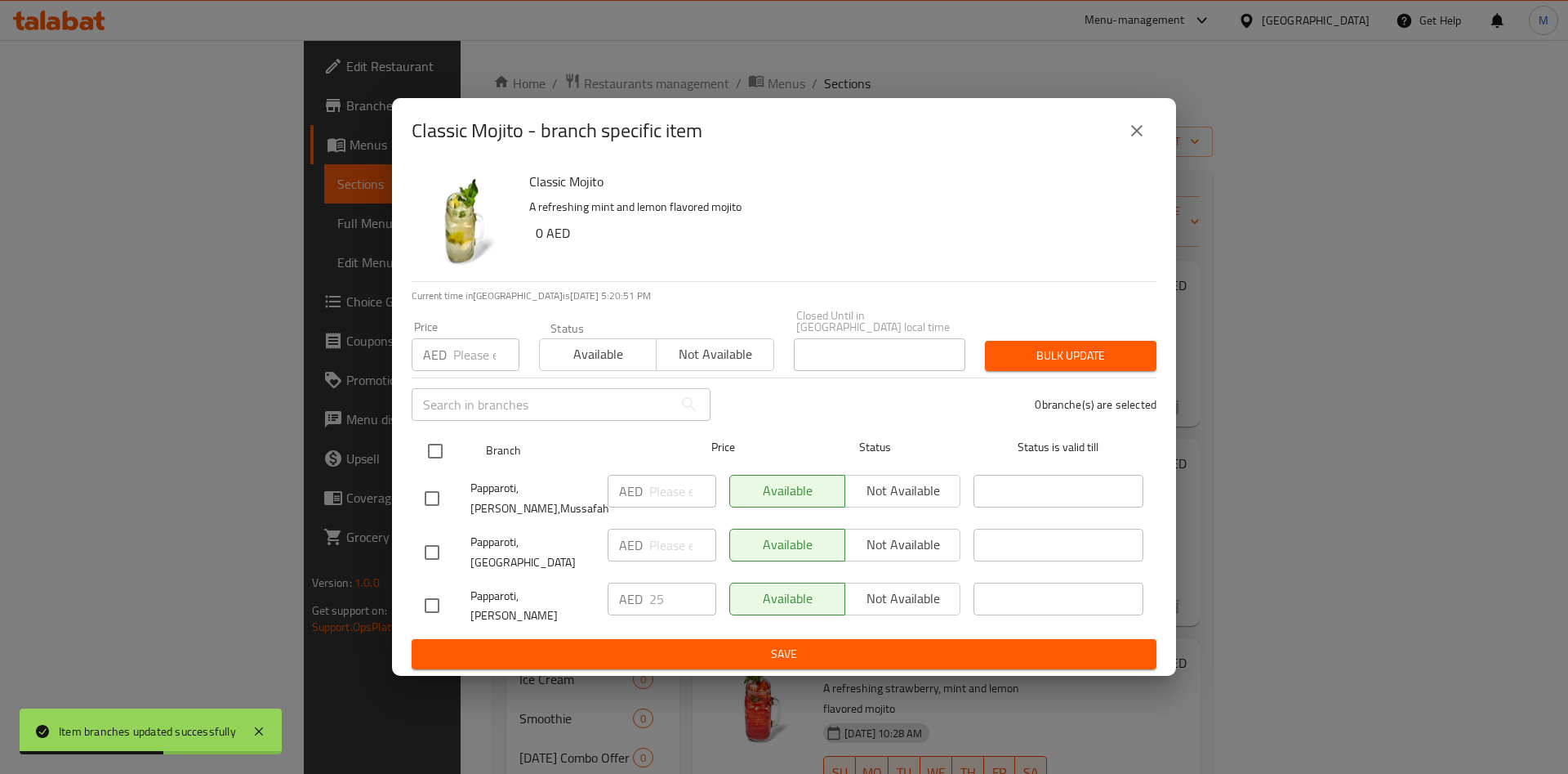
click at [438, 467] on input "checkbox" at bounding box center [435, 451] width 34 height 34
click at [459, 381] on div "Price AED Price" at bounding box center [466, 345] width 127 height 70
click at [455, 368] on input "number" at bounding box center [486, 354] width 66 height 33
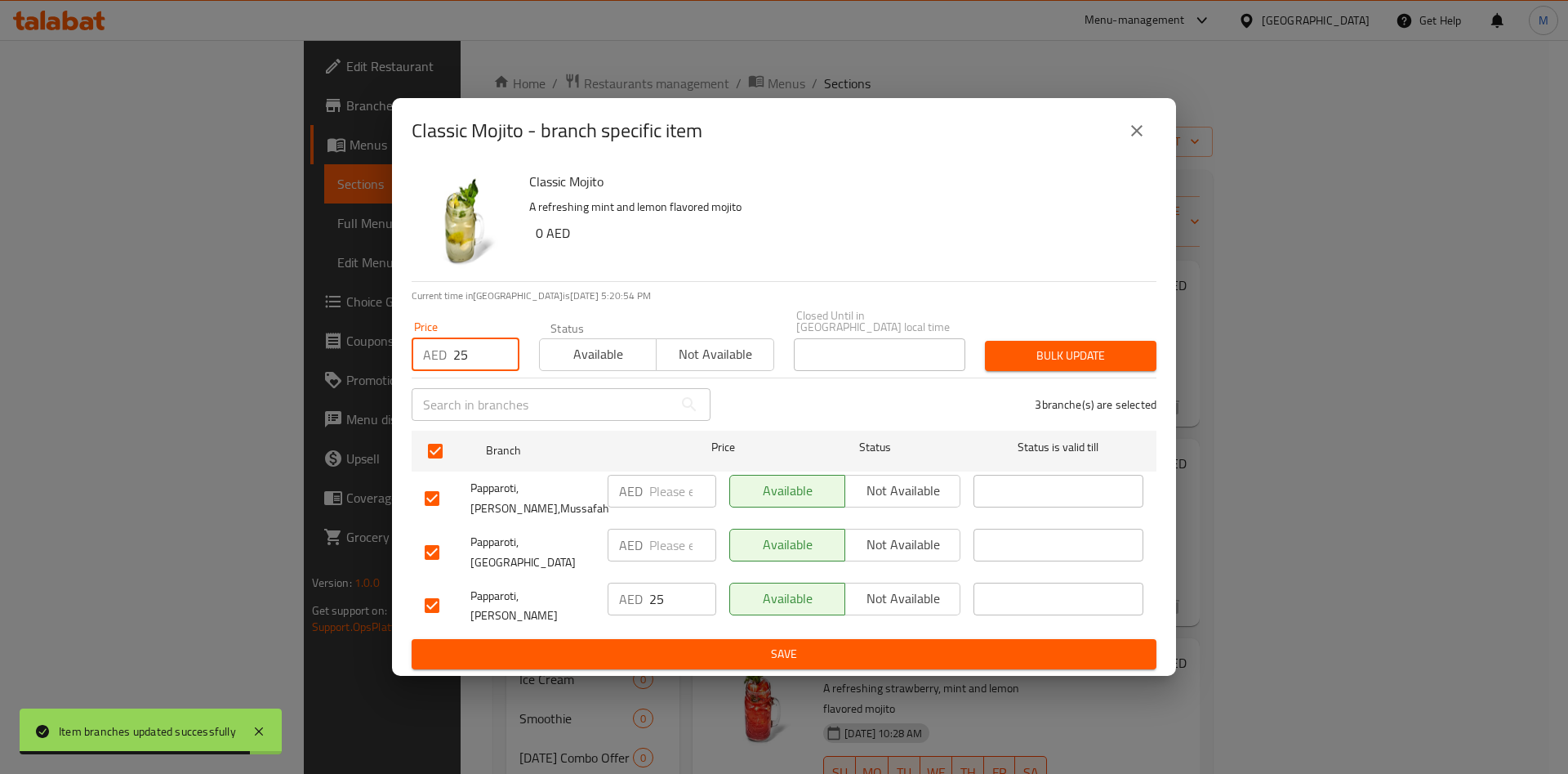
click at [1045, 360] on span "Bulk update" at bounding box center [1071, 355] width 146 height 20
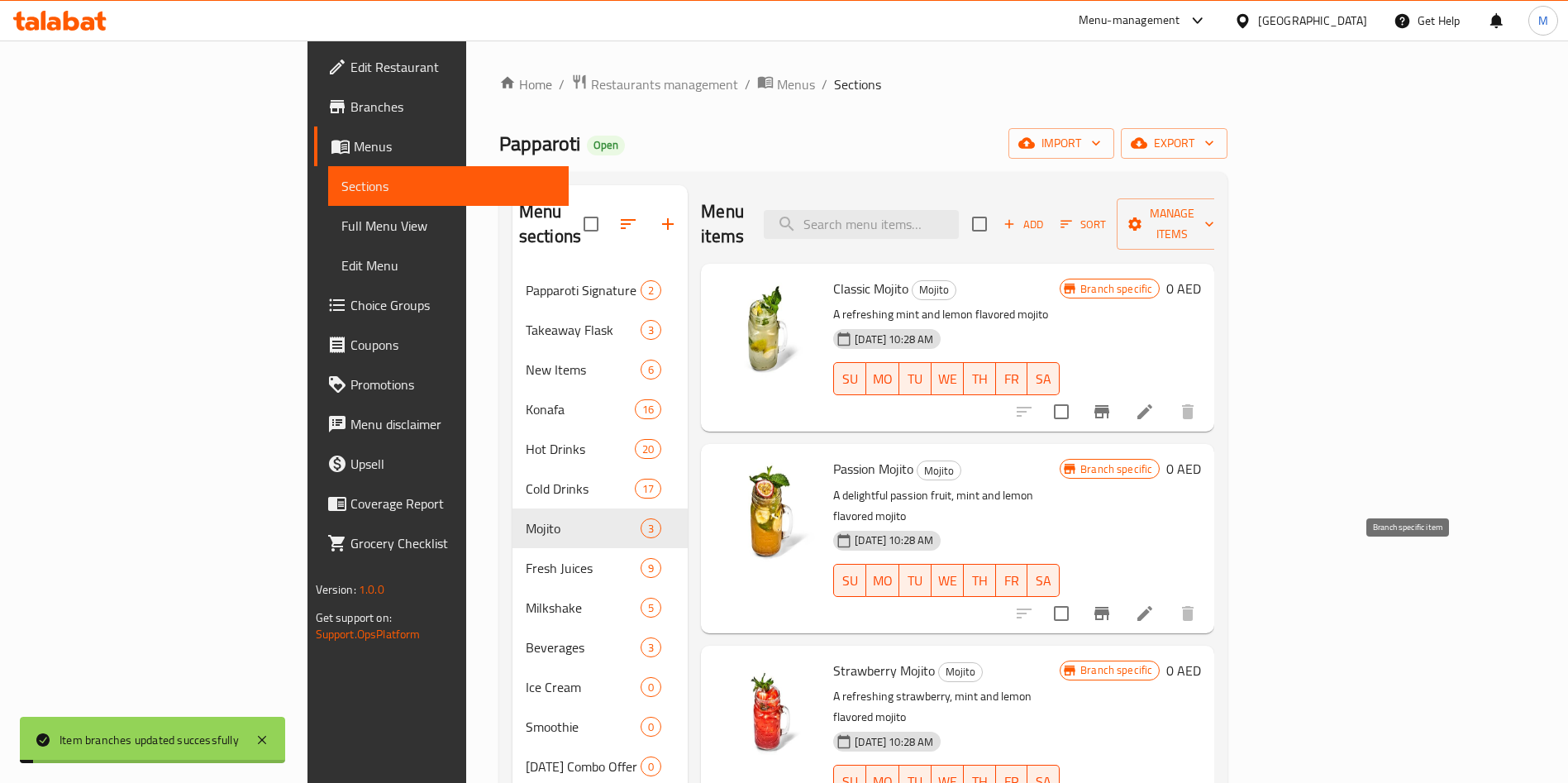
click at [1109, 607] on icon "Branch-specific-item" at bounding box center [1101, 613] width 15 height 13
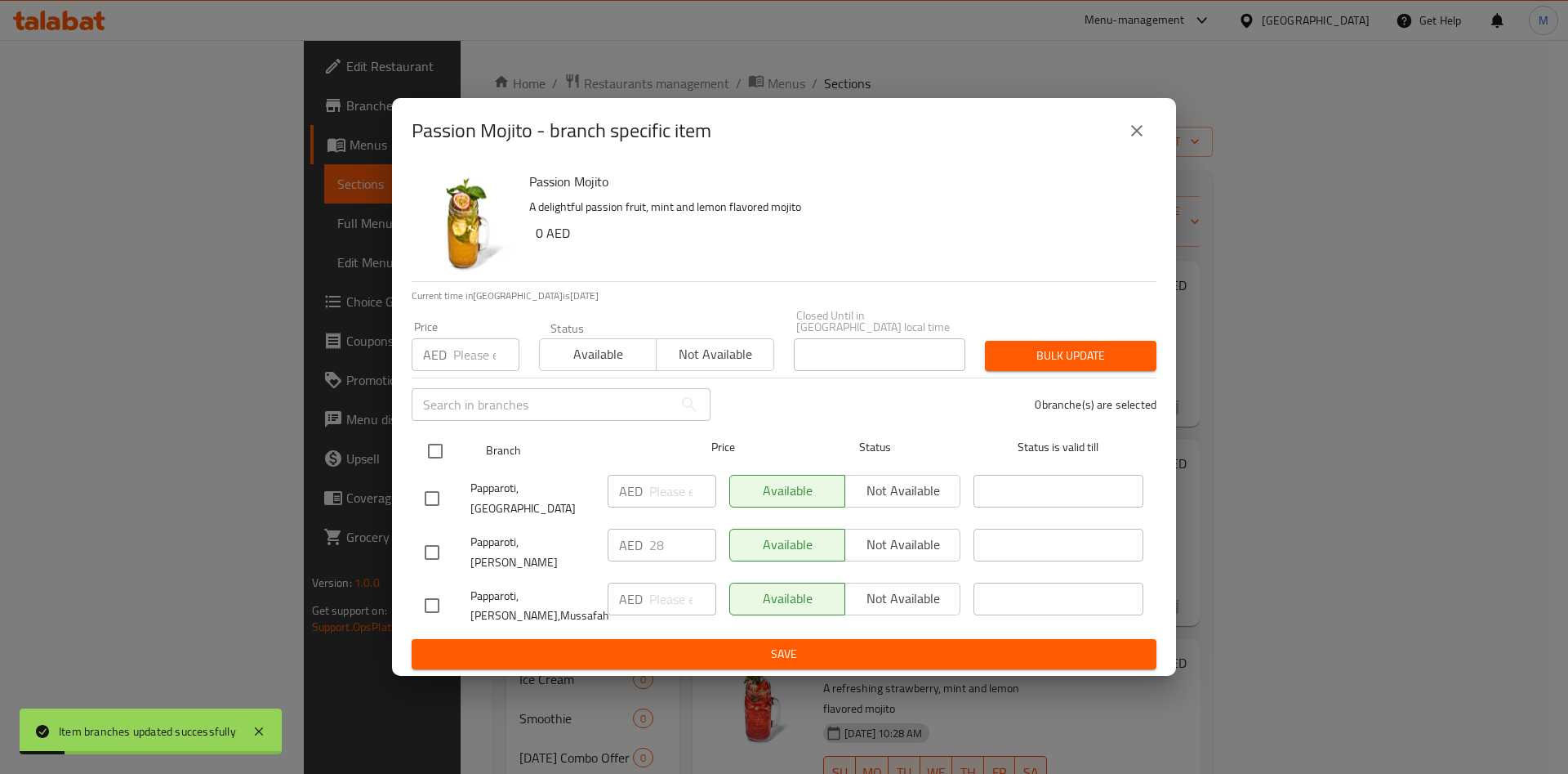
click at [435, 456] on input "checkbox" at bounding box center [435, 451] width 34 height 34
click at [481, 366] on input "number" at bounding box center [486, 354] width 66 height 33
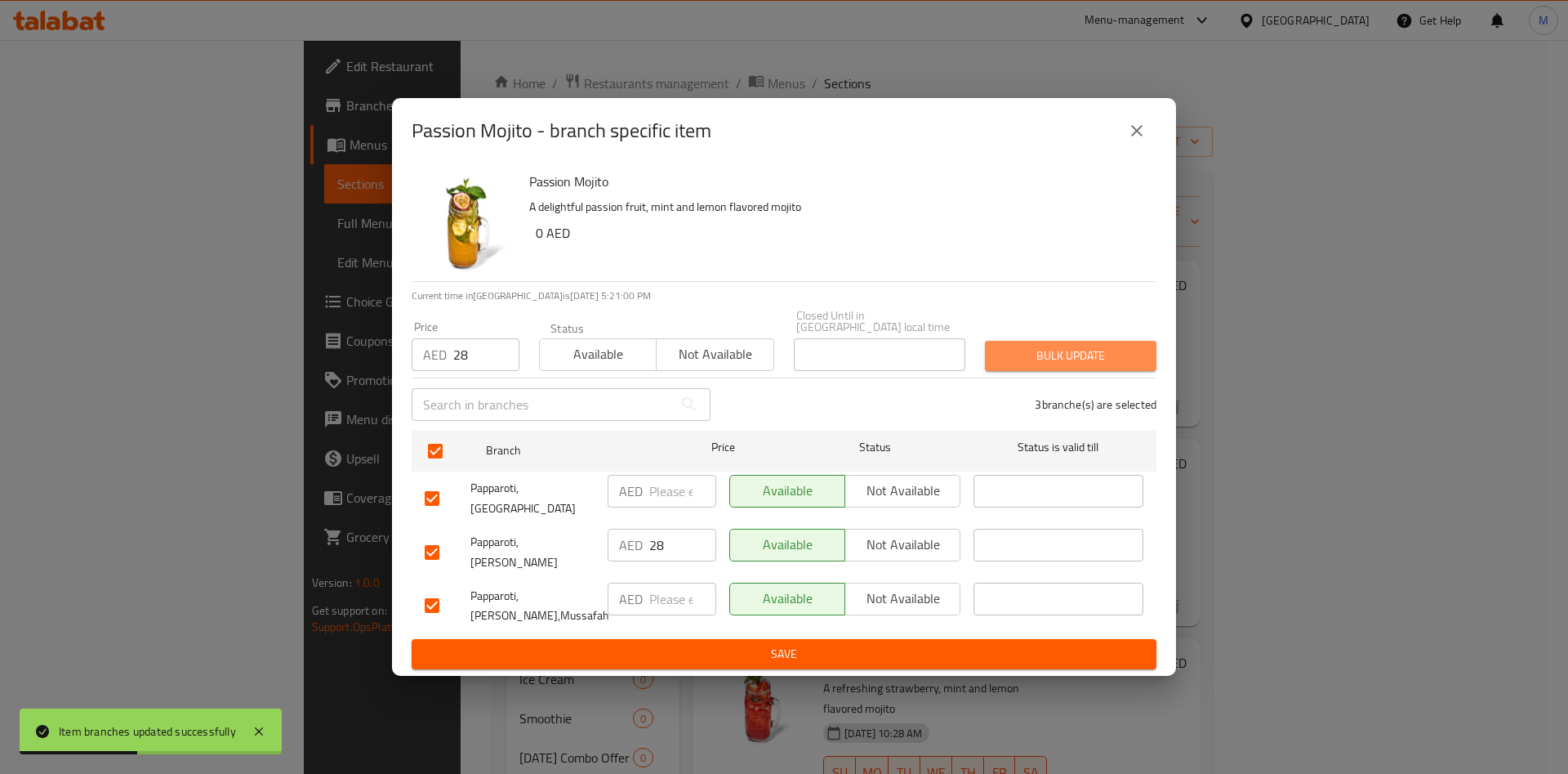
click at [1075, 366] on span "Bulk update" at bounding box center [1071, 355] width 146 height 20
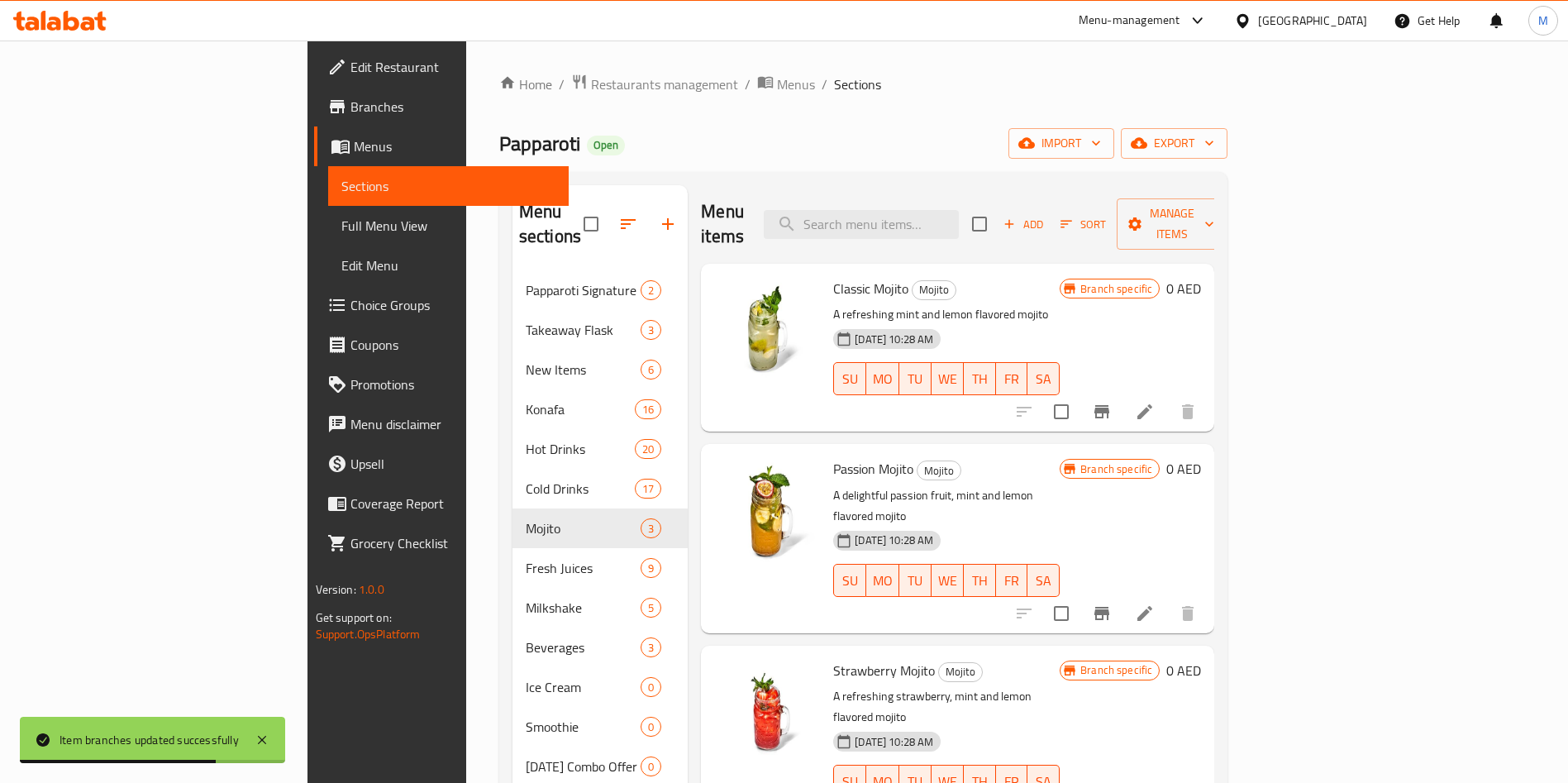
scroll to position [231, 0]
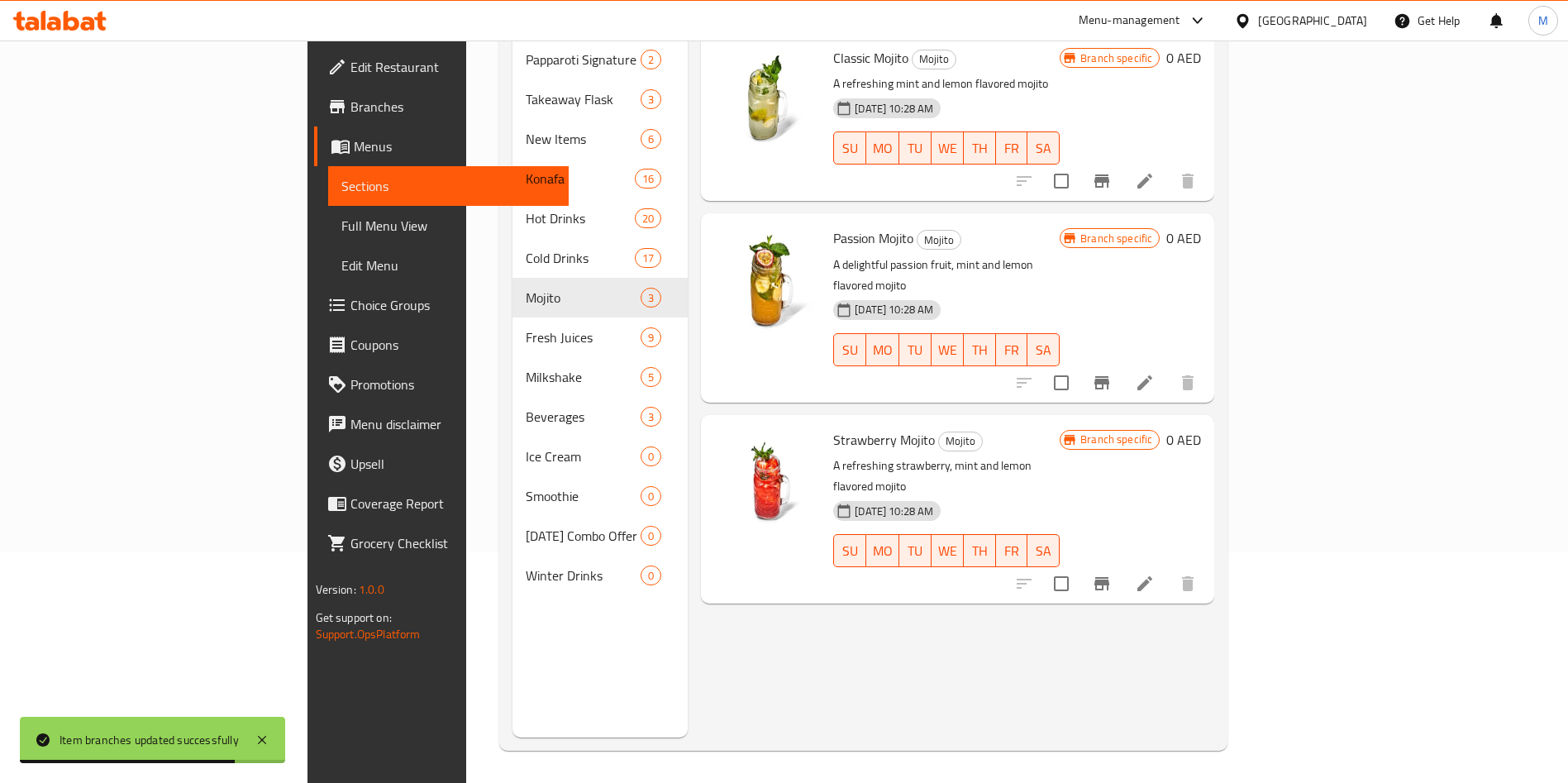
click at [1122, 564] on button "Branch-specific-item" at bounding box center [1101, 584] width 39 height 39
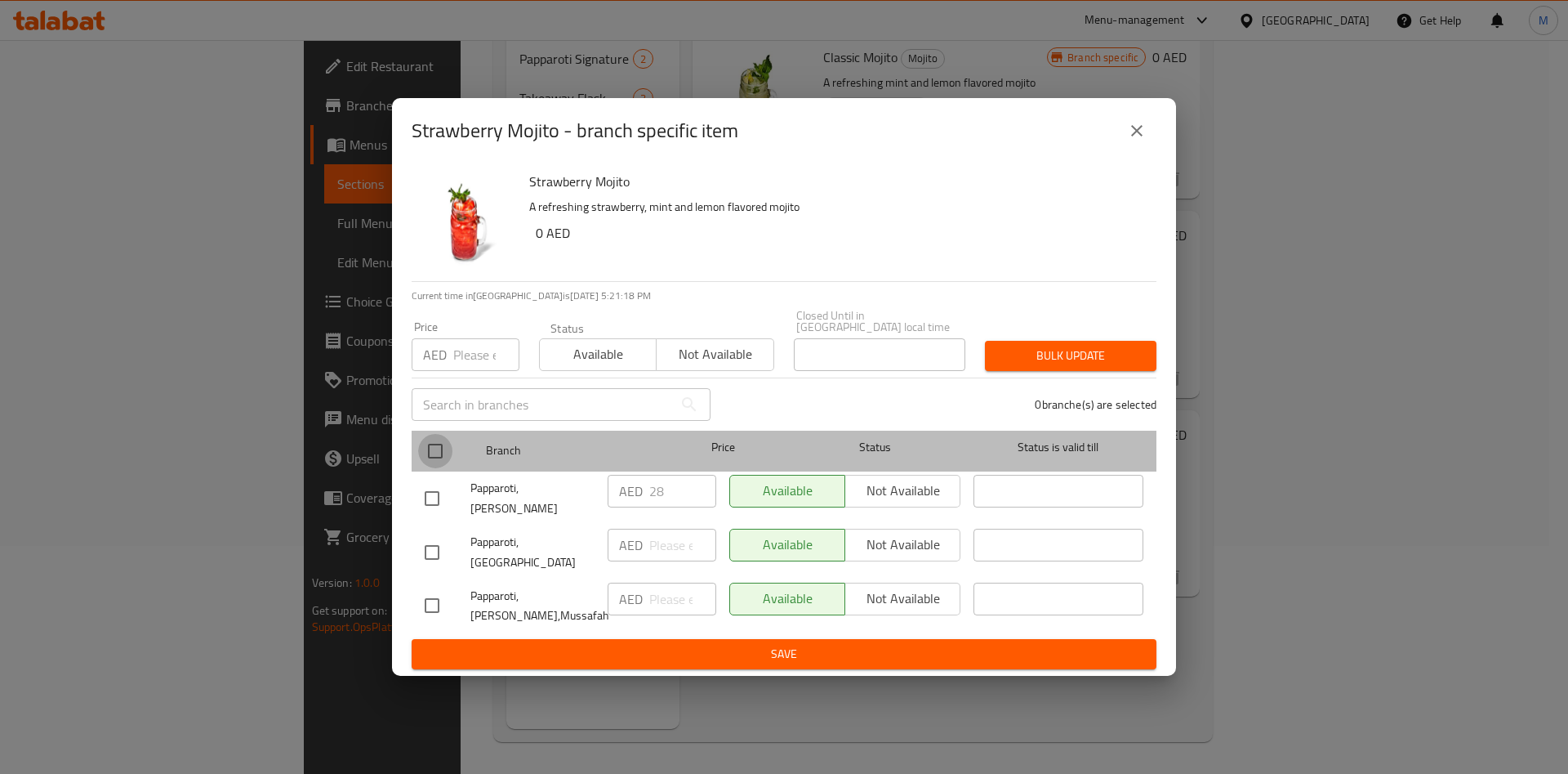
click at [428, 467] on input "checkbox" at bounding box center [435, 451] width 34 height 34
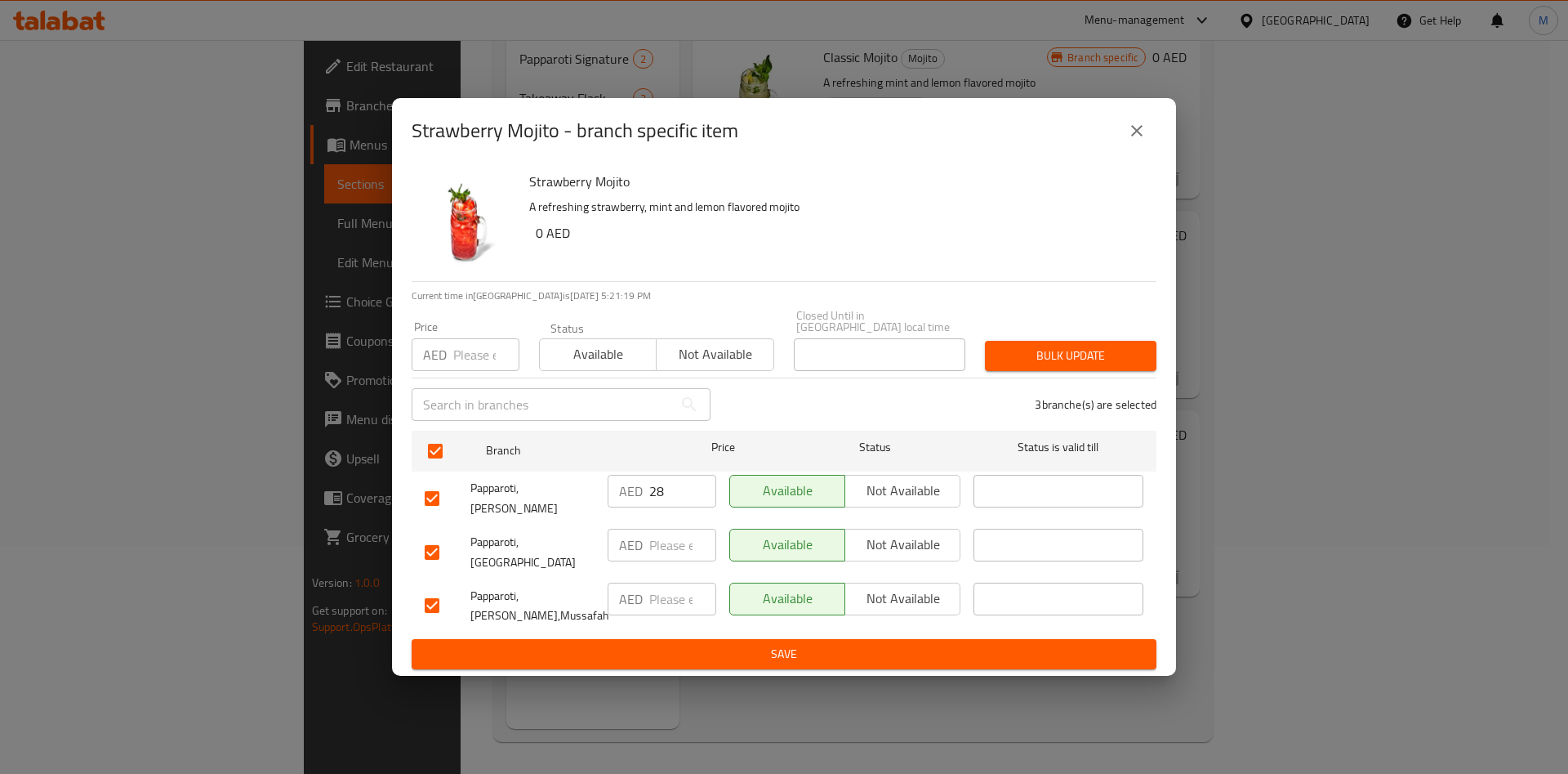
click at [454, 381] on div "Price AED Price" at bounding box center [466, 345] width 127 height 70
click at [466, 370] on input "number" at bounding box center [486, 354] width 66 height 33
click at [1004, 358] on span "Bulk update" at bounding box center [1071, 355] width 146 height 20
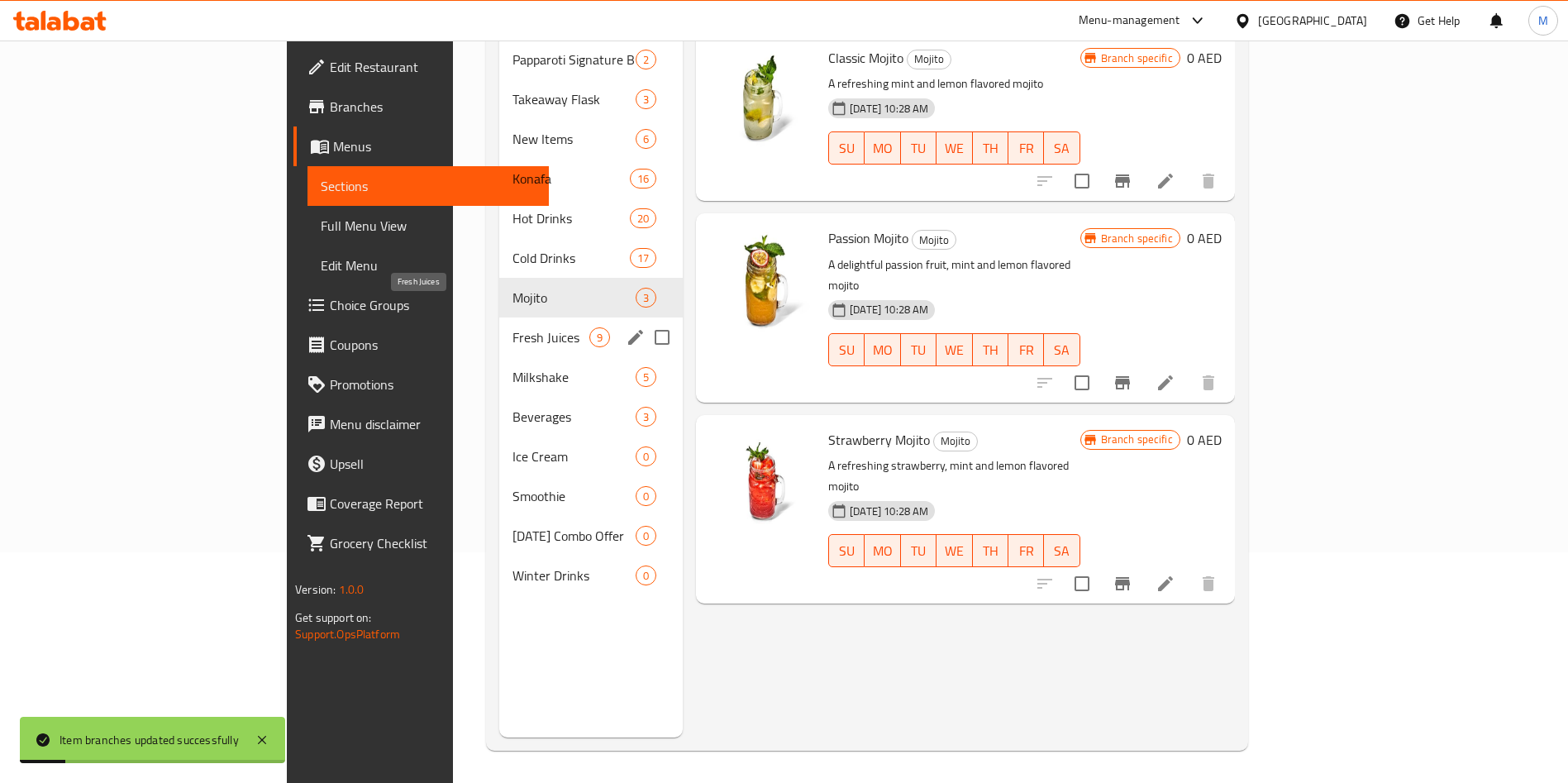
click at [512, 327] on span "Fresh Juices" at bounding box center [551, 337] width 77 height 20
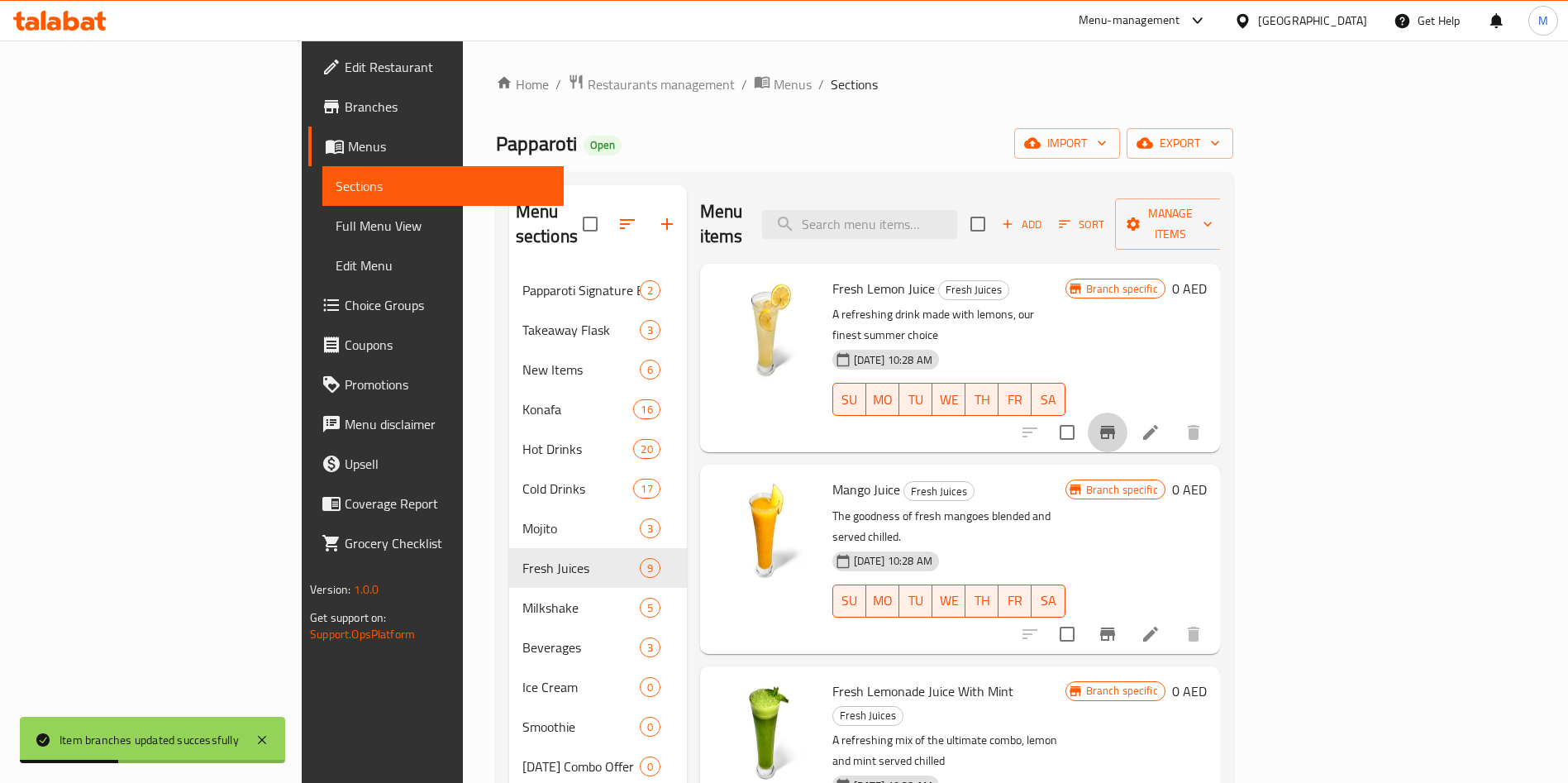
click at [1127, 412] on button "Branch-specific-item" at bounding box center [1108, 432] width 39 height 39
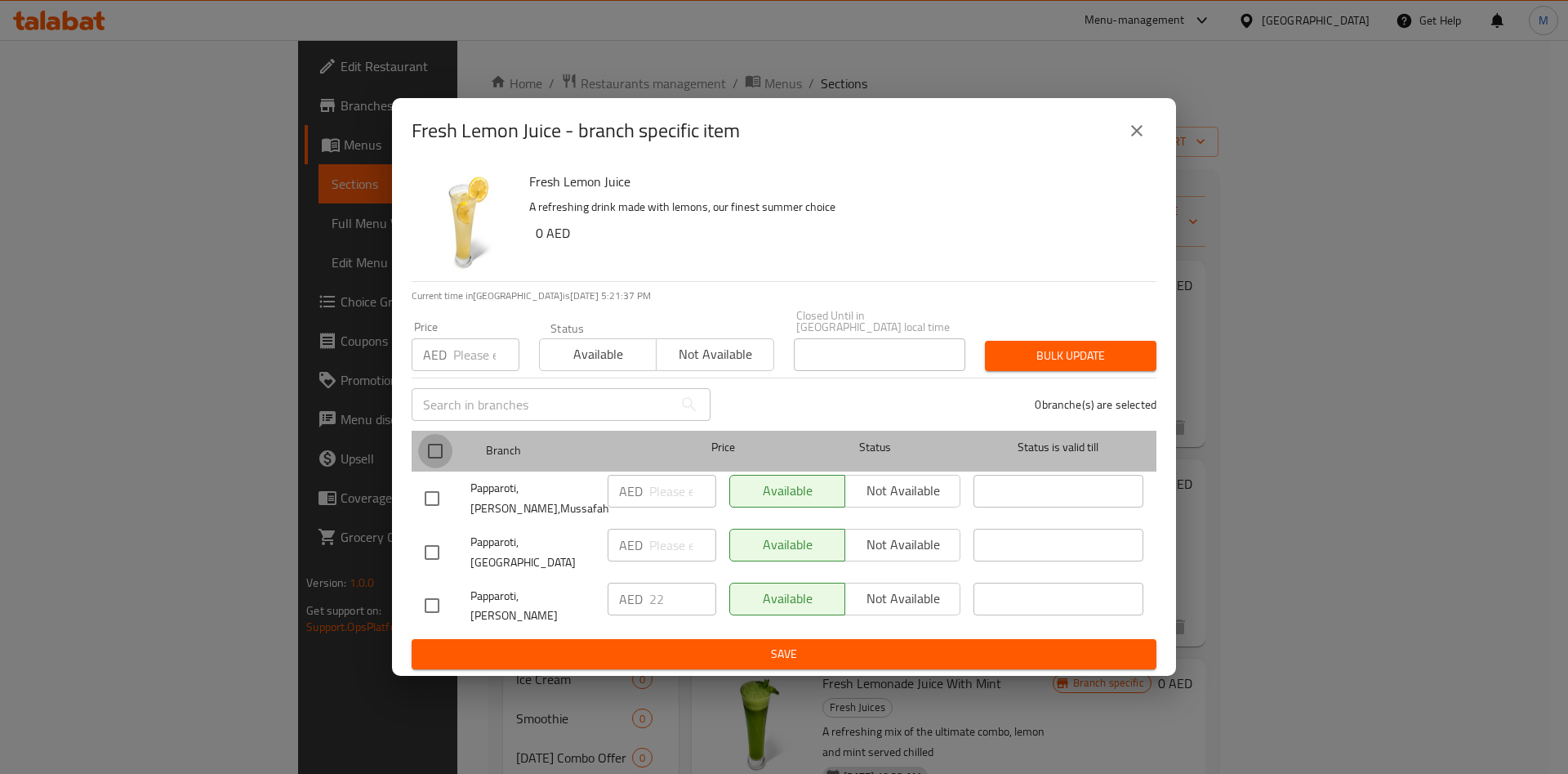
click at [441, 458] on input "checkbox" at bounding box center [435, 451] width 34 height 34
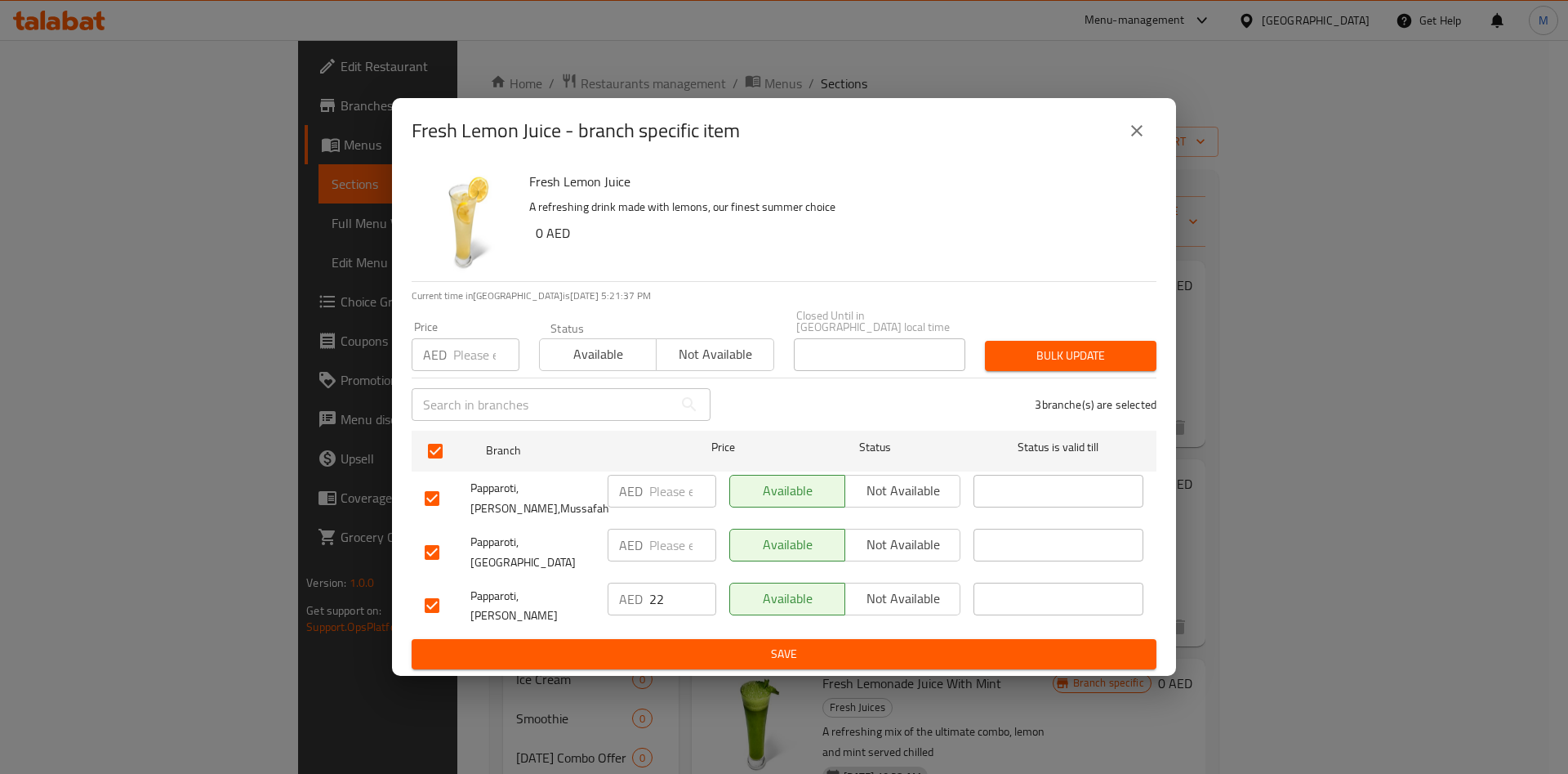
click at [466, 369] on input "number" at bounding box center [486, 354] width 66 height 33
click at [1090, 366] on span "Bulk update" at bounding box center [1071, 355] width 146 height 20
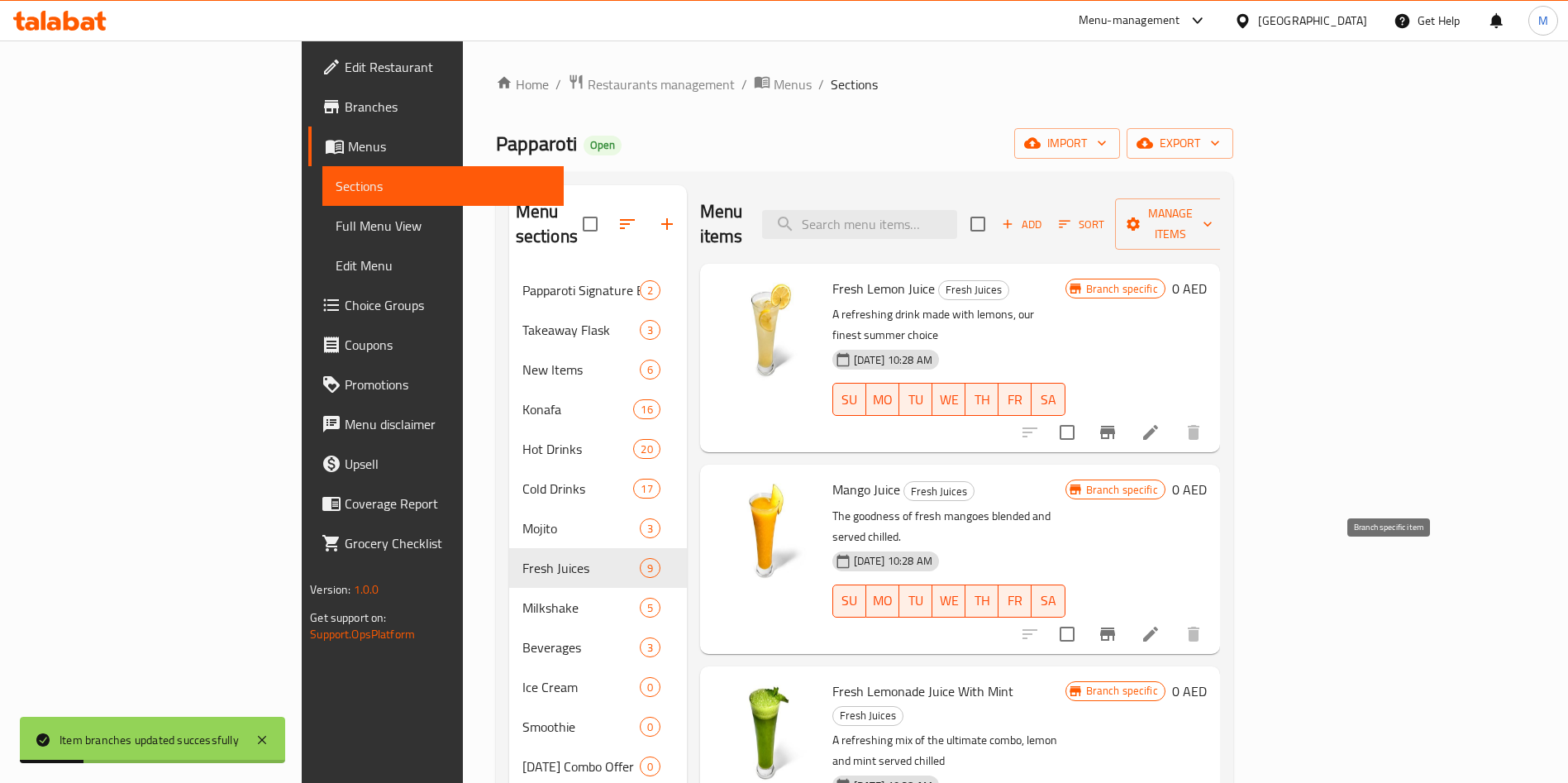
click at [1117, 624] on icon "Branch-specific-item" at bounding box center [1108, 634] width 20 height 20
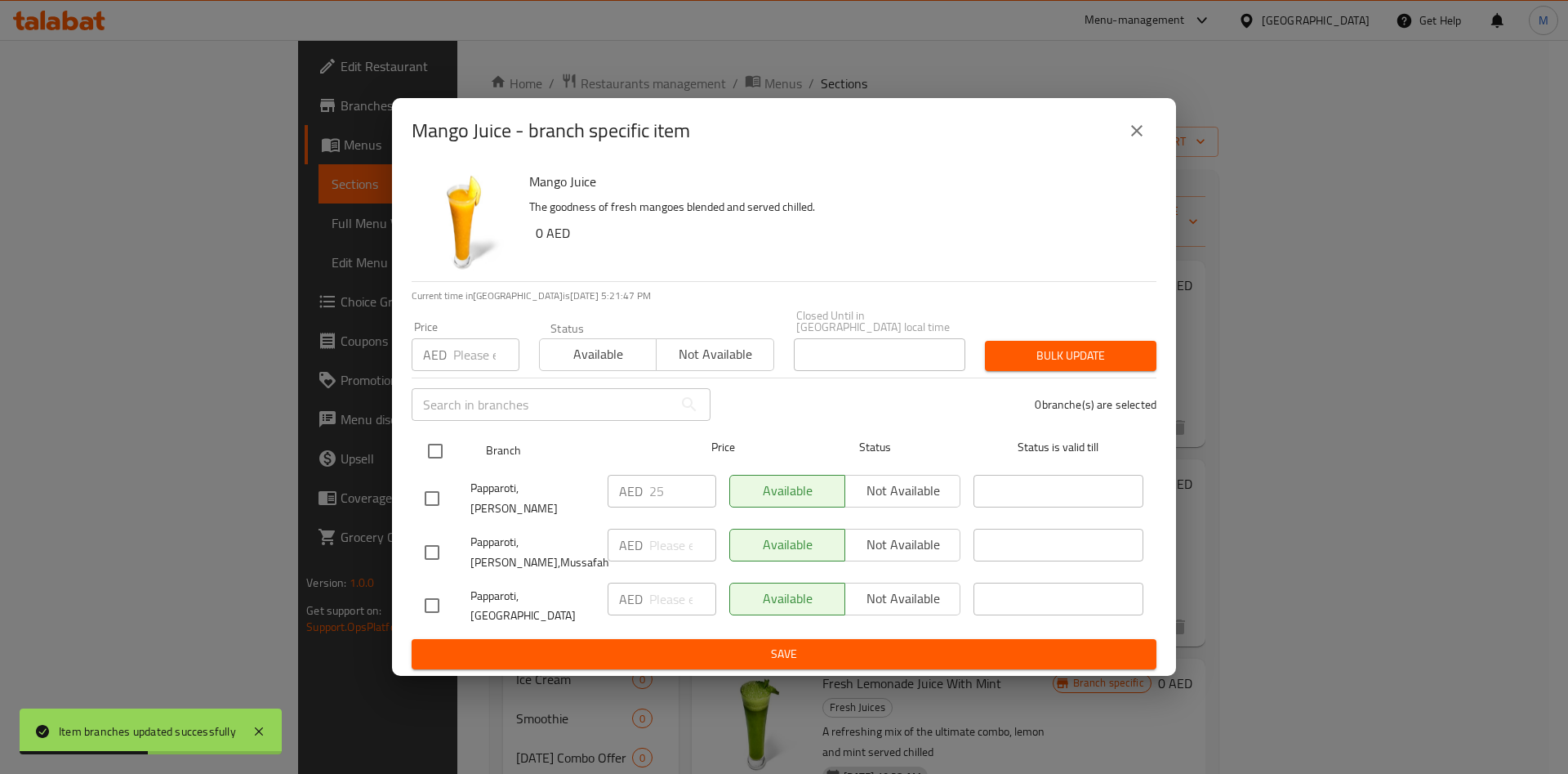
click at [439, 467] on input "checkbox" at bounding box center [435, 451] width 34 height 34
click at [476, 371] on input "number" at bounding box center [486, 354] width 66 height 33
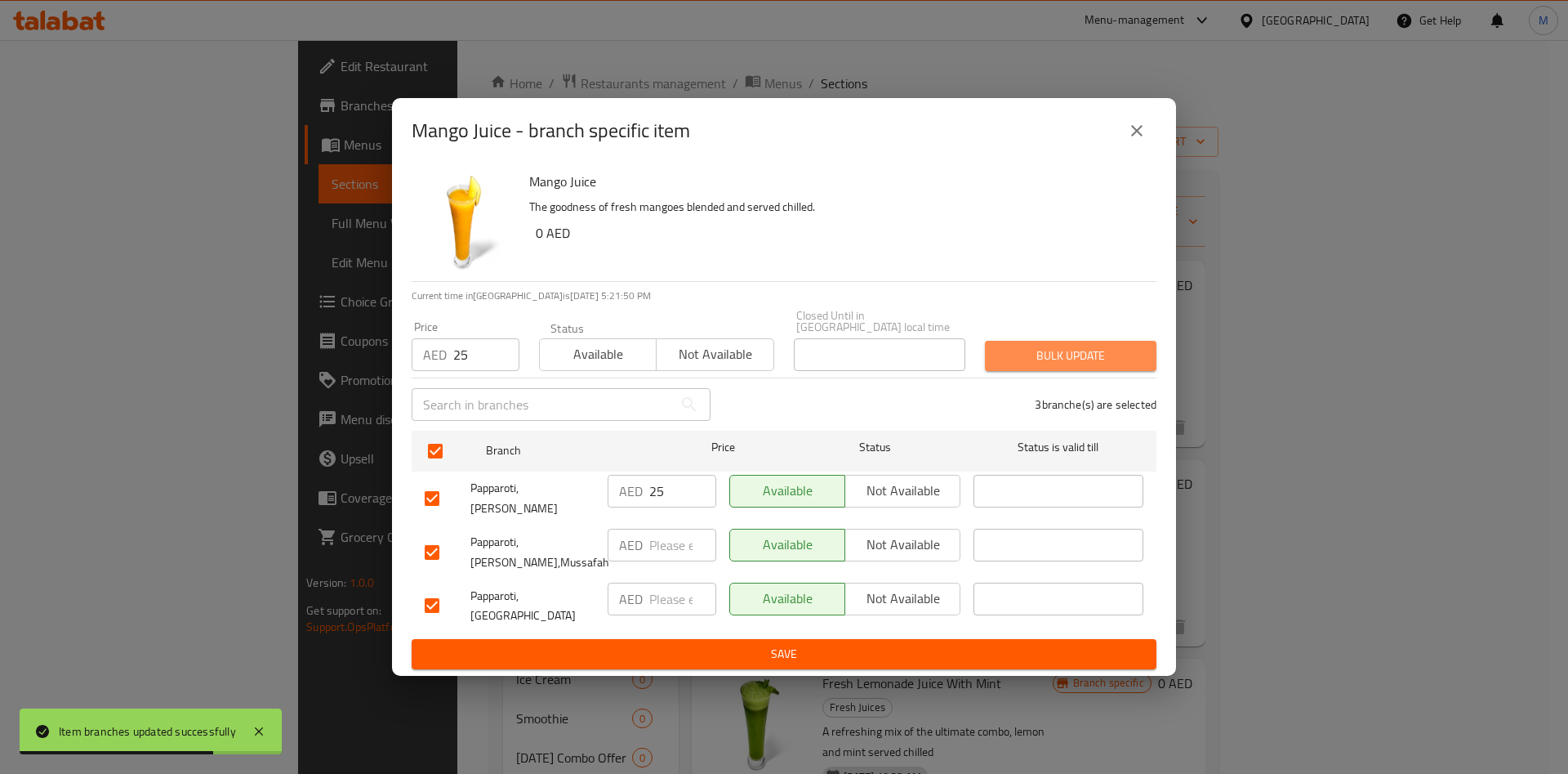
click at [1083, 353] on button "Bulk update" at bounding box center [1071, 356] width 171 height 30
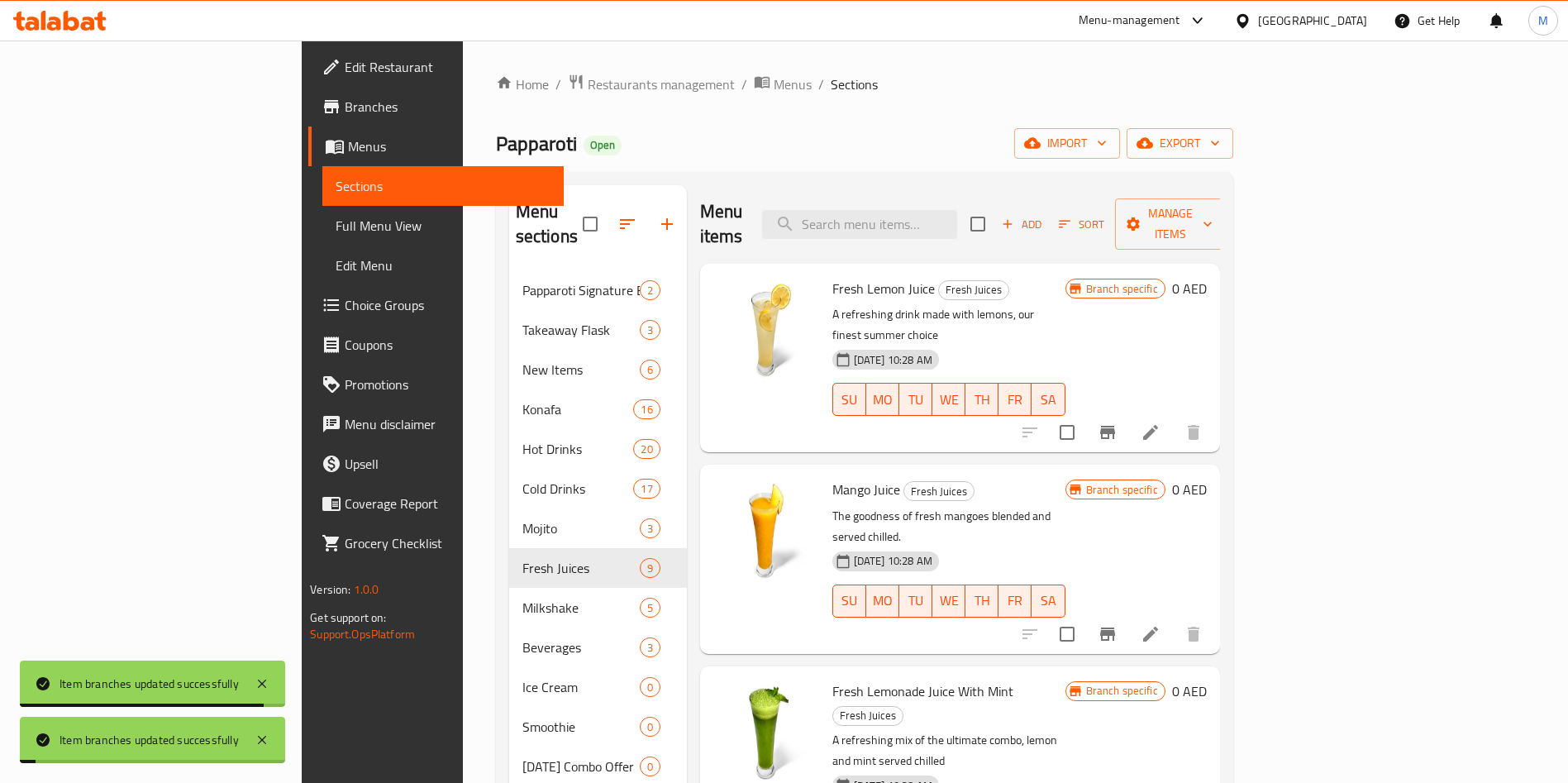
scroll to position [198, 0]
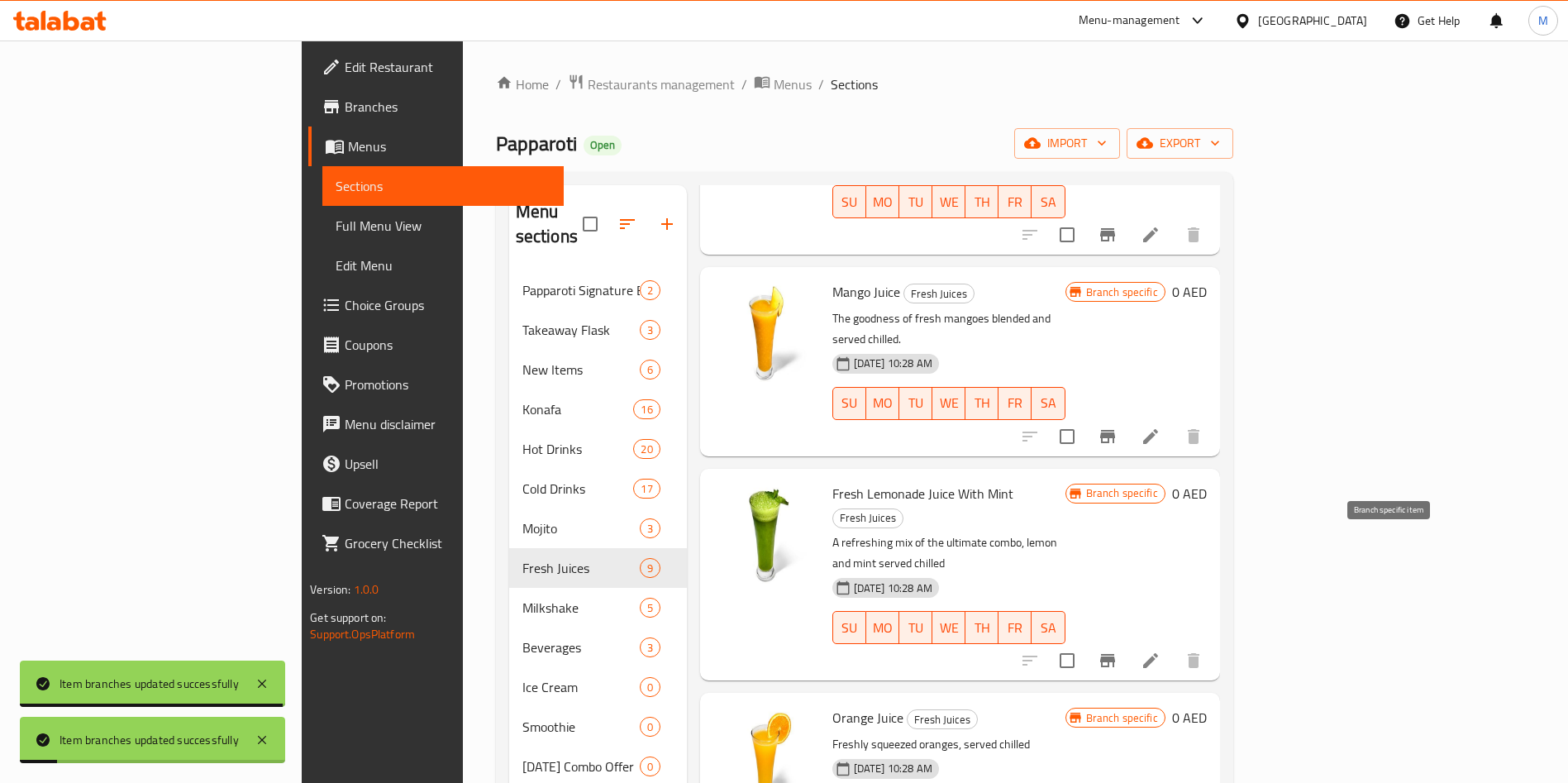
click at [1117, 651] on icon "Branch-specific-item" at bounding box center [1108, 661] width 20 height 20
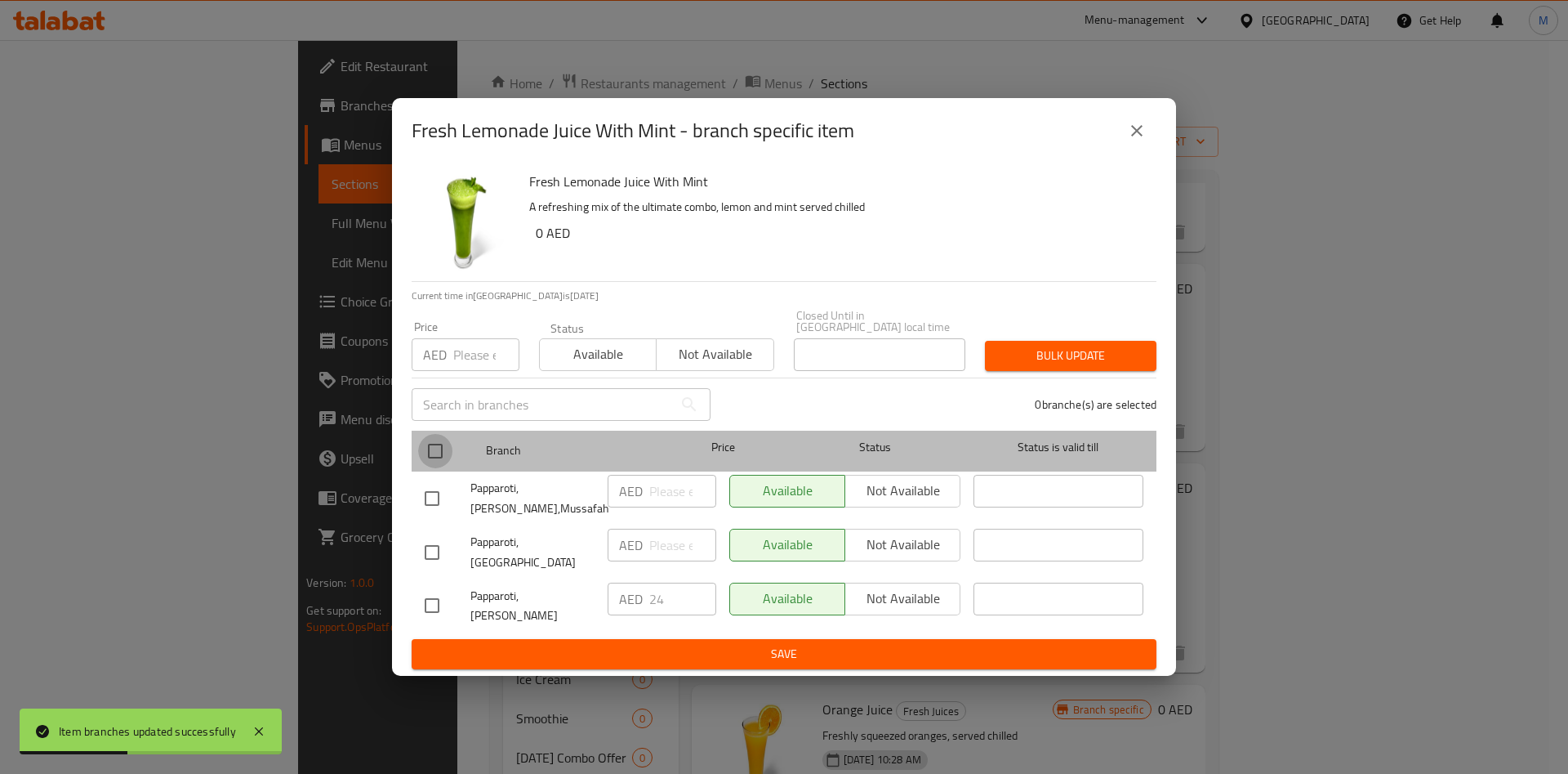
click at [443, 460] on input "checkbox" at bounding box center [435, 451] width 34 height 34
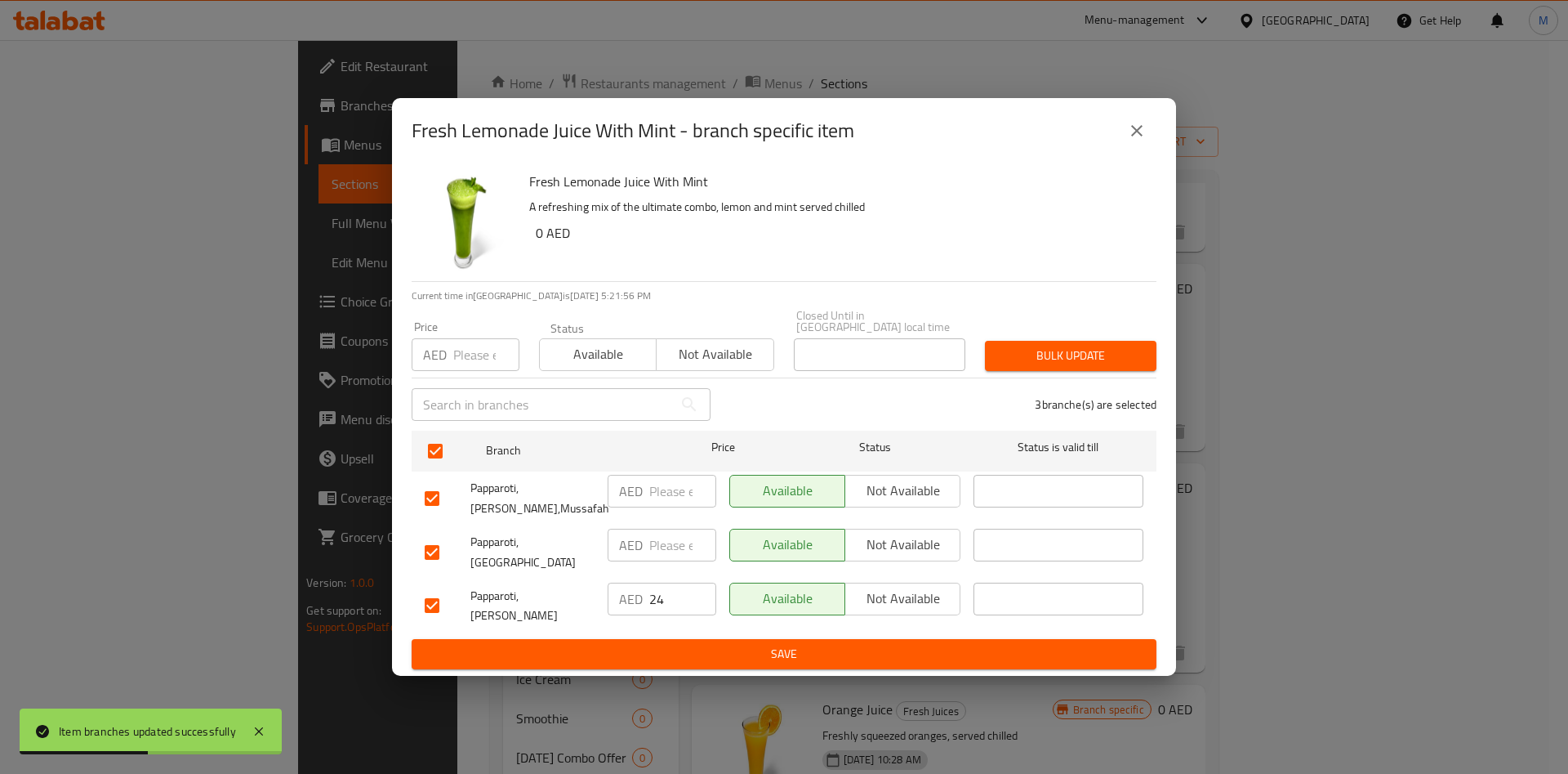
click at [478, 362] on input "number" at bounding box center [486, 354] width 66 height 33
click at [1079, 366] on span "Bulk update" at bounding box center [1071, 355] width 146 height 20
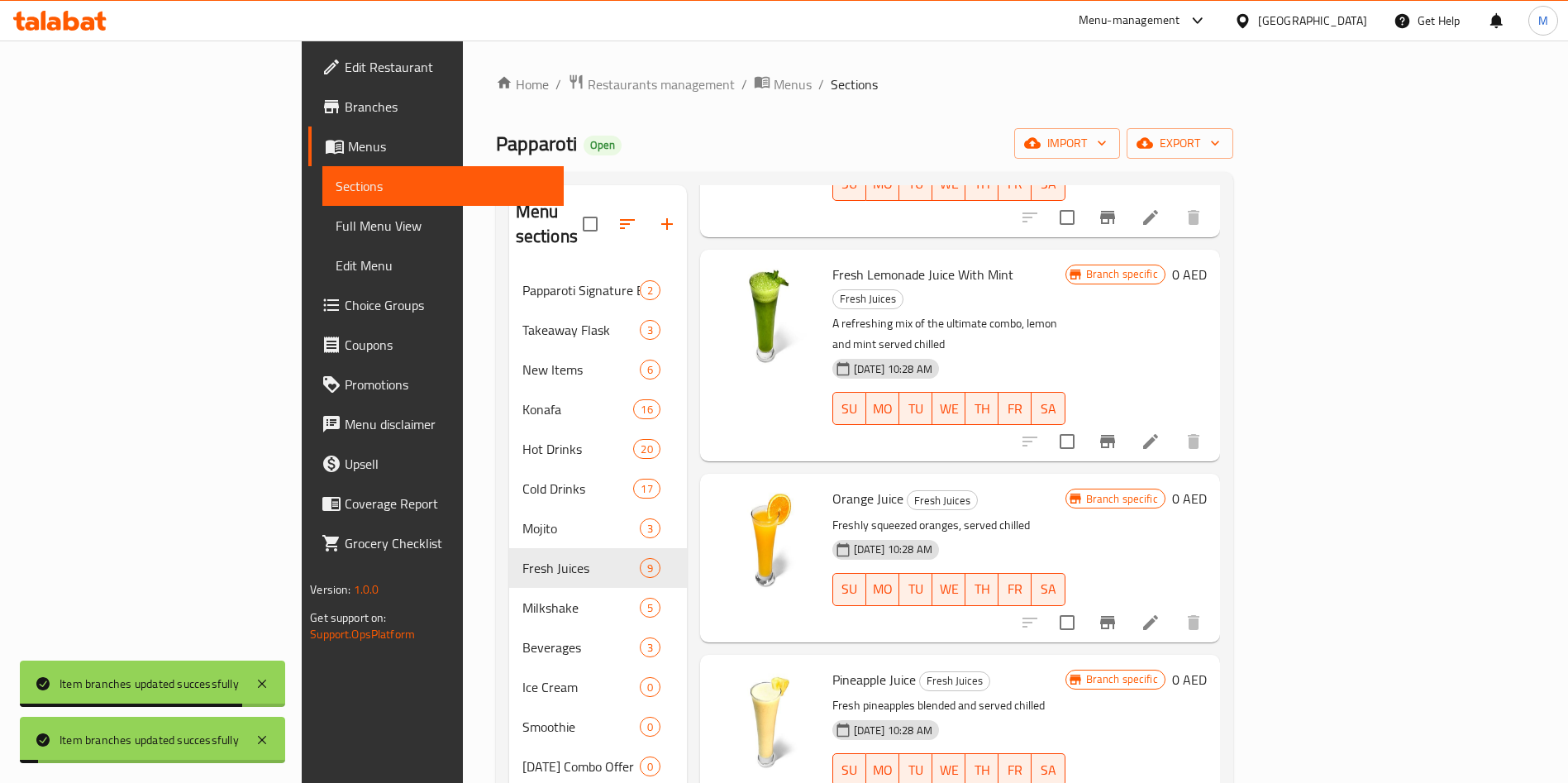
scroll to position [421, 0]
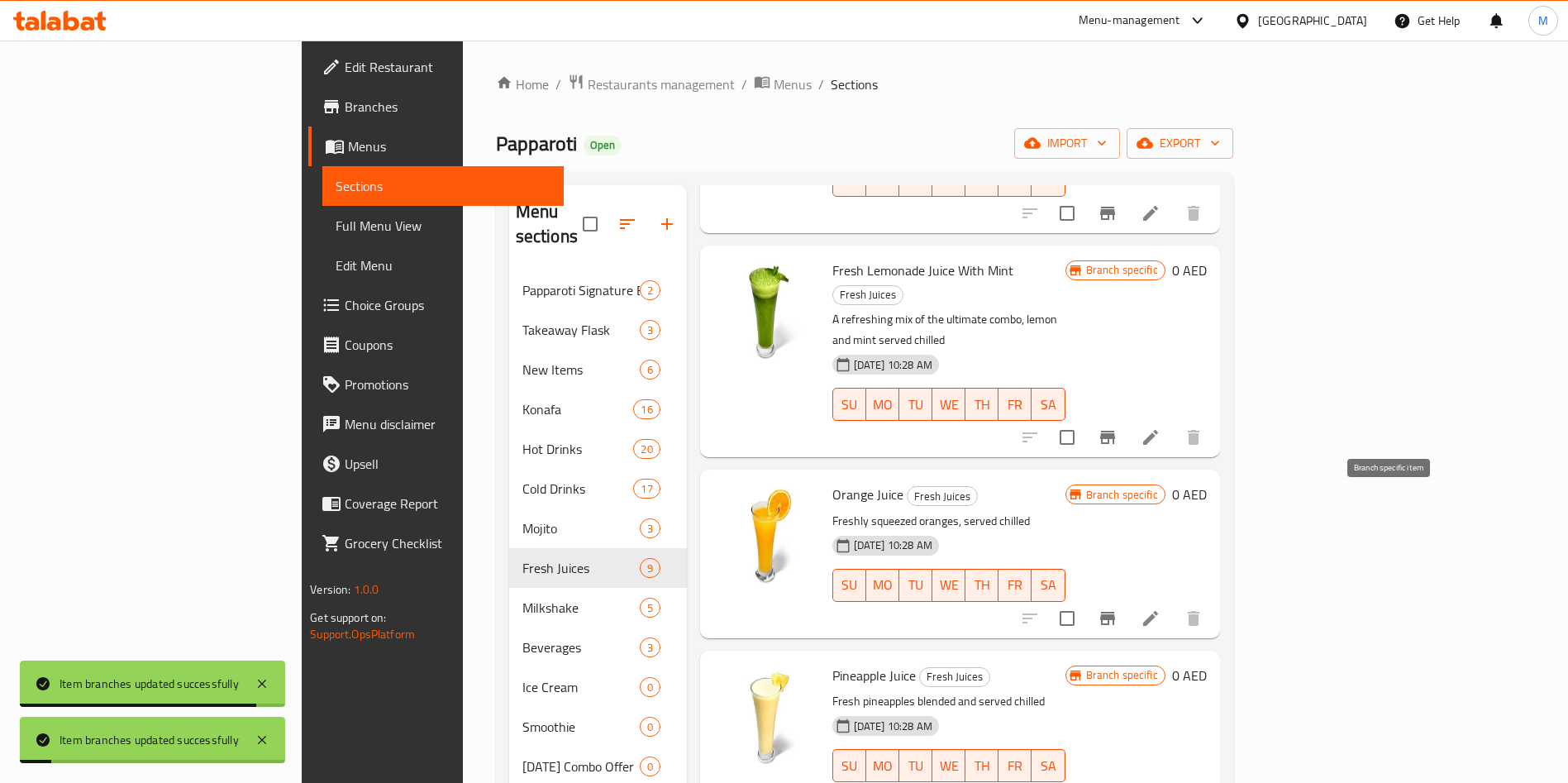
click at [1117, 609] on icon "Branch-specific-item" at bounding box center [1108, 619] width 20 height 20
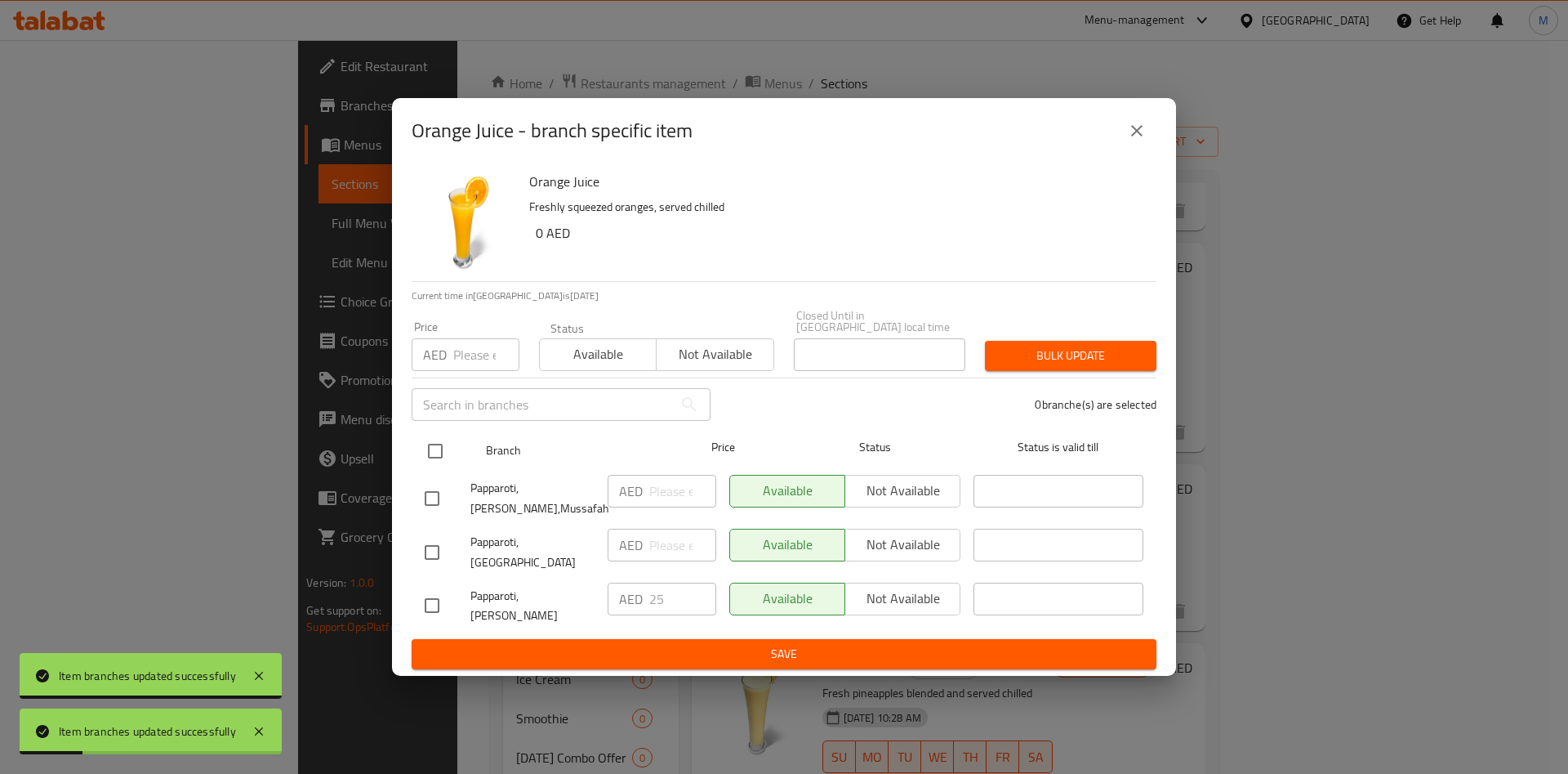
click at [436, 459] on input "checkbox" at bounding box center [435, 451] width 34 height 34
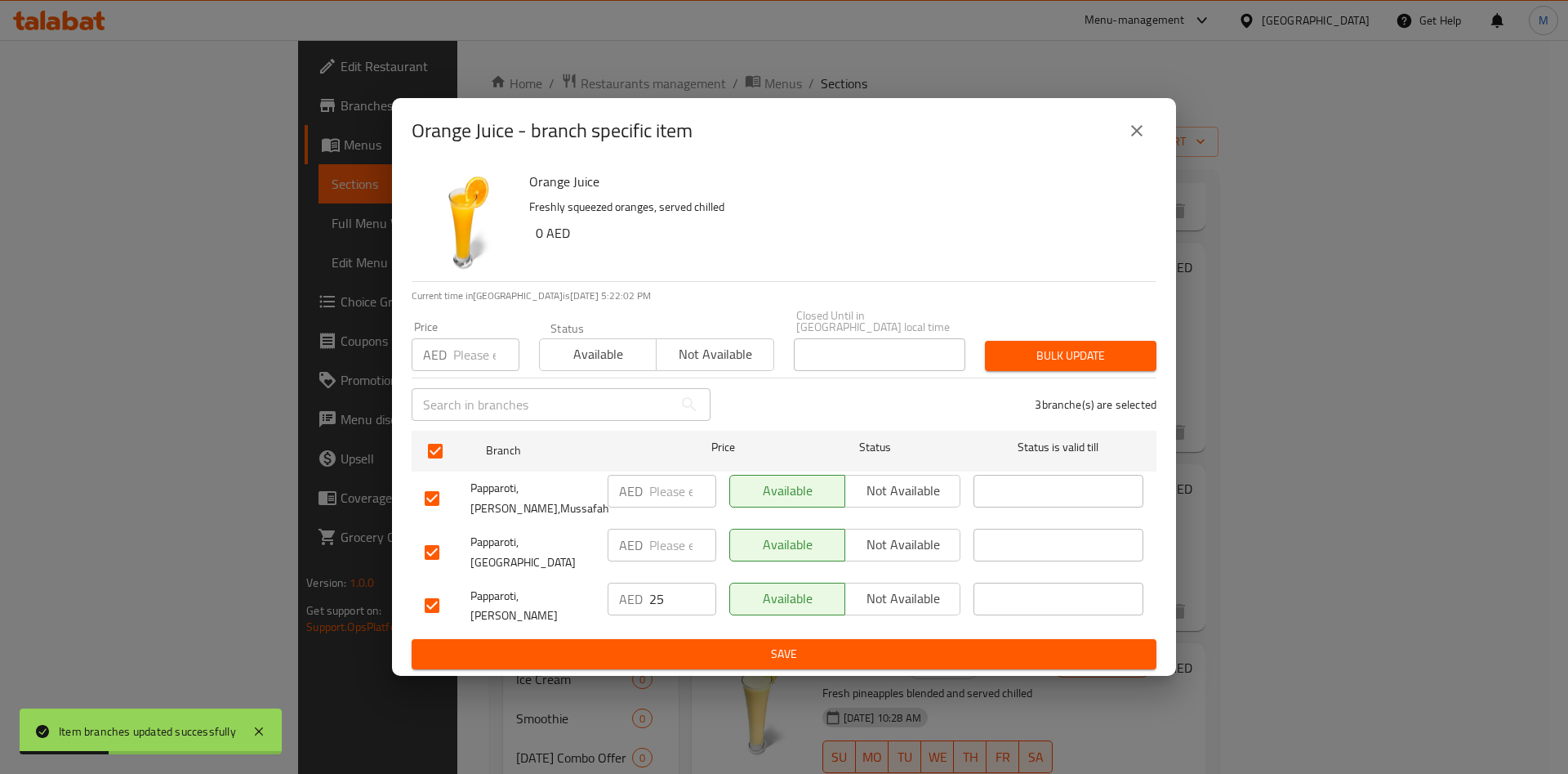
click at [481, 359] on input "number" at bounding box center [486, 354] width 66 height 33
click at [1105, 371] on button "Bulk update" at bounding box center [1071, 356] width 171 height 30
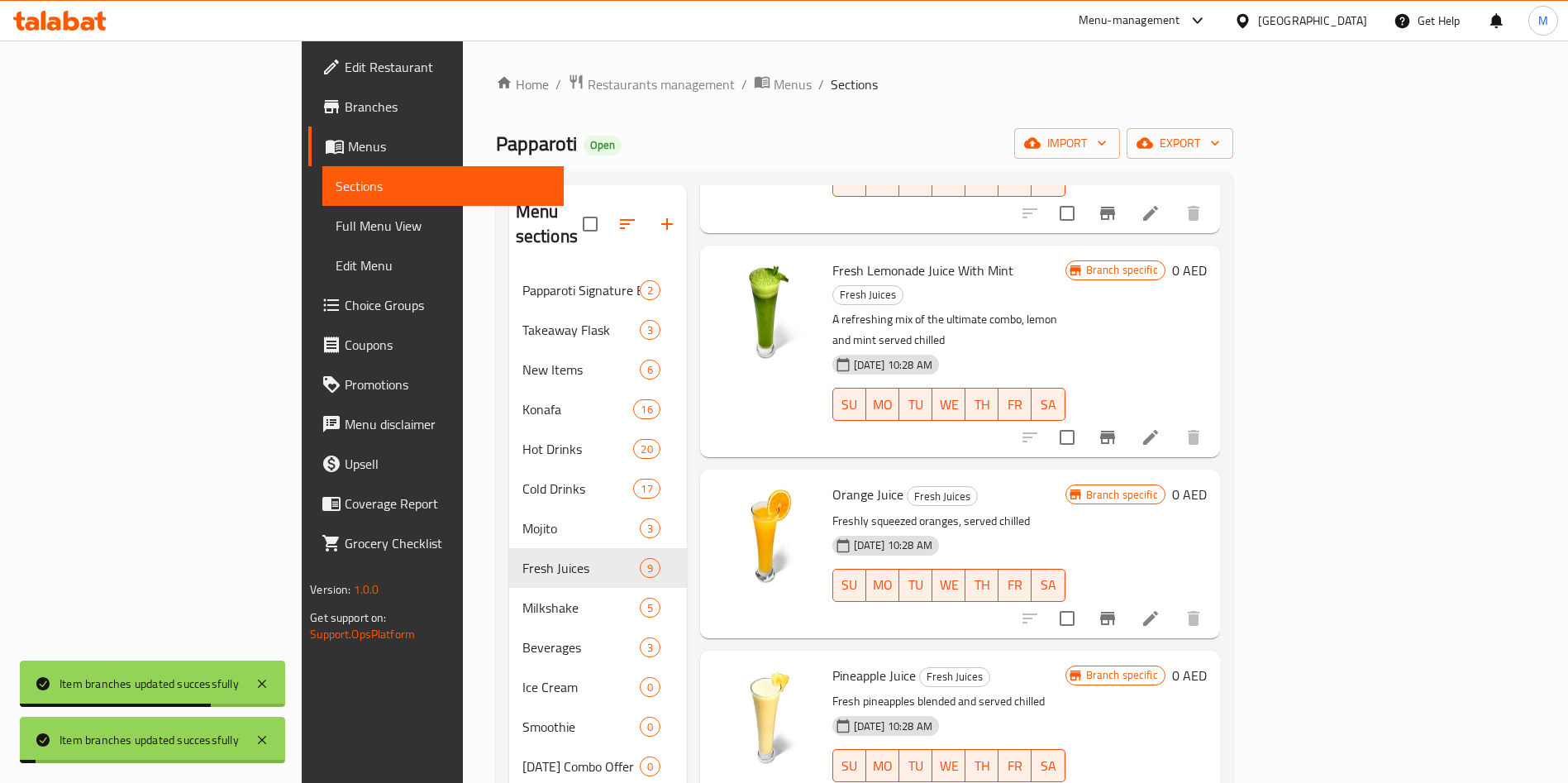
scroll to position [526, 0]
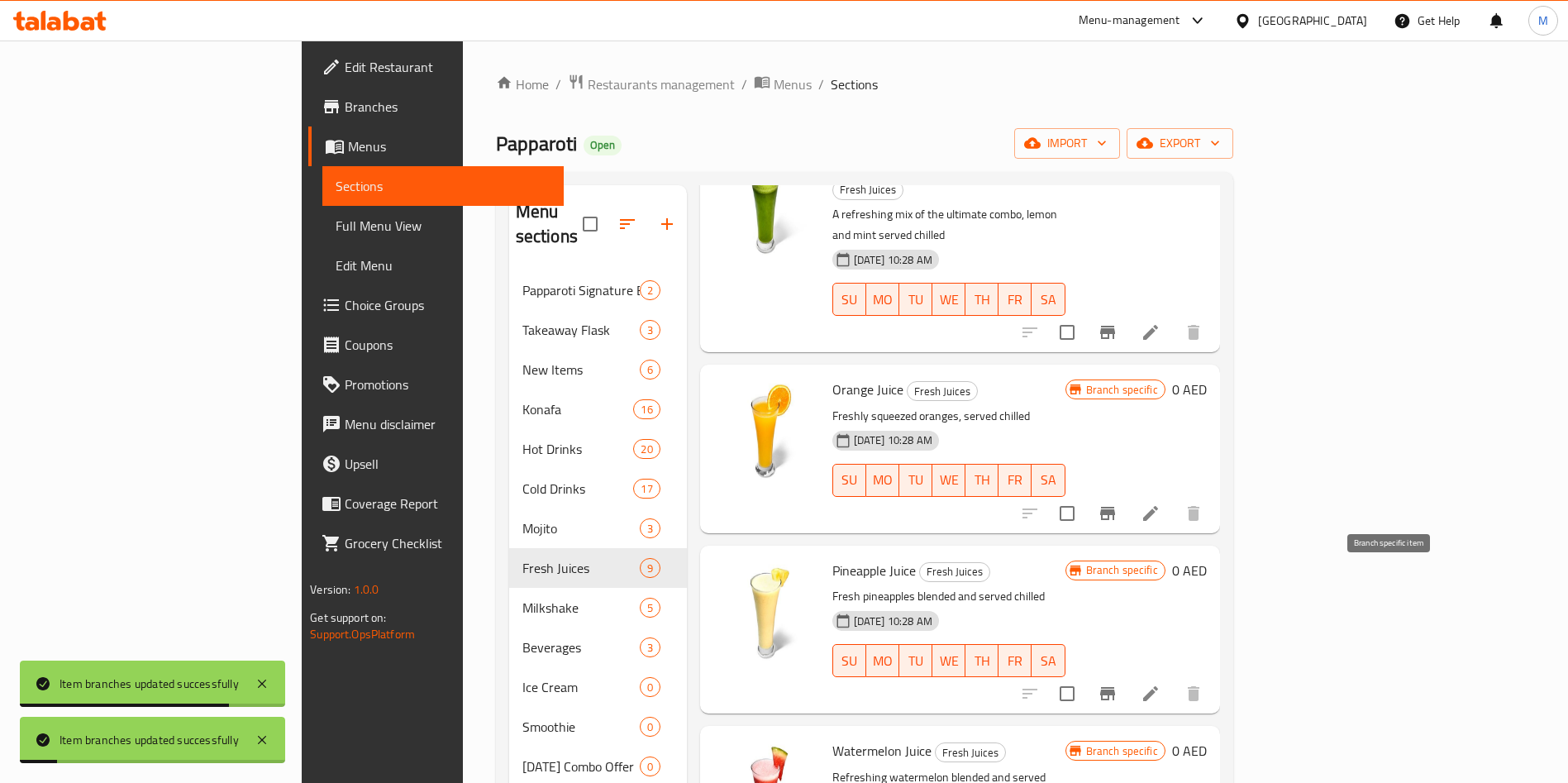
click at [1115, 686] on icon "Branch-specific-item" at bounding box center [1108, 693] width 15 height 13
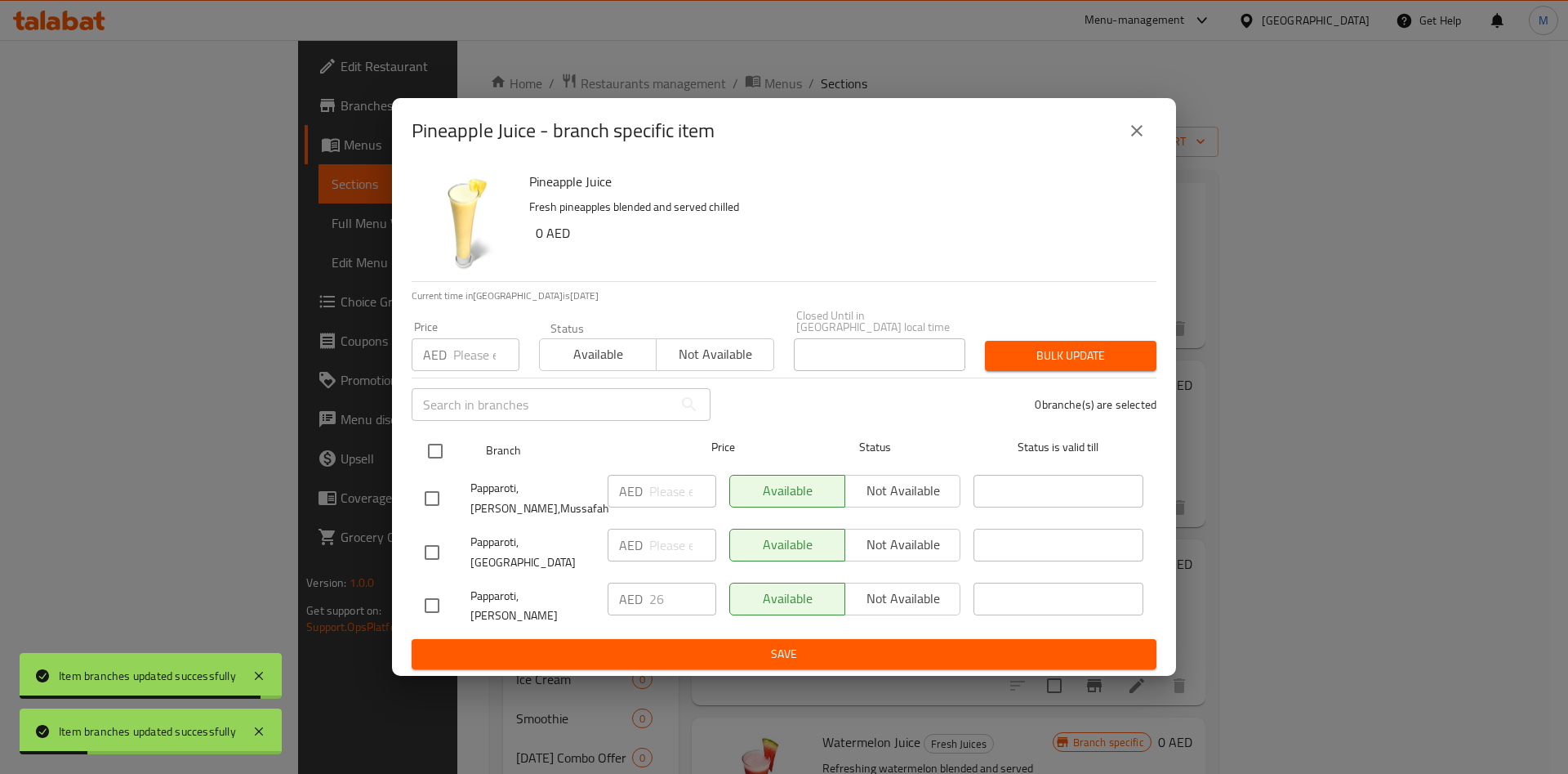
click at [438, 458] on input "checkbox" at bounding box center [435, 451] width 34 height 34
click at [474, 367] on input "number" at bounding box center [486, 354] width 66 height 33
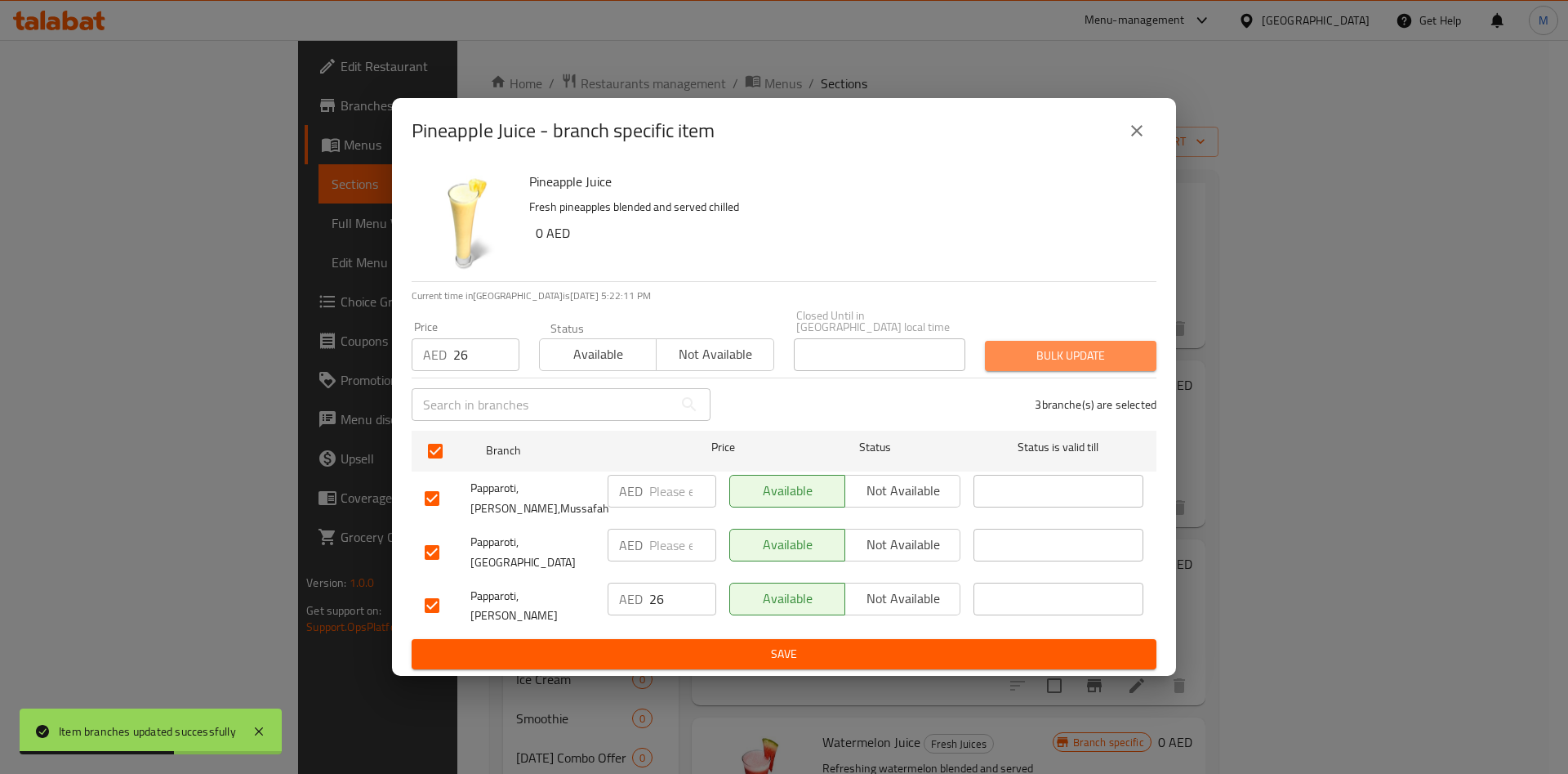
click at [1036, 362] on span "Bulk update" at bounding box center [1071, 355] width 146 height 20
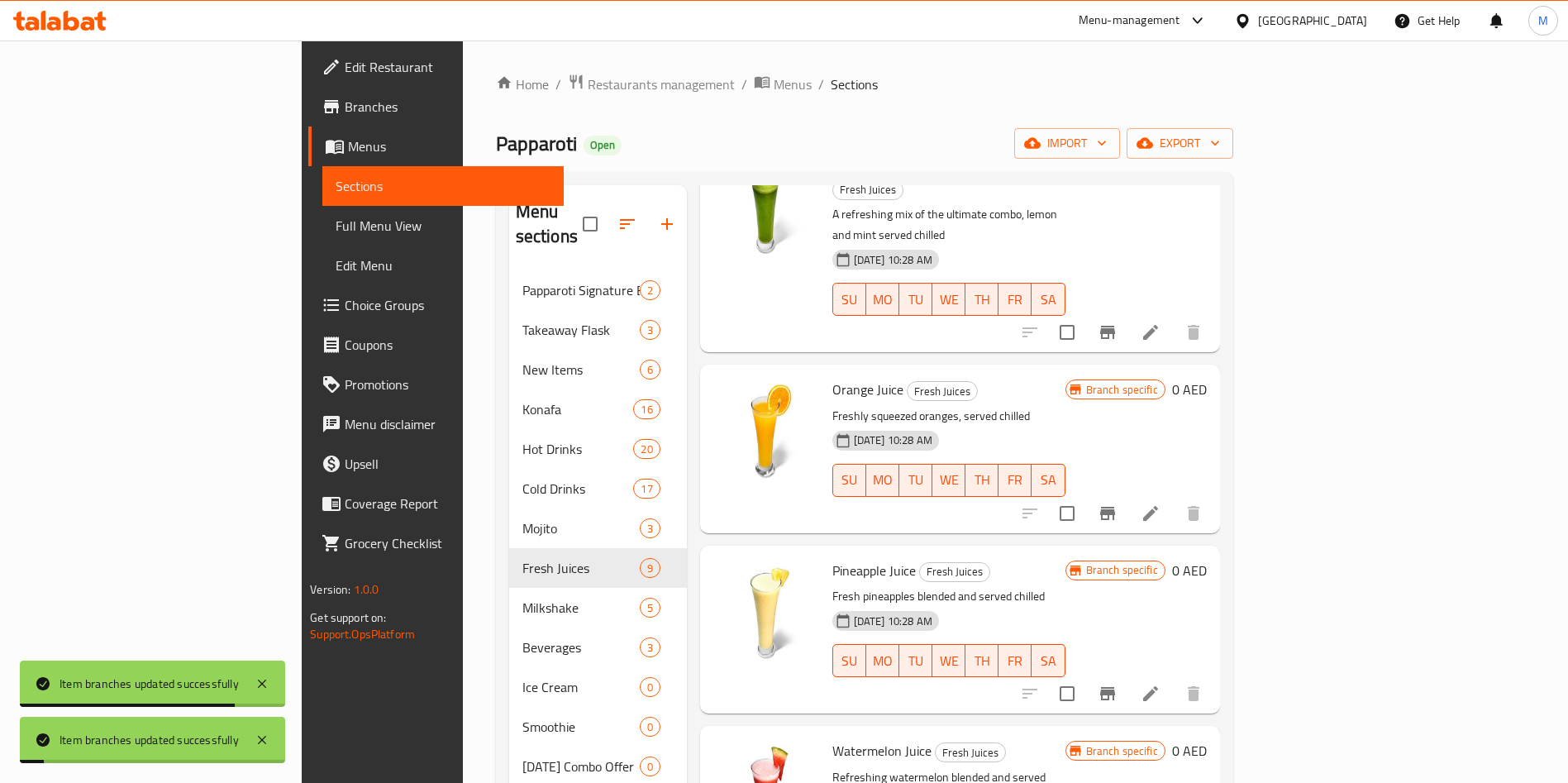
scroll to position [734, 0]
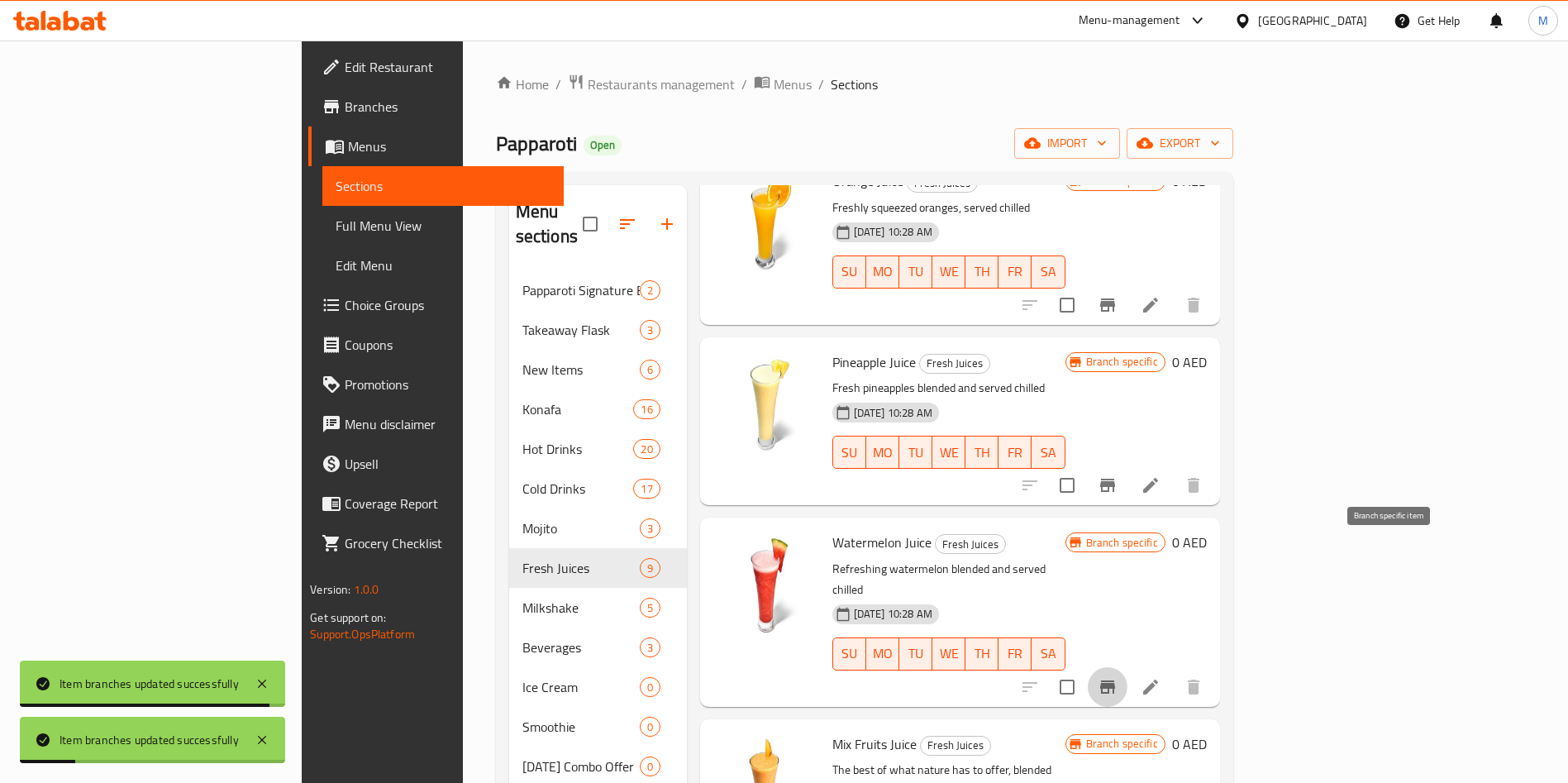
click at [1127, 667] on button "Branch-specific-item" at bounding box center [1108, 686] width 39 height 39
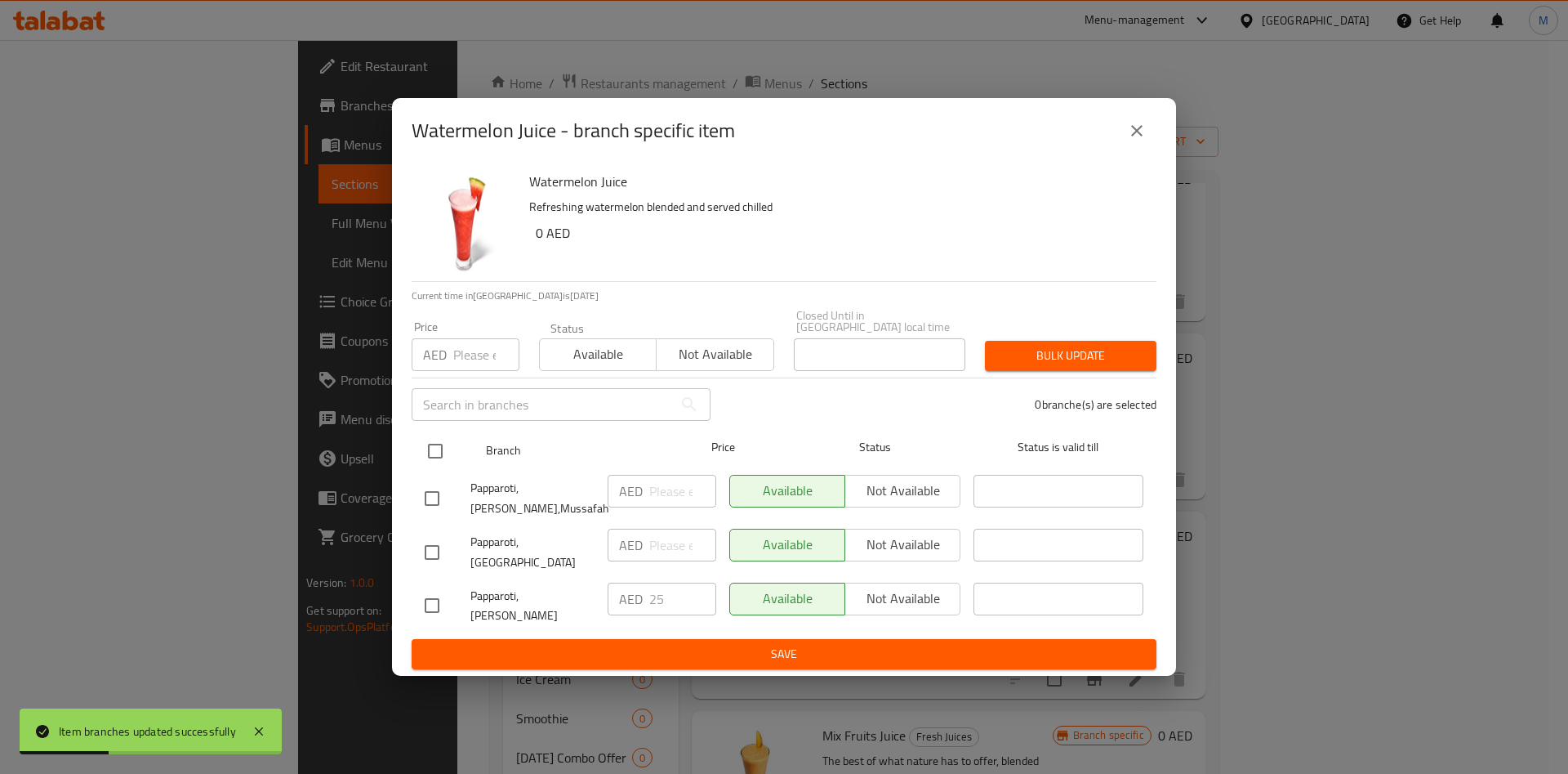
click at [429, 464] on input "checkbox" at bounding box center [435, 451] width 34 height 34
click at [480, 369] on input "number" at bounding box center [486, 354] width 66 height 33
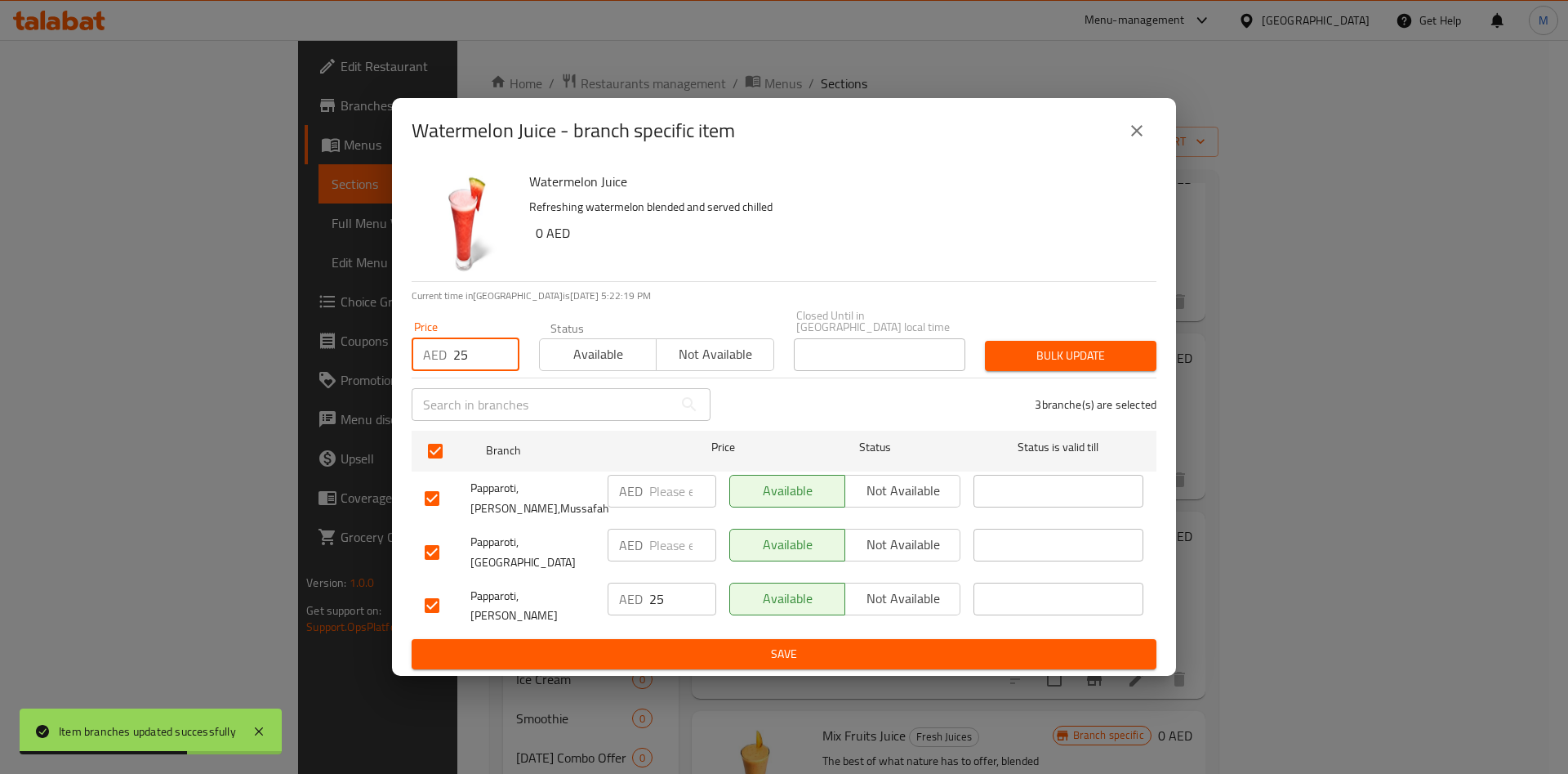
click at [1050, 355] on button "Bulk update" at bounding box center [1071, 356] width 171 height 30
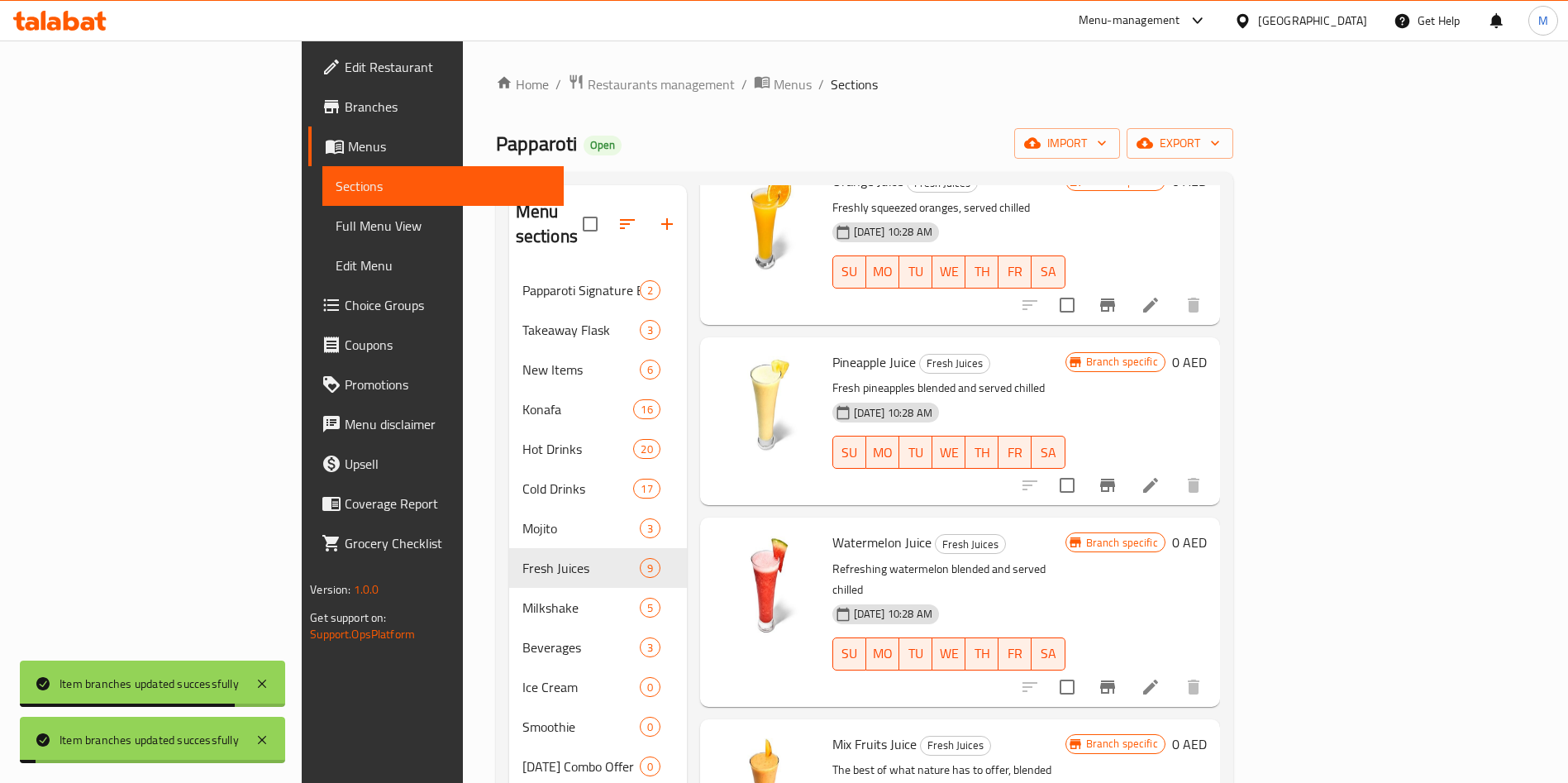
scroll to position [883, 0]
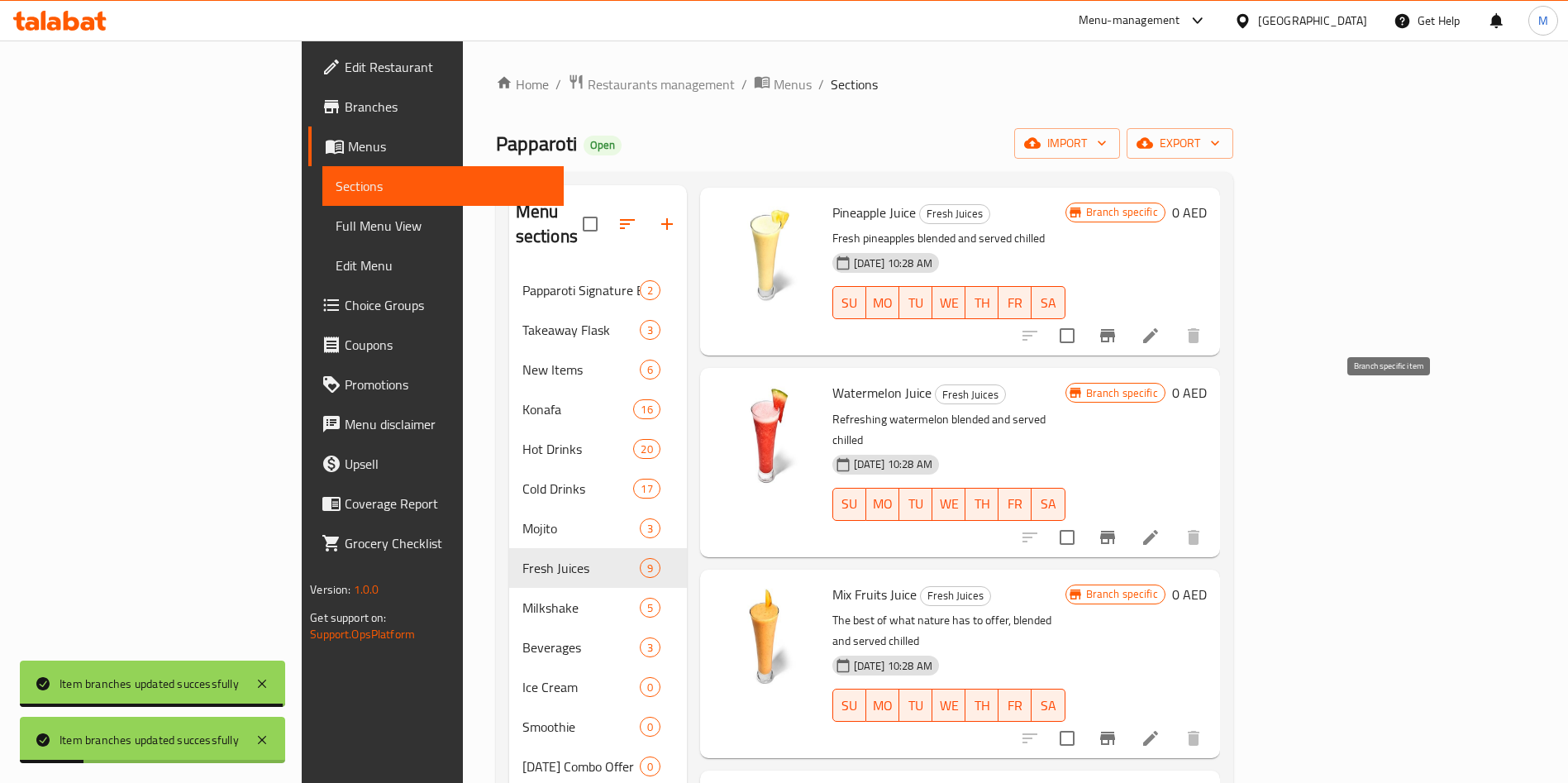
click at [1117, 527] on icon "Branch-specific-item" at bounding box center [1108, 537] width 20 height 20
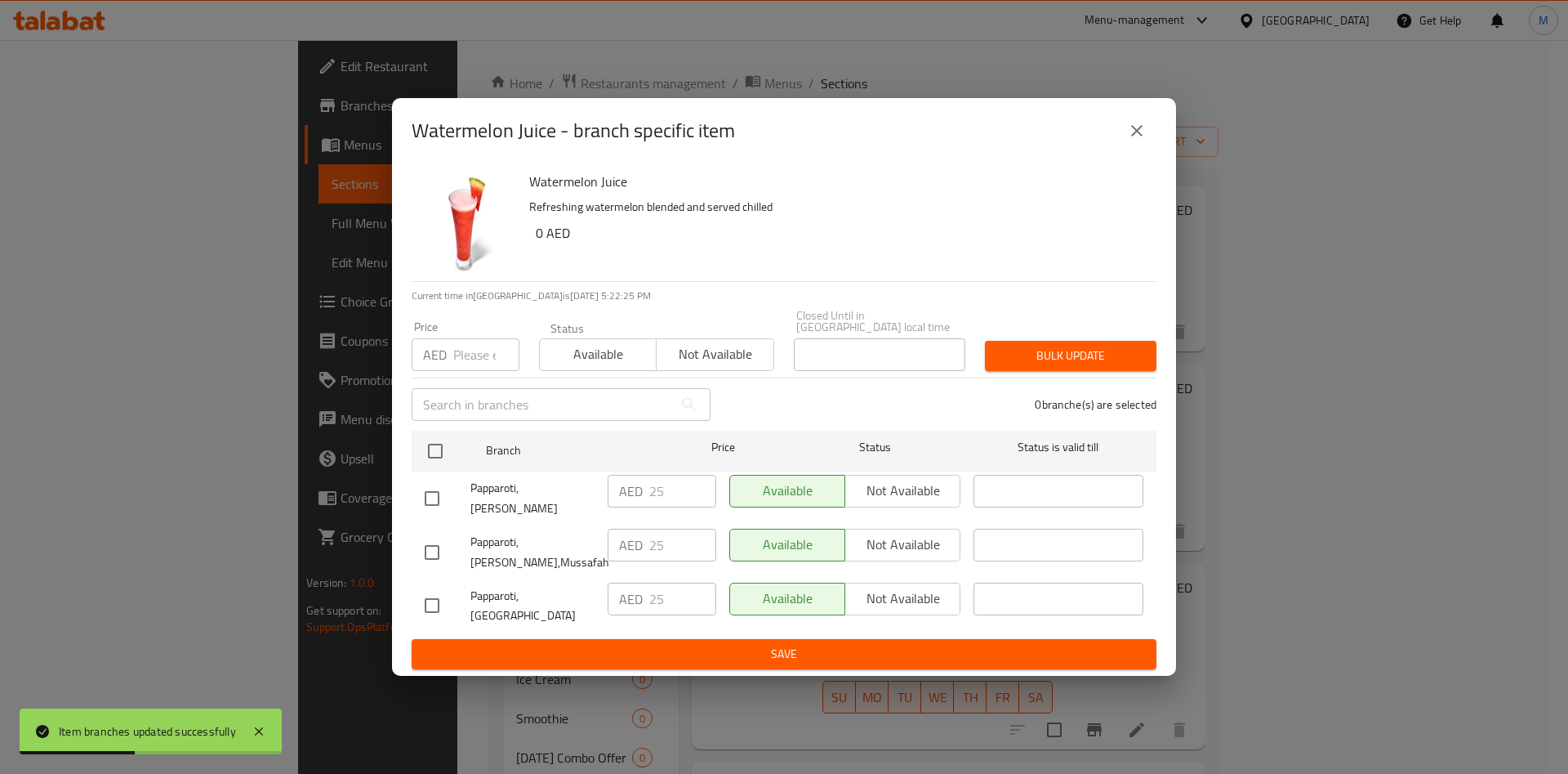
click at [1147, 140] on button "close" at bounding box center [1137, 131] width 39 height 39
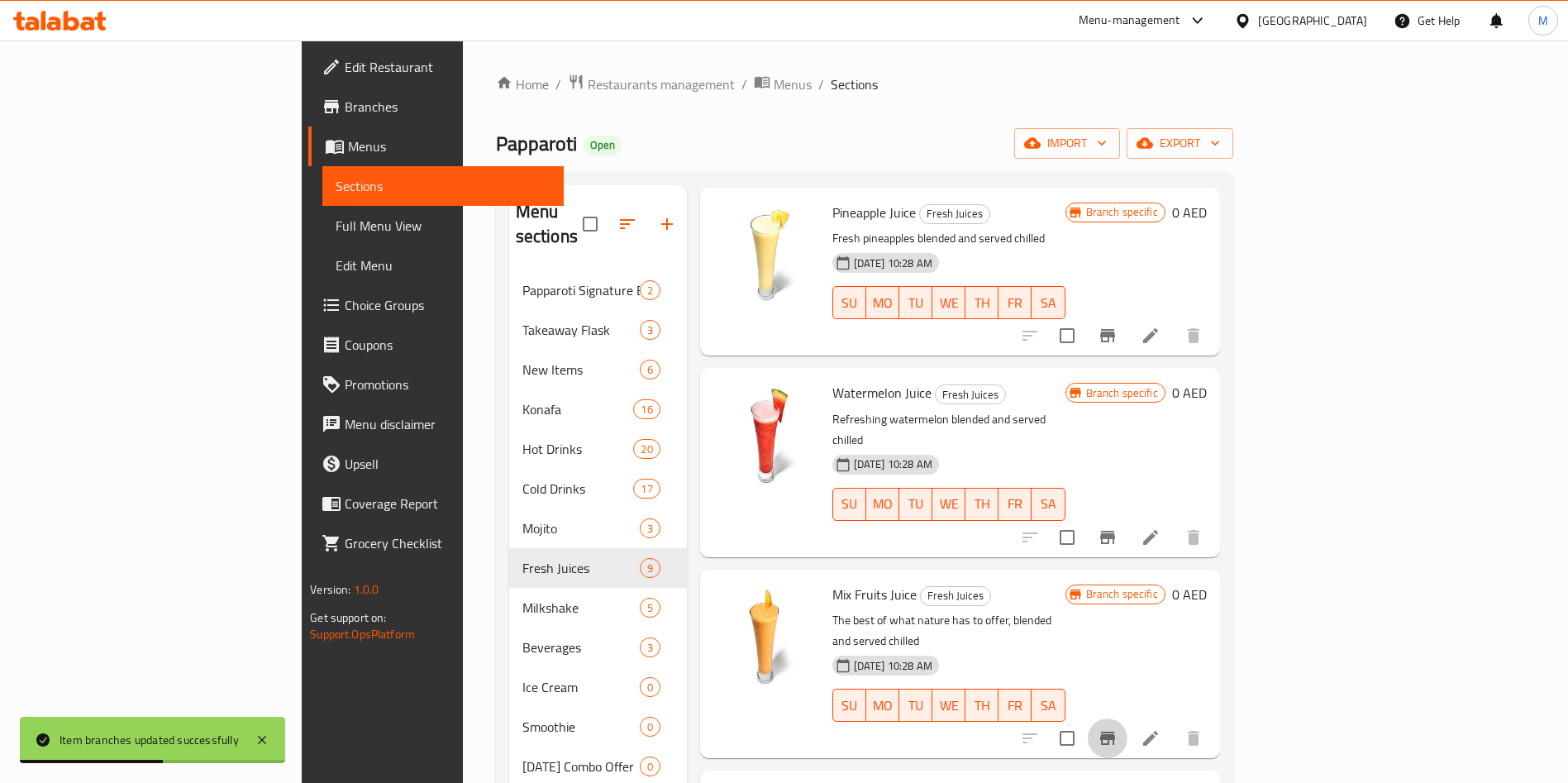
click at [1115, 731] on icon "Branch-specific-item" at bounding box center [1108, 737] width 15 height 13
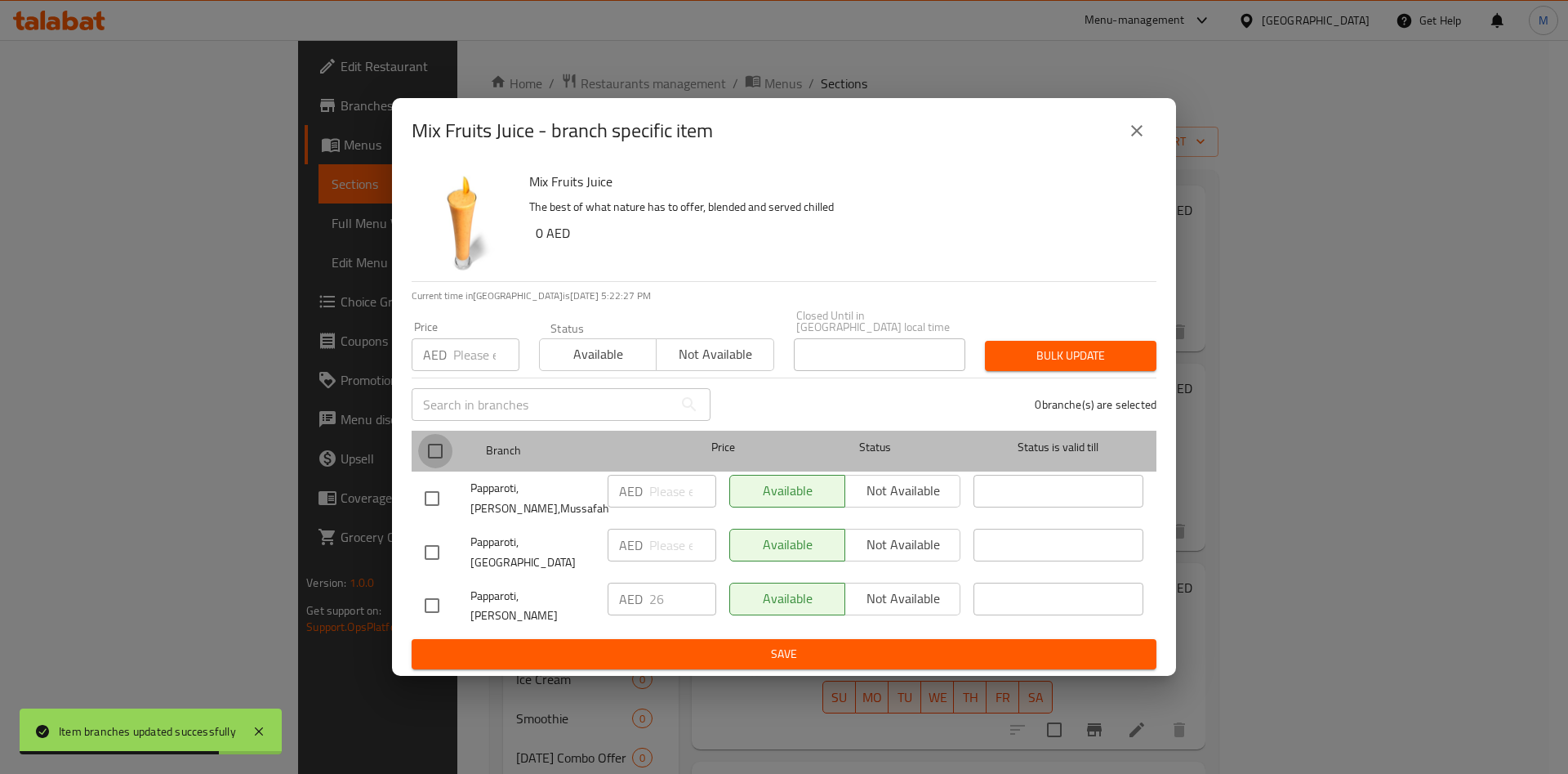
click at [428, 462] on input "checkbox" at bounding box center [435, 451] width 34 height 34
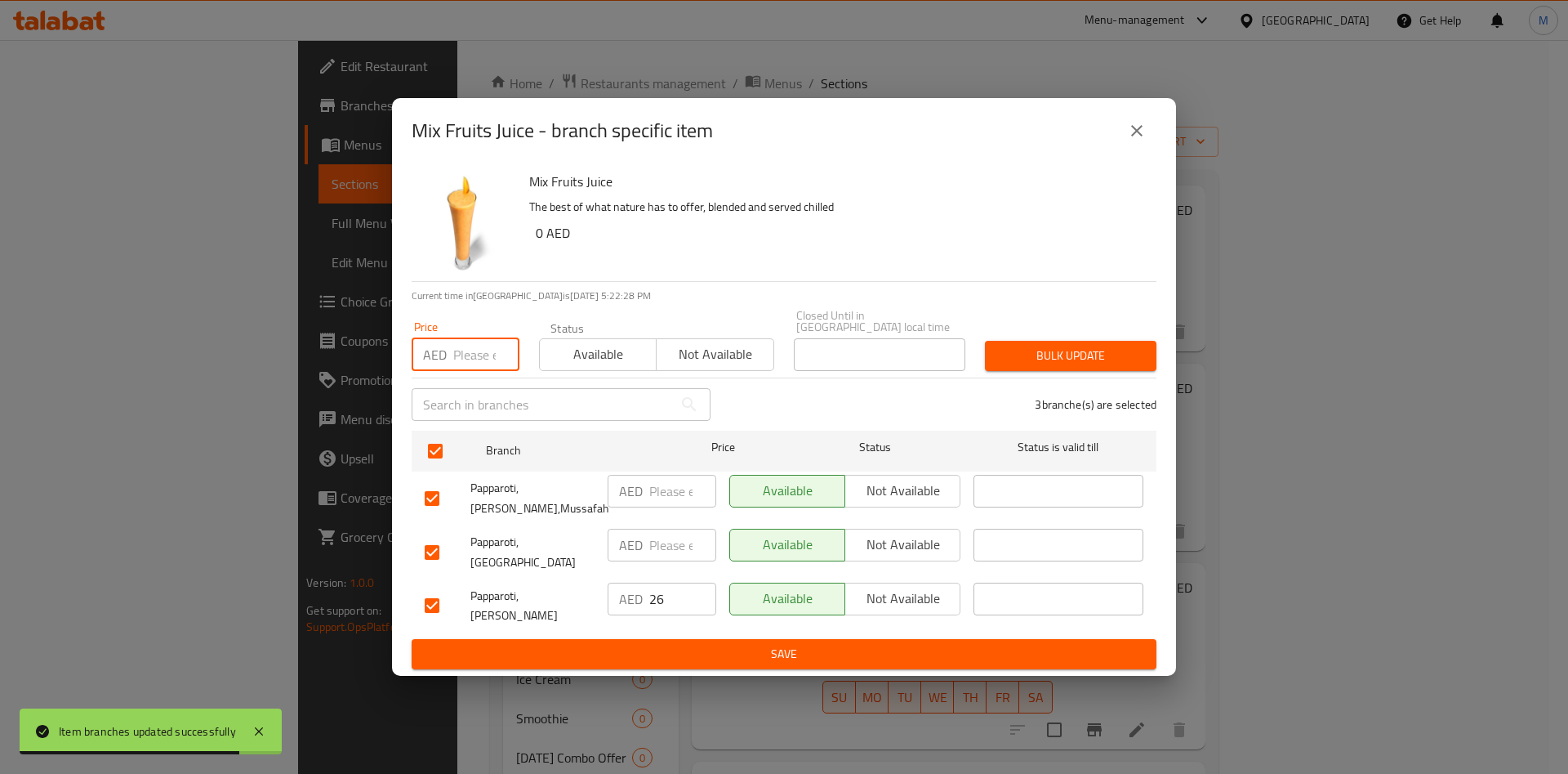
click at [464, 371] on input "number" at bounding box center [486, 354] width 66 height 33
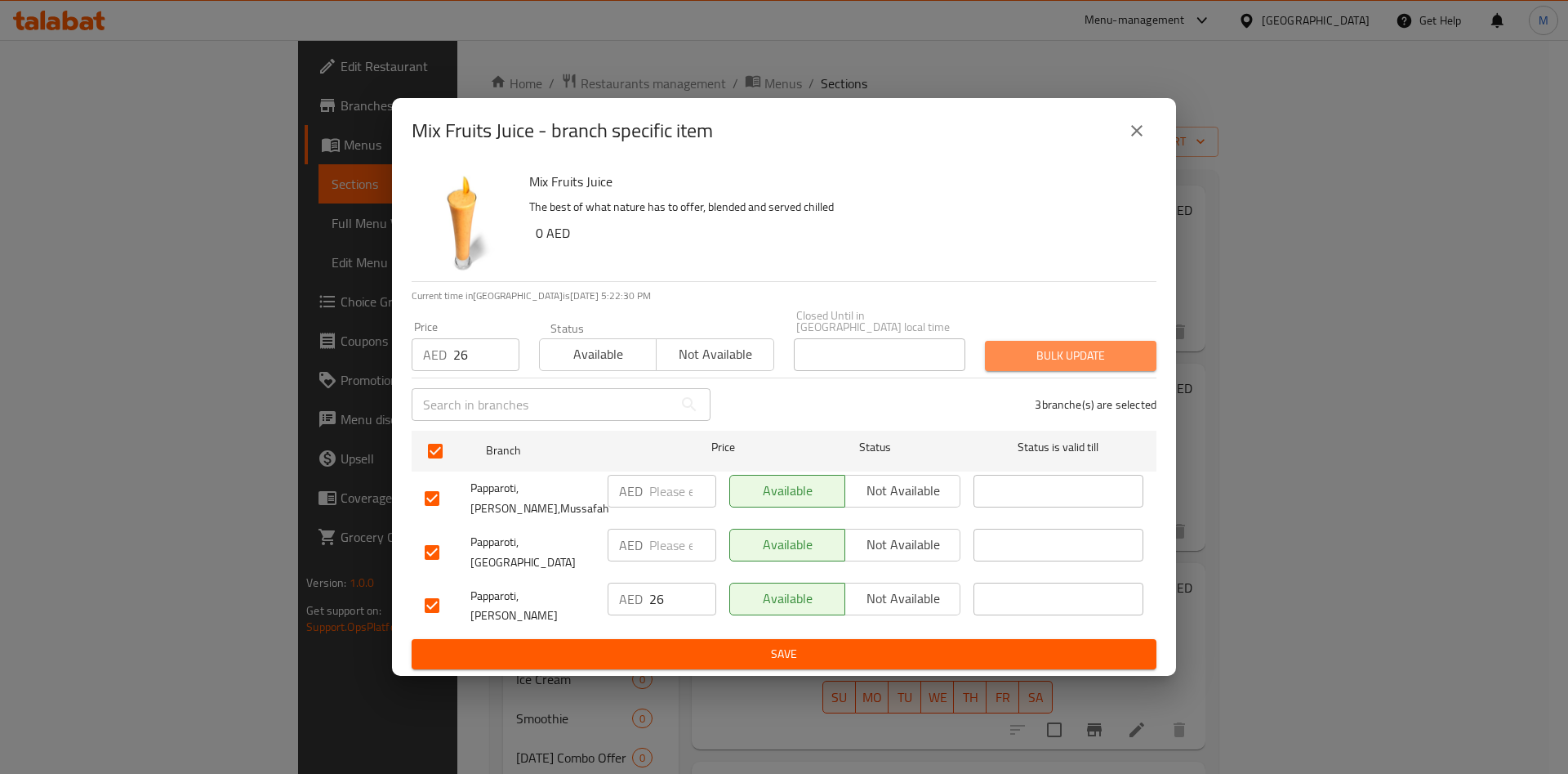
click at [1071, 360] on span "Bulk update" at bounding box center [1071, 355] width 146 height 20
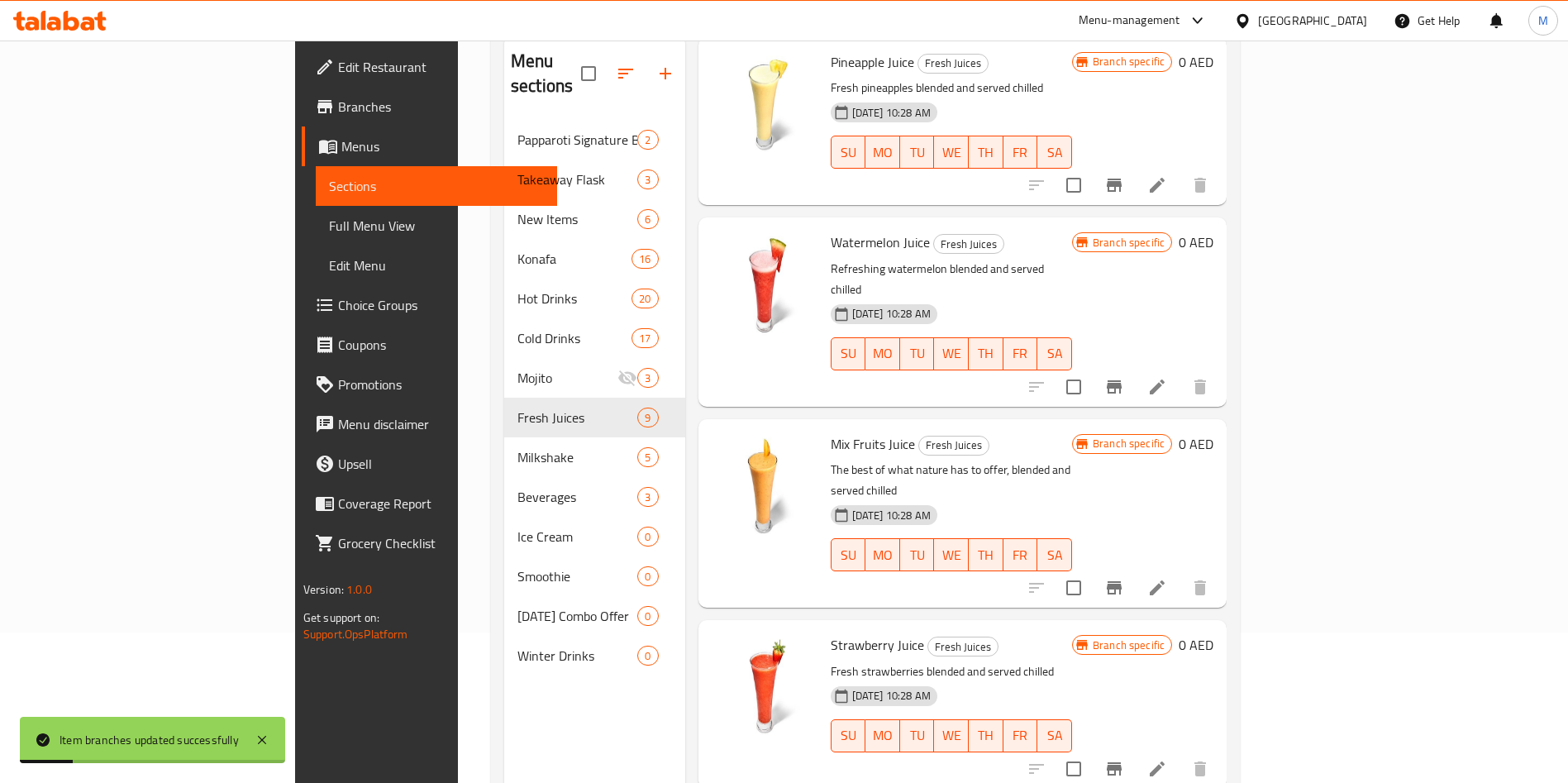
scroll to position [156, 0]
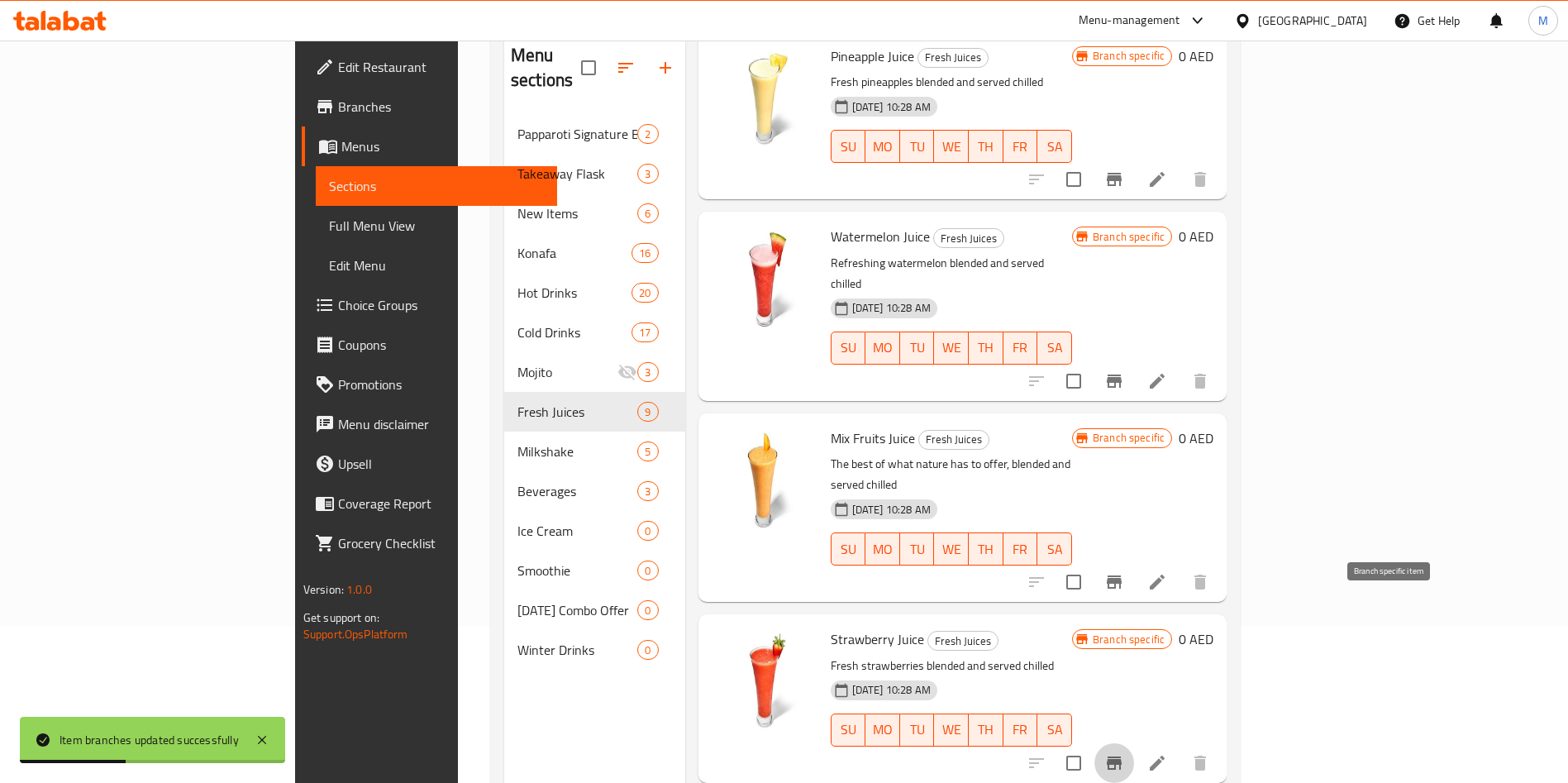
click at [1125, 753] on icon "Branch-specific-item" at bounding box center [1114, 762] width 20 height 20
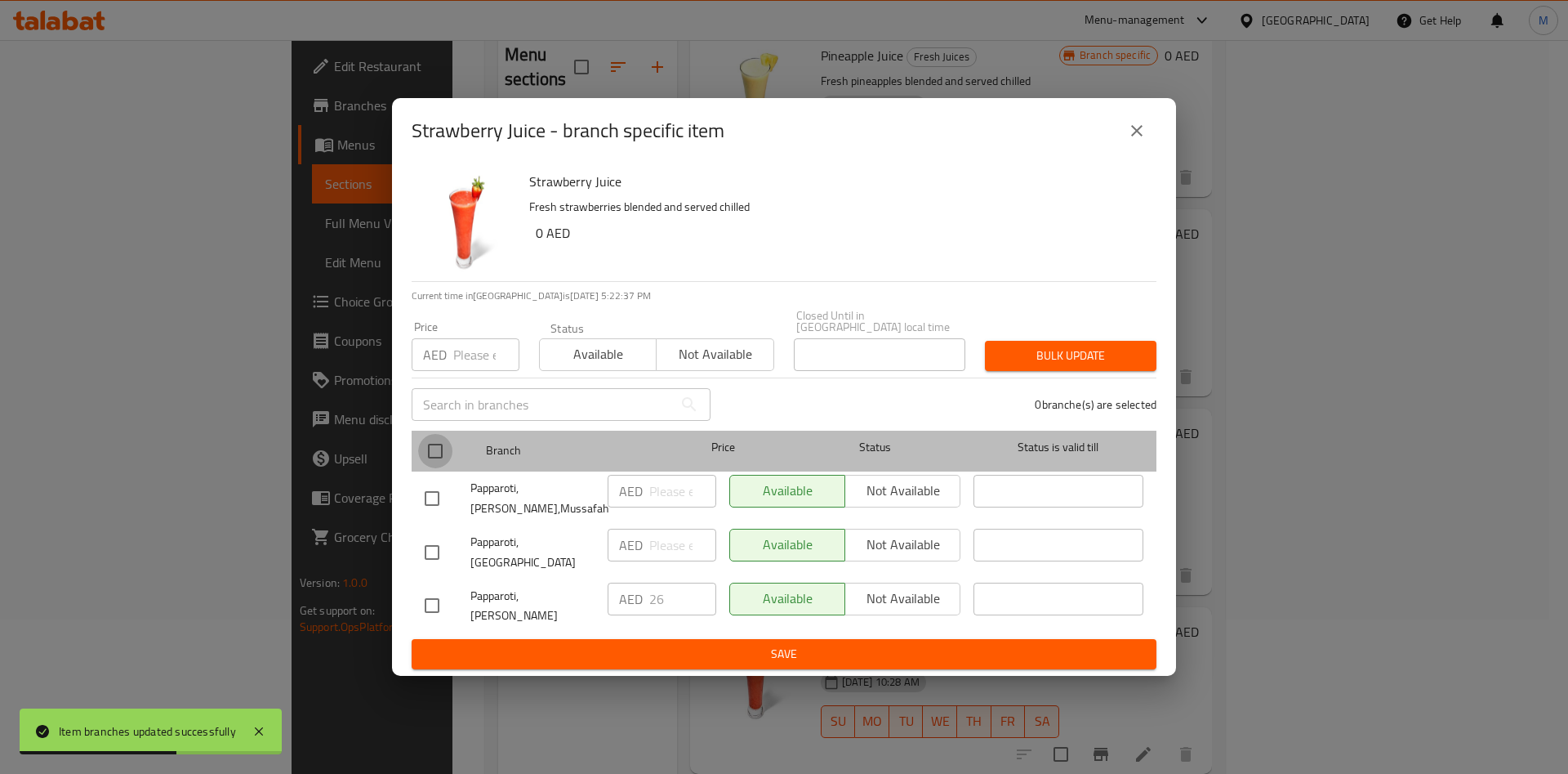
click at [433, 467] on input "checkbox" at bounding box center [435, 451] width 34 height 34
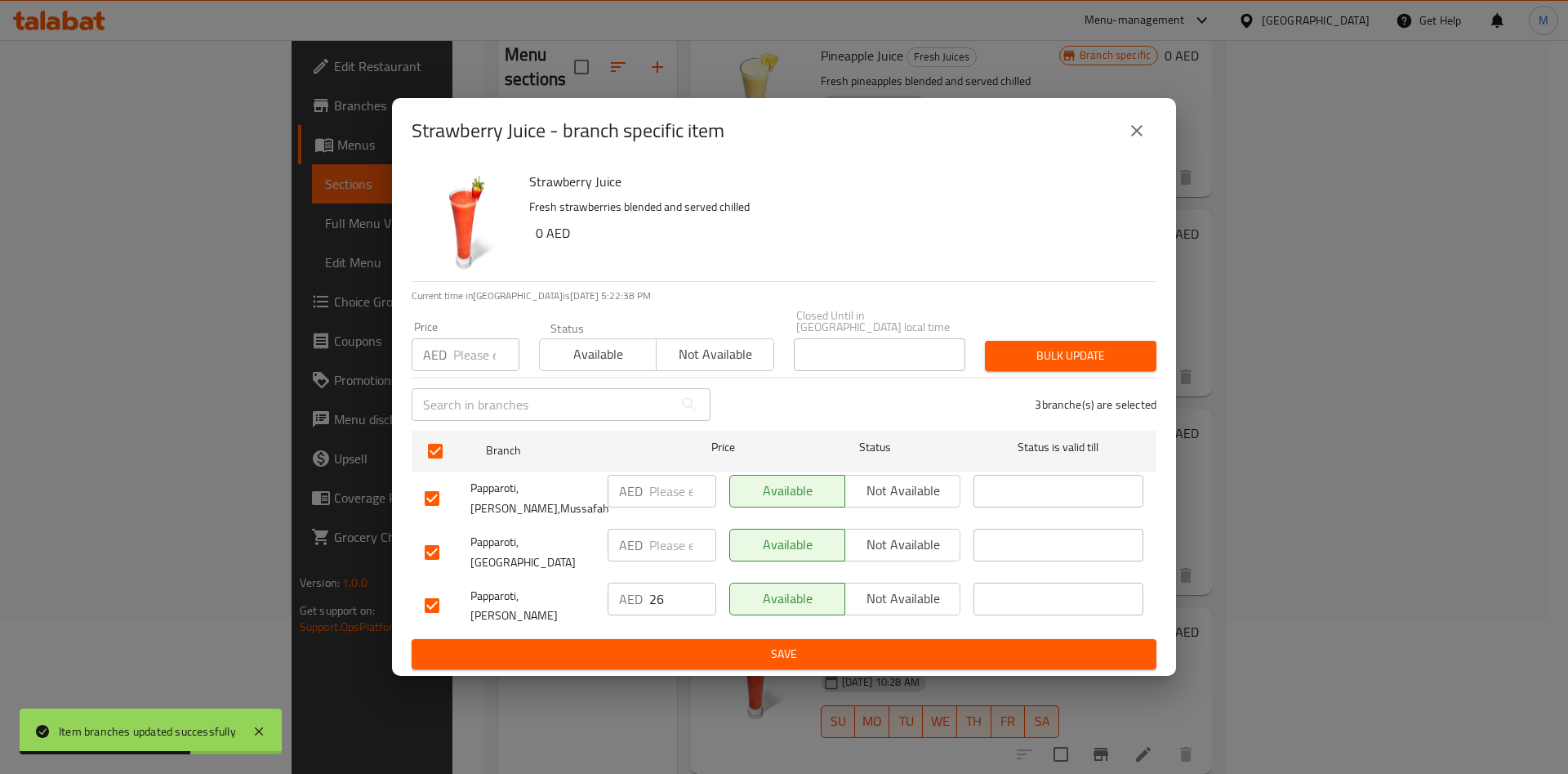
click at [456, 368] on input "number" at bounding box center [486, 354] width 66 height 33
click at [1080, 365] on span "Bulk update" at bounding box center [1071, 355] width 146 height 20
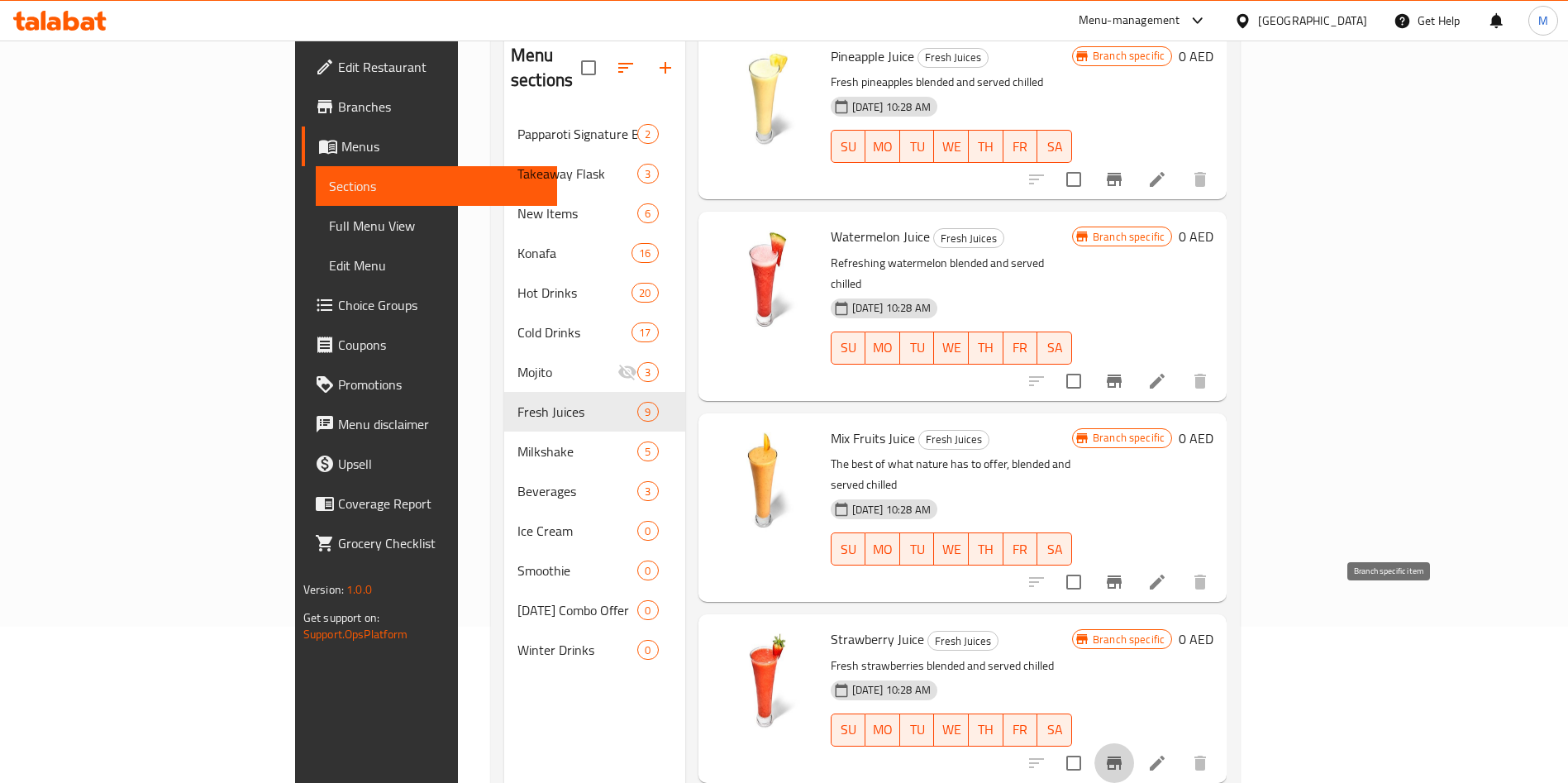
click at [1122, 756] on icon "Branch-specific-item" at bounding box center [1114, 762] width 15 height 13
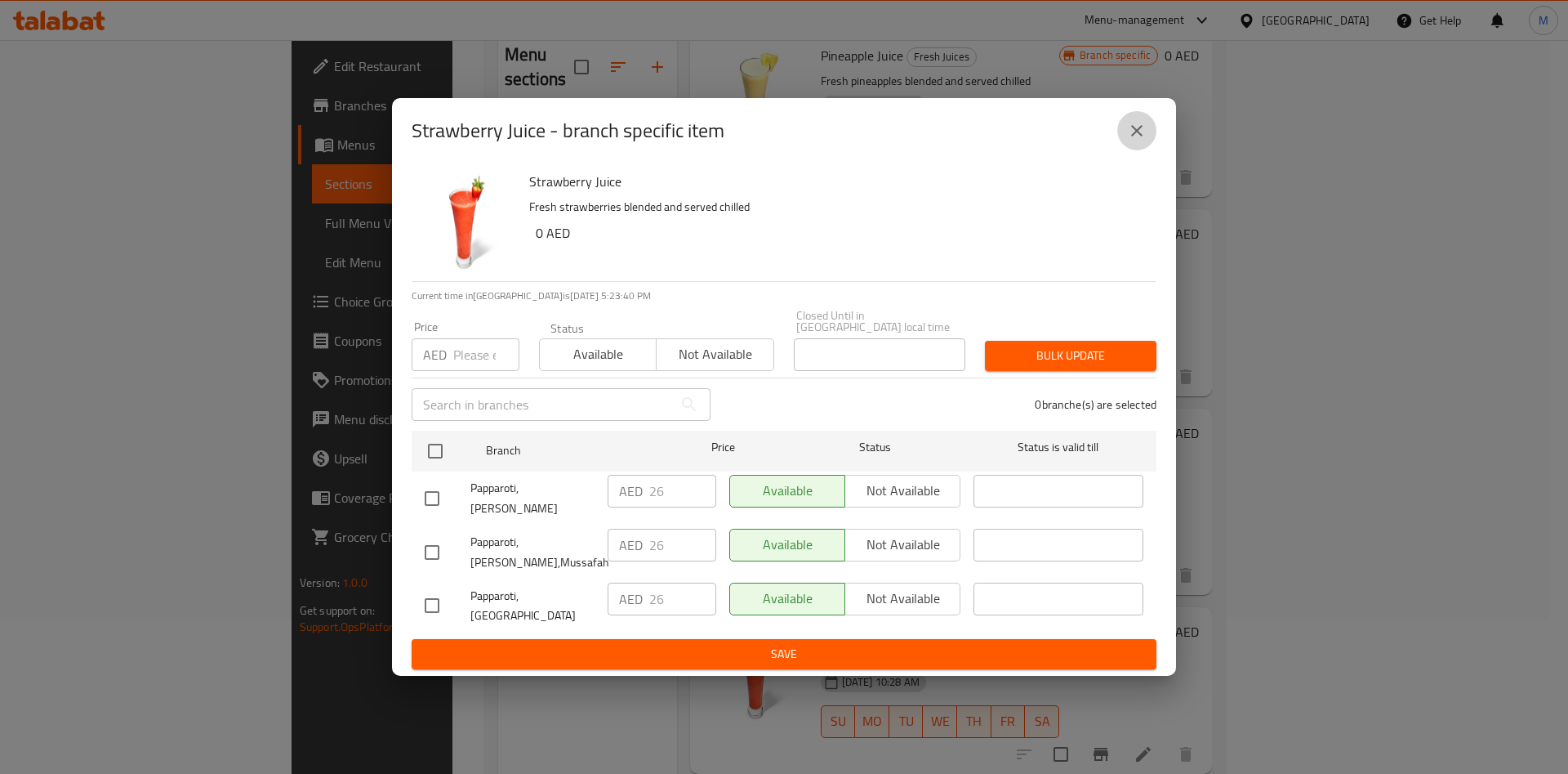
click at [1144, 140] on icon "close" at bounding box center [1137, 131] width 19 height 19
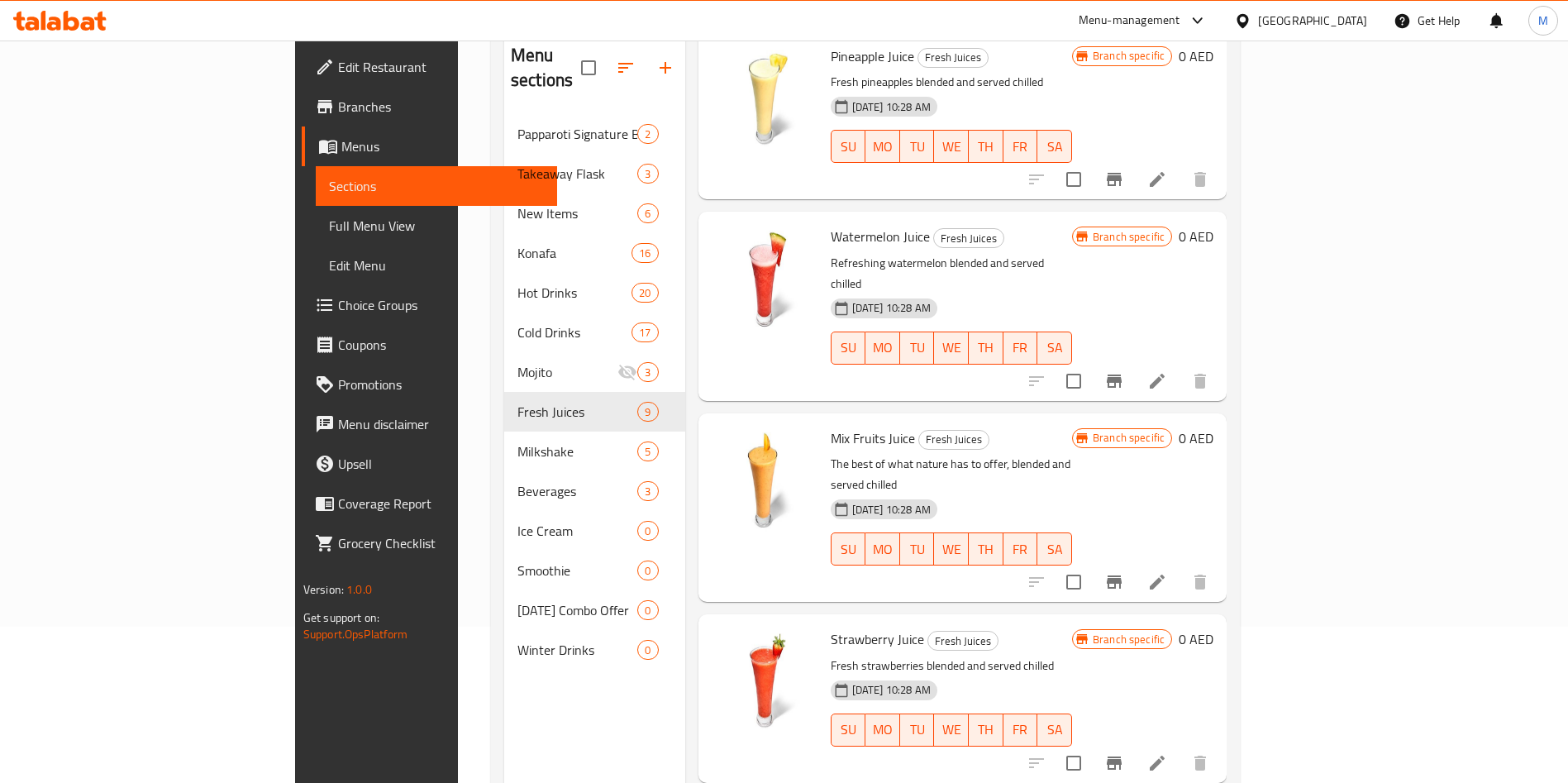
scroll to position [232, 0]
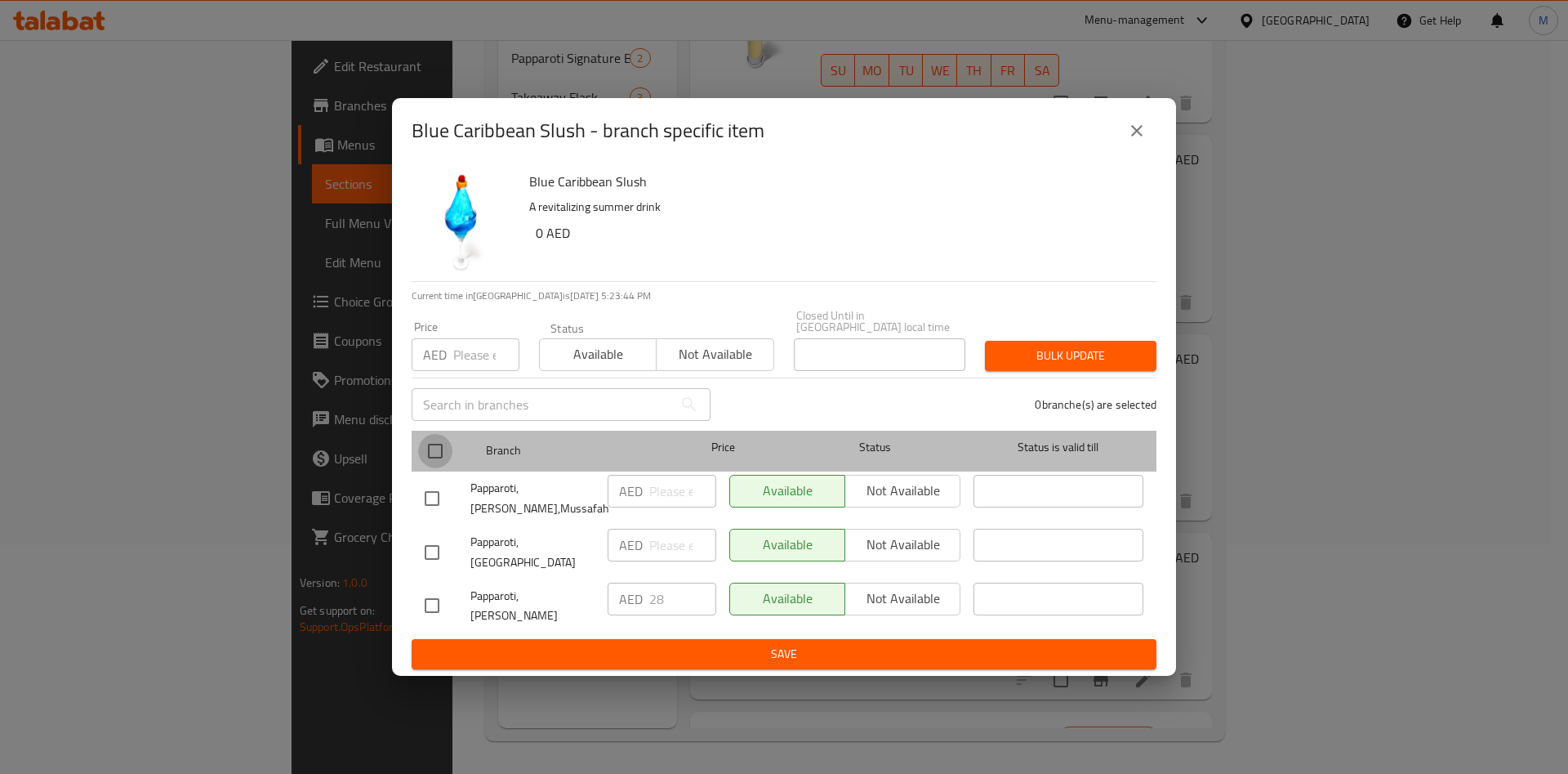
click at [437, 460] on input "checkbox" at bounding box center [435, 451] width 34 height 34
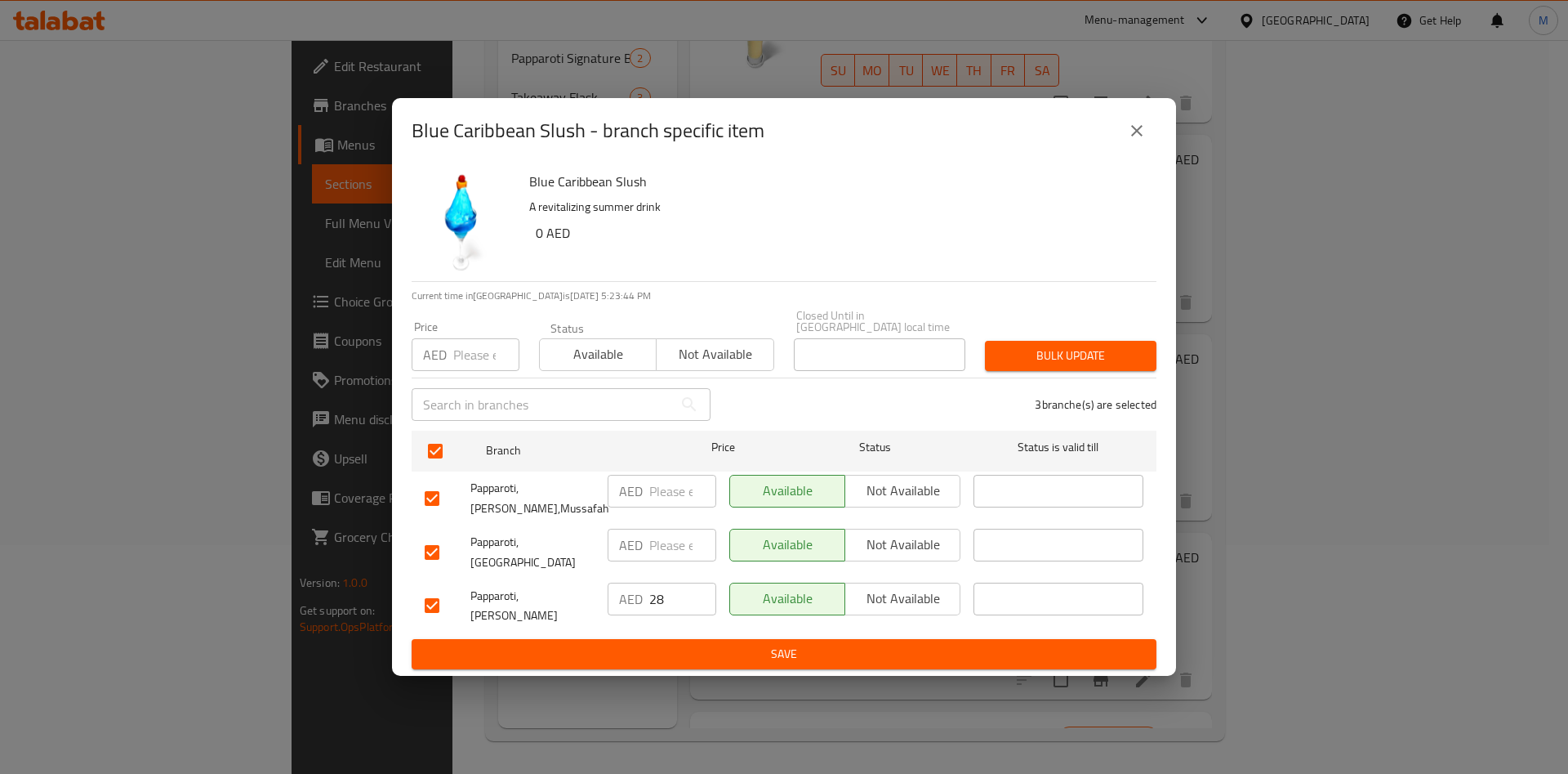
click at [472, 370] on input "number" at bounding box center [486, 354] width 66 height 33
click at [1094, 366] on span "Bulk update" at bounding box center [1071, 355] width 146 height 20
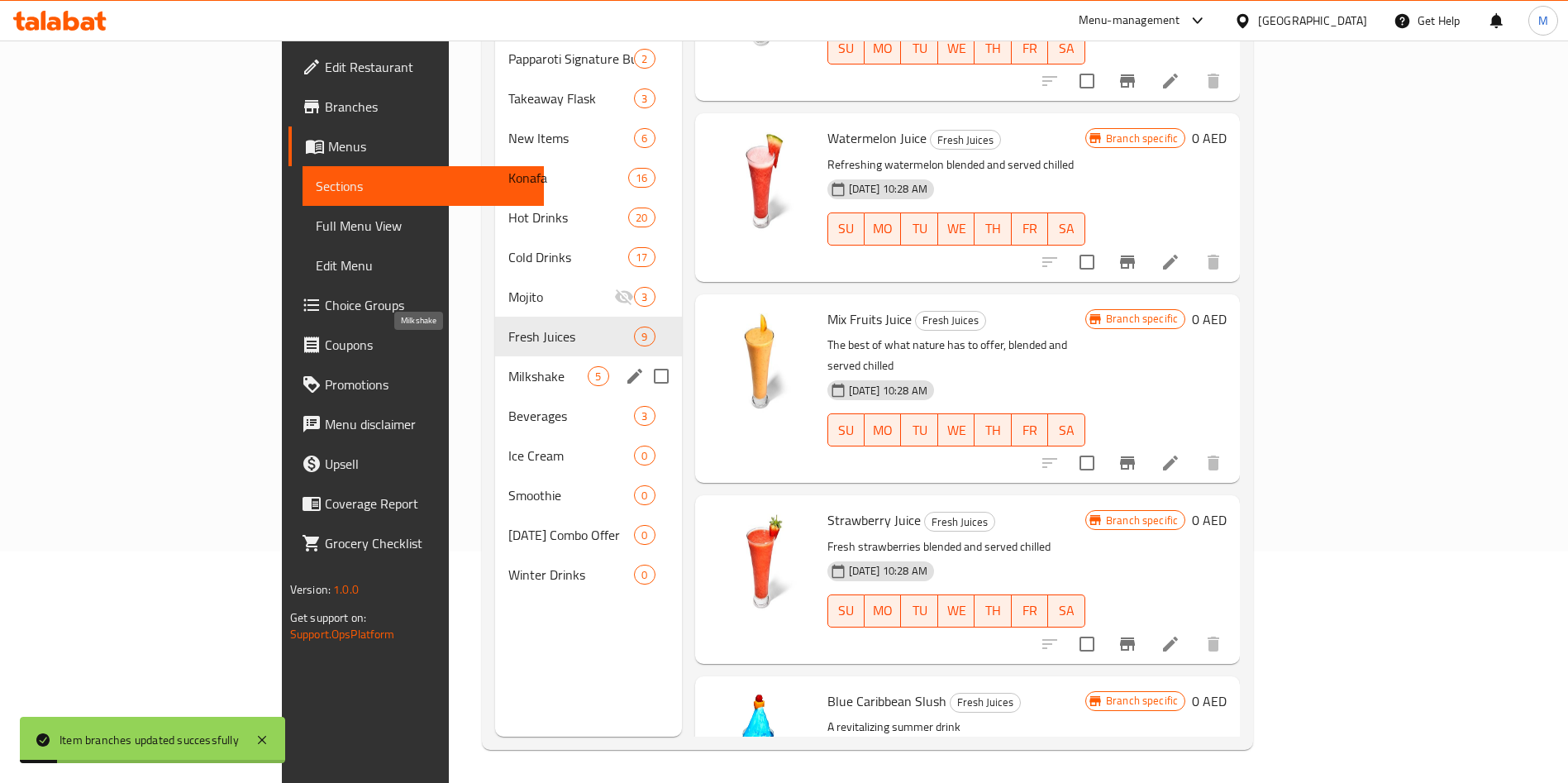
click at [509, 366] on span "Milkshake" at bounding box center [548, 376] width 80 height 20
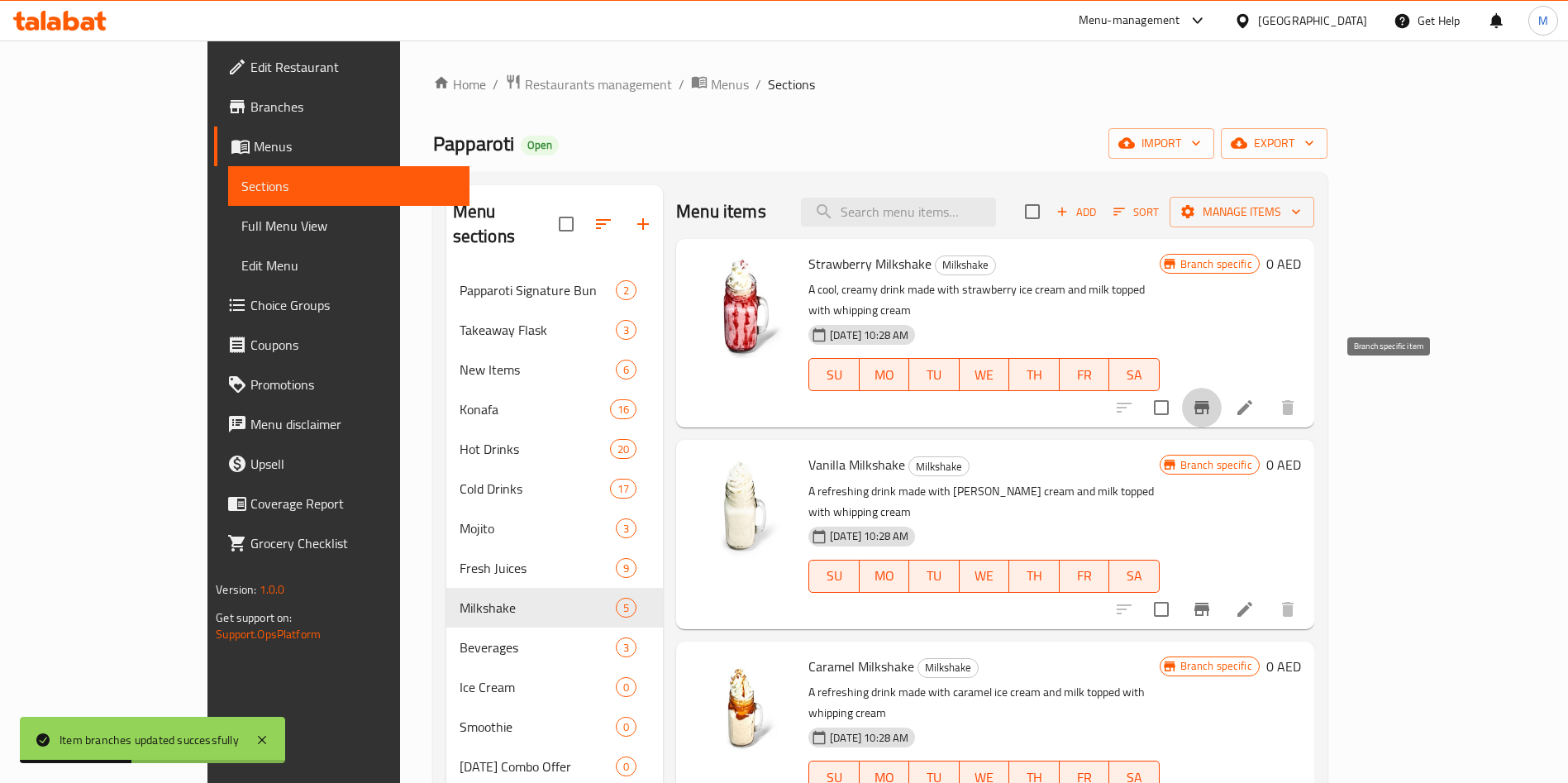
click at [1212, 398] on icon "Branch-specific-item" at bounding box center [1201, 408] width 20 height 20
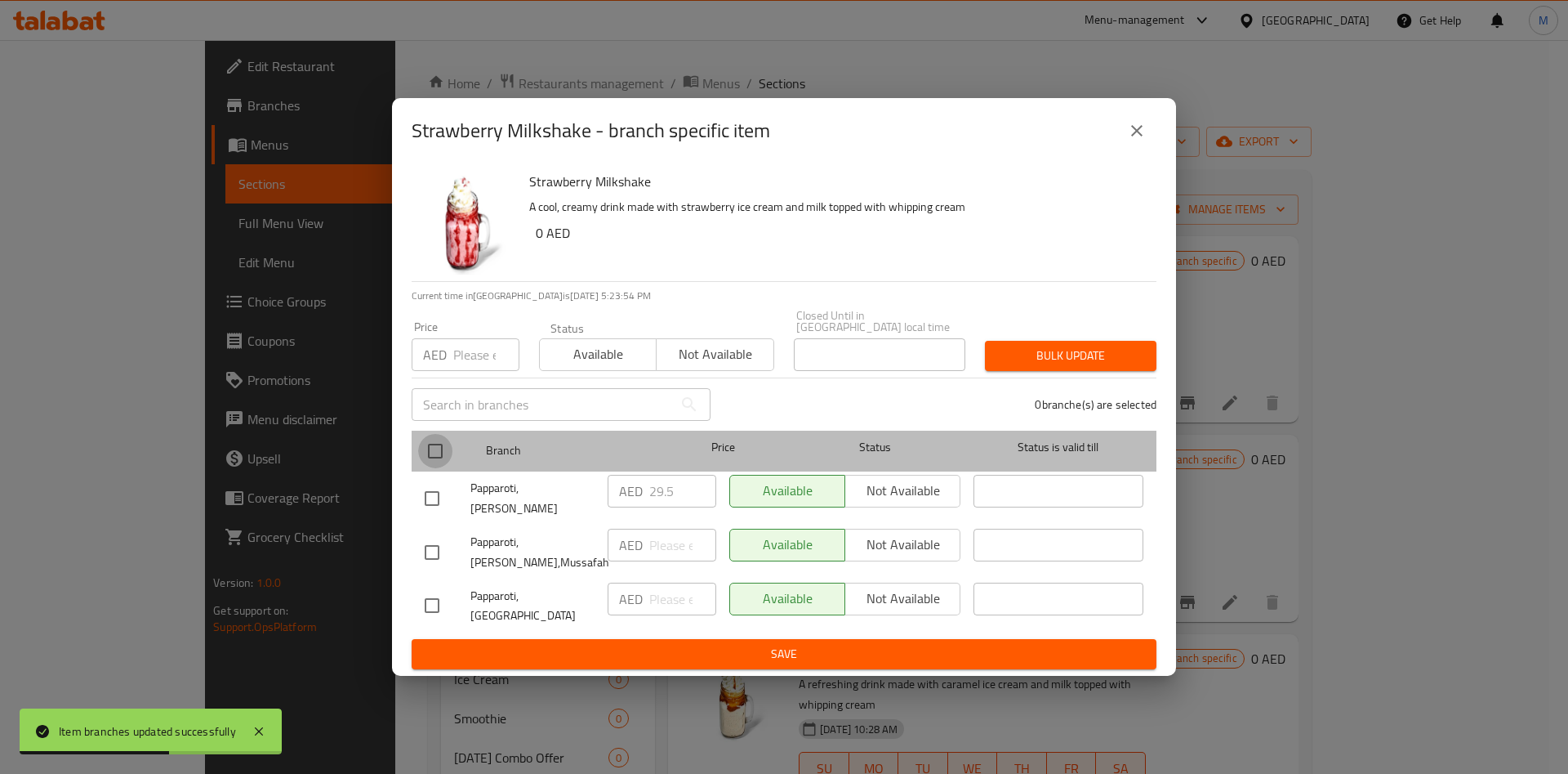
click at [433, 466] on input "checkbox" at bounding box center [435, 451] width 34 height 34
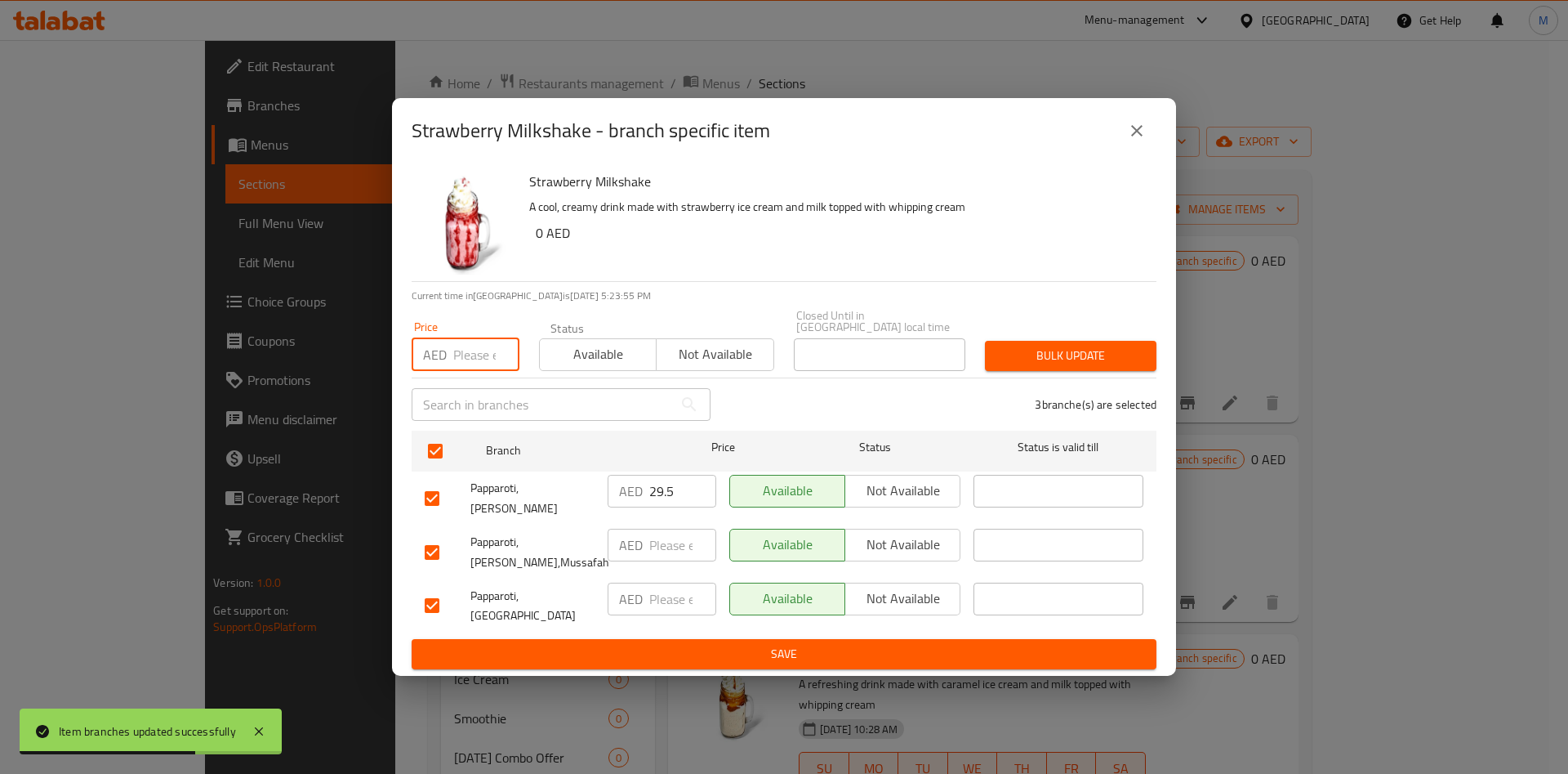
click at [483, 371] on input "number" at bounding box center [486, 354] width 66 height 33
click at [1044, 366] on span "Bulk update" at bounding box center [1071, 355] width 146 height 20
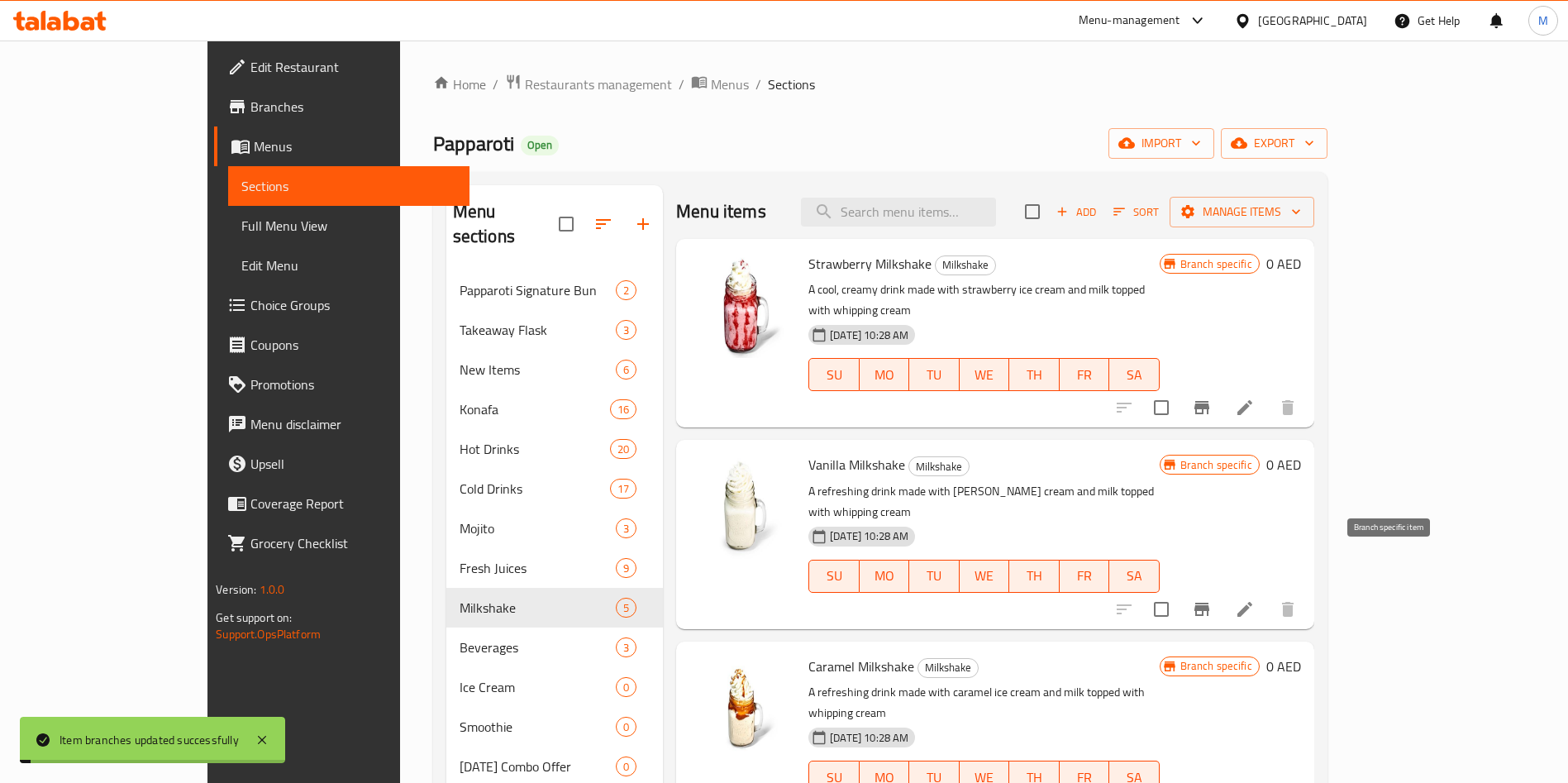
click at [1212, 599] on icon "Branch-specific-item" at bounding box center [1201, 609] width 20 height 20
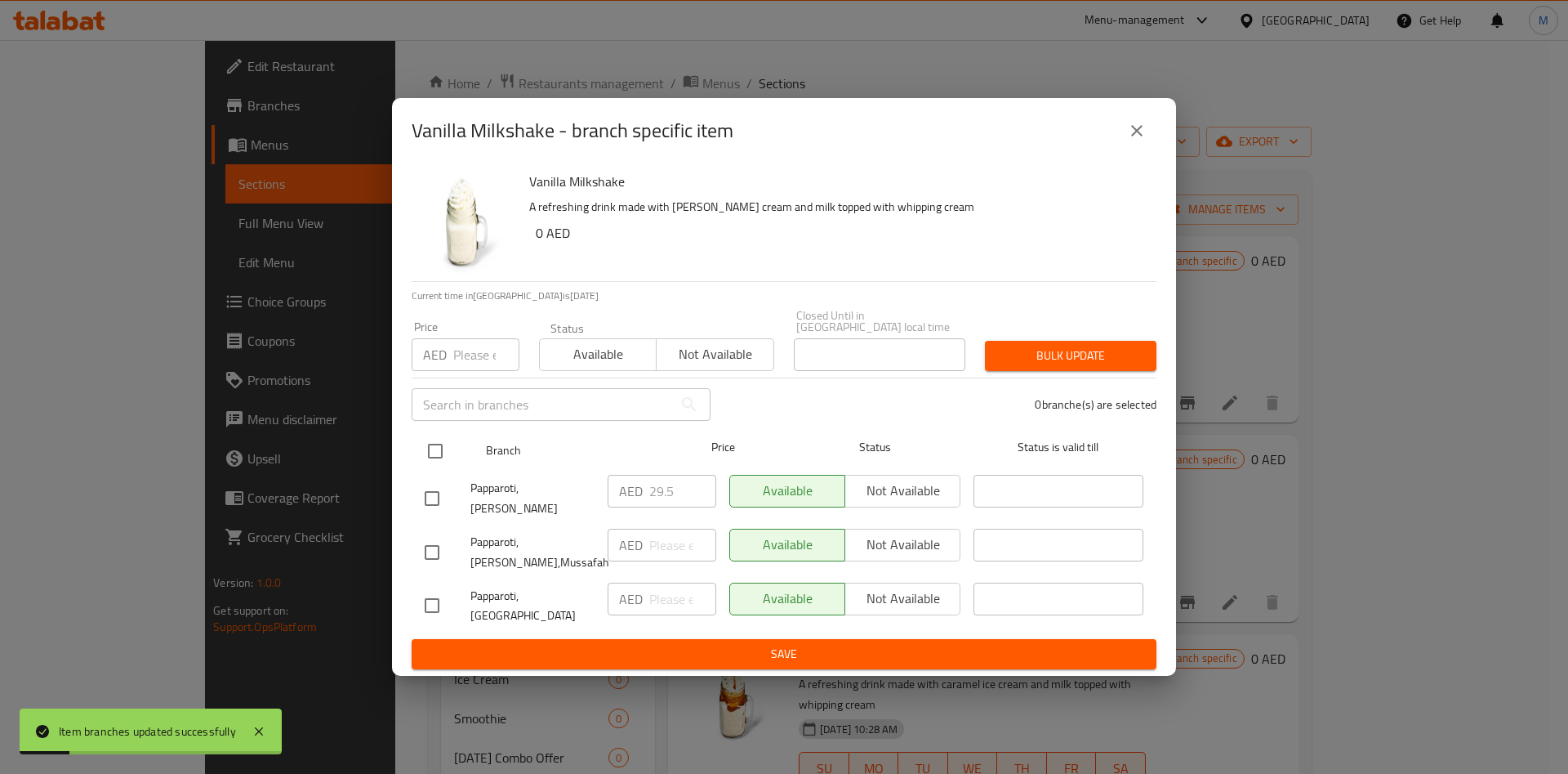
click at [428, 457] on input "checkbox" at bounding box center [435, 451] width 34 height 34
click at [453, 370] on input "number" at bounding box center [486, 354] width 66 height 33
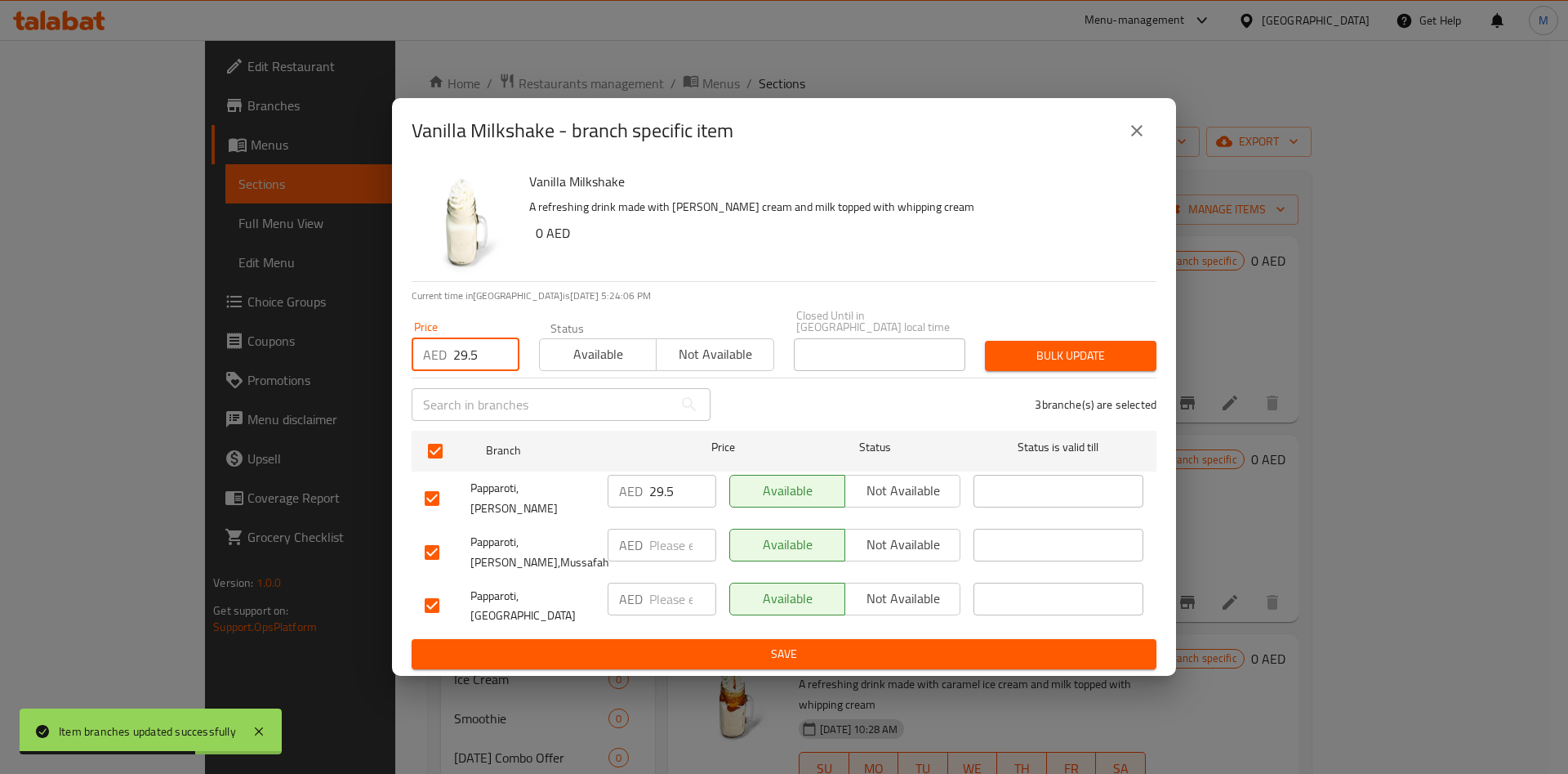
click at [1044, 366] on span "Bulk update" at bounding box center [1071, 355] width 146 height 20
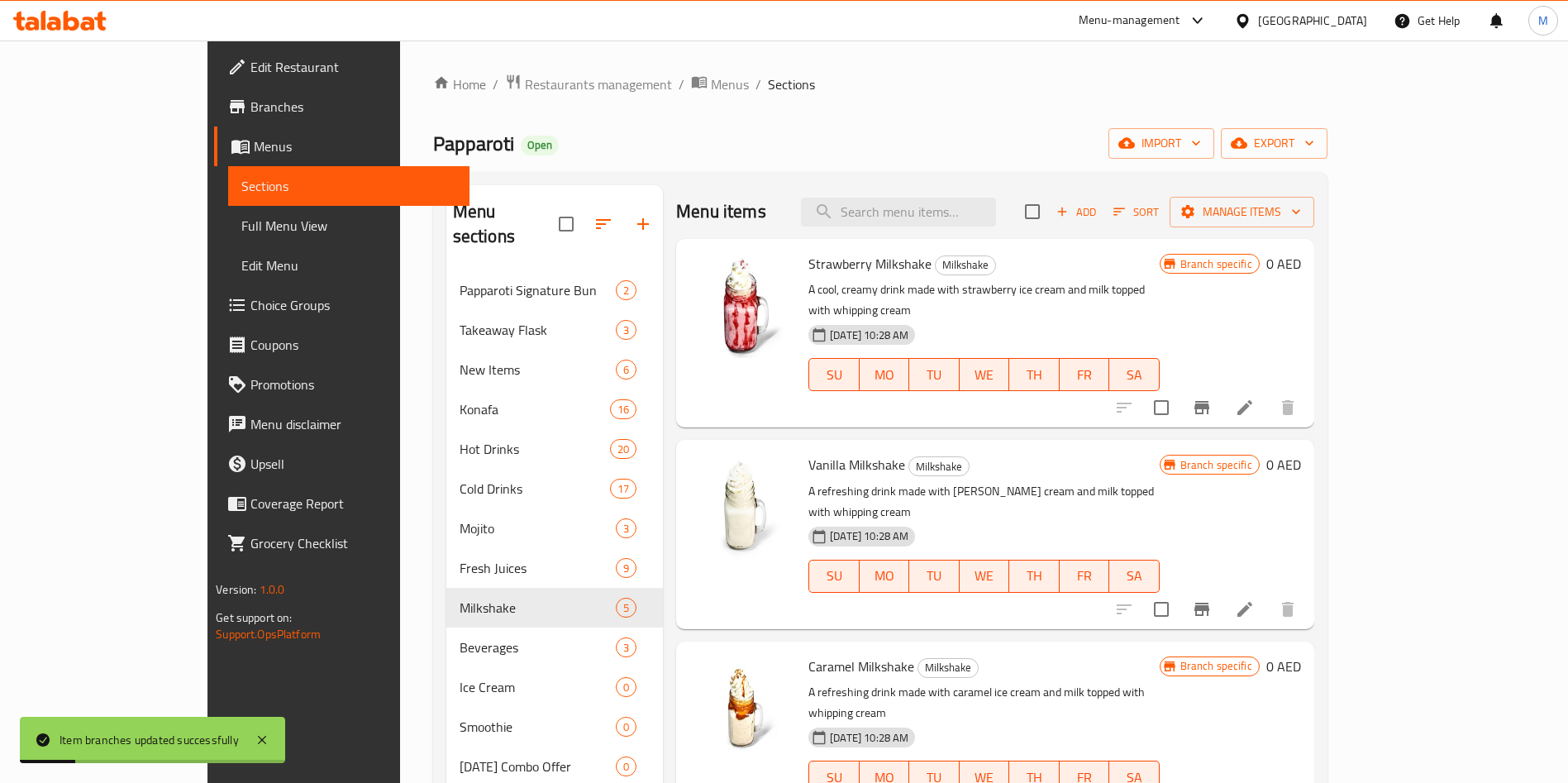
scroll to position [161, 0]
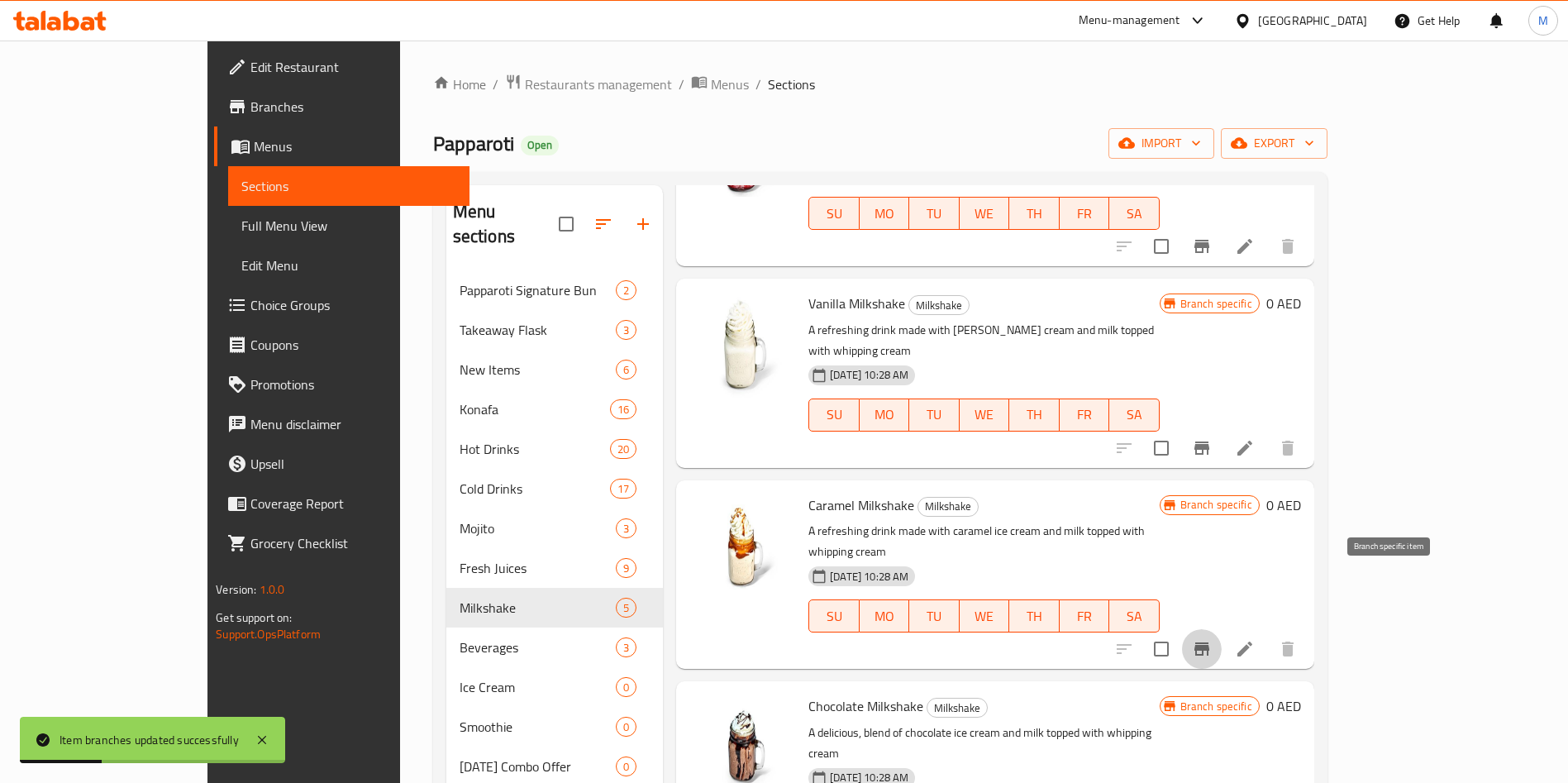
click at [1212, 639] on icon "Branch-specific-item" at bounding box center [1201, 649] width 20 height 20
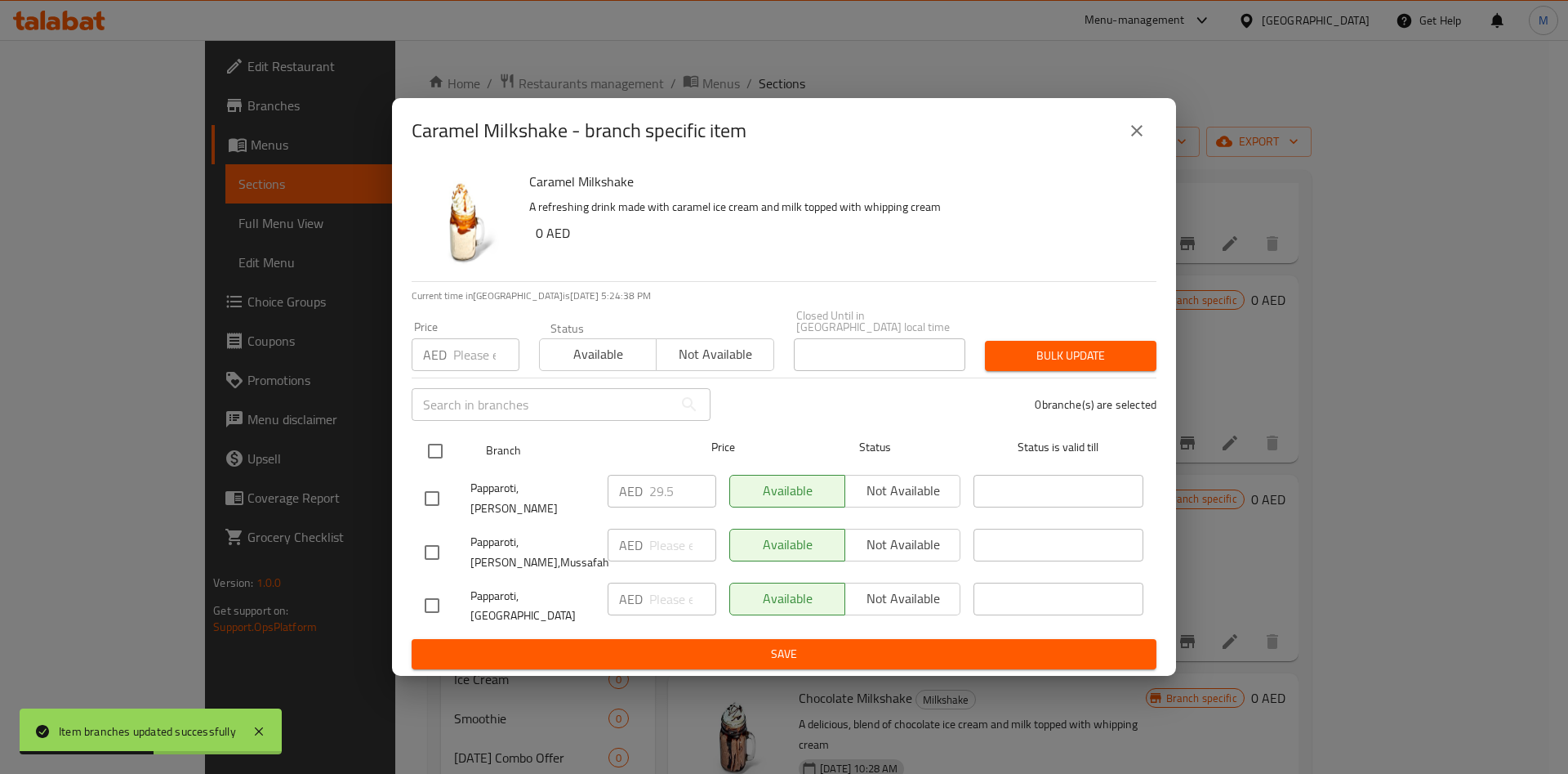
click at [438, 455] on input "checkbox" at bounding box center [435, 451] width 34 height 34
click at [479, 366] on input "number" at bounding box center [486, 354] width 66 height 33
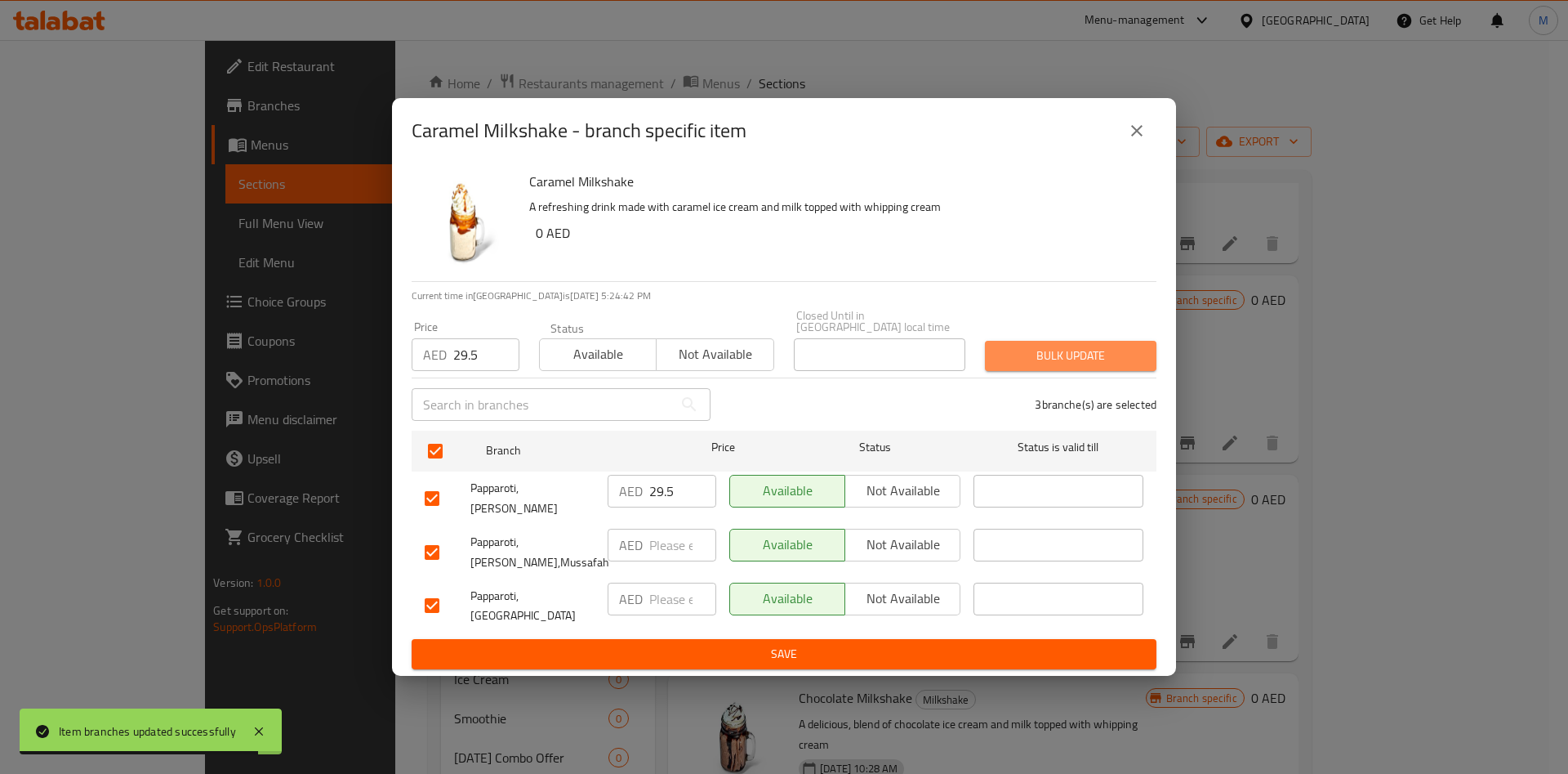
click at [1064, 363] on span "Bulk update" at bounding box center [1071, 355] width 146 height 20
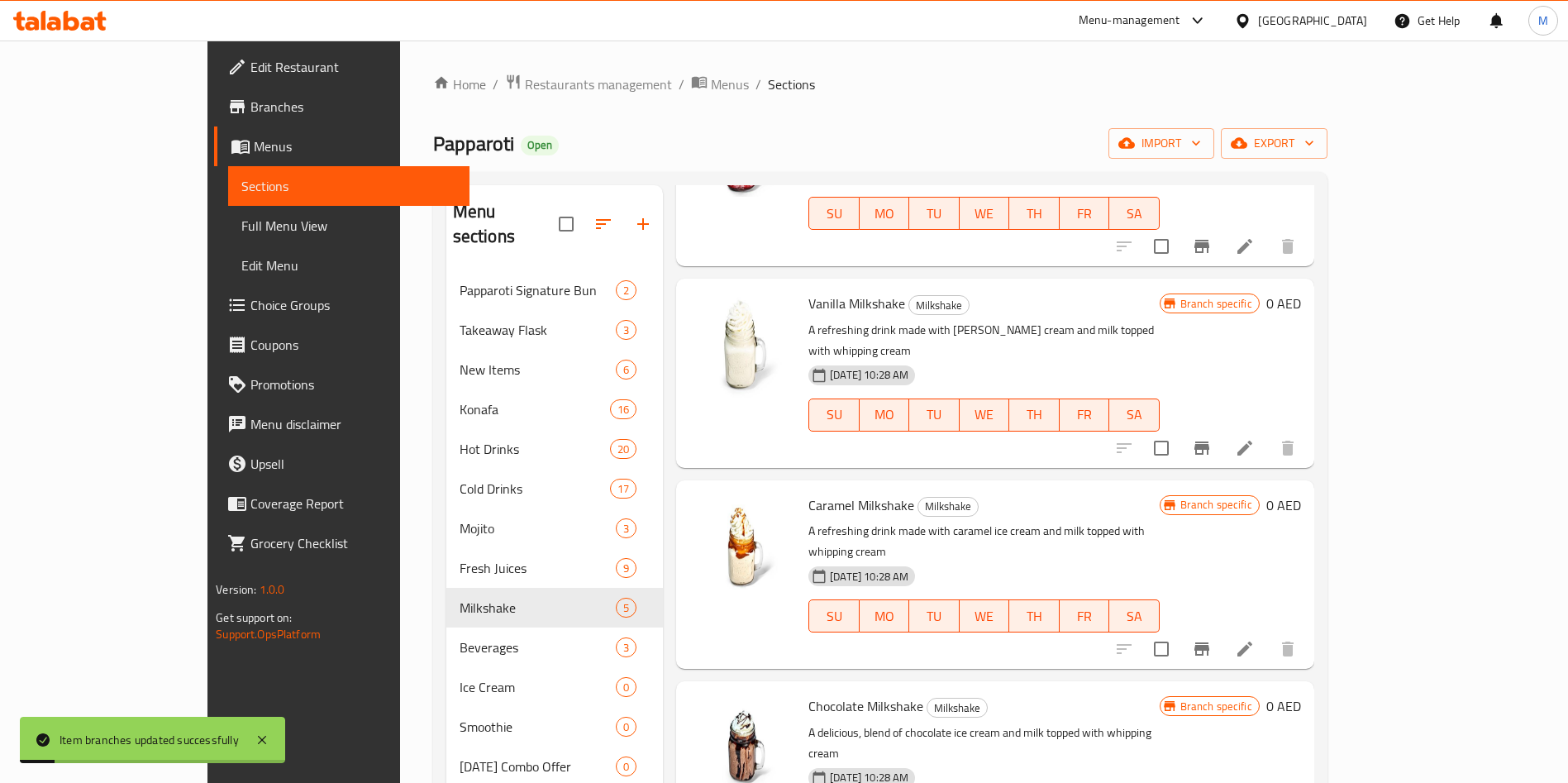
scroll to position [232, 0]
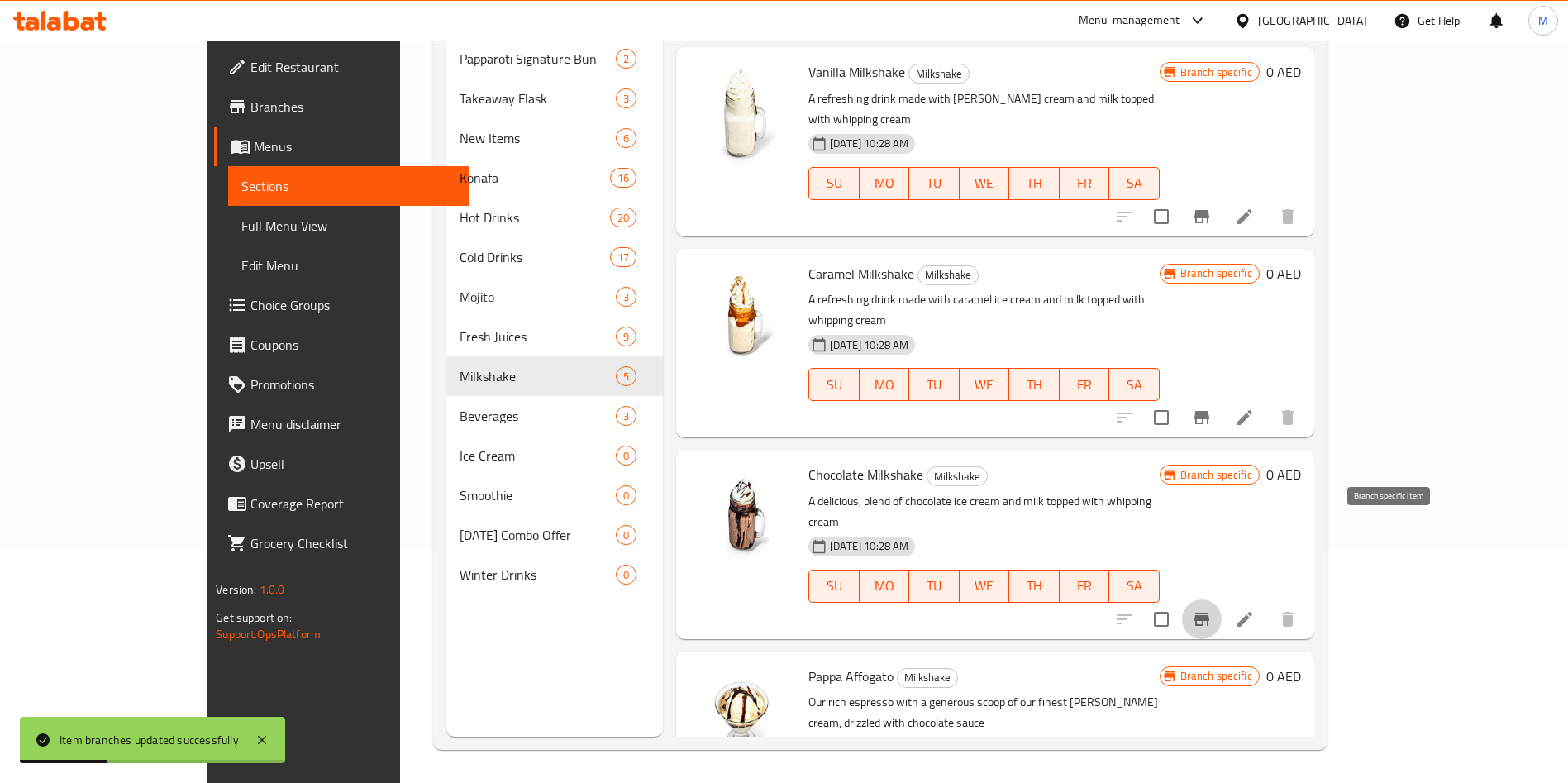
click at [1210, 612] on icon "Branch-specific-item" at bounding box center [1201, 619] width 15 height 13
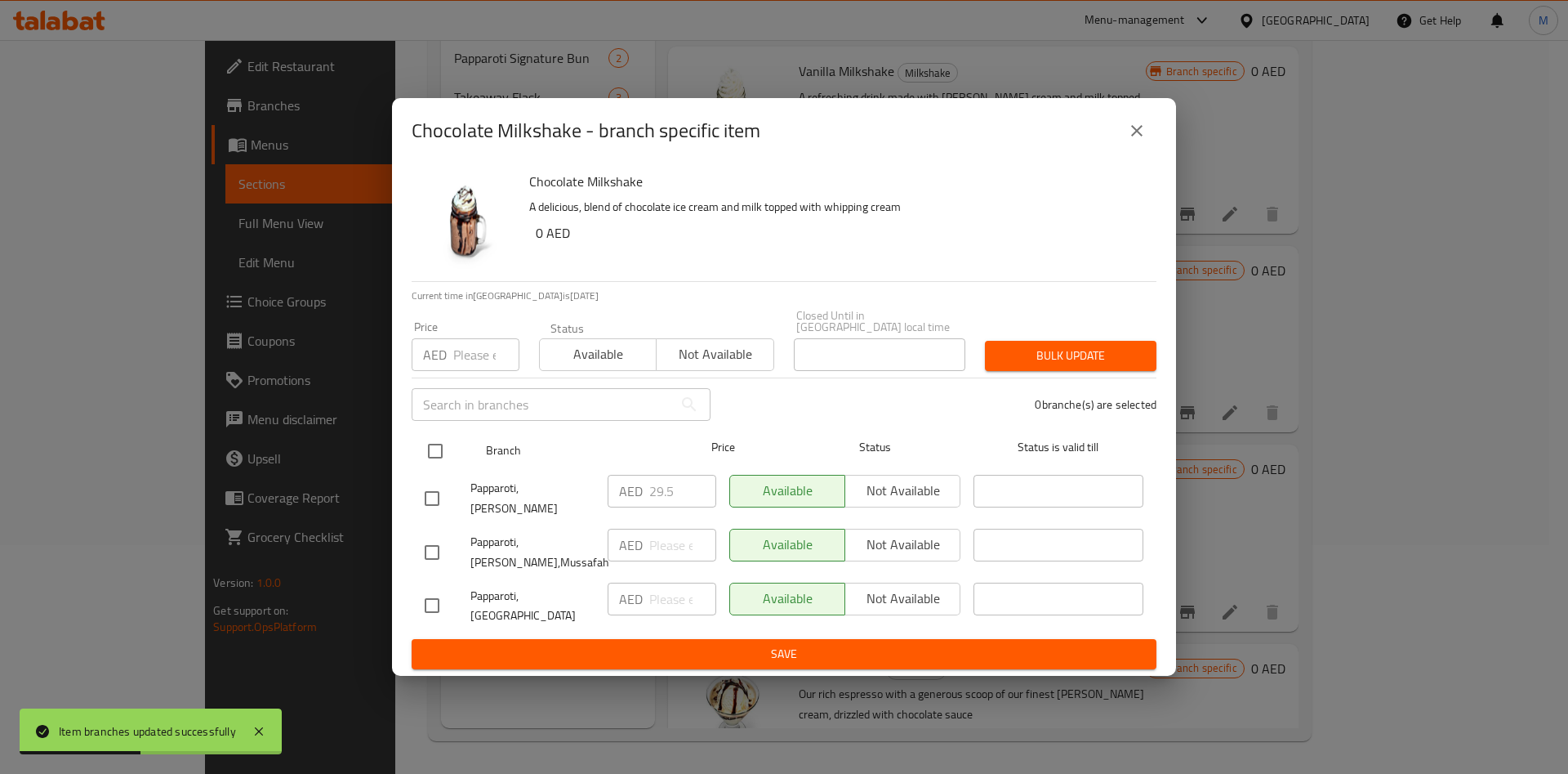
click at [436, 461] on input "checkbox" at bounding box center [435, 451] width 34 height 34
click at [482, 365] on input "number" at bounding box center [486, 354] width 66 height 33
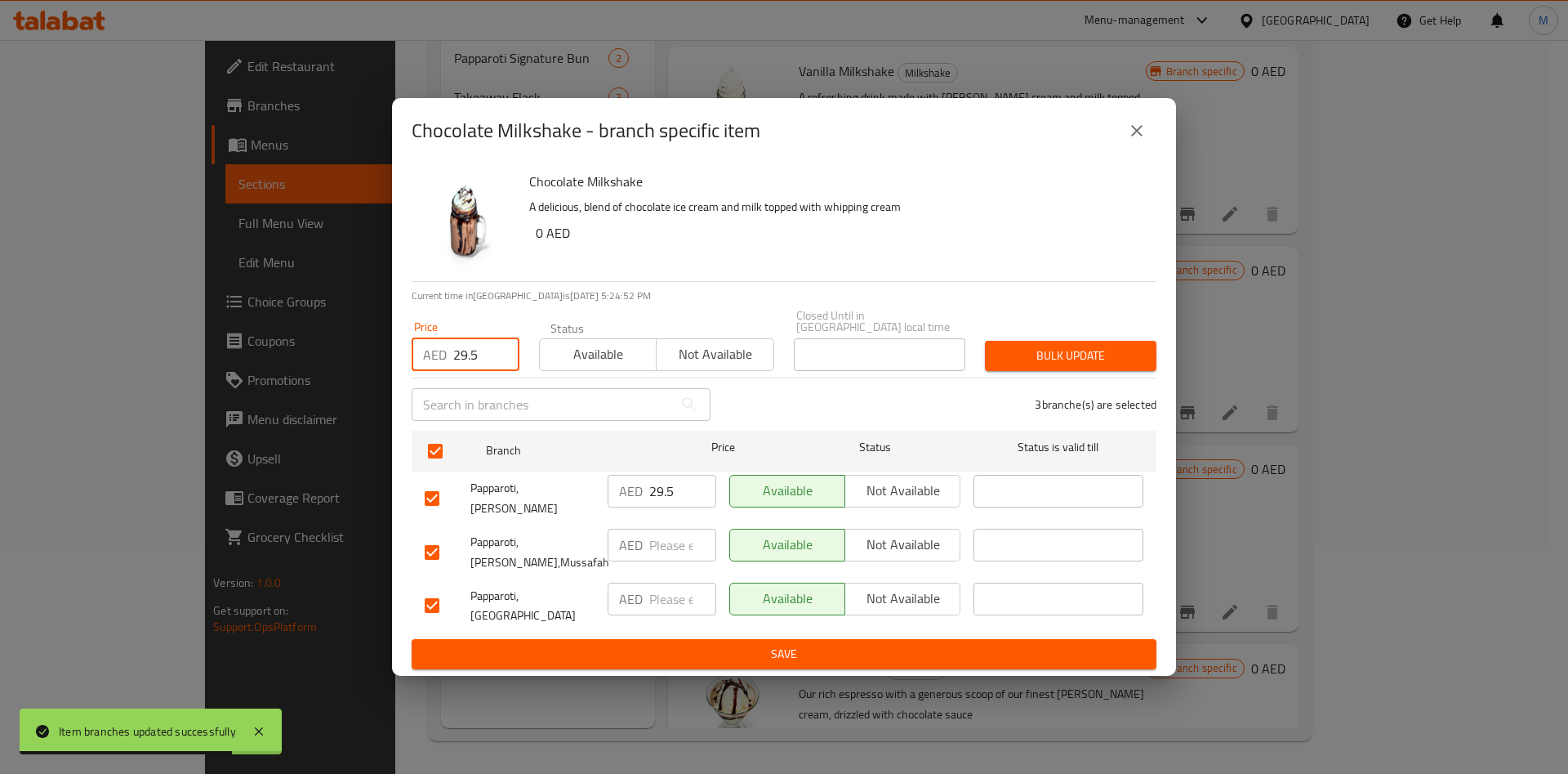
click at [1036, 359] on span "Bulk update" at bounding box center [1071, 355] width 146 height 20
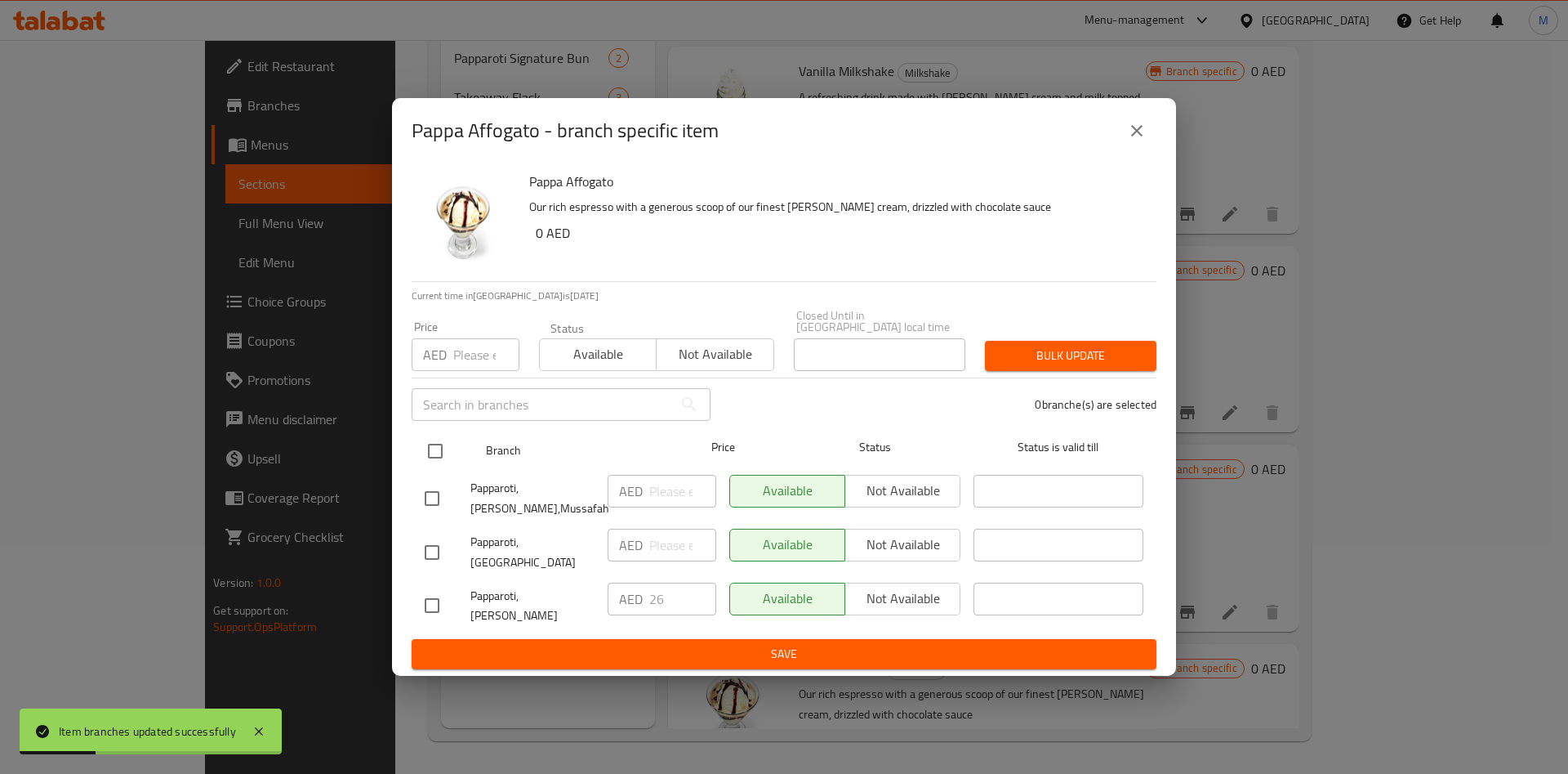
click at [443, 460] on input "checkbox" at bounding box center [435, 451] width 34 height 34
click at [481, 369] on input "number" at bounding box center [486, 354] width 66 height 33
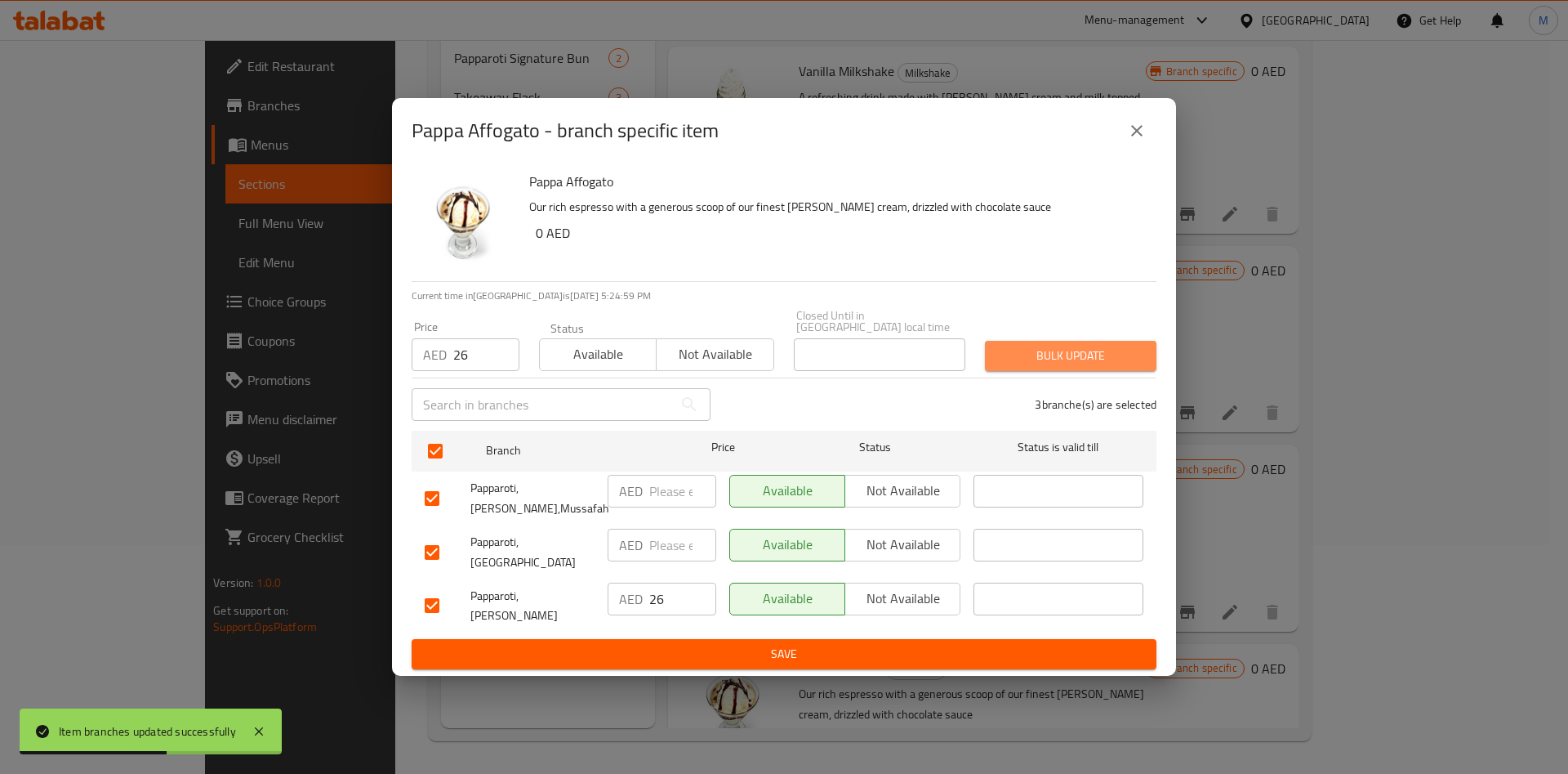
click at [1072, 371] on button "Bulk update" at bounding box center [1071, 356] width 171 height 30
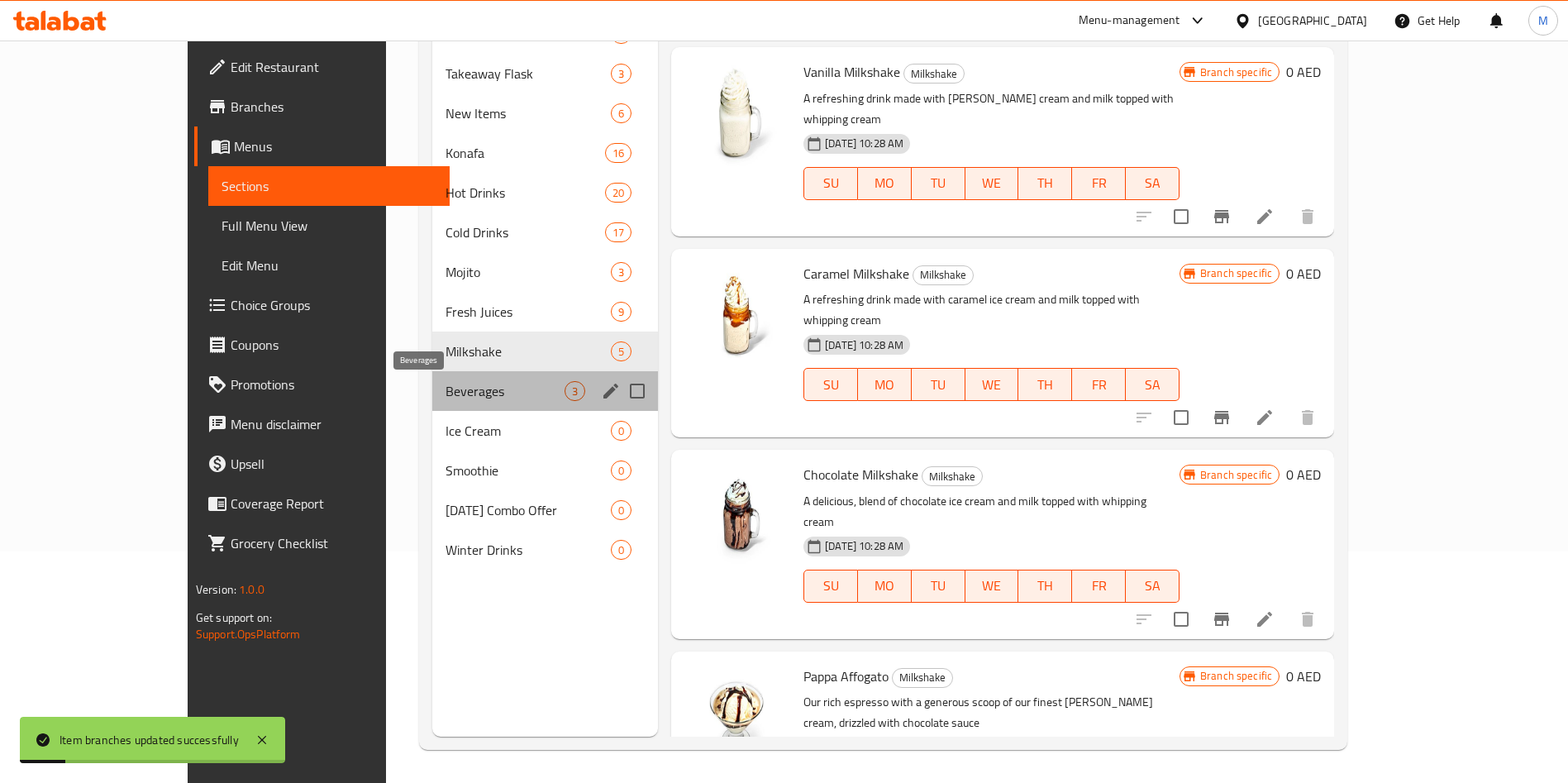
click at [477, 389] on span "Beverages" at bounding box center [504, 391] width 119 height 20
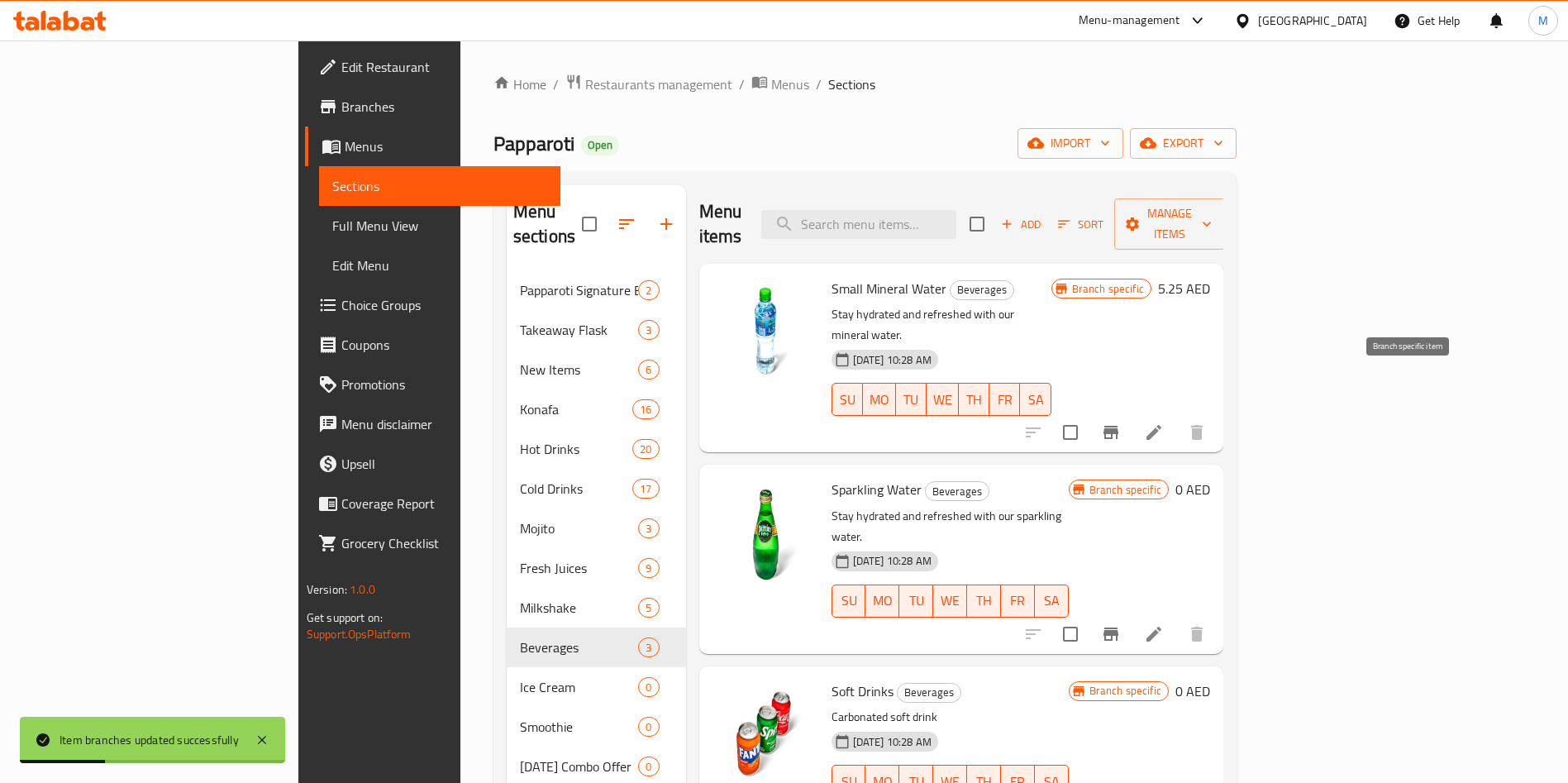
click at [1118, 425] on icon "Branch-specific-item" at bounding box center [1110, 432] width 15 height 13
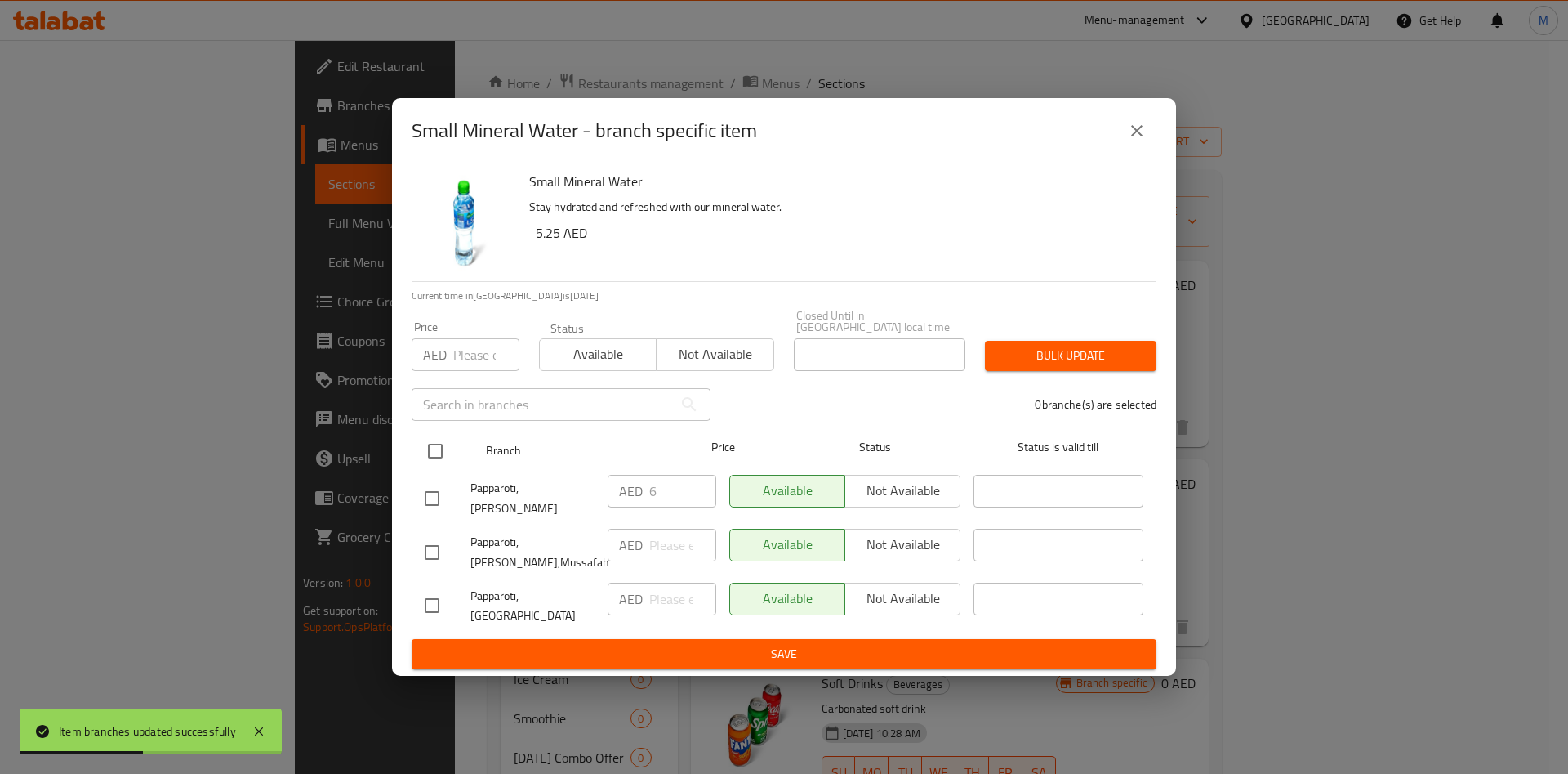
click at [430, 468] on input "checkbox" at bounding box center [435, 451] width 34 height 34
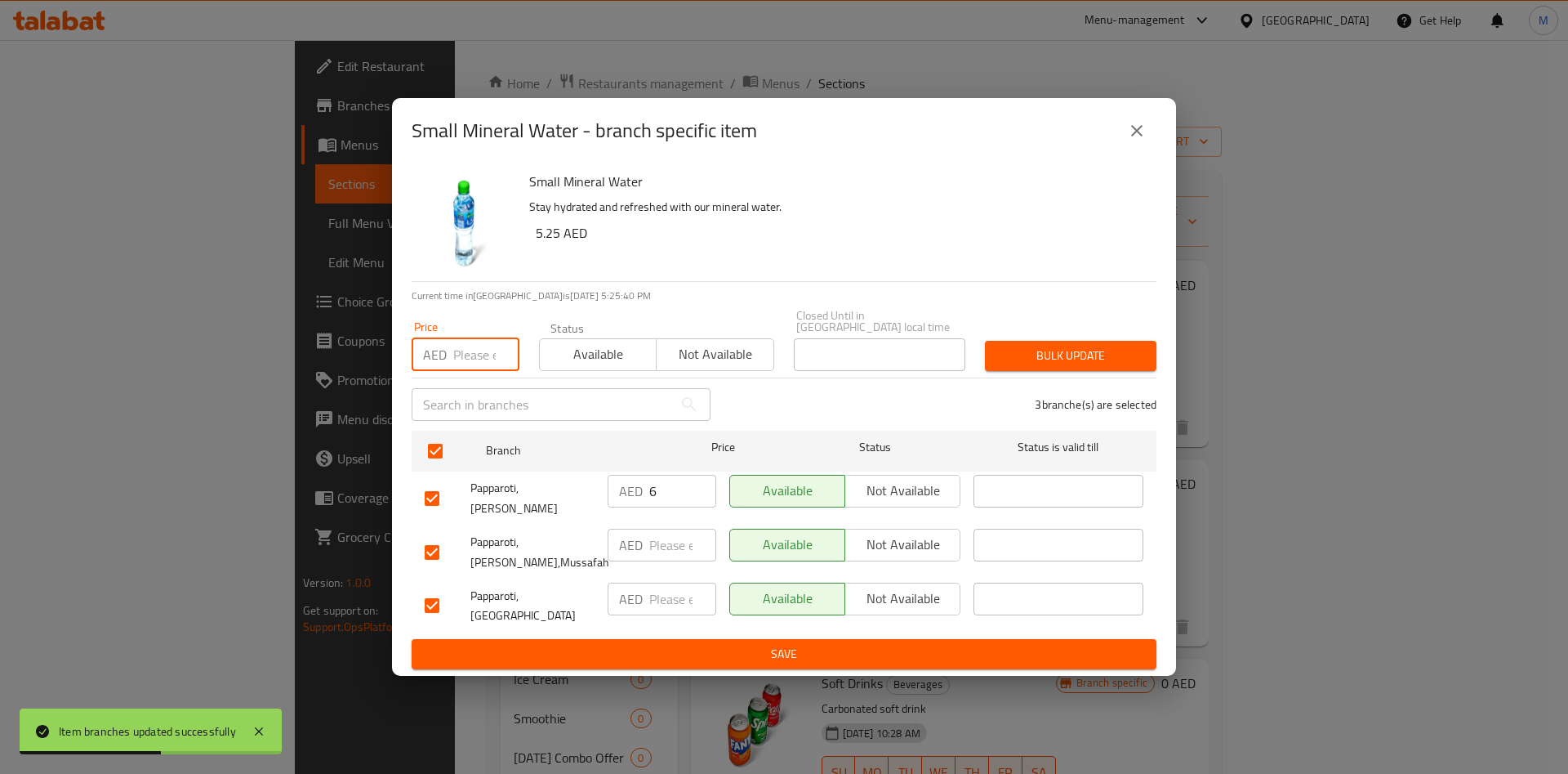
click at [462, 371] on input "number" at bounding box center [486, 354] width 66 height 33
click at [1065, 363] on span "Bulk update" at bounding box center [1071, 355] width 146 height 20
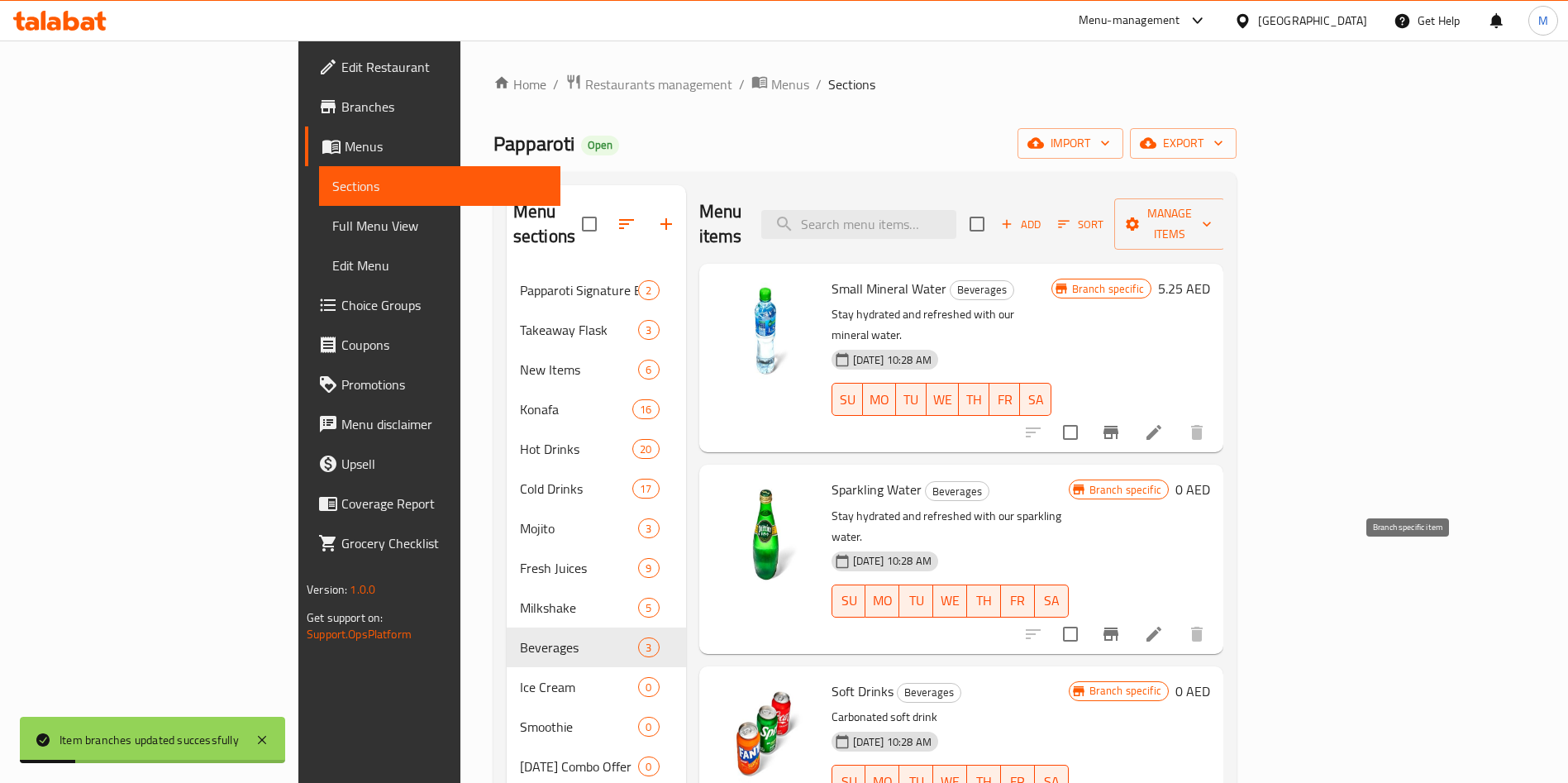
click at [1118, 627] on icon "Branch-specific-item" at bounding box center [1110, 634] width 15 height 13
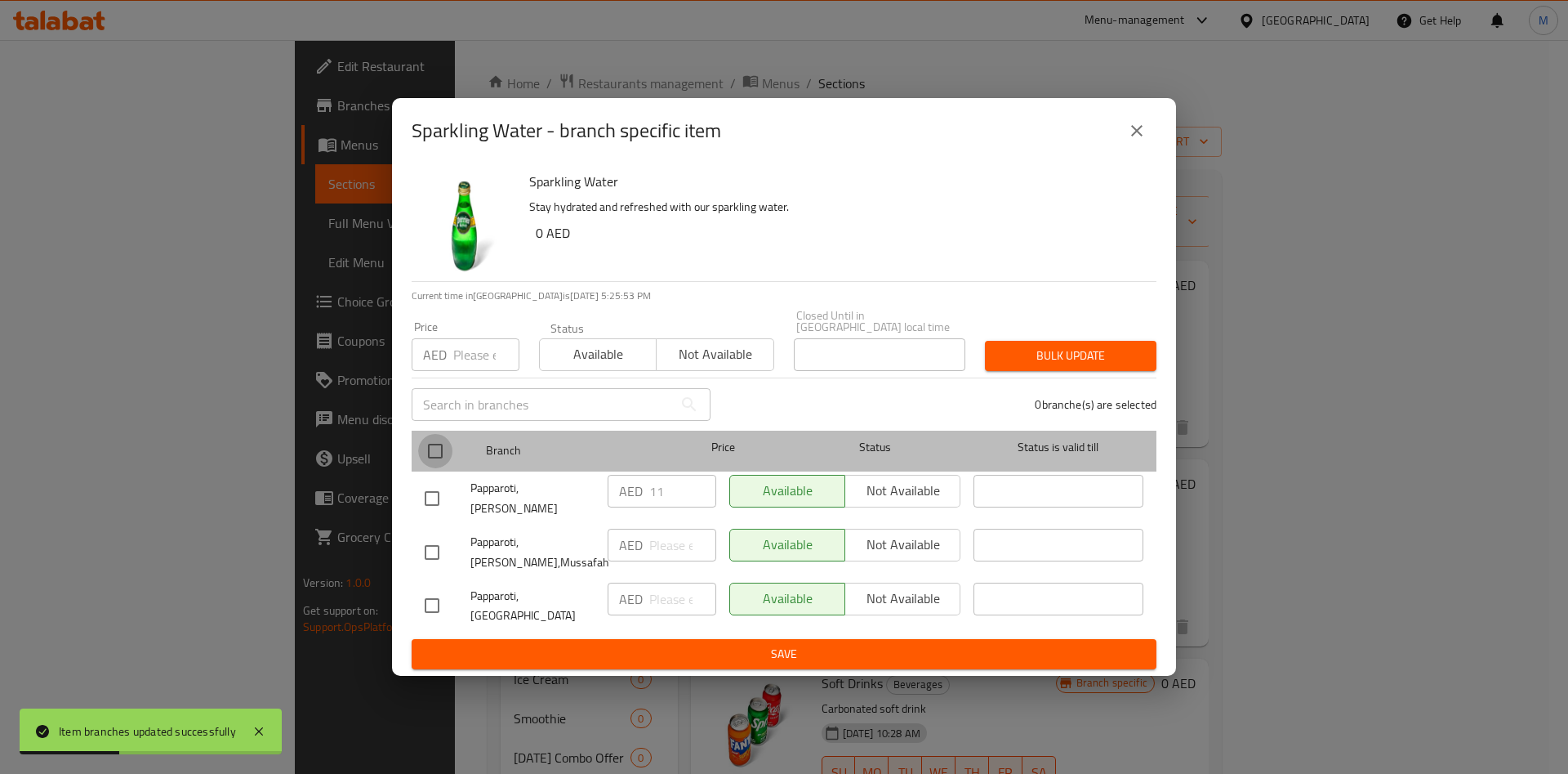
click at [436, 457] on input "checkbox" at bounding box center [435, 451] width 34 height 34
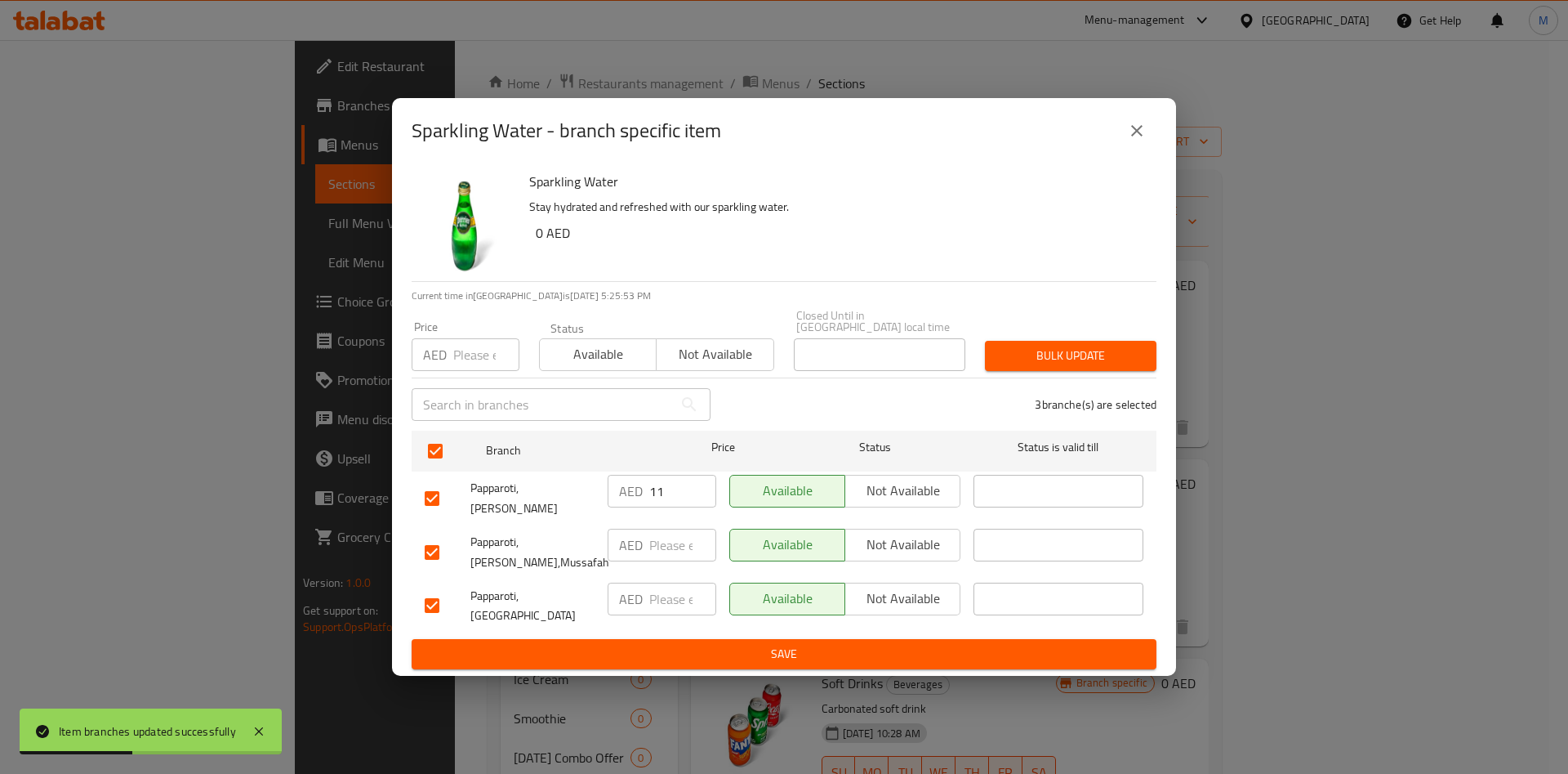
click at [481, 369] on input "number" at bounding box center [486, 354] width 66 height 33
click at [1087, 358] on span "Bulk update" at bounding box center [1071, 355] width 146 height 20
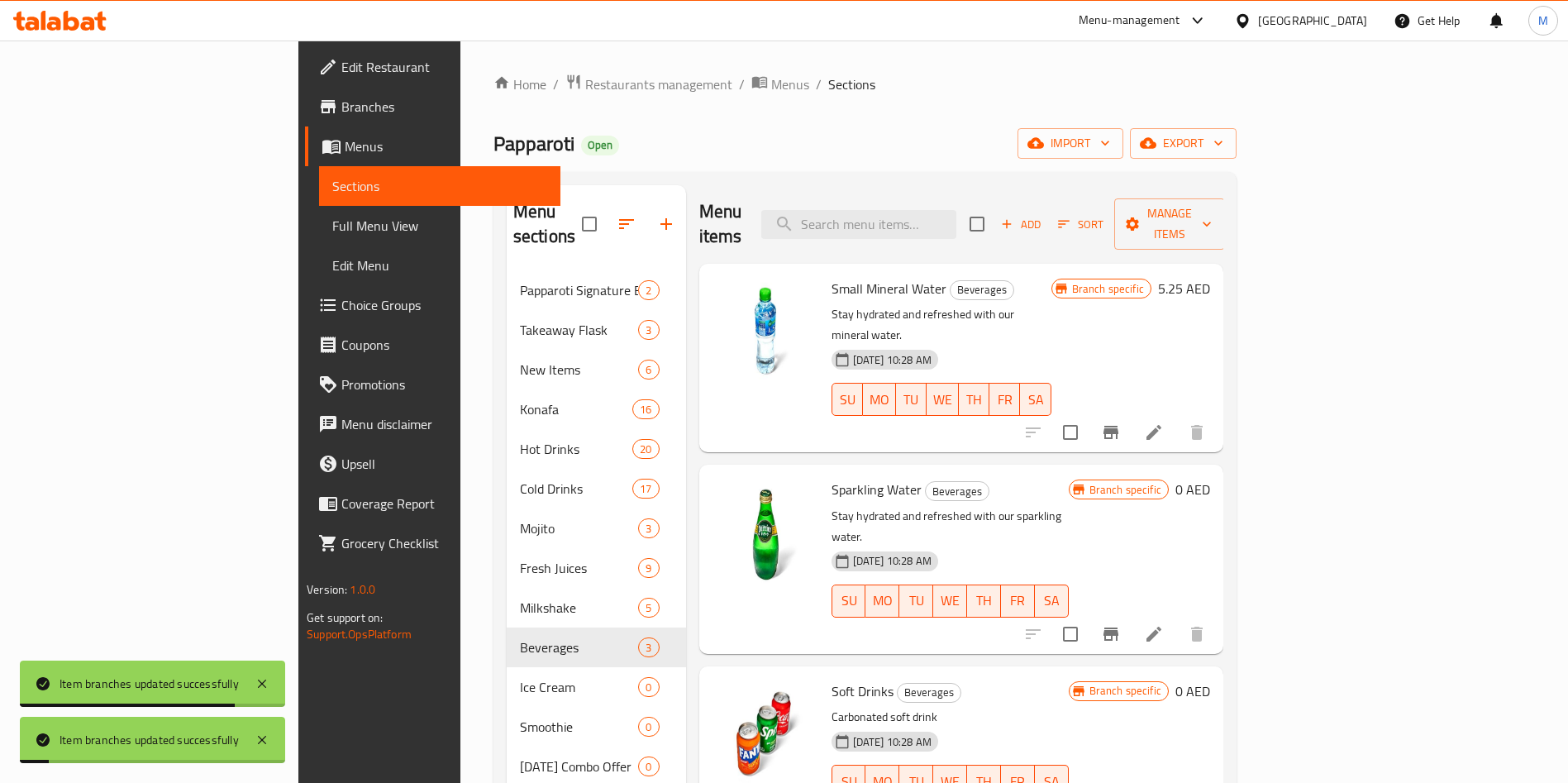
scroll to position [232, 0]
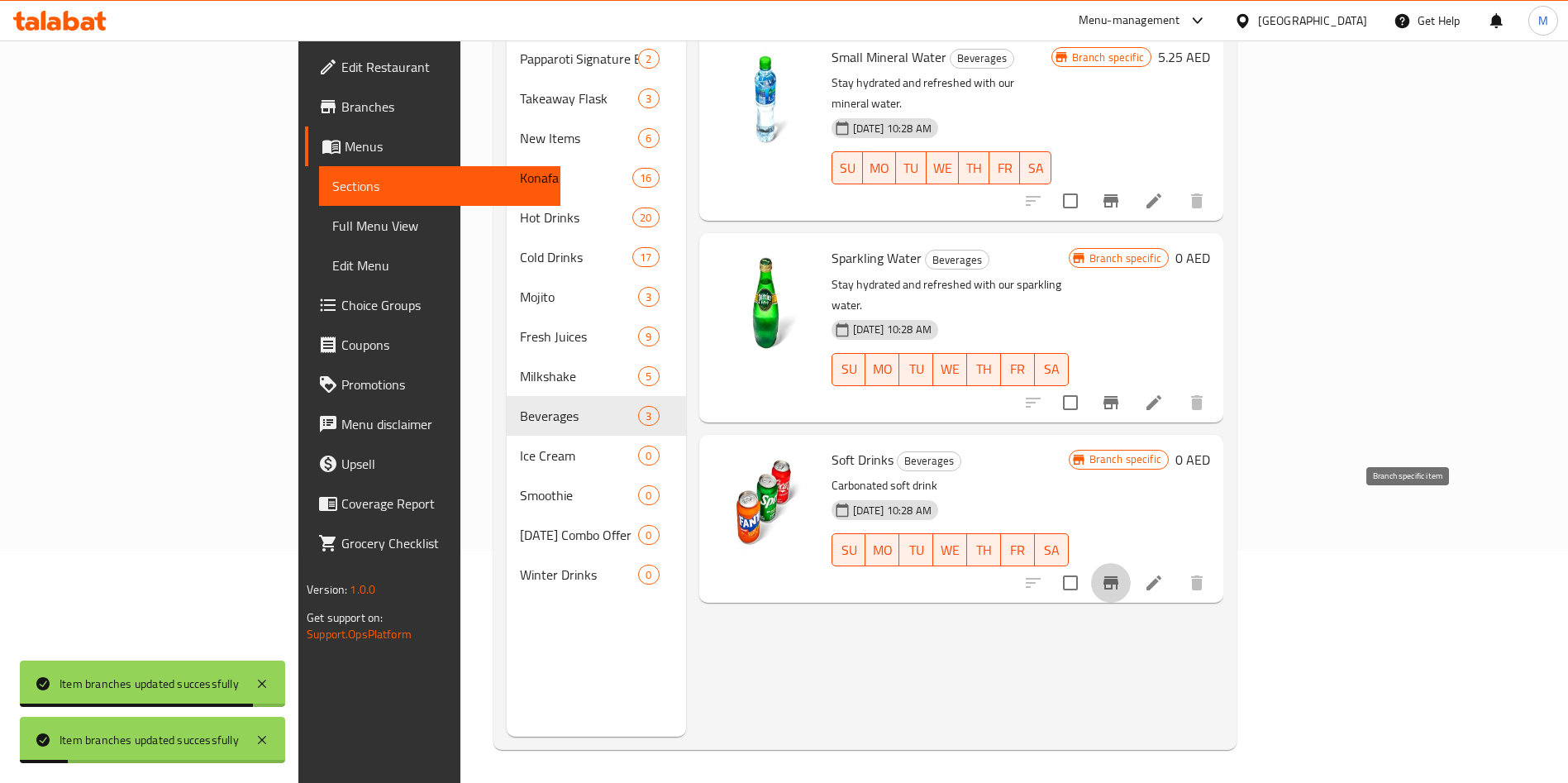
click at [1118, 576] on icon "Branch-specific-item" at bounding box center [1110, 582] width 15 height 13
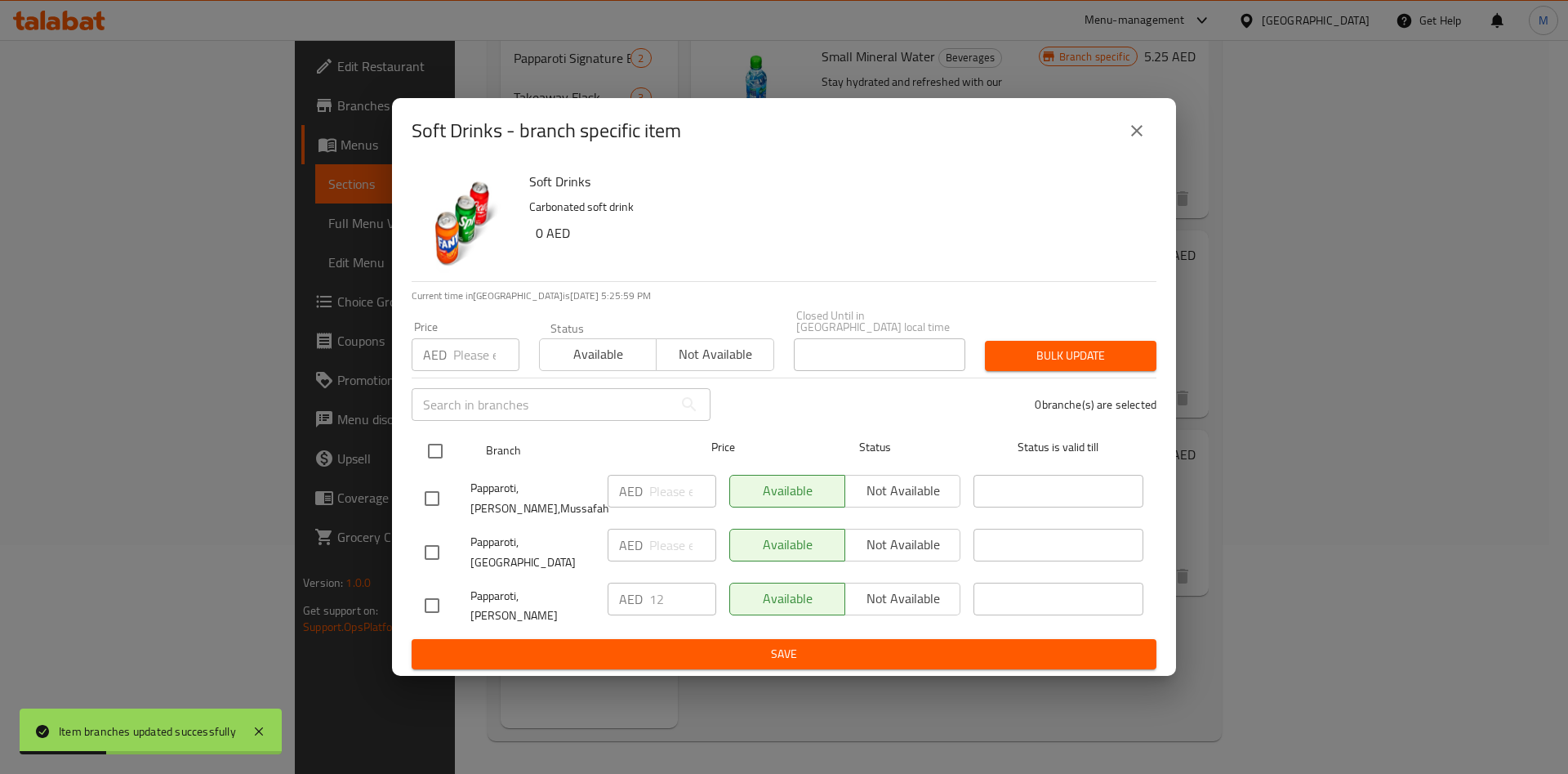
click at [426, 468] on input "checkbox" at bounding box center [435, 451] width 34 height 34
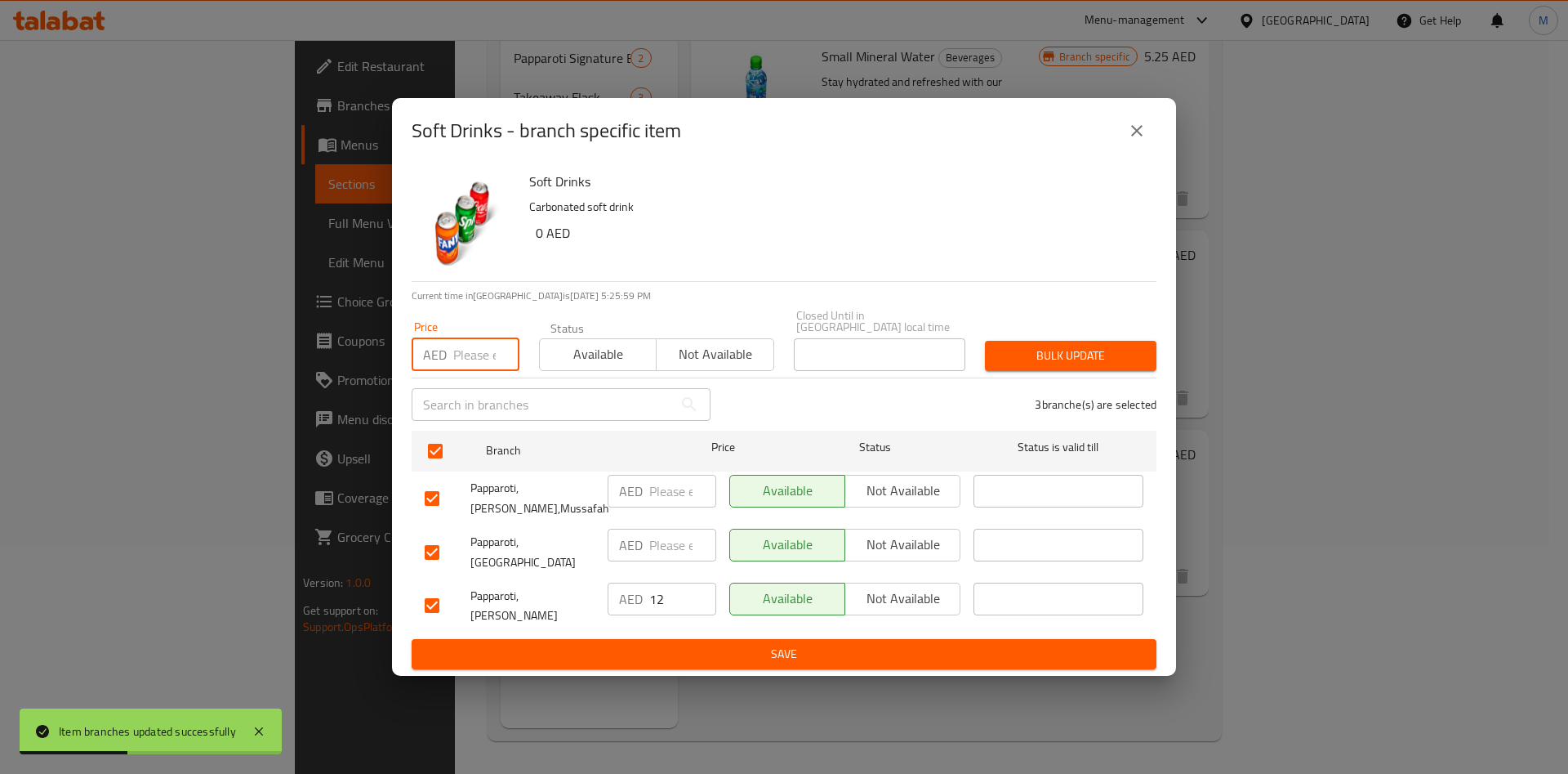
click at [458, 371] on input "number" at bounding box center [486, 354] width 66 height 33
click at [1048, 363] on span "Bulk update" at bounding box center [1071, 355] width 146 height 20
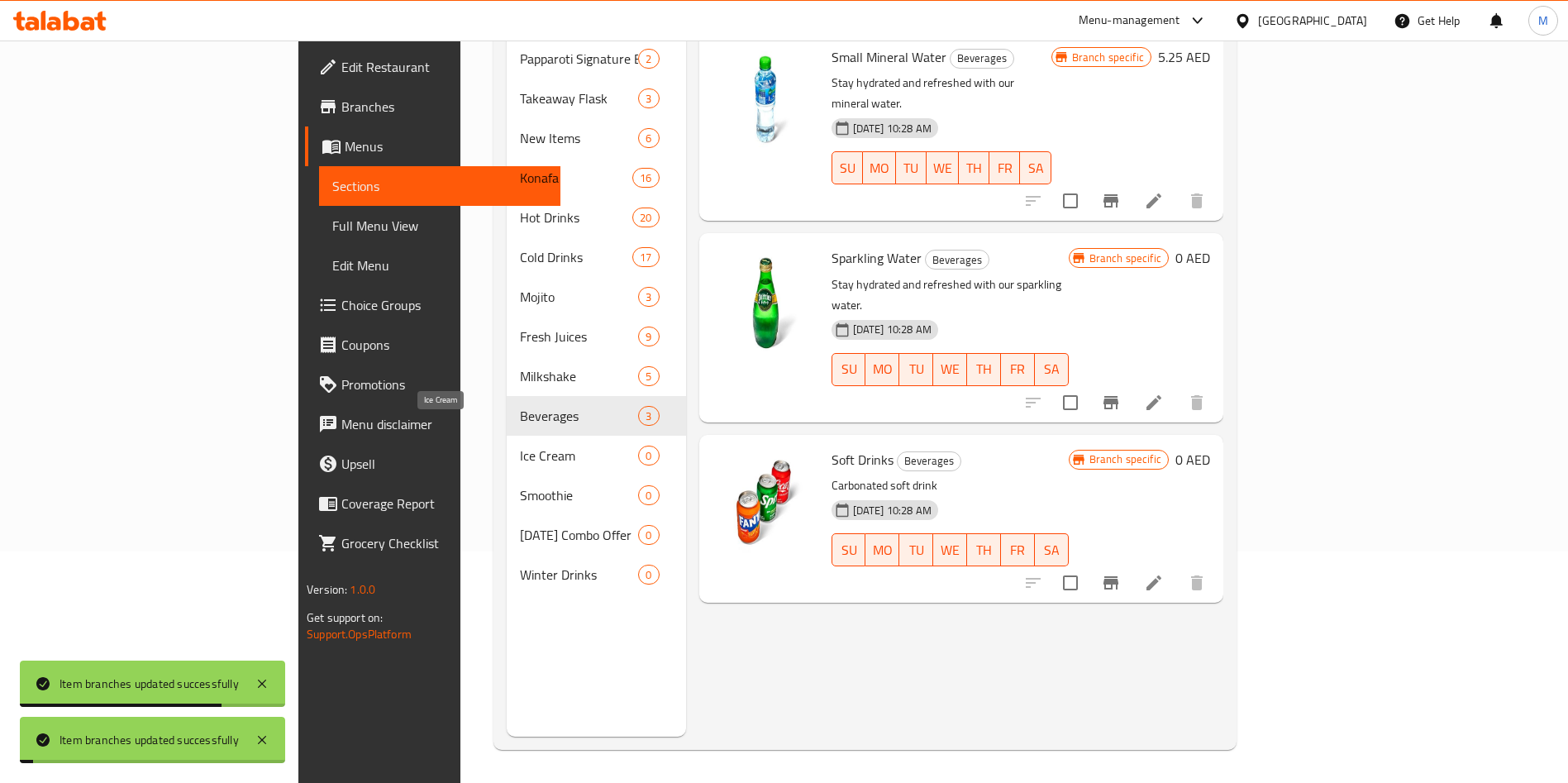
click at [520, 445] on span "Ice Cream" at bounding box center [579, 455] width 119 height 20
